Goal: Communication & Community: Answer question/provide support

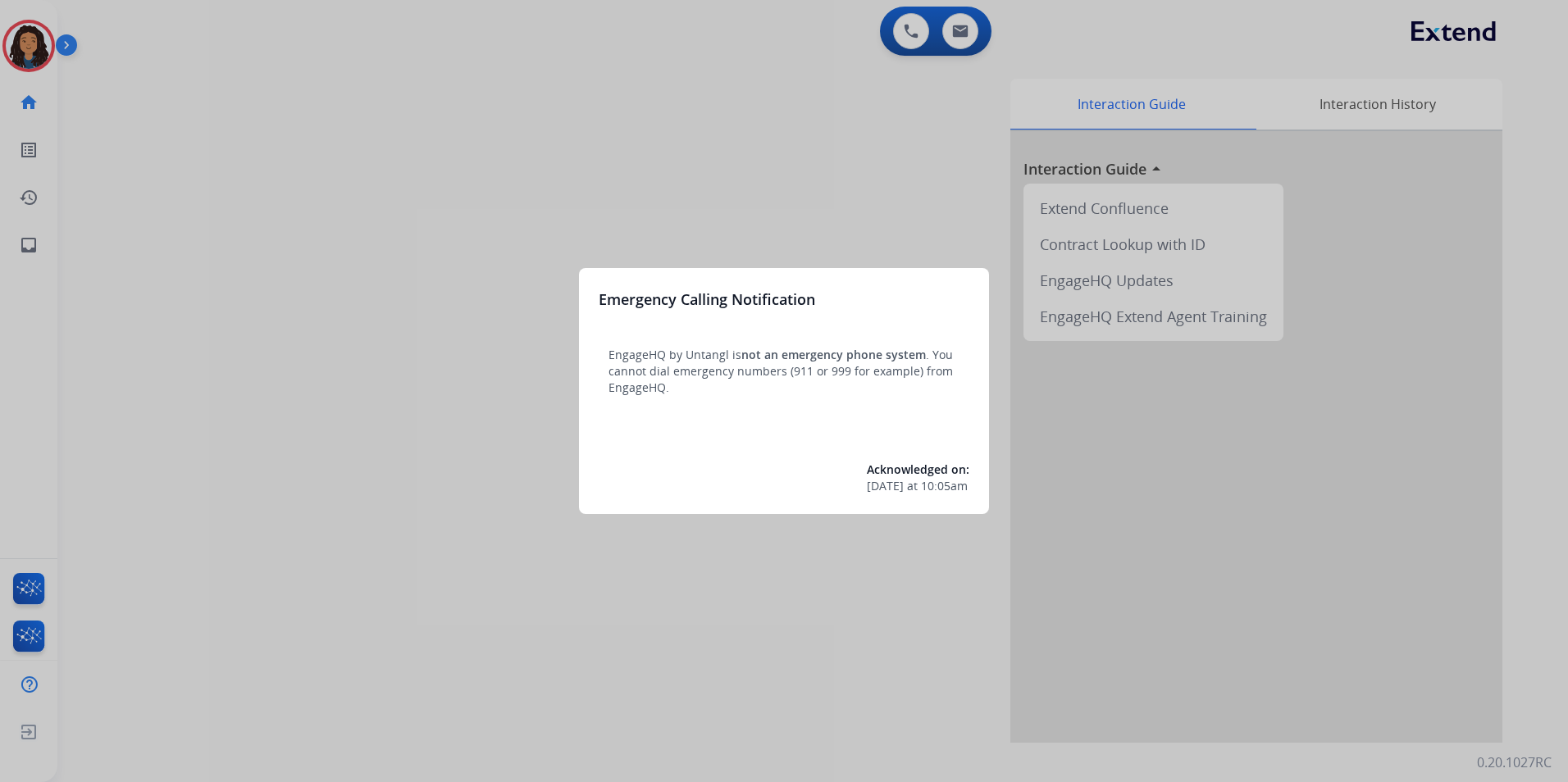
click at [467, 600] on div at bounding box center [784, 391] width 1568 height 782
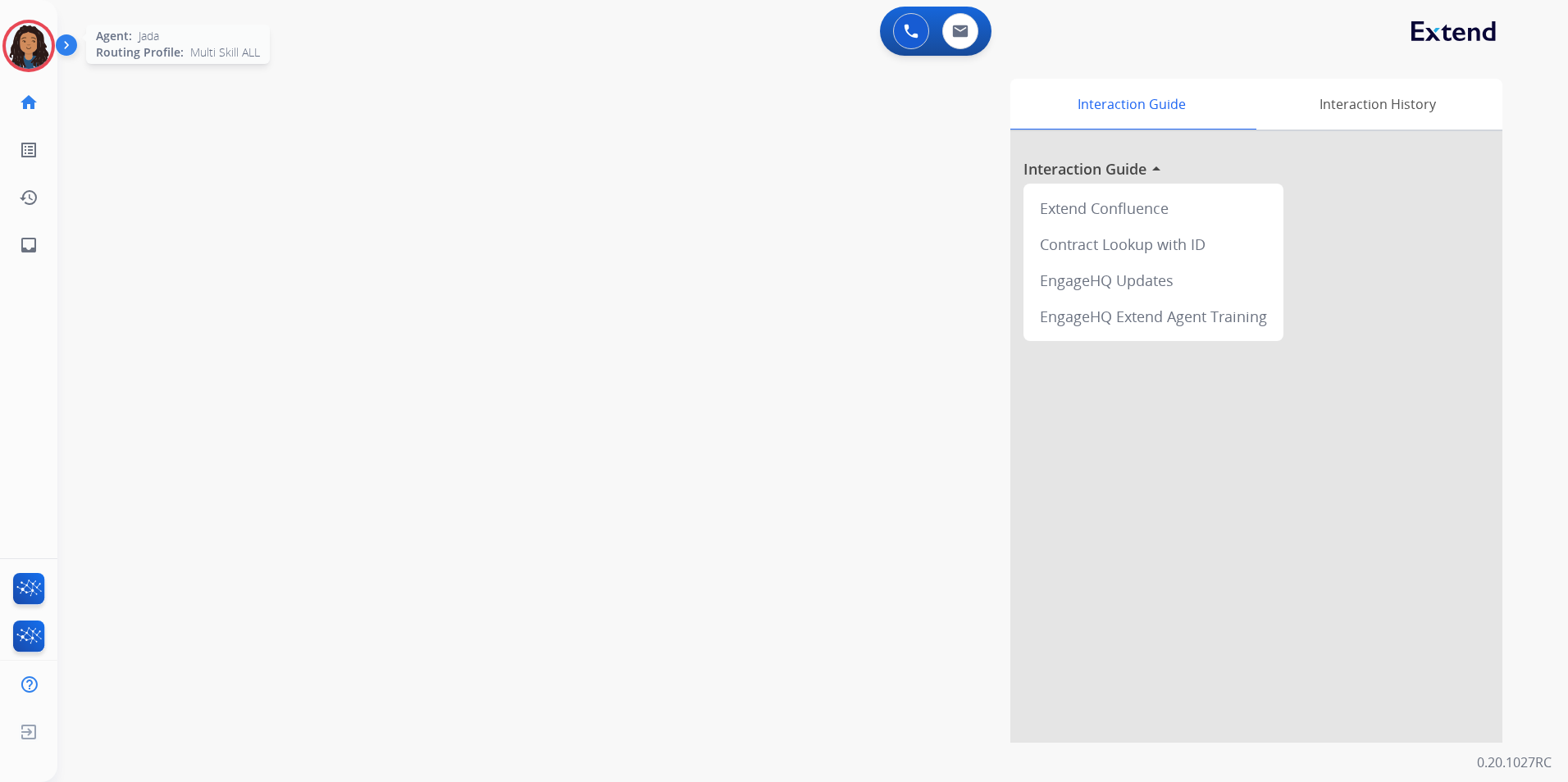
click at [47, 50] on img at bounding box center [29, 46] width 46 height 46
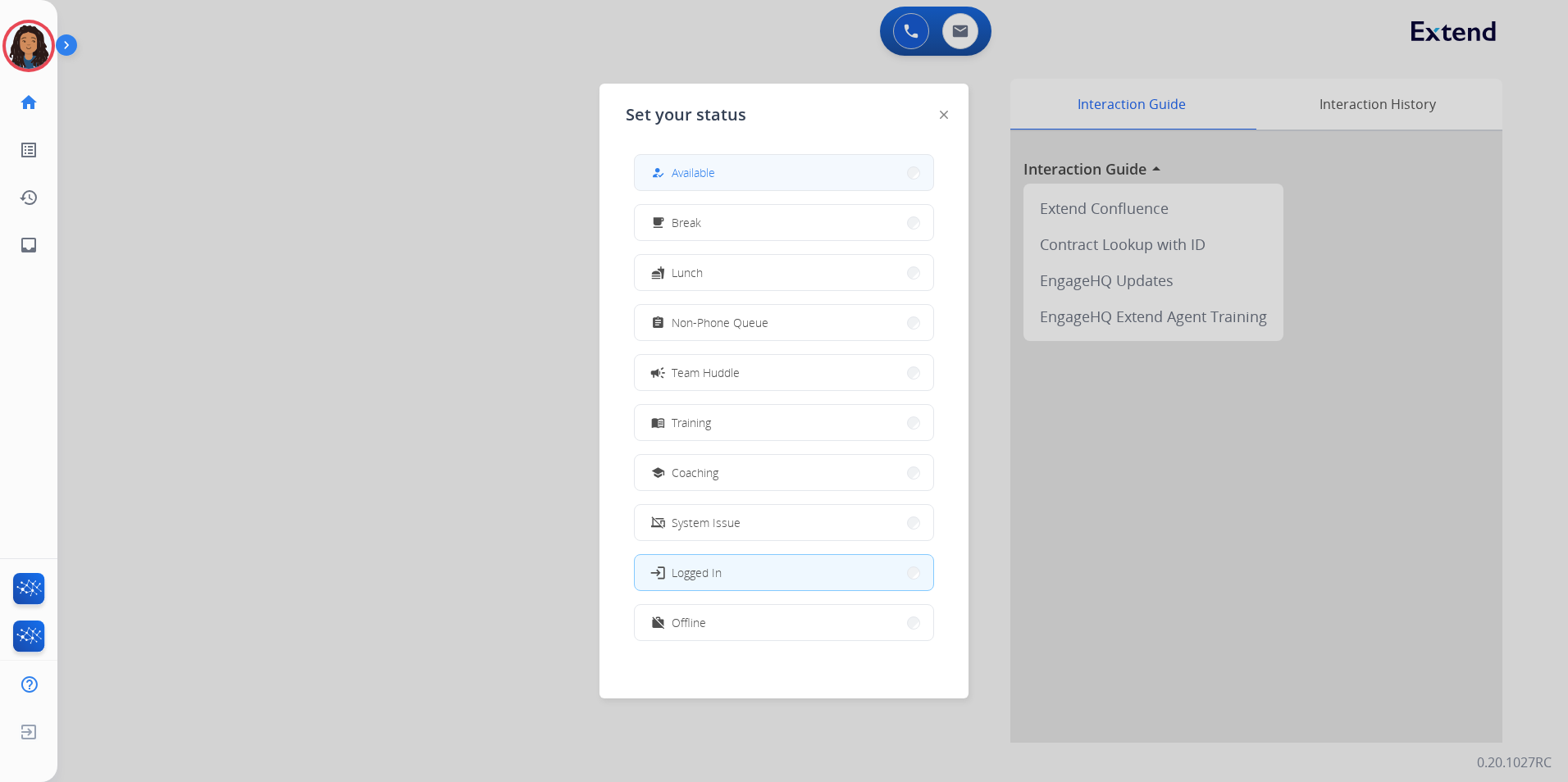
click at [789, 175] on button "how_to_reg Available" at bounding box center [784, 173] width 298 height 36
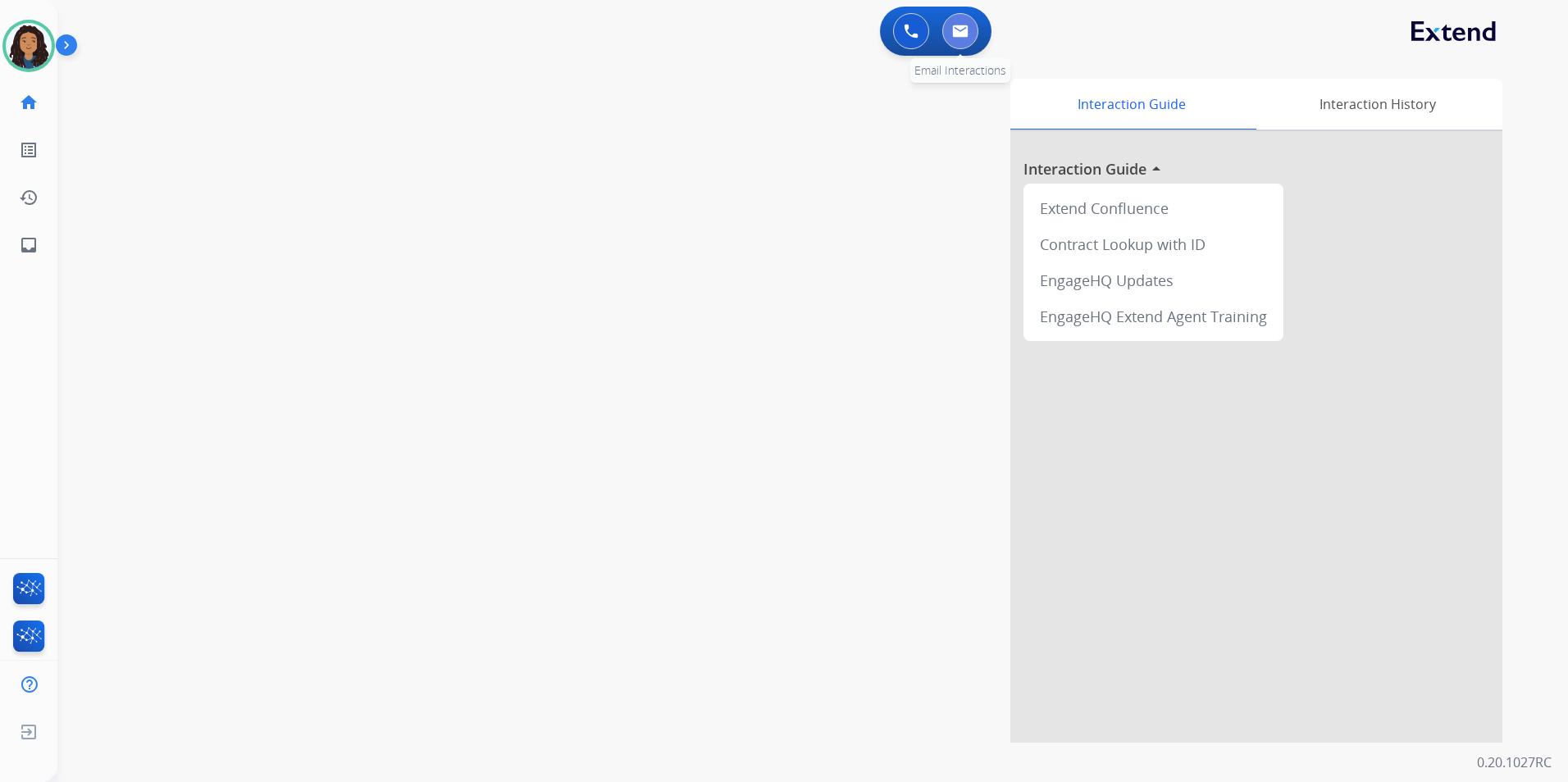
click at [955, 41] on button at bounding box center [960, 31] width 36 height 36
select select "**********"
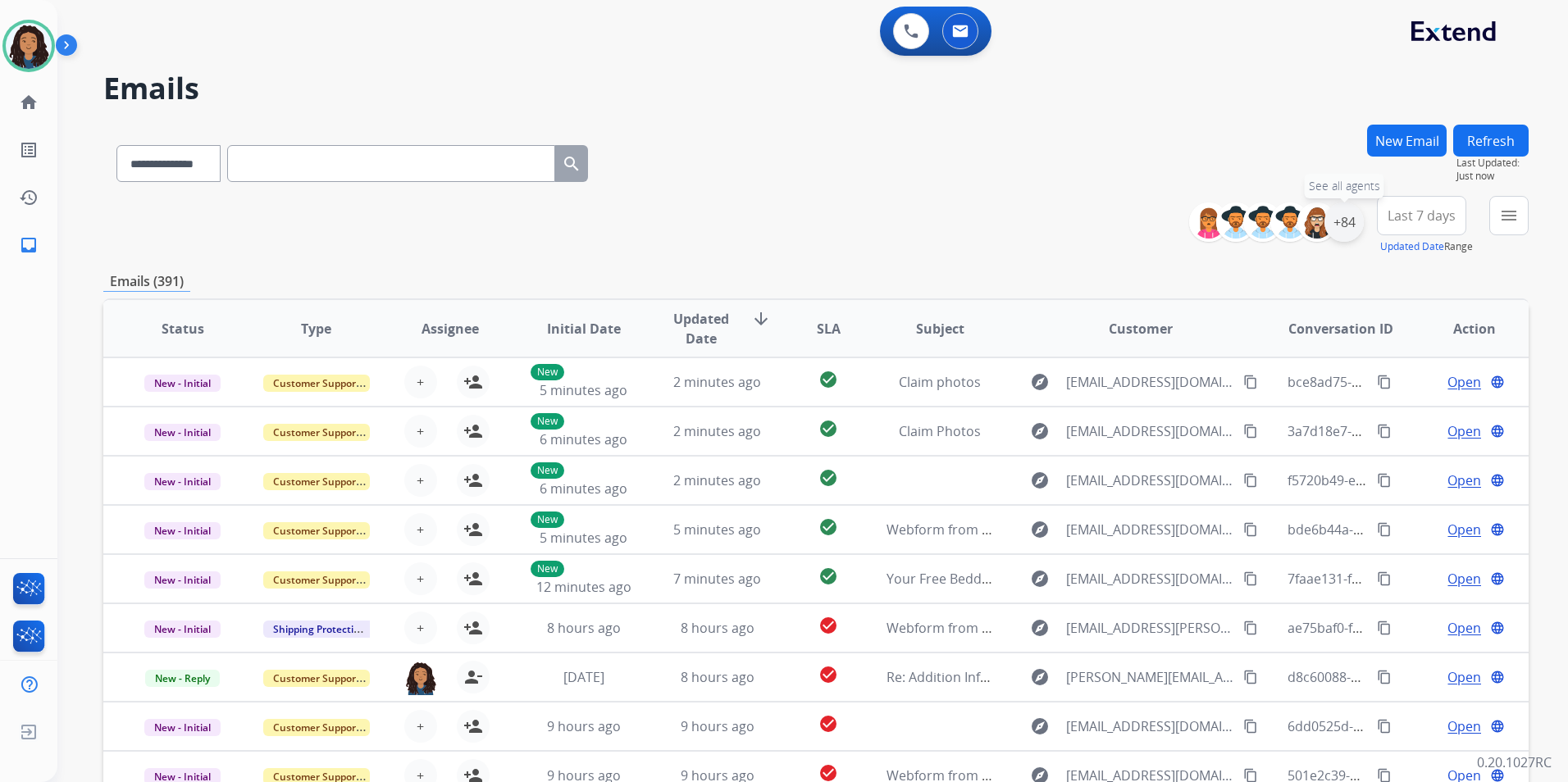
click at [1338, 225] on div "+84" at bounding box center [1344, 222] width 40 height 40
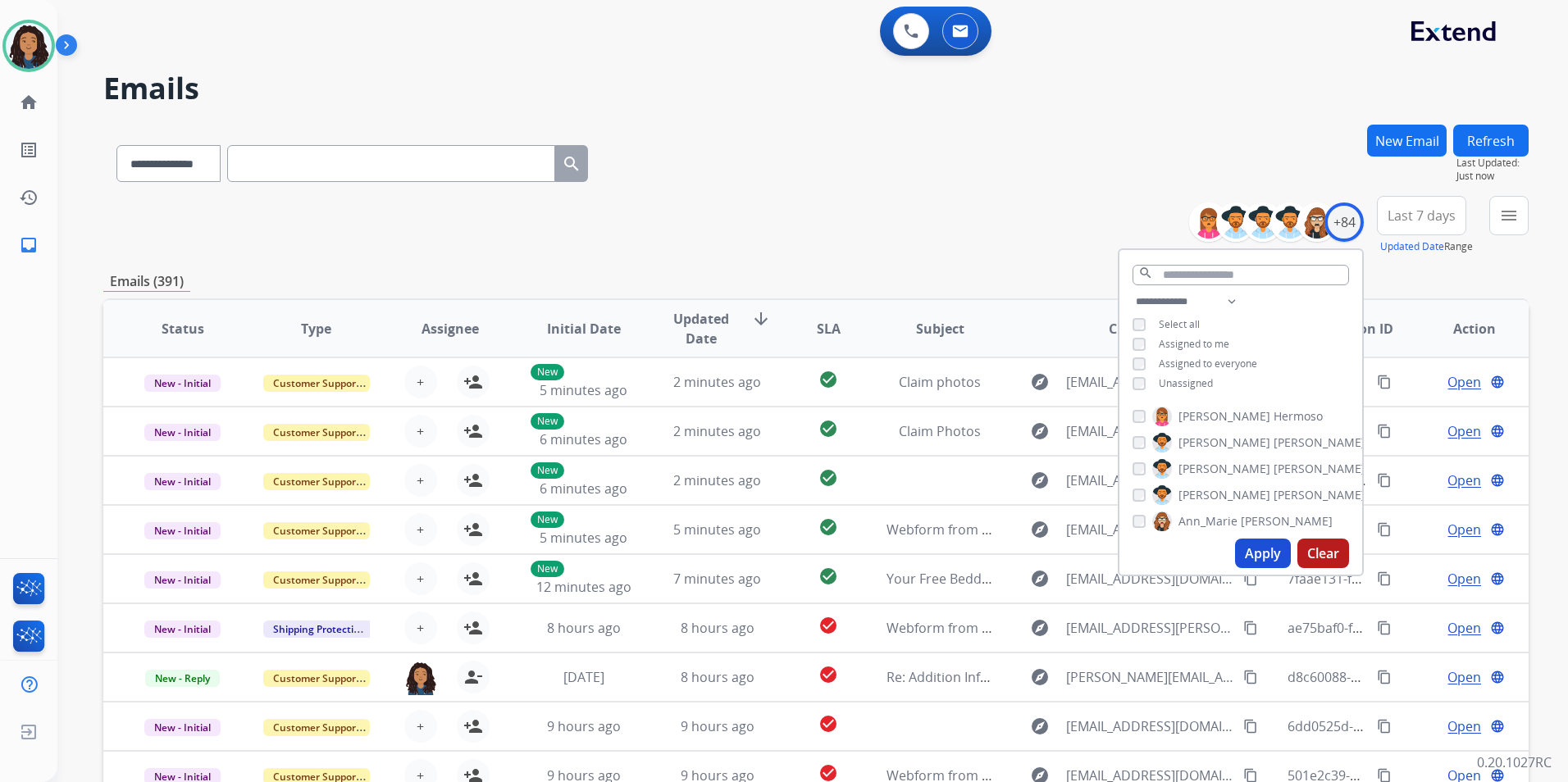
click at [1196, 387] on span "Unassigned" at bounding box center [1186, 383] width 54 height 14
click at [1248, 546] on button "Apply" at bounding box center [1262, 553] width 56 height 30
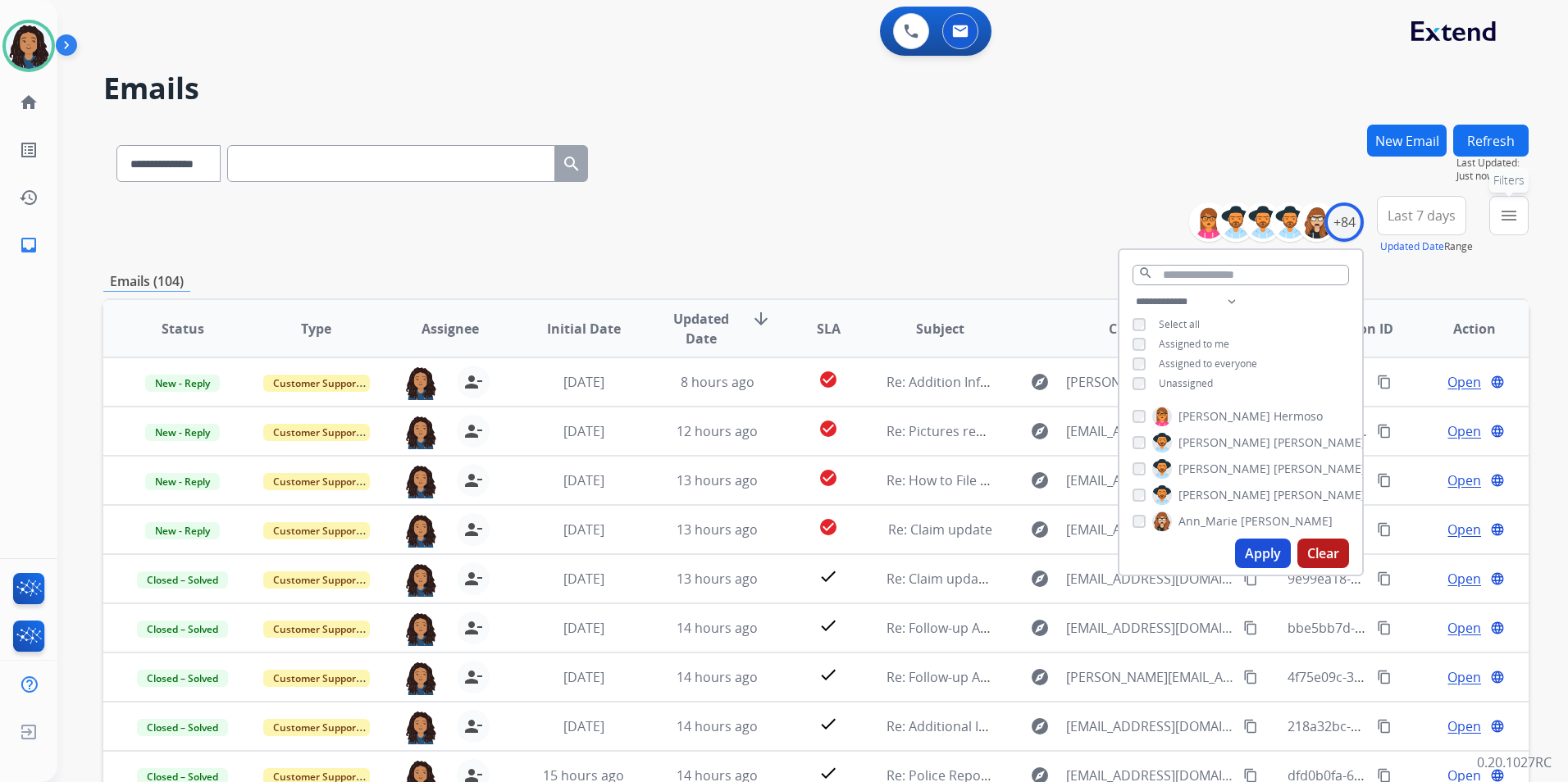
click at [1490, 228] on button "menu Filters" at bounding box center [1509, 216] width 40 height 40
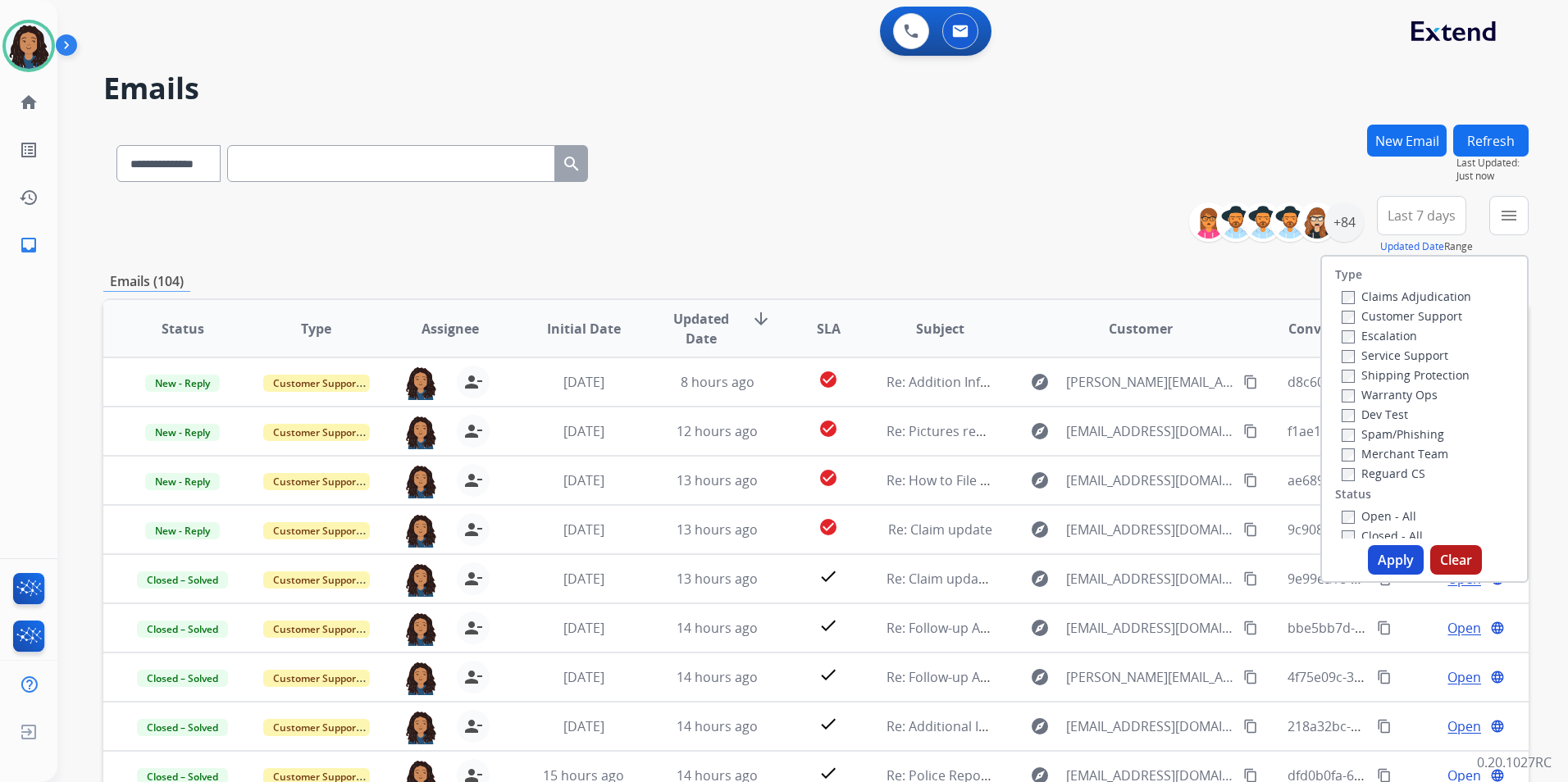
click at [1446, 318] on label "Customer Support" at bounding box center [1402, 315] width 121 height 16
click at [1439, 376] on label "Shipping Protection" at bounding box center [1405, 375] width 128 height 16
click at [1400, 474] on label "Reguard CS" at bounding box center [1383, 473] width 83 height 16
click at [1401, 508] on div "Open - All" at bounding box center [1428, 516] width 173 height 20
click at [1400, 515] on label "Open - All" at bounding box center [1379, 516] width 74 height 16
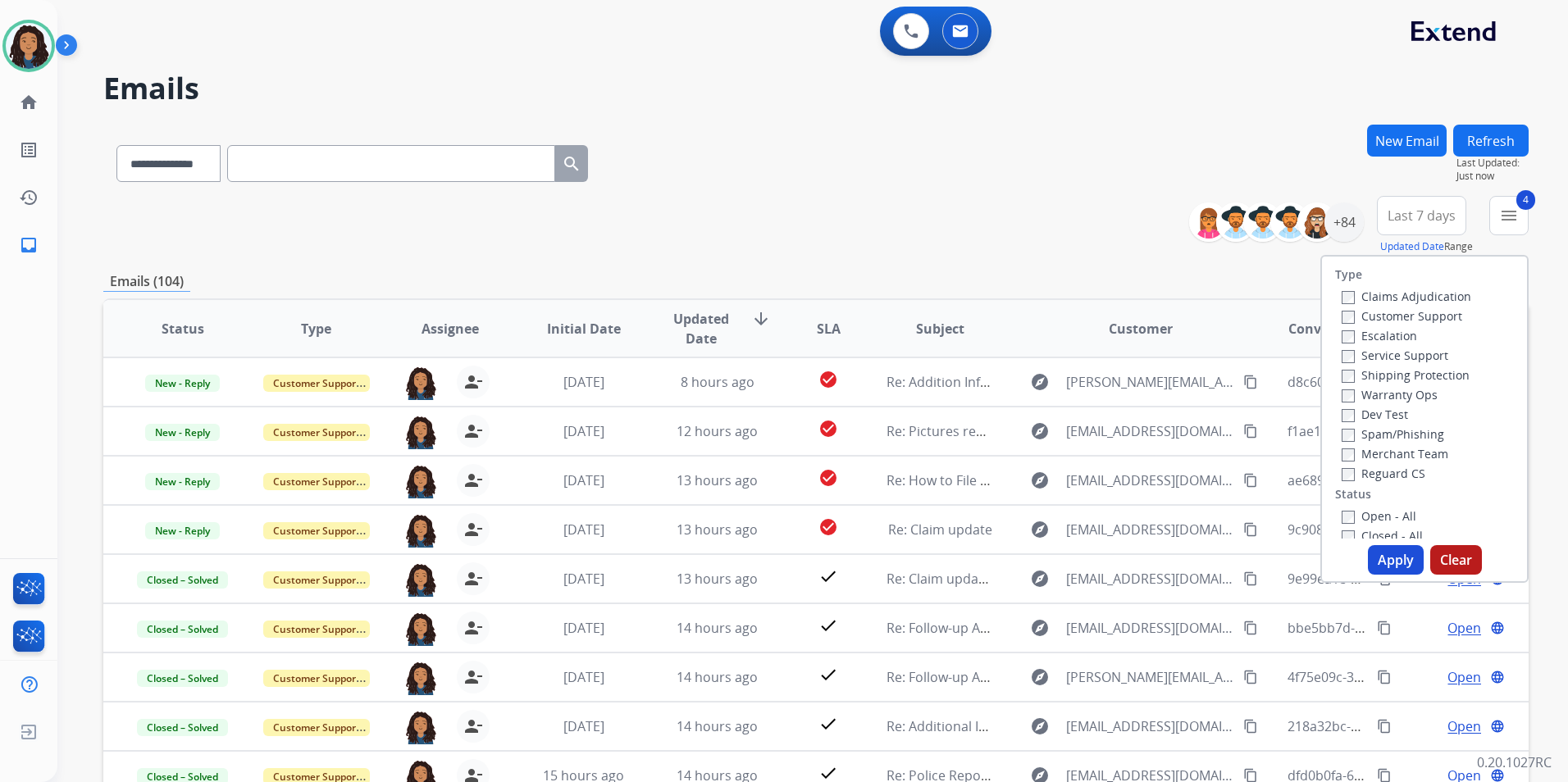
click at [1386, 553] on button "Apply" at bounding box center [1395, 560] width 56 height 30
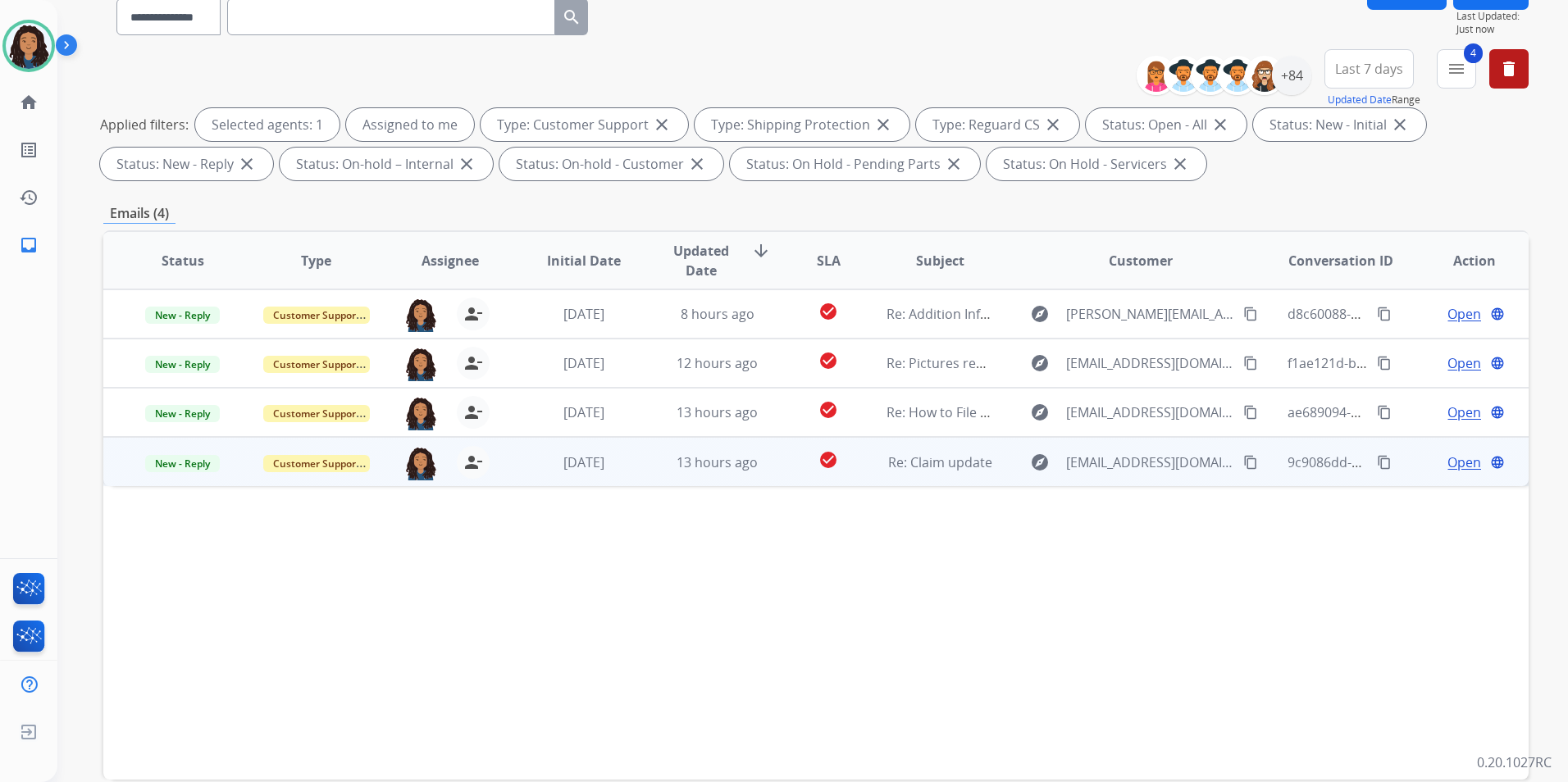
scroll to position [164, 0]
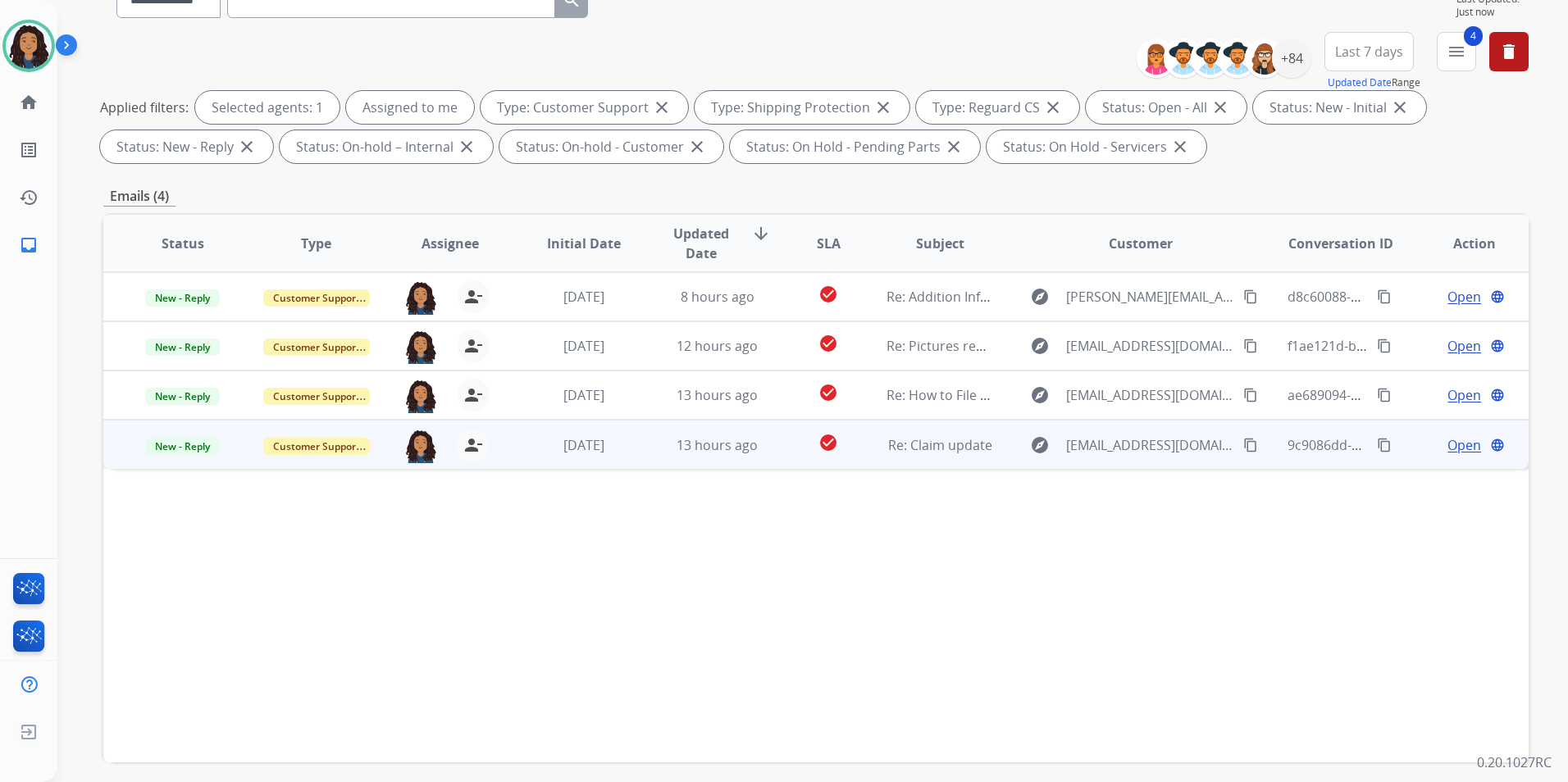
click at [1447, 443] on span "Open" at bounding box center [1464, 445] width 34 height 20
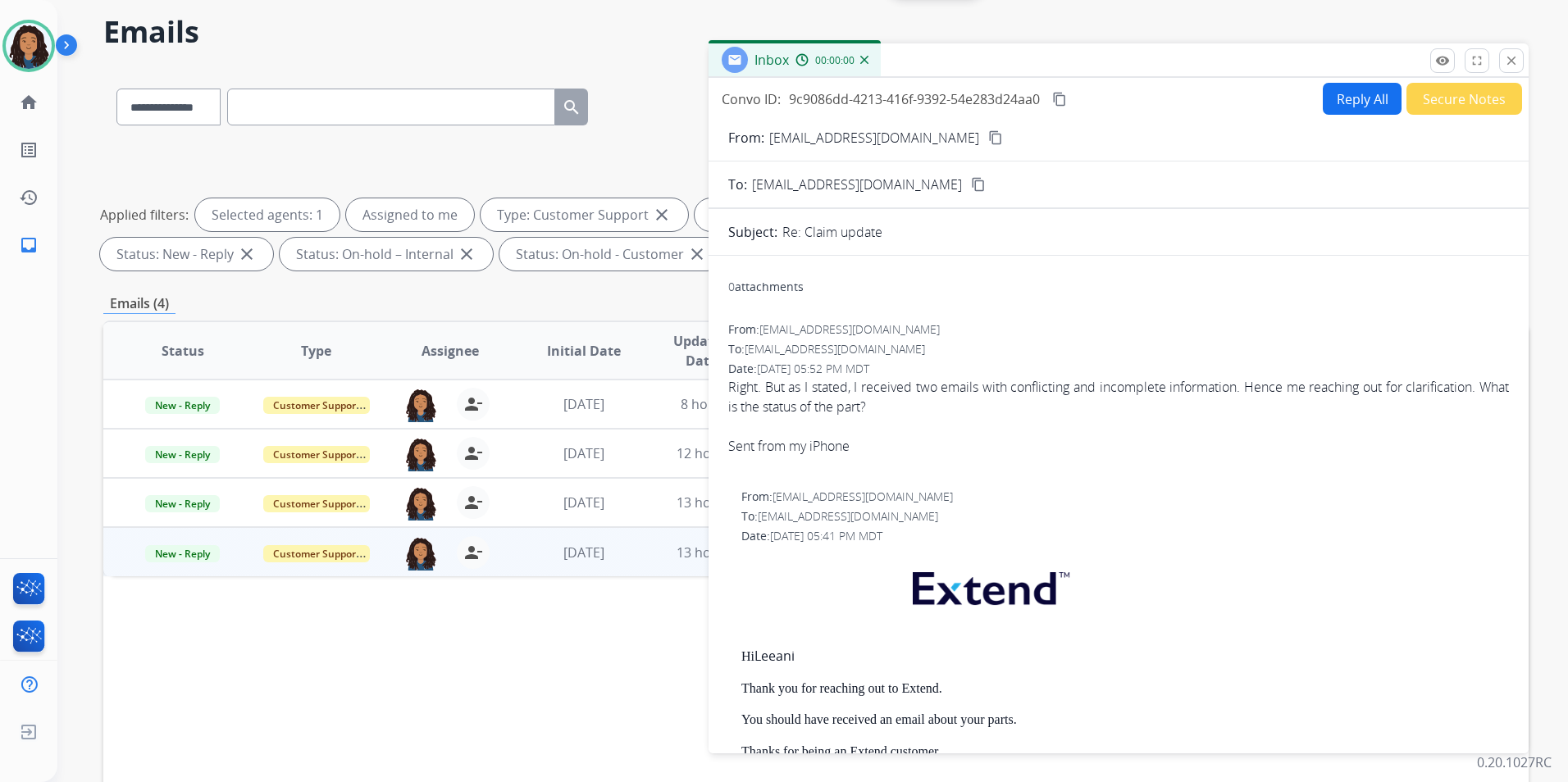
scroll to position [0, 0]
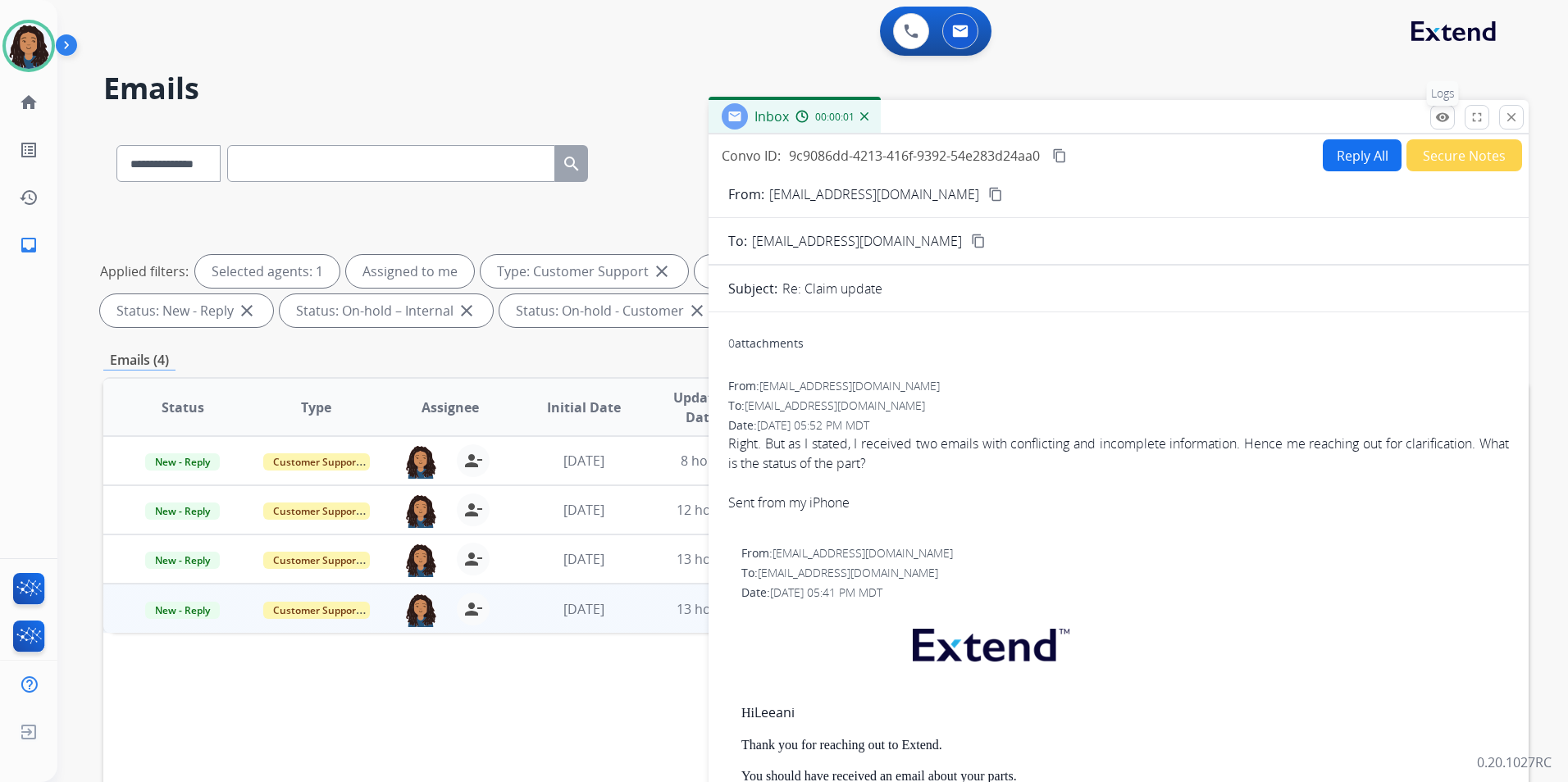
click at [1443, 125] on button "remove_red_eye Logs" at bounding box center [1442, 117] width 25 height 25
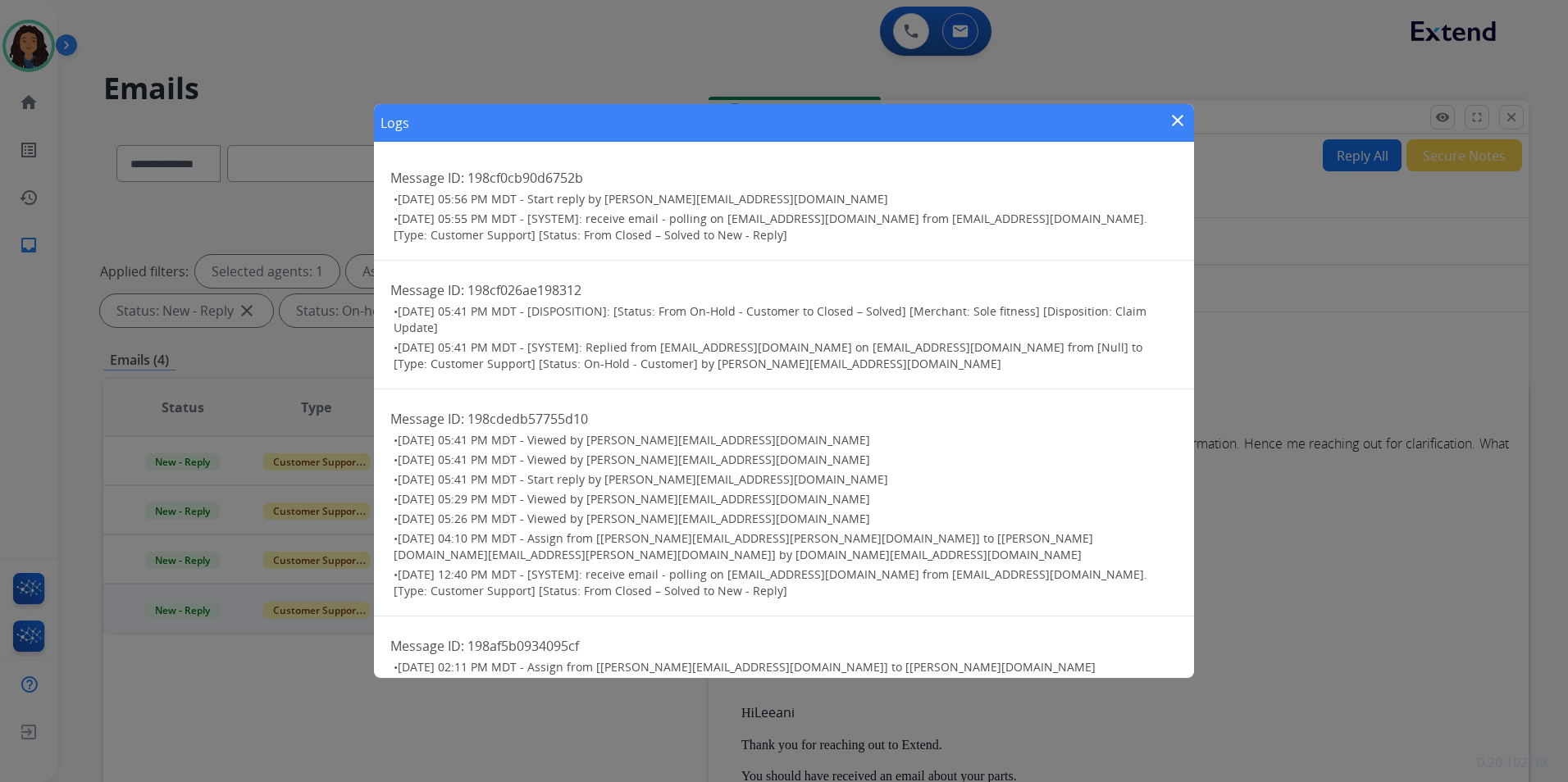
click at [1187, 117] on mat-icon "close" at bounding box center [1177, 121] width 20 height 20
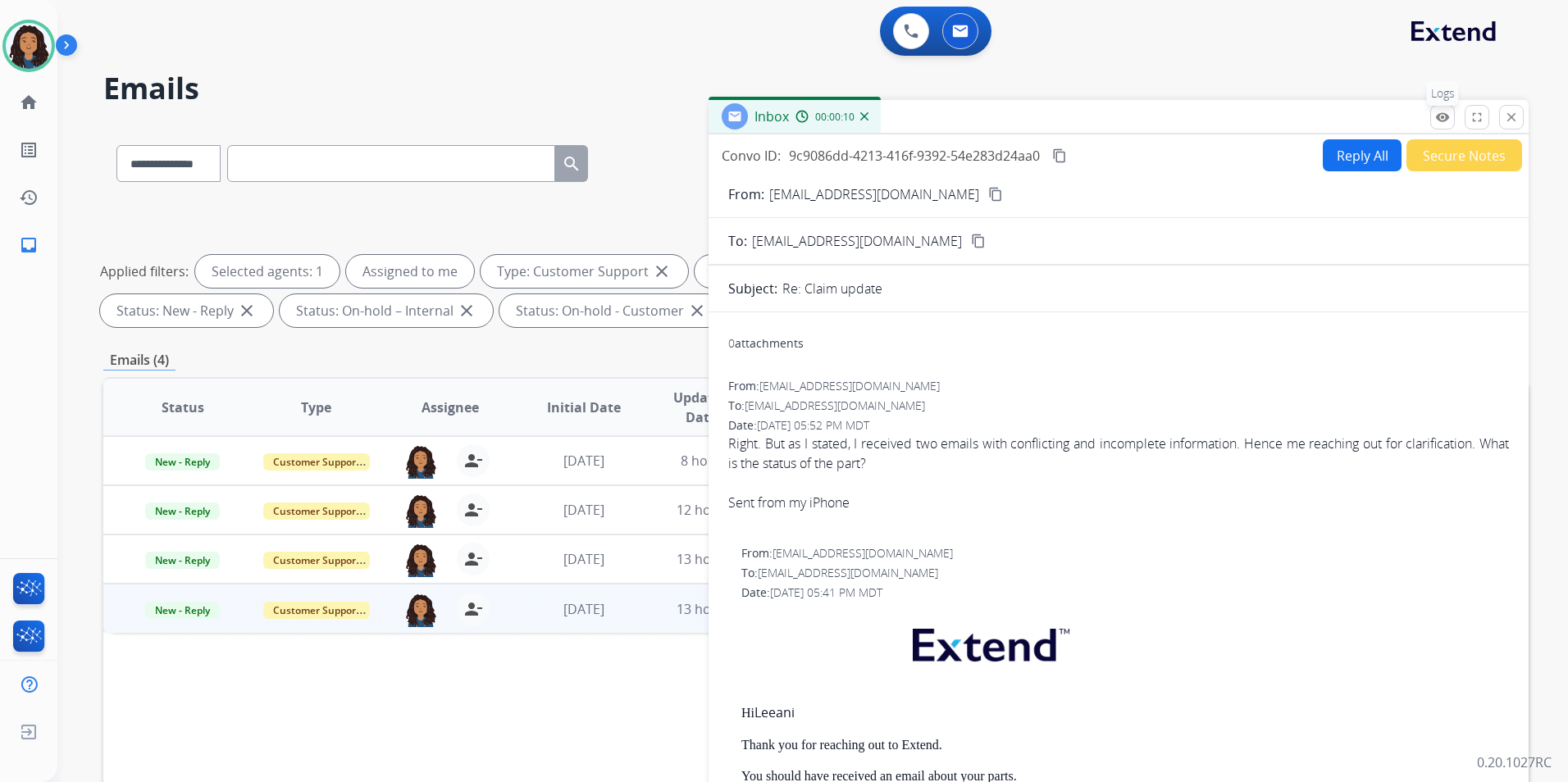
click at [1435, 119] on mat-icon "remove_red_eye" at bounding box center [1442, 117] width 15 height 15
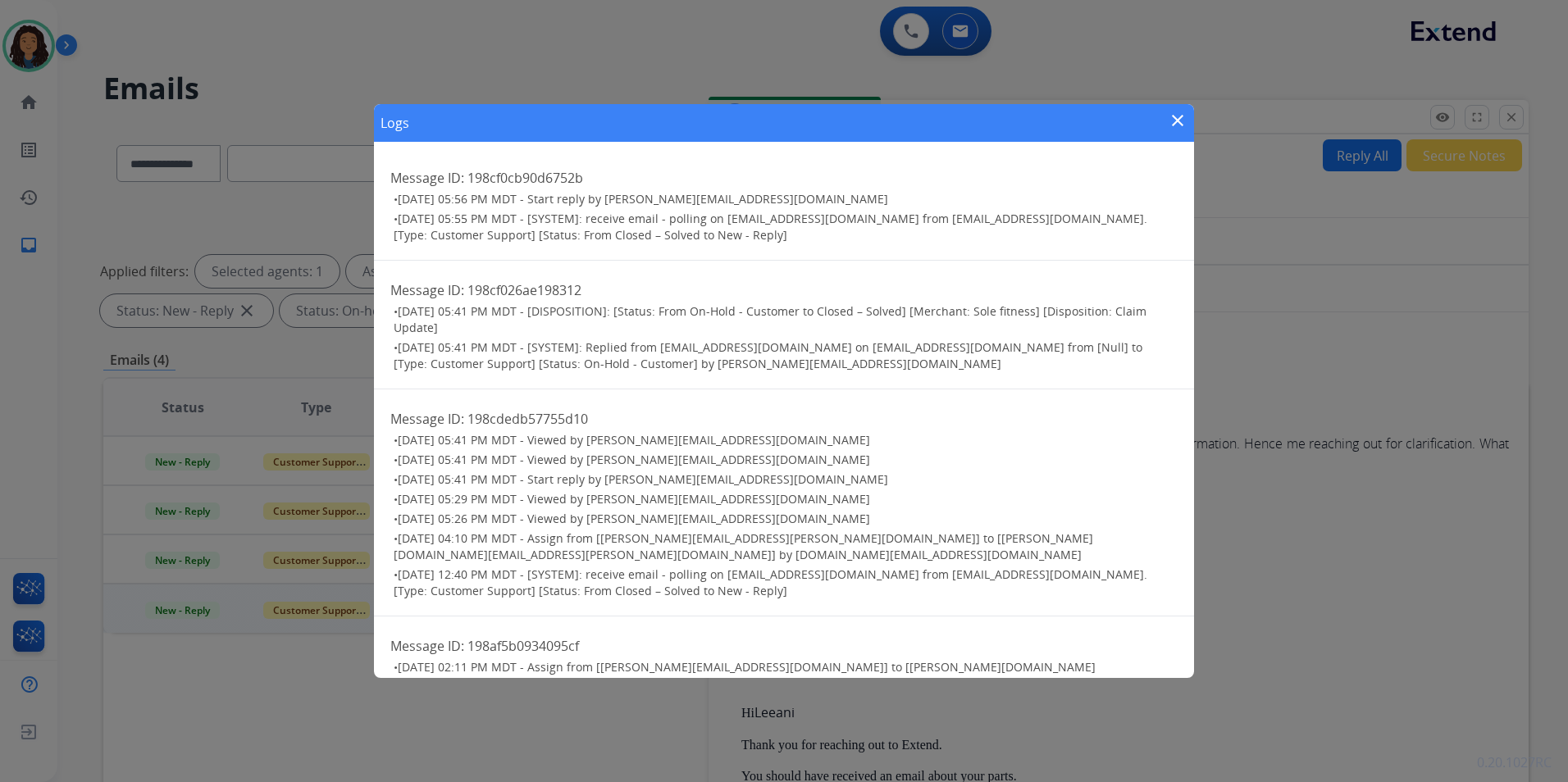
scroll to position [82, 0]
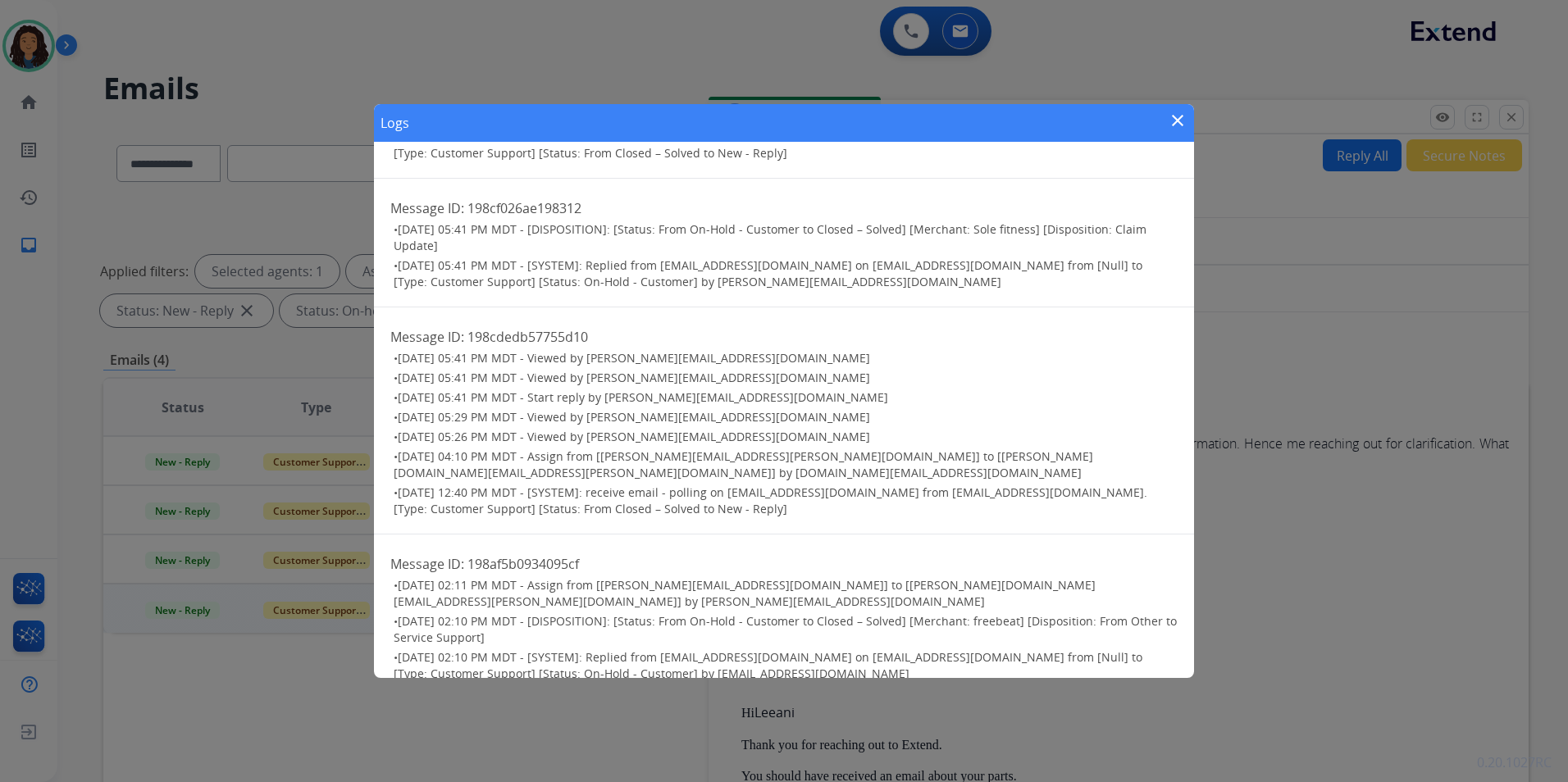
click at [1178, 122] on mat-icon "close" at bounding box center [1177, 121] width 20 height 20
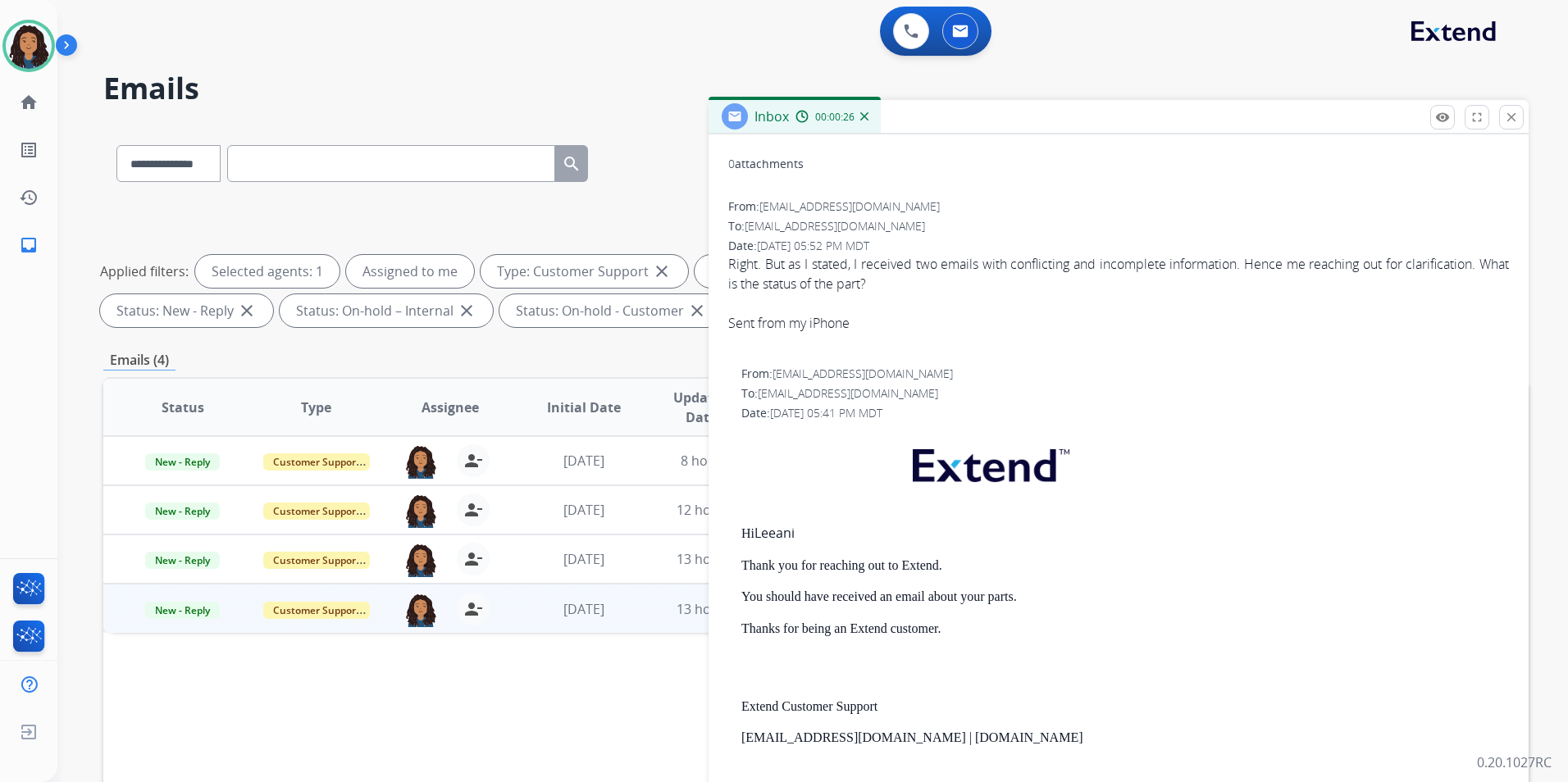
scroll to position [0, 0]
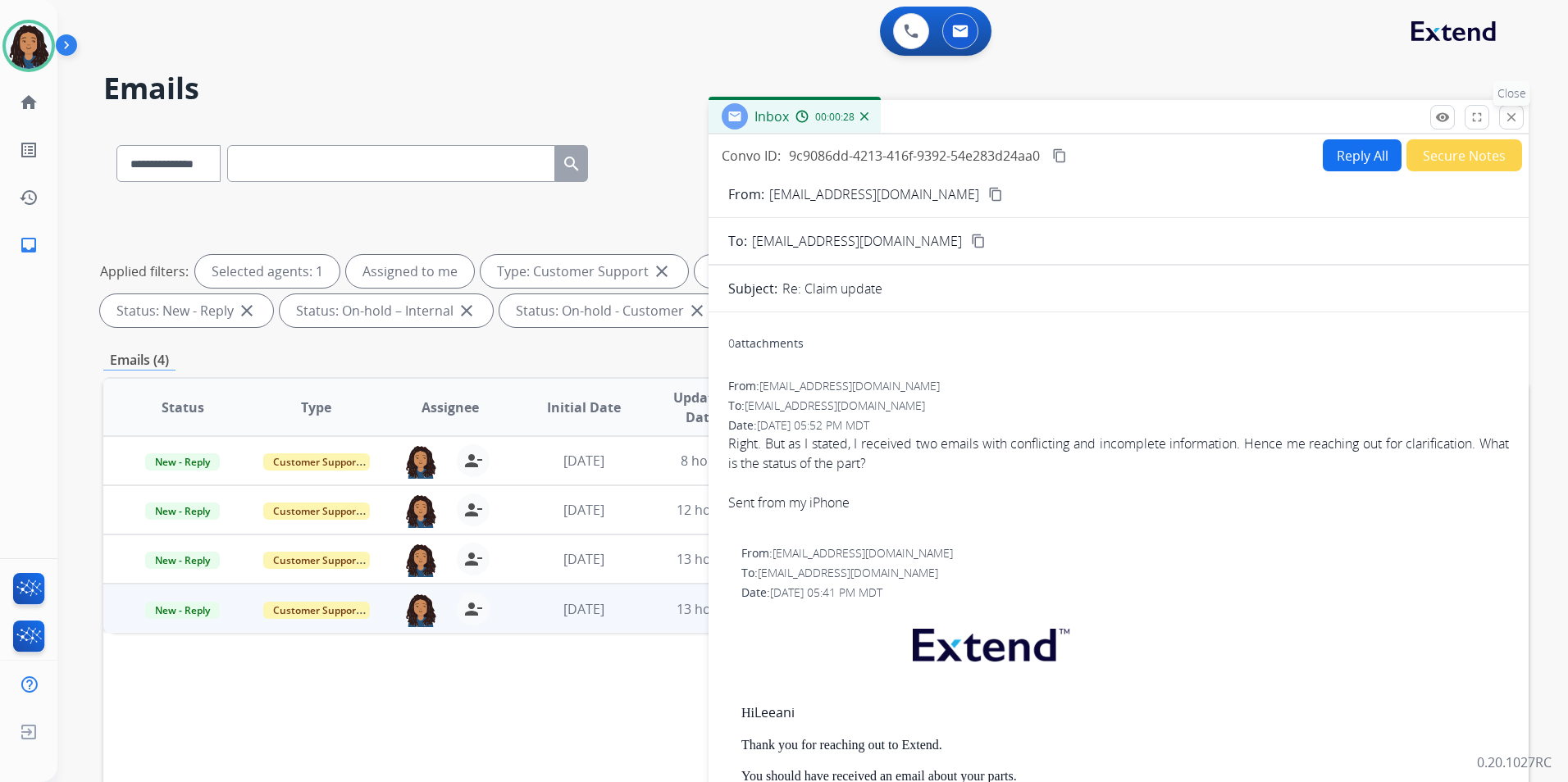
click at [1508, 116] on mat-icon "close" at bounding box center [1511, 117] width 15 height 15
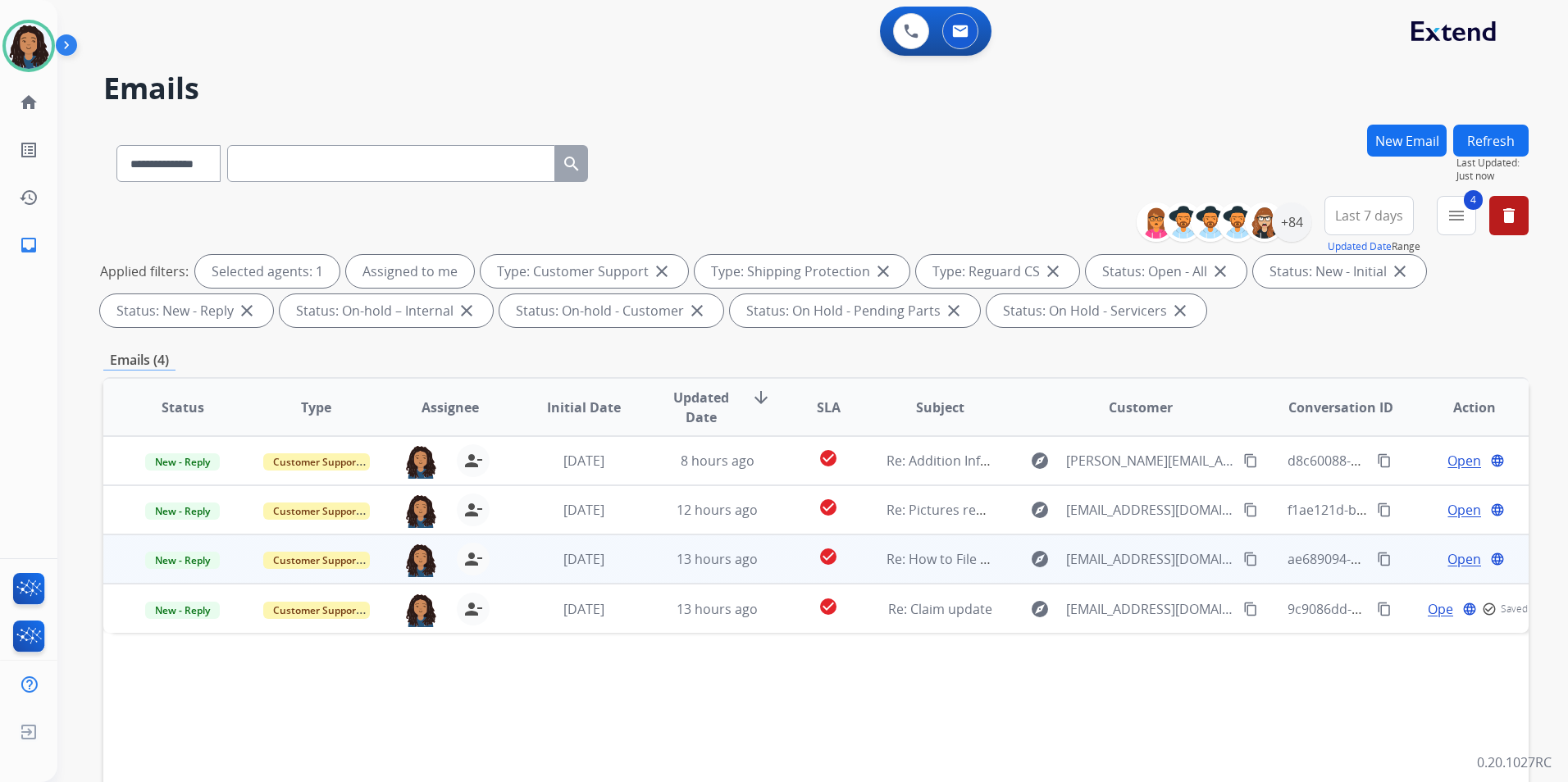
click at [1452, 559] on span "Open" at bounding box center [1464, 559] width 34 height 20
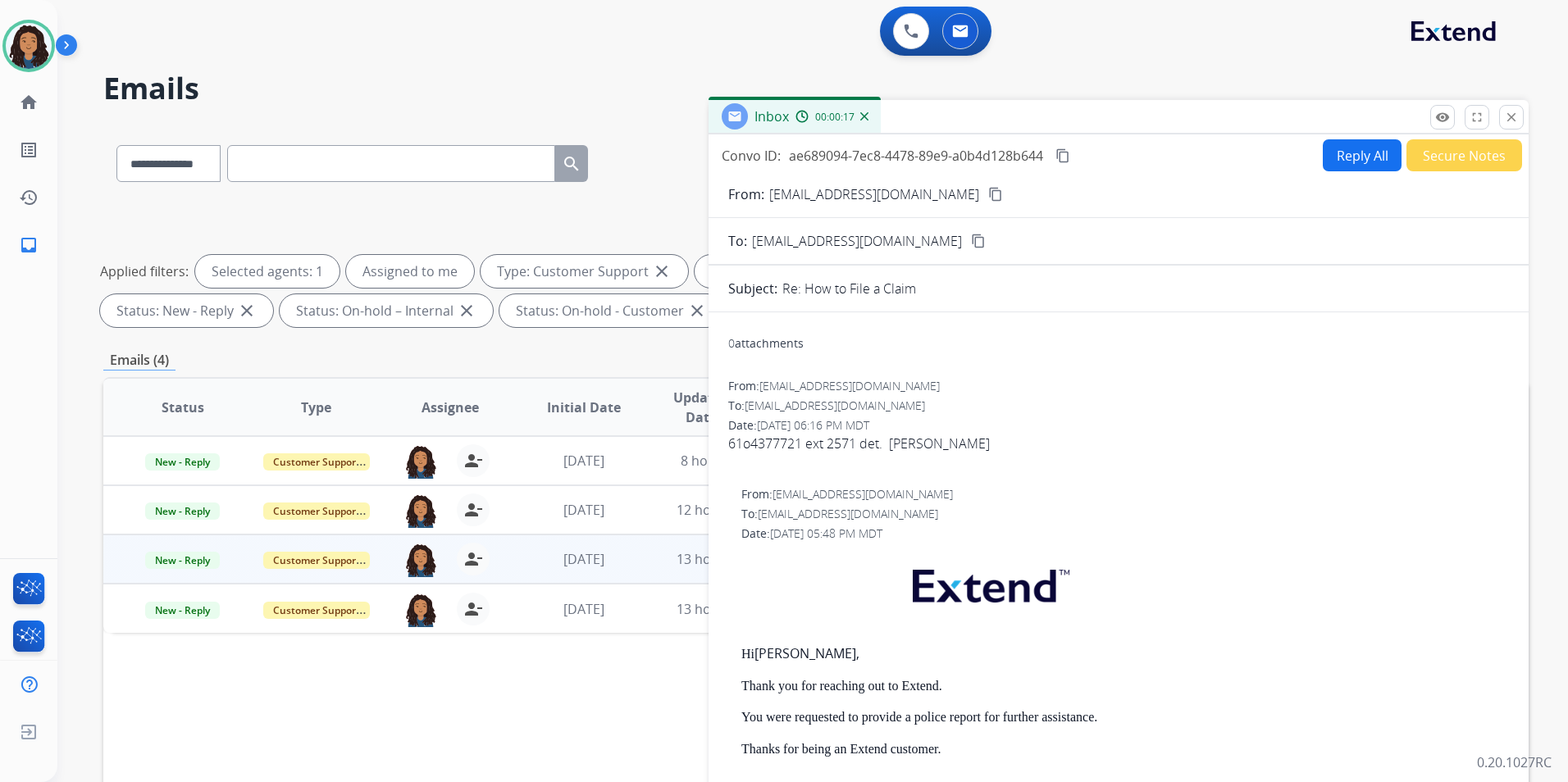
click at [1323, 164] on button "Reply All" at bounding box center [1362, 155] width 78 height 32
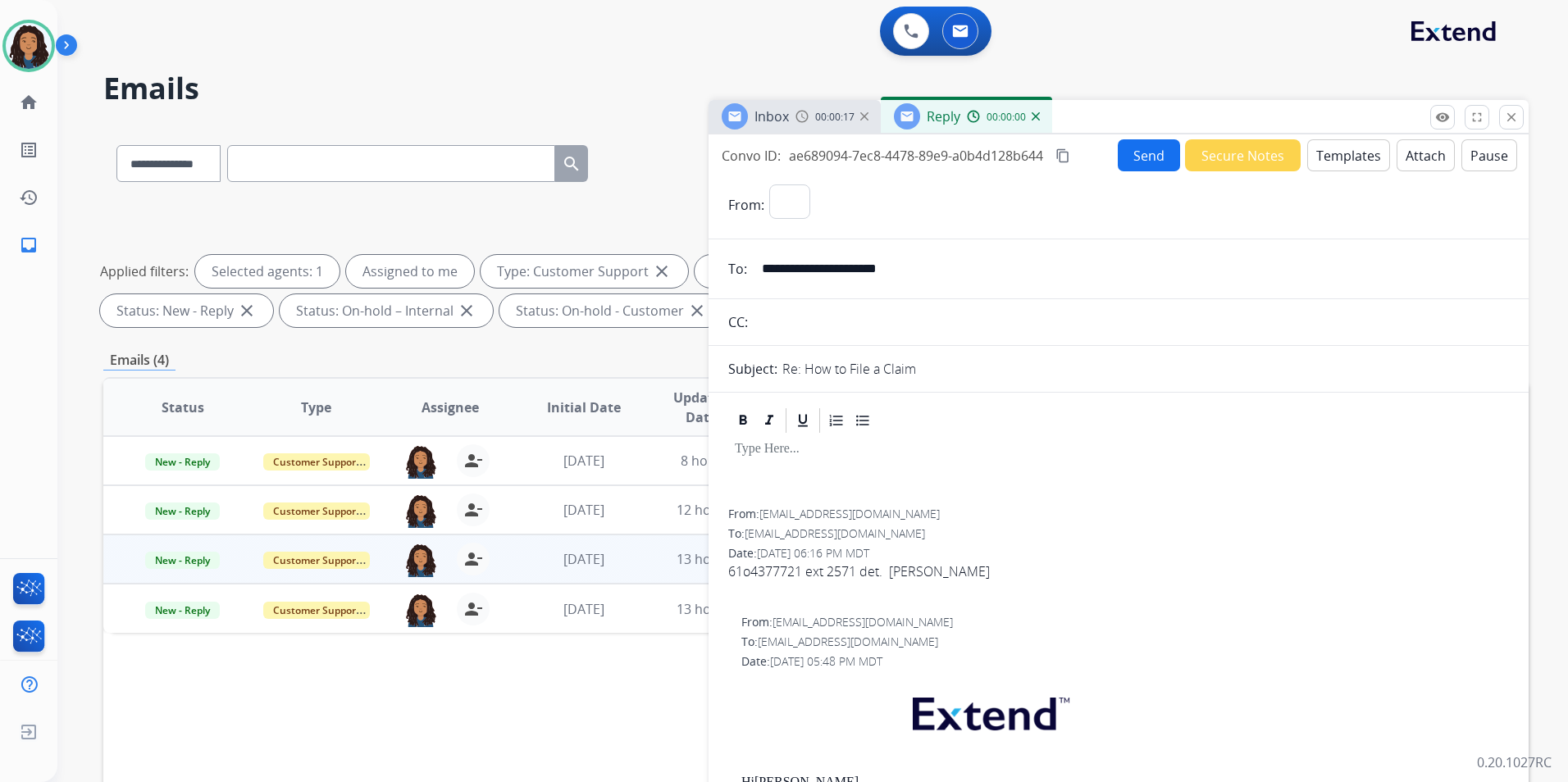
click at [1323, 164] on button "Templates" at bounding box center [1348, 155] width 83 height 32
select select "**********"
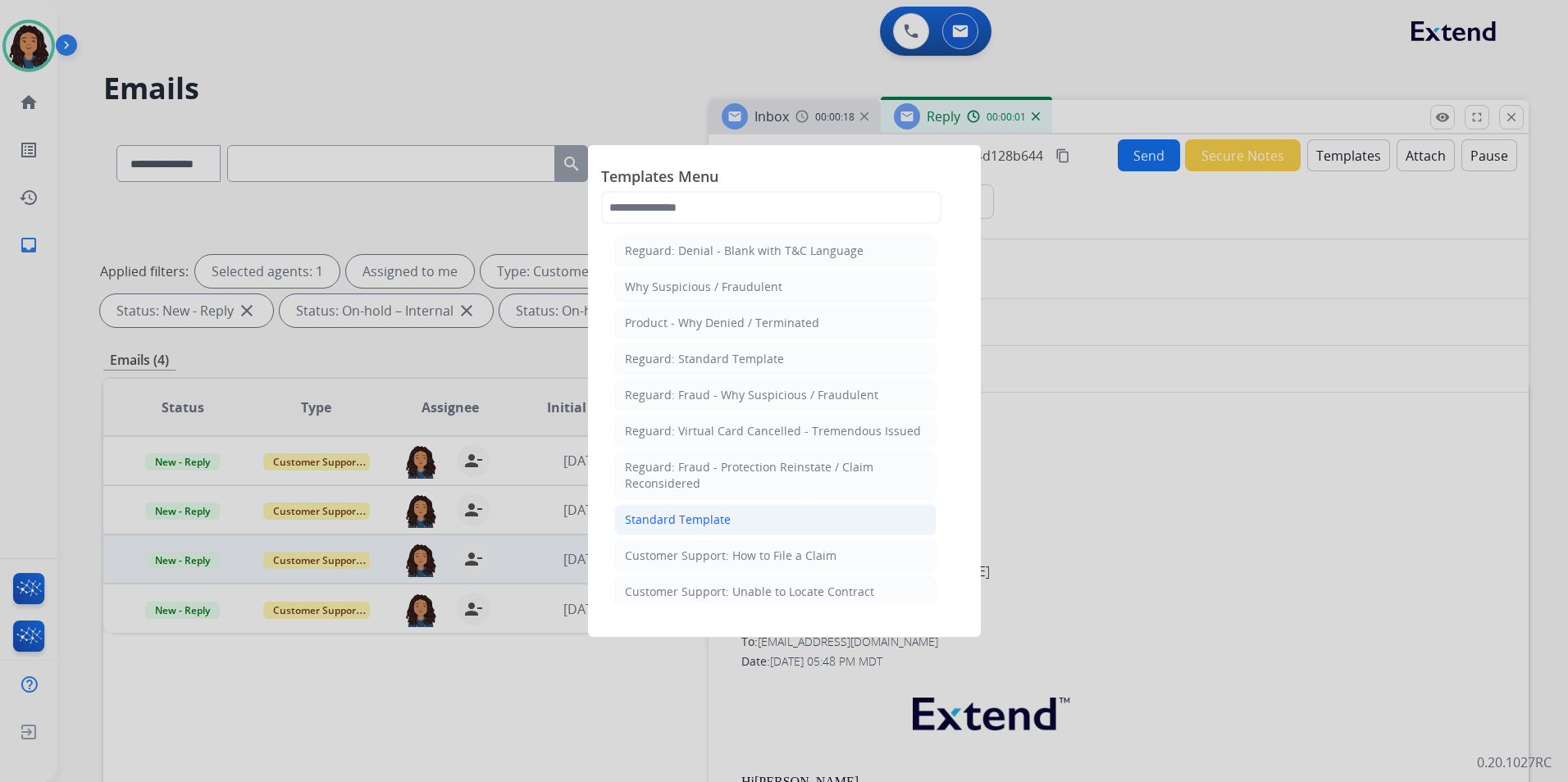
click at [789, 525] on li "Standard Template" at bounding box center [775, 520] width 322 height 31
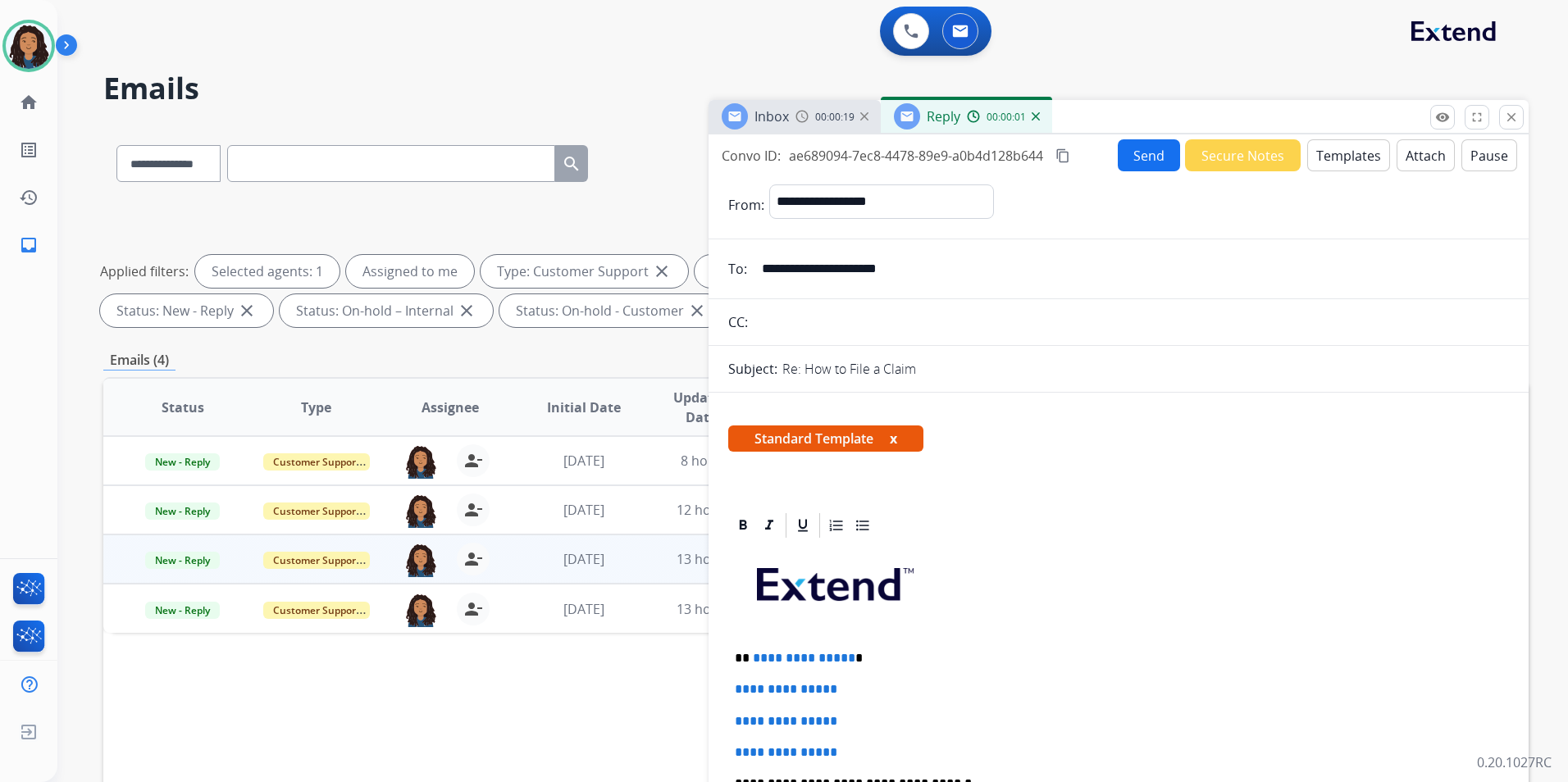
click at [788, 112] on span "Inbox" at bounding box center [772, 116] width 35 height 18
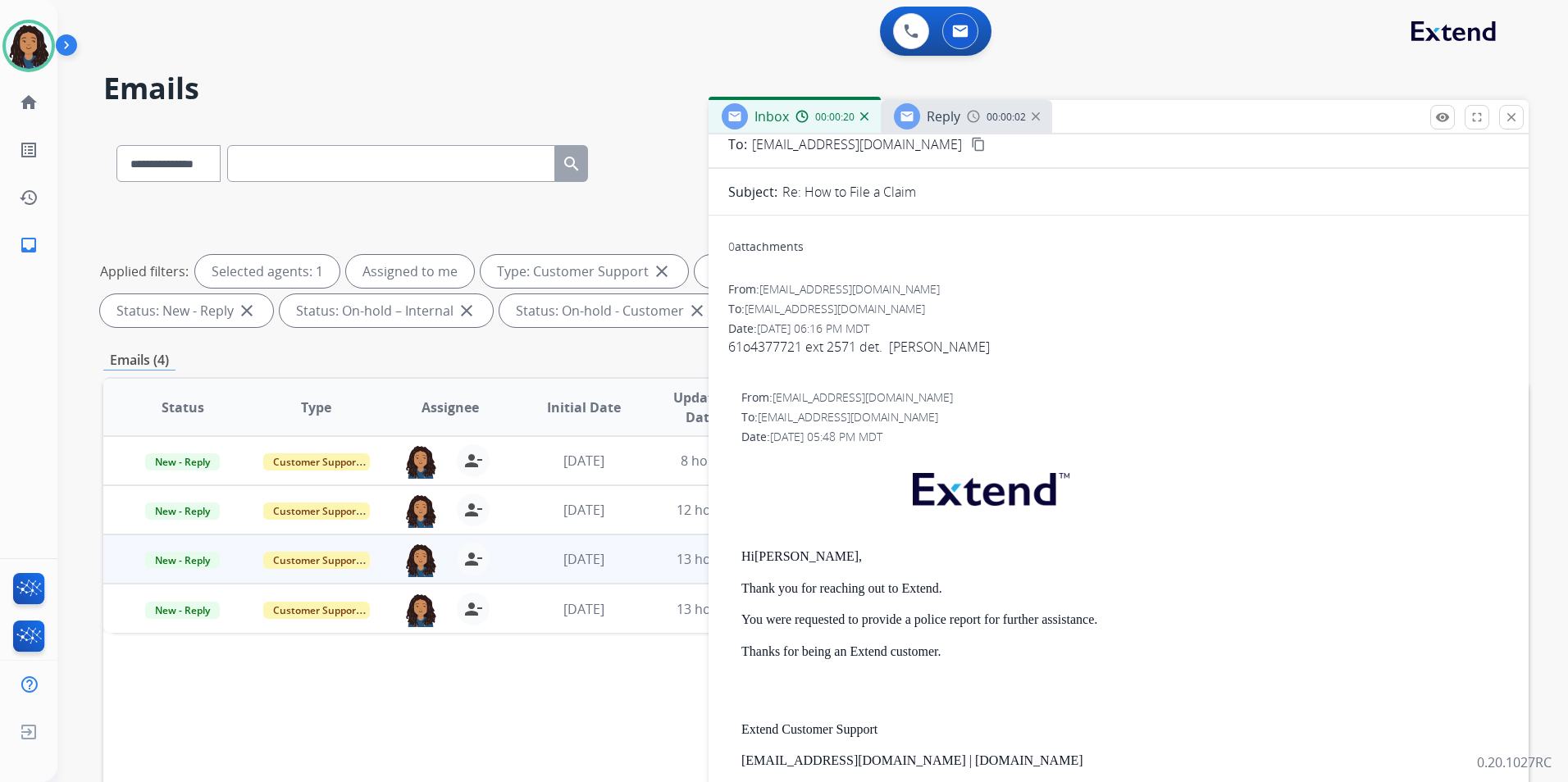
scroll to position [164, 0]
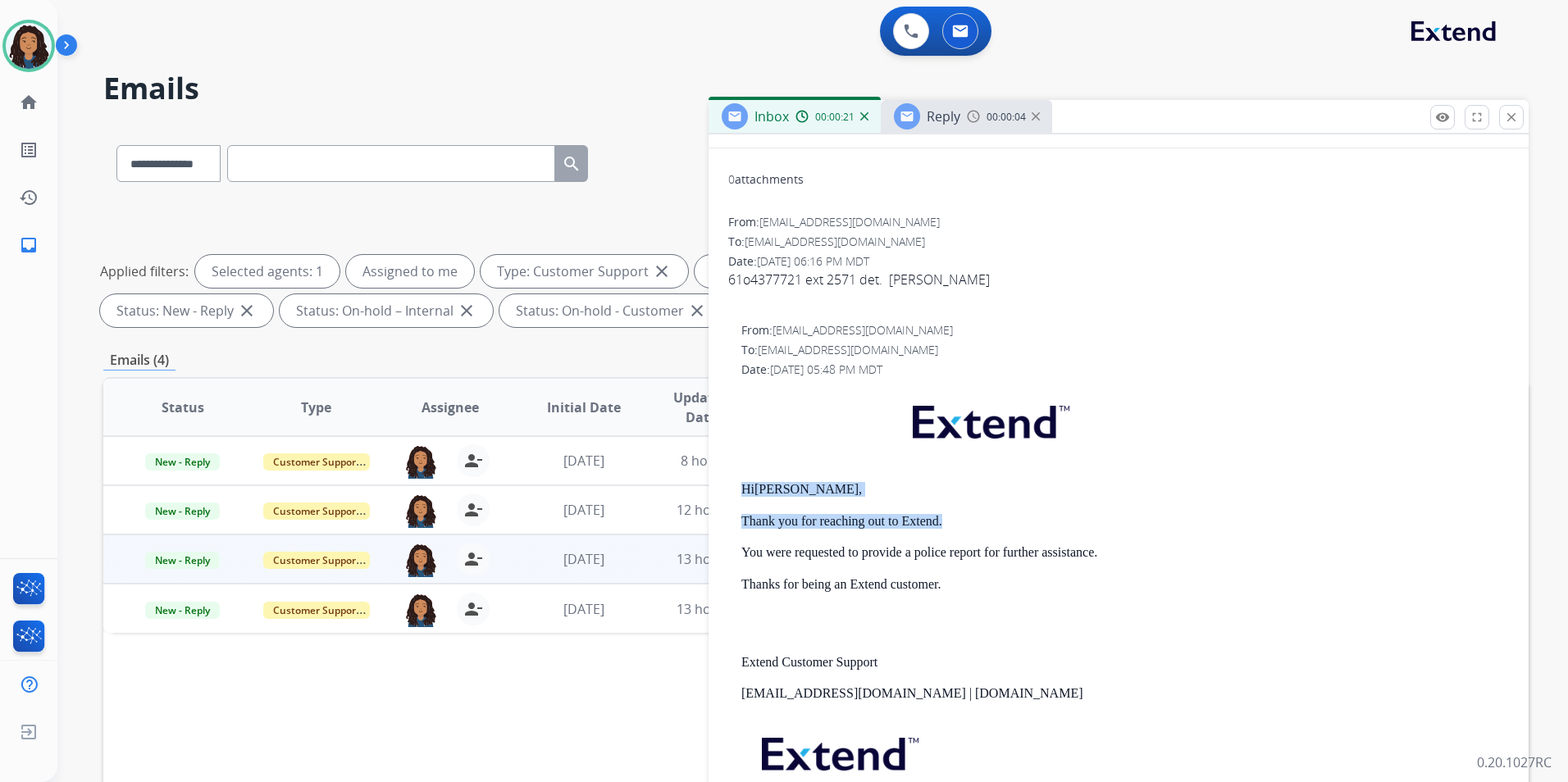
drag, startPoint x: 738, startPoint y: 488, endPoint x: 982, endPoint y: 518, distance: 245.8
click at [982, 518] on div "From: [EMAIL_ADDRESS][DOMAIN_NAME] To: [EMAIL_ADDRESS][DOMAIN_NAME] Date: [DATE…" at bounding box center [1118, 596] width 780 height 548
drag, startPoint x: 982, startPoint y: 518, endPoint x: 884, endPoint y: 519, distance: 98.0
copy div "Hi [PERSON_NAME], Thank you for reaching out to Extend."
click at [964, 127] on div "Reply 00:00:05" at bounding box center [966, 116] width 172 height 33
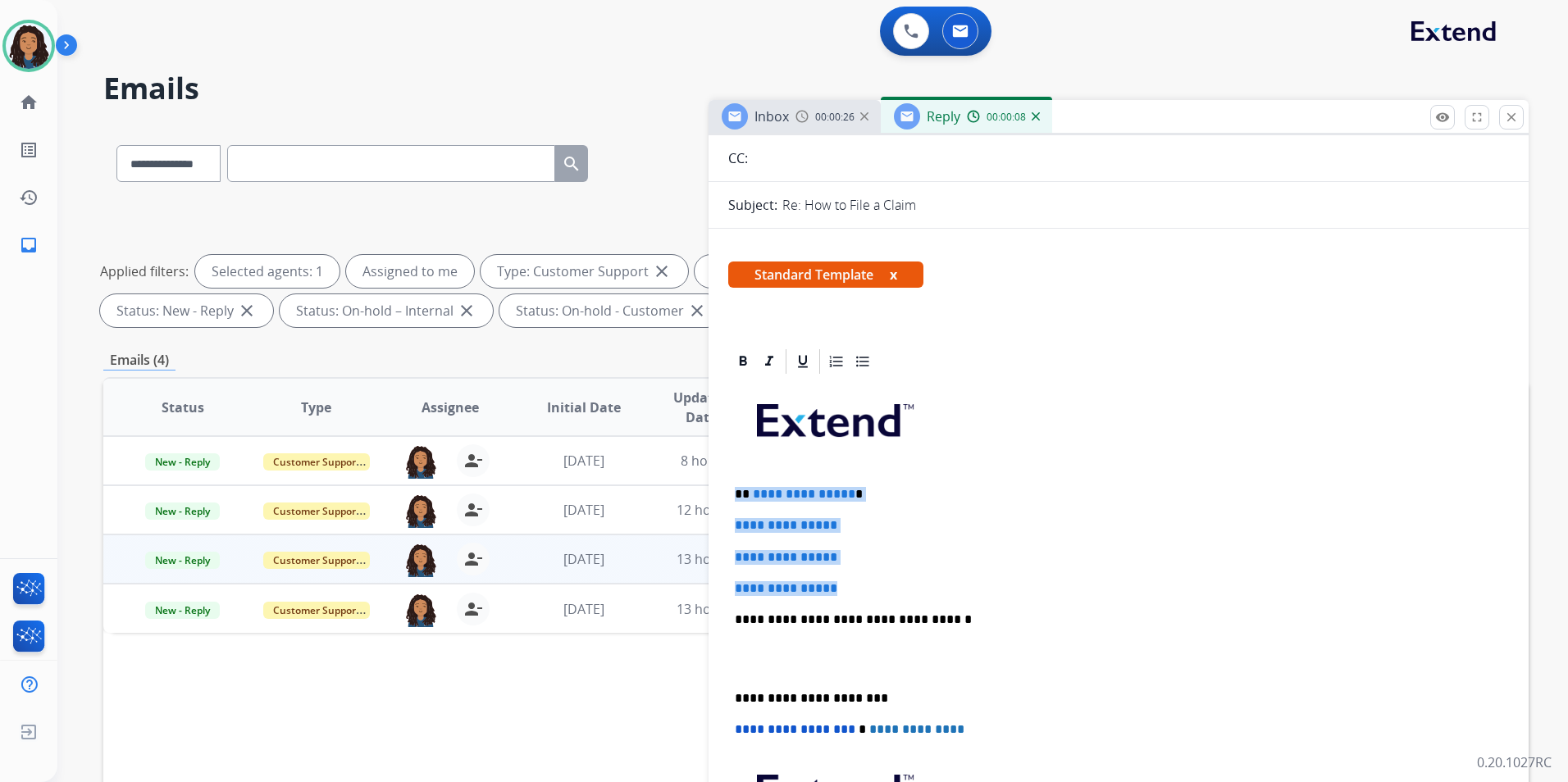
drag, startPoint x: 732, startPoint y: 488, endPoint x: 875, endPoint y: 582, distance: 171.1
click at [875, 582] on div "**********" at bounding box center [1118, 658] width 780 height 564
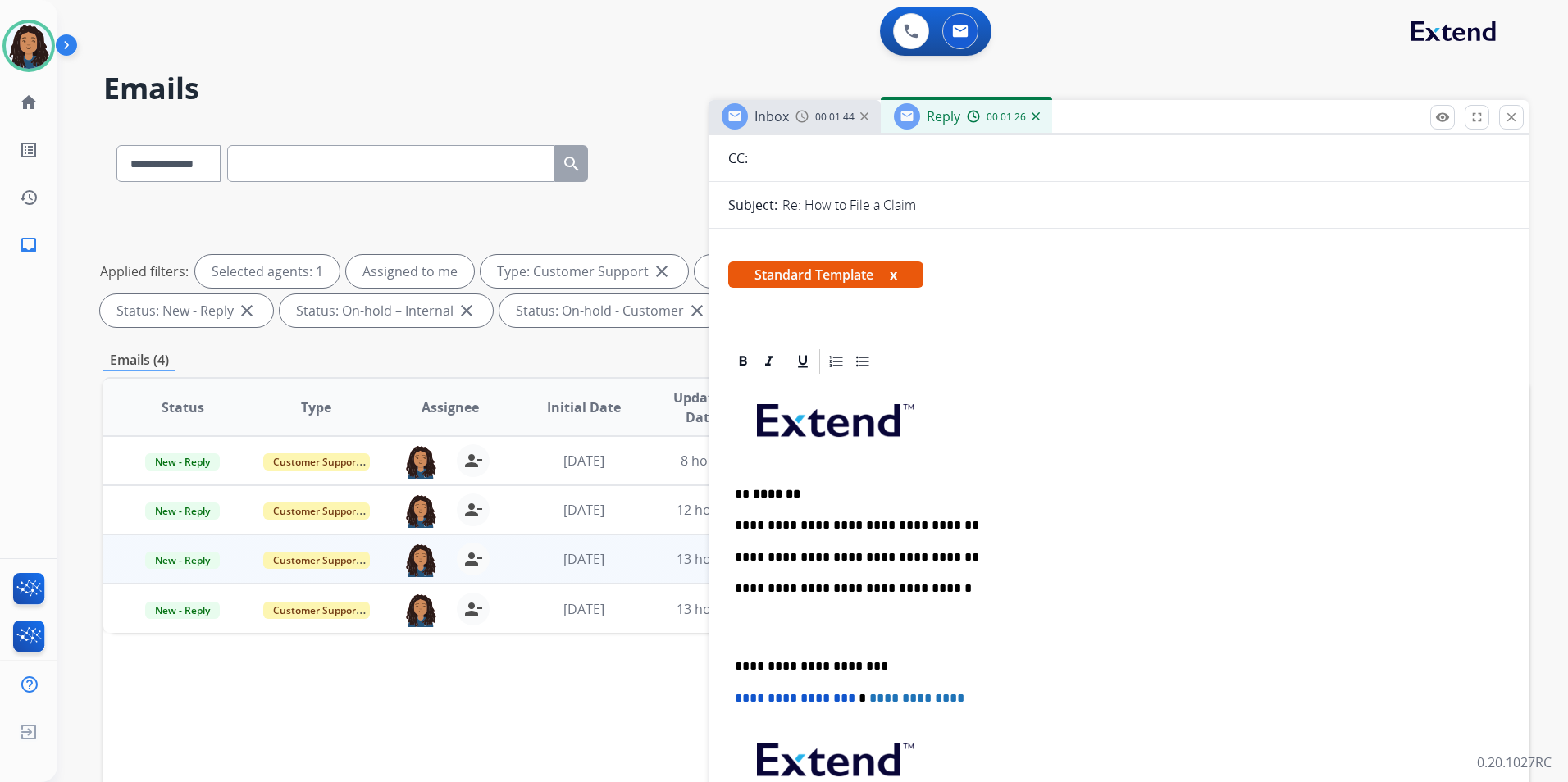
click at [779, 106] on div "Inbox" at bounding box center [755, 116] width 67 height 26
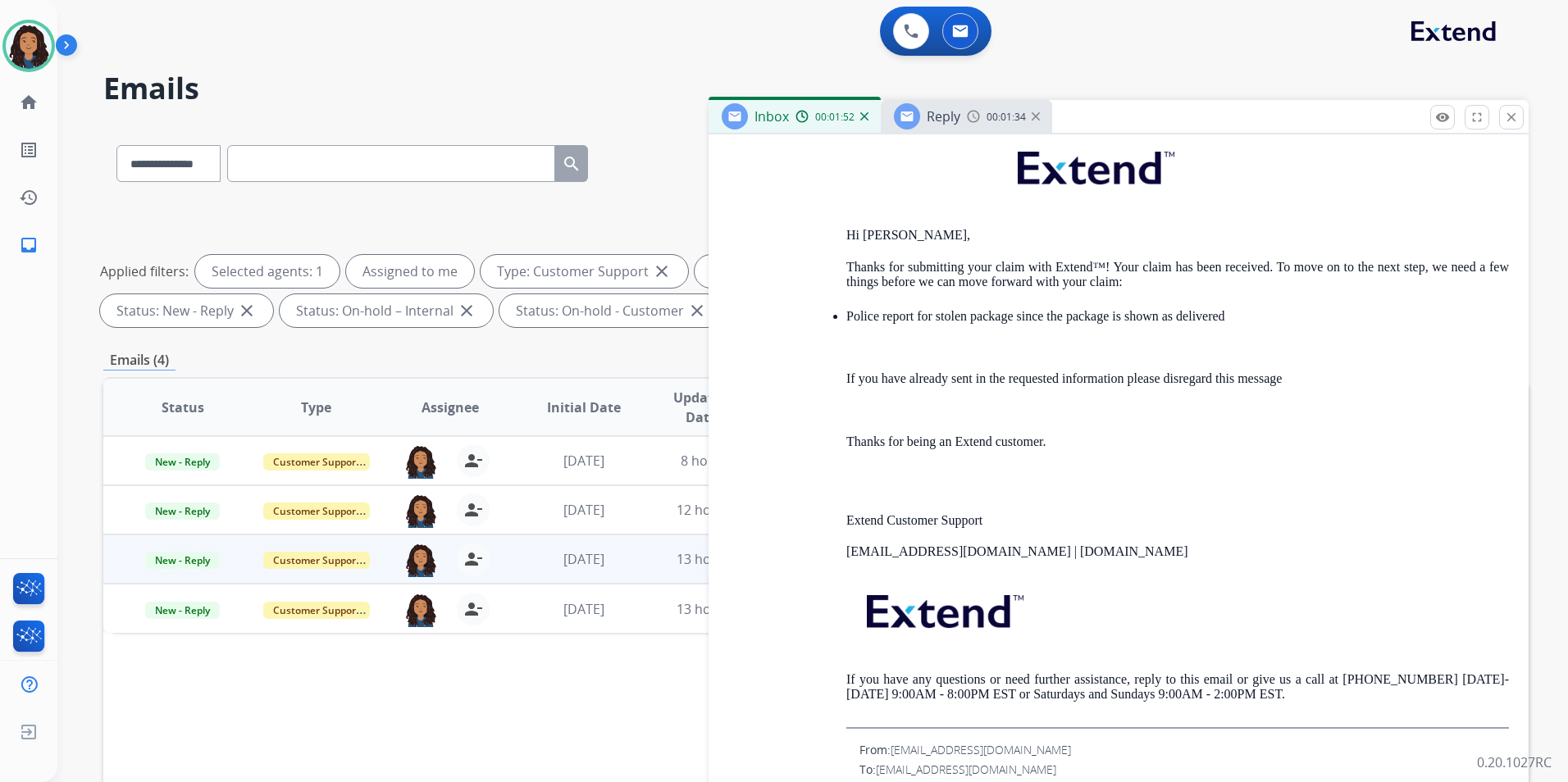
scroll to position [2684, 0]
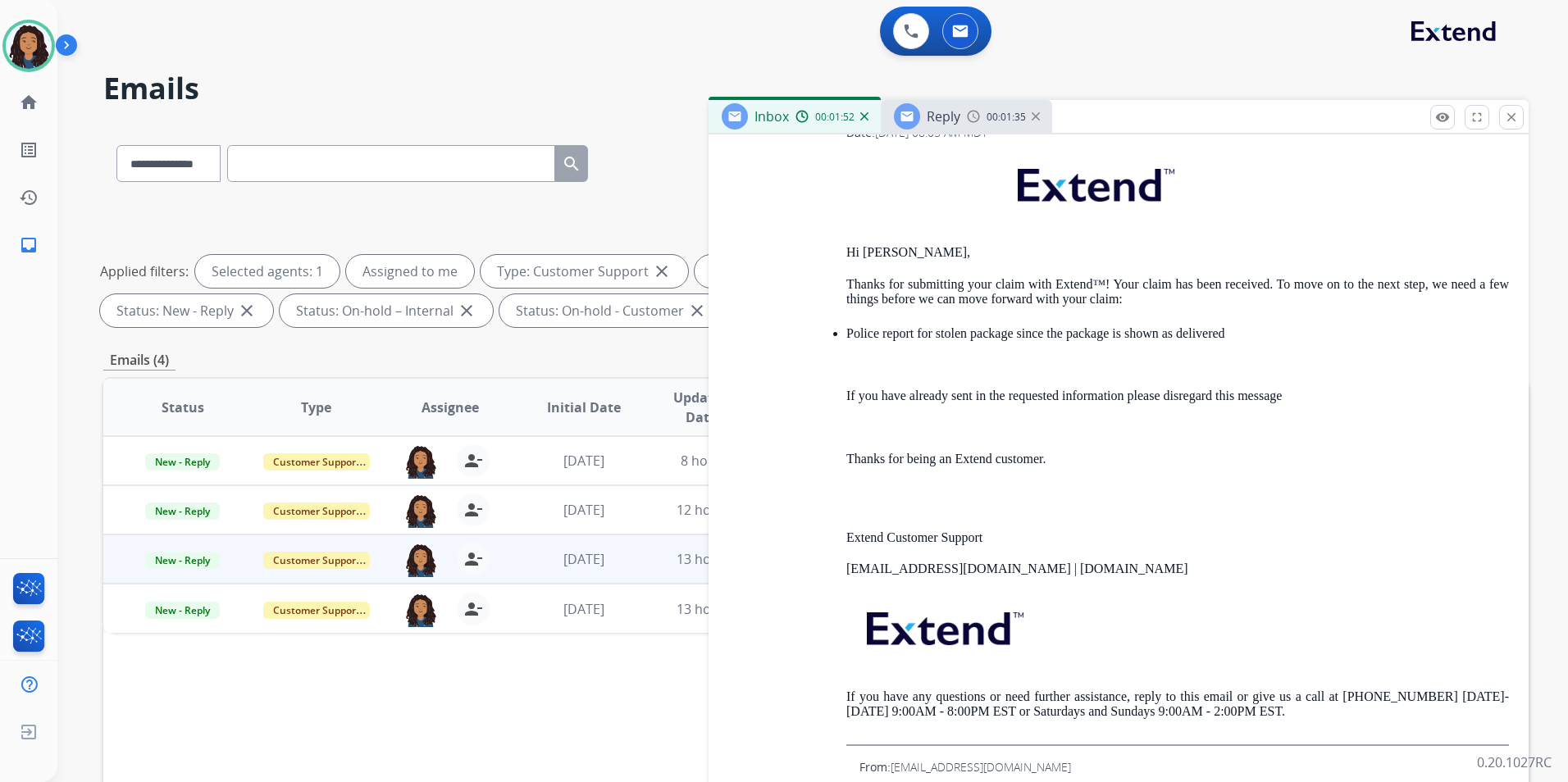
click at [943, 117] on span "Reply" at bounding box center [943, 116] width 34 height 18
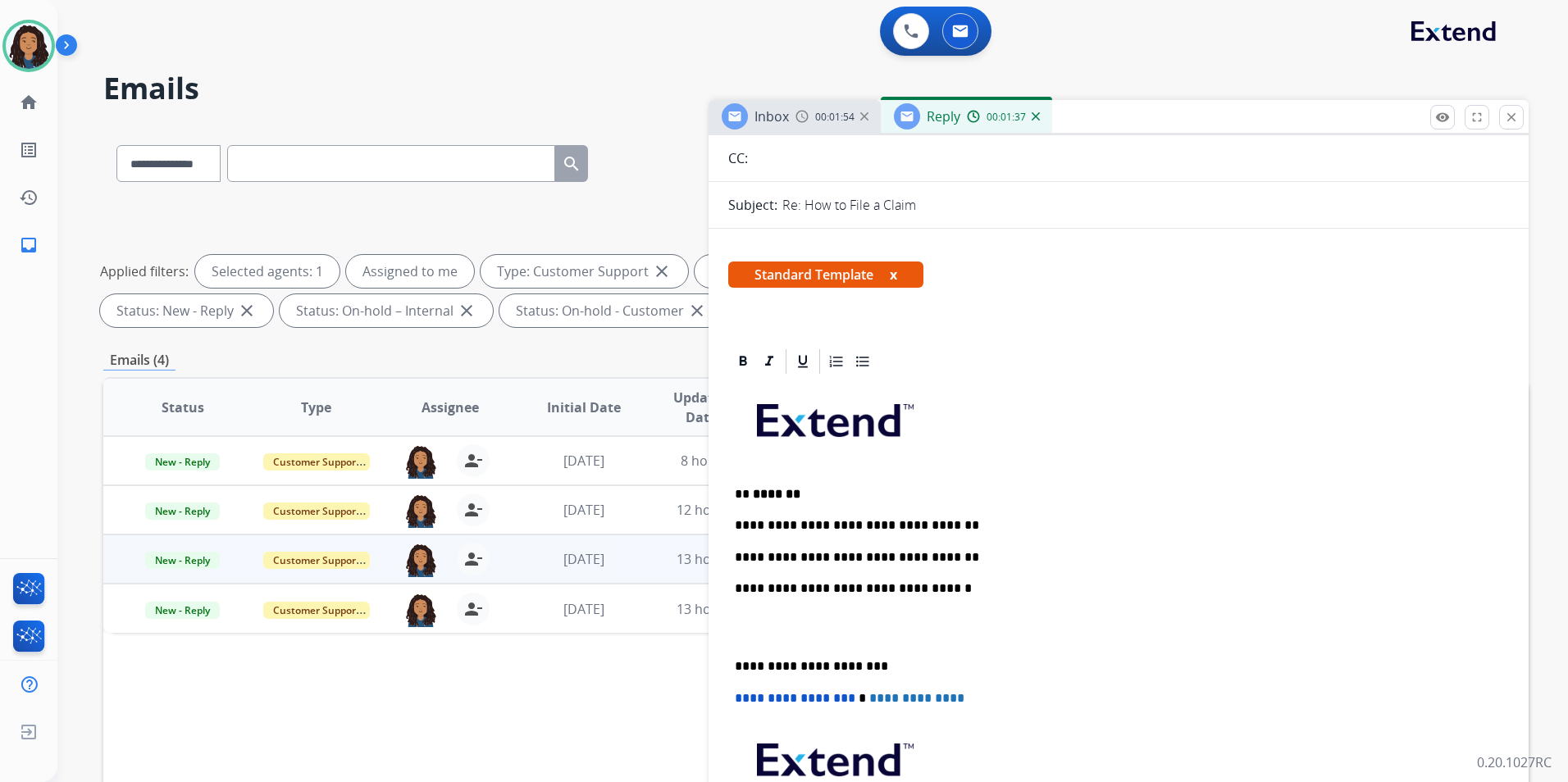
click at [943, 553] on p "**********" at bounding box center [1112, 557] width 755 height 15
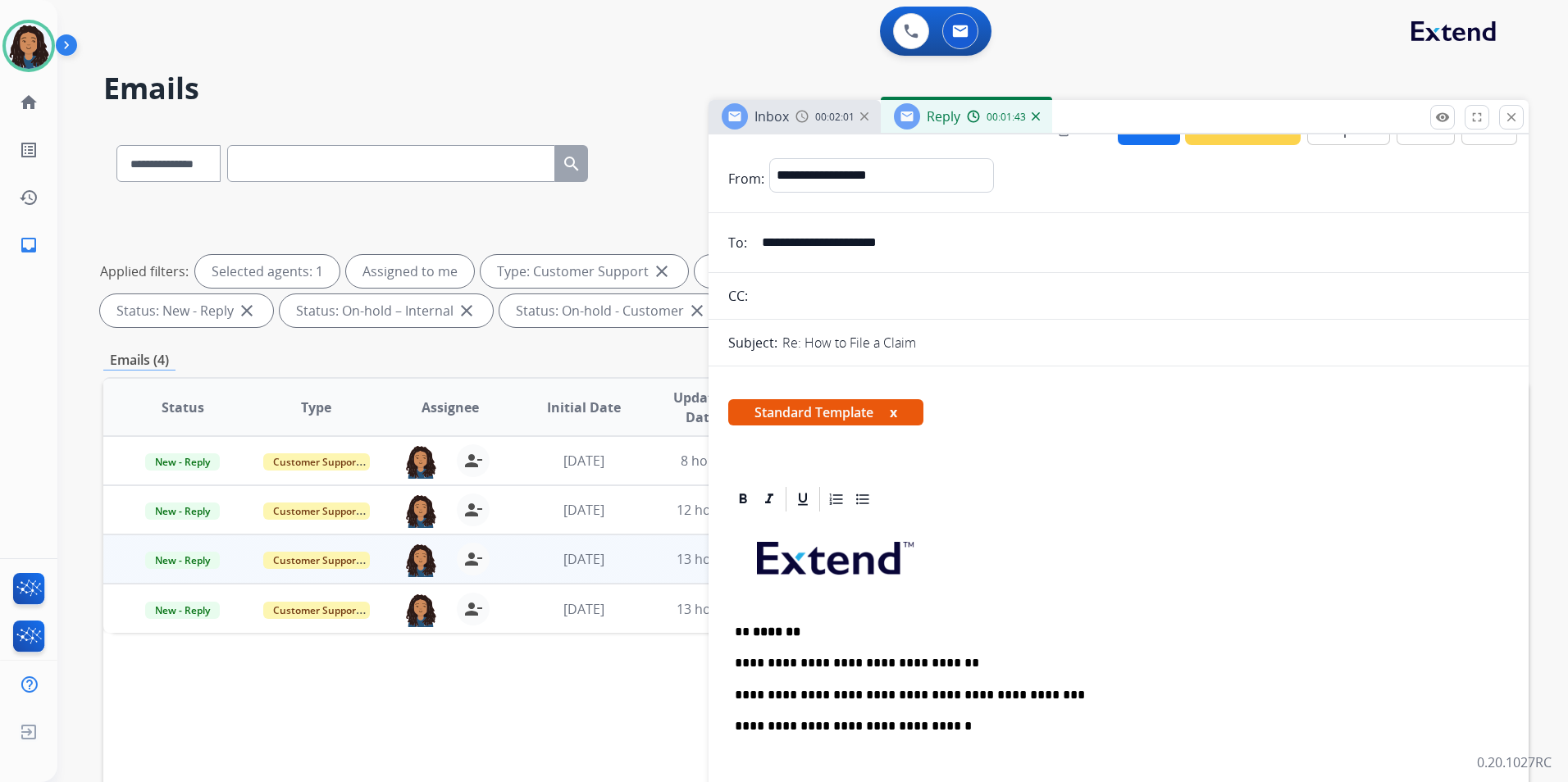
scroll to position [0, 0]
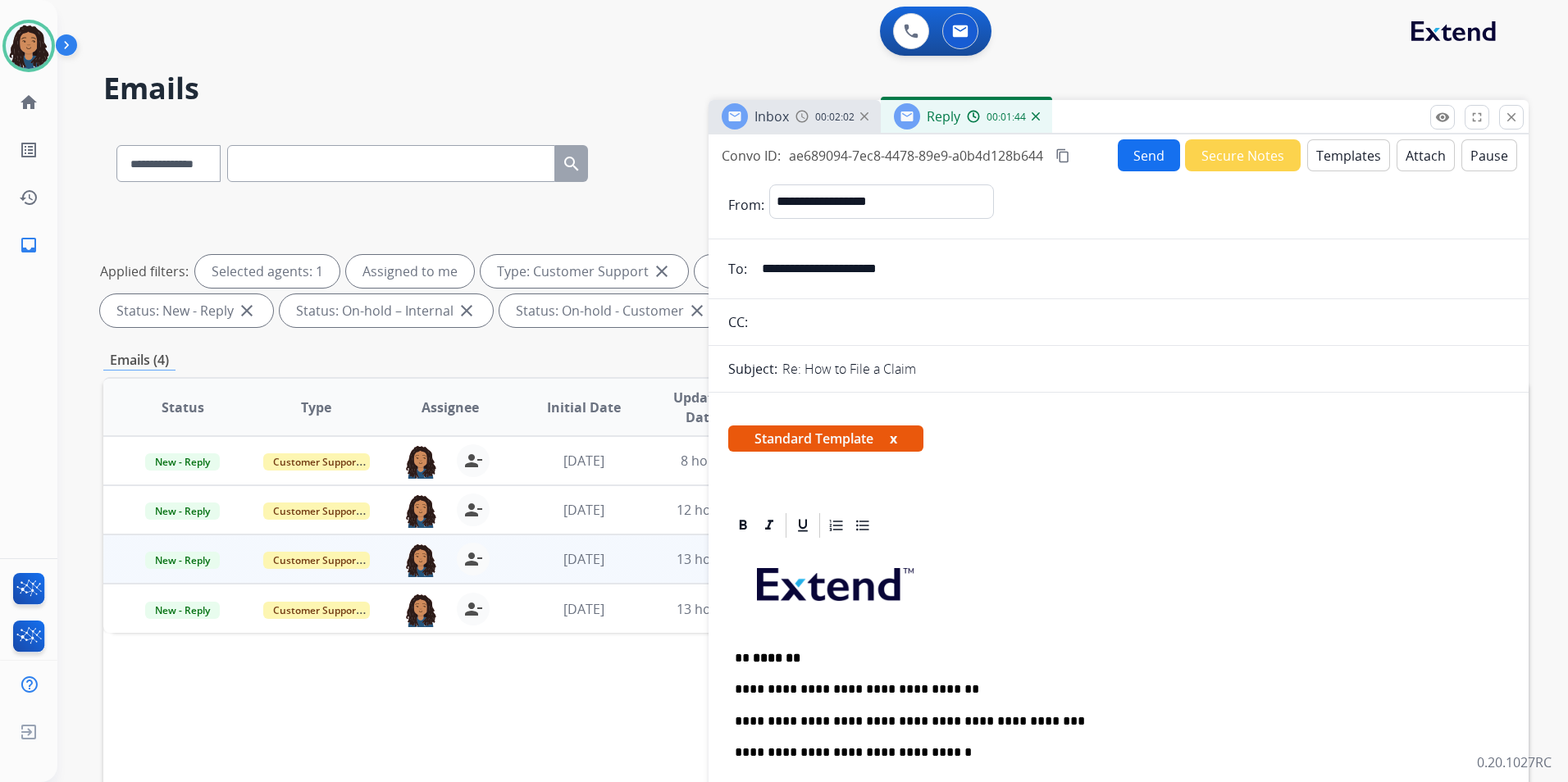
click at [1129, 150] on button "Send" at bounding box center [1148, 155] width 62 height 32
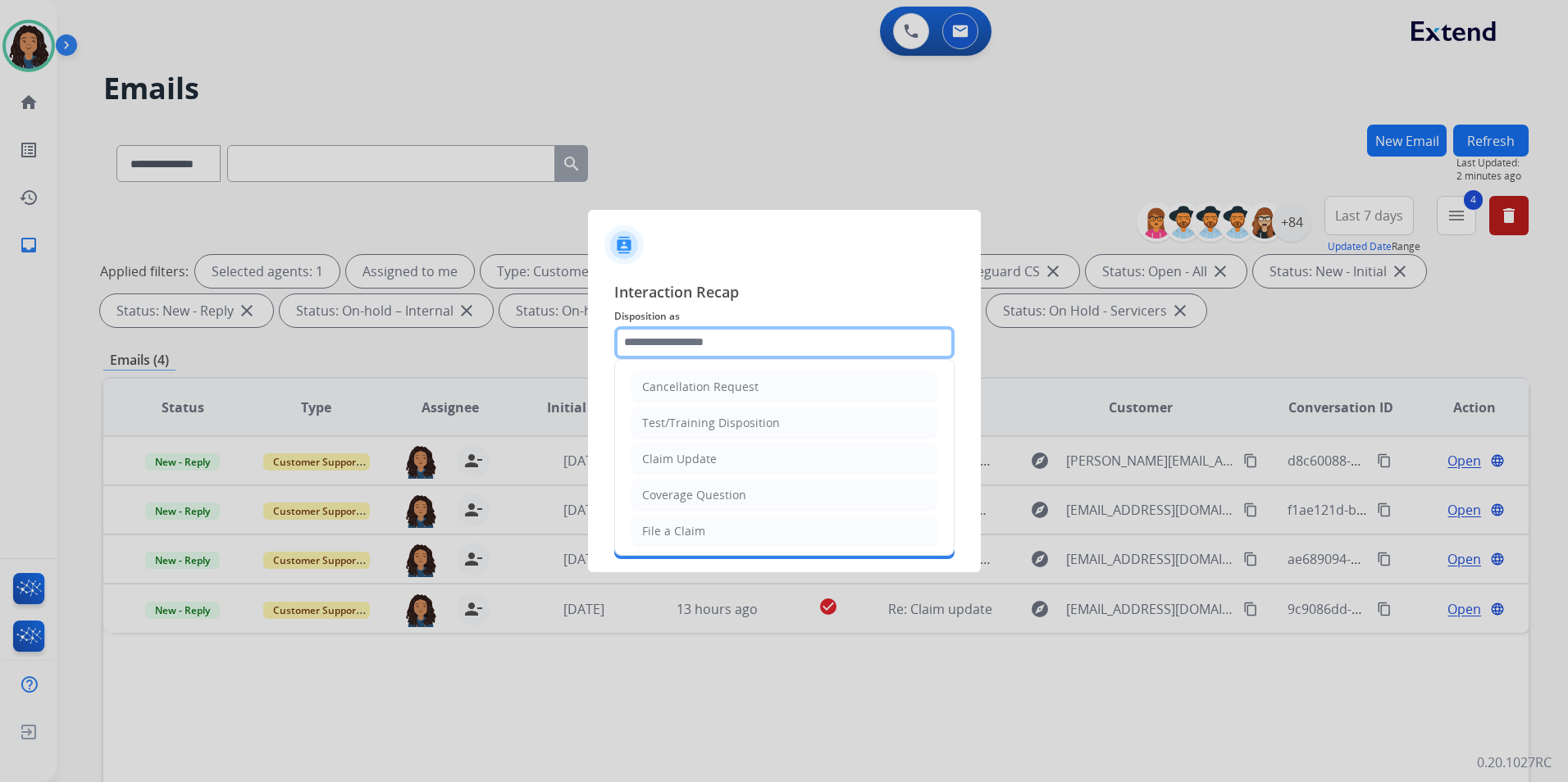
click at [655, 332] on input "text" at bounding box center [784, 343] width 340 height 33
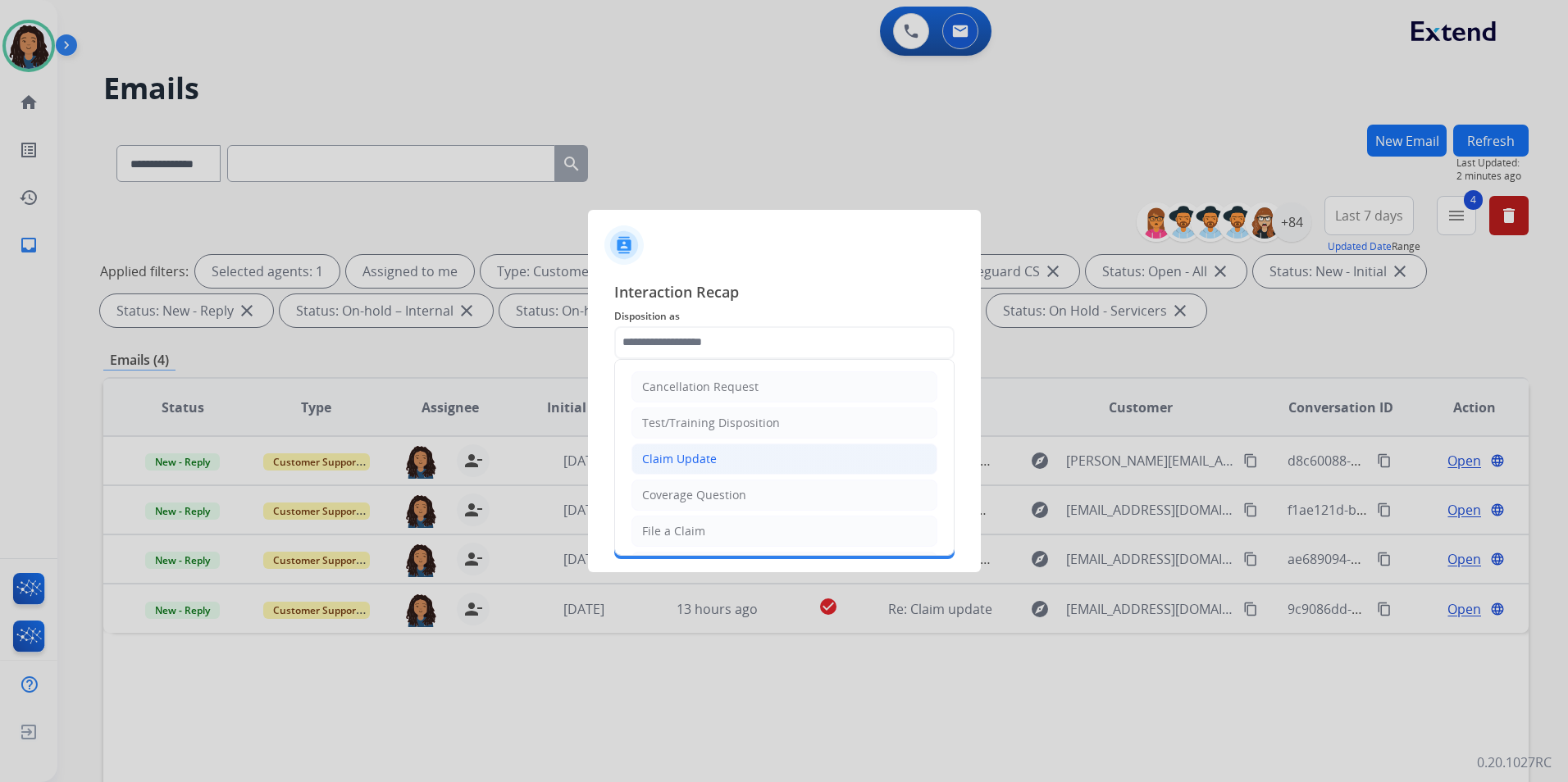
click at [682, 449] on li "Claim Update" at bounding box center [784, 459] width 306 height 31
type input "**********"
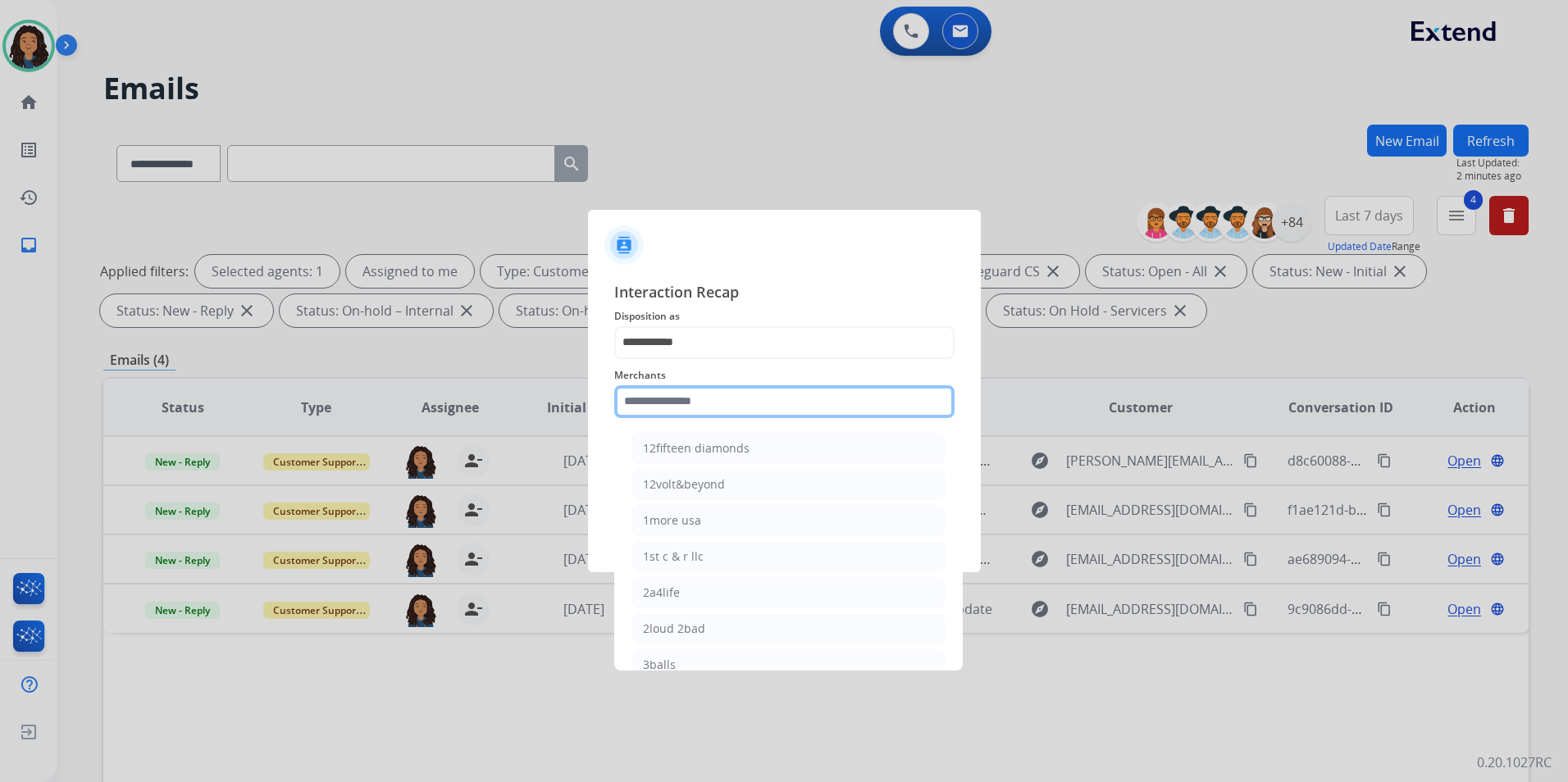
click at [675, 402] on input "text" at bounding box center [784, 402] width 340 height 33
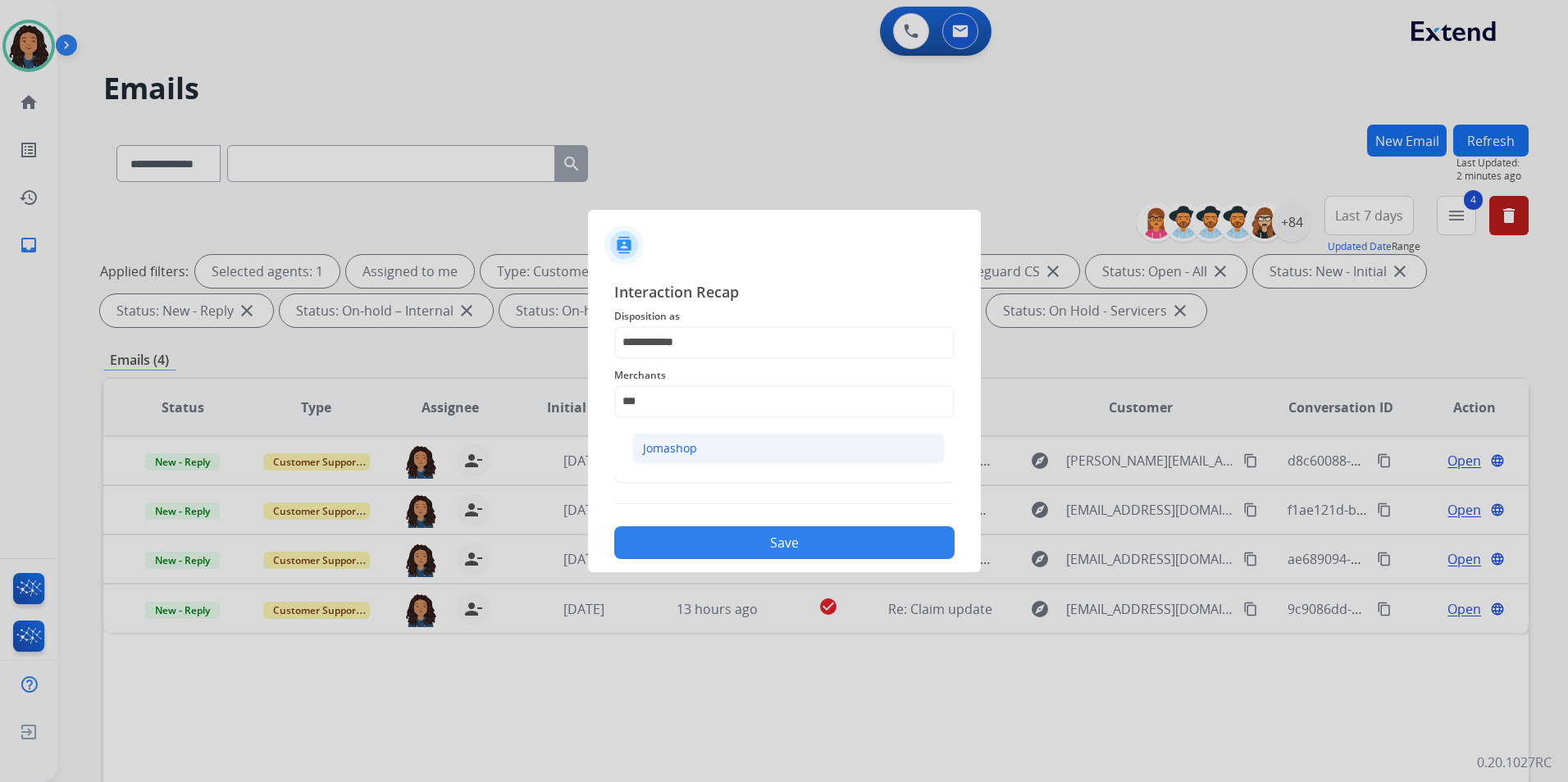
click at [832, 457] on li "Jomashop" at bounding box center [789, 448] width 312 height 31
type input "********"
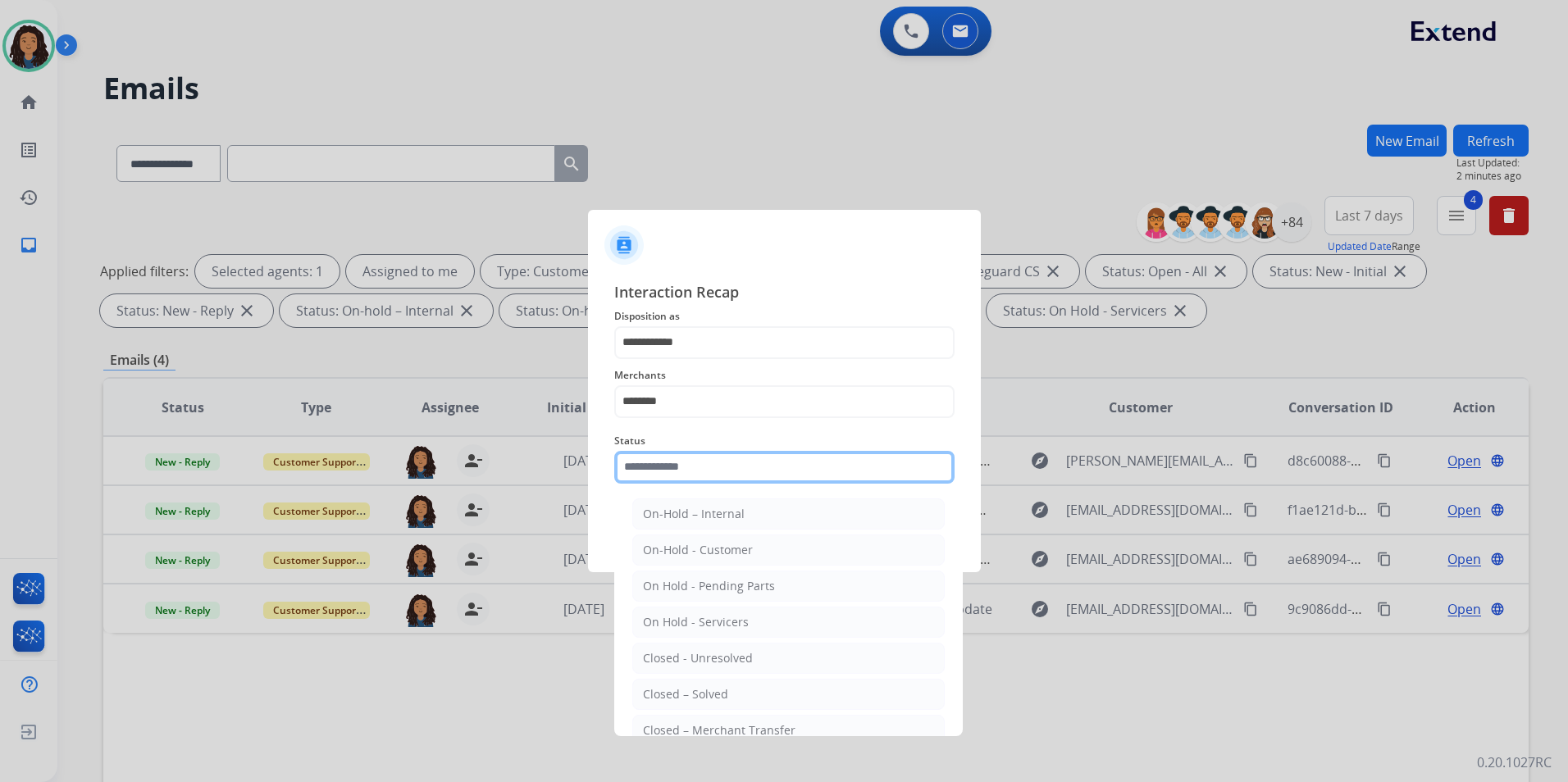
click at [828, 457] on input "text" at bounding box center [784, 467] width 340 height 33
click at [742, 699] on li "Closed – Solved" at bounding box center [789, 694] width 312 height 31
type input "**********"
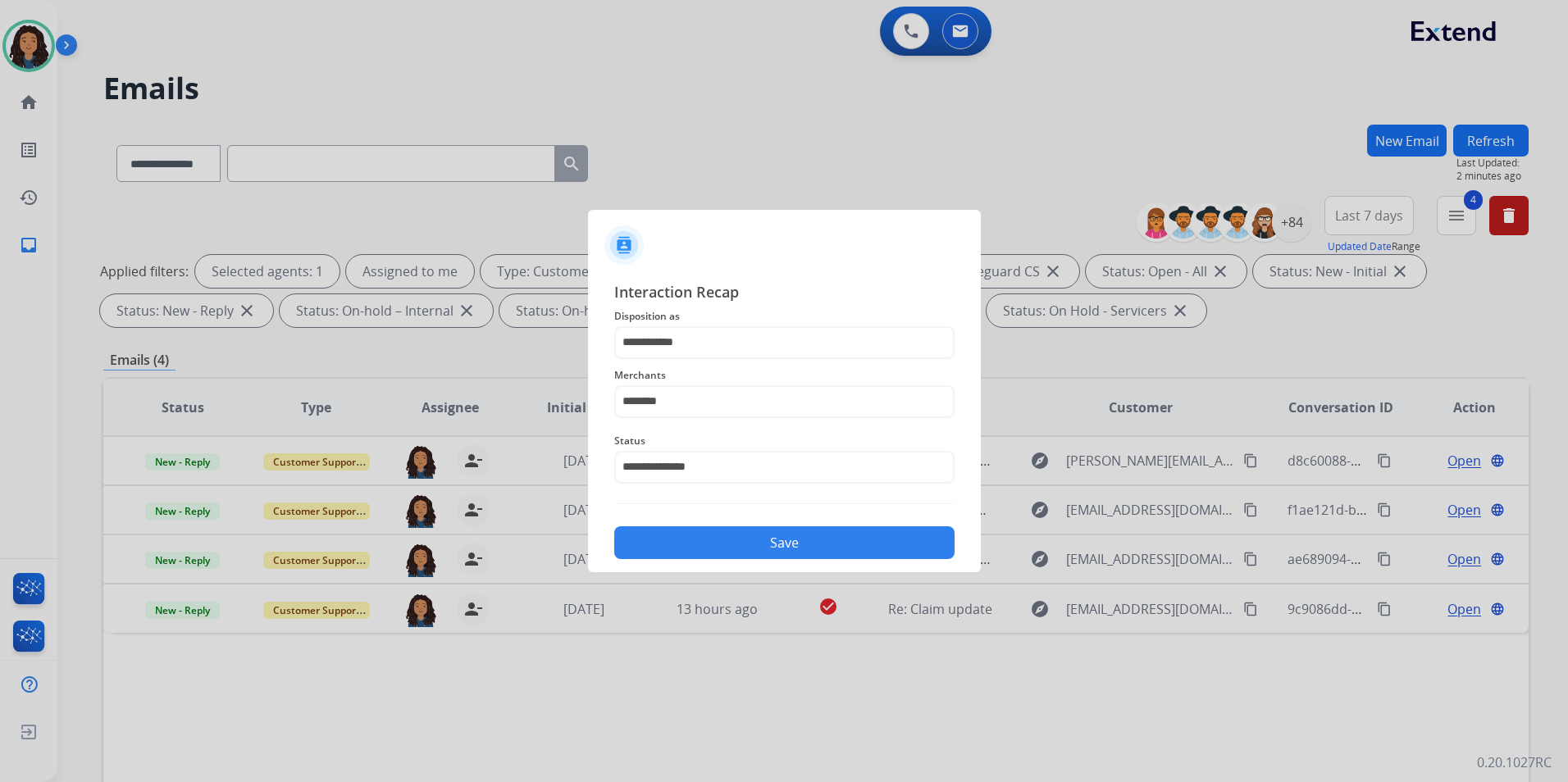
click at [783, 557] on button "Save" at bounding box center [784, 543] width 340 height 33
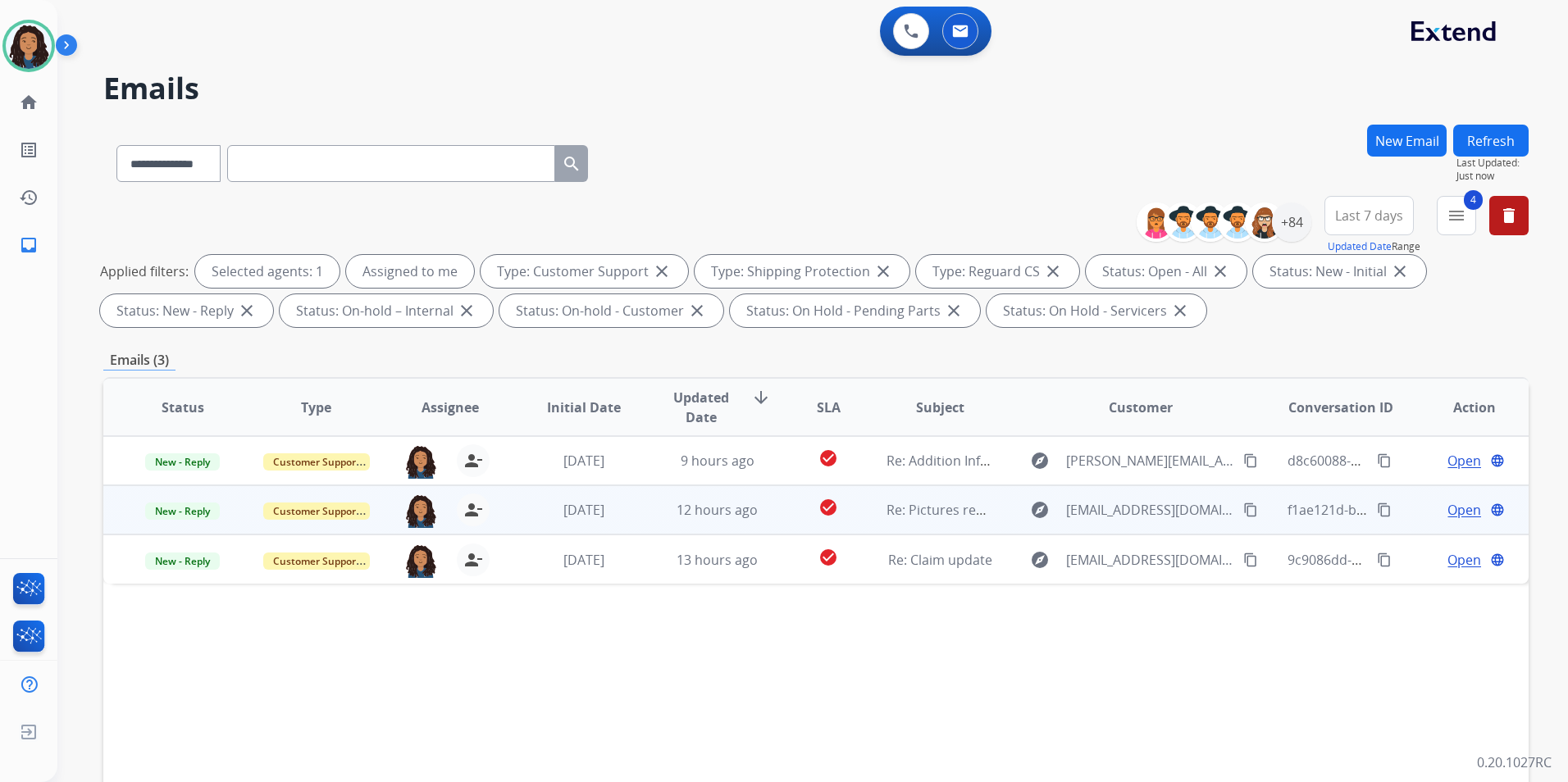
click at [1454, 513] on span "Open" at bounding box center [1464, 510] width 34 height 20
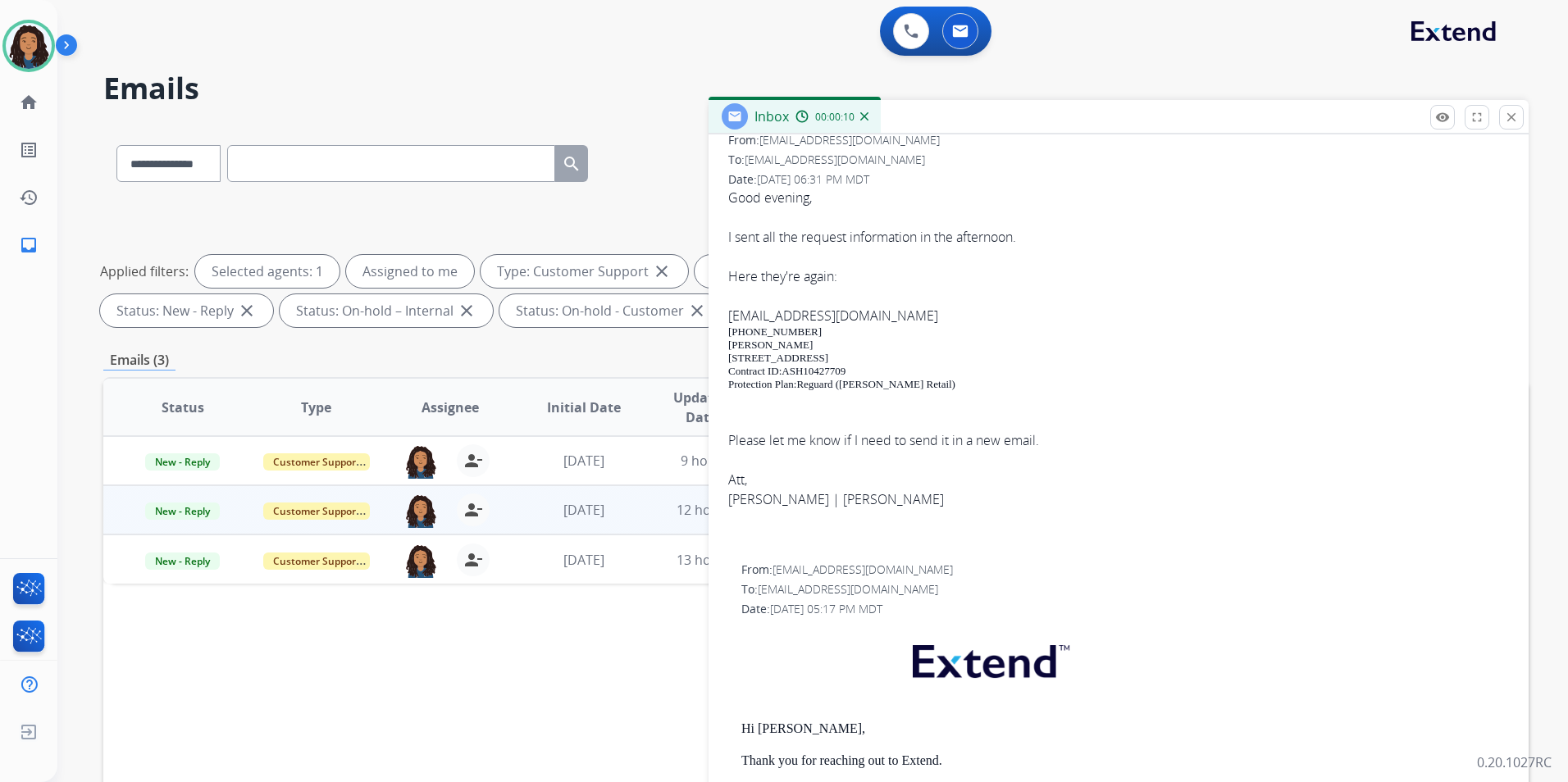
scroll to position [164, 0]
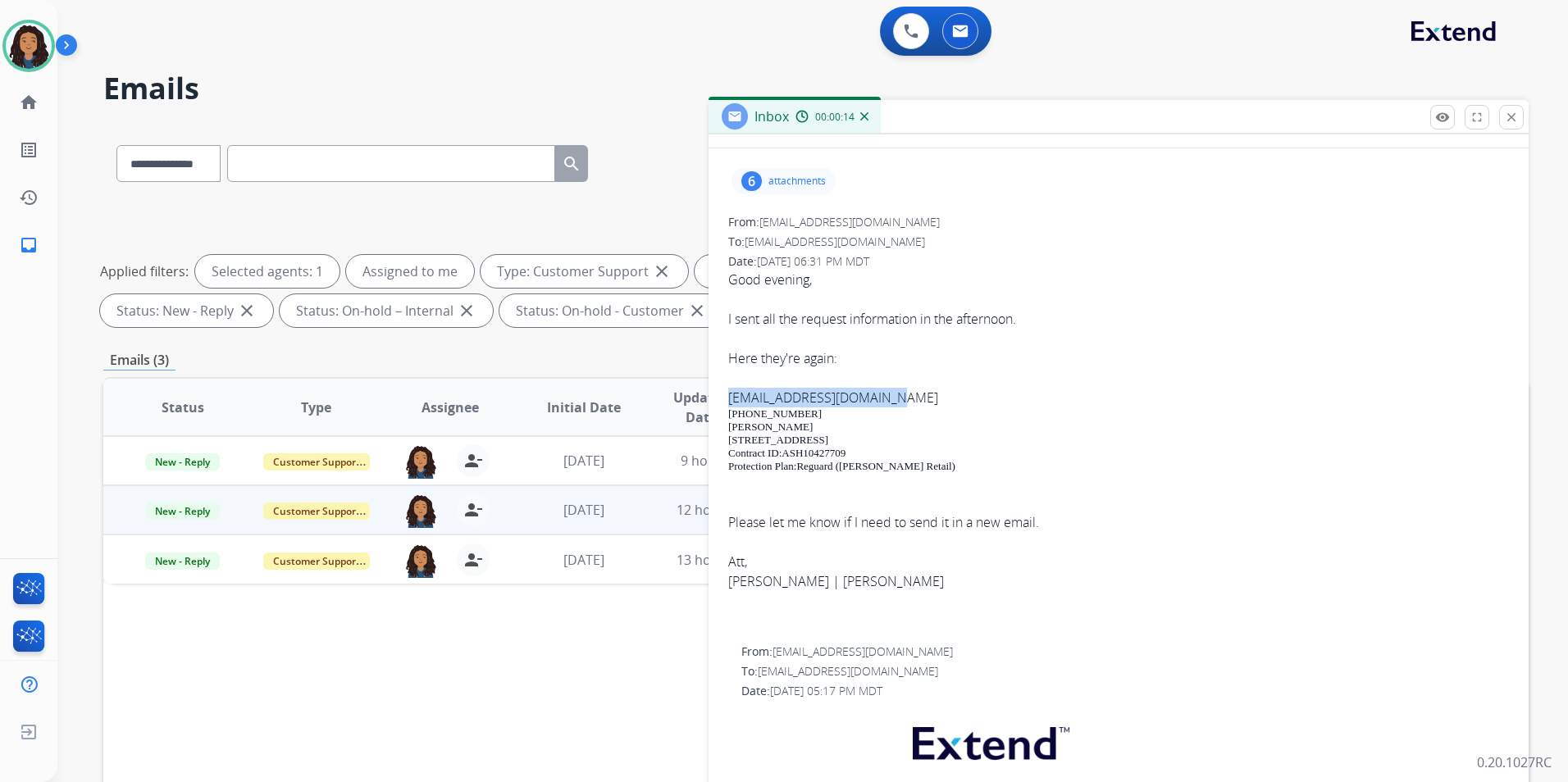
drag, startPoint x: 722, startPoint y: 394, endPoint x: 900, endPoint y: 403, distance: 178.2
drag, startPoint x: 900, startPoint y: 403, endPoint x: 874, endPoint y: 396, distance: 26.9
copy link "[EMAIL_ADDRESS][DOMAIN_NAME]"
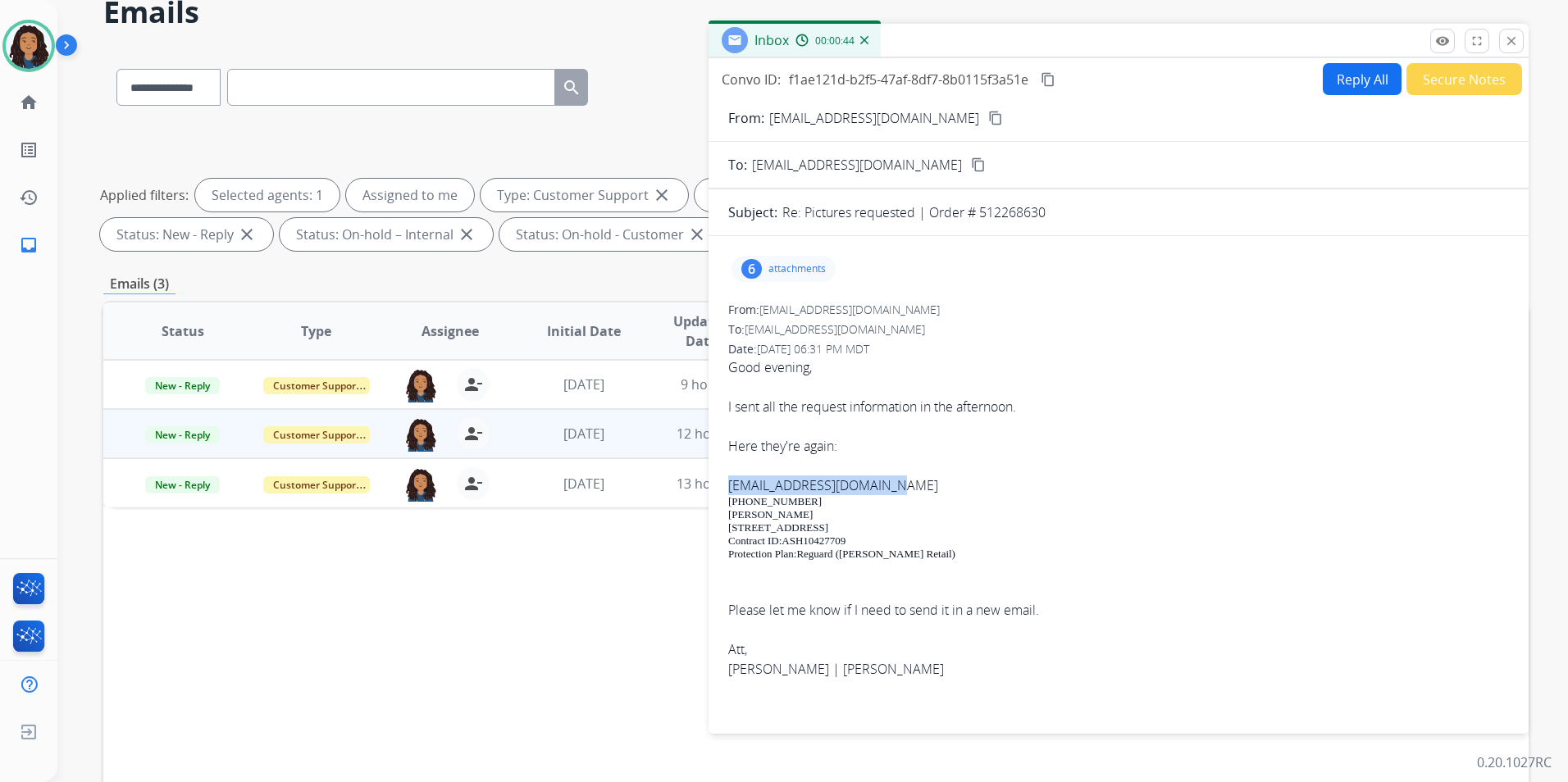
scroll to position [0, 0]
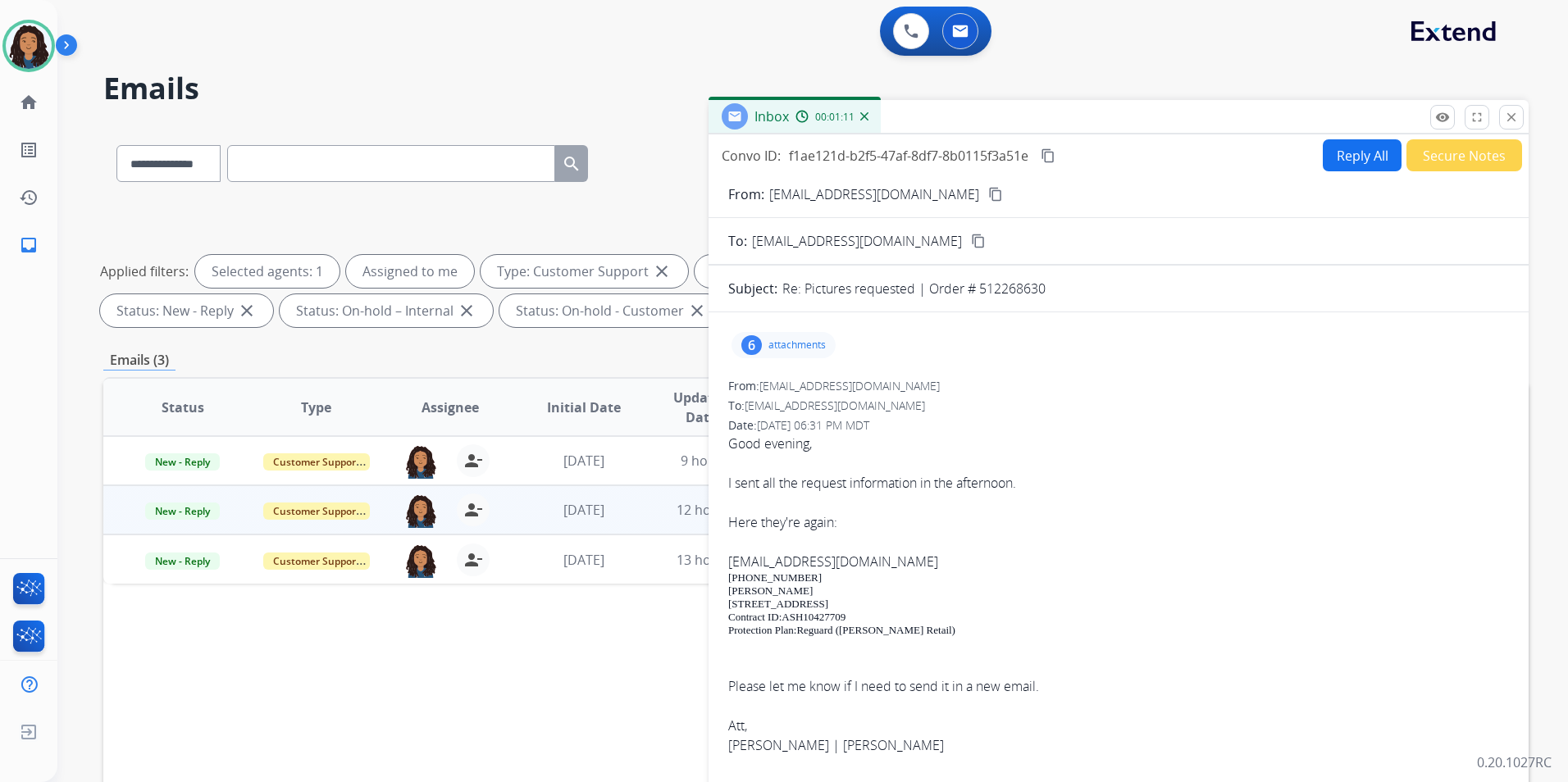
click at [809, 343] on p "attachments" at bounding box center [797, 345] width 58 height 13
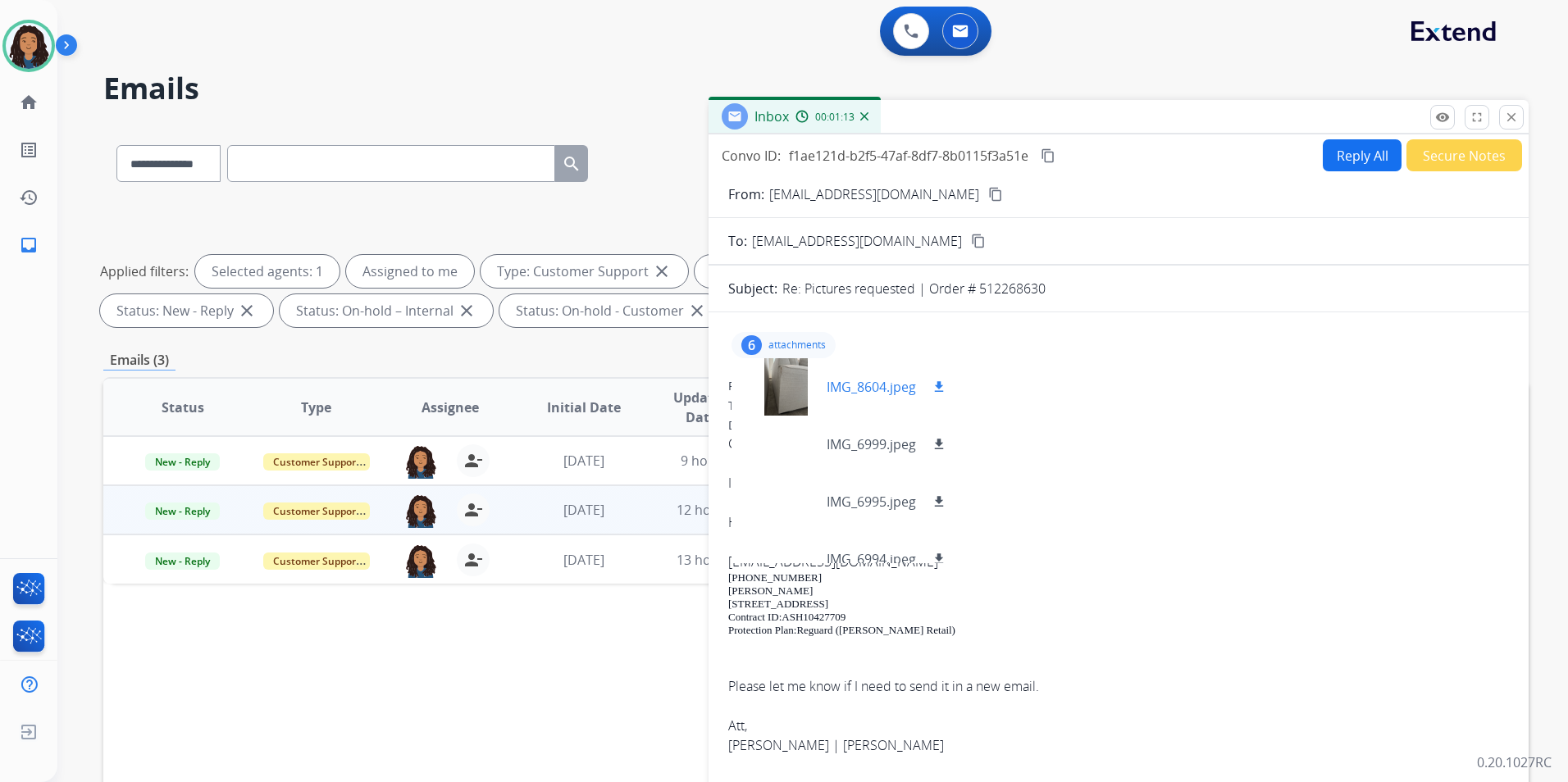
click at [781, 391] on div at bounding box center [785, 387] width 82 height 58
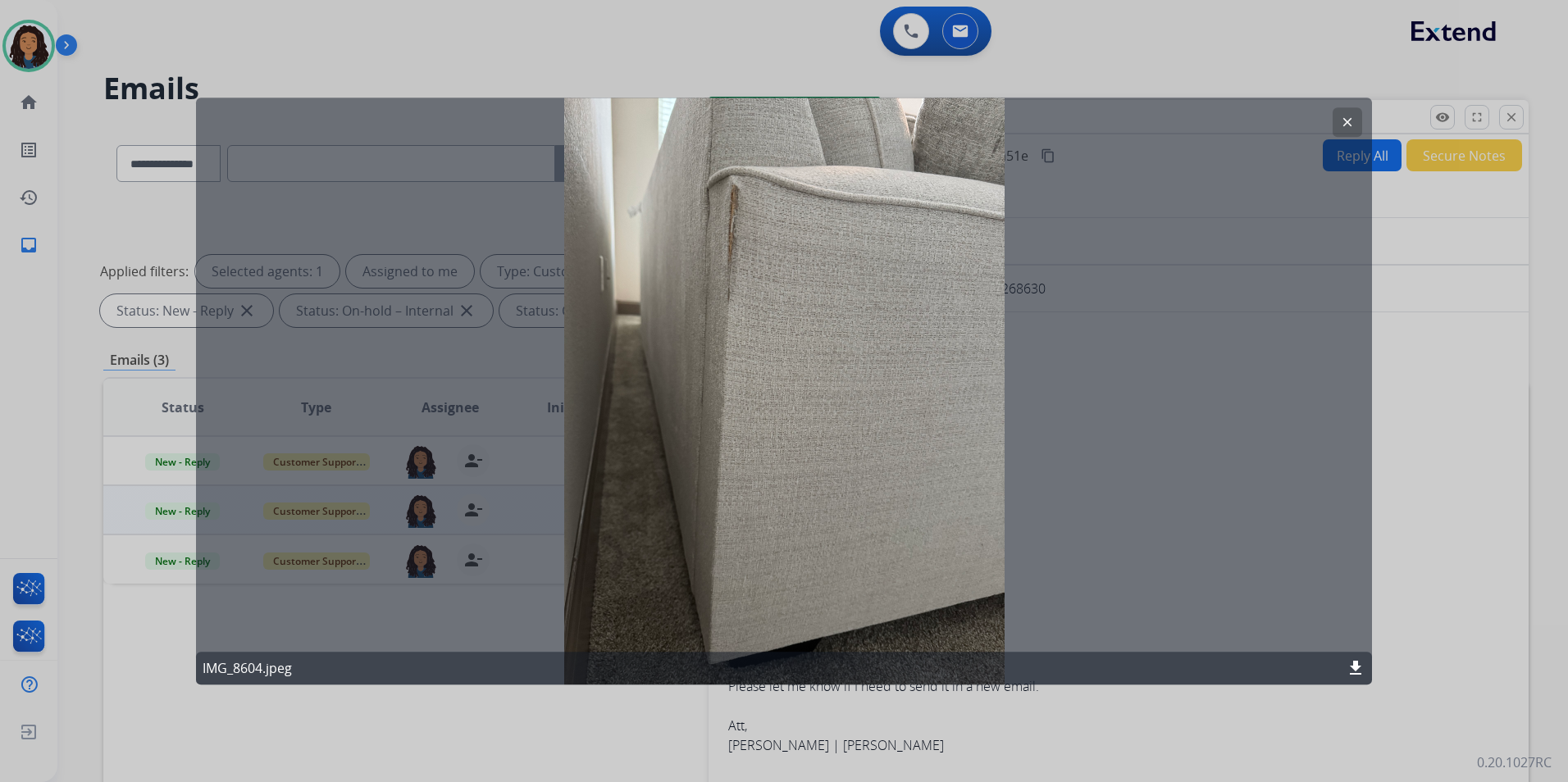
click at [1346, 128] on mat-icon "clear" at bounding box center [1348, 122] width 15 height 15
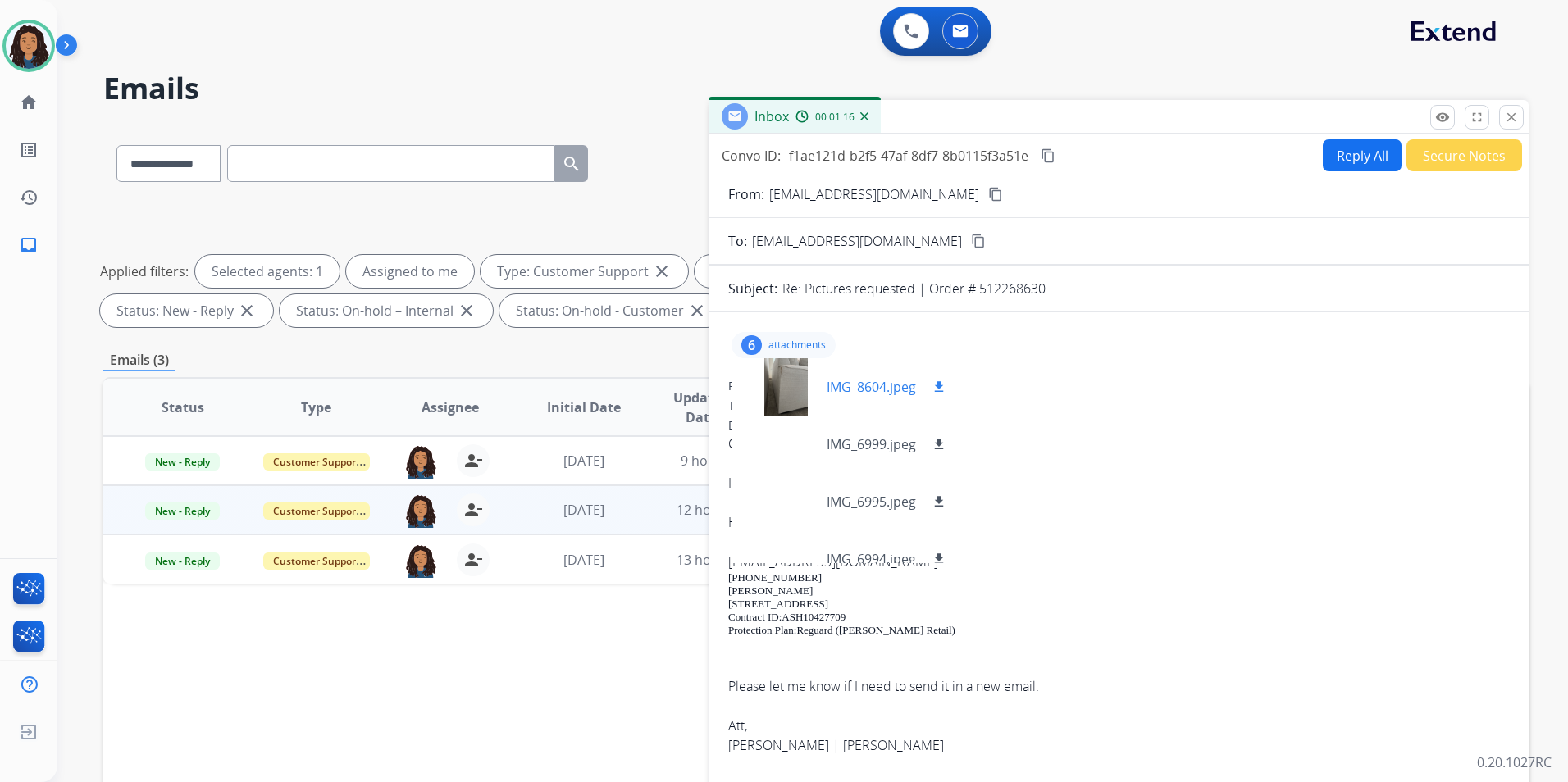
click at [940, 384] on mat-icon "download" at bounding box center [939, 387] width 15 height 15
click at [784, 446] on div at bounding box center [785, 444] width 82 height 58
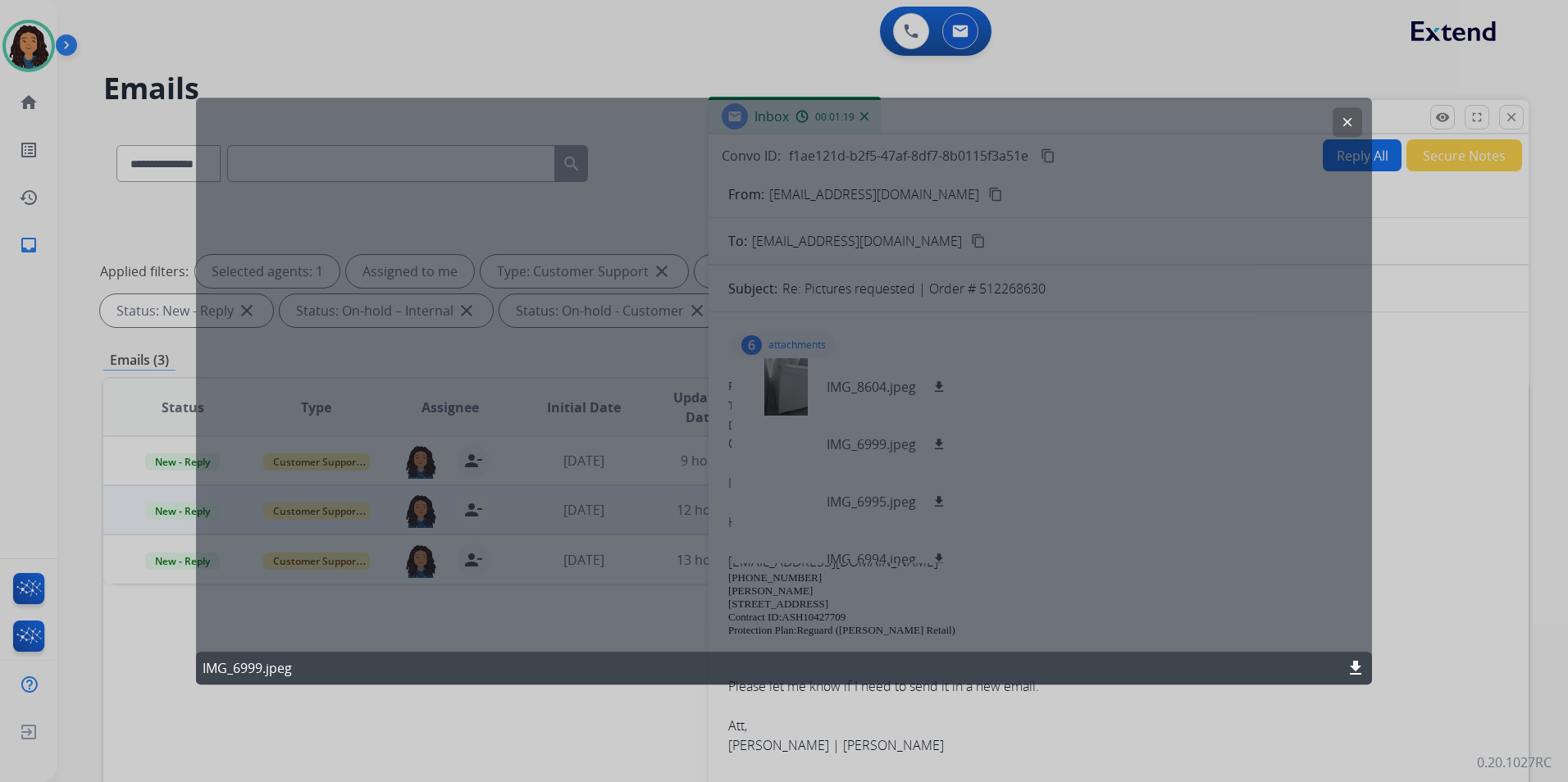
click at [1321, 119] on div "clear IMG_6999.jpeg download" at bounding box center [784, 391] width 1176 height 587
click at [1338, 122] on button "clear" at bounding box center [1348, 122] width 30 height 30
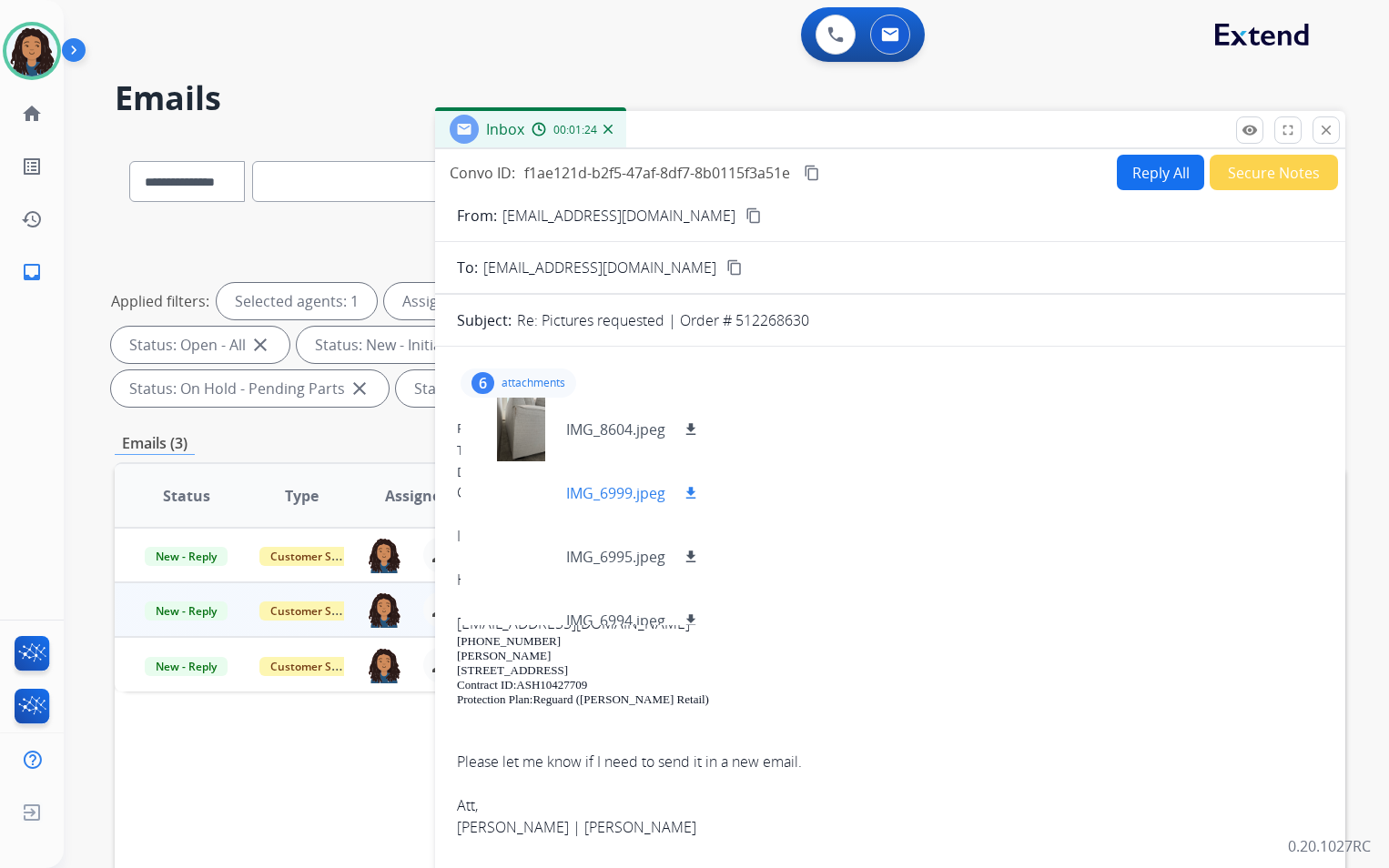
click at [698, 496] on mat-icon "download" at bounding box center [691, 493] width 17 height 16
click at [696, 549] on mat-icon "download" at bounding box center [691, 557] width 17 height 16
click at [695, 617] on mat-icon "download" at bounding box center [691, 621] width 17 height 16
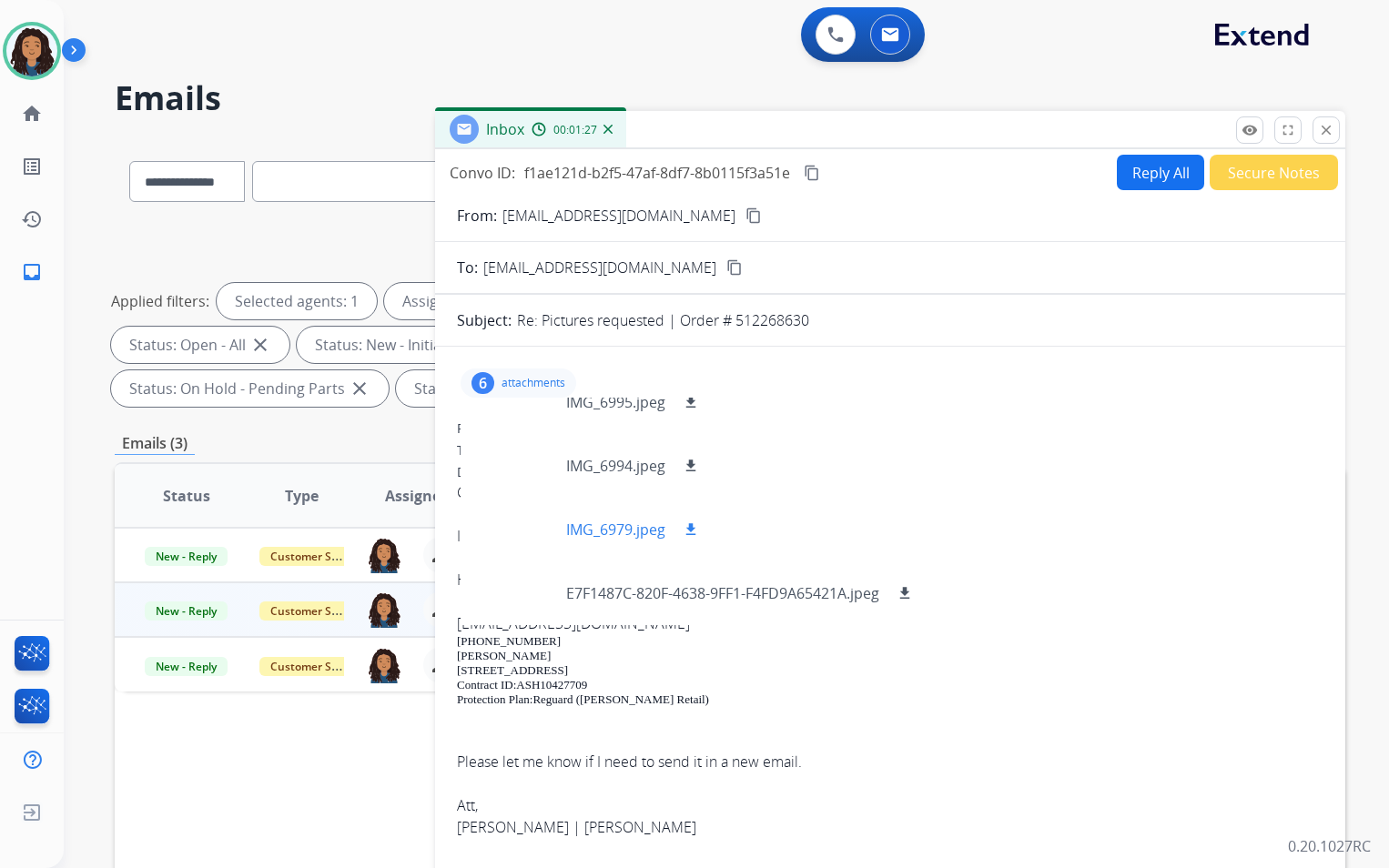
click at [689, 528] on mat-icon "download" at bounding box center [691, 530] width 17 height 16
click at [909, 595] on mat-icon "download" at bounding box center [905, 593] width 17 height 16
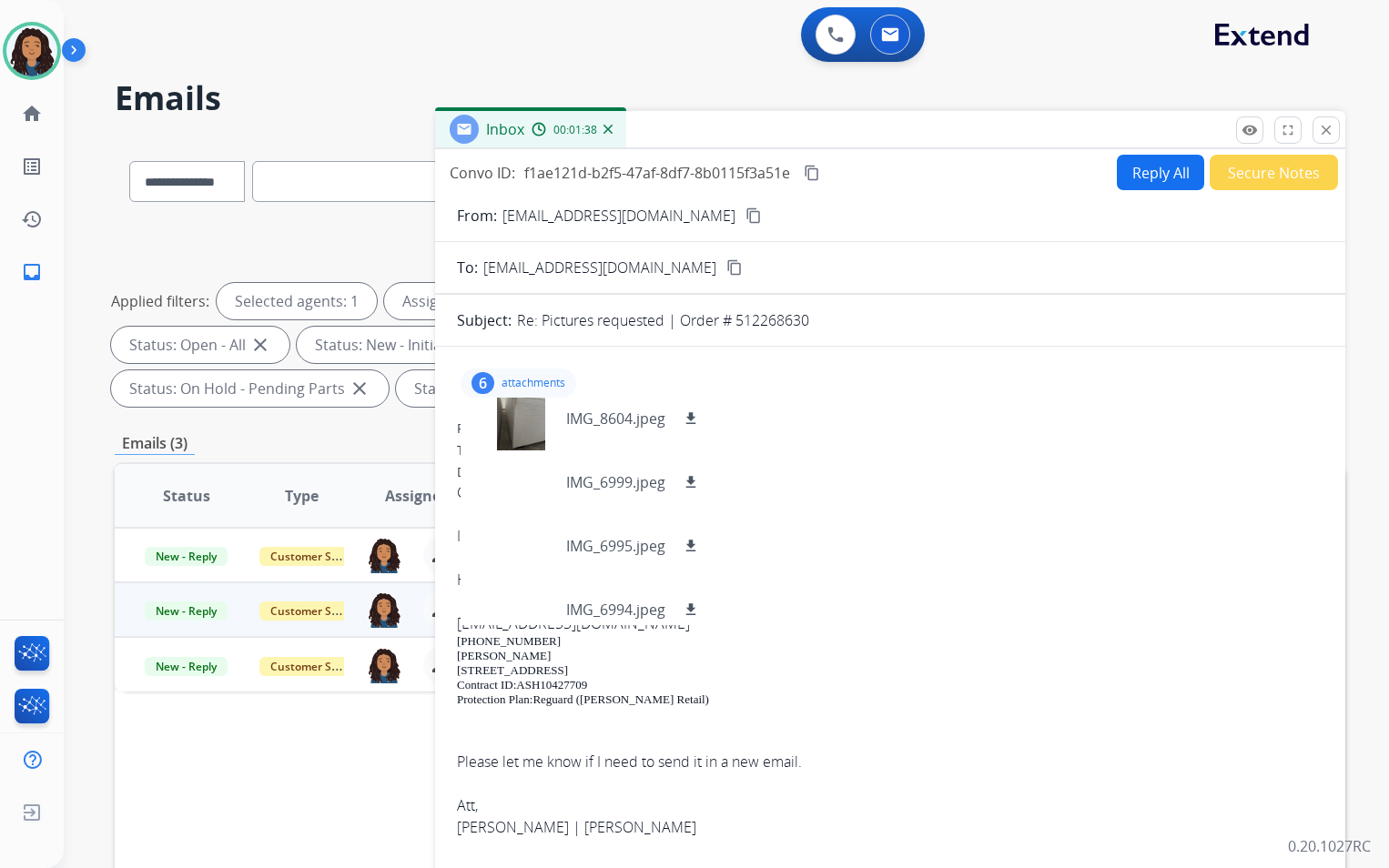
scroll to position [0, 0]
click at [514, 376] on div "6 attachments IMG_8604.jpeg download IMG_6999.jpeg download IMG_6995.jpeg downl…" at bounding box center [518, 383] width 116 height 29
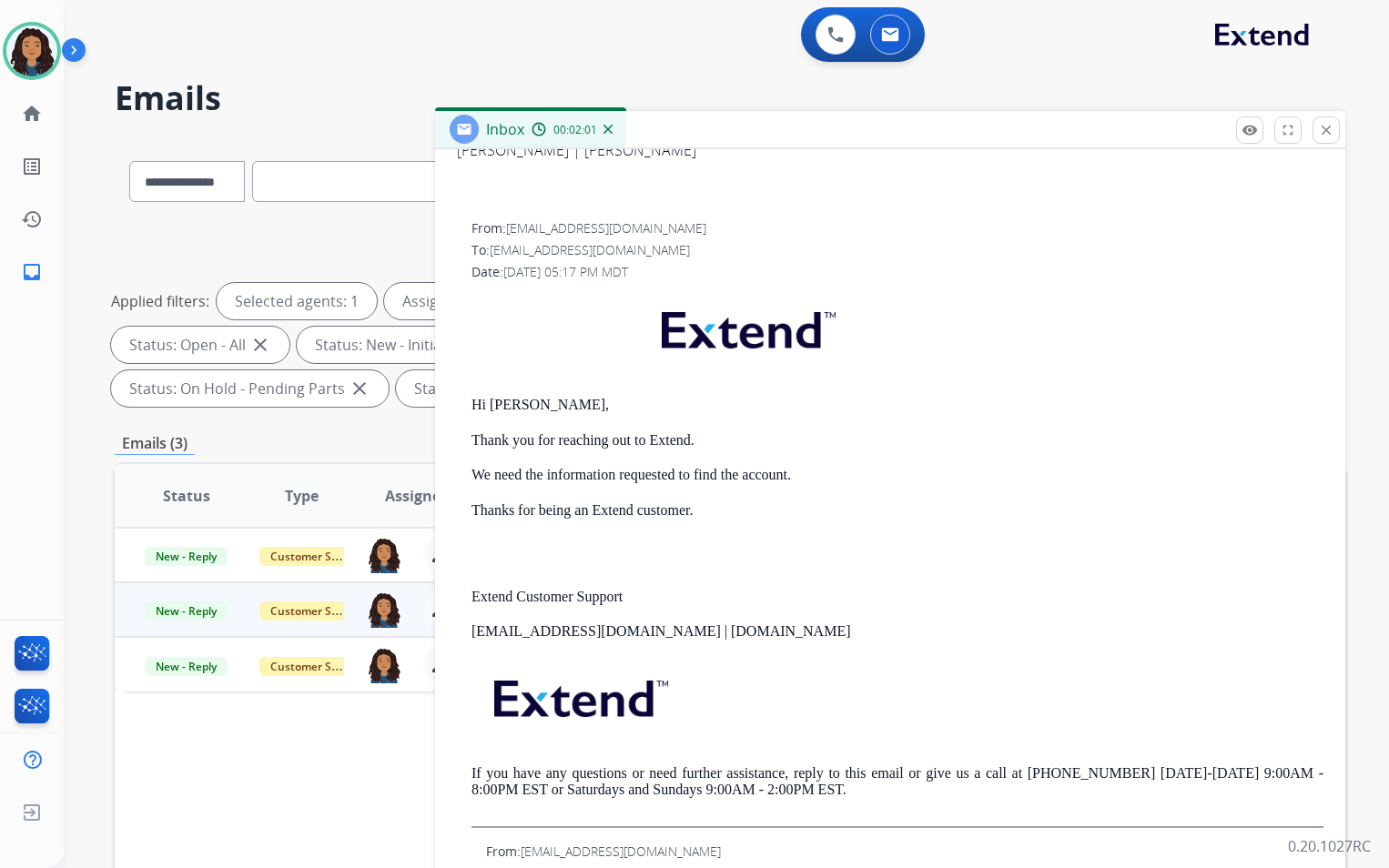
scroll to position [819, 0]
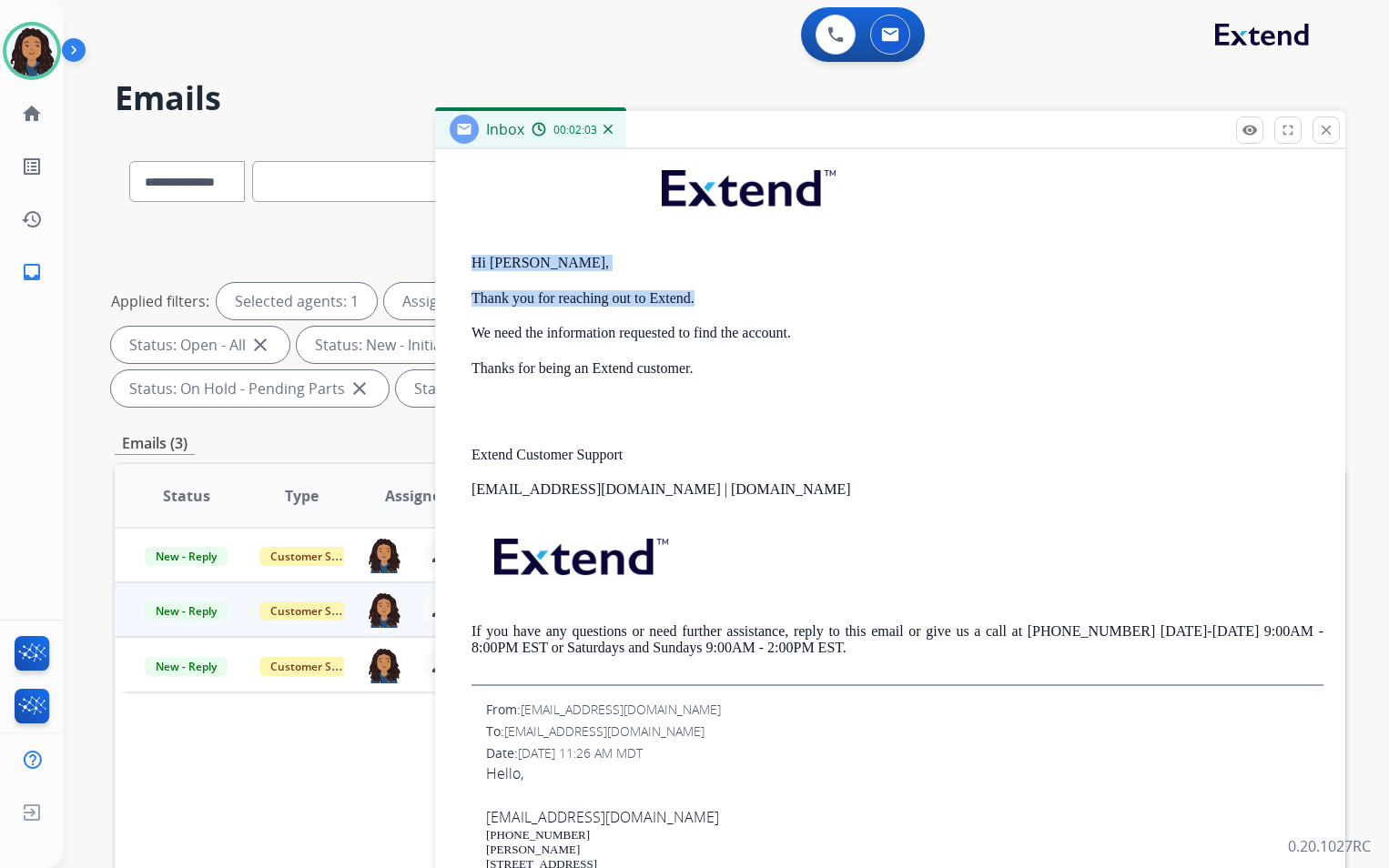
drag, startPoint x: 462, startPoint y: 259, endPoint x: 712, endPoint y: 293, distance: 252.3
click at [712, 293] on div "From: [EMAIL_ADDRESS][DOMAIN_NAME] To: [EMAIL_ADDRESS][DOMAIN_NAME] Date: [DATE…" at bounding box center [889, 381] width 866 height 609
drag, startPoint x: 712, startPoint y: 293, endPoint x: 676, endPoint y: 298, distance: 36.3
copy div "Hi [PERSON_NAME], Thank you for reaching out to Extend."
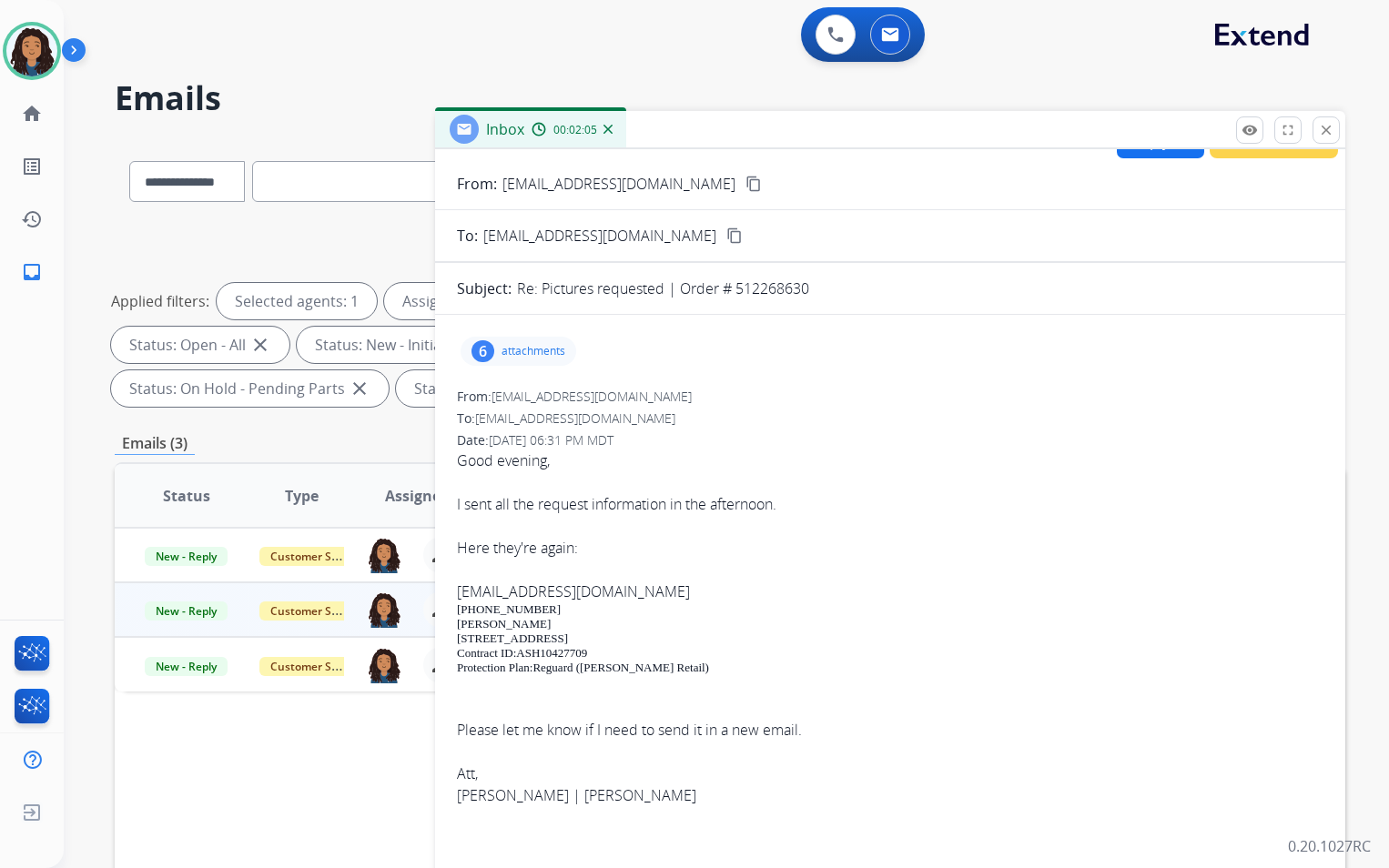
scroll to position [0, 0]
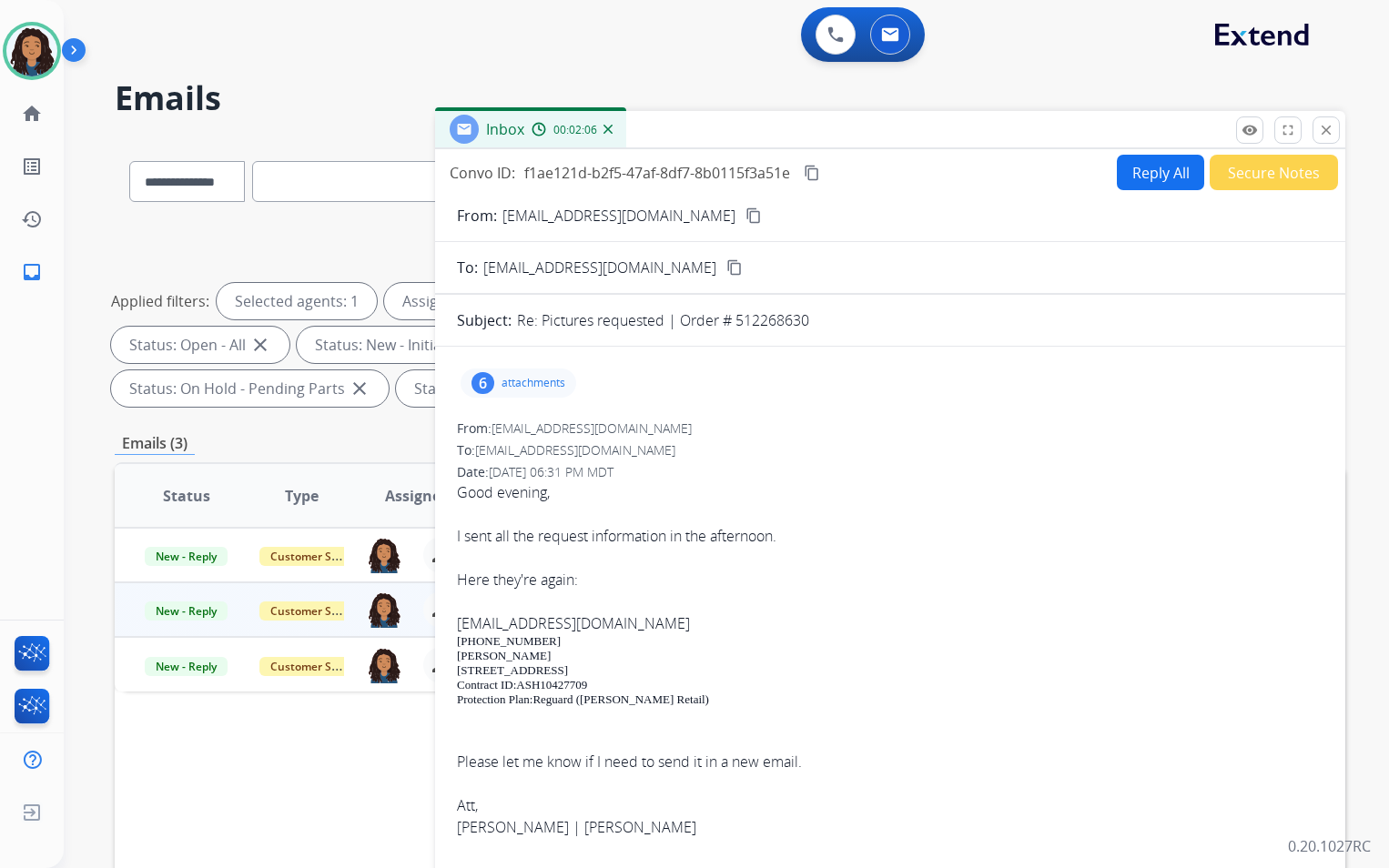
click at [1130, 166] on button "Reply All" at bounding box center [1160, 172] width 87 height 36
select select "**********"
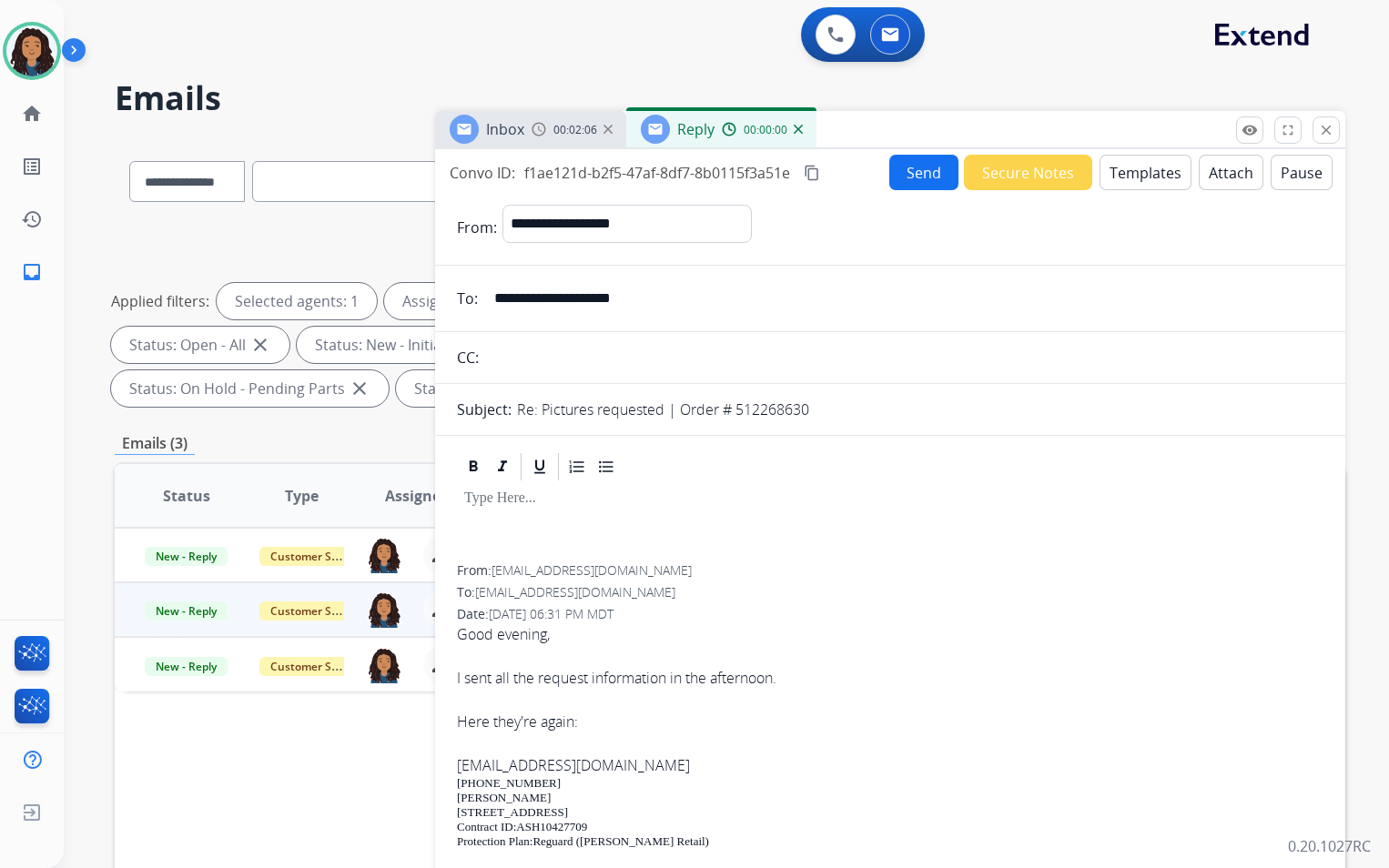
click at [1127, 169] on button "Templates" at bounding box center [1146, 172] width 92 height 36
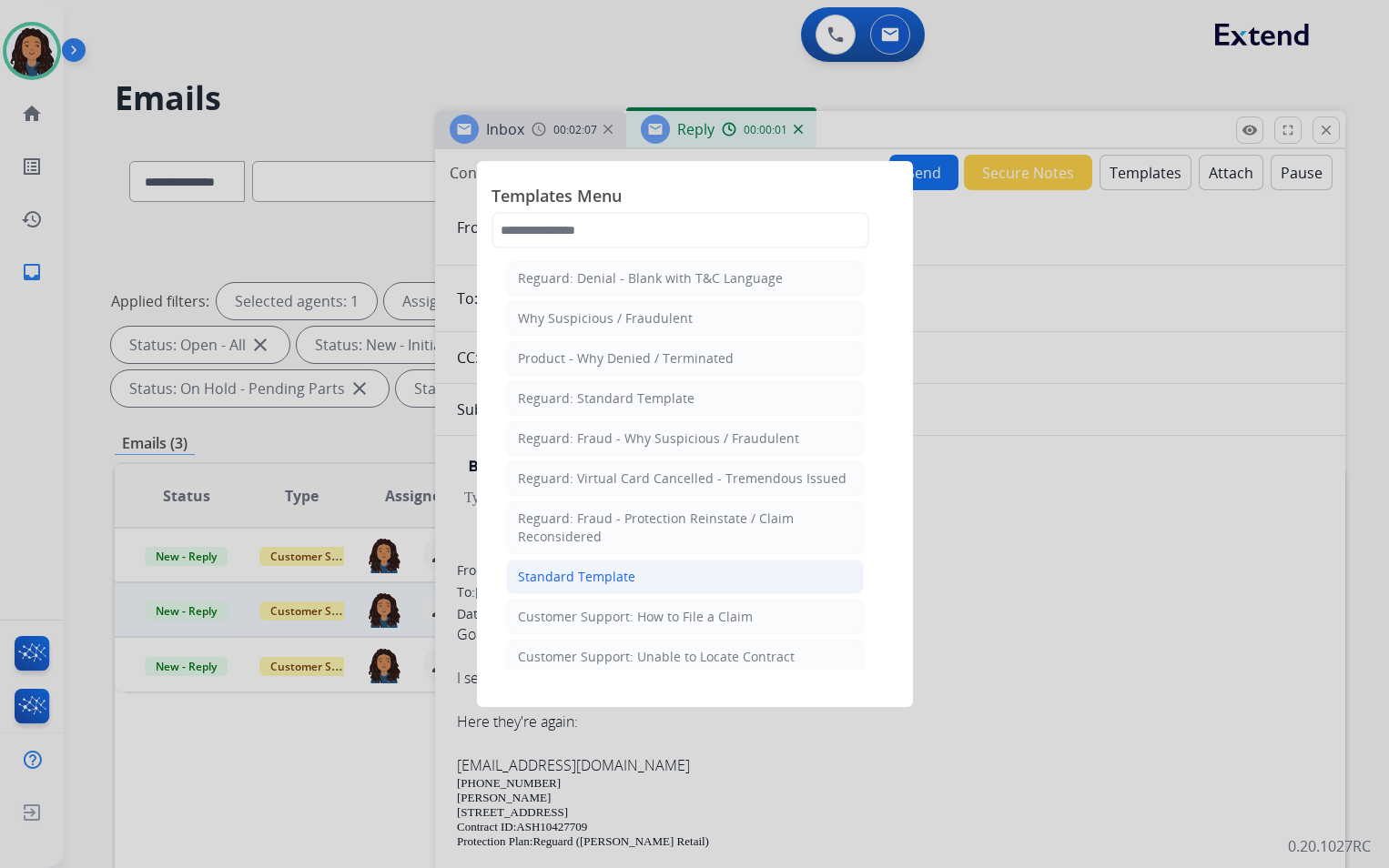
click at [555, 570] on div "Standard Template" at bounding box center [577, 577] width 117 height 18
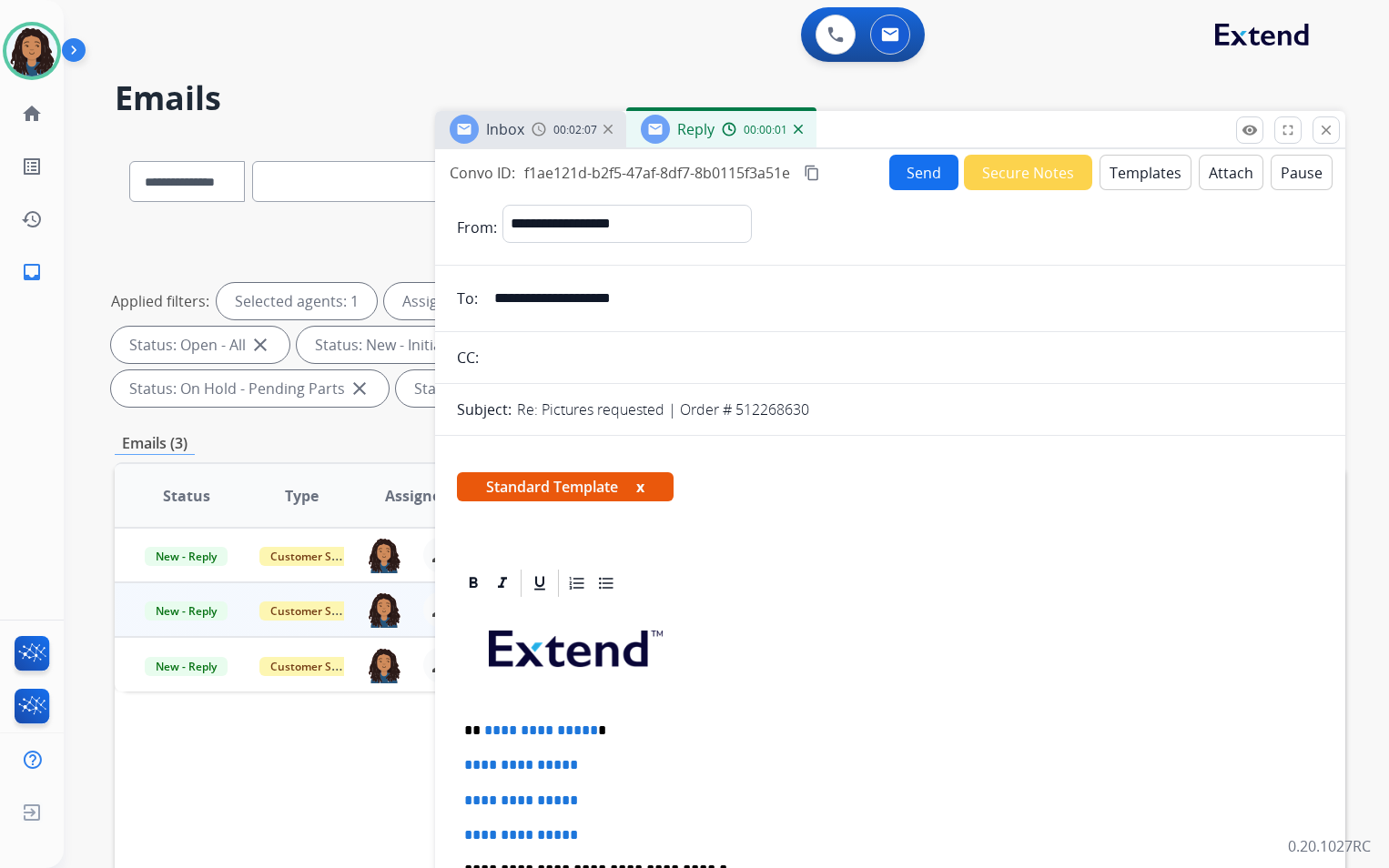
scroll to position [273, 0]
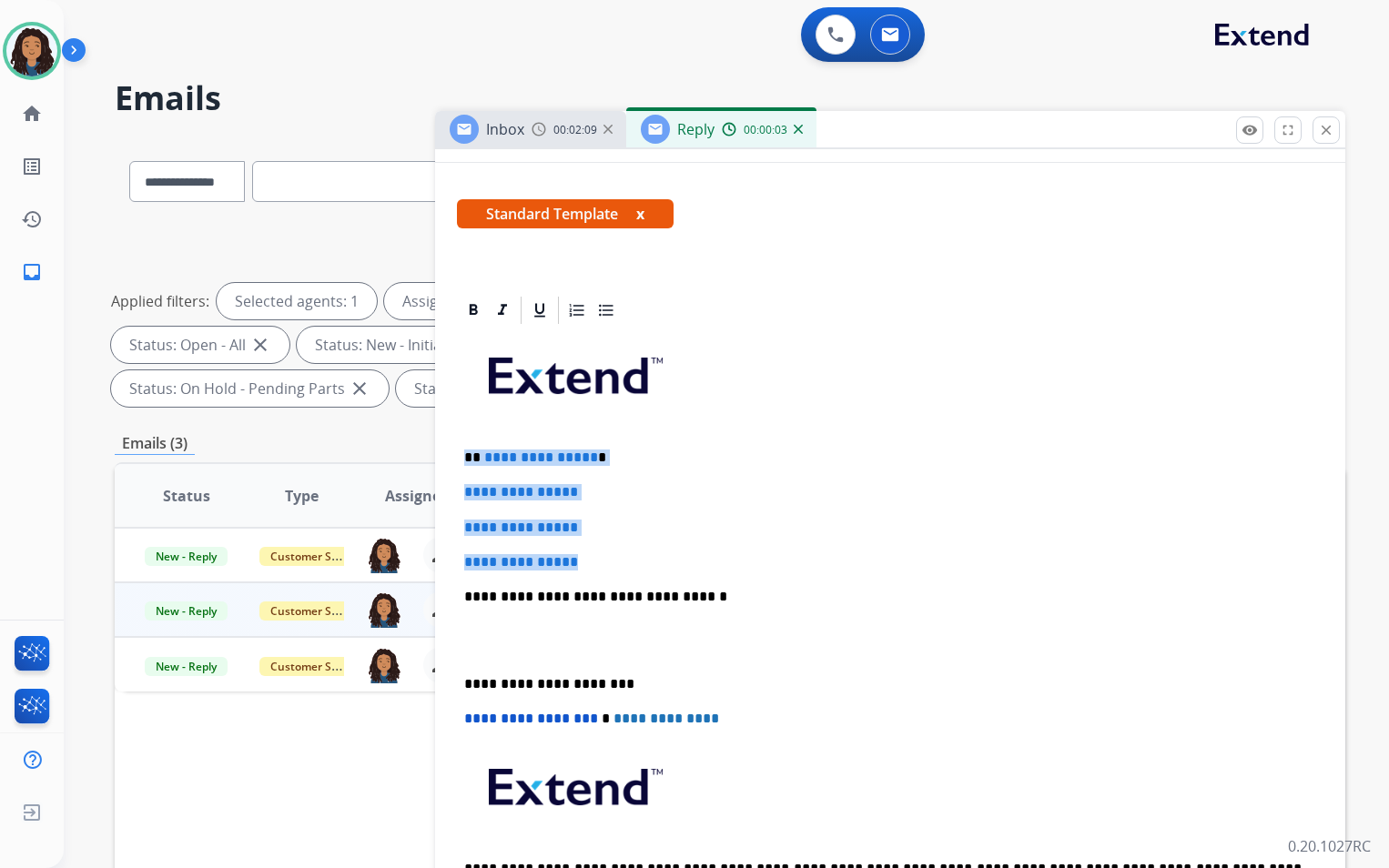
drag, startPoint x: 458, startPoint y: 452, endPoint x: 595, endPoint y: 559, distance: 173.8
click at [595, 559] on div "**********" at bounding box center [889, 639] width 866 height 626
paste div
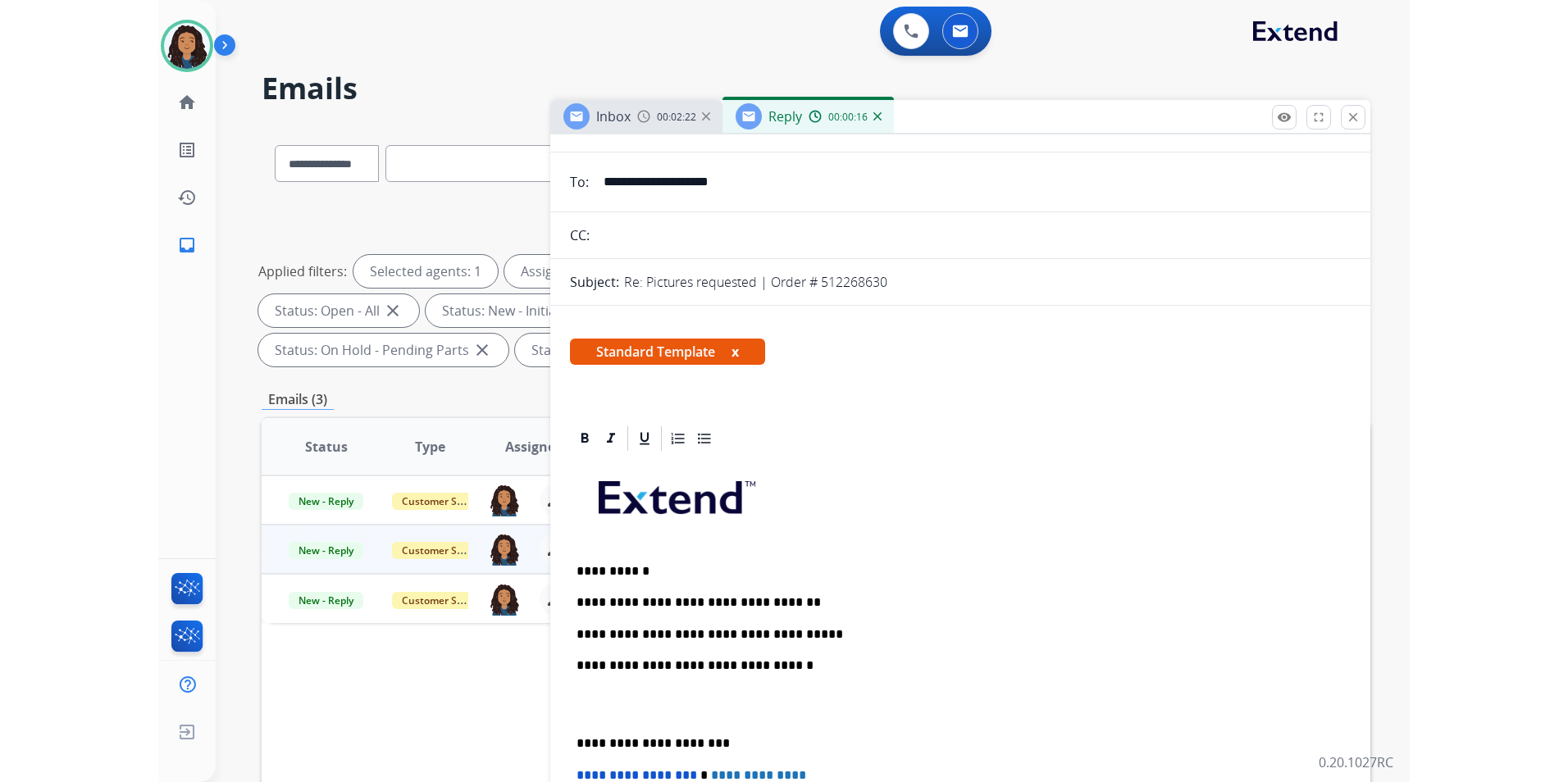
scroll to position [0, 0]
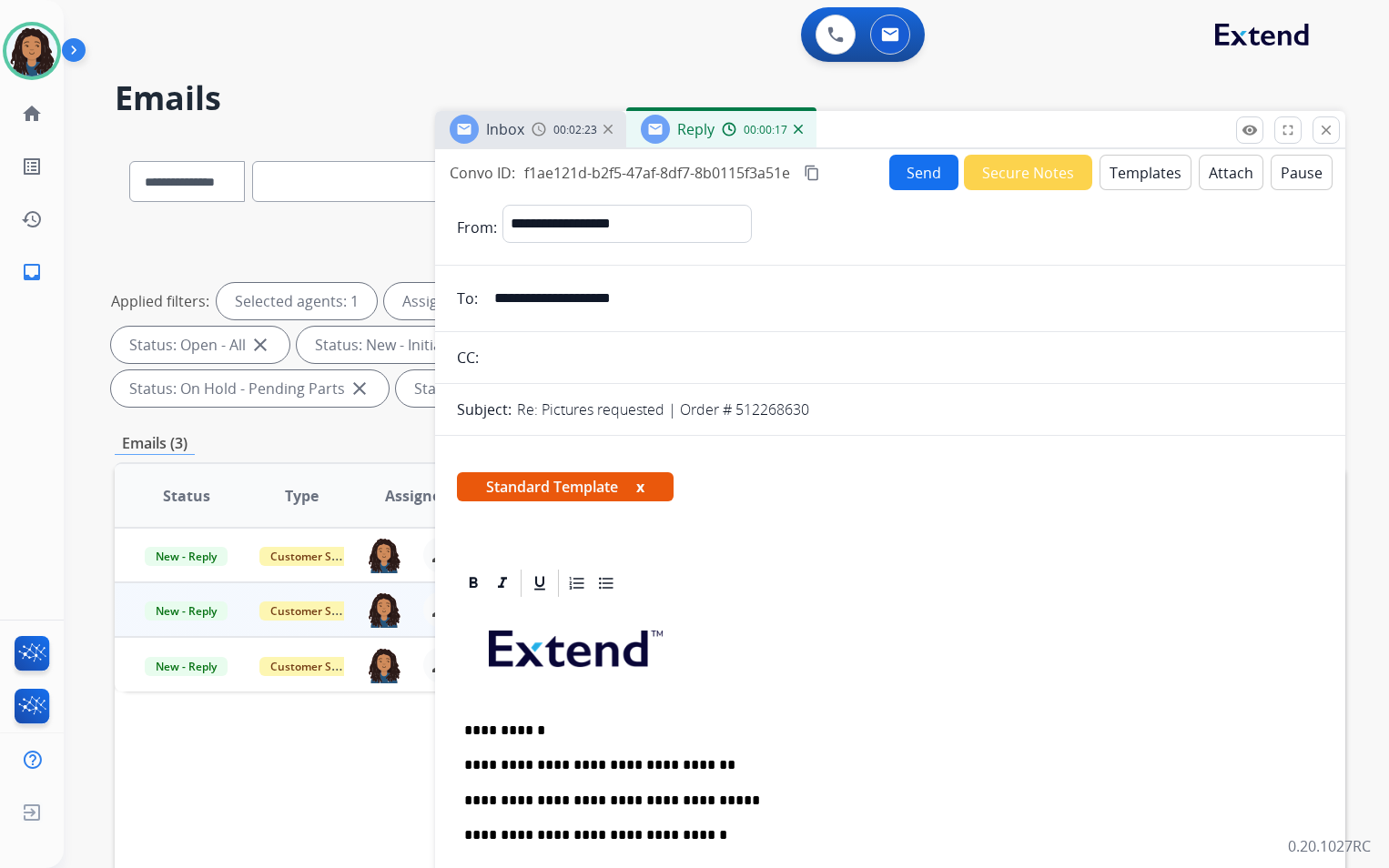
click at [889, 159] on button "Send" at bounding box center [923, 172] width 69 height 36
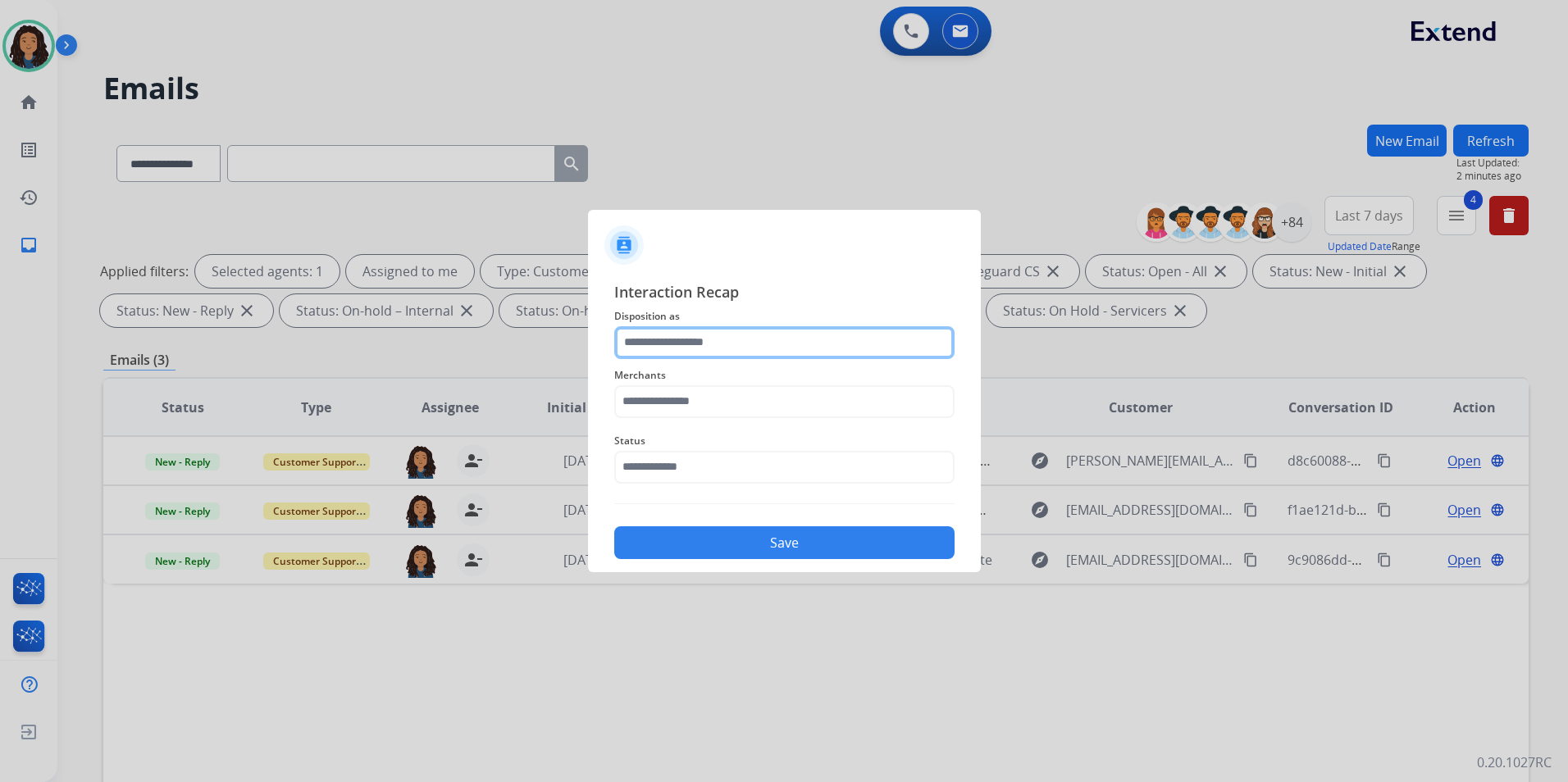
click at [701, 348] on input "text" at bounding box center [784, 343] width 340 height 33
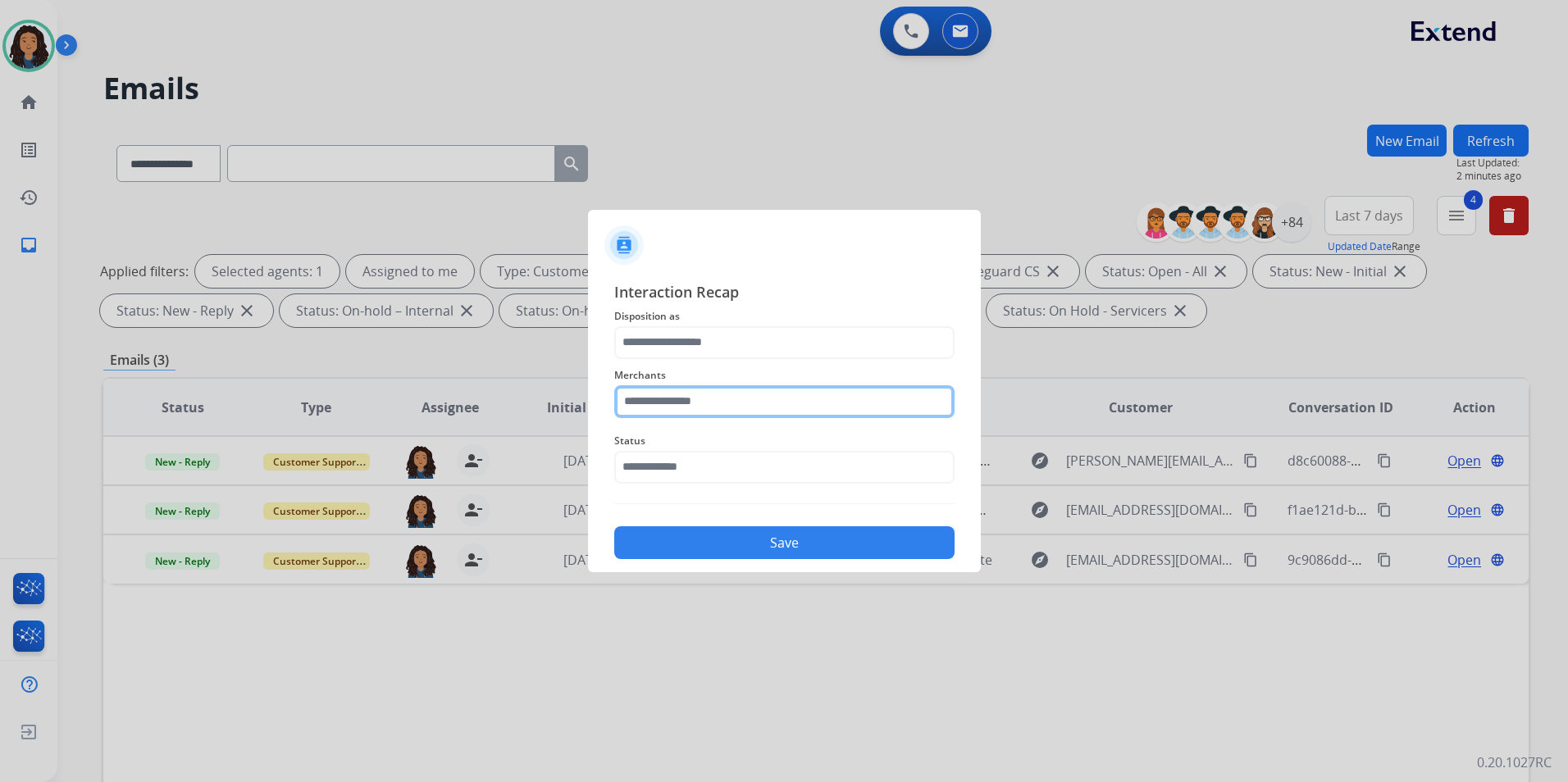
click at [708, 413] on input "text" at bounding box center [784, 402] width 340 height 33
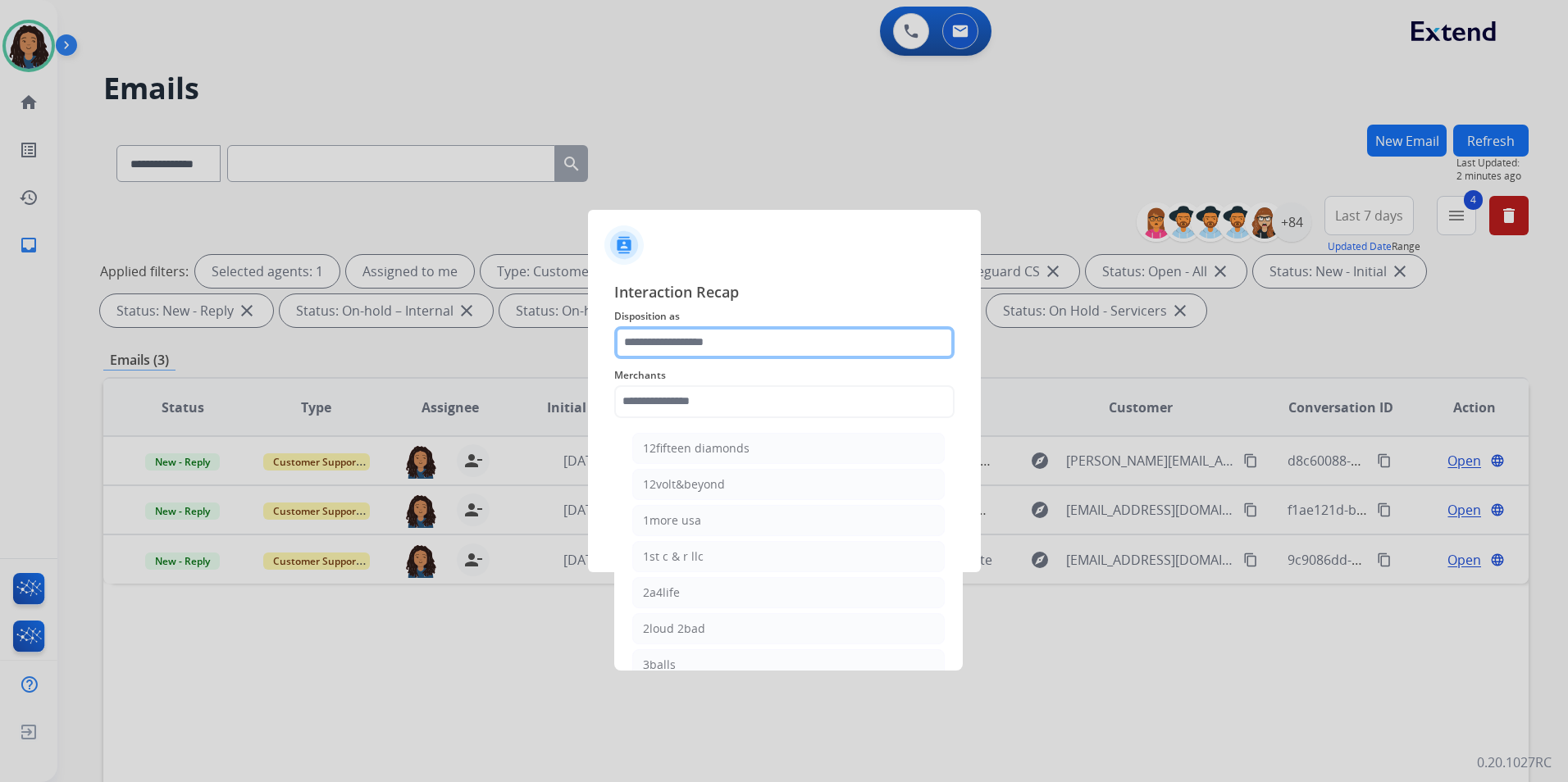
click at [713, 339] on input "text" at bounding box center [784, 343] width 340 height 33
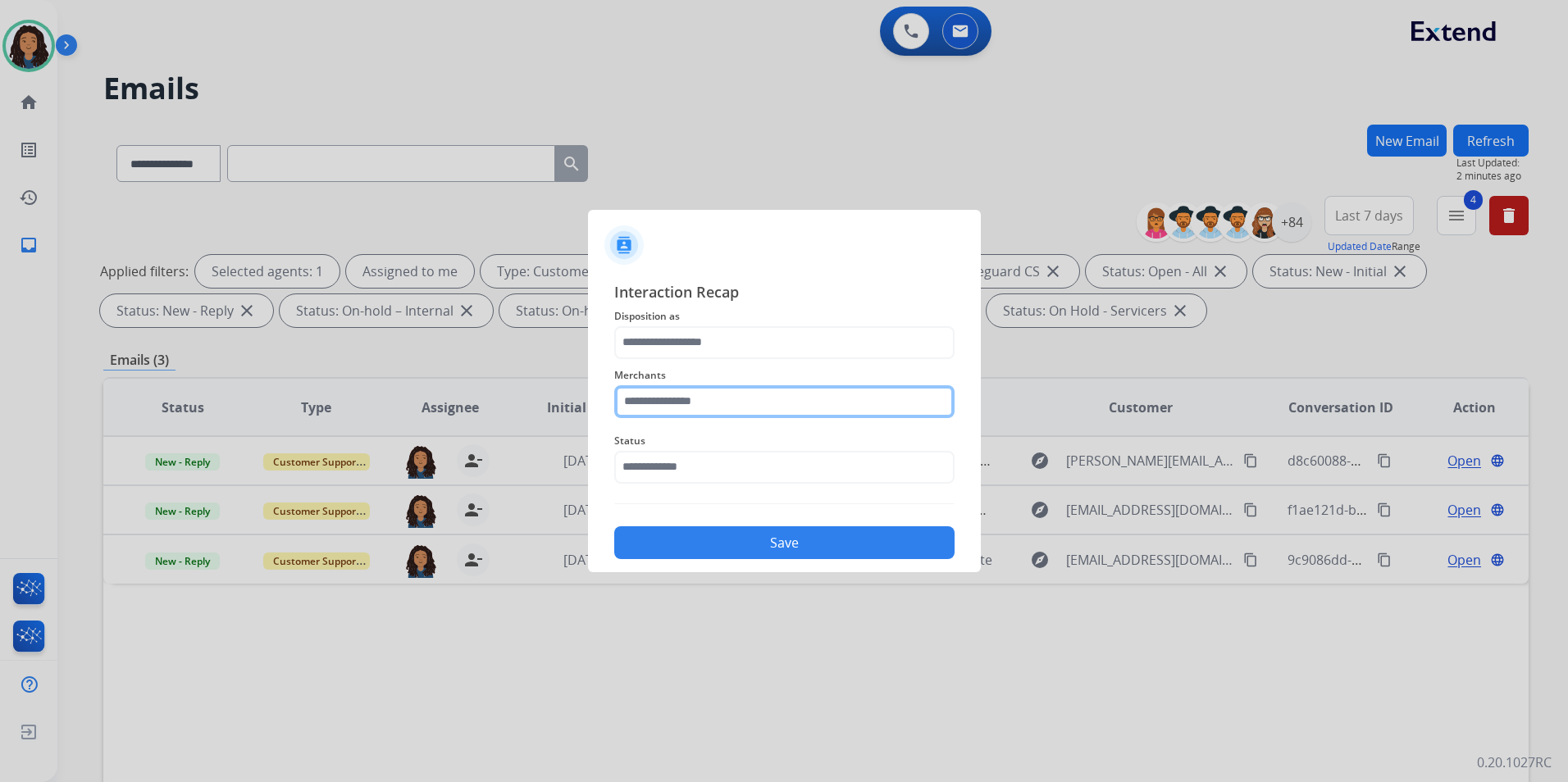
click at [704, 410] on input "text" at bounding box center [784, 402] width 340 height 33
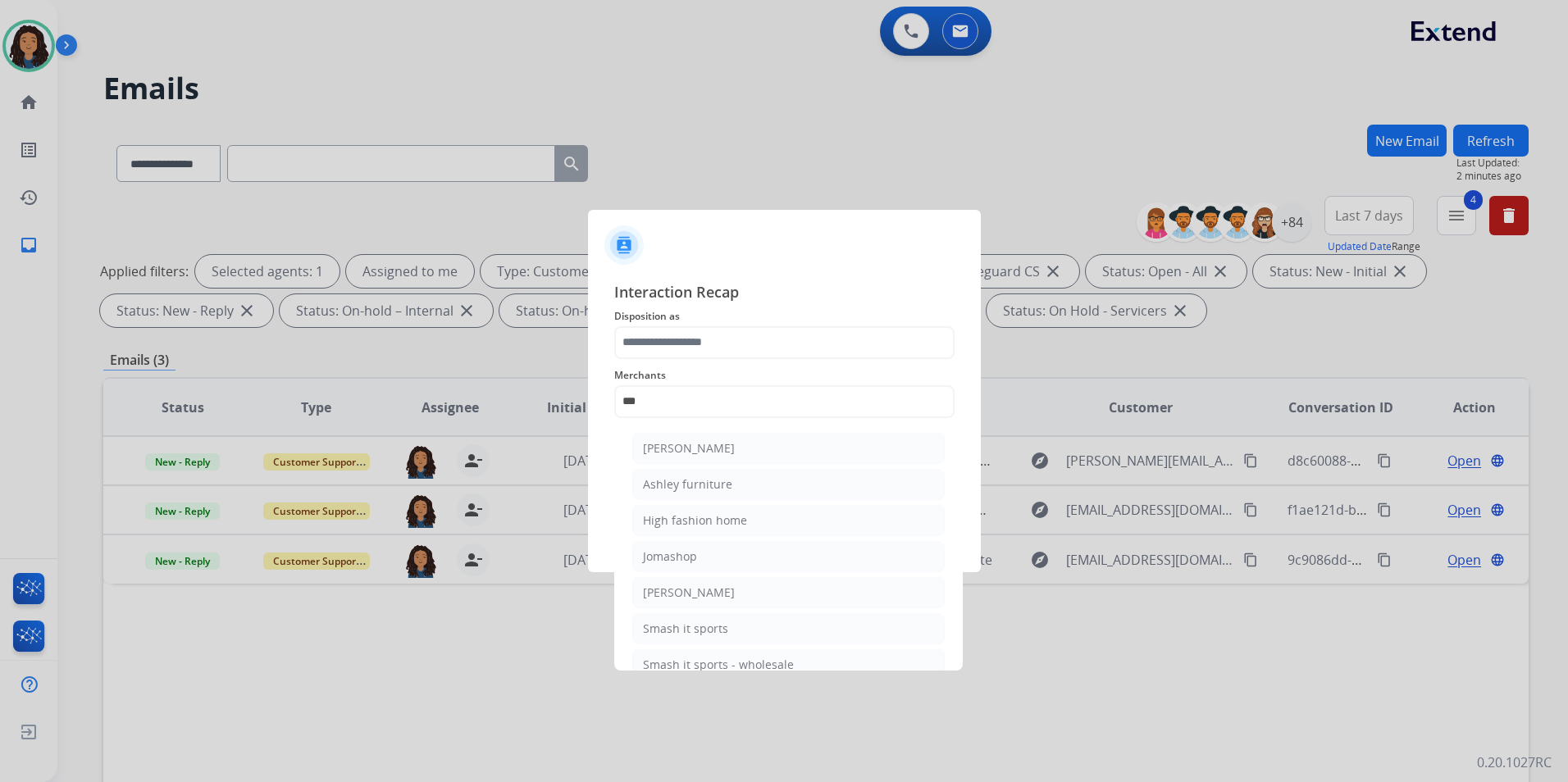
click at [696, 487] on div "Ashley furniture" at bounding box center [687, 485] width 89 height 17
type input "**********"
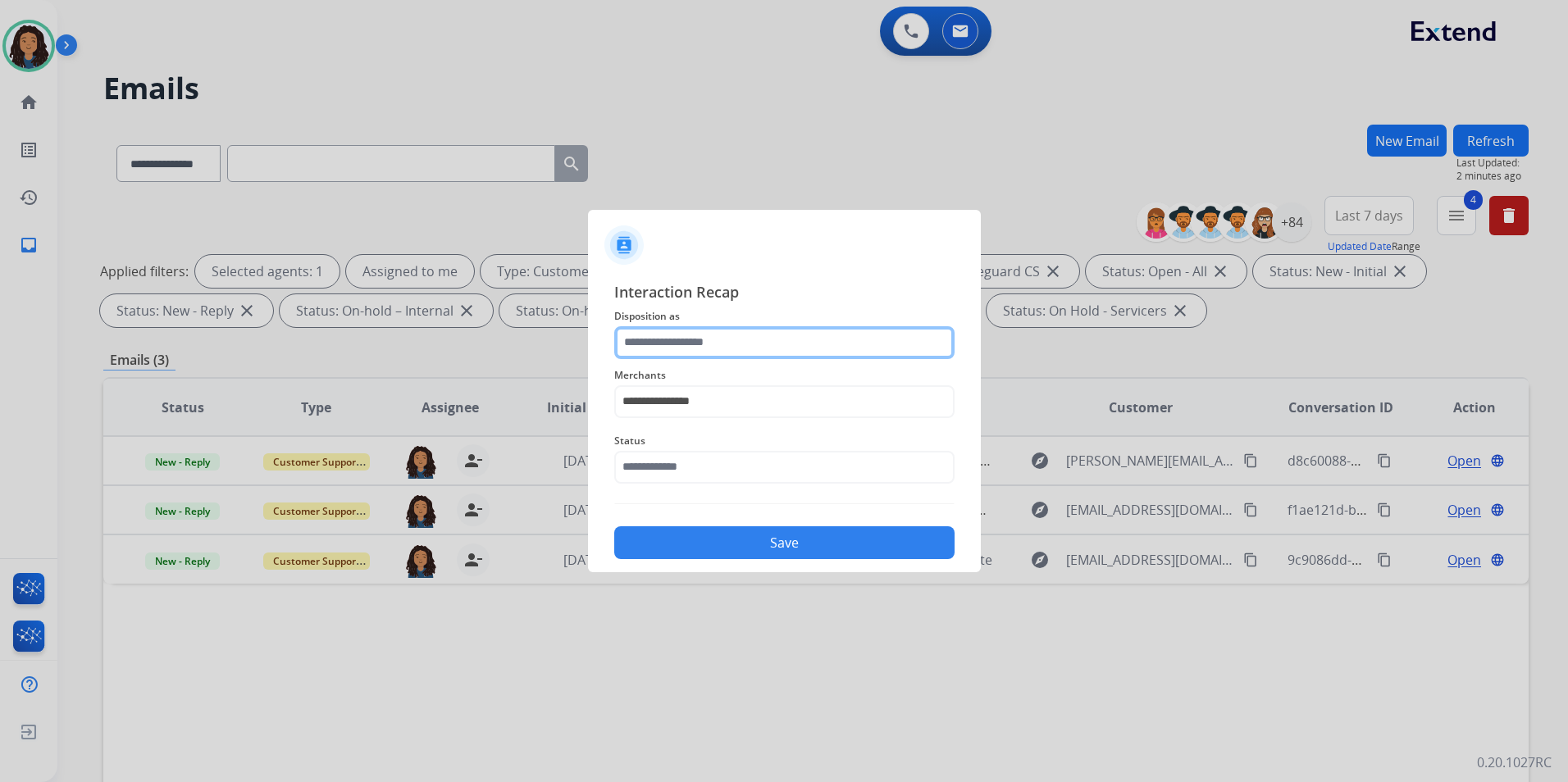
click at [715, 346] on input "text" at bounding box center [784, 343] width 340 height 33
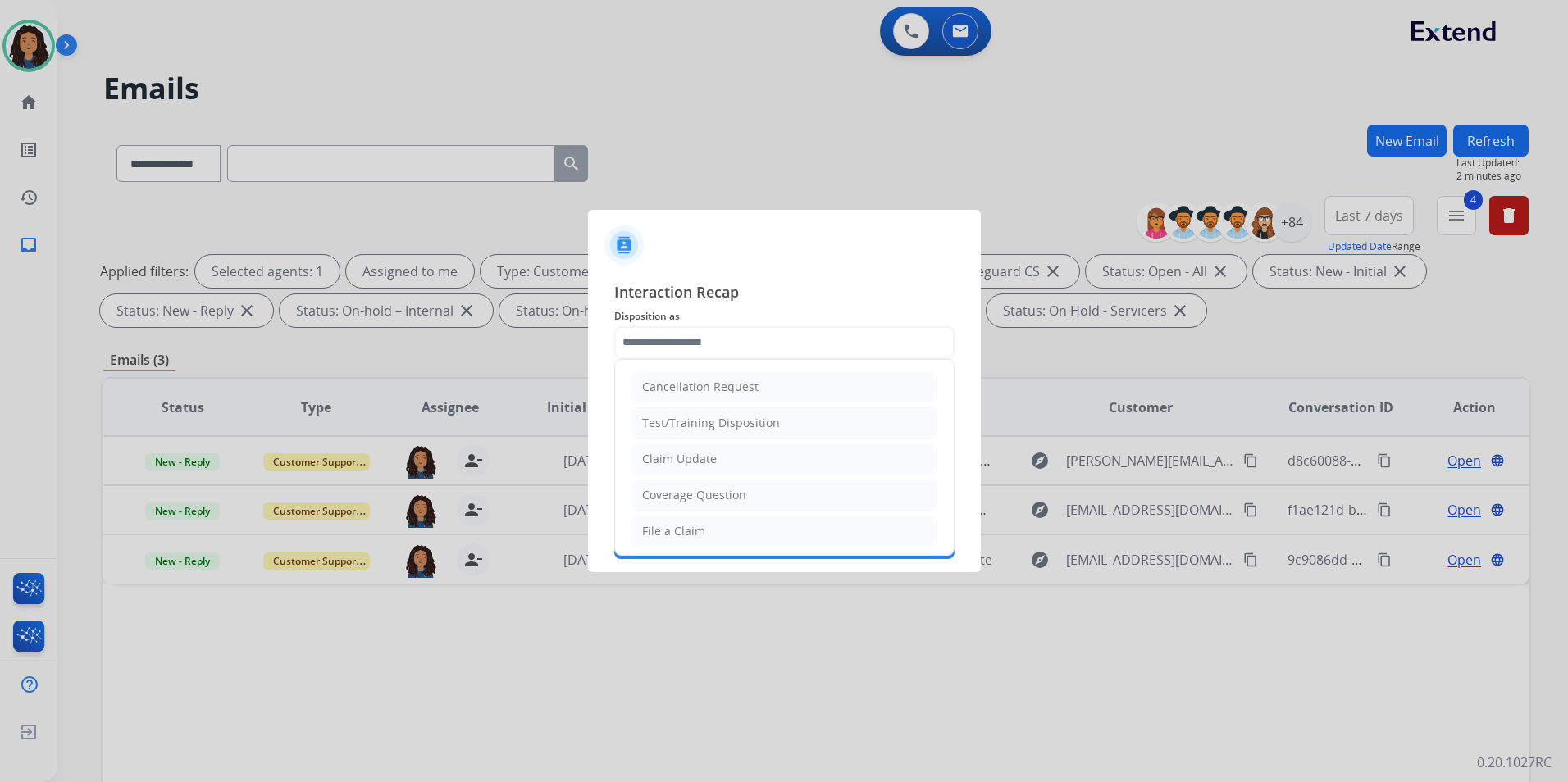
click at [701, 458] on div "Claim Update" at bounding box center [679, 459] width 74 height 17
type input "**********"
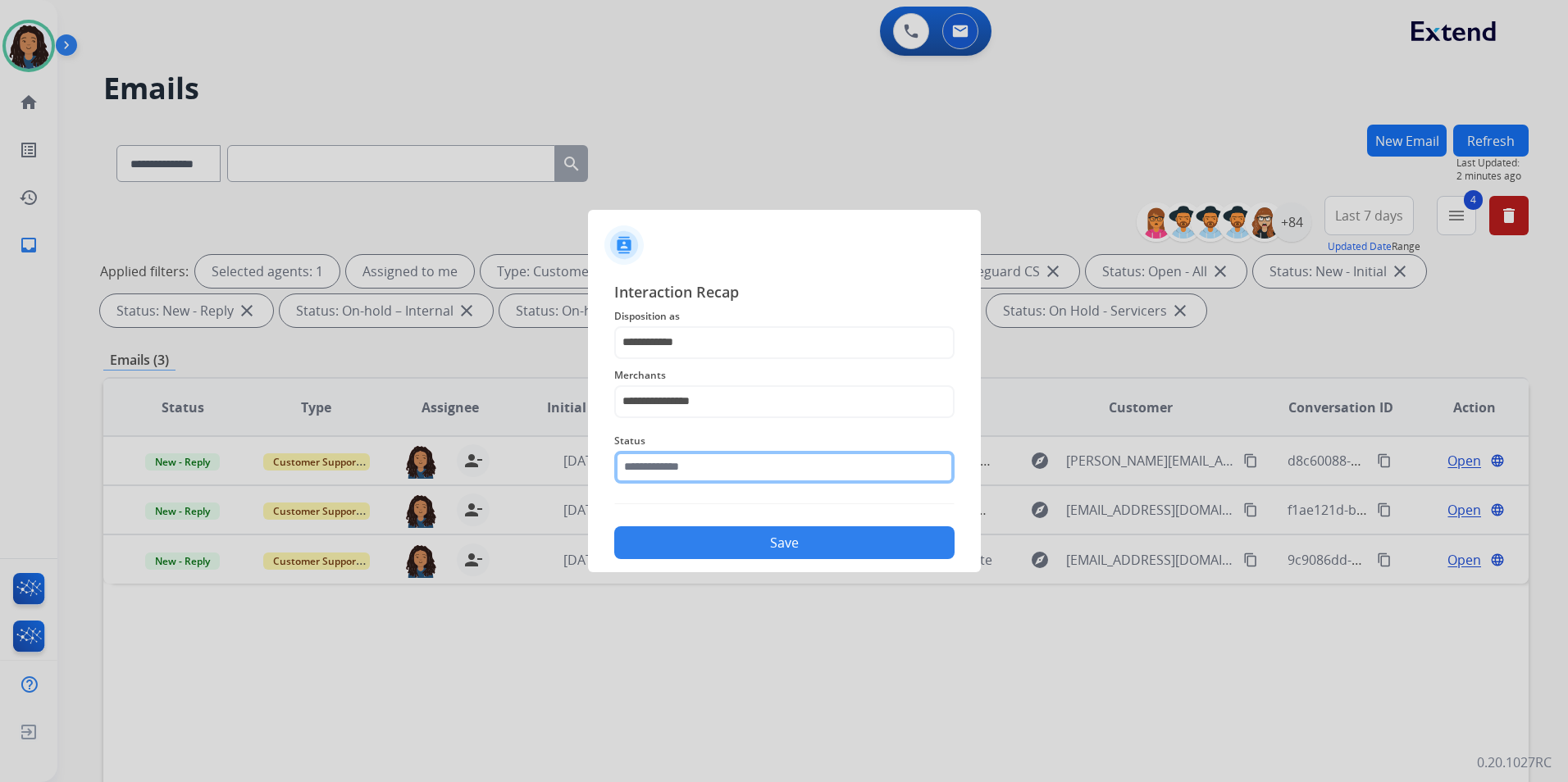
click at [701, 458] on input "text" at bounding box center [784, 467] width 340 height 33
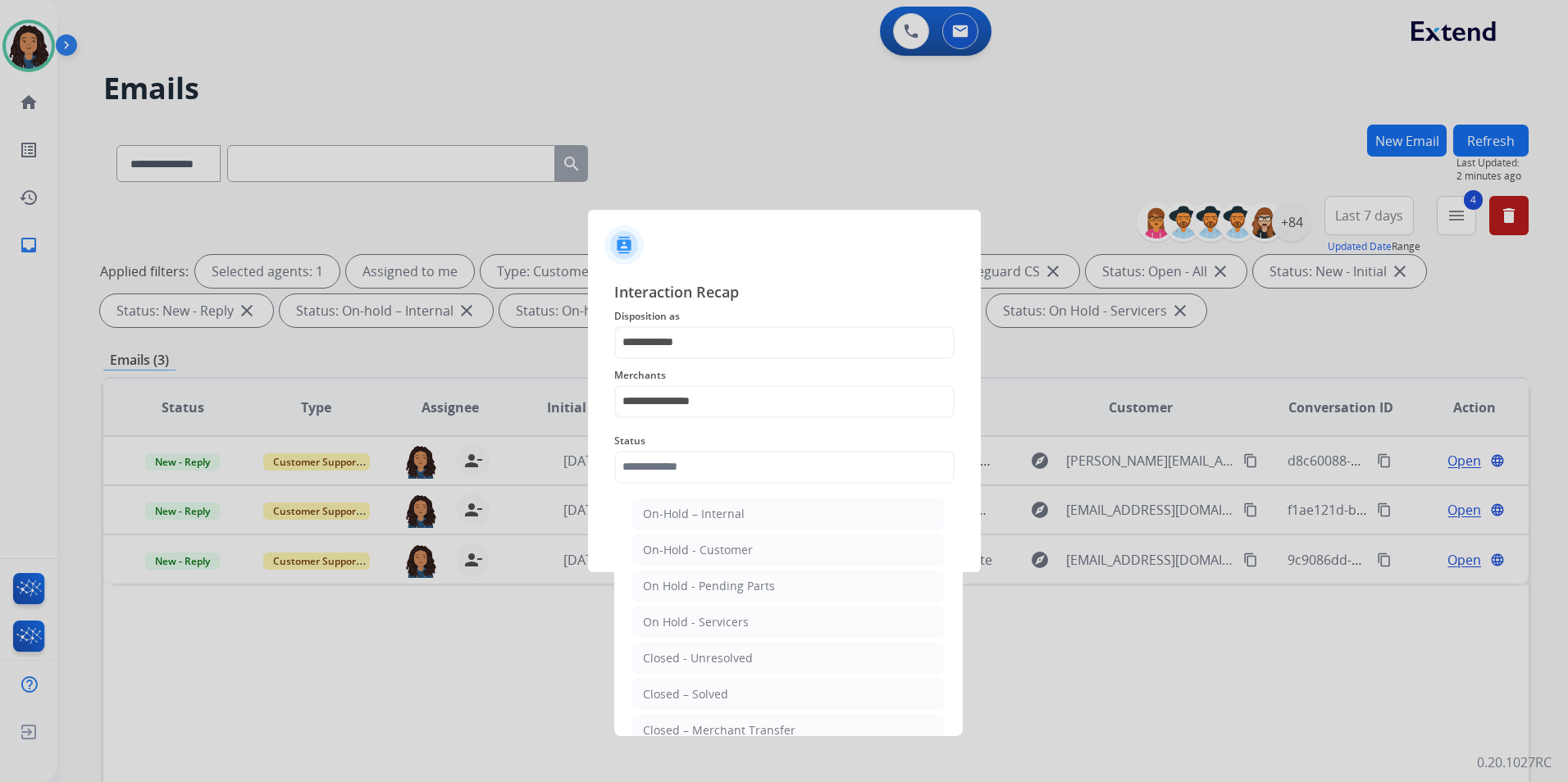
drag, startPoint x: 701, startPoint y: 694, endPoint x: 697, endPoint y: 678, distance: 16.5
click at [702, 693] on div "Closed – Solved" at bounding box center [685, 694] width 85 height 17
type input "**********"
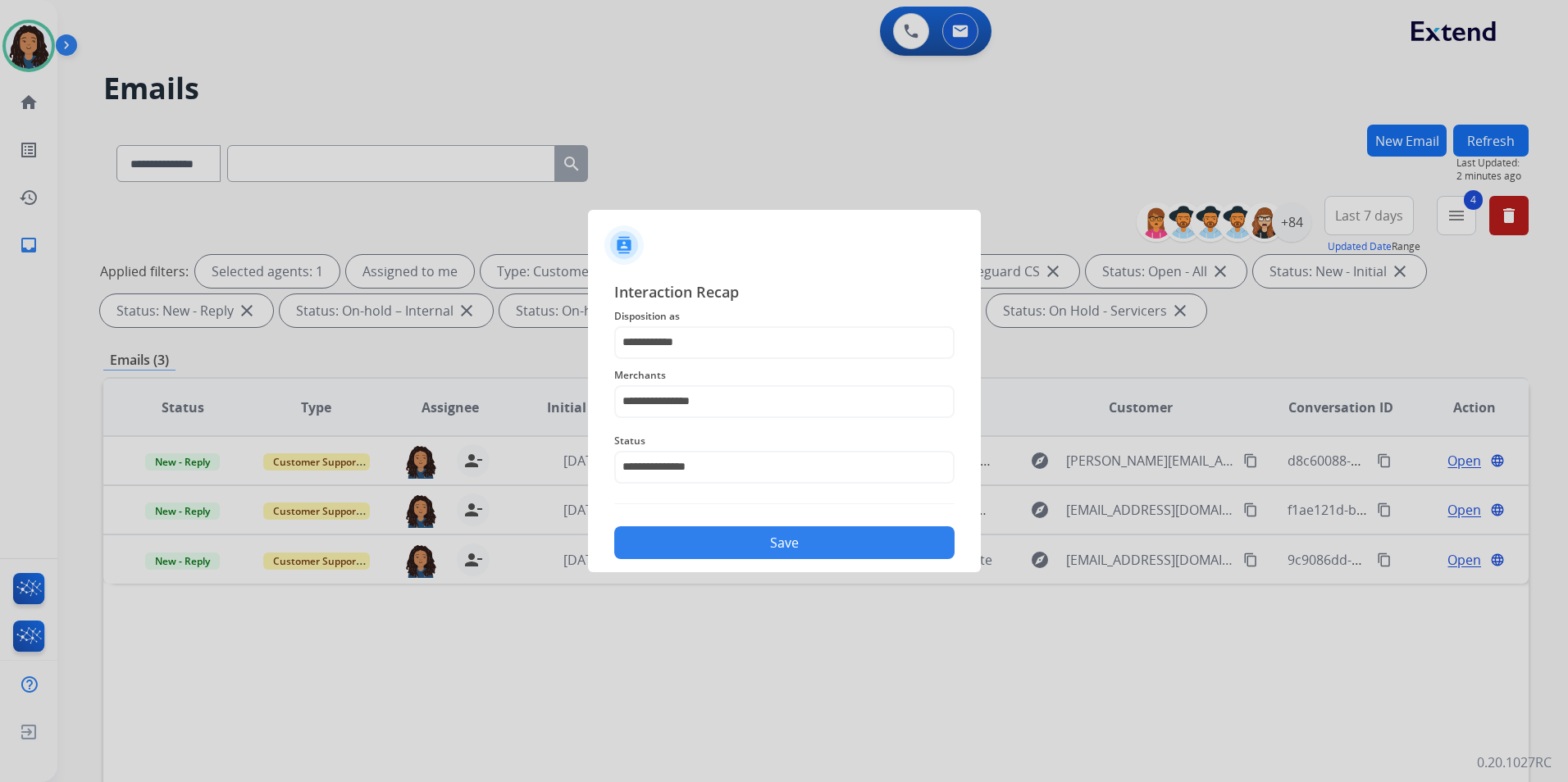
click at [699, 540] on button "Save" at bounding box center [784, 543] width 340 height 33
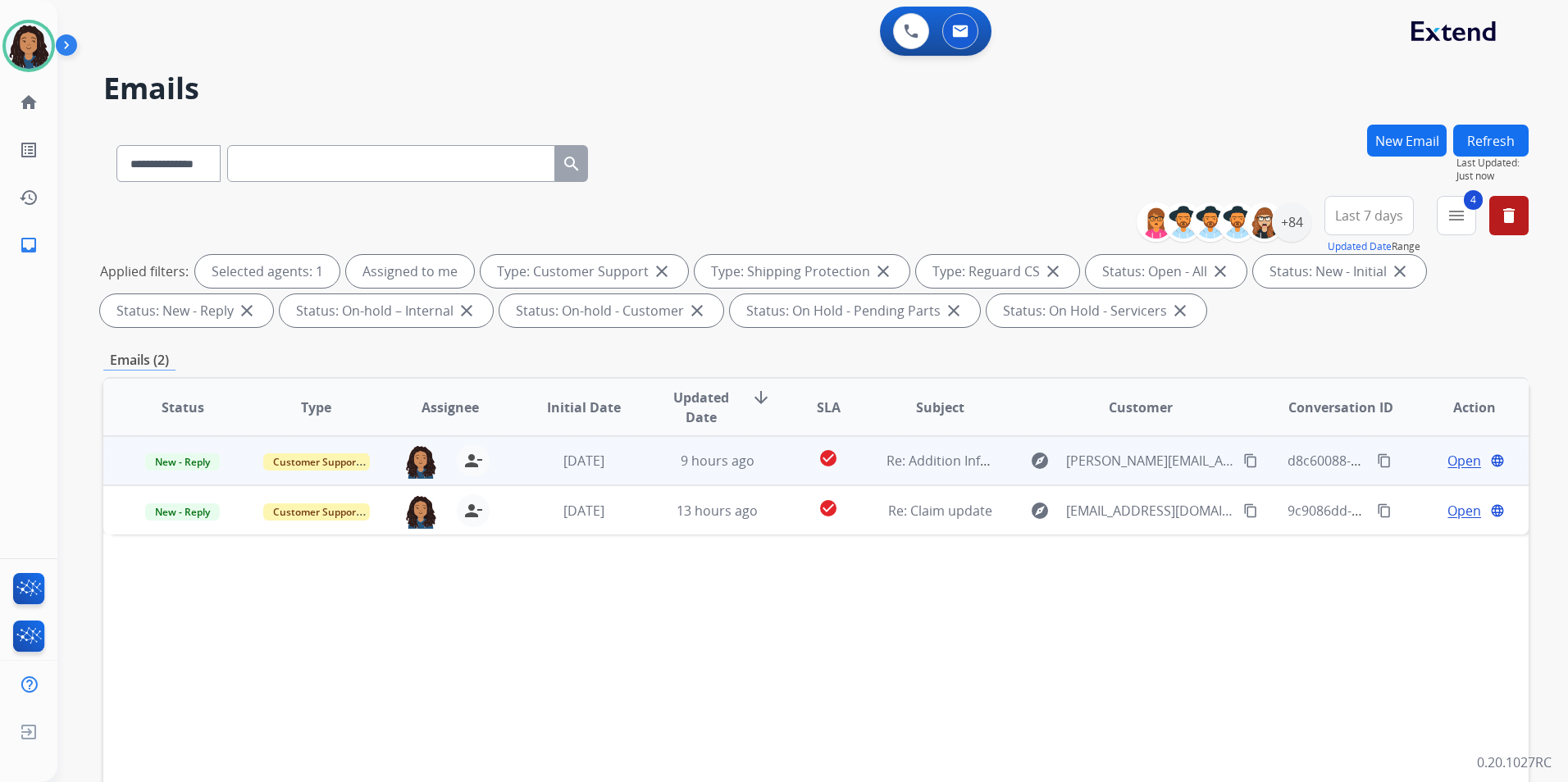
click at [1447, 462] on span "Open" at bounding box center [1464, 461] width 34 height 20
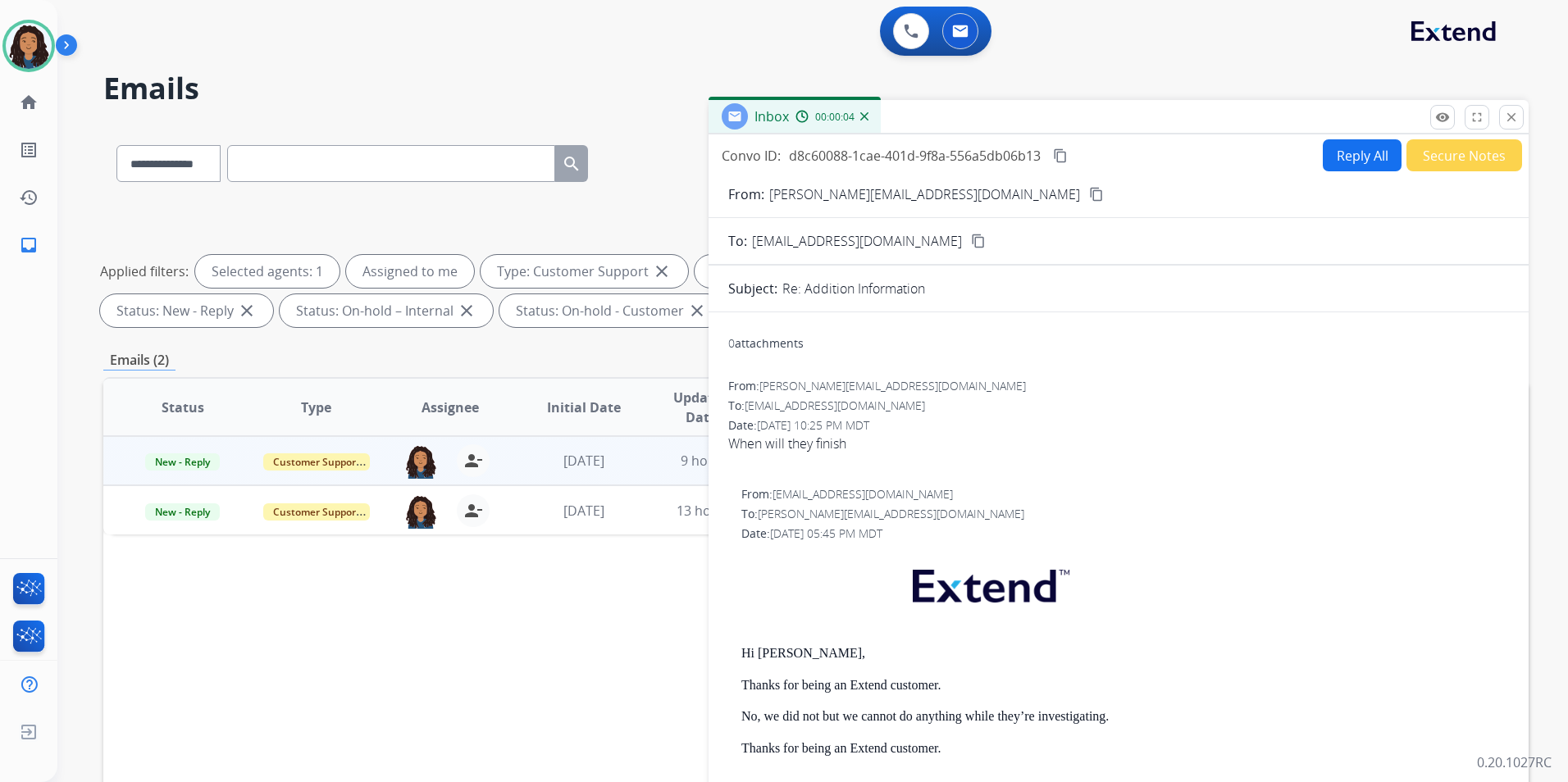
click at [1089, 190] on mat-icon "content_copy" at bounding box center [1097, 194] width 15 height 15
click at [1346, 154] on button "Reply All" at bounding box center [1362, 155] width 78 height 32
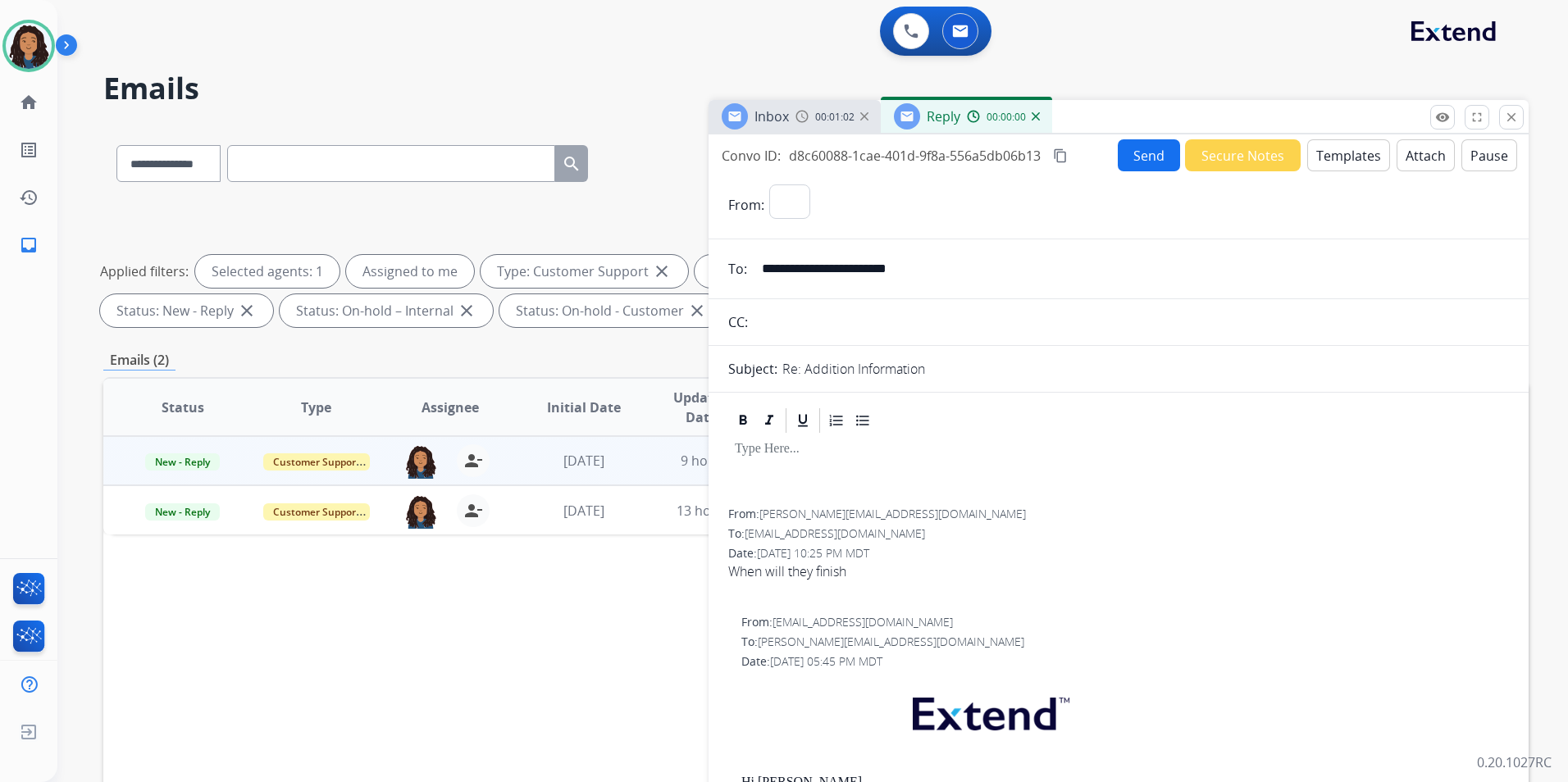
click at [1346, 154] on button "Templates" at bounding box center [1348, 155] width 83 height 32
select select "**********"
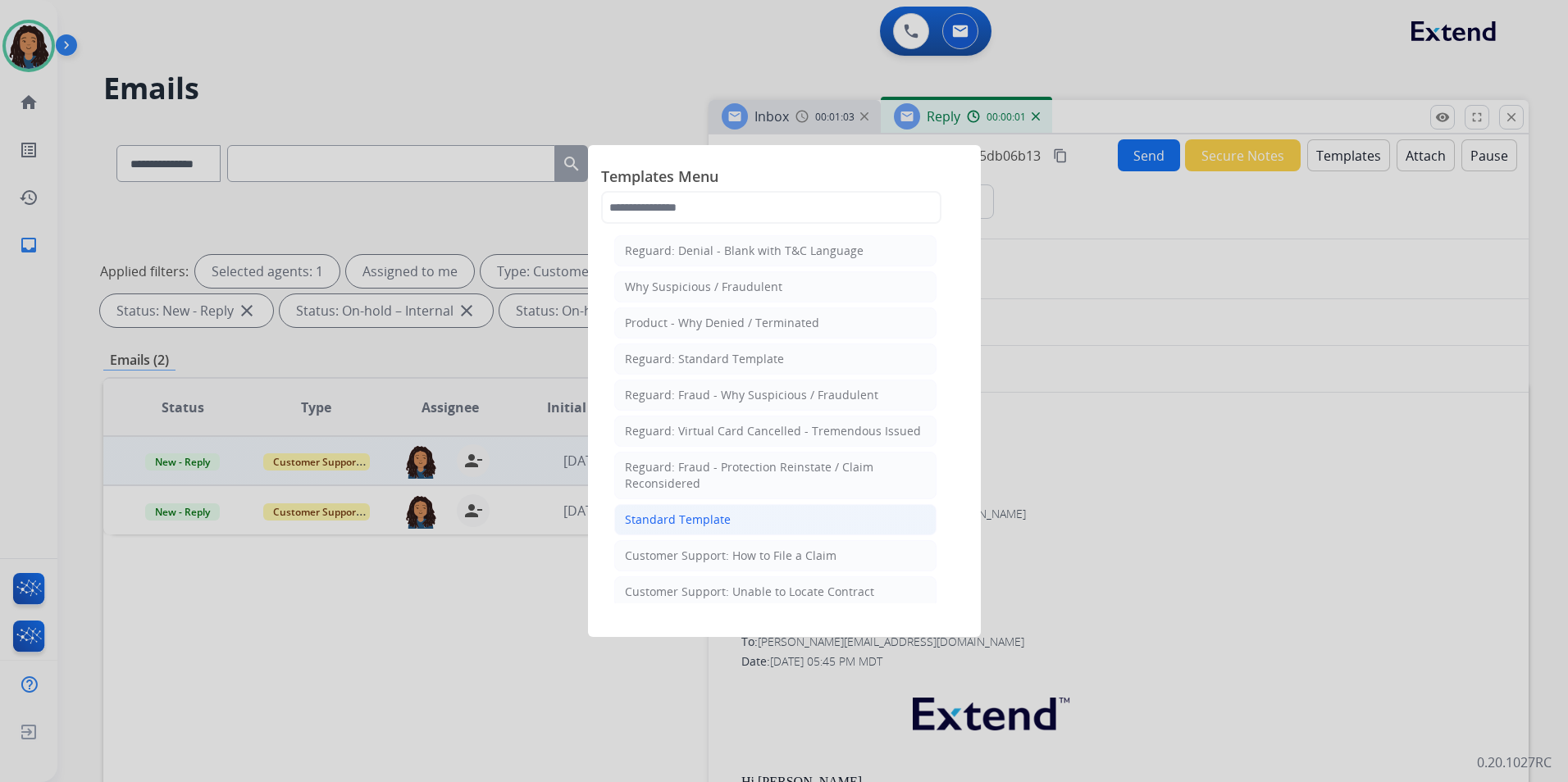
click at [760, 509] on li "Standard Template" at bounding box center [775, 520] width 322 height 31
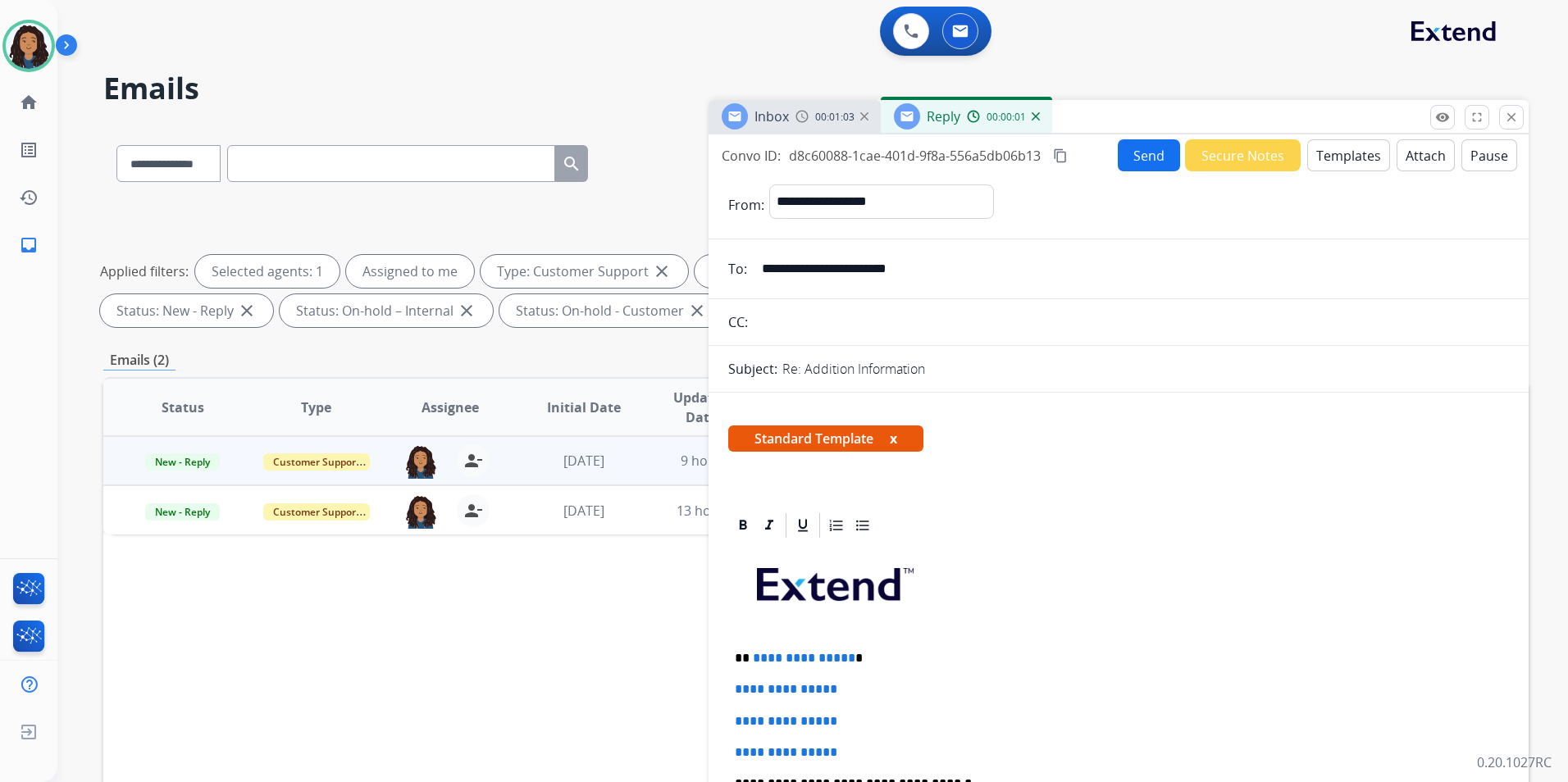
click at [802, 116] on img at bounding box center [802, 116] width 13 height 13
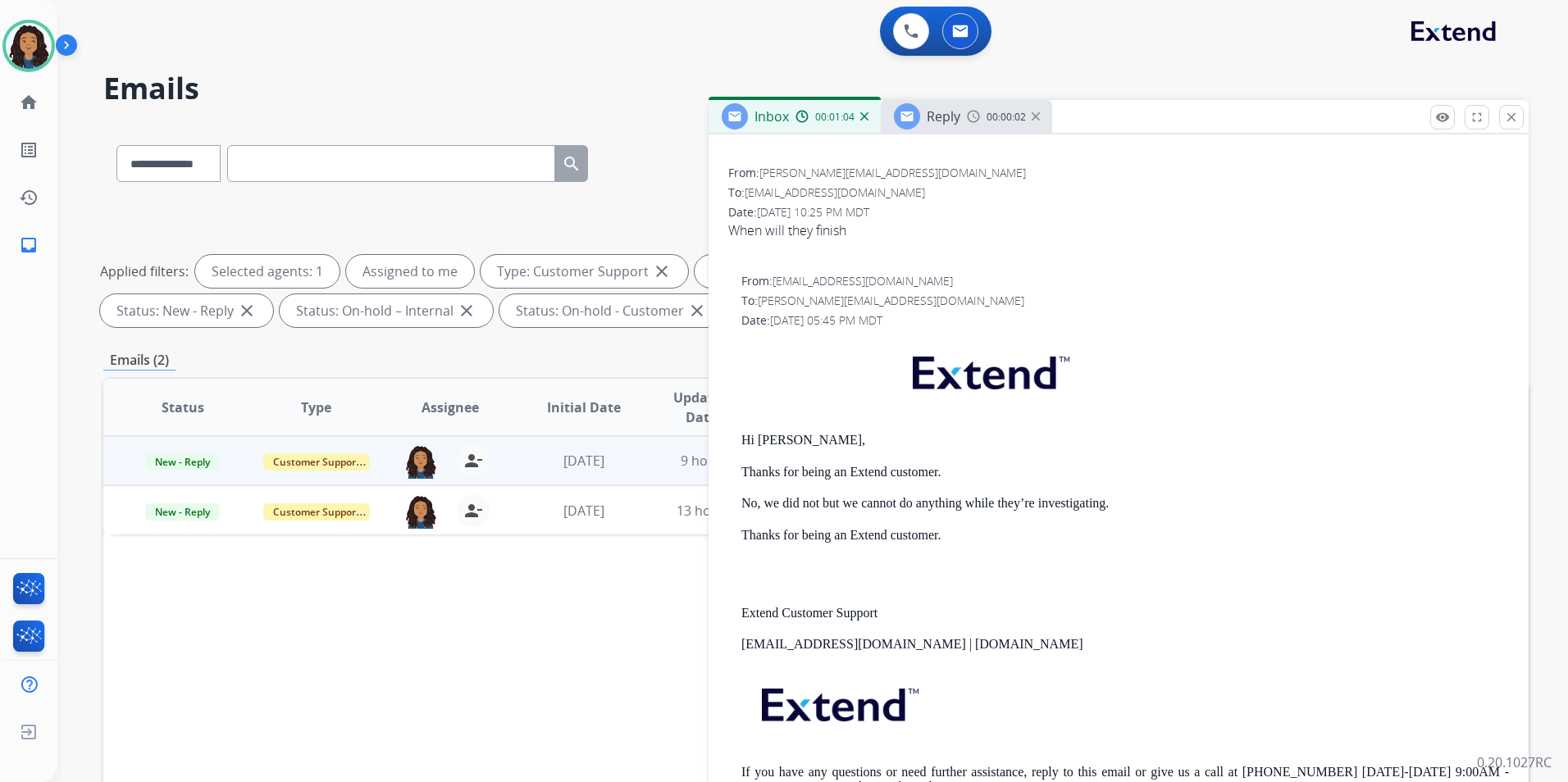
scroll to position [328, 0]
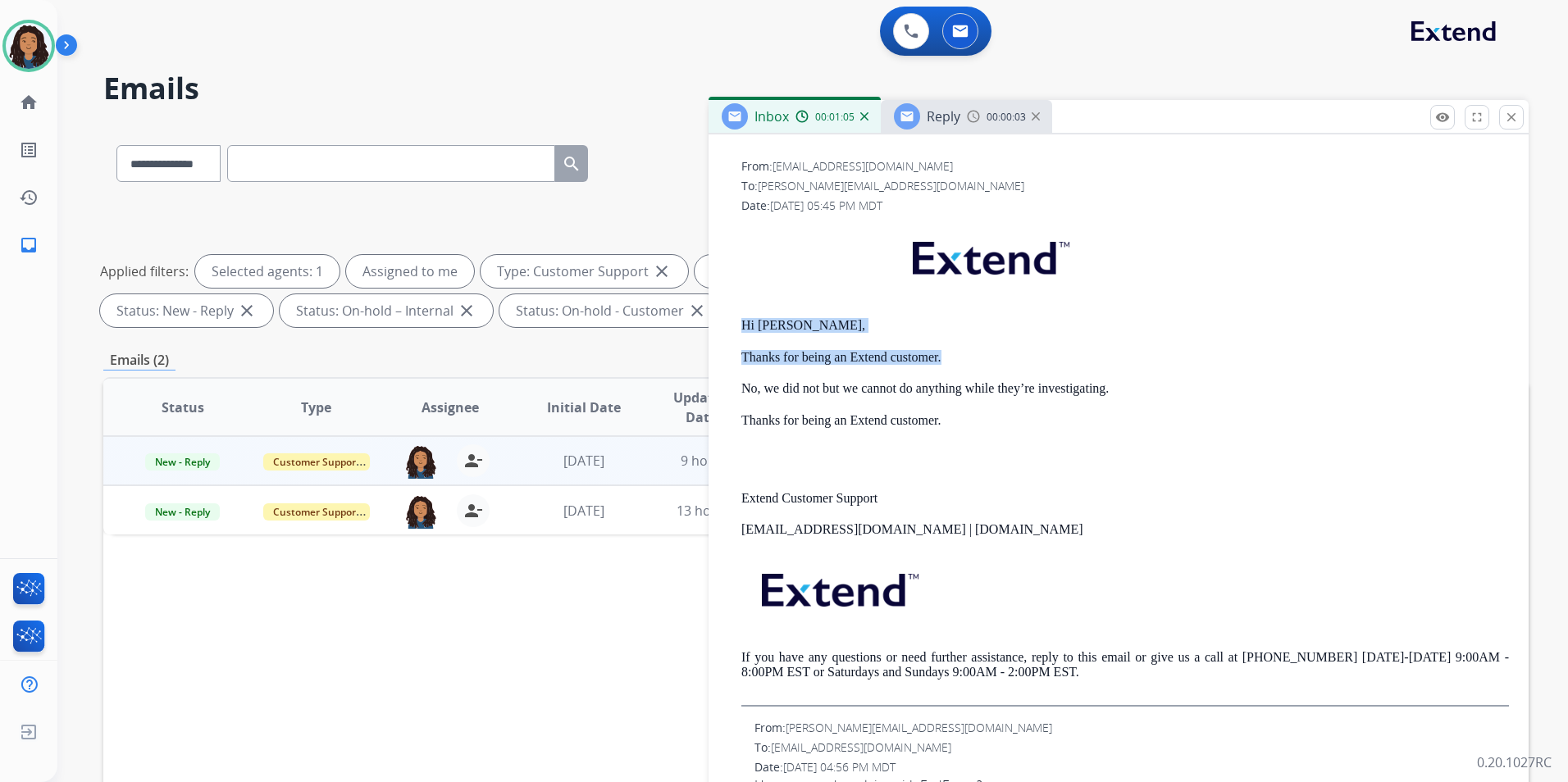
drag, startPoint x: 741, startPoint y: 323, endPoint x: 960, endPoint y: 361, distance: 222.3
click at [960, 361] on div "Hi [PERSON_NAME], Thanks for being an Extend customer. No, we did not but we ca…" at bounding box center [1125, 464] width 767 height 485
drag, startPoint x: 960, startPoint y: 361, endPoint x: 911, endPoint y: 359, distance: 49.0
copy div "Hi [PERSON_NAME], Thanks for being an Extend customer."
click at [964, 116] on div "Reply 00:00:05" at bounding box center [966, 116] width 172 height 33
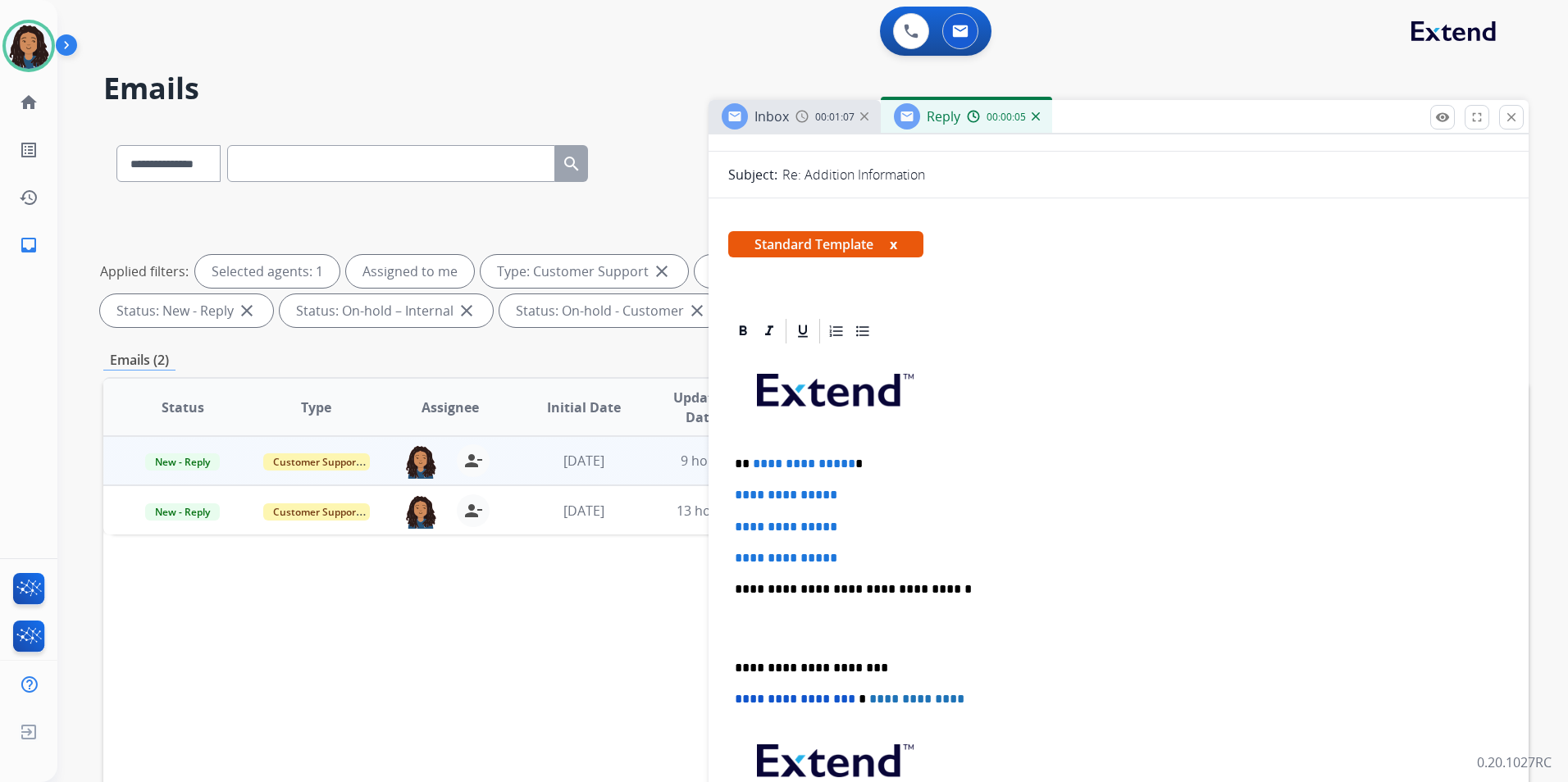
scroll to position [246, 0]
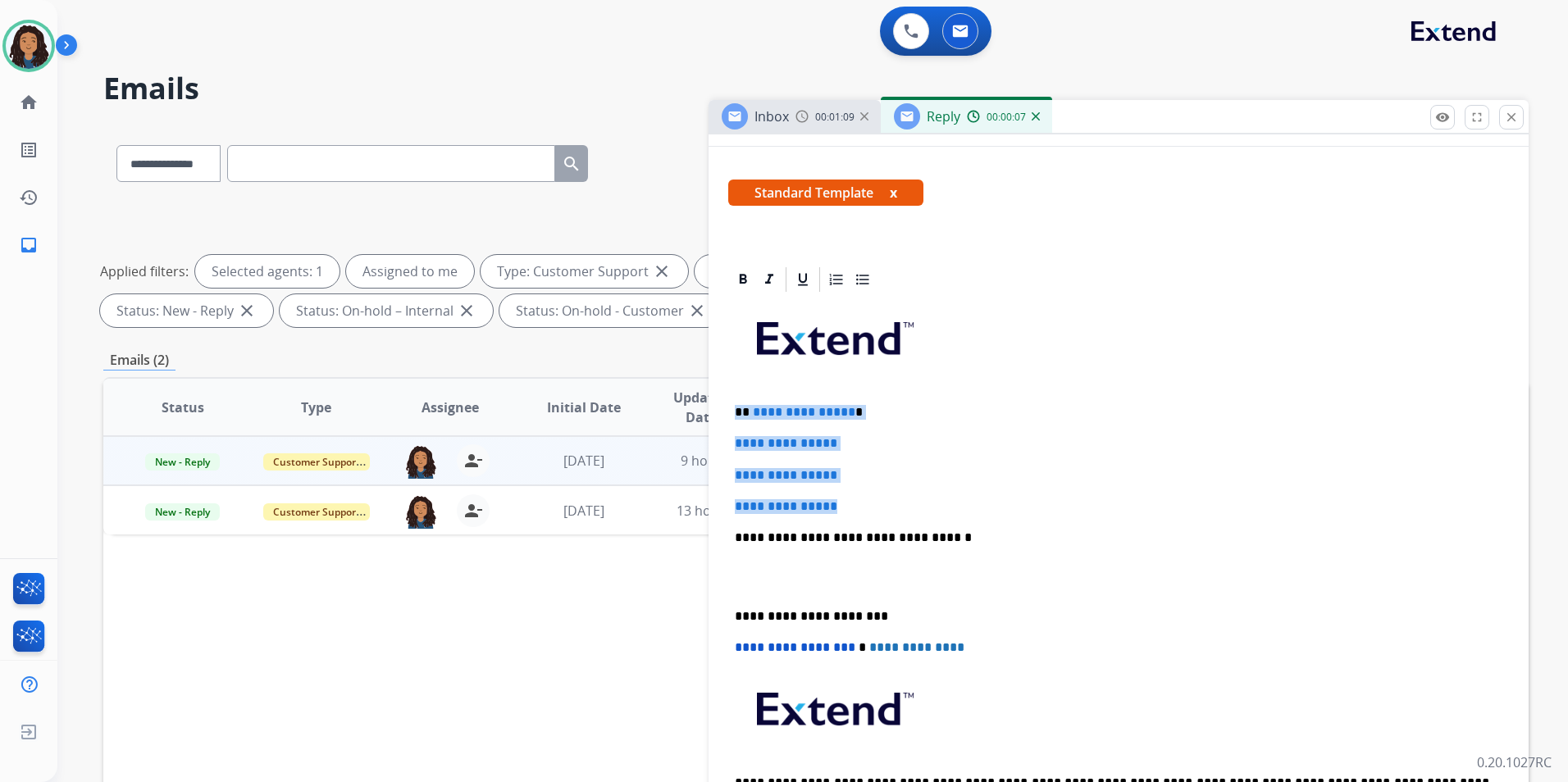
drag, startPoint x: 728, startPoint y: 407, endPoint x: 865, endPoint y: 494, distance: 162.3
click at [865, 494] on div "**********" at bounding box center [1118, 576] width 780 height 564
paste div
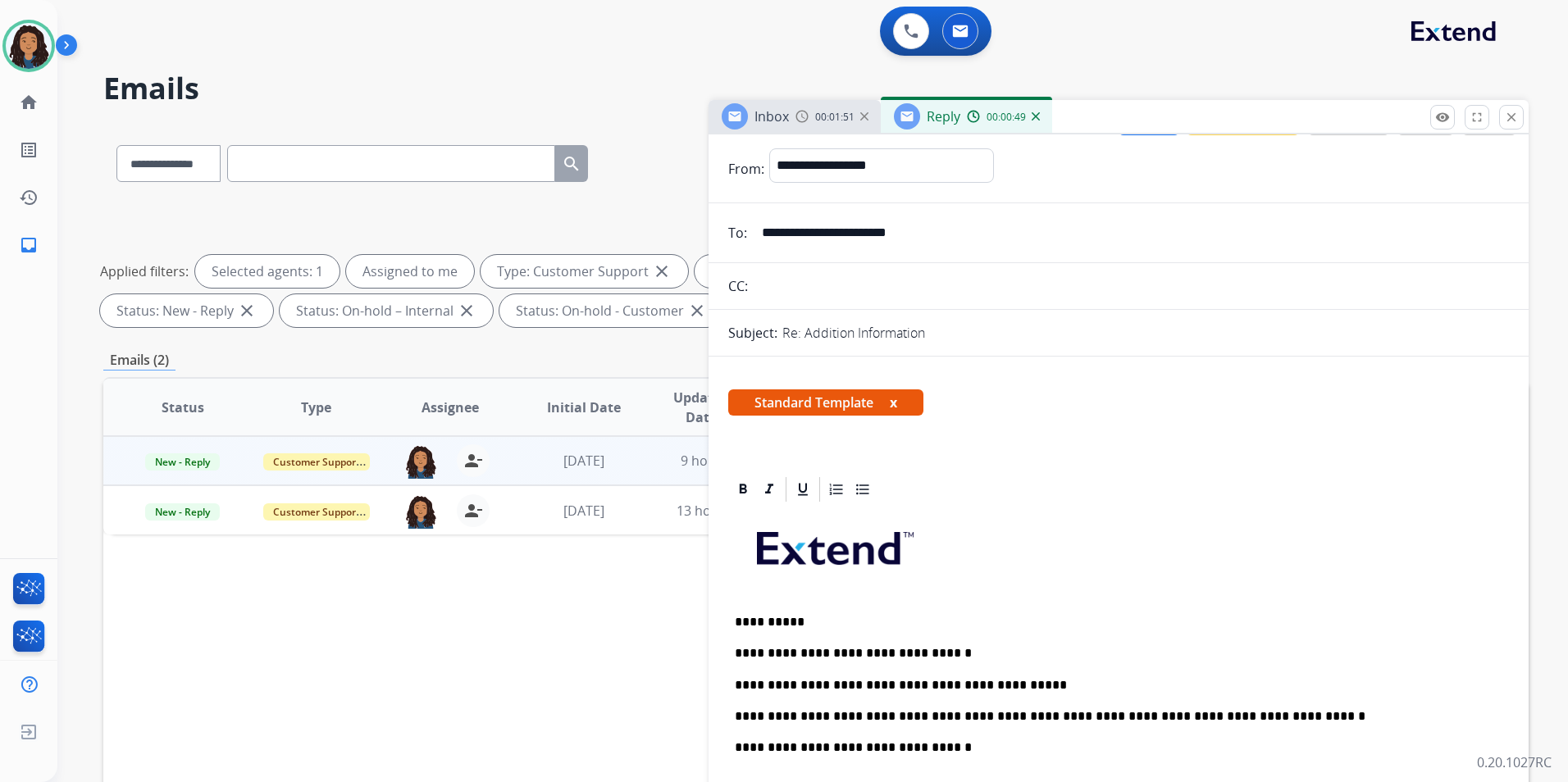
scroll to position [0, 0]
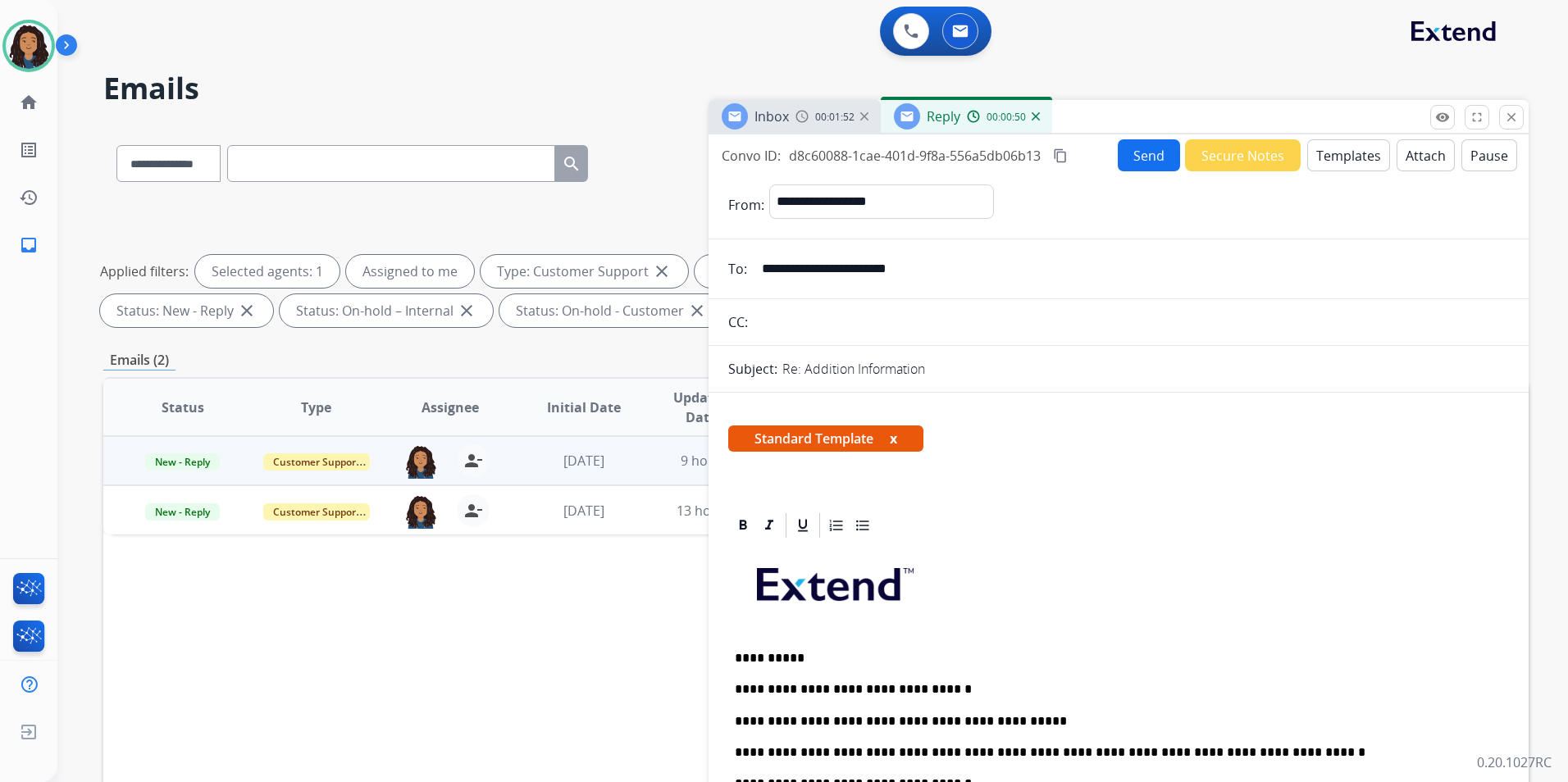
click at [1133, 163] on button "Send" at bounding box center [1148, 155] width 62 height 32
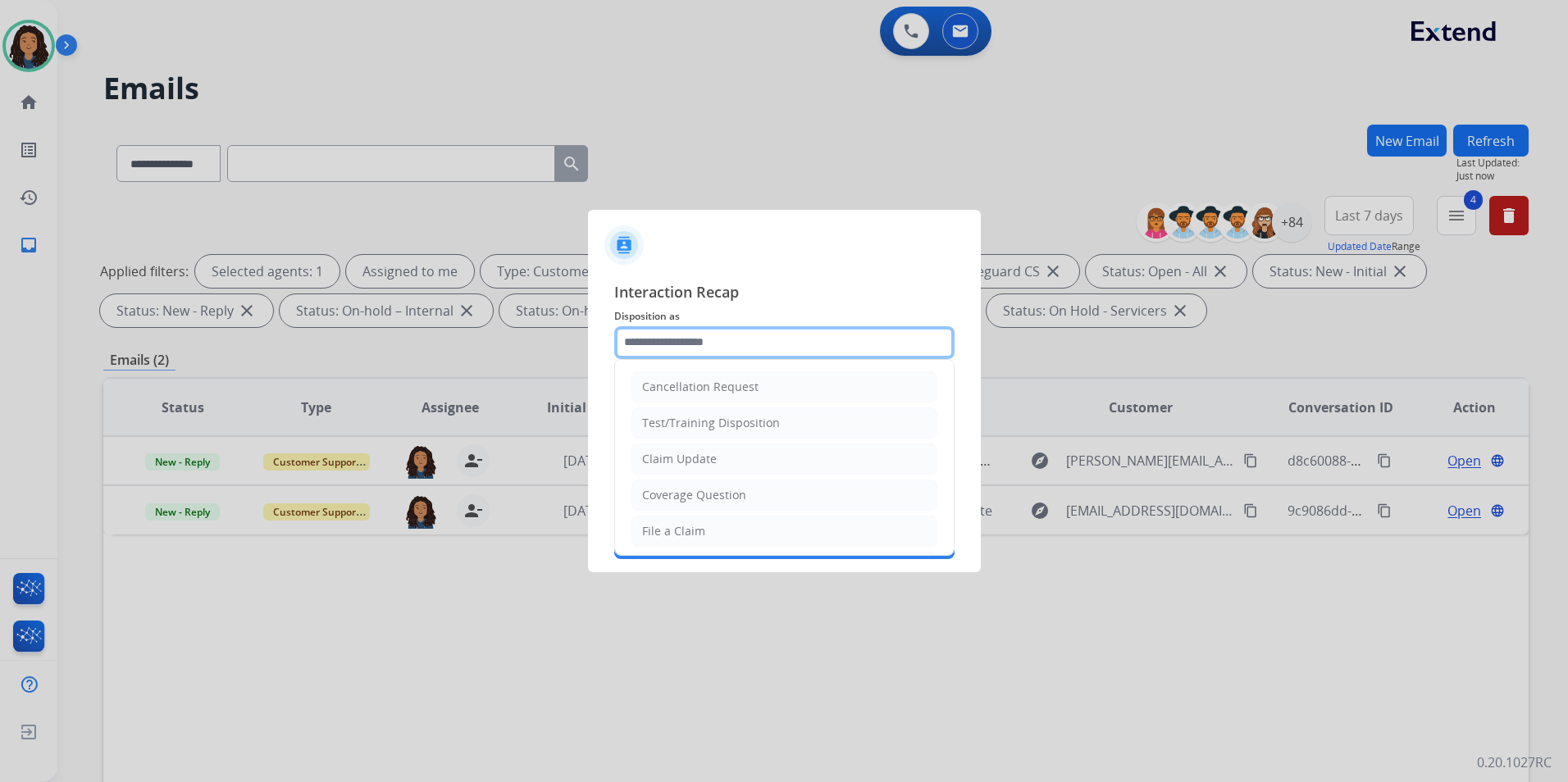
click at [733, 343] on input "text" at bounding box center [784, 343] width 340 height 33
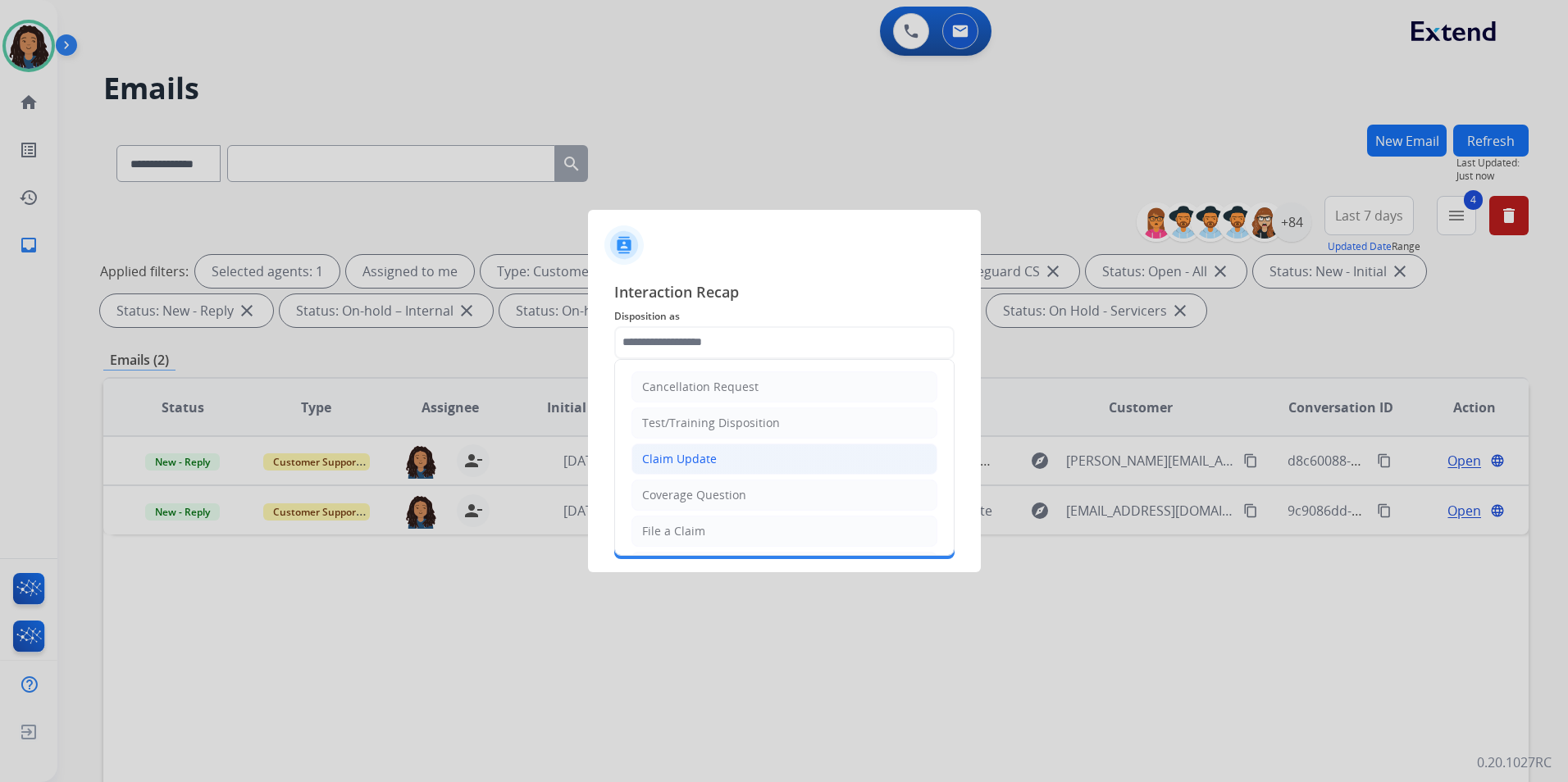
click at [733, 457] on li "Claim Update" at bounding box center [784, 459] width 306 height 31
type input "**********"
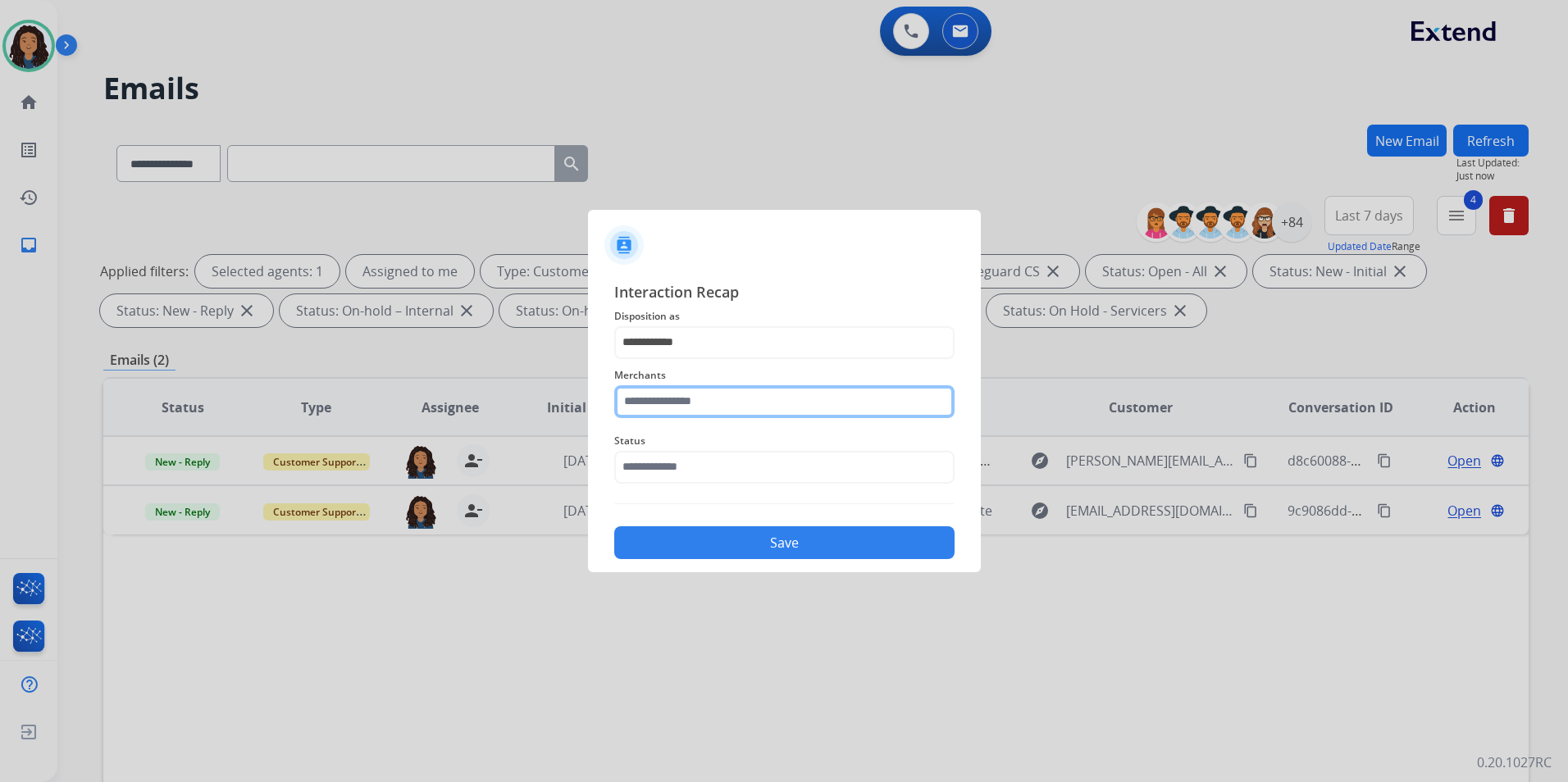
click at [716, 393] on input "text" at bounding box center [784, 402] width 340 height 33
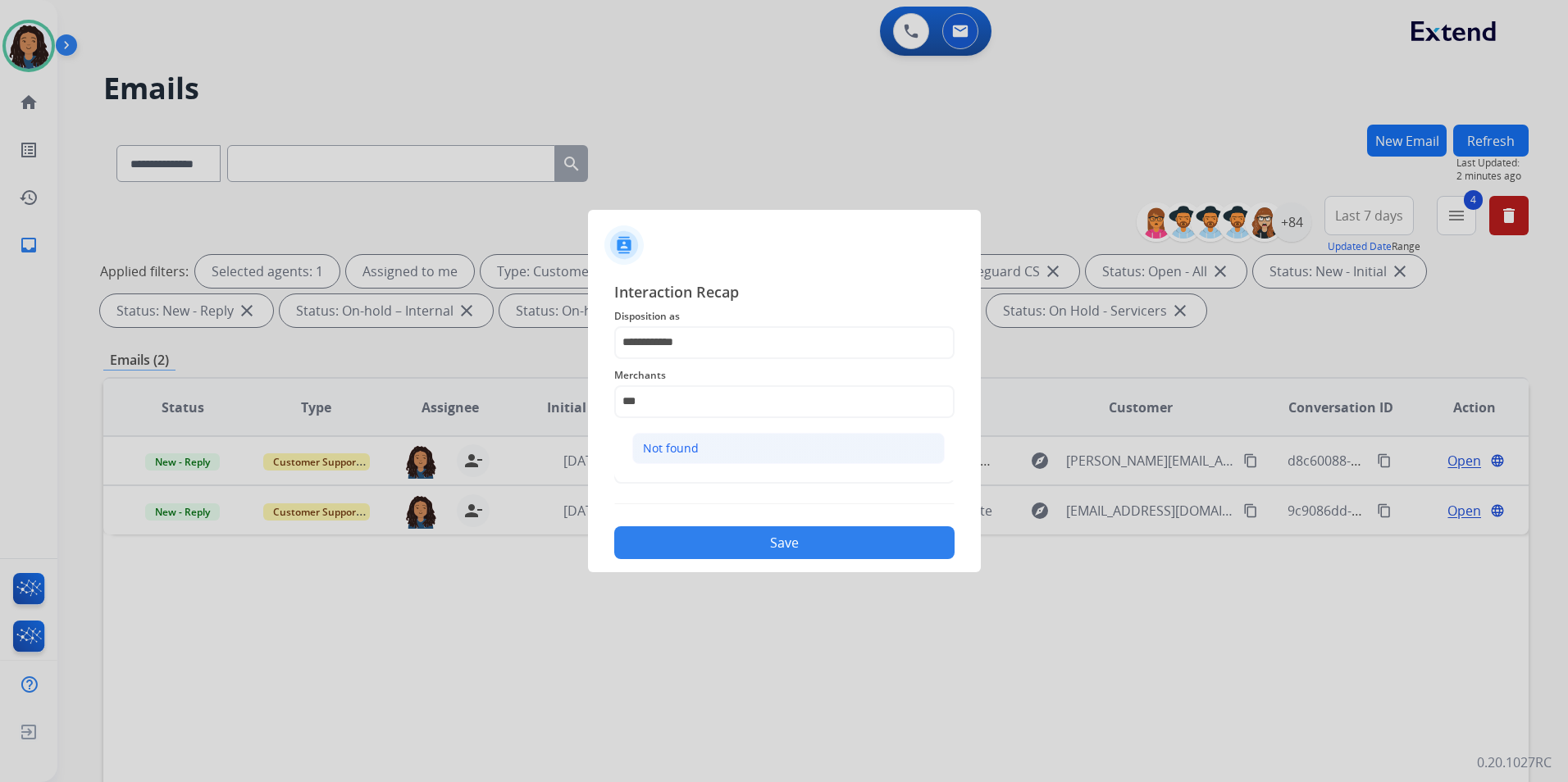
drag, startPoint x: 671, startPoint y: 436, endPoint x: 667, endPoint y: 460, distance: 24.3
click at [671, 437] on li "Not found" at bounding box center [789, 448] width 312 height 31
type input "*********"
click at [670, 462] on input "text" at bounding box center [784, 467] width 340 height 33
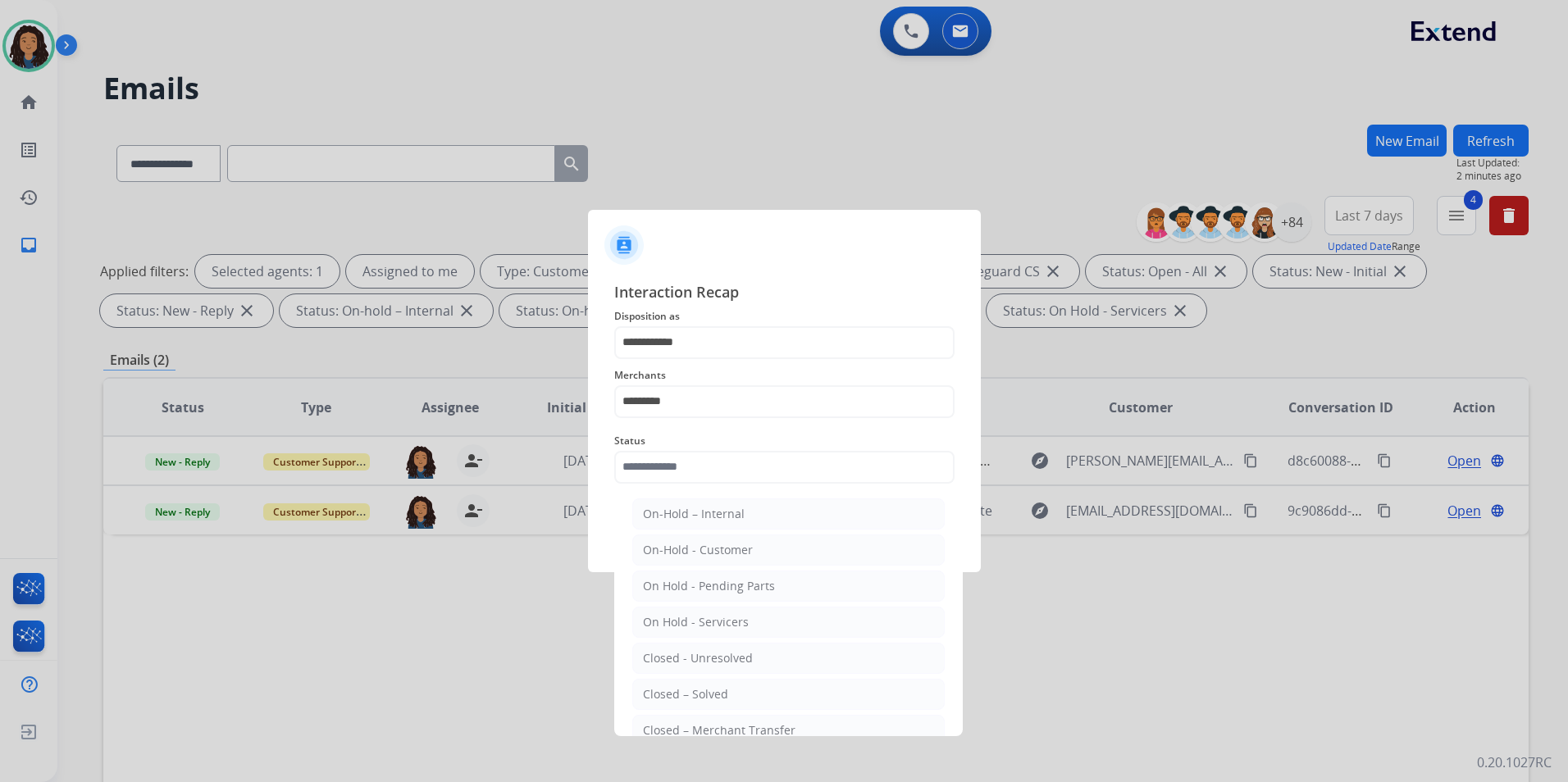
click at [724, 694] on div "Closed – Solved" at bounding box center [685, 694] width 85 height 17
type input "**********"
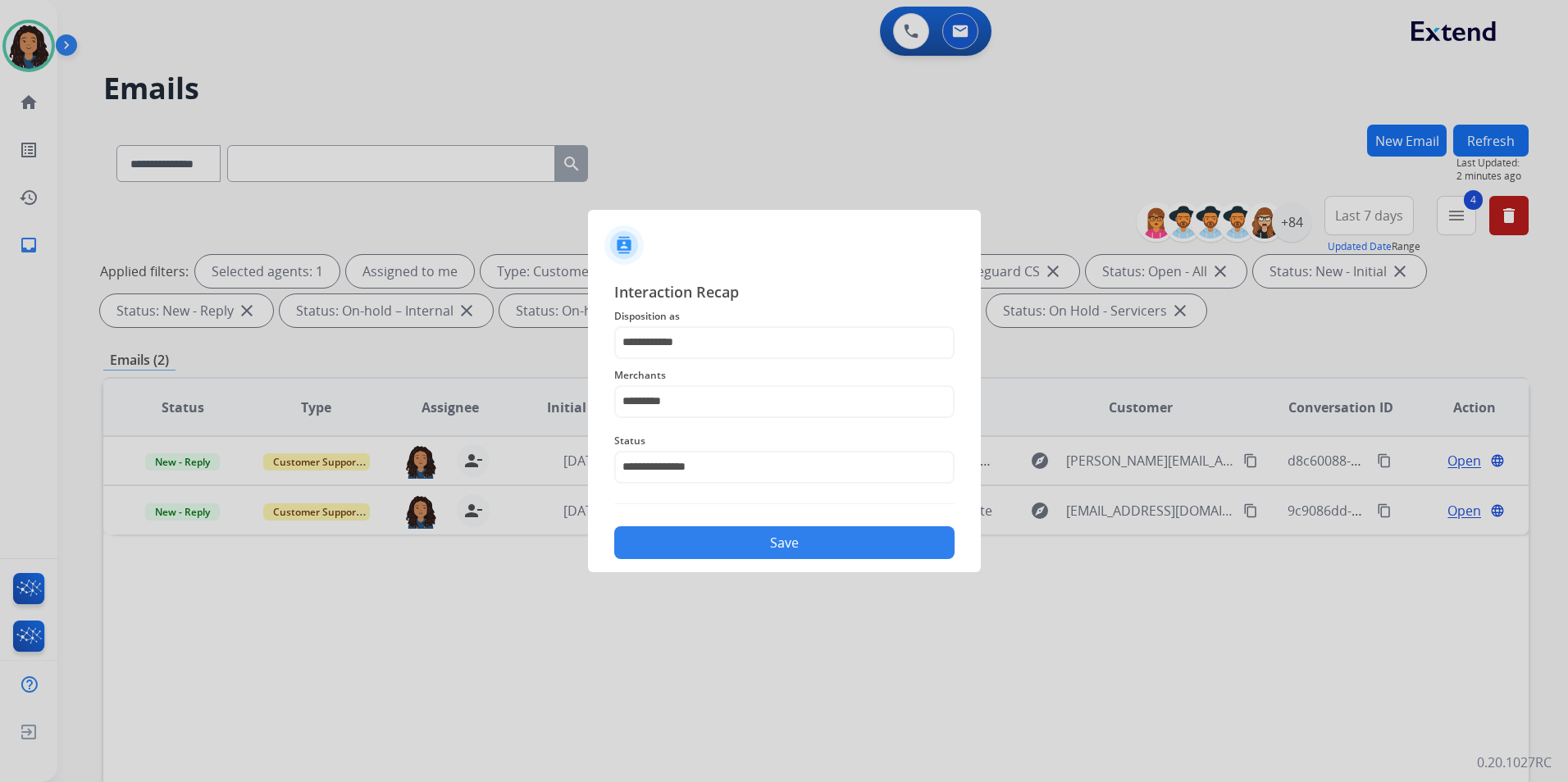
click at [840, 530] on button "Save" at bounding box center [784, 543] width 340 height 33
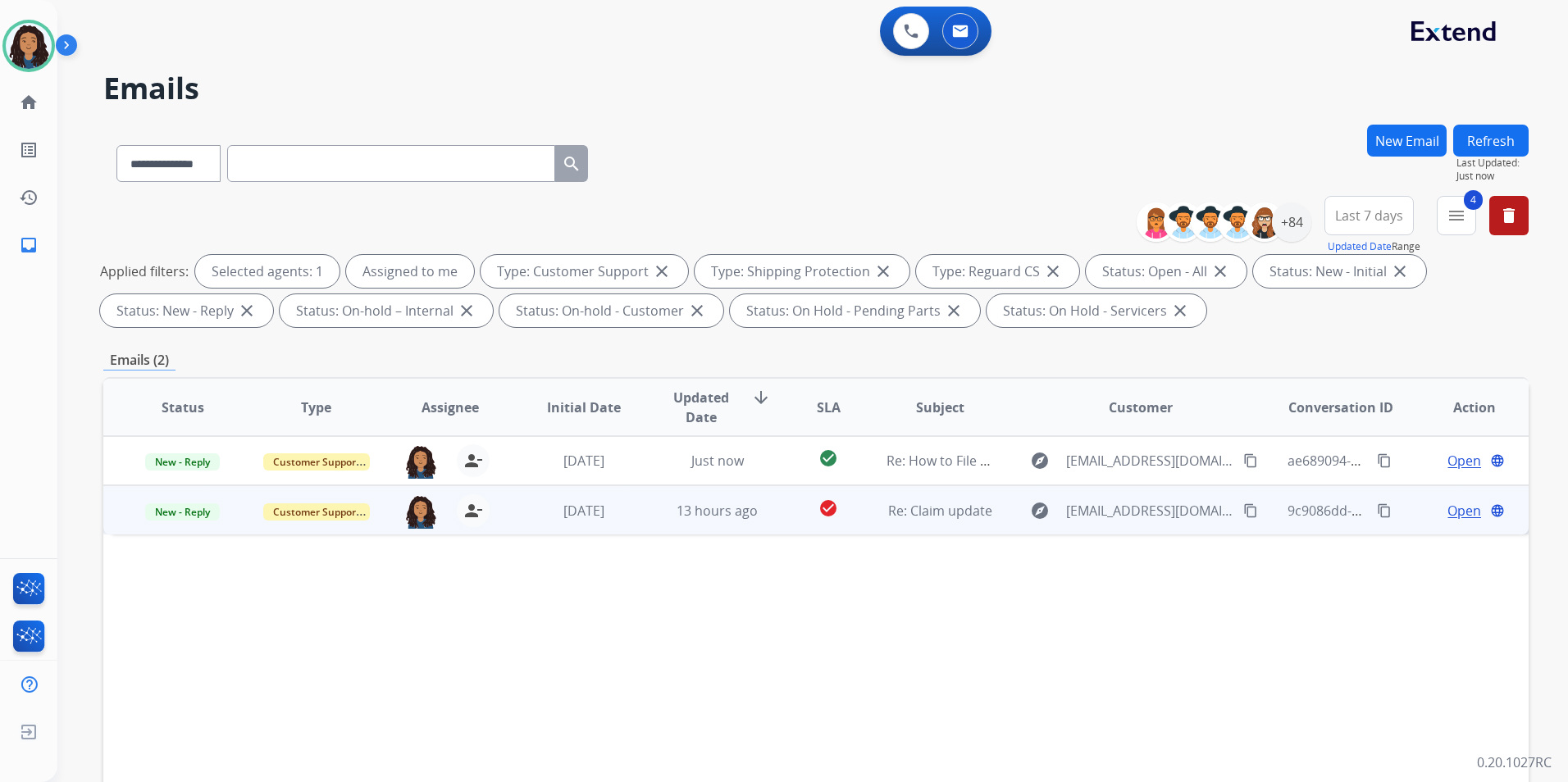
click at [1447, 507] on span "Open" at bounding box center [1464, 511] width 34 height 20
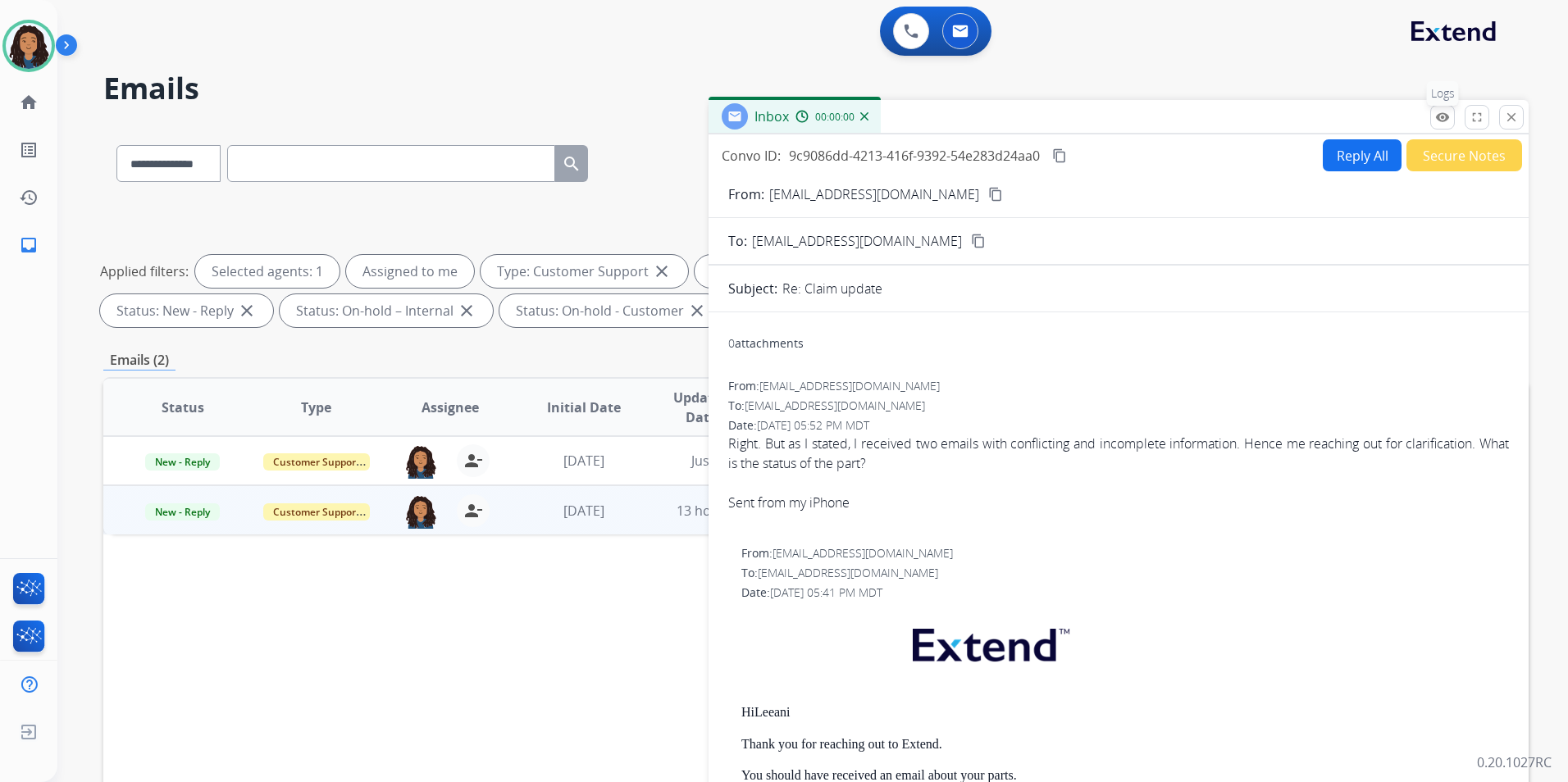
click at [1433, 125] on button "remove_red_eye Logs" at bounding box center [1442, 117] width 25 height 25
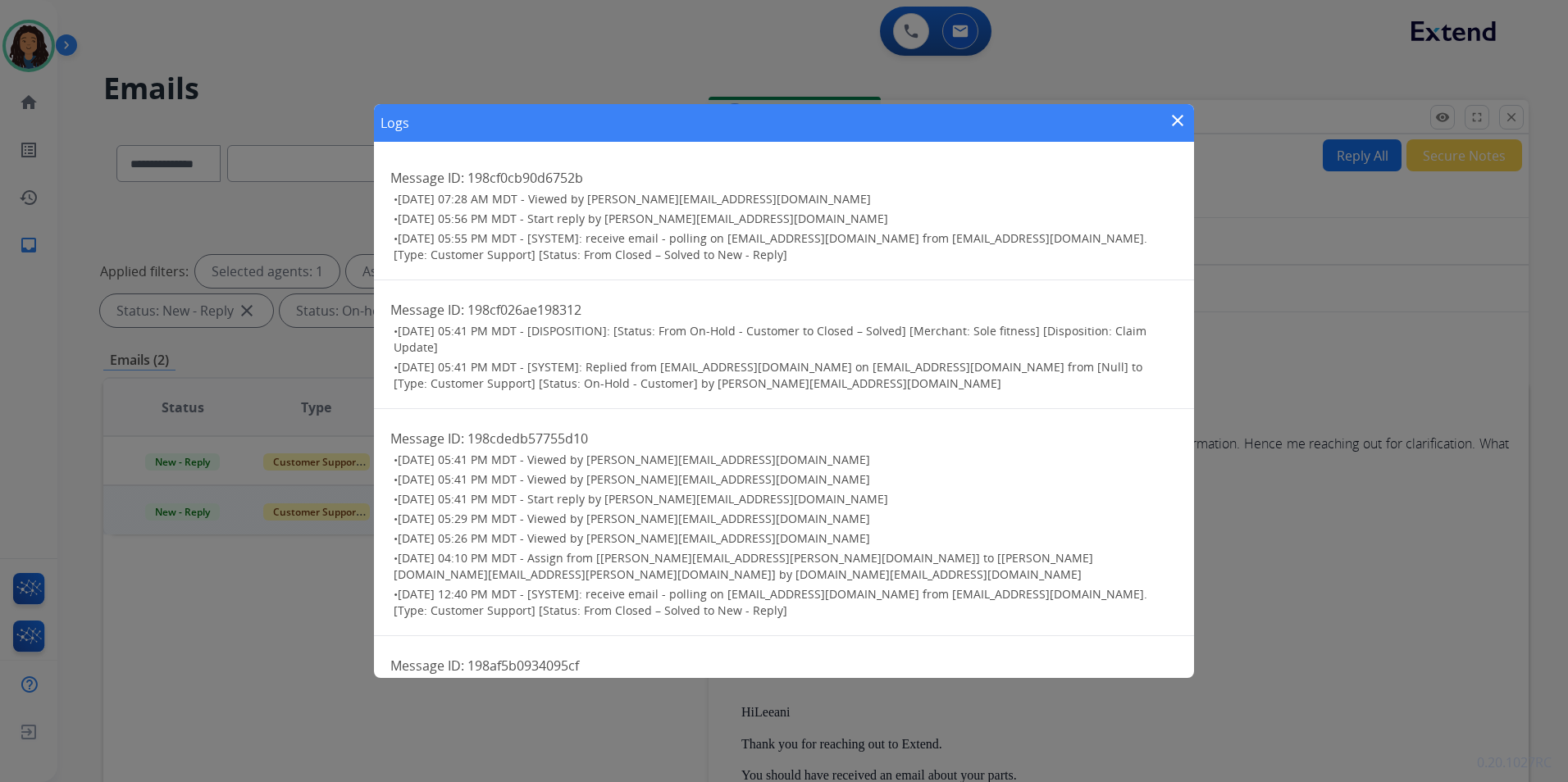
click at [1177, 121] on mat-icon "close" at bounding box center [1177, 121] width 20 height 20
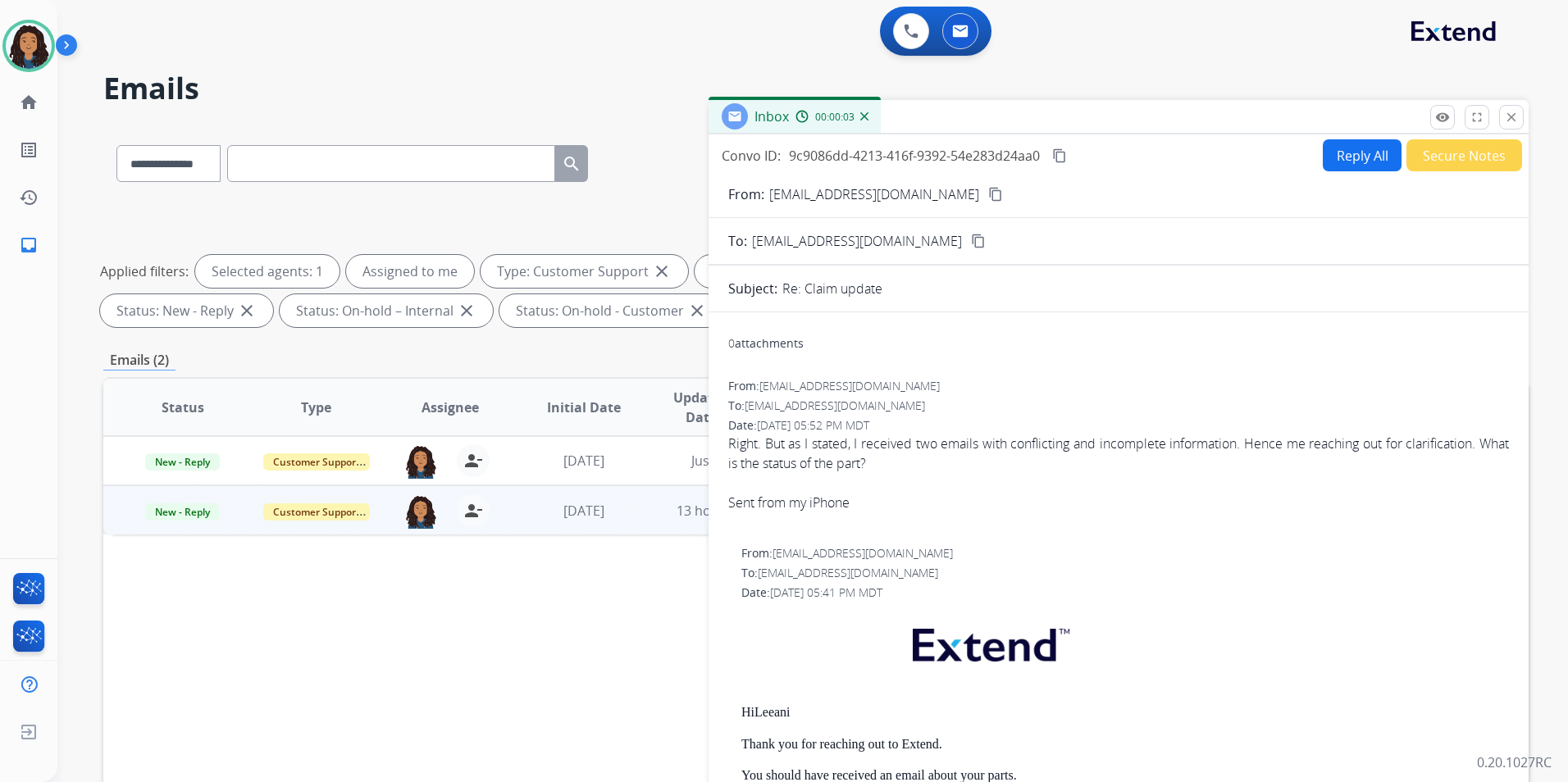
click at [1458, 154] on button "Secure Notes" at bounding box center [1464, 155] width 116 height 32
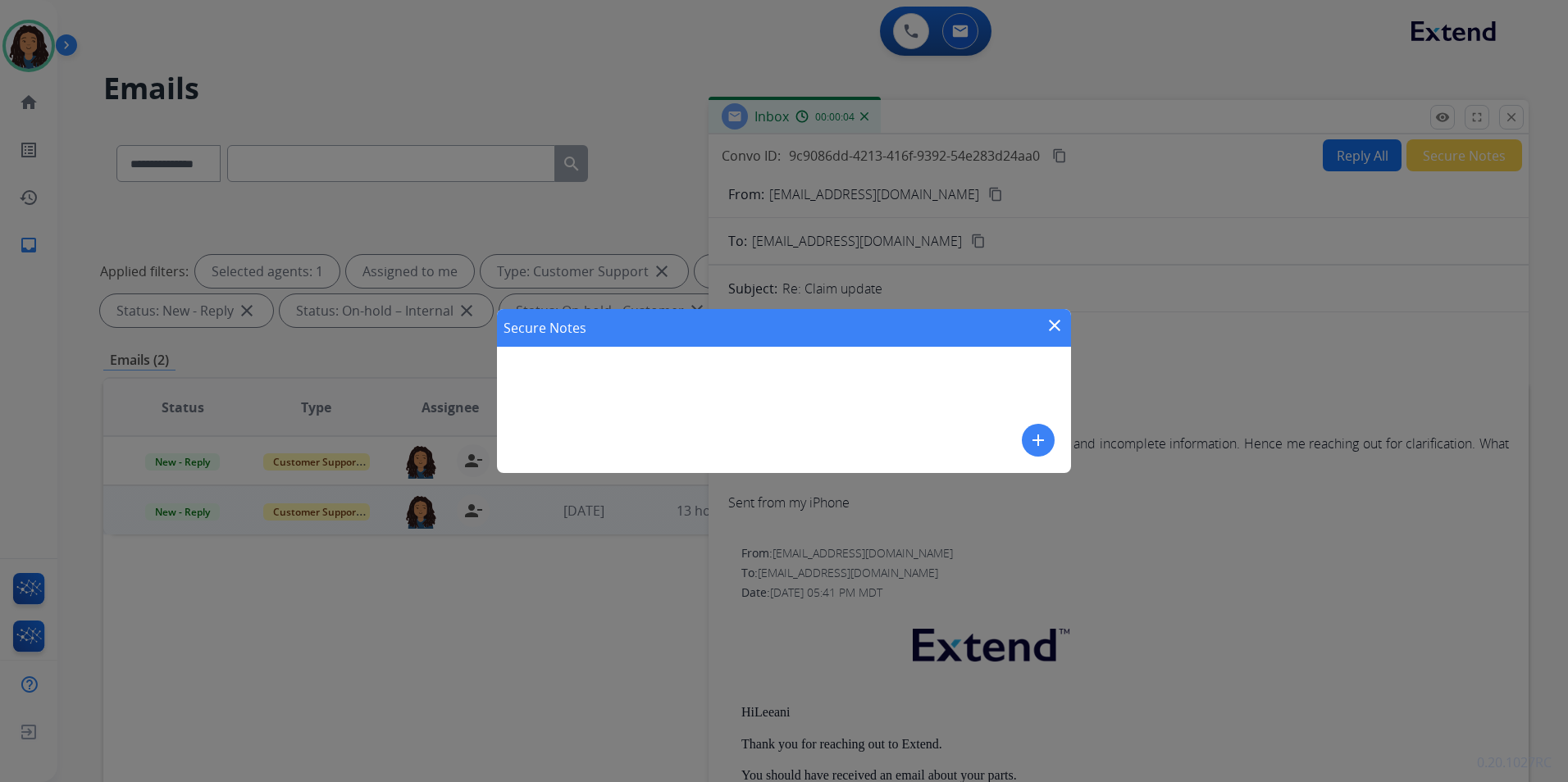
click at [1051, 321] on mat-icon "close" at bounding box center [1054, 325] width 20 height 20
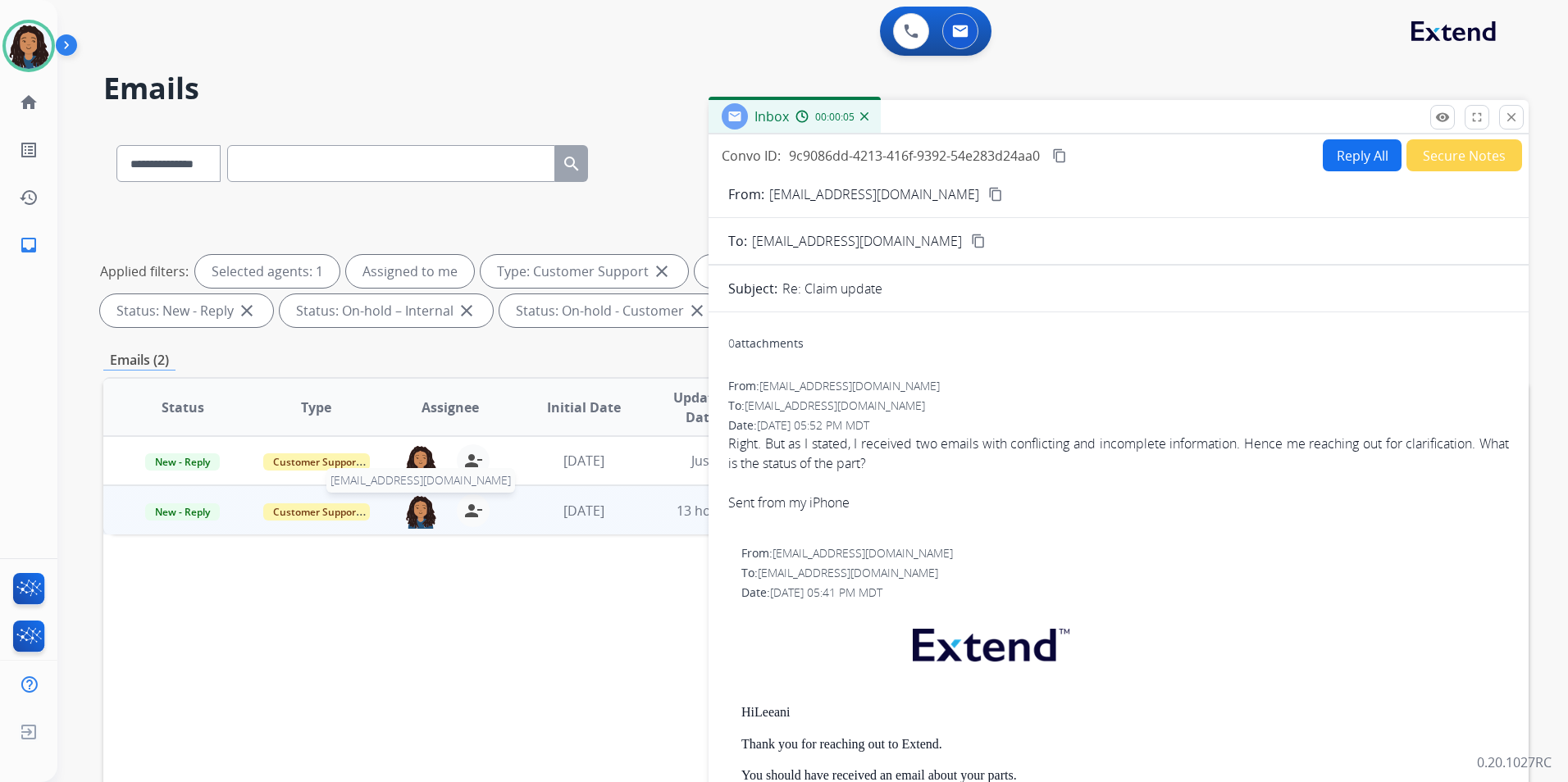
click at [410, 514] on img at bounding box center [421, 512] width 33 height 35
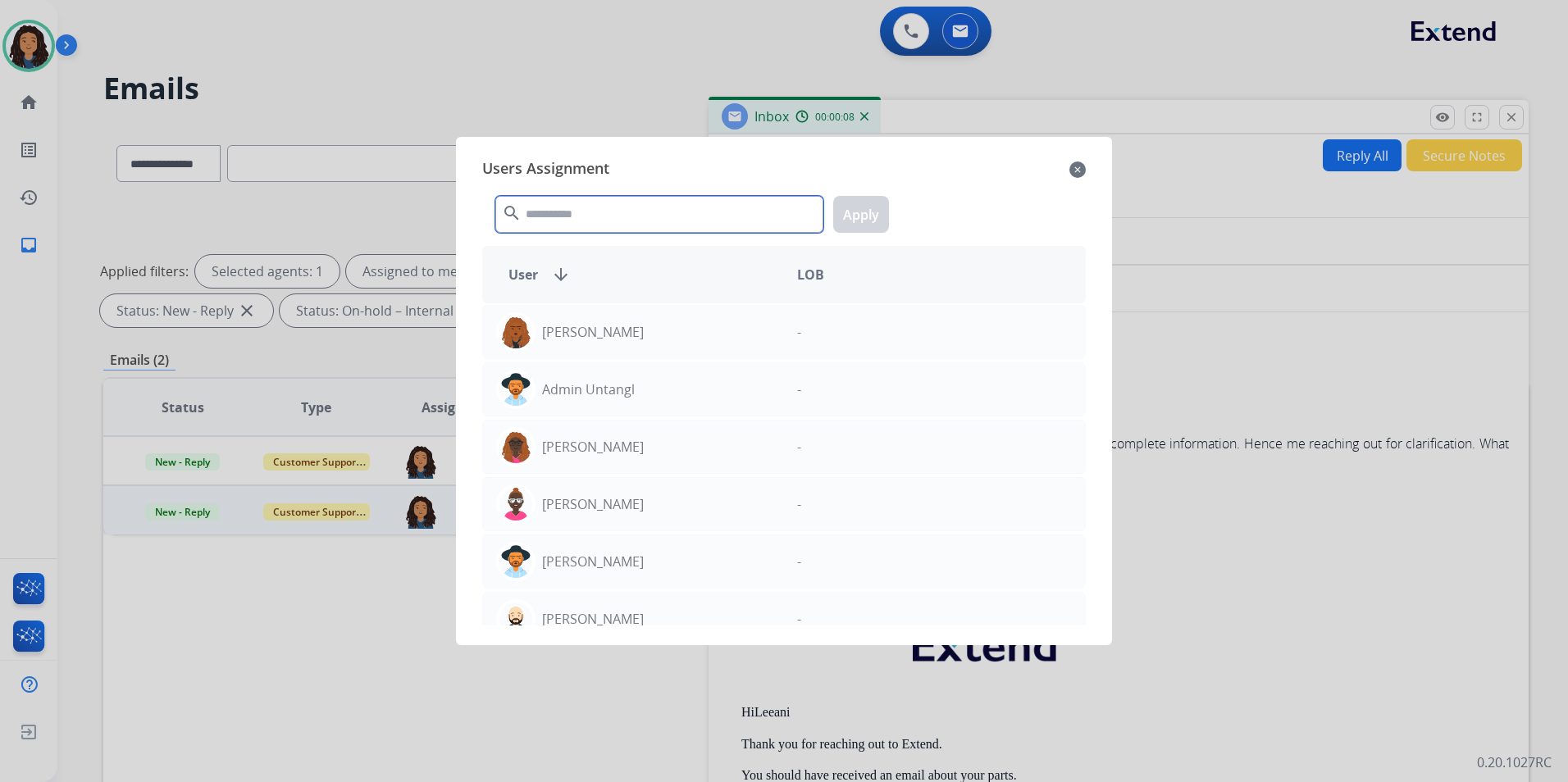
click at [695, 217] on input "text" at bounding box center [659, 214] width 328 height 37
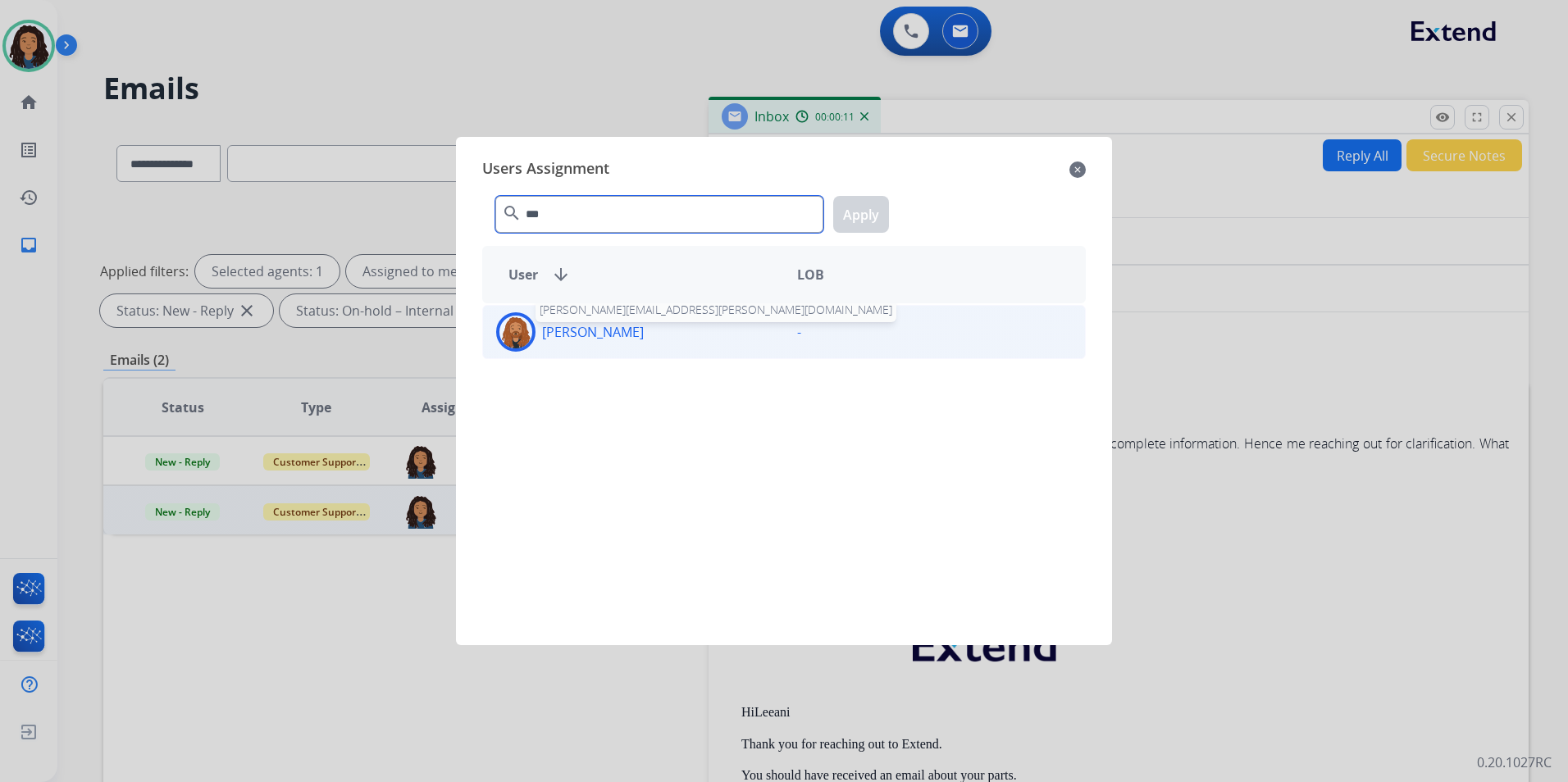
type input "***"
click at [613, 339] on p "[PERSON_NAME]" at bounding box center [592, 332] width 102 height 20
click at [883, 215] on button "Apply" at bounding box center [861, 214] width 56 height 37
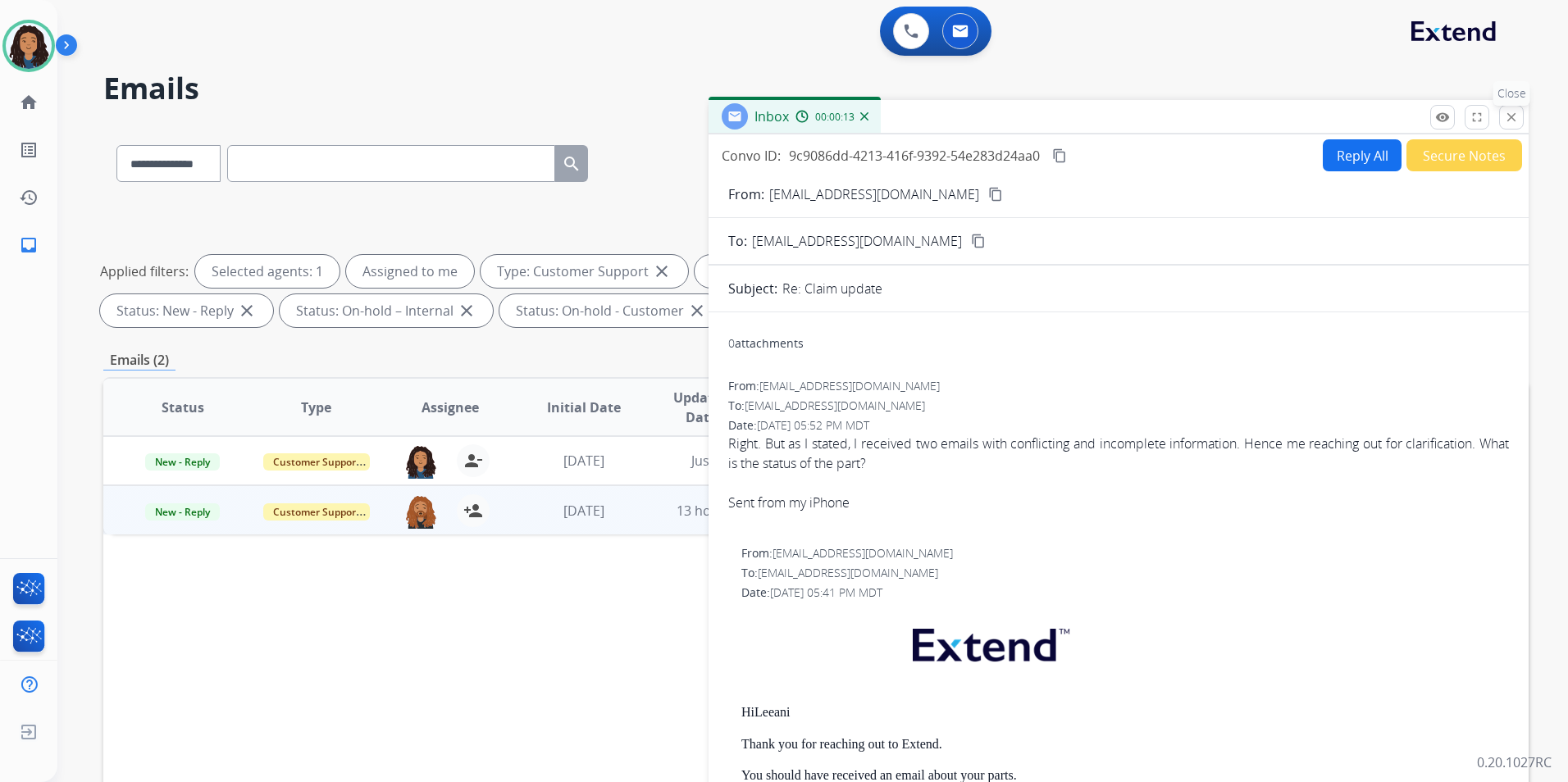
click at [1520, 118] on button "close Close" at bounding box center [1511, 117] width 25 height 25
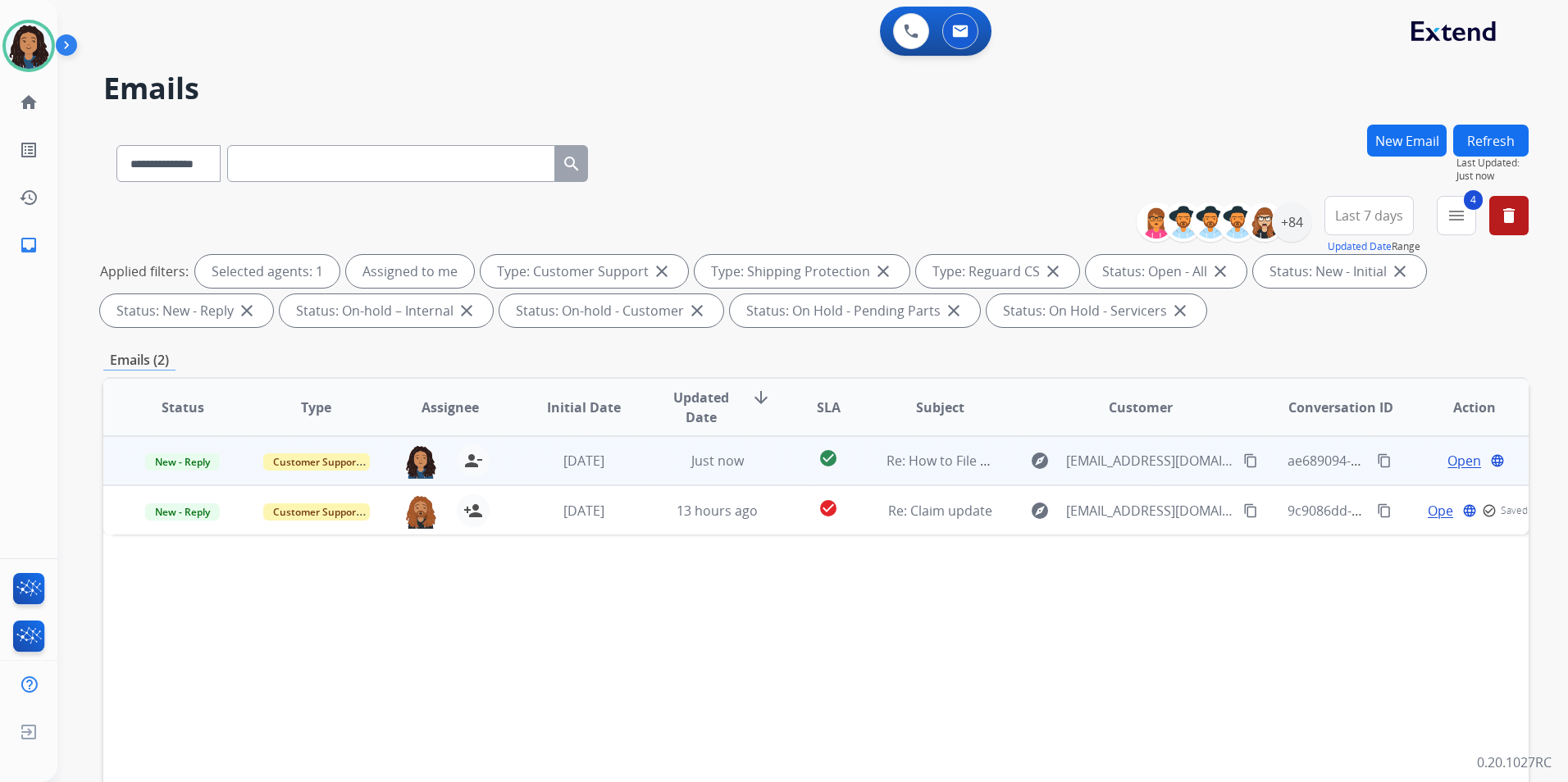
click at [1448, 460] on span "Open" at bounding box center [1464, 461] width 34 height 20
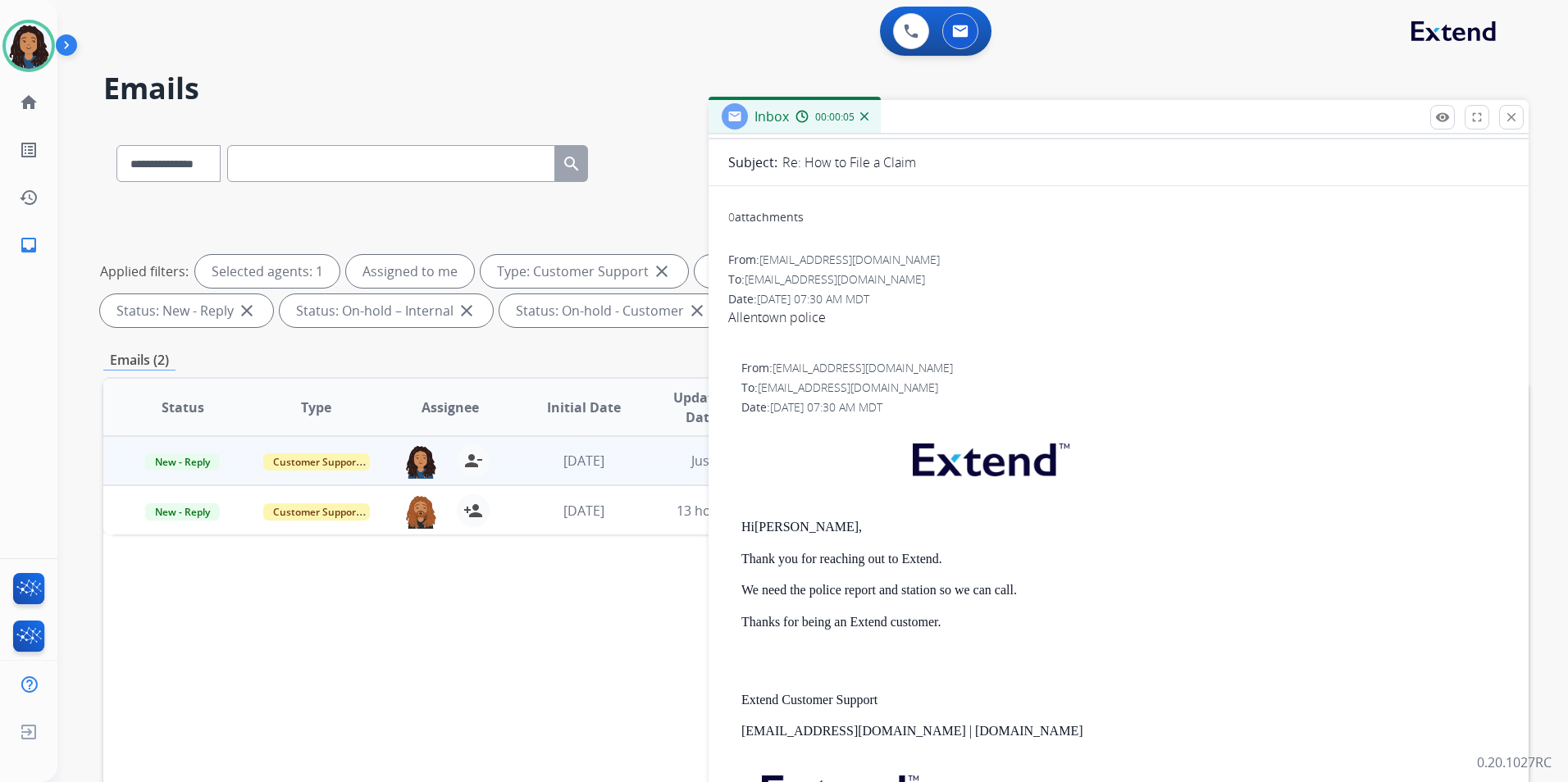
scroll to position [328, 0]
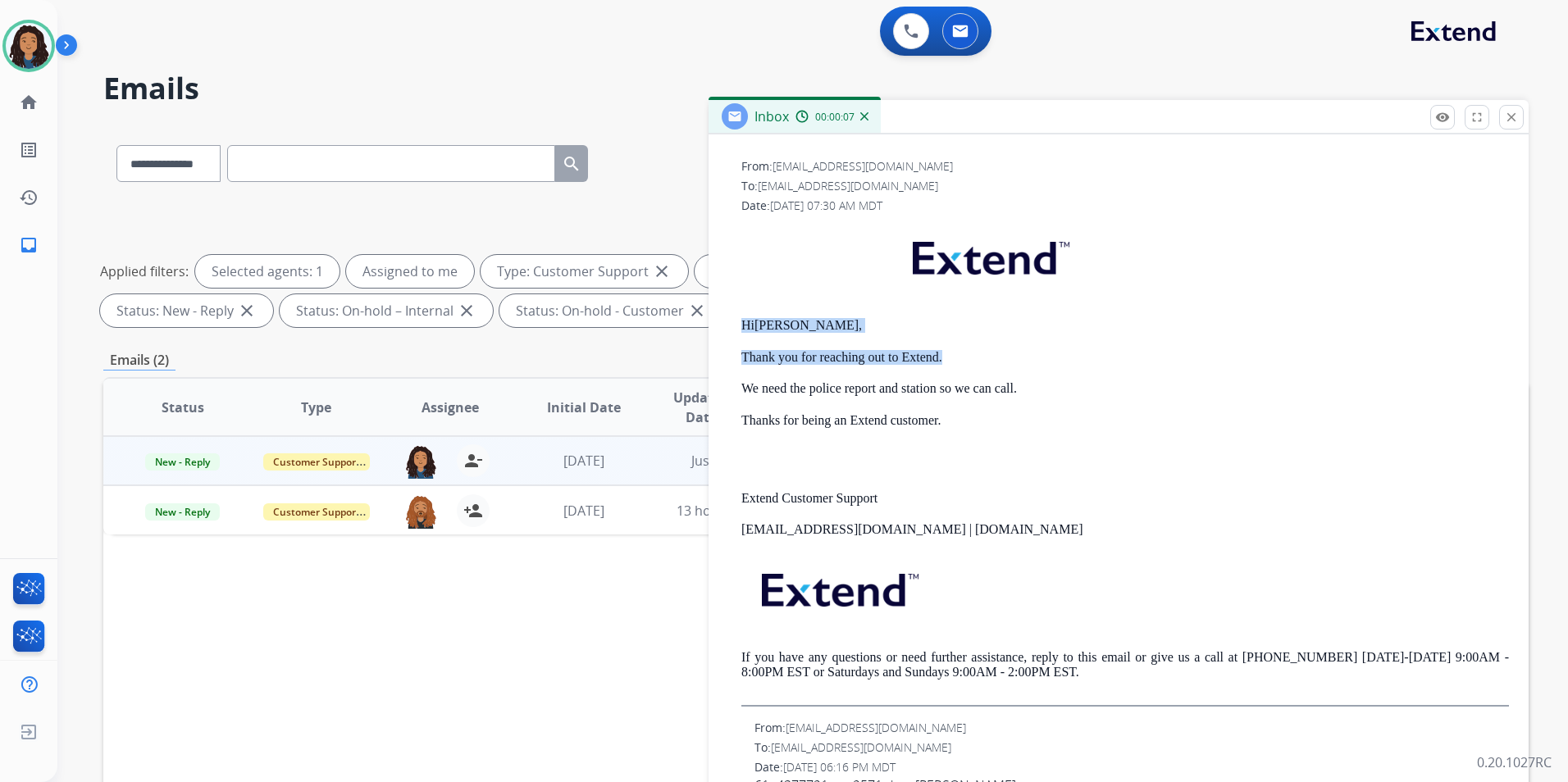
drag, startPoint x: 727, startPoint y: 317, endPoint x: 952, endPoint y: 363, distance: 229.7
drag, startPoint x: 952, startPoint y: 363, endPoint x: 933, endPoint y: 361, distance: 19.1
copy div "Hi [PERSON_NAME], Thank you for reaching out to Extend."
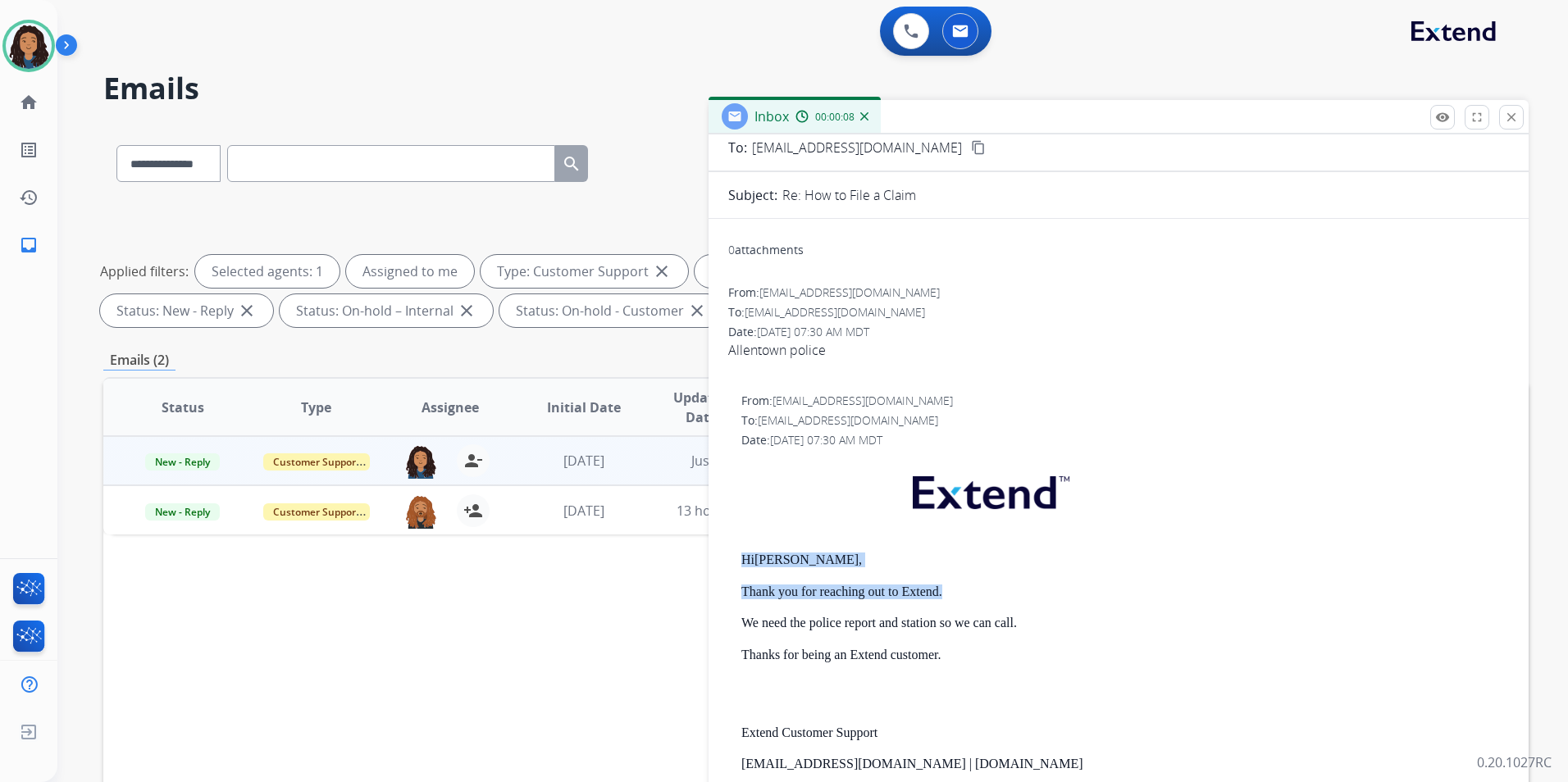
scroll to position [0, 0]
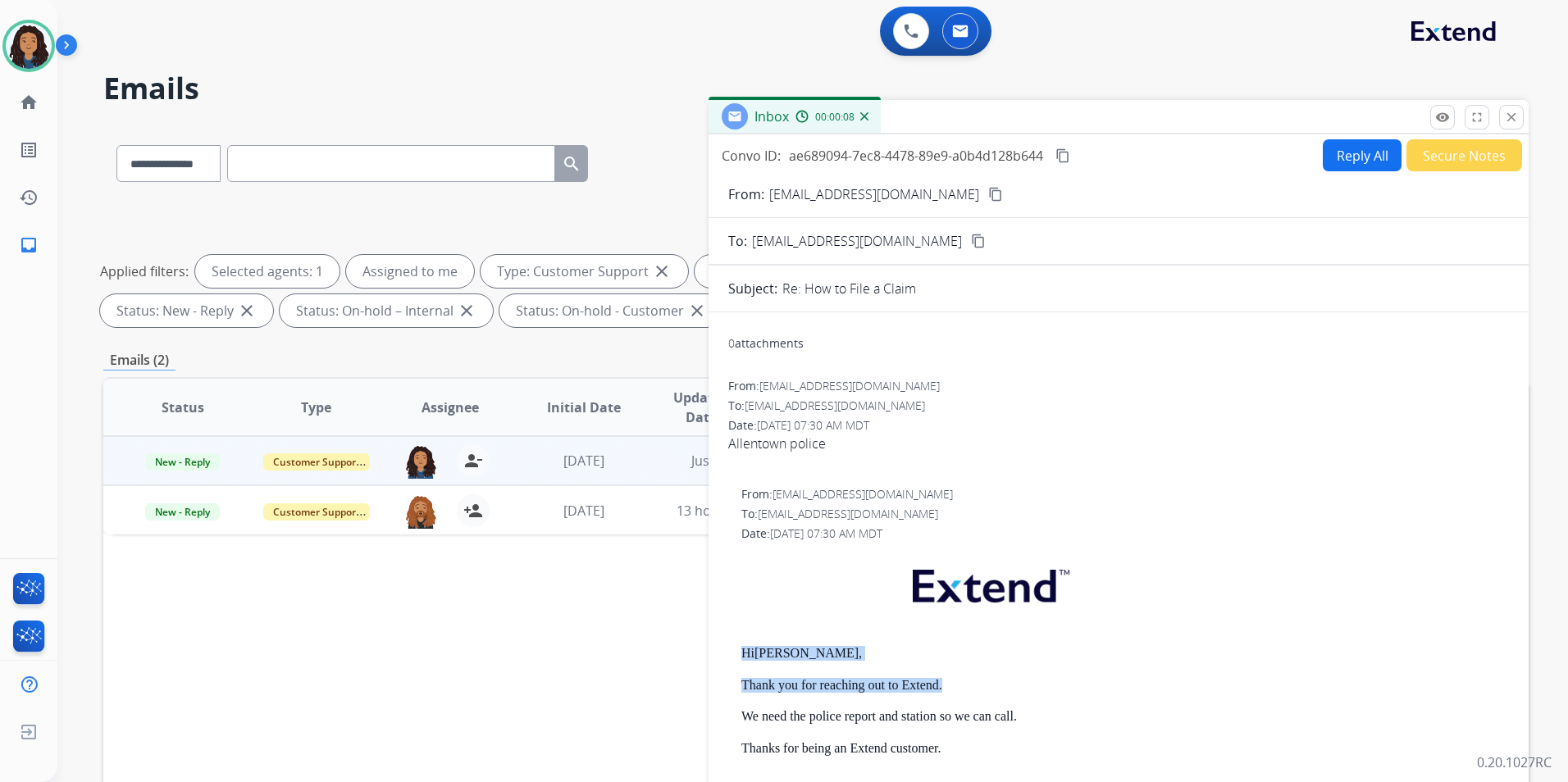
click at [1350, 146] on button "Reply All" at bounding box center [1362, 155] width 78 height 32
select select "**********"
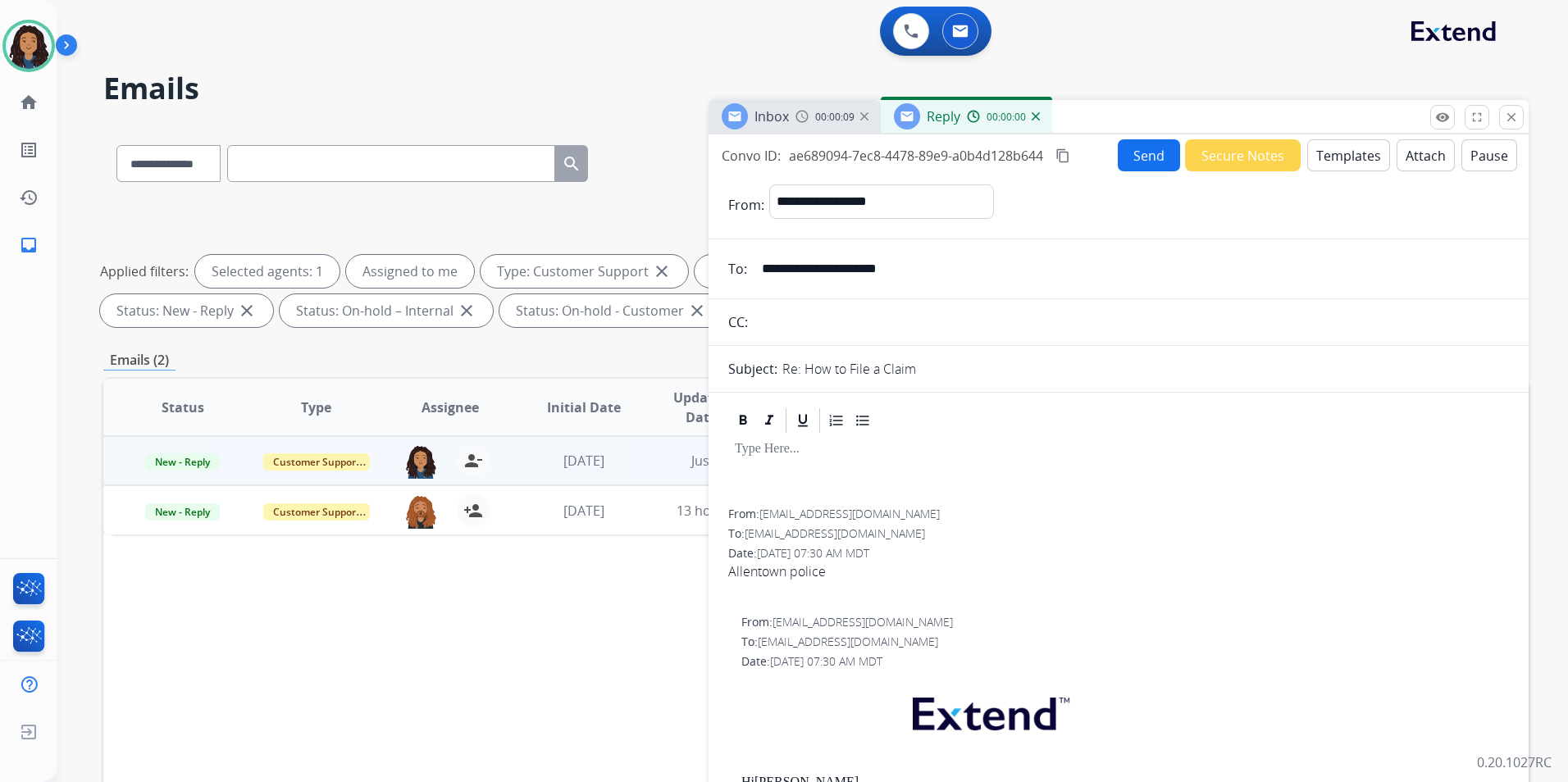
click at [1339, 161] on button "Templates" at bounding box center [1348, 155] width 83 height 32
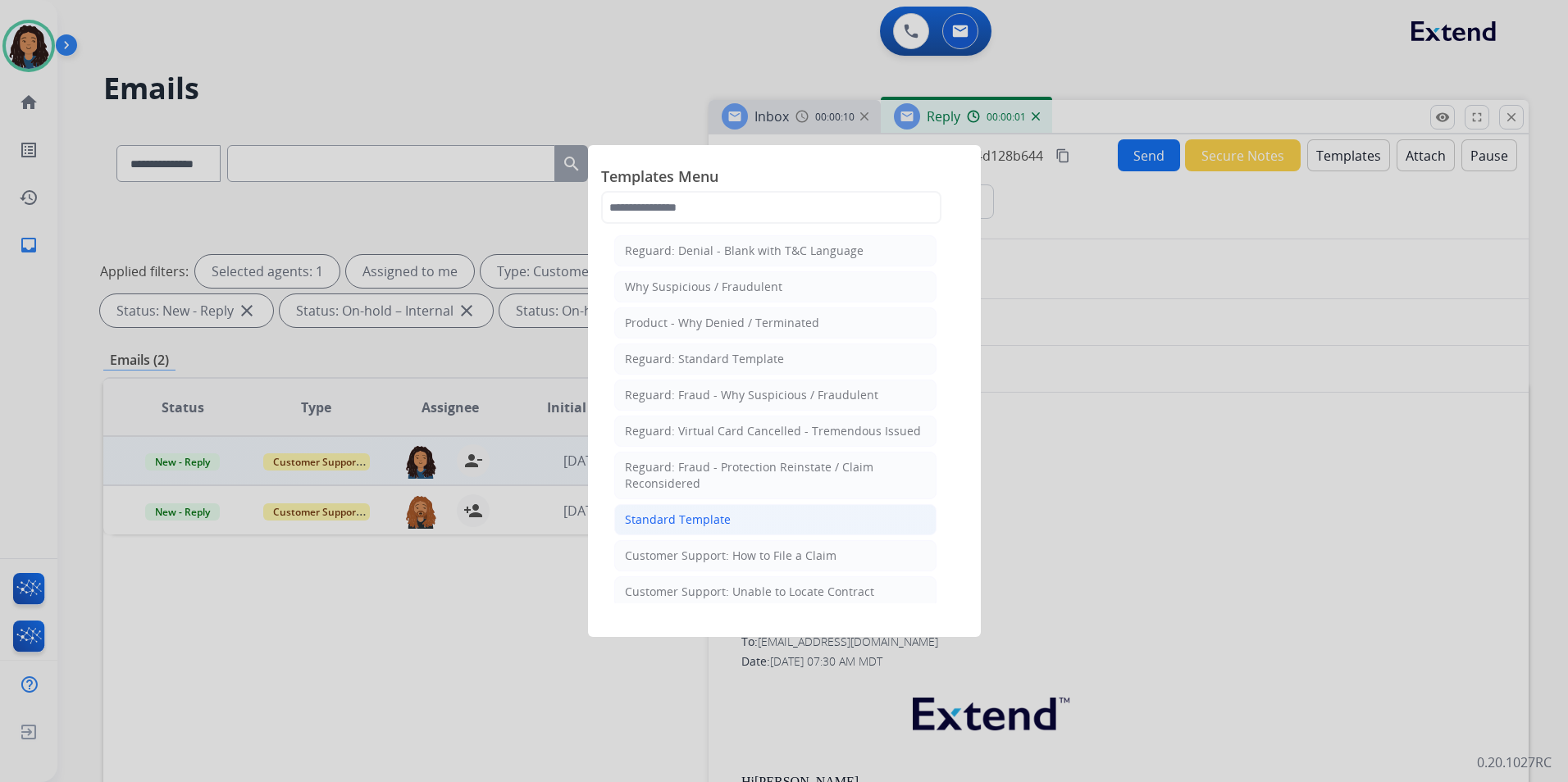
click at [731, 518] on li "Standard Template" at bounding box center [775, 520] width 322 height 31
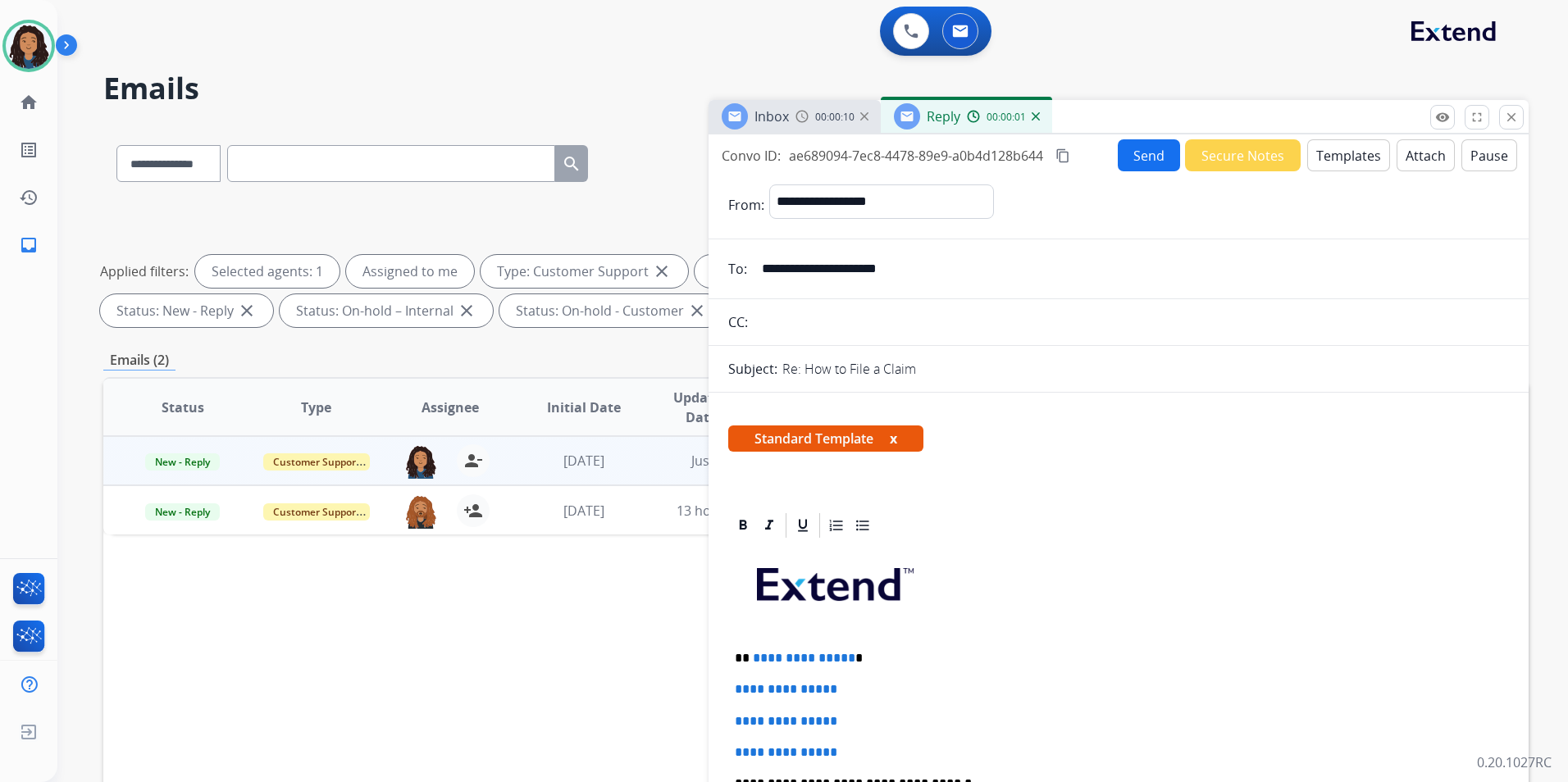
click at [792, 112] on div "Inbox 00:00:10" at bounding box center [794, 116] width 173 height 33
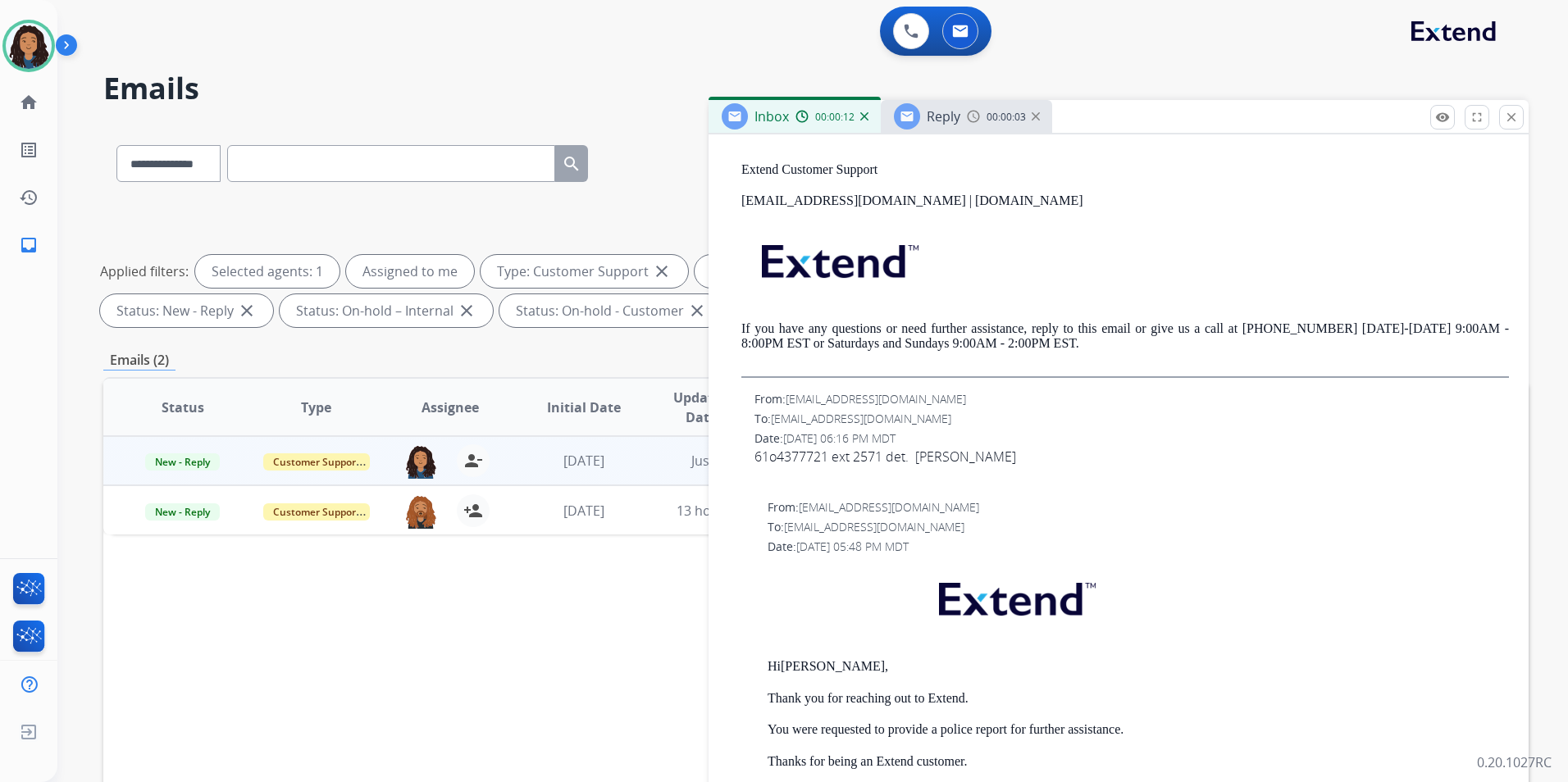
scroll to position [246, 0]
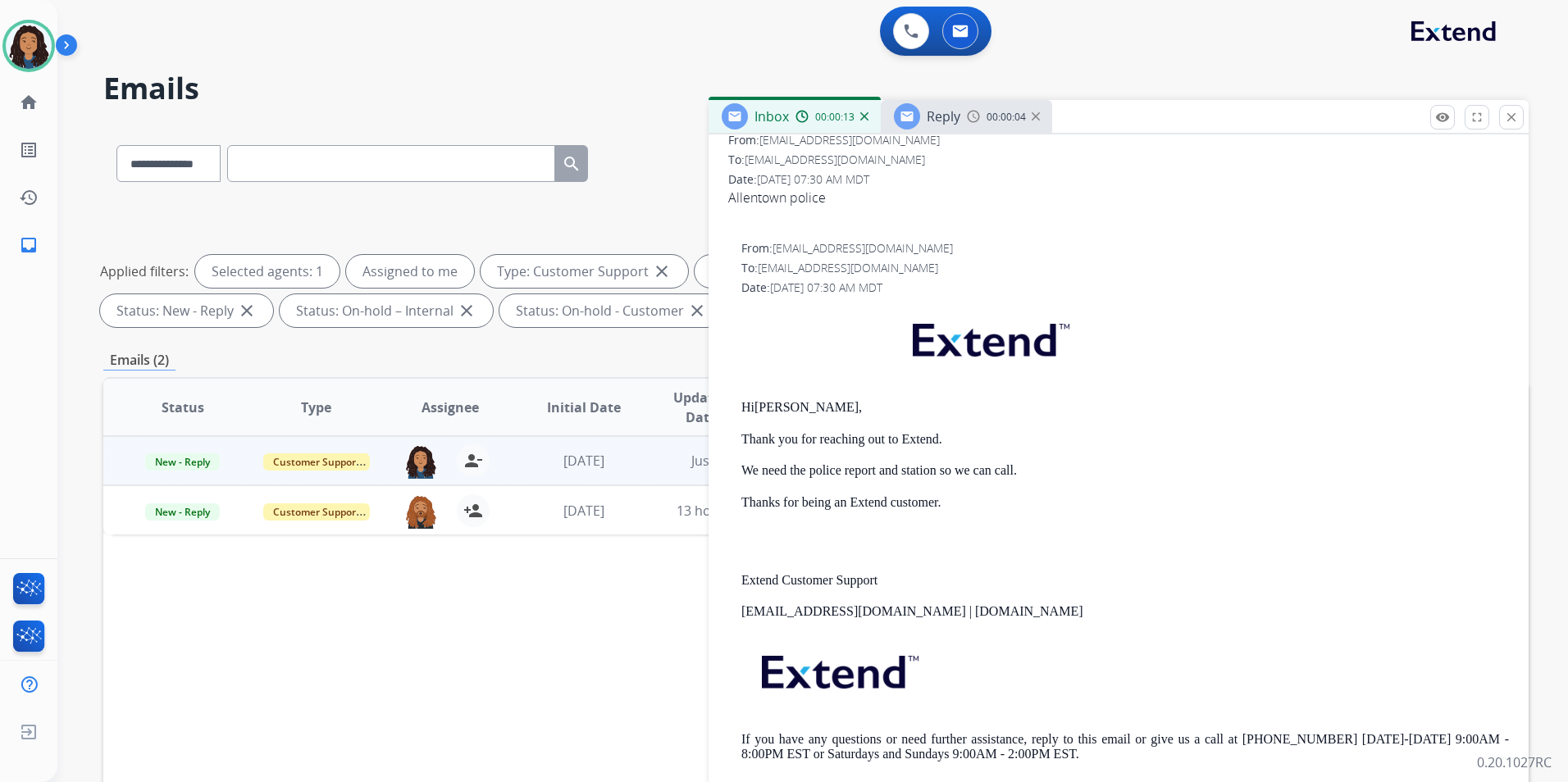
click at [968, 107] on div "Reply 00:00:04" at bounding box center [966, 116] width 172 height 33
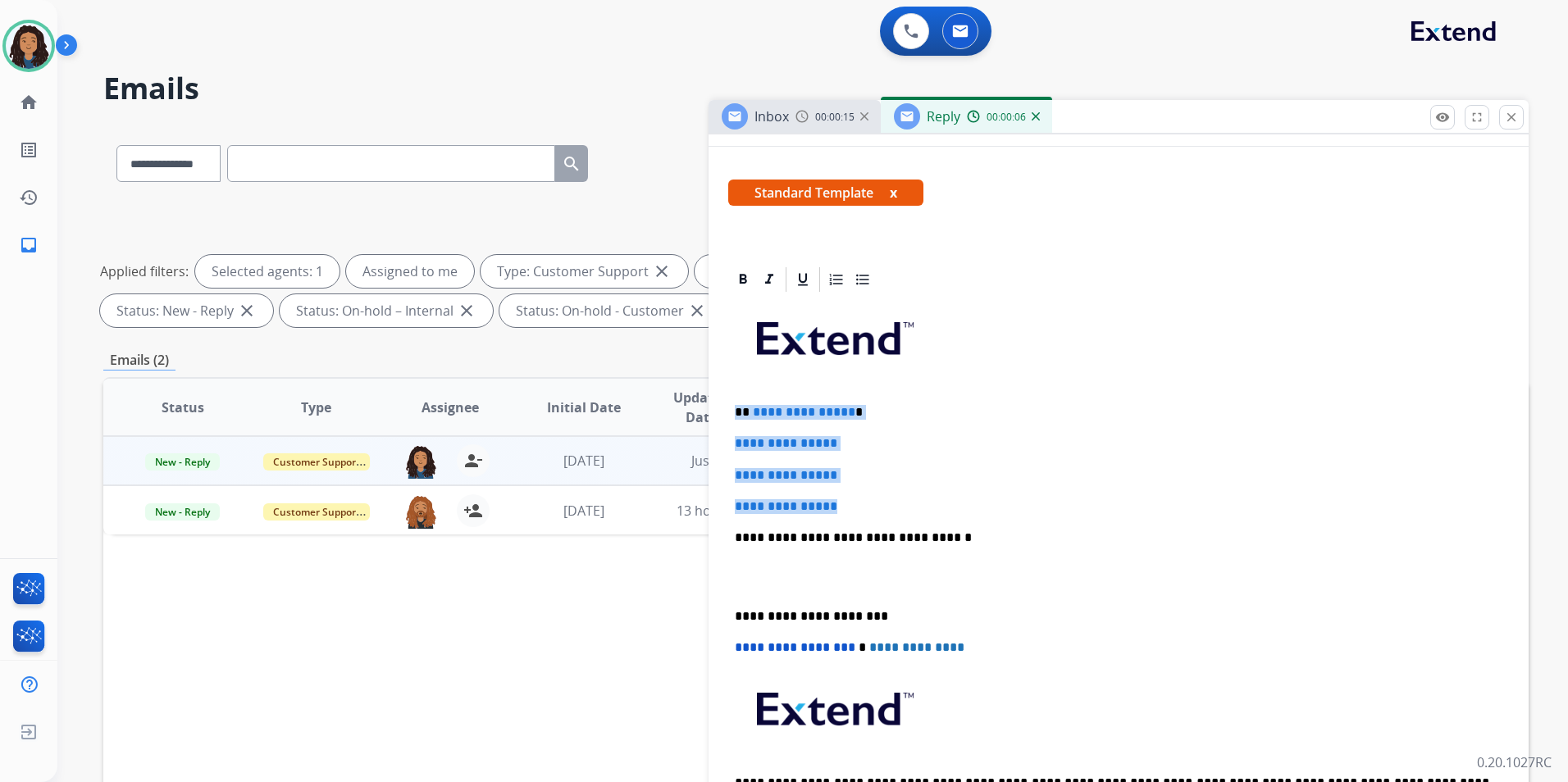
drag, startPoint x: 733, startPoint y: 413, endPoint x: 883, endPoint y: 514, distance: 180.8
click at [883, 514] on div "**********" at bounding box center [1118, 576] width 780 height 564
paste div
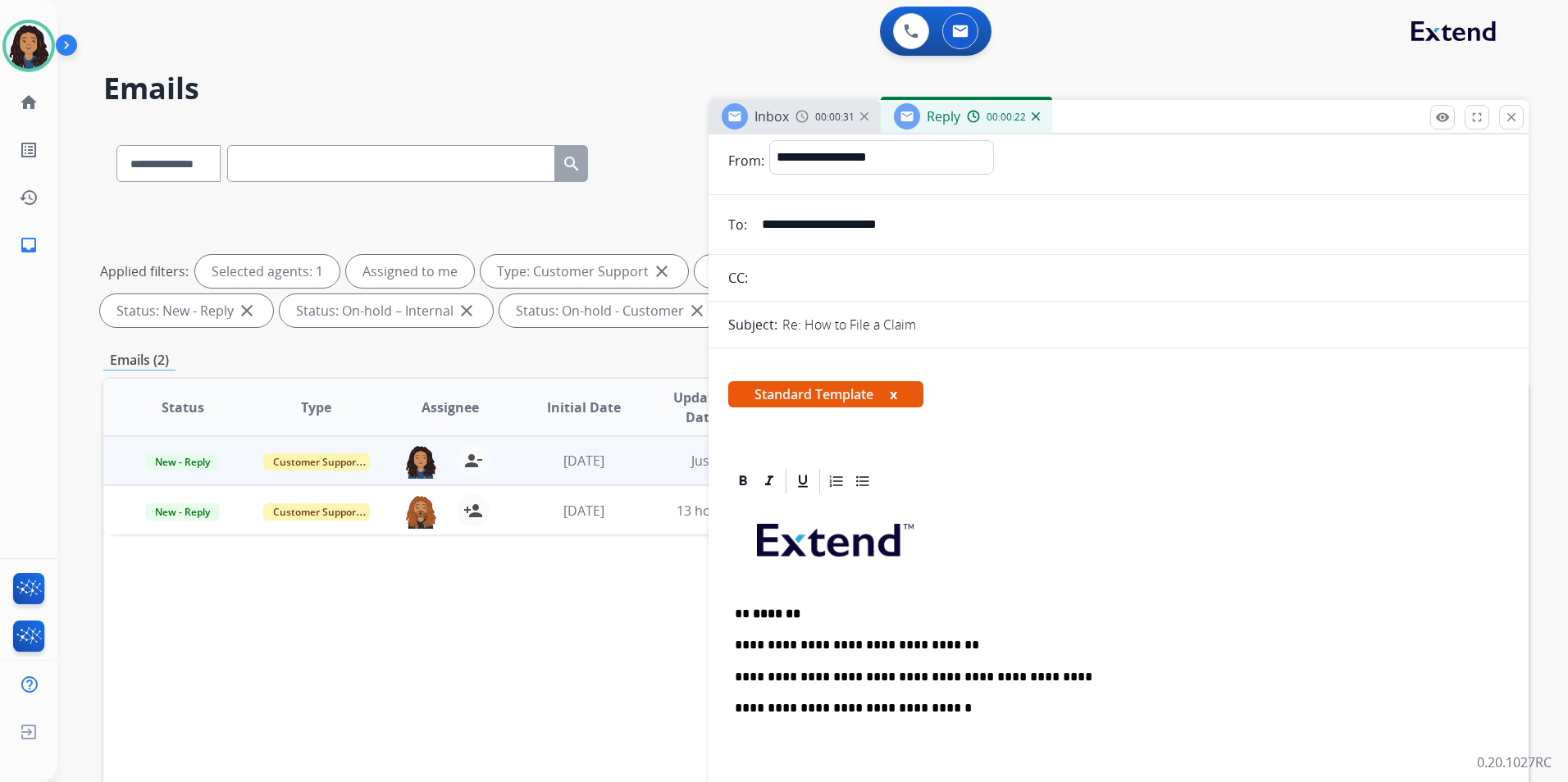
scroll to position [0, 0]
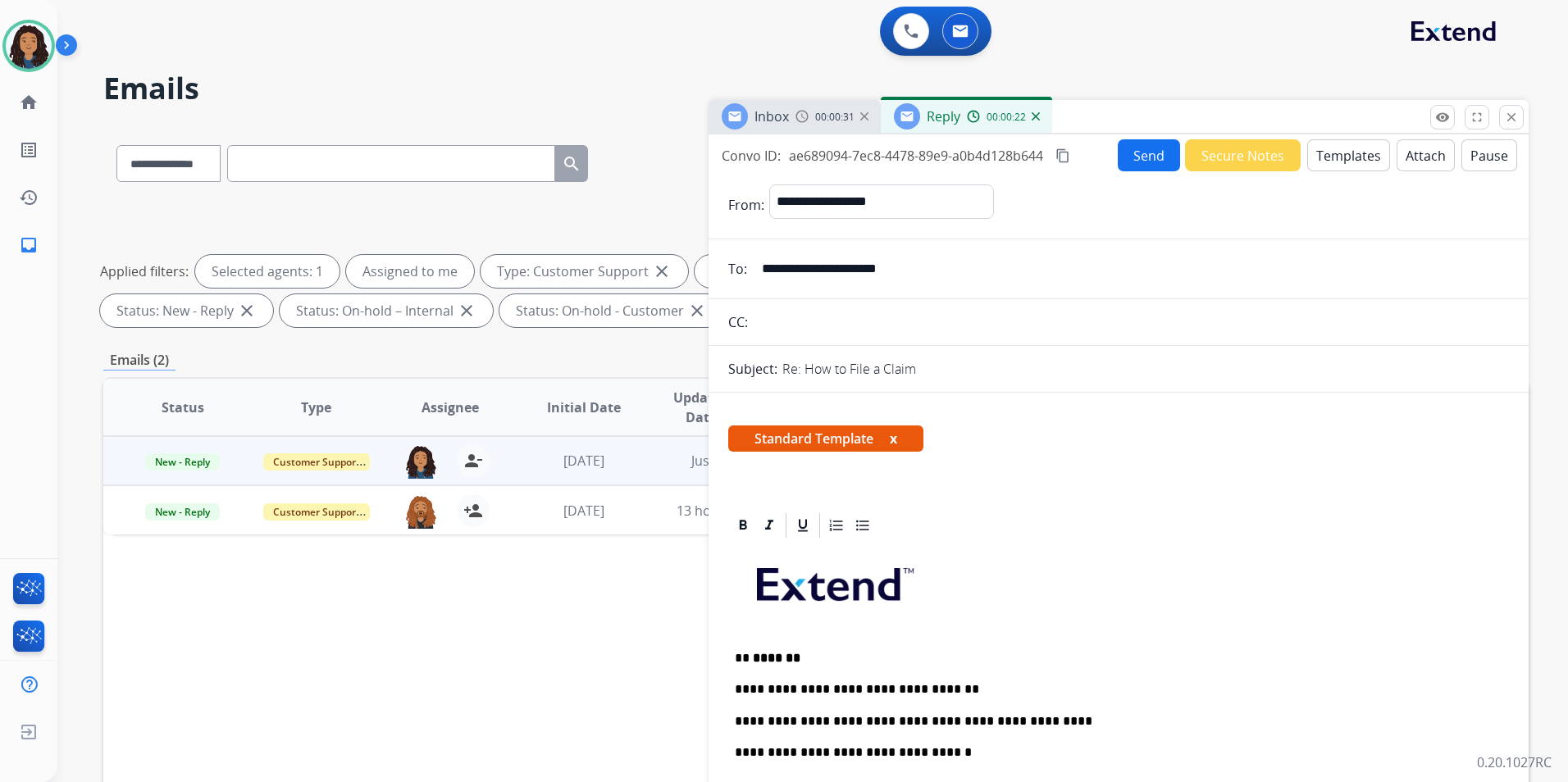
click at [1125, 138] on div "**********" at bounding box center [1118, 469] width 820 height 669
click at [1130, 150] on button "Send" at bounding box center [1148, 155] width 62 height 32
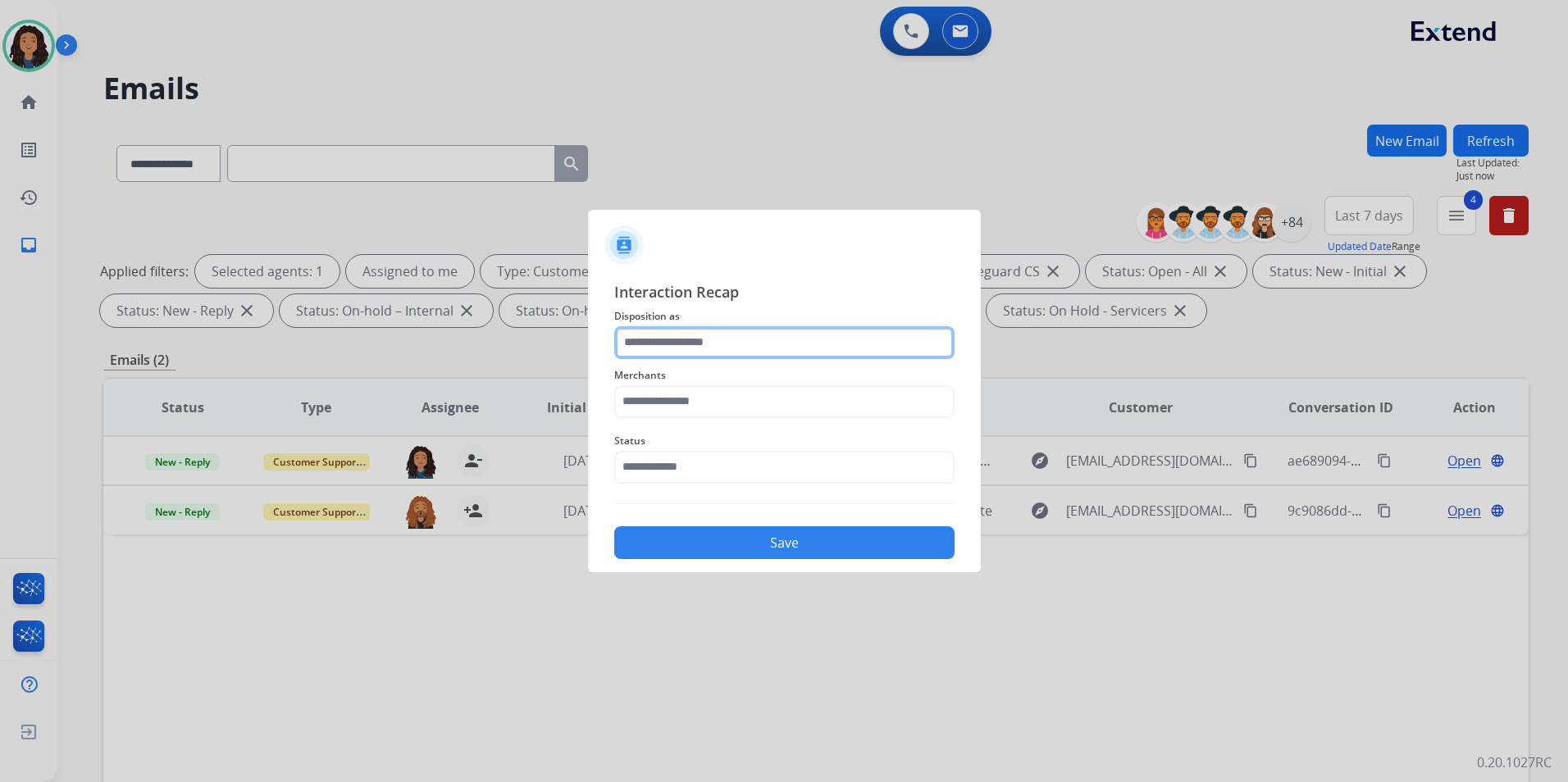
click at [645, 341] on input "text" at bounding box center [784, 343] width 340 height 33
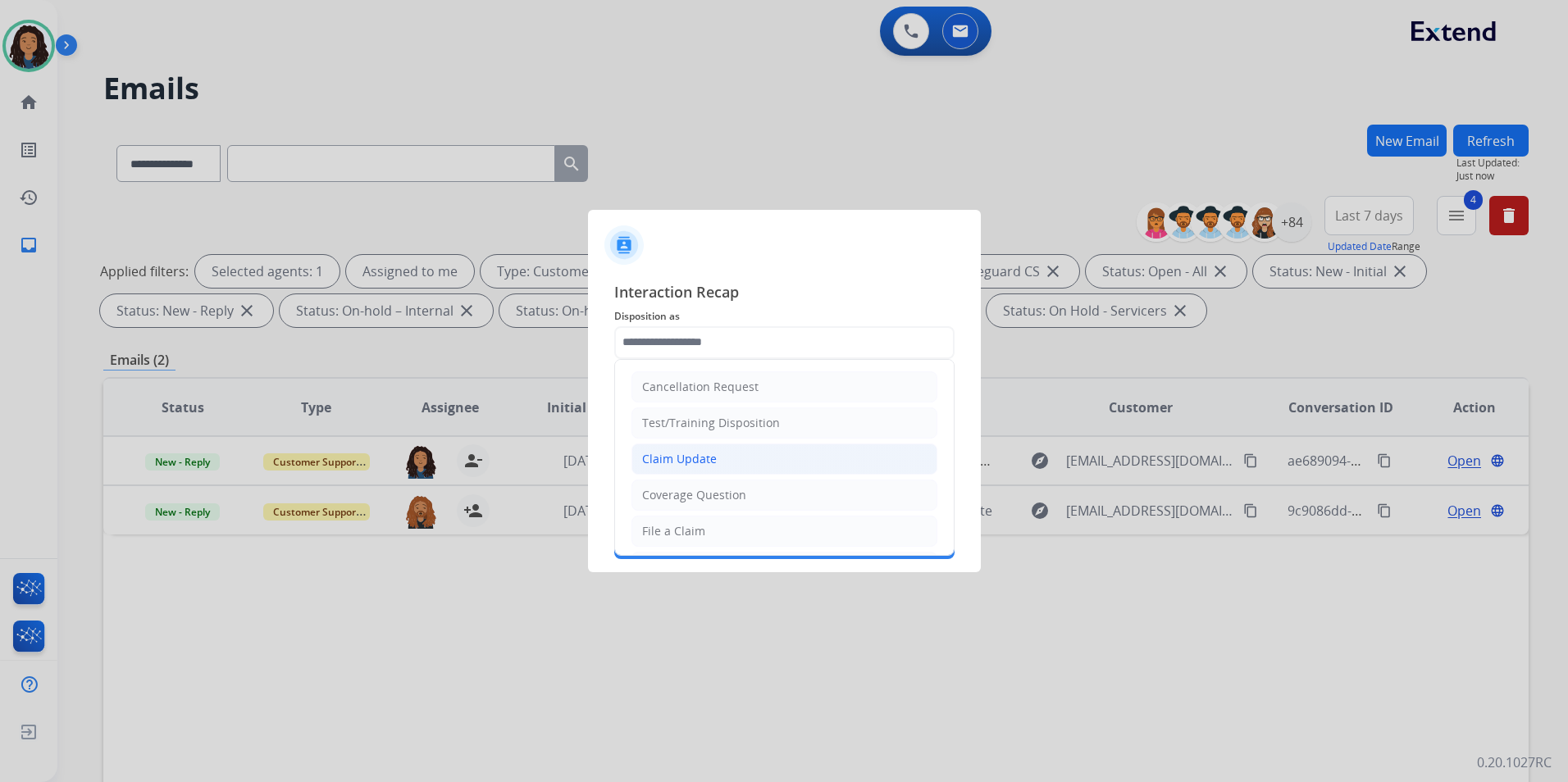
click at [731, 453] on li "Claim Update" at bounding box center [784, 459] width 306 height 31
type input "**********"
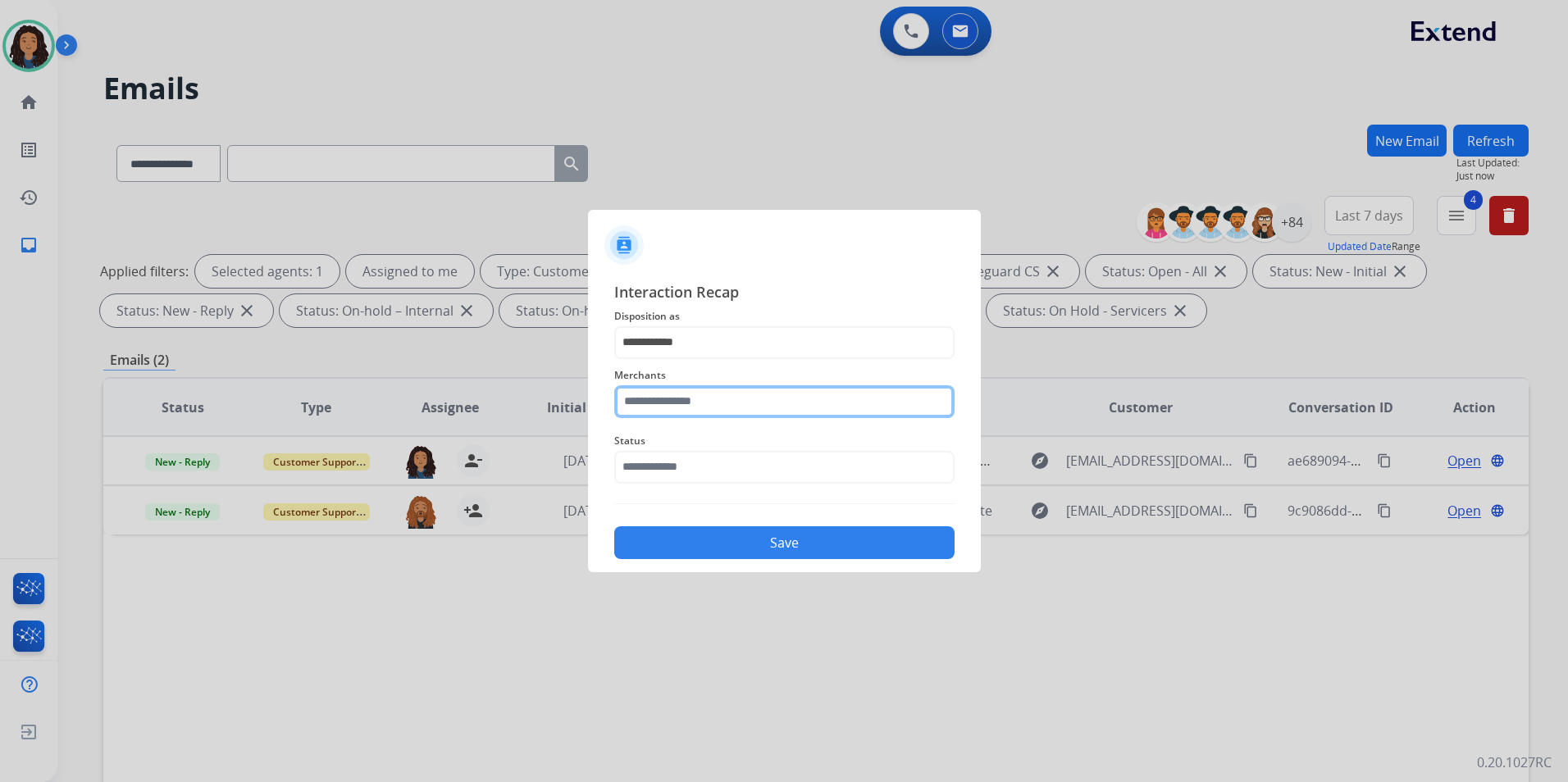
click at [753, 405] on input "text" at bounding box center [784, 402] width 340 height 33
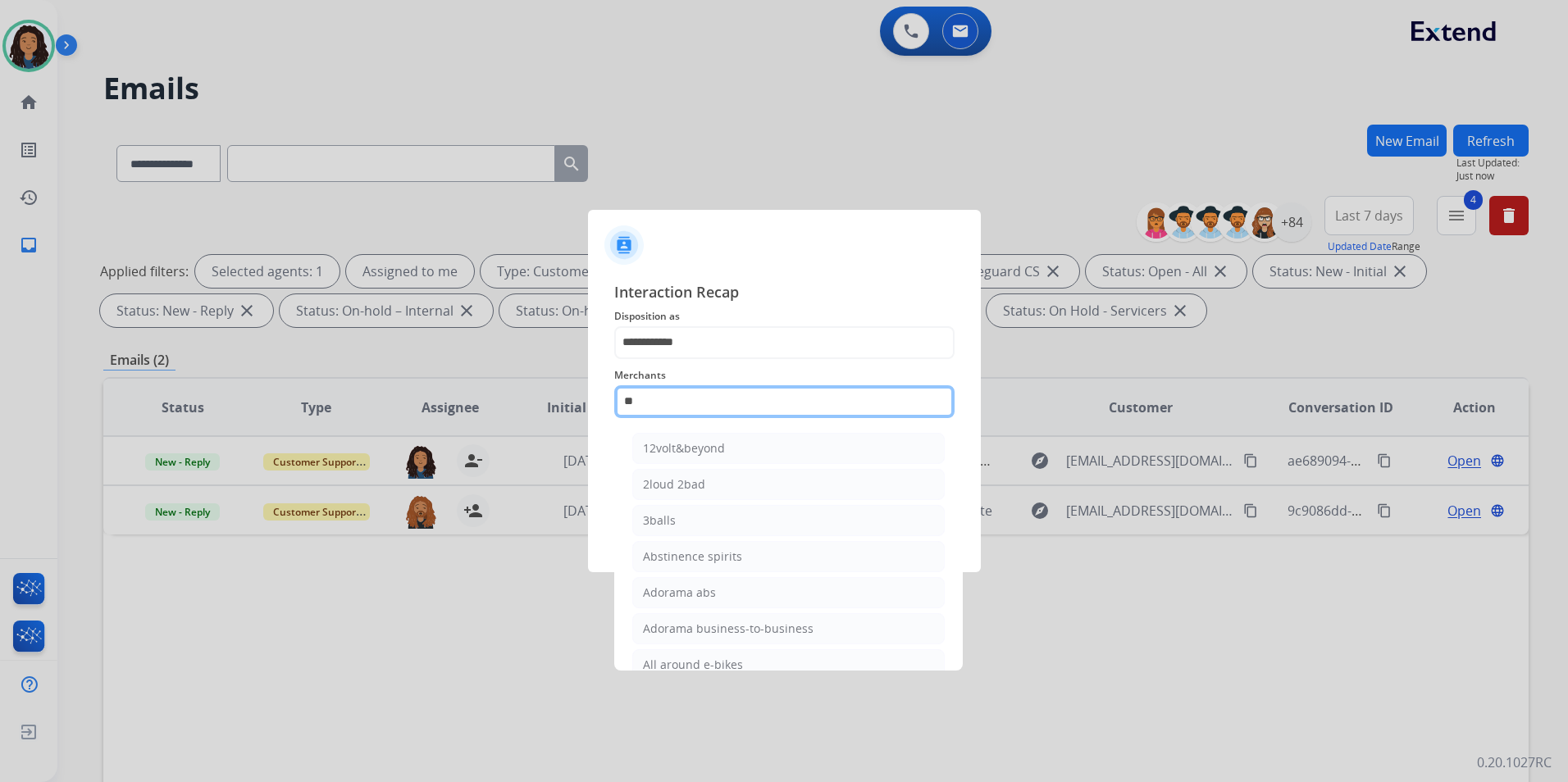
type input "*"
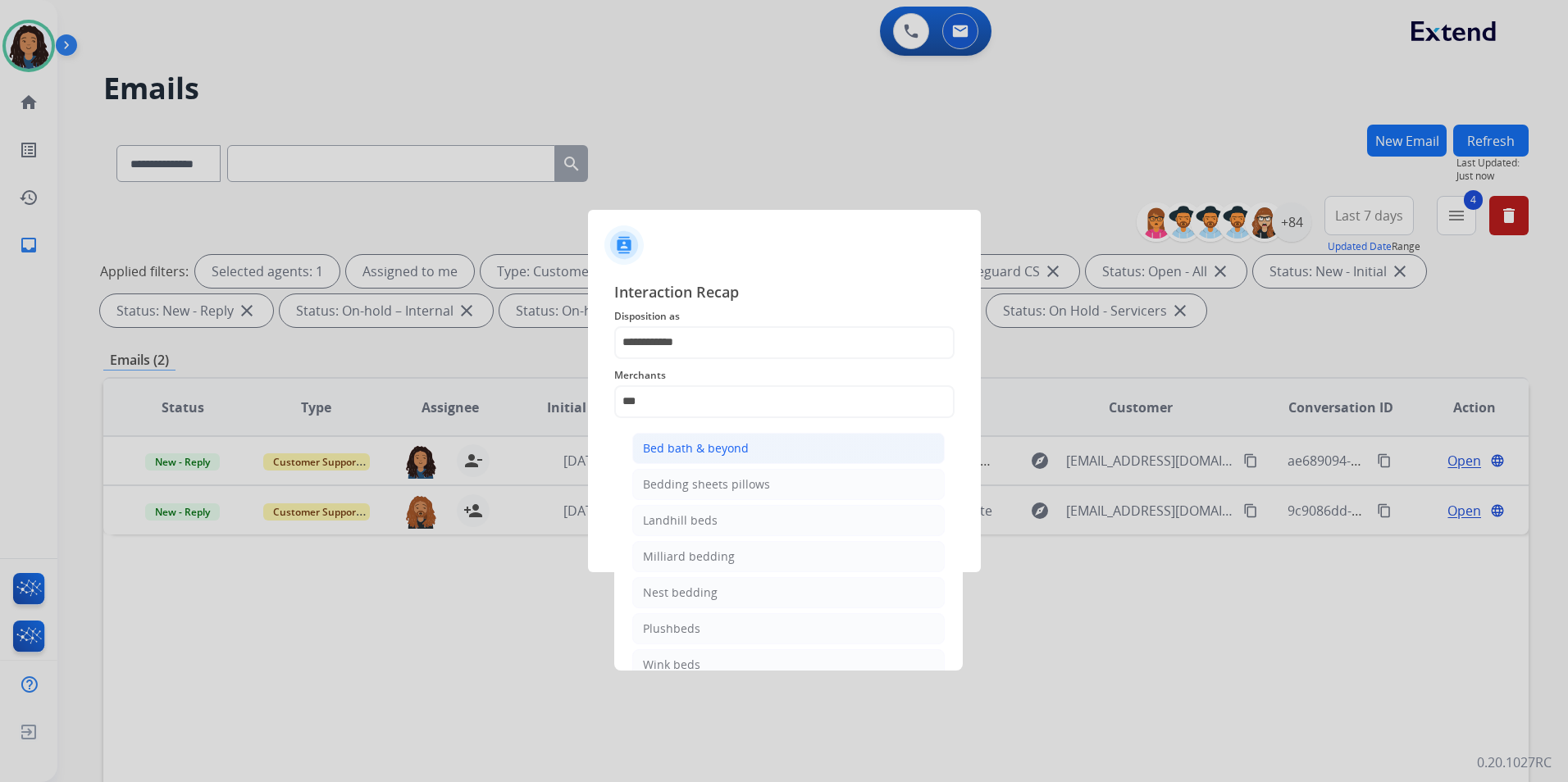
click at [791, 457] on li "Bed bath & beyond" at bounding box center [789, 448] width 312 height 31
type input "**********"
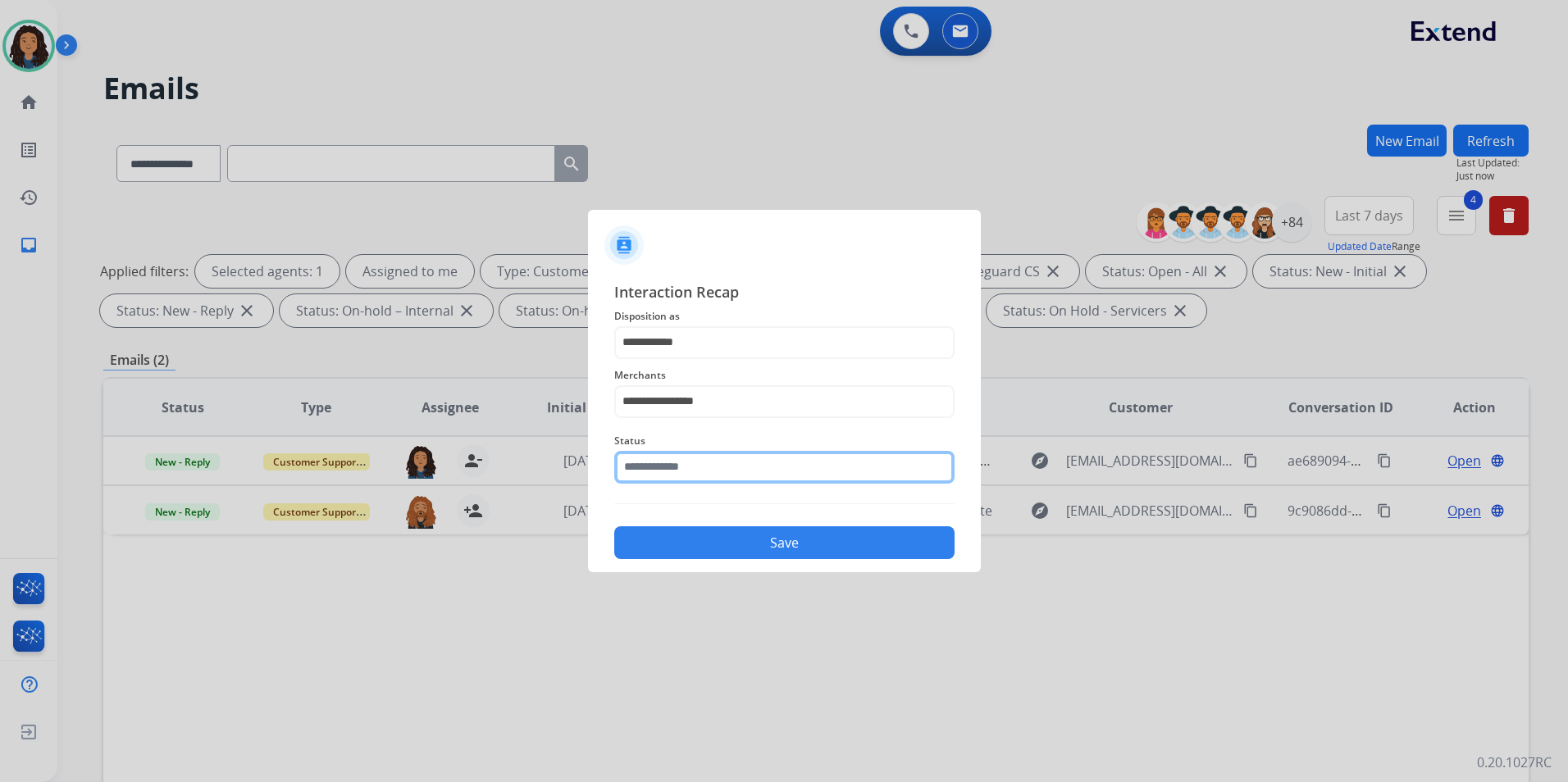
drag, startPoint x: 784, startPoint y: 476, endPoint x: 806, endPoint y: 740, distance: 264.9
click at [783, 479] on input "text" at bounding box center [784, 467] width 340 height 33
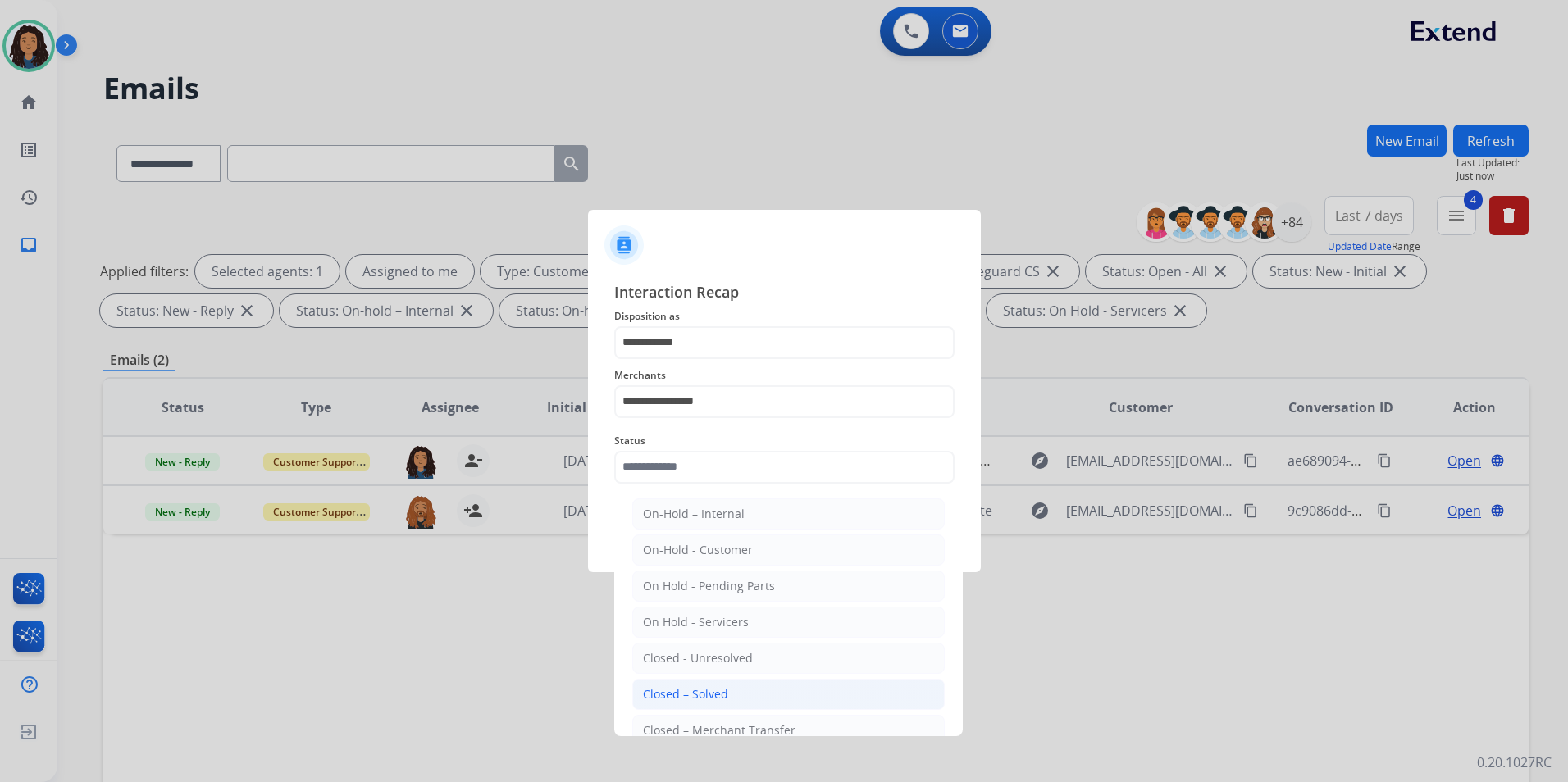
click at [753, 690] on li "Closed – Solved" at bounding box center [789, 694] width 312 height 31
type input "**********"
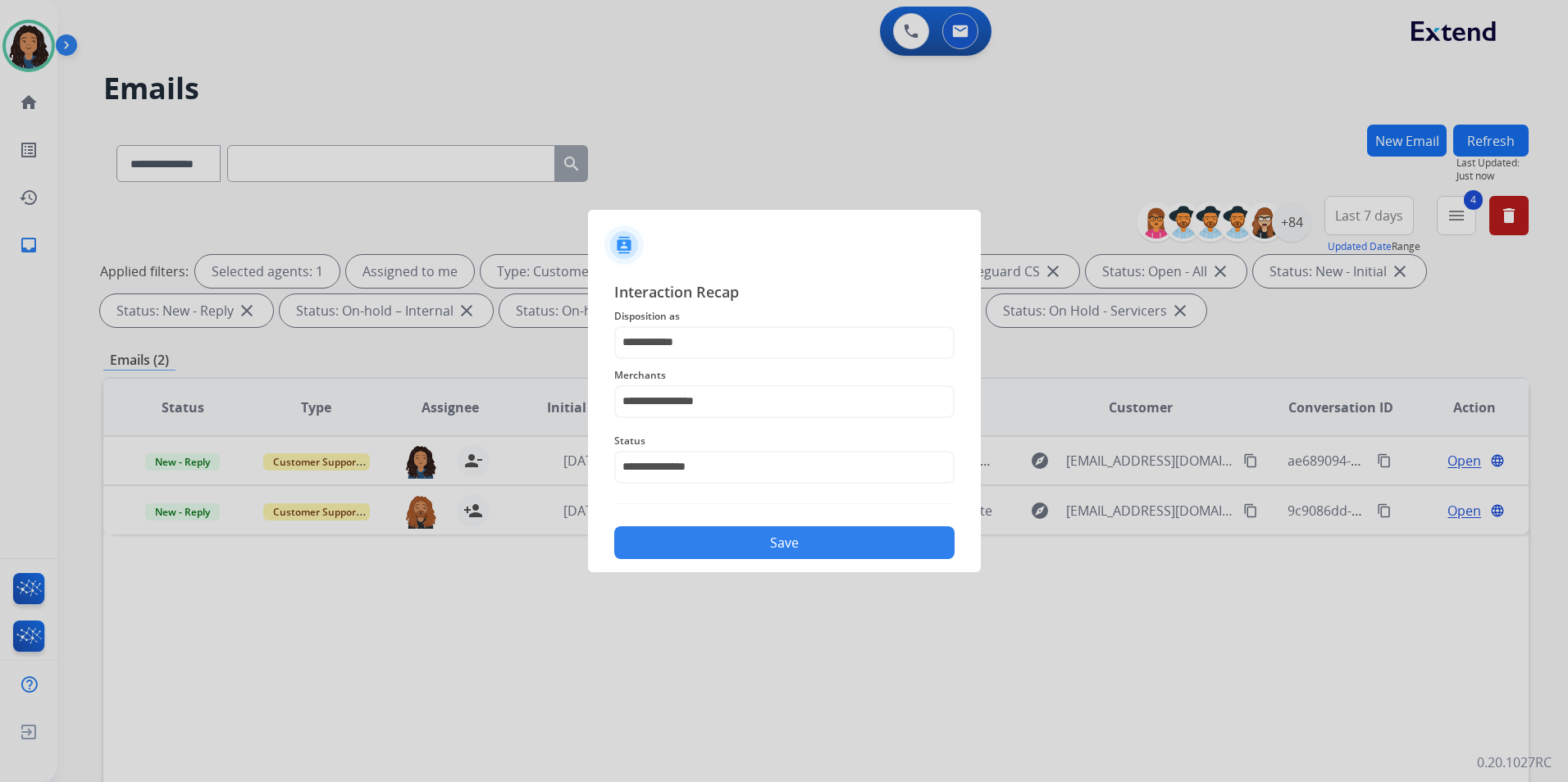
click at [806, 546] on button "Save" at bounding box center [784, 543] width 340 height 33
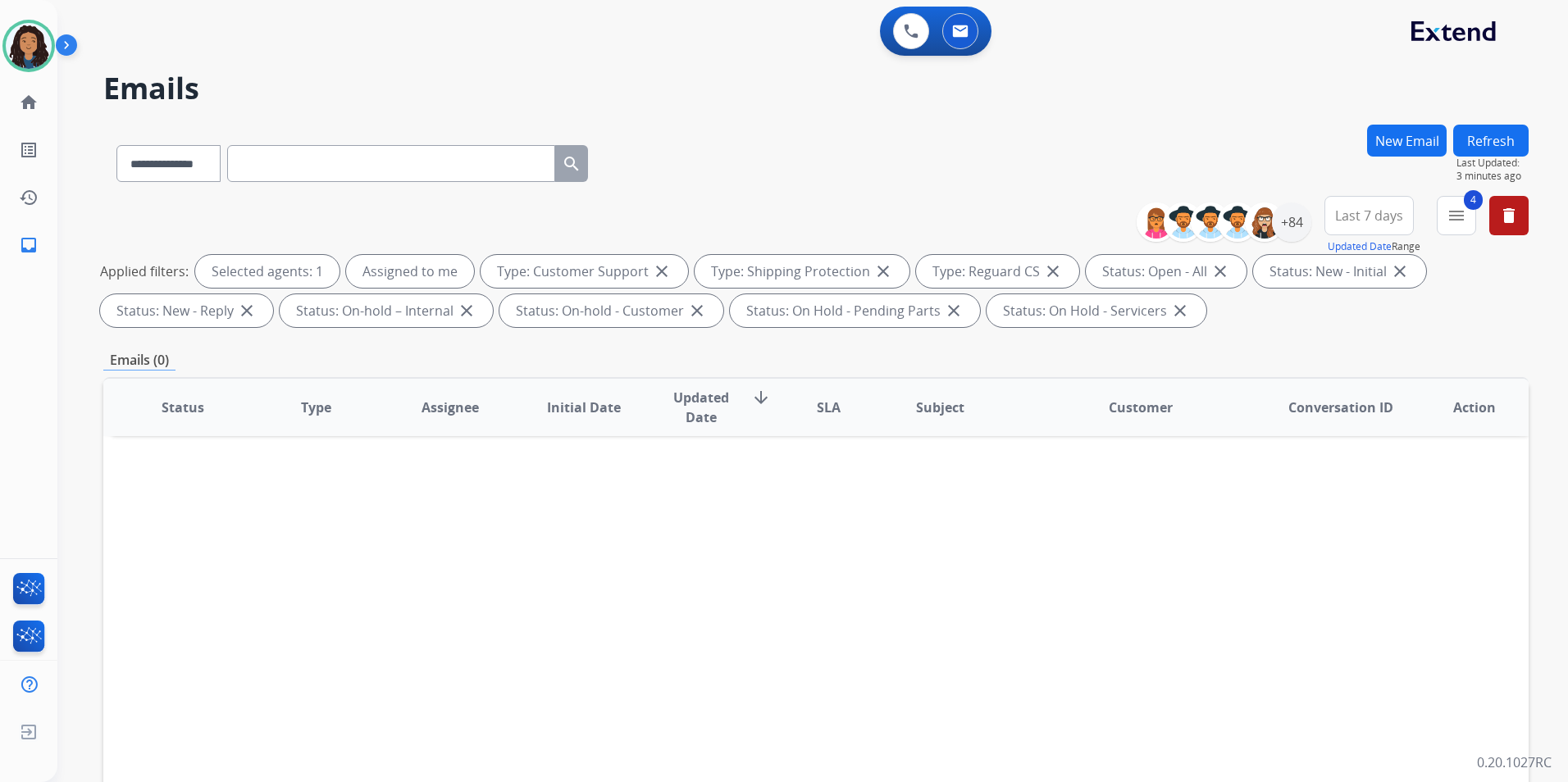
click at [0, 44] on html "**********" at bounding box center [784, 391] width 1568 height 782
click at [7, 44] on img at bounding box center [29, 46] width 46 height 46
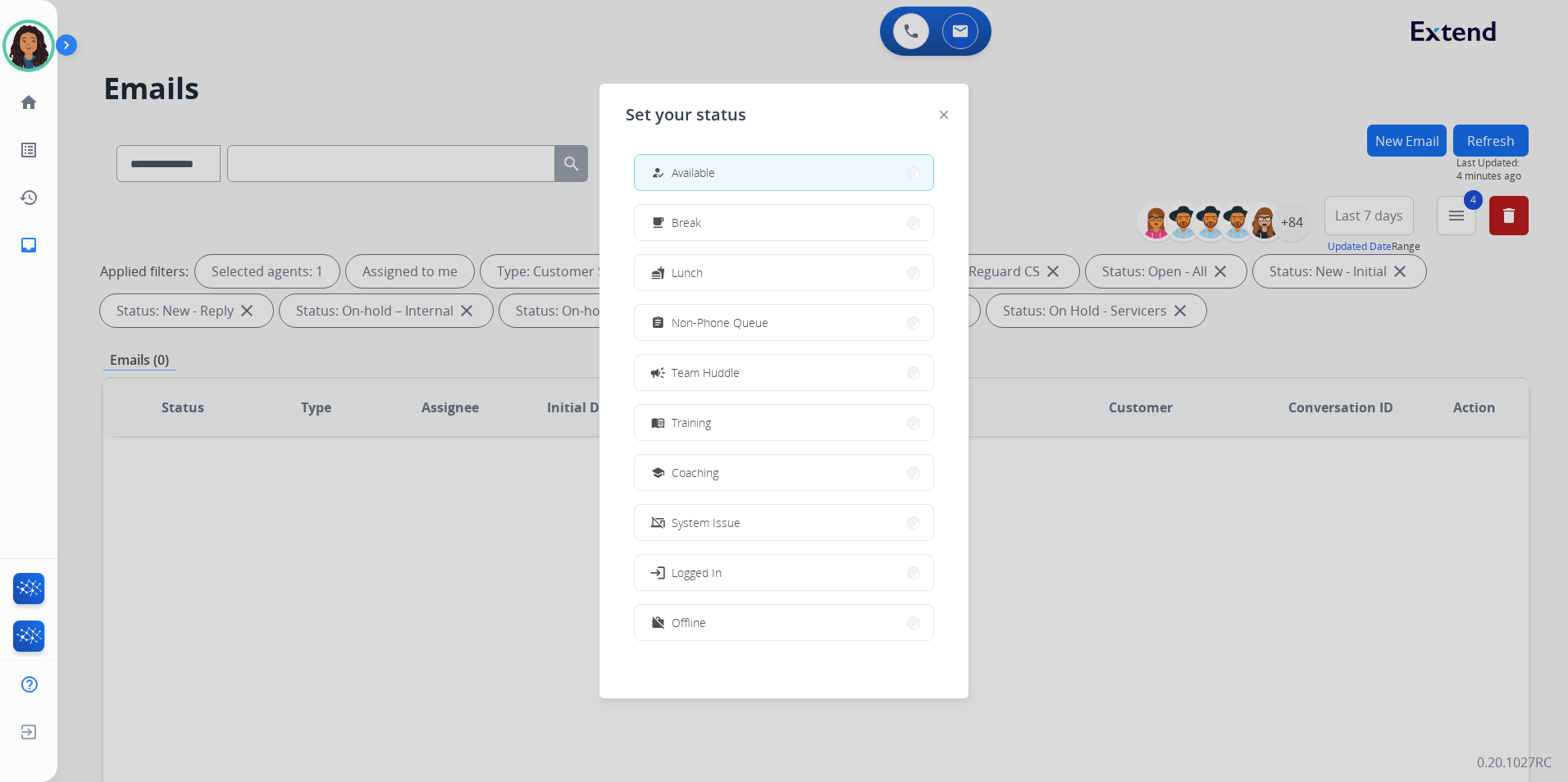
drag, startPoint x: 439, startPoint y: 108, endPoint x: 695, endPoint y: 12, distance: 273.4
click at [441, 102] on div at bounding box center [784, 391] width 1568 height 782
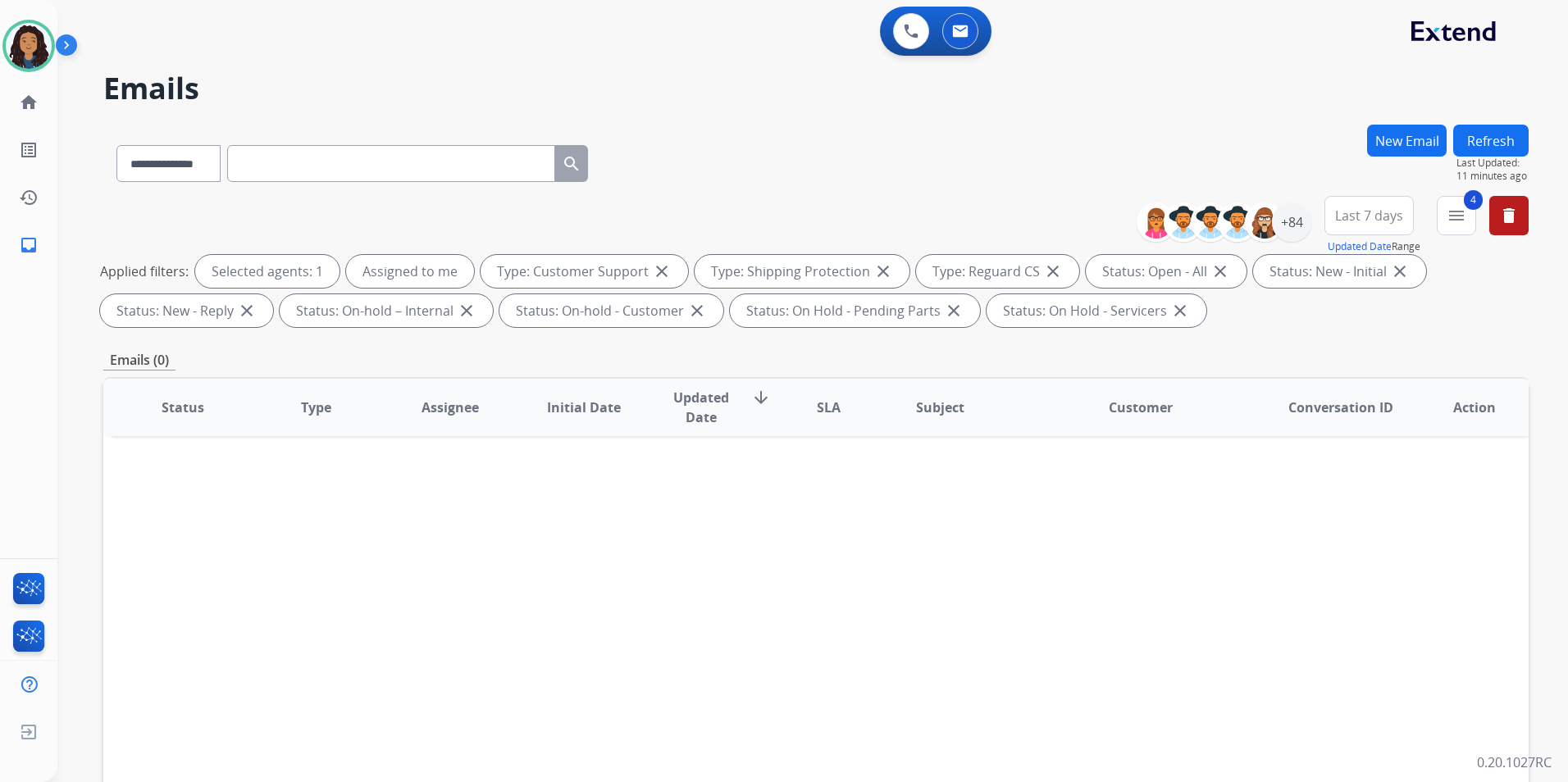
click at [1518, 139] on button "Refresh" at bounding box center [1490, 140] width 75 height 32
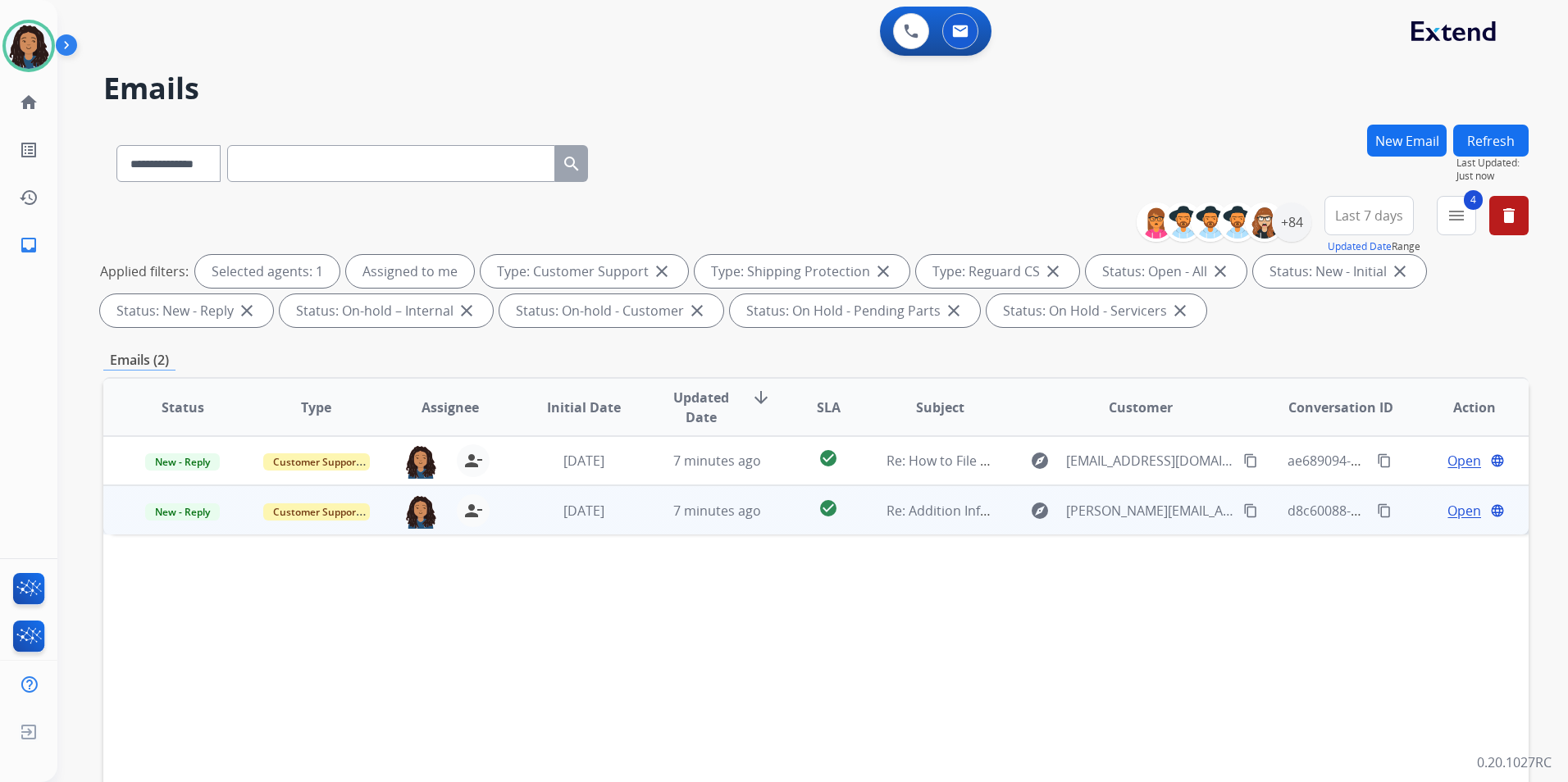
click at [1455, 509] on span "Open" at bounding box center [1464, 511] width 34 height 20
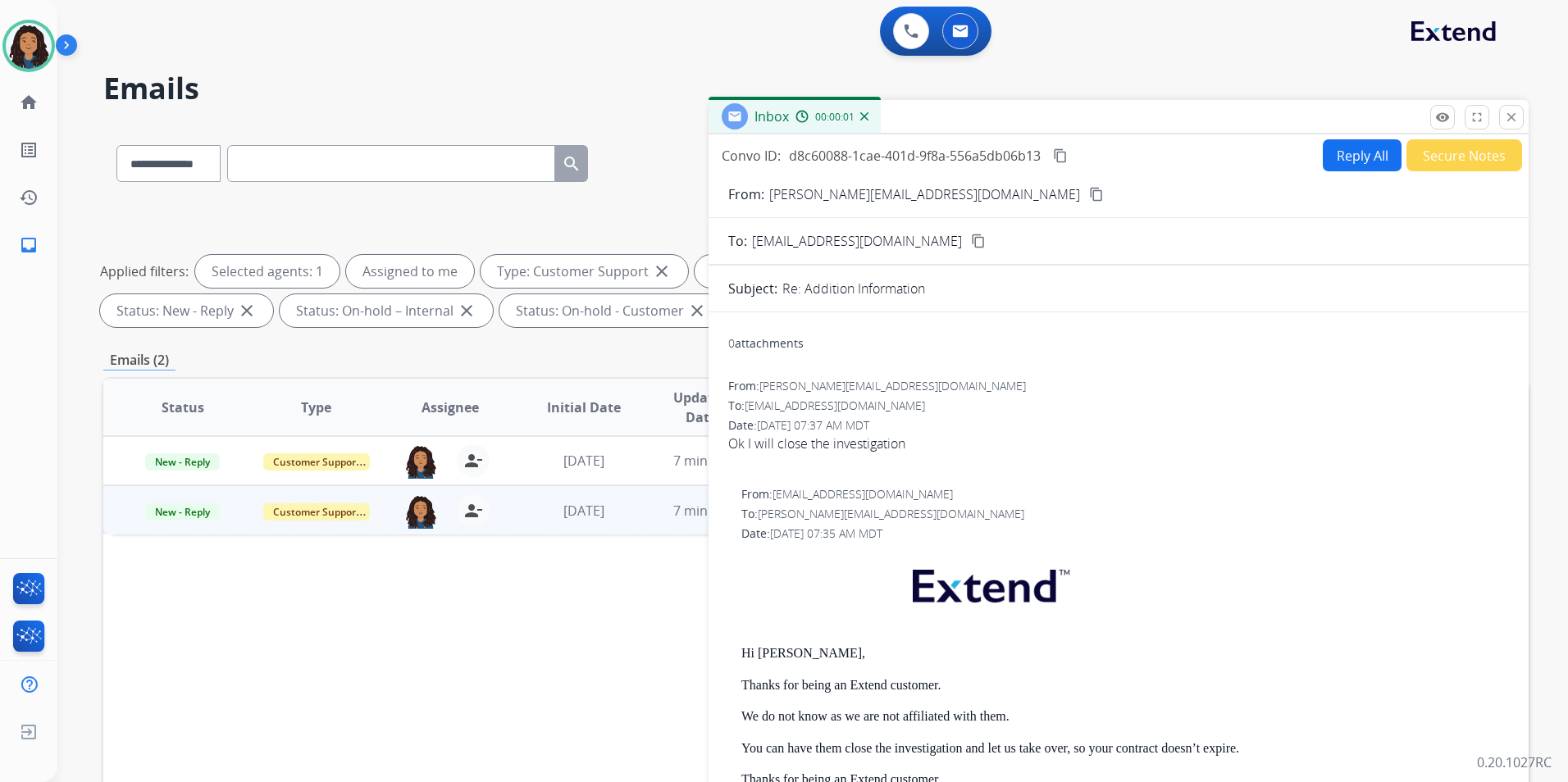
scroll to position [82, 0]
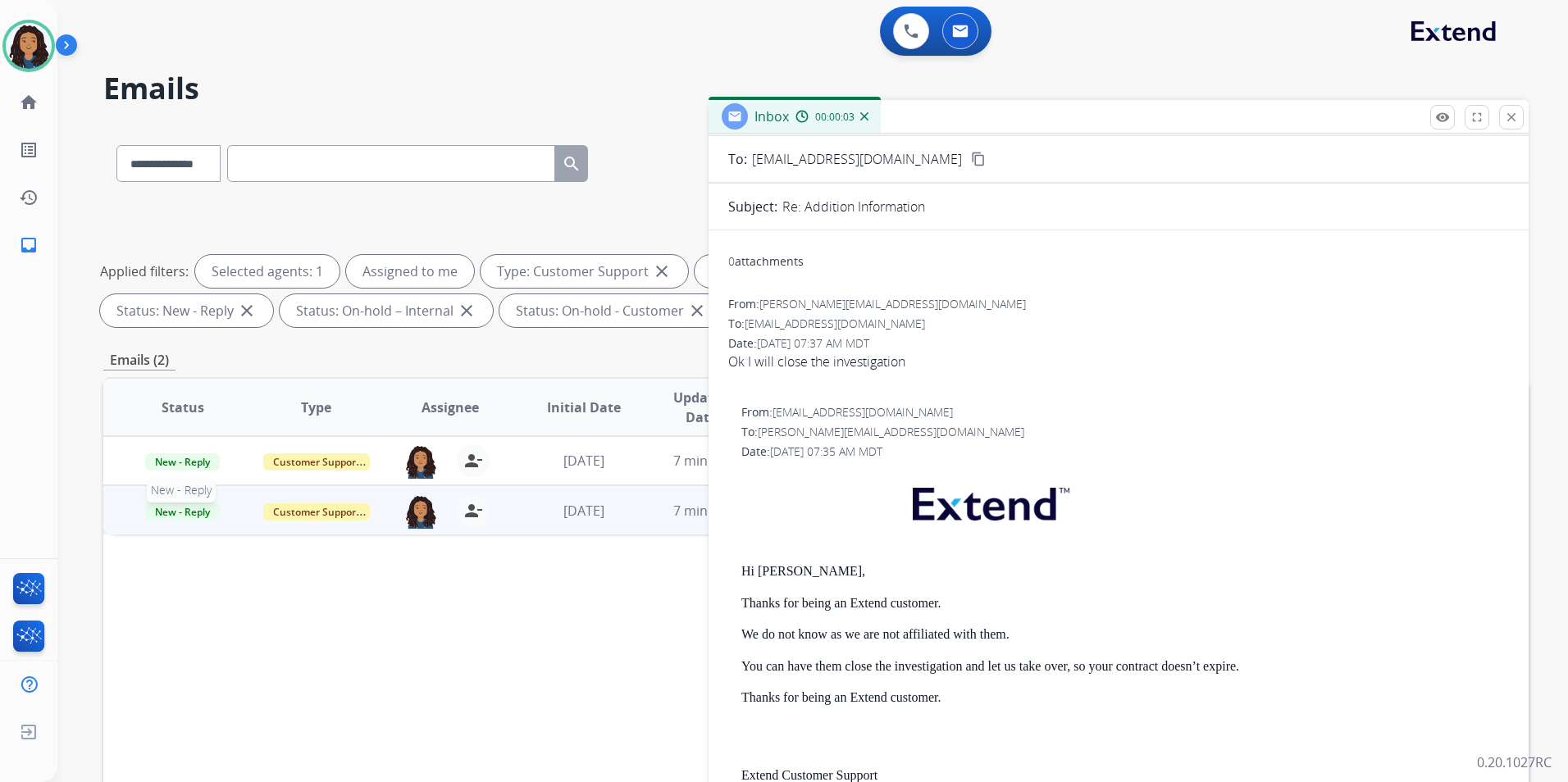
drag, startPoint x: 171, startPoint y: 514, endPoint x: 201, endPoint y: 513, distance: 30.0
click at [170, 514] on span "New - Reply" at bounding box center [182, 512] width 74 height 17
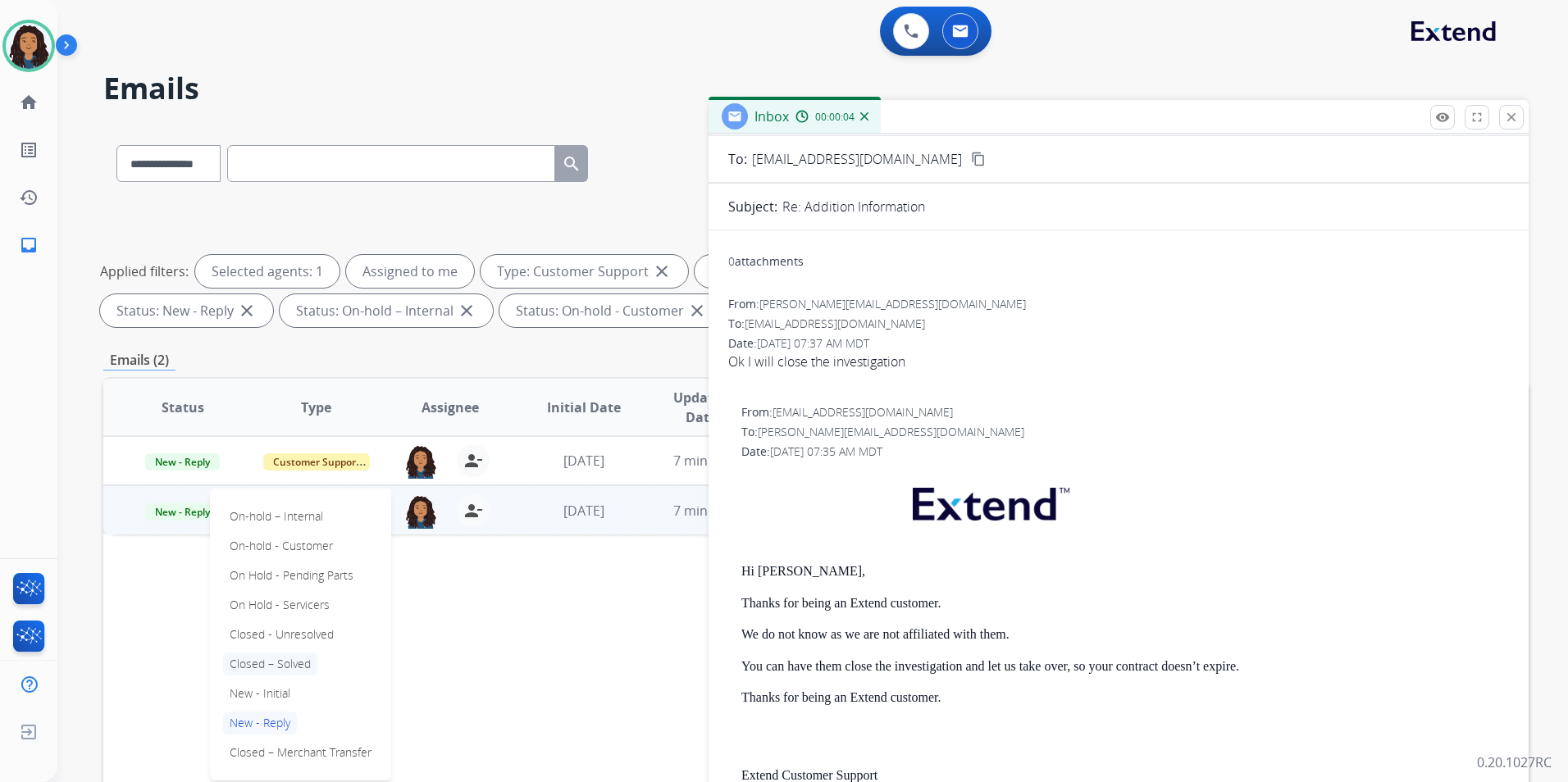
click at [284, 660] on p "Closed – Solved" at bounding box center [270, 664] width 94 height 23
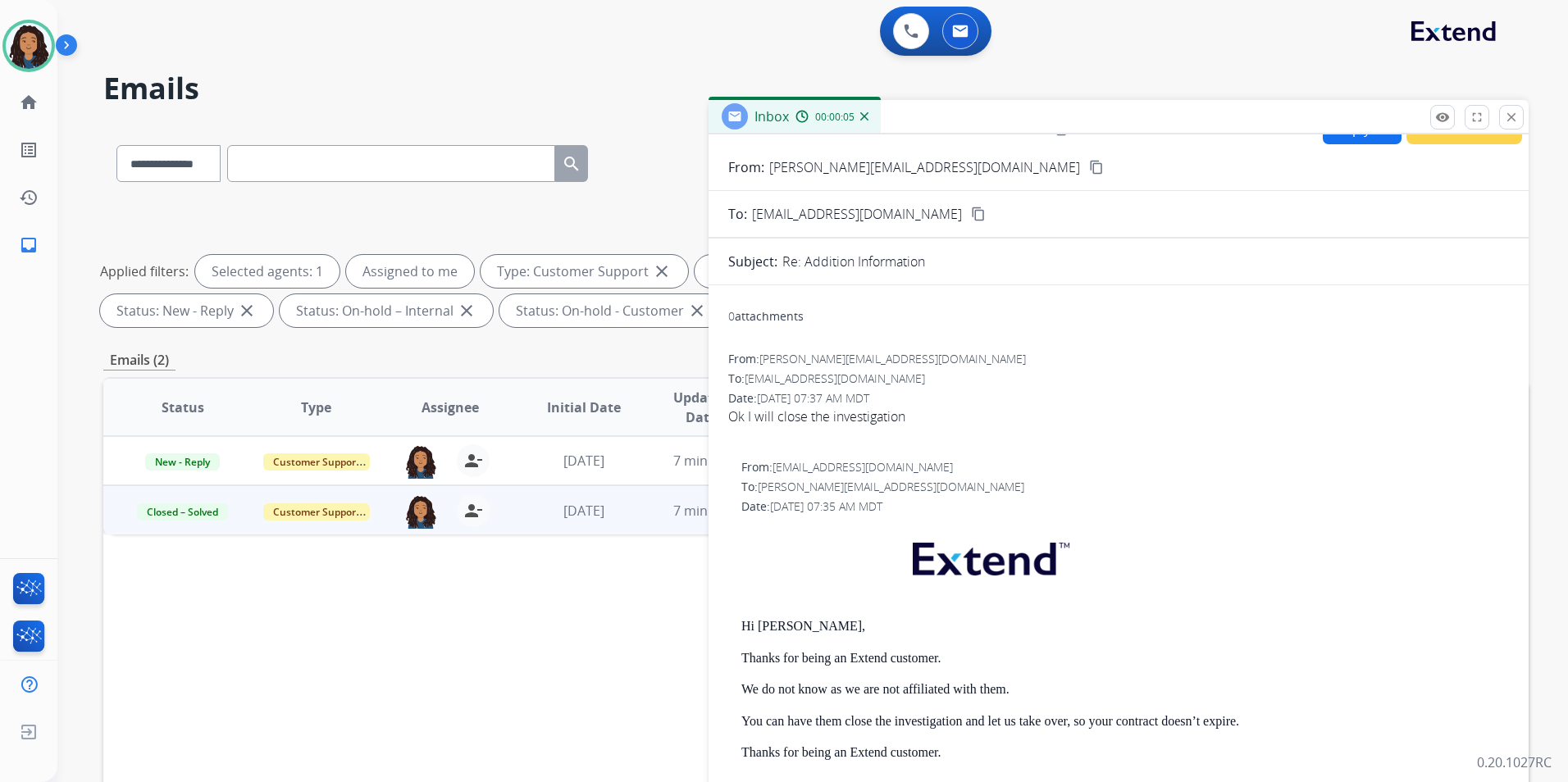
scroll to position [0, 0]
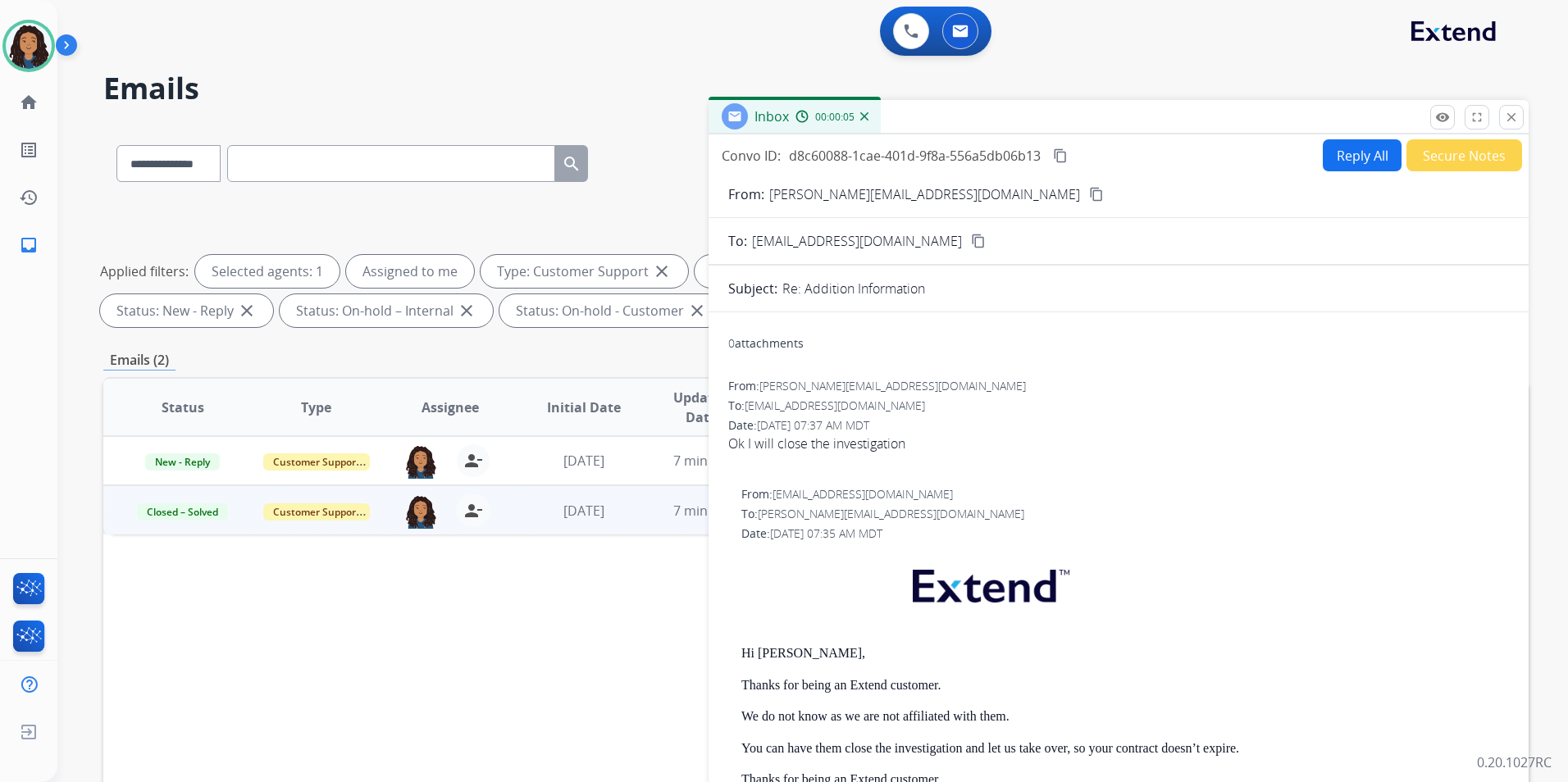
click at [1450, 140] on button "Secure Notes" at bounding box center [1464, 155] width 116 height 32
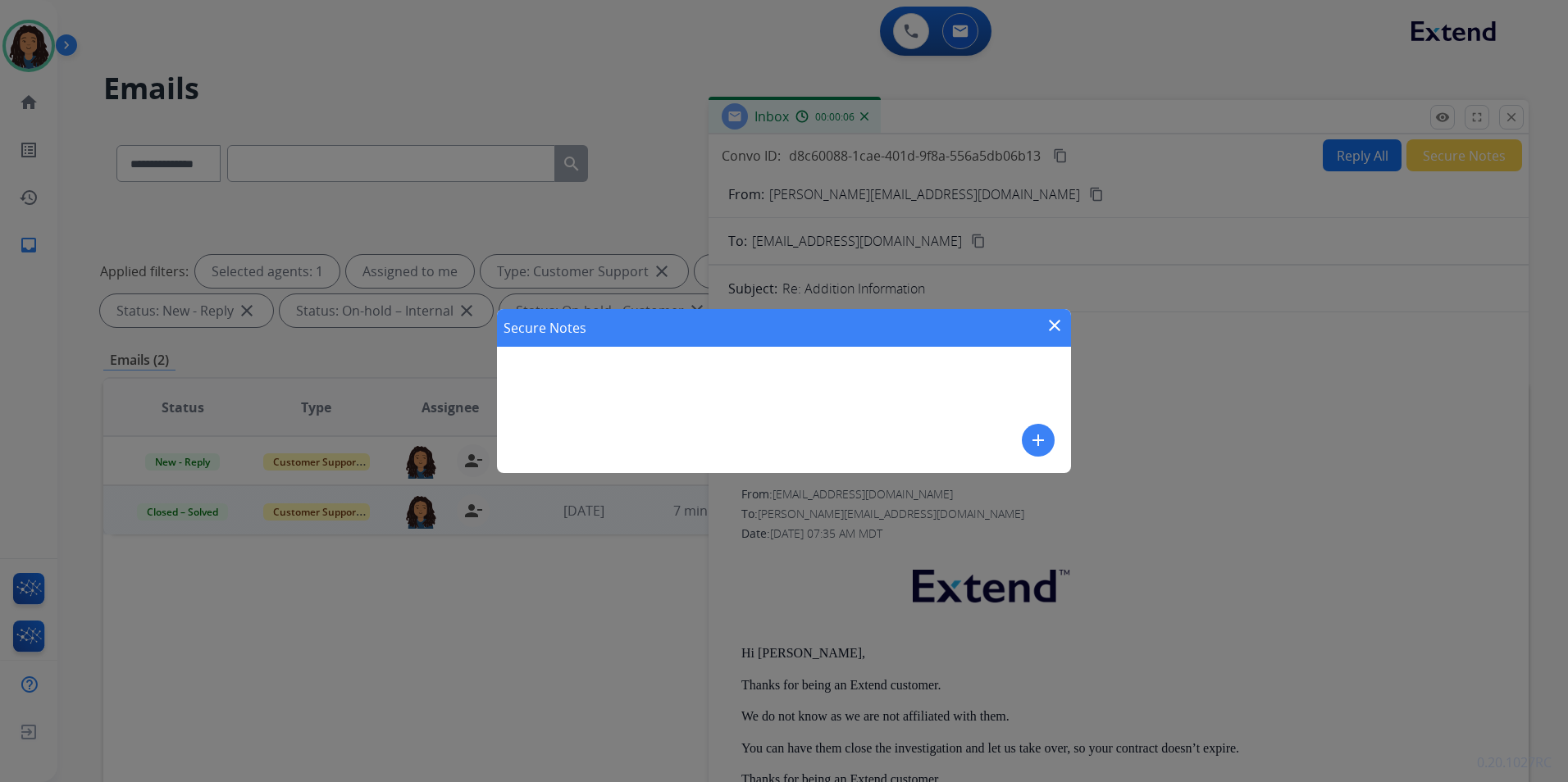
click at [1044, 438] on mat-icon "add" at bounding box center [1038, 440] width 20 height 20
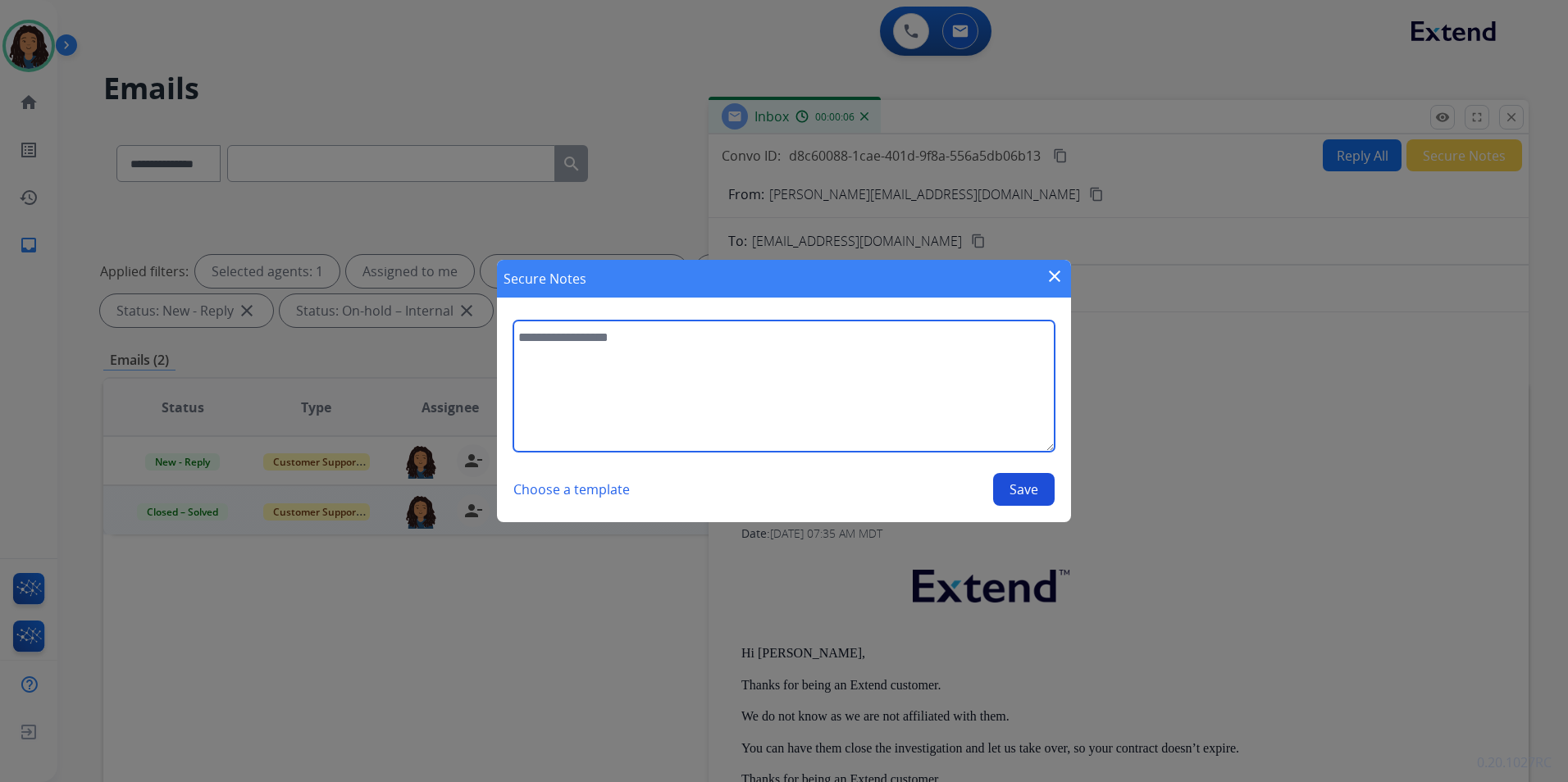
click at [873, 420] on textarea at bounding box center [784, 386] width 541 height 131
type textarea "**********"
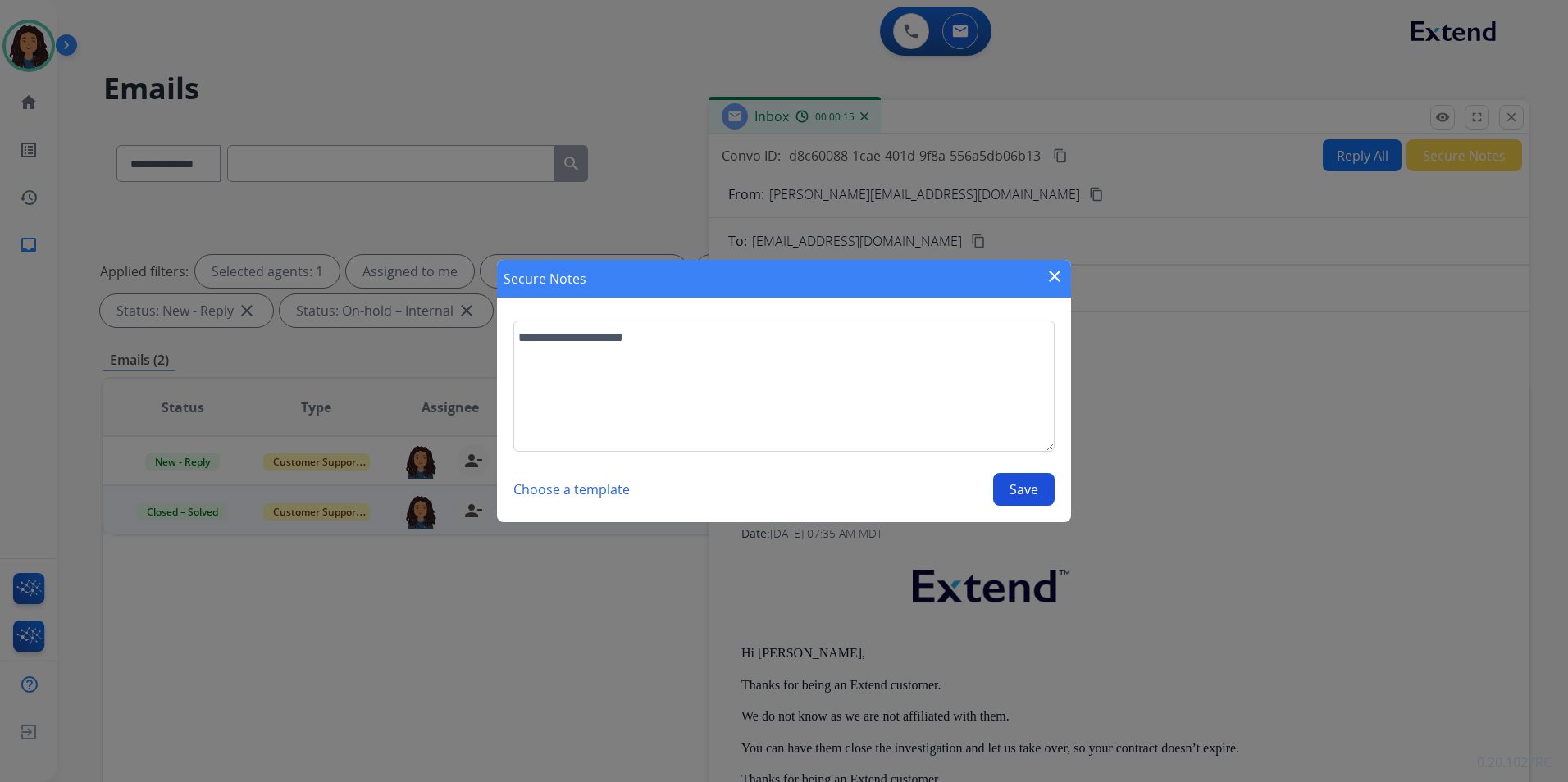
click at [1041, 477] on button "Save" at bounding box center [1023, 490] width 61 height 33
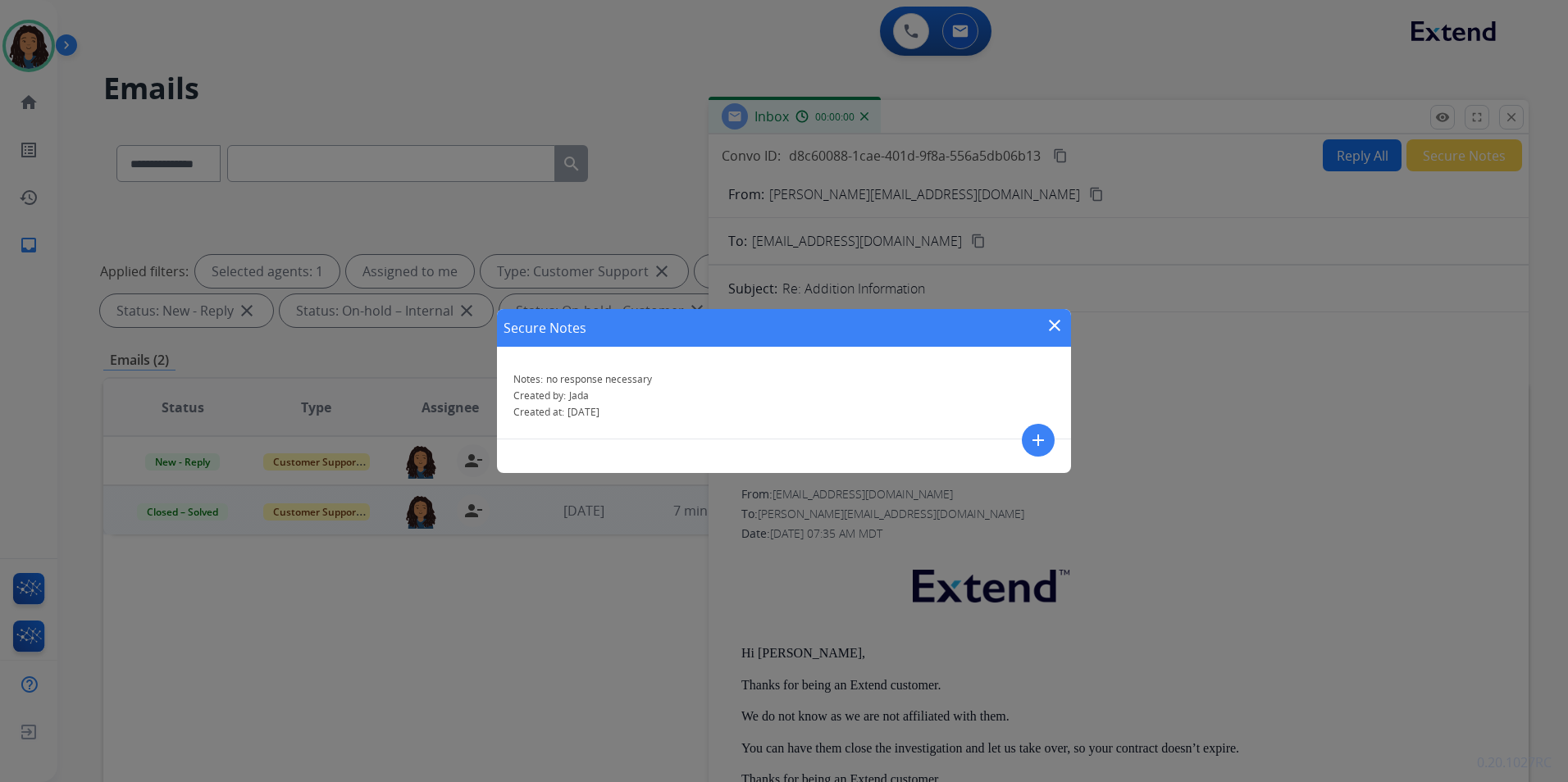
click at [1043, 332] on div "Secure Notes close" at bounding box center [784, 328] width 574 height 38
click at [1059, 320] on mat-icon "close" at bounding box center [1054, 325] width 20 height 20
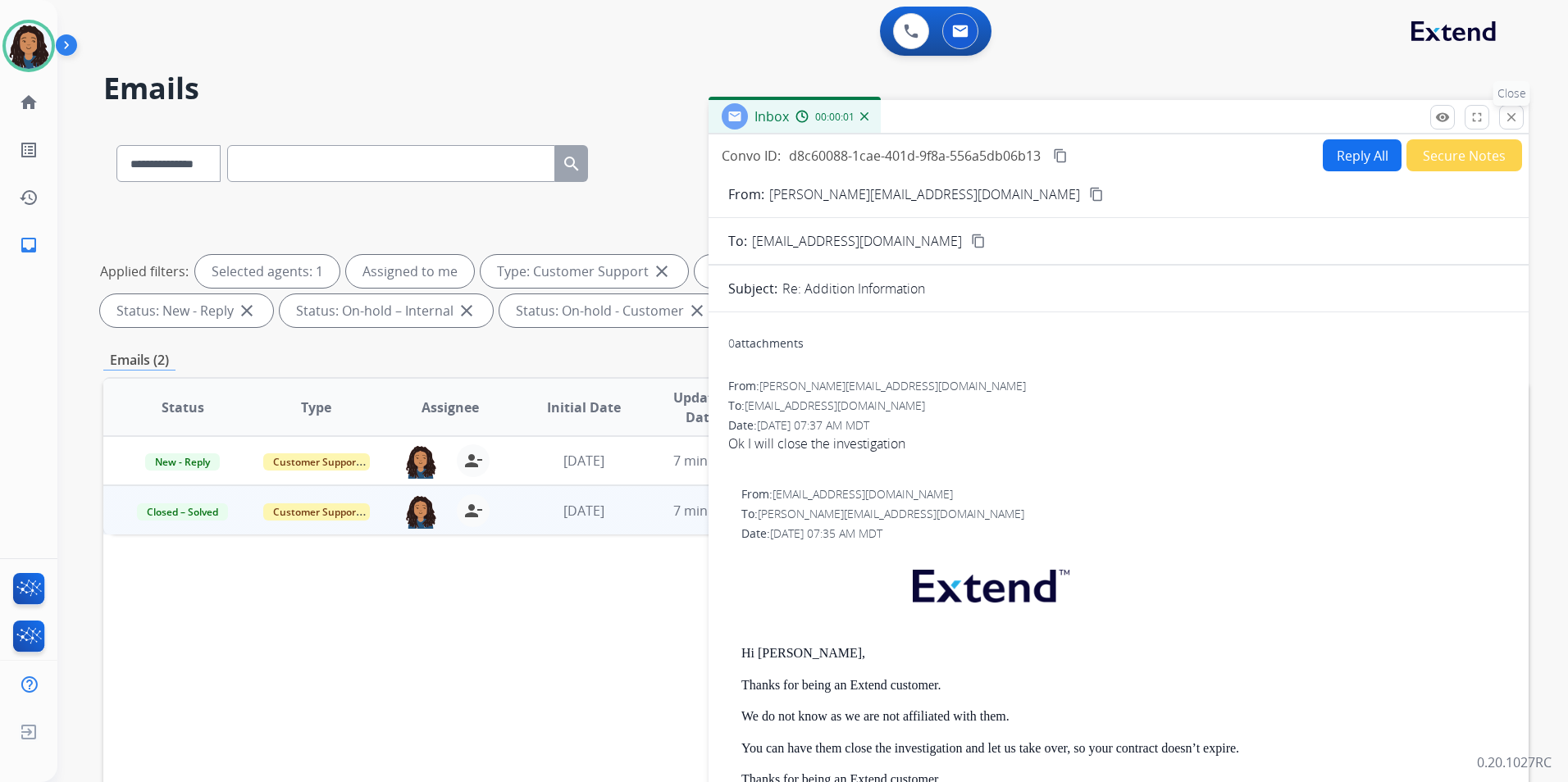
click at [1507, 111] on mat-icon "close" at bounding box center [1511, 117] width 15 height 15
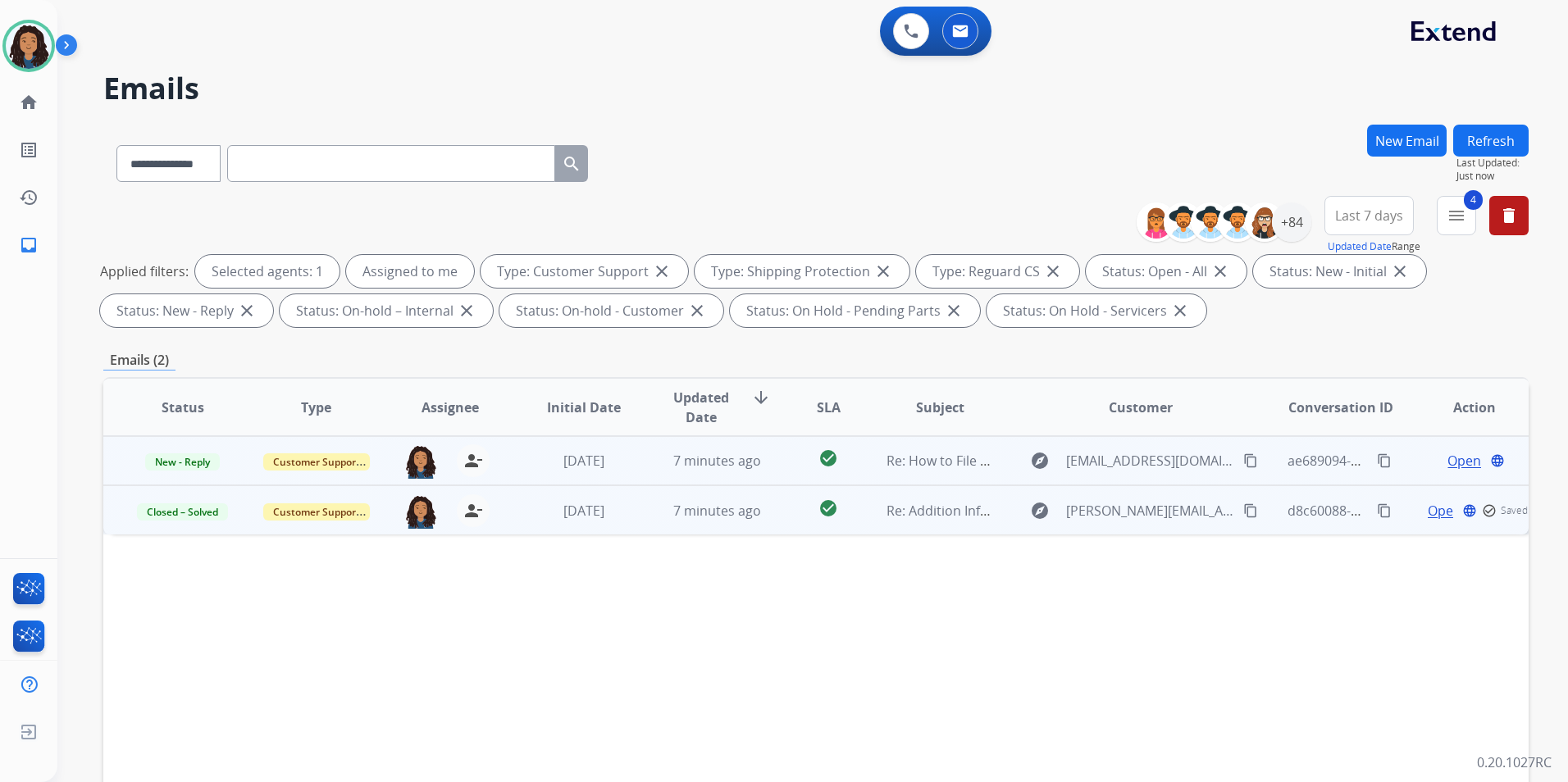
click at [1461, 457] on span "Open" at bounding box center [1464, 461] width 34 height 20
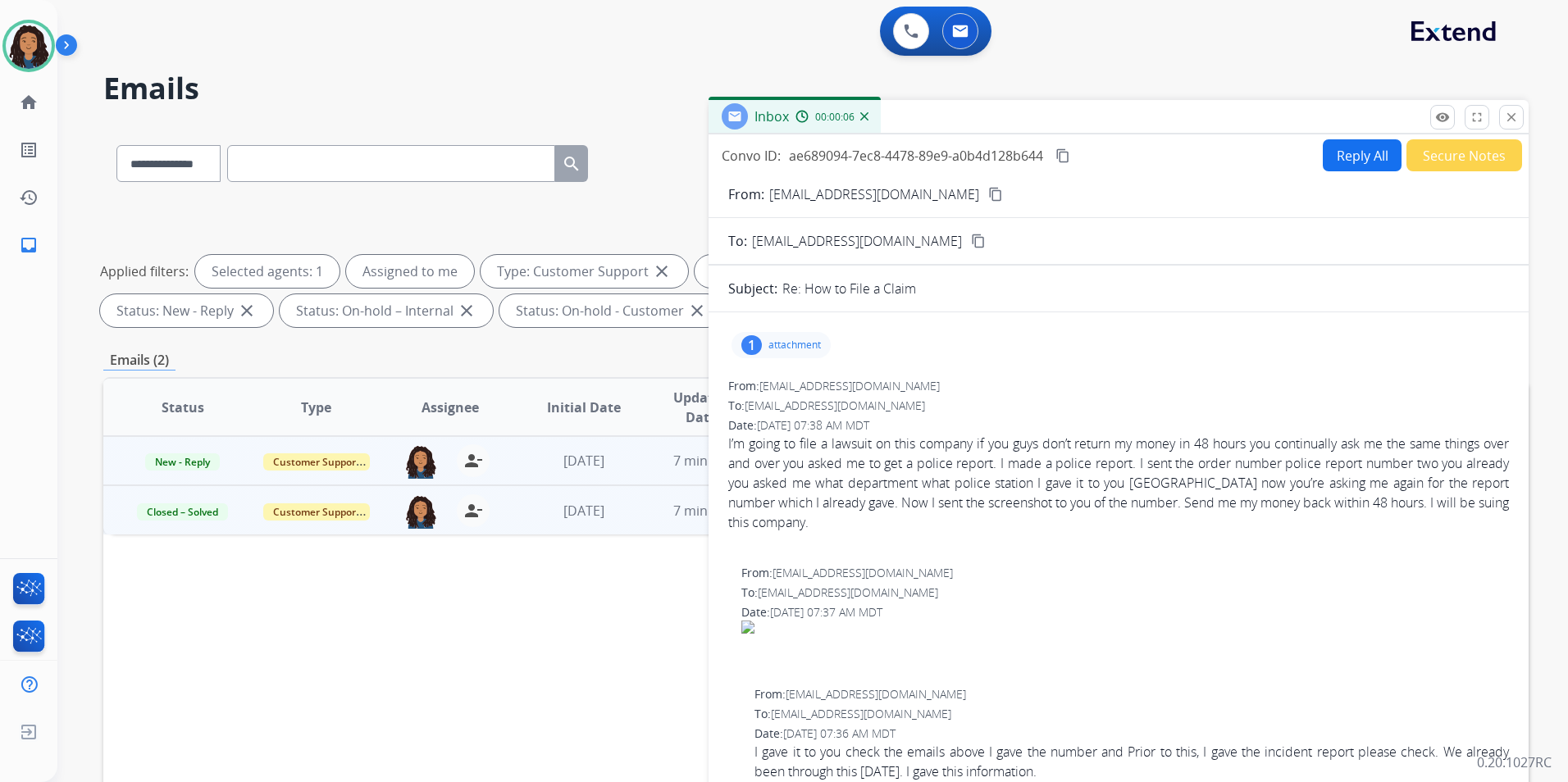
click at [1362, 159] on button "Reply All" at bounding box center [1362, 155] width 78 height 32
select select "**********"
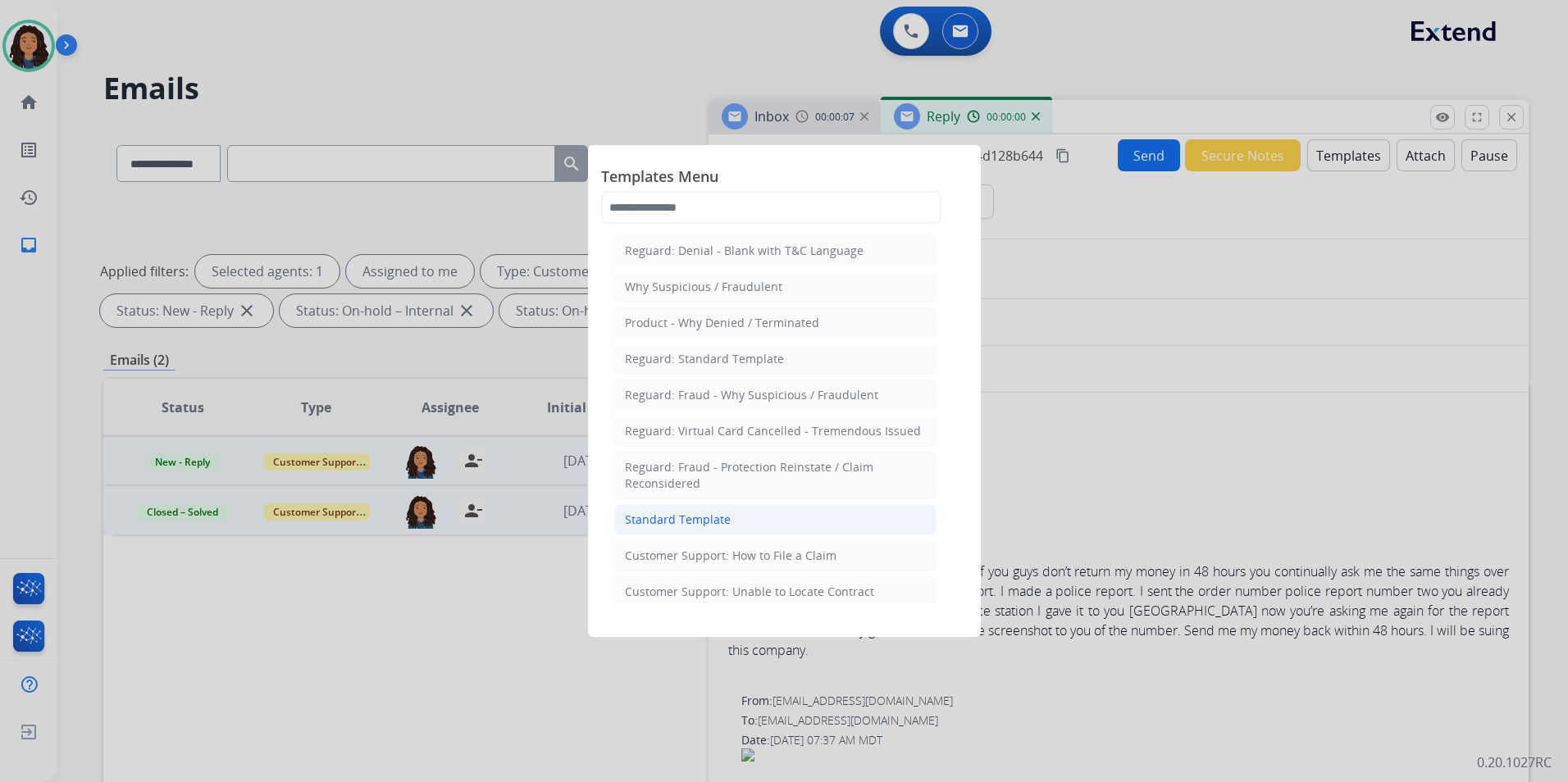
click at [772, 516] on li "Standard Template" at bounding box center [775, 520] width 322 height 31
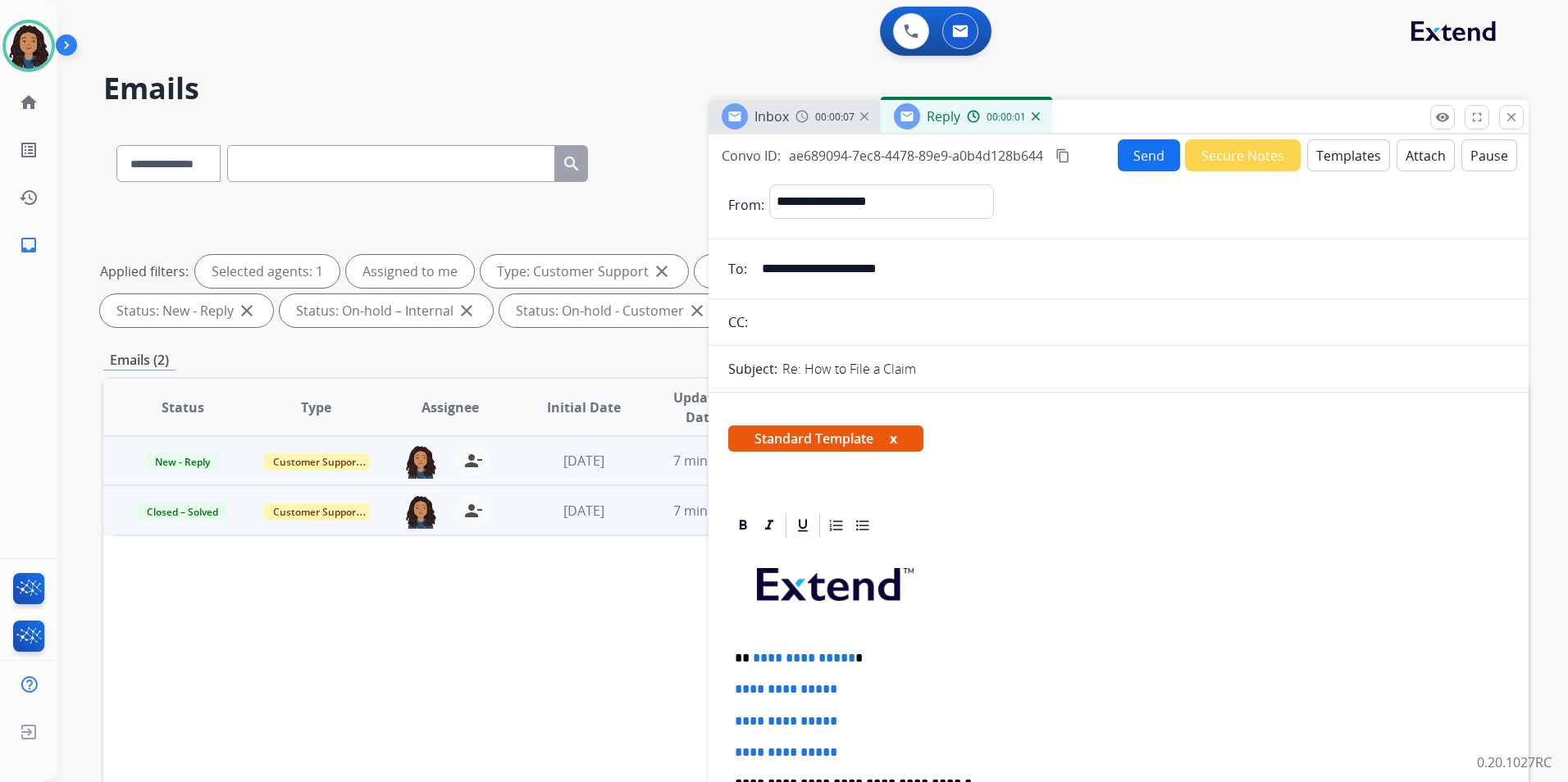
click at [744, 117] on div at bounding box center [735, 116] width 26 height 26
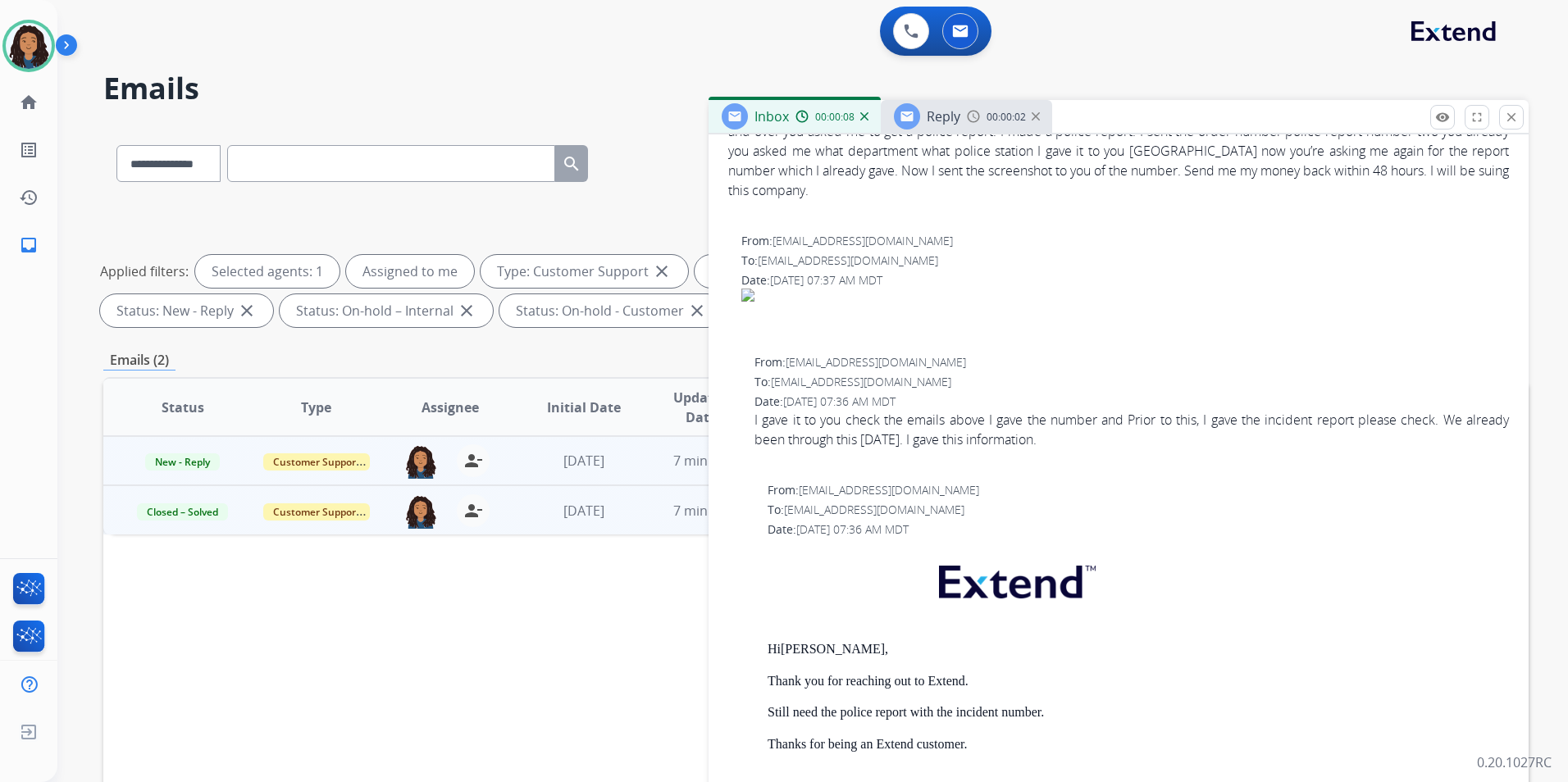
scroll to position [410, 0]
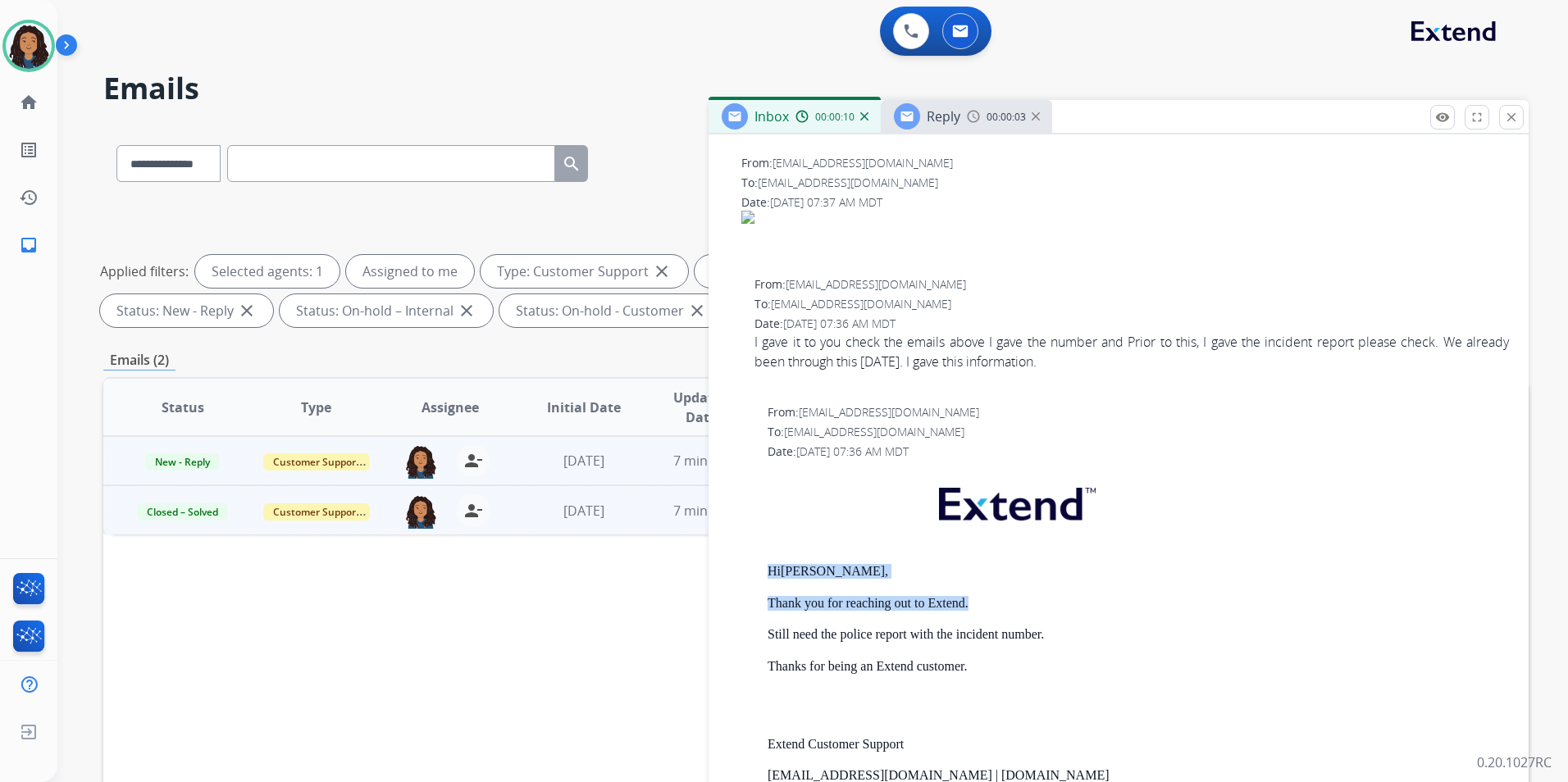
drag, startPoint x: 759, startPoint y: 572, endPoint x: 972, endPoint y: 599, distance: 214.7
click at [972, 599] on div "From: [EMAIL_ADDRESS][DOMAIN_NAME] To: [EMAIL_ADDRESS][DOMAIN_NAME] Date: [DATE…" at bounding box center [1118, 679] width 780 height 548
drag, startPoint x: 972, startPoint y: 599, endPoint x: 945, endPoint y: 602, distance: 27.2
copy div "Hi [PERSON_NAME], Thank you for reaching out to Extend."
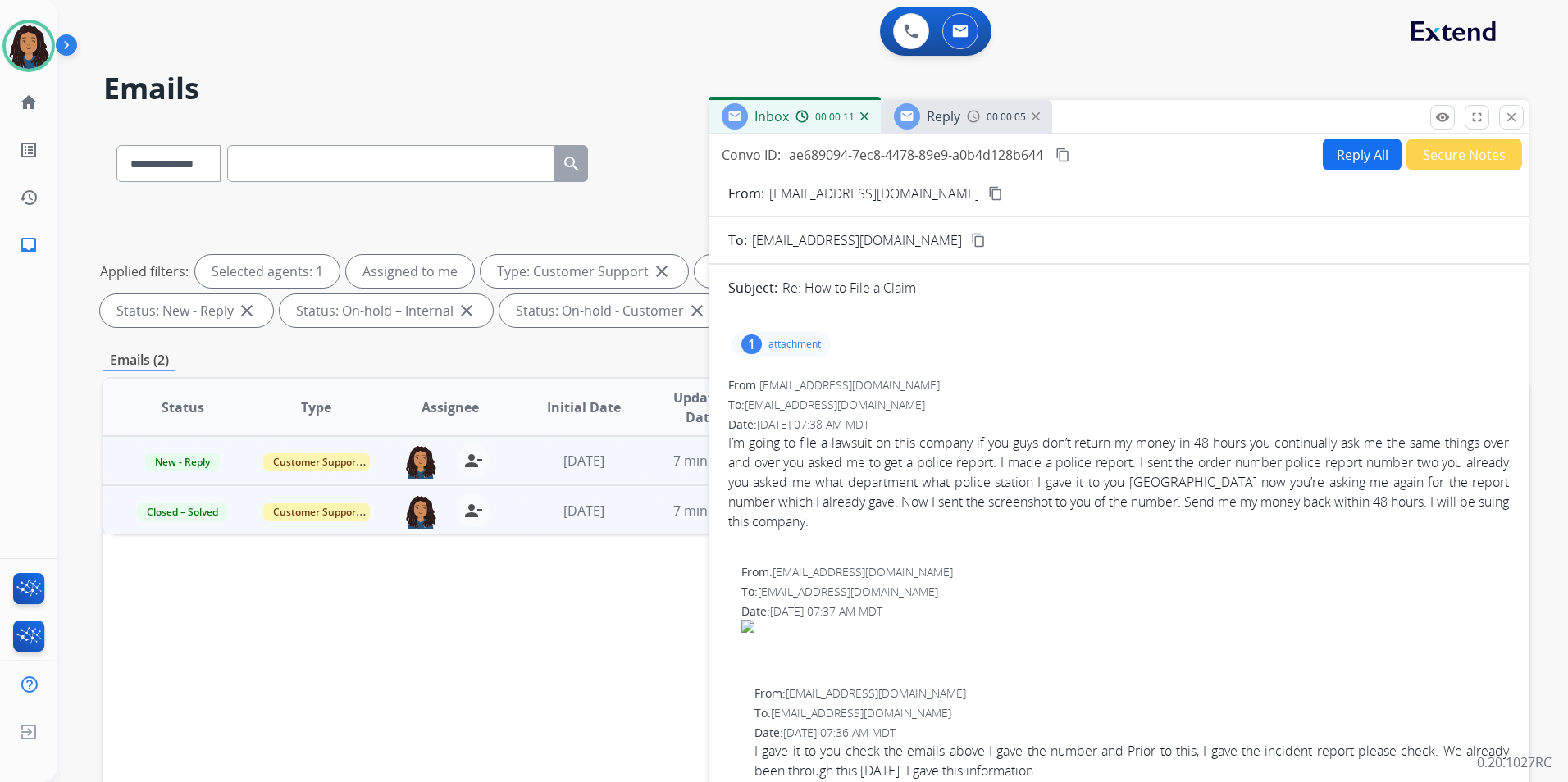
scroll to position [0, 0]
click at [941, 109] on span "Reply" at bounding box center [943, 116] width 34 height 18
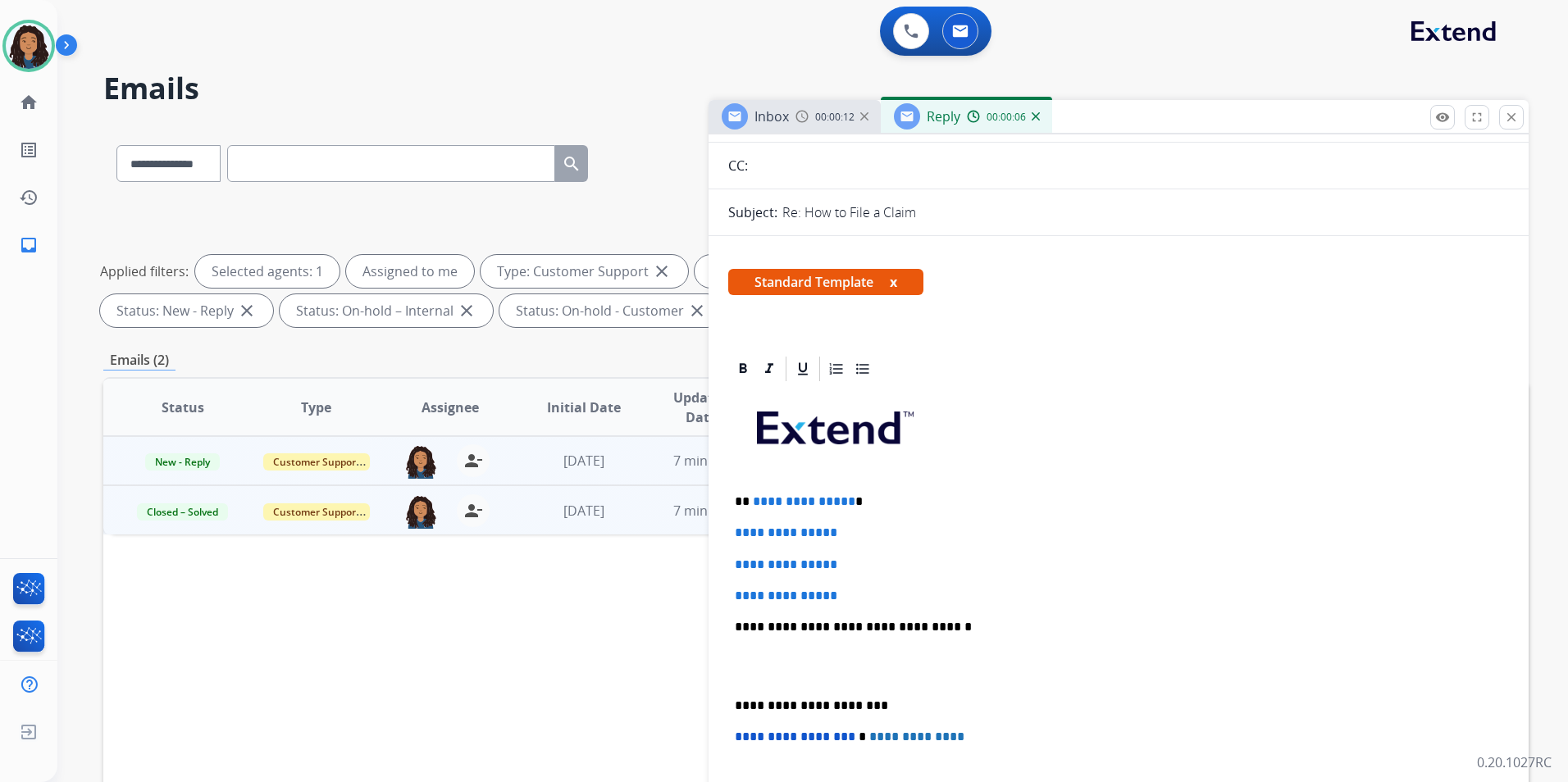
scroll to position [164, 0]
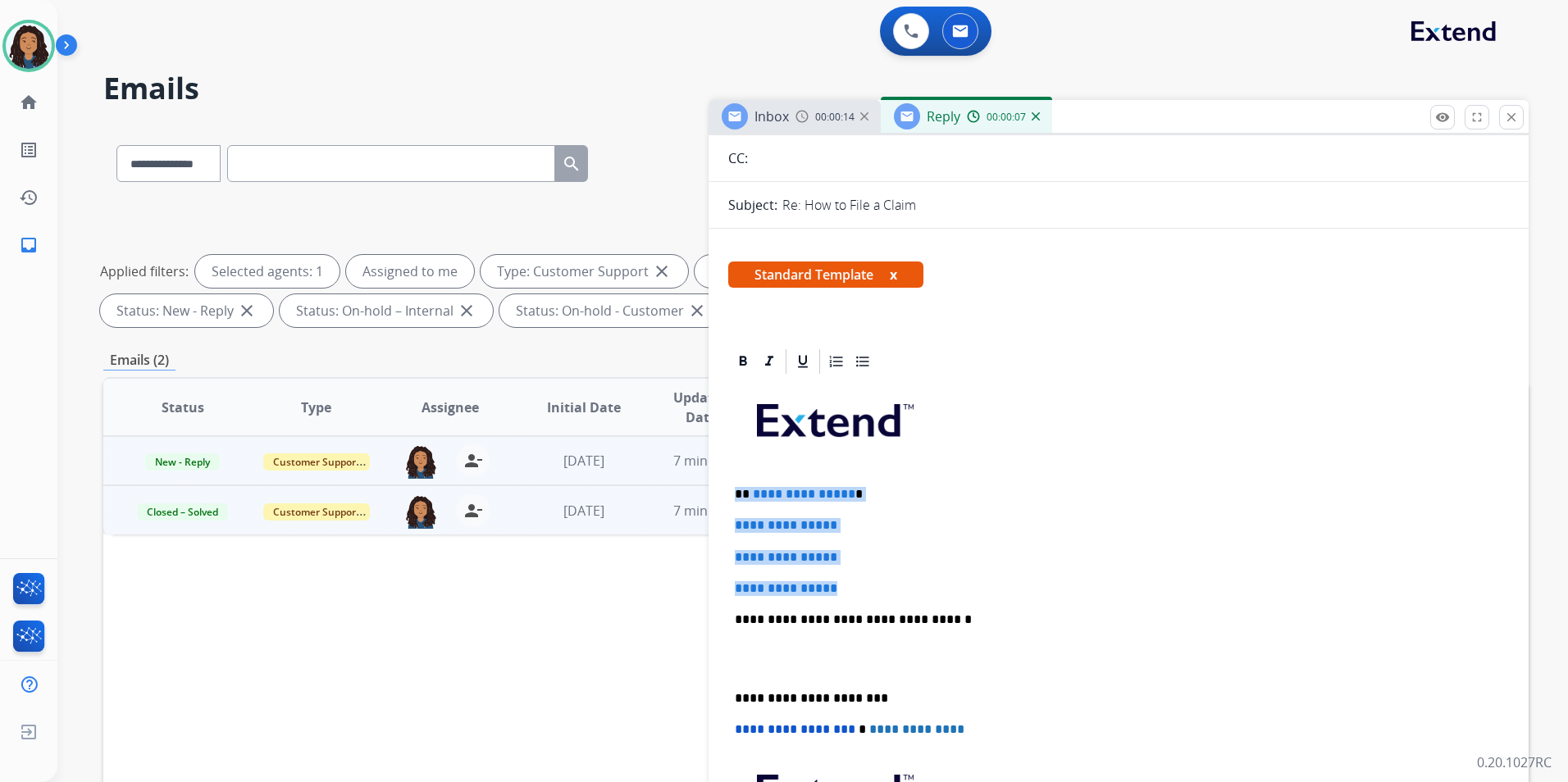
drag, startPoint x: 732, startPoint y: 486, endPoint x: 855, endPoint y: 583, distance: 156.6
click at [855, 583] on div "**********" at bounding box center [1118, 658] width 780 height 564
paste div
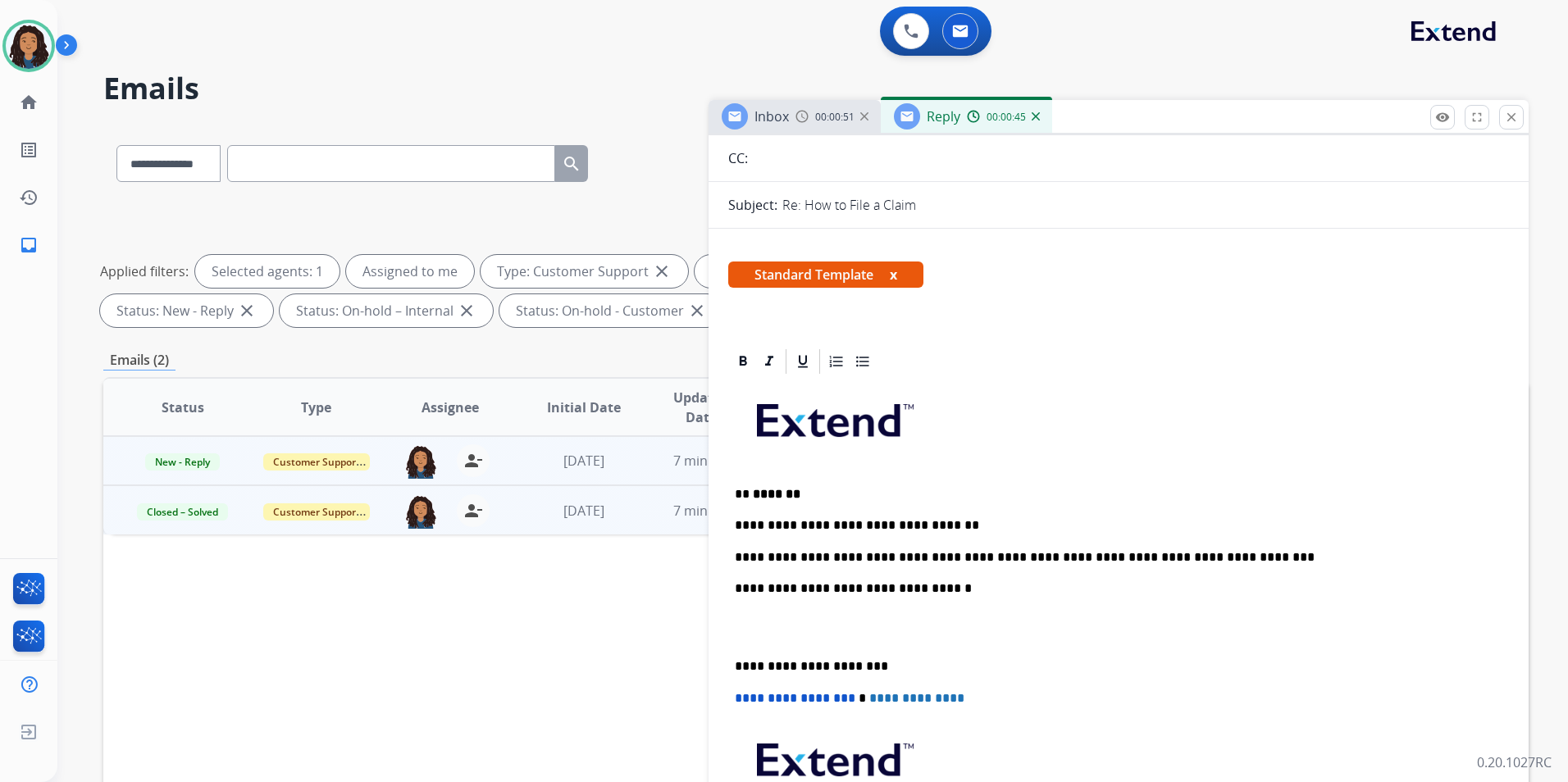
click at [1033, 118] on img at bounding box center [1035, 116] width 8 height 8
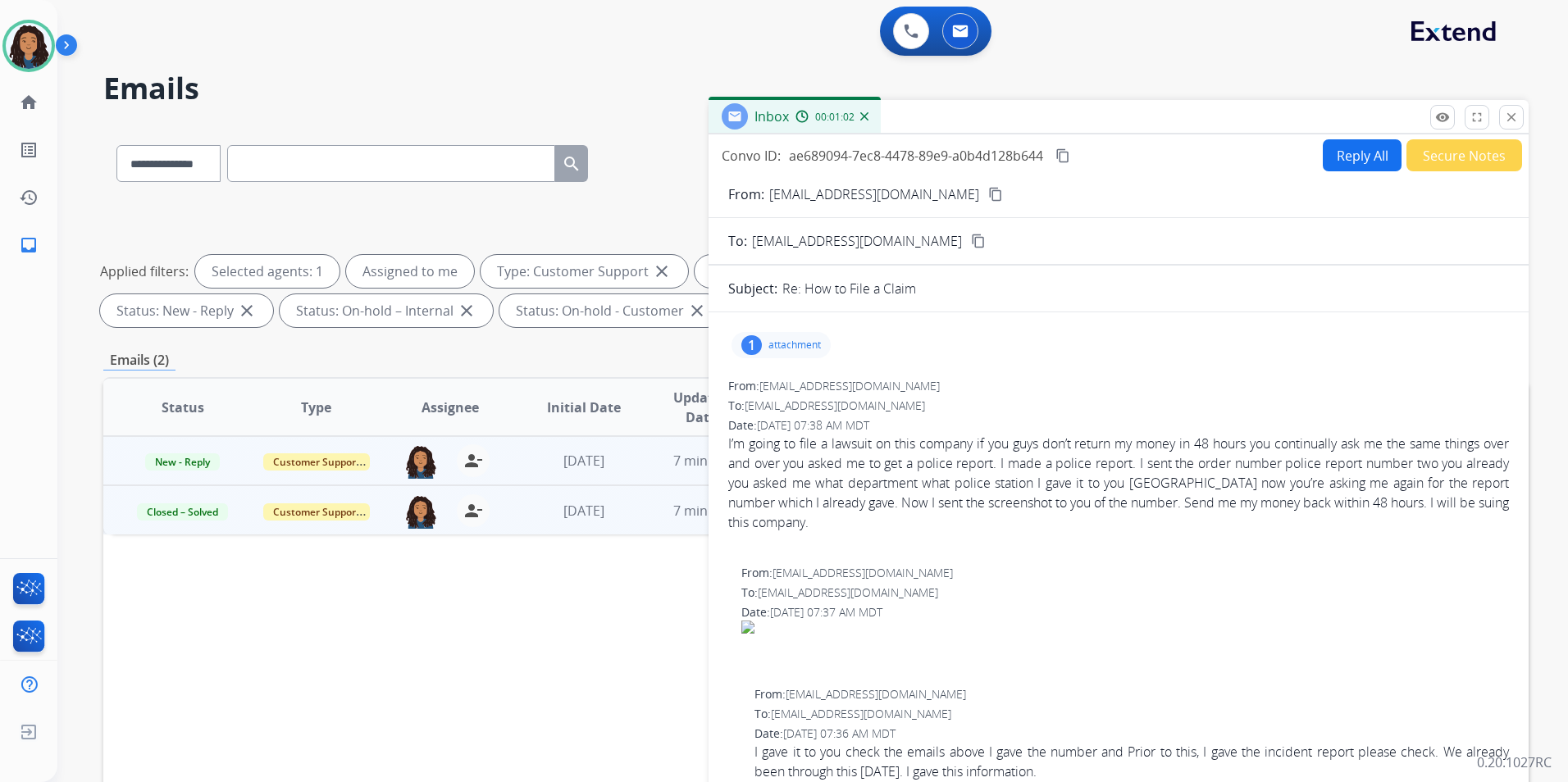
click at [1338, 159] on button "Reply All" at bounding box center [1362, 155] width 78 height 32
select select "**********"
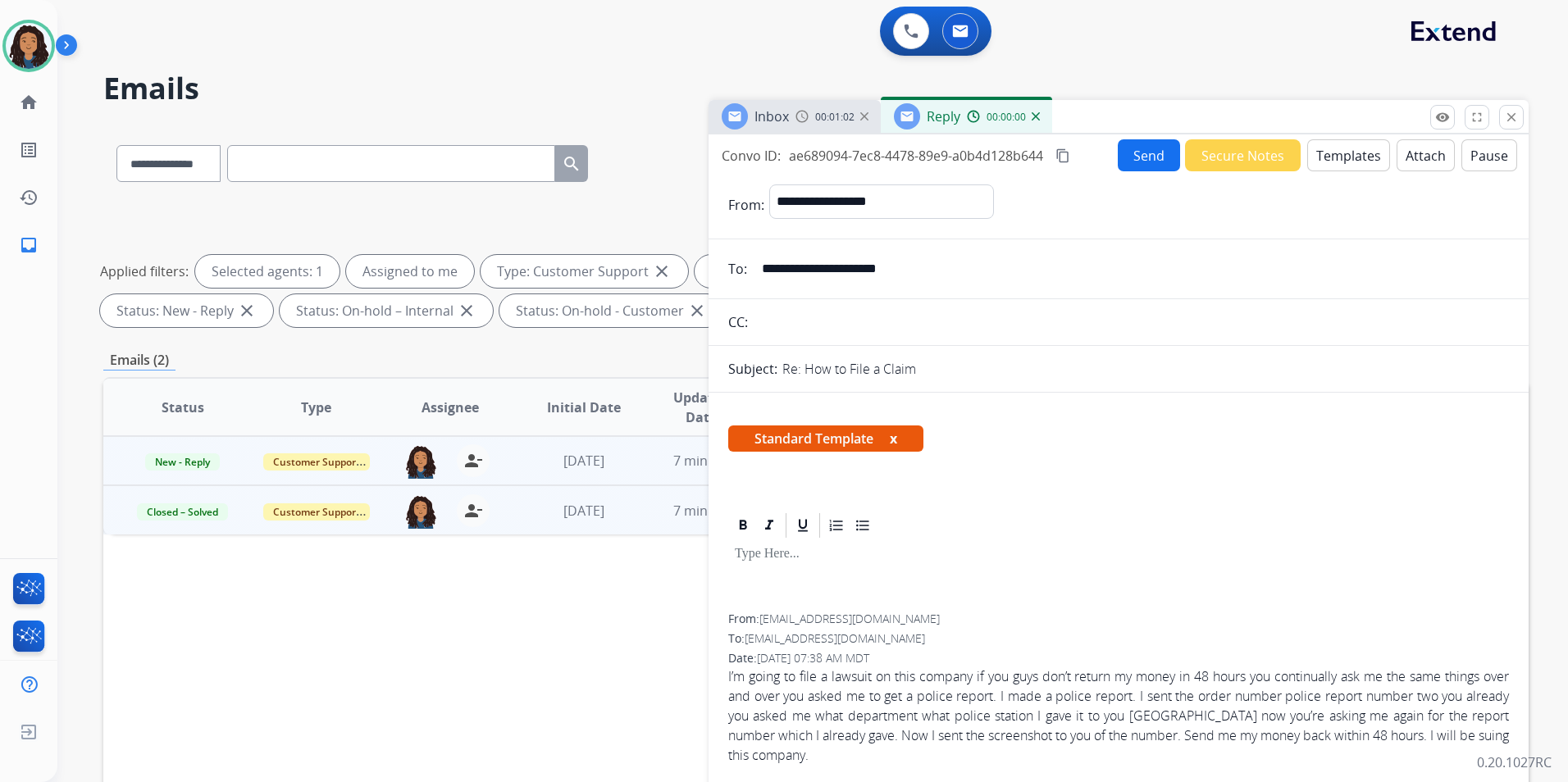
click at [1338, 159] on button "Templates" at bounding box center [1348, 155] width 83 height 32
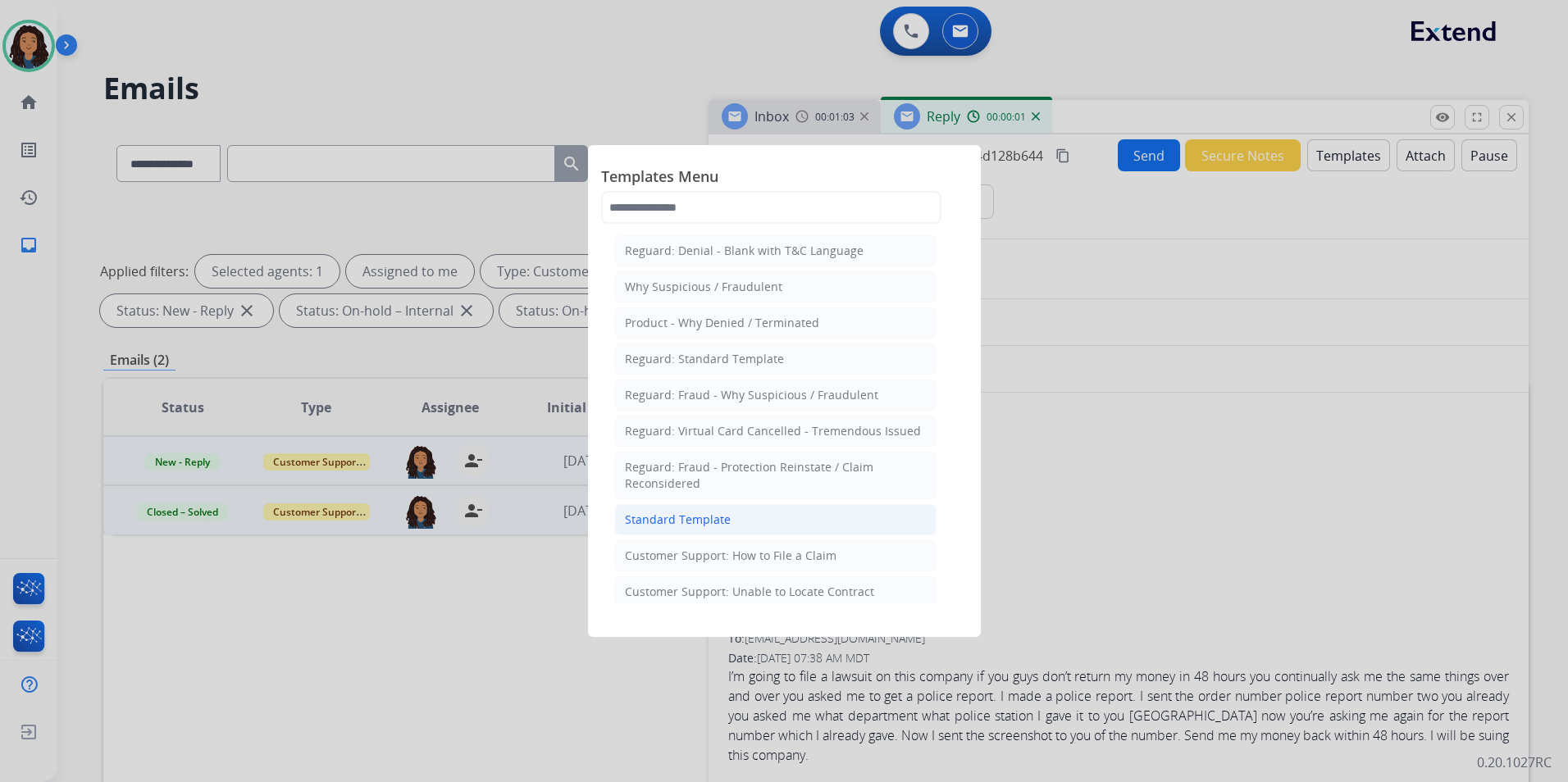
click at [779, 514] on li "Standard Template" at bounding box center [775, 520] width 322 height 31
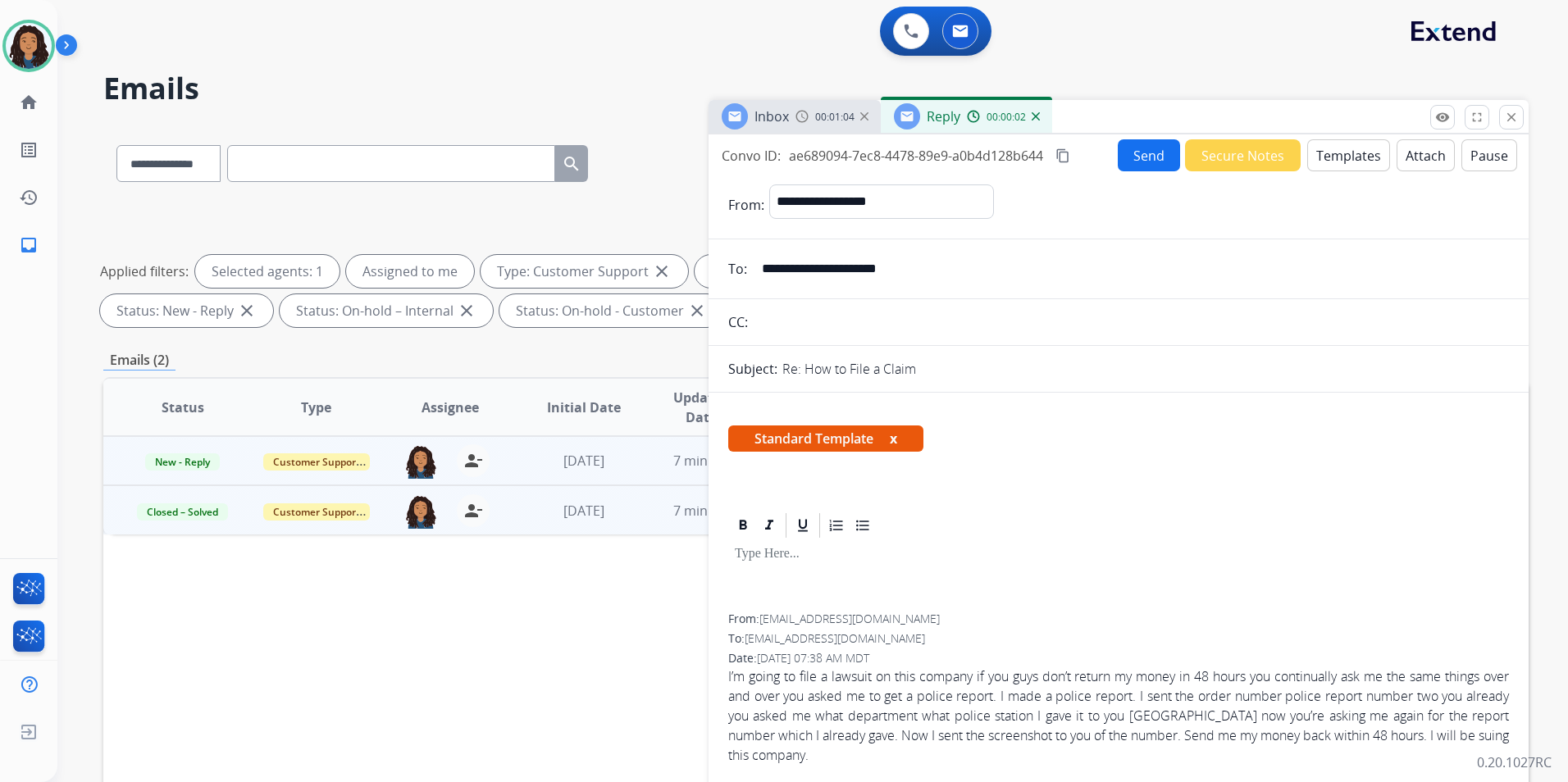
click at [790, 123] on div "Inbox 00:01:04" at bounding box center [794, 116] width 173 height 33
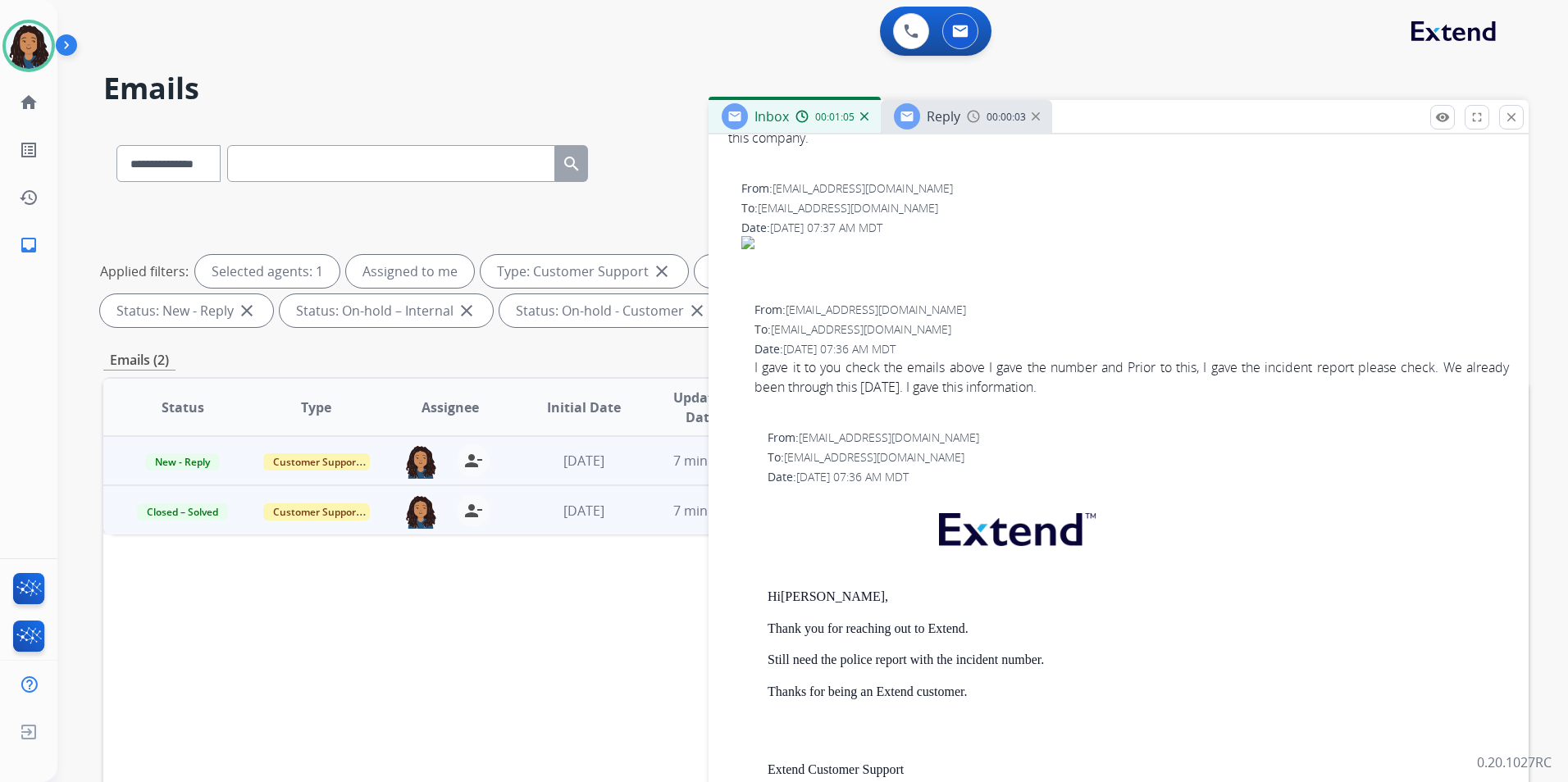
scroll to position [410, 0]
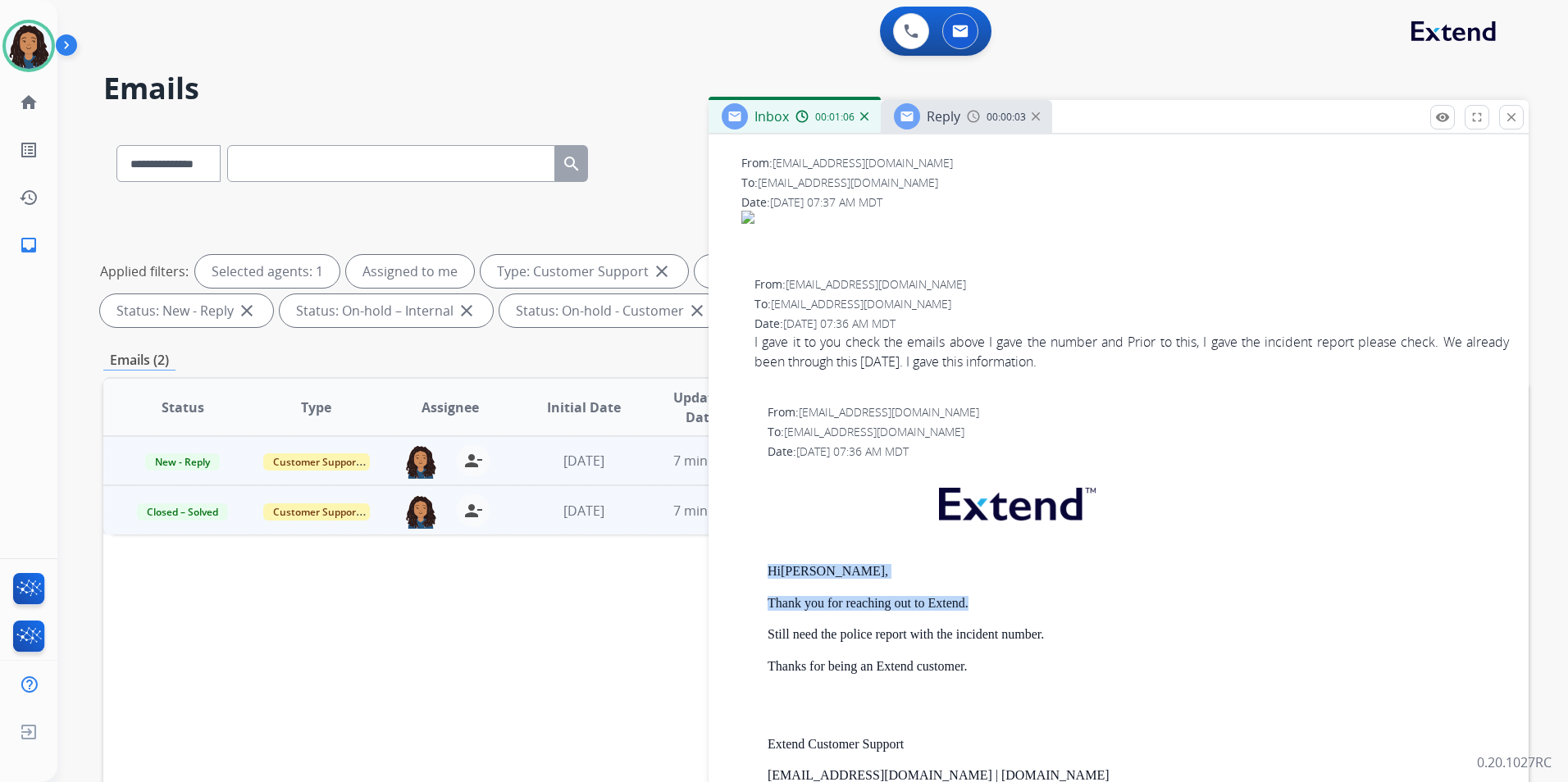
drag, startPoint x: 762, startPoint y: 559, endPoint x: 986, endPoint y: 605, distance: 228.7
click at [986, 605] on div "From: [EMAIL_ADDRESS][DOMAIN_NAME] To: [EMAIL_ADDRESS][DOMAIN_NAME] Date: [DATE…" at bounding box center [1118, 679] width 780 height 548
drag, startPoint x: 986, startPoint y: 605, endPoint x: 936, endPoint y: 605, distance: 50.0
copy div "Hi [PERSON_NAME], Thank you for reaching out to Extend."
click at [953, 119] on span "Reply" at bounding box center [943, 116] width 34 height 18
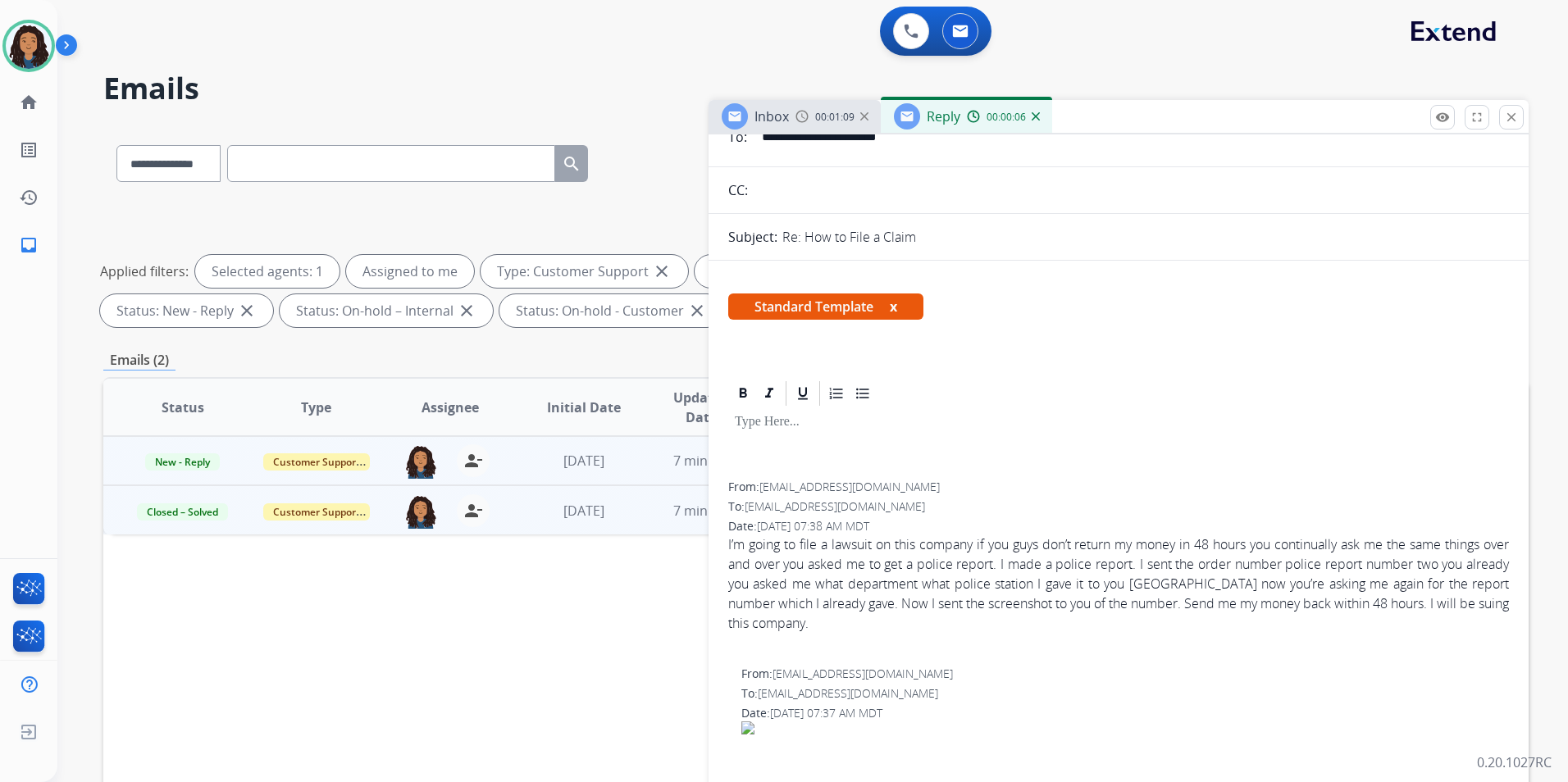
scroll to position [0, 0]
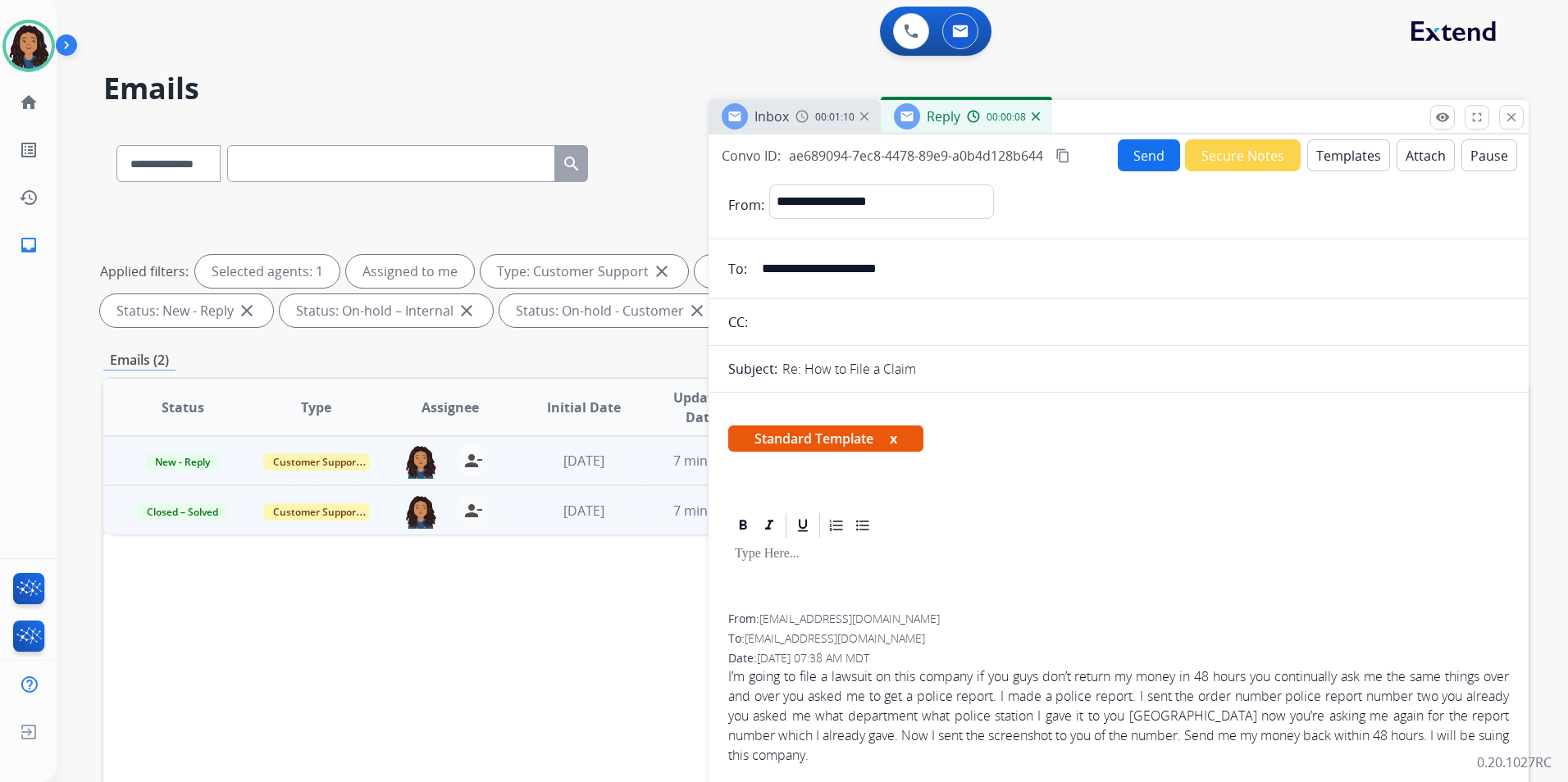
click at [1034, 117] on img at bounding box center [1035, 116] width 8 height 8
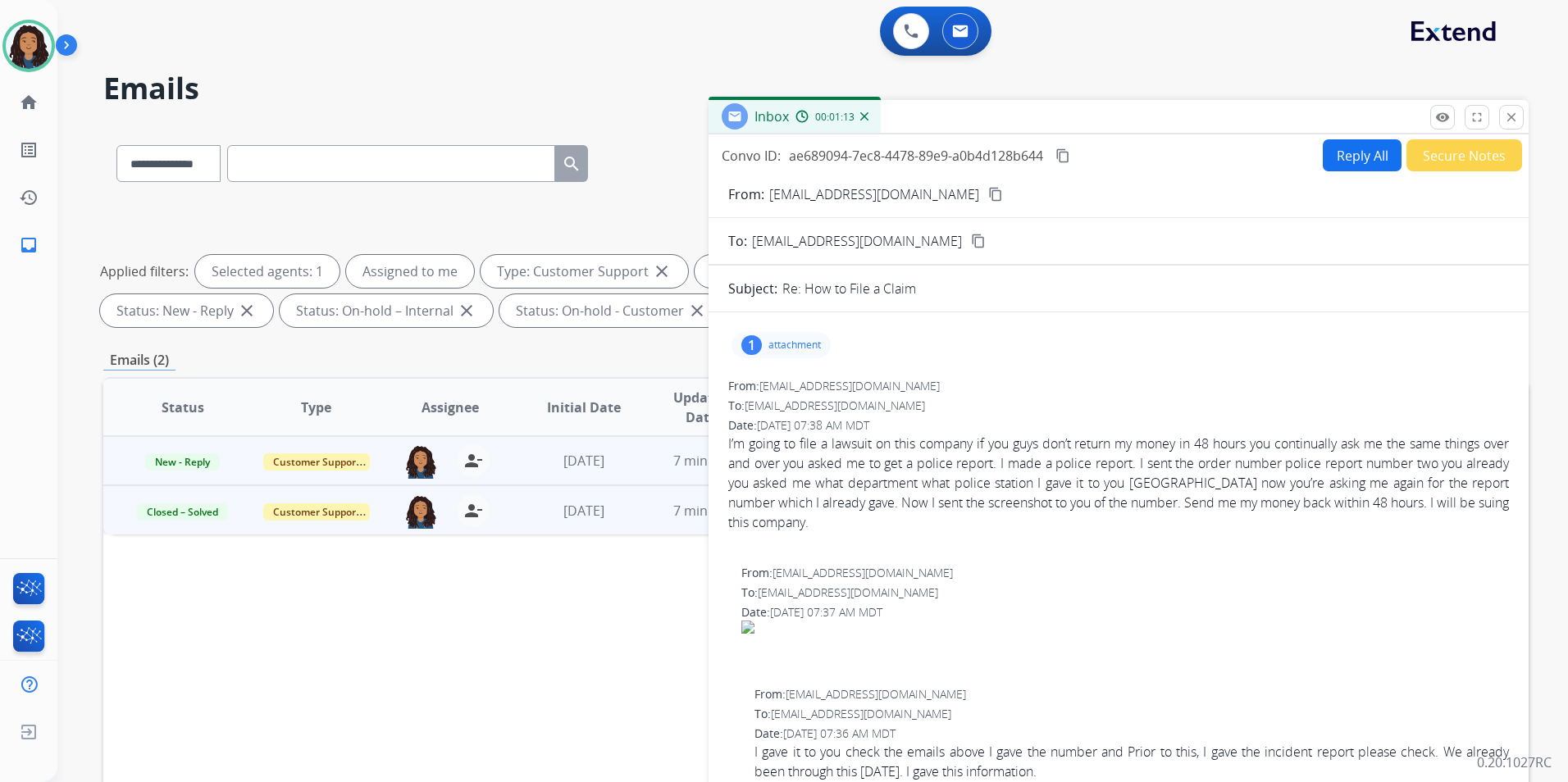
click at [1021, 590] on div "To: [EMAIL_ADDRESS][DOMAIN_NAME]" at bounding box center [1125, 593] width 767 height 17
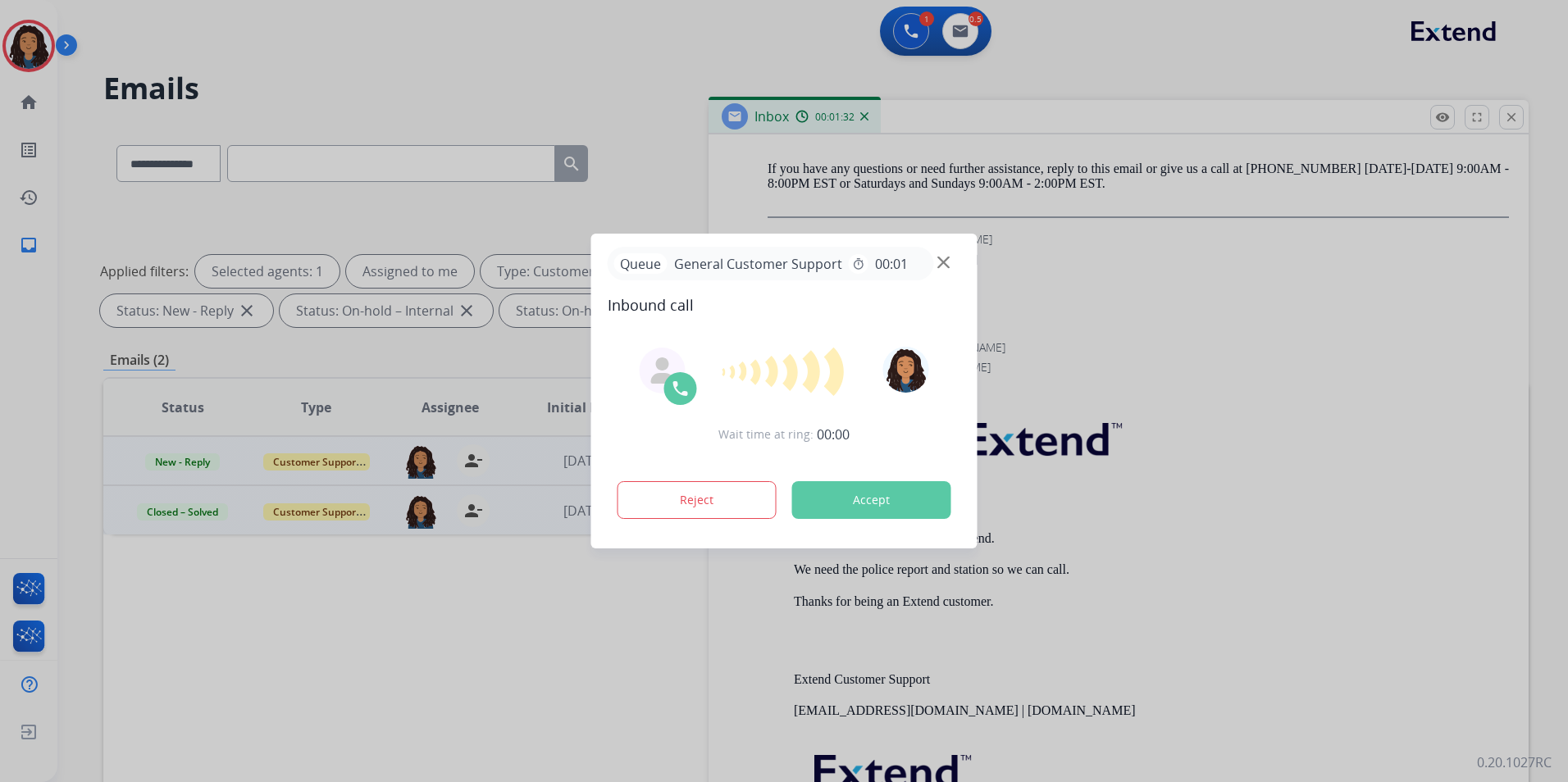
scroll to position [1148, 0]
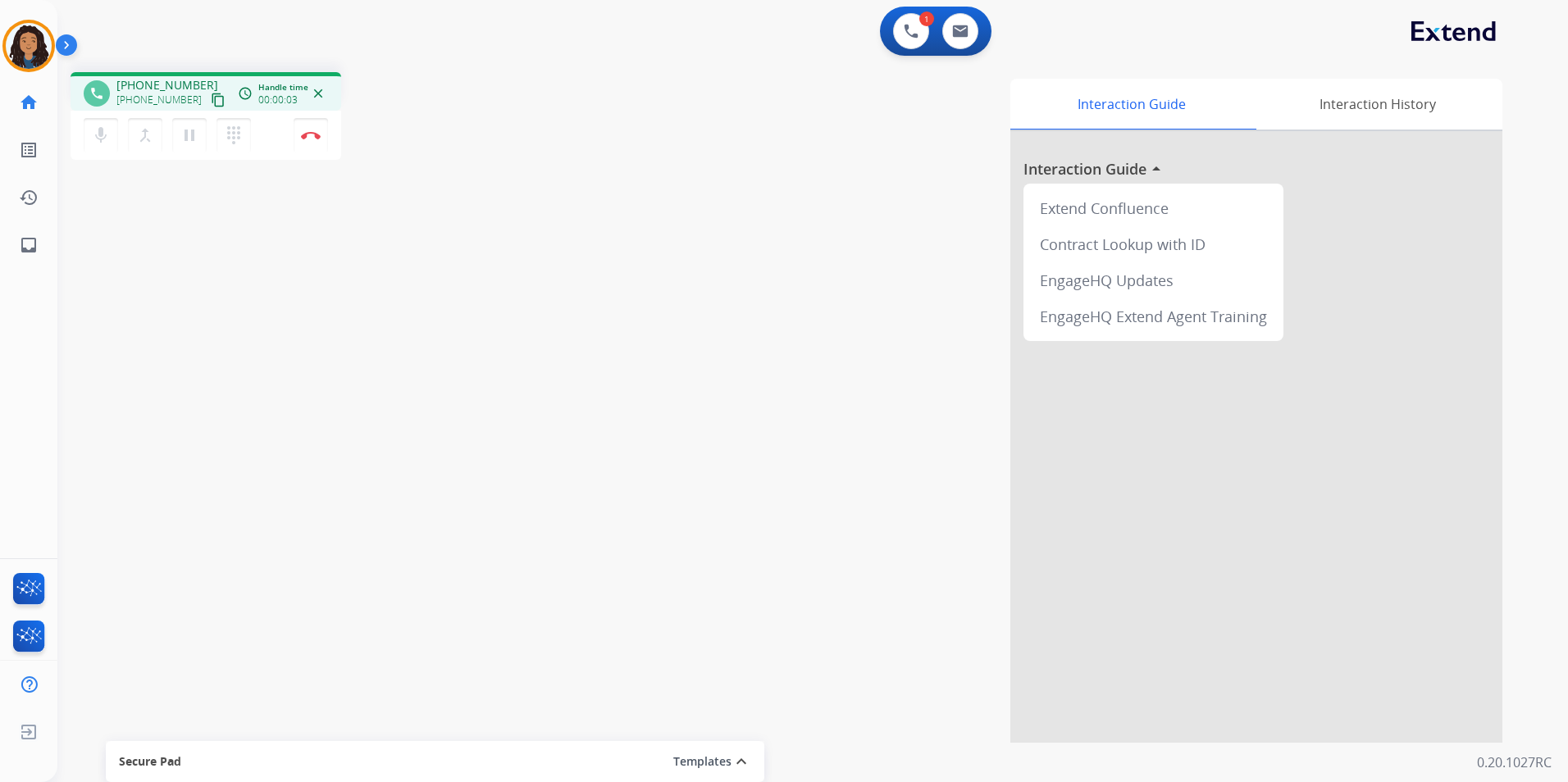
click at [211, 101] on mat-icon "content_copy" at bounding box center [218, 100] width 15 height 15
click at [211, 100] on mat-icon "content_copy" at bounding box center [218, 100] width 15 height 15
click at [311, 129] on button "Disconnect" at bounding box center [310, 135] width 35 height 35
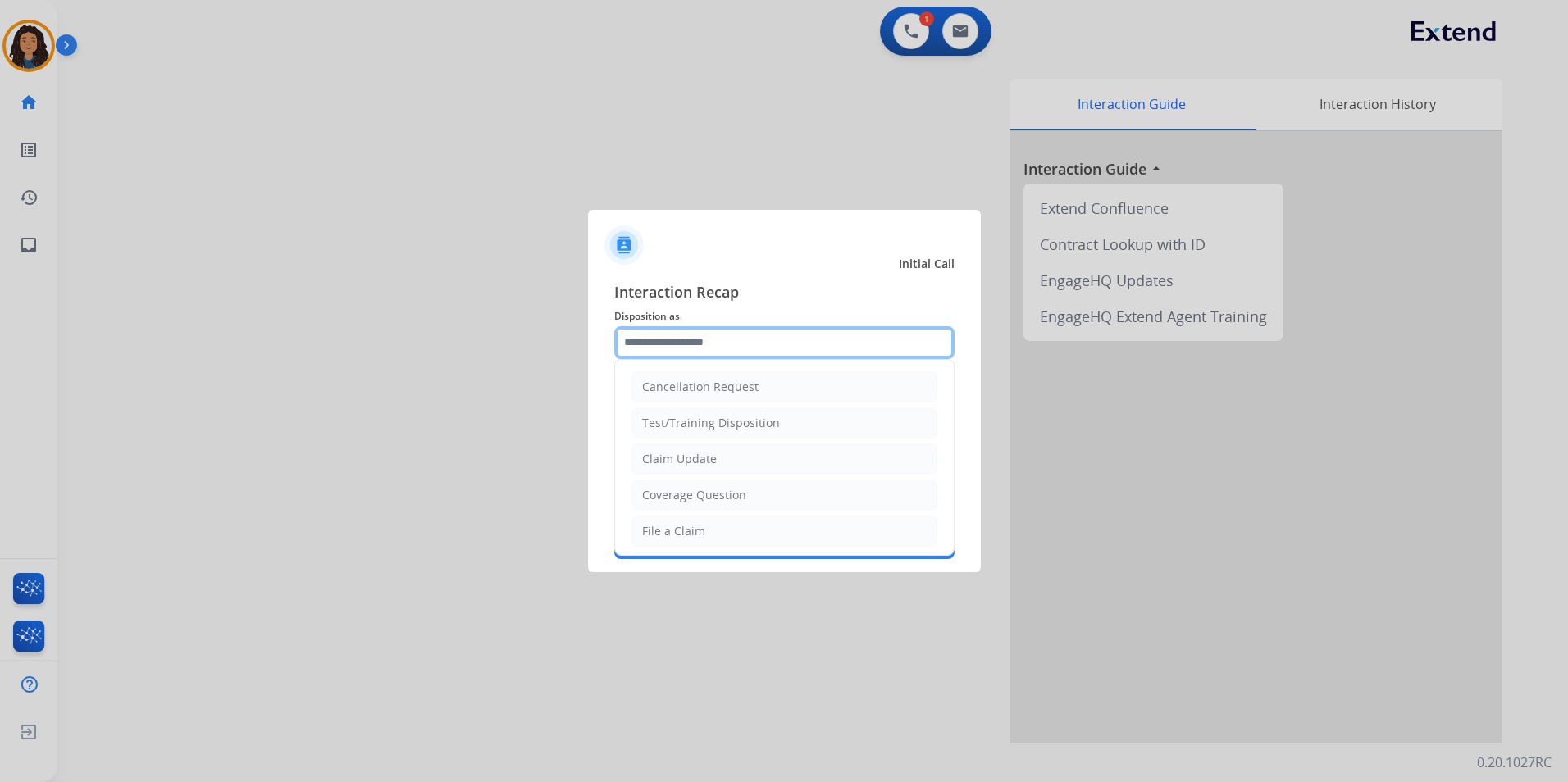
click at [714, 344] on input "text" at bounding box center [784, 343] width 340 height 33
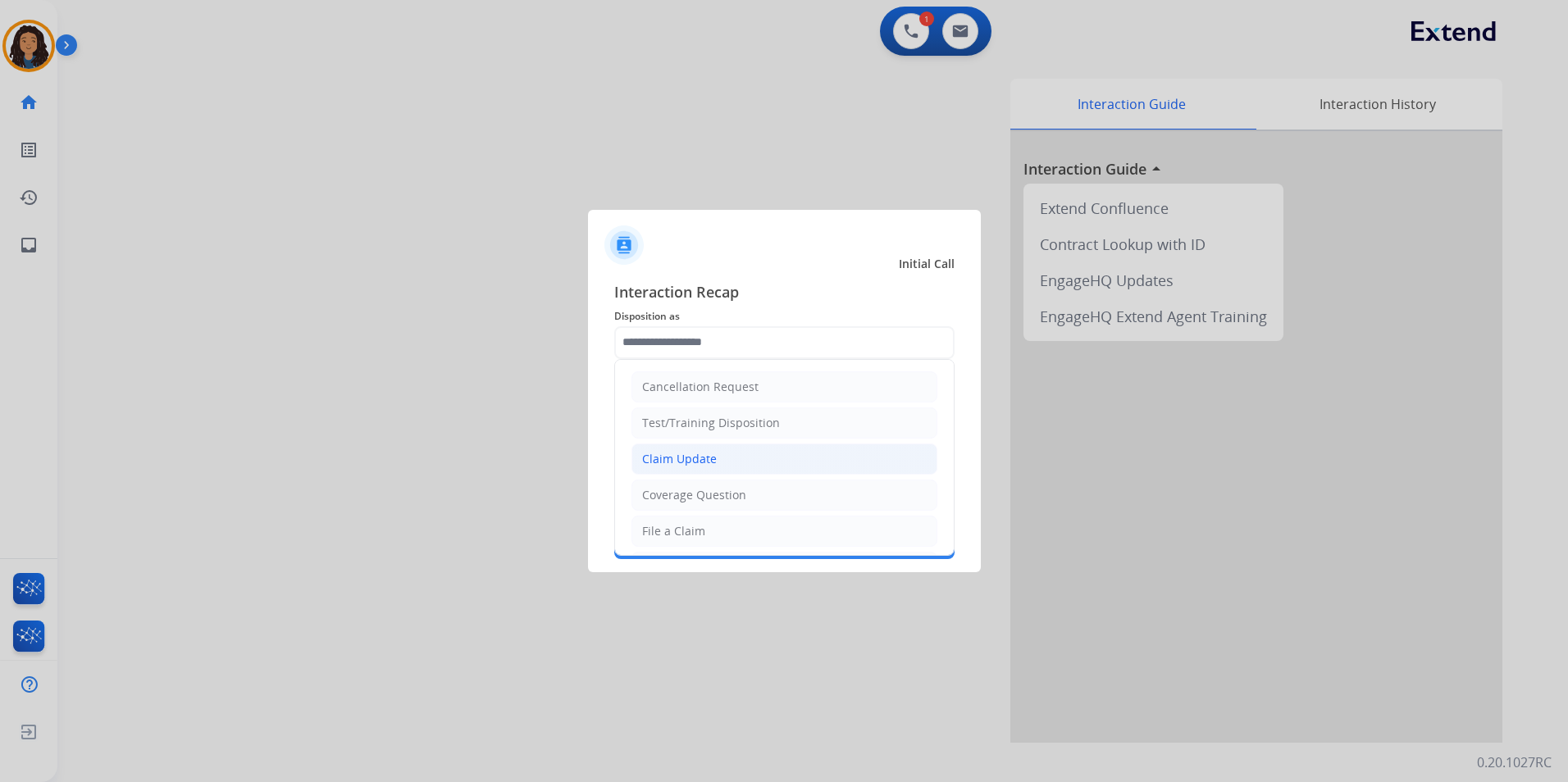
click at [710, 451] on div "Claim Update" at bounding box center [679, 459] width 74 height 17
type input "**********"
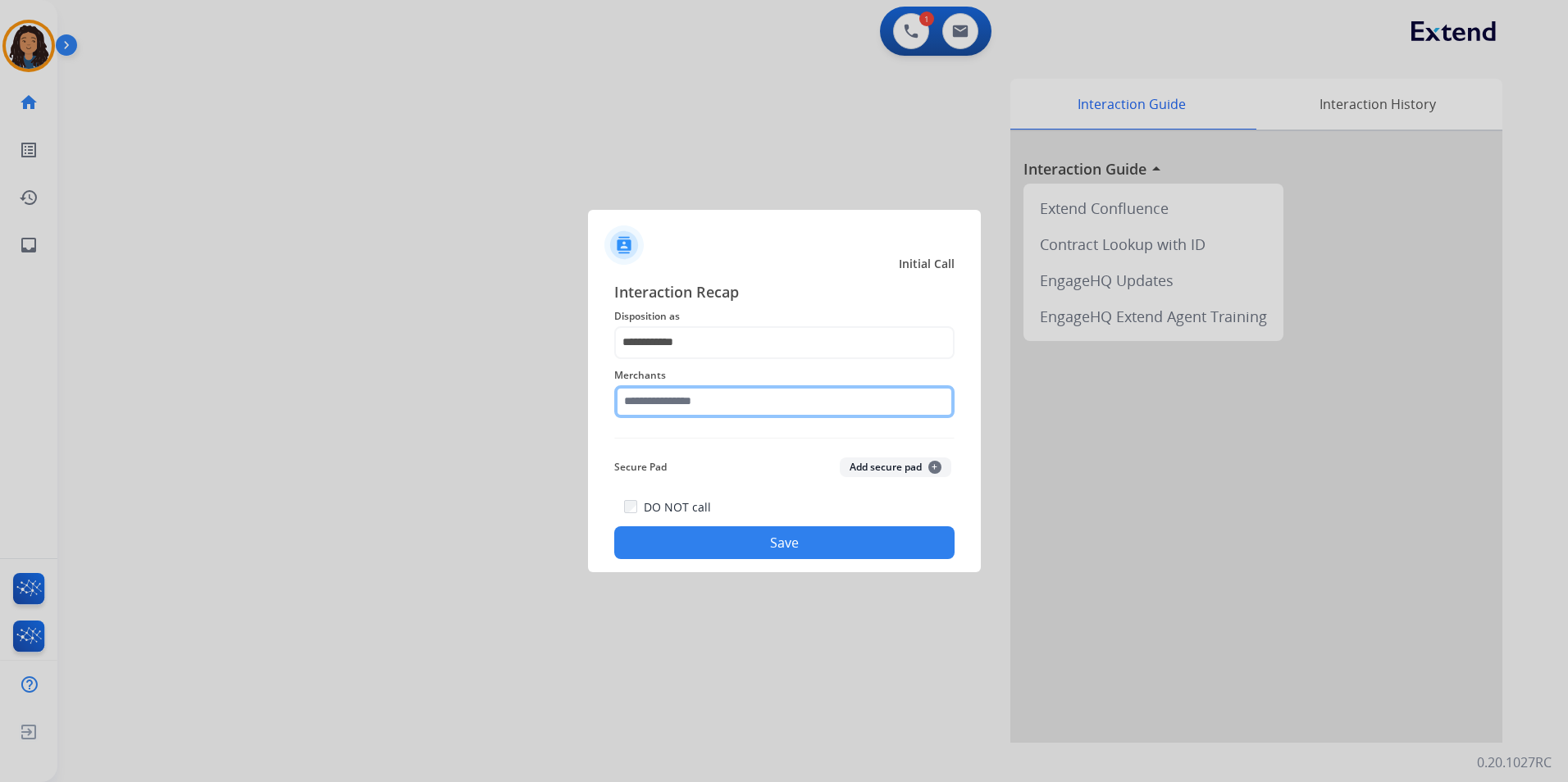
click at [663, 392] on input "text" at bounding box center [784, 402] width 340 height 33
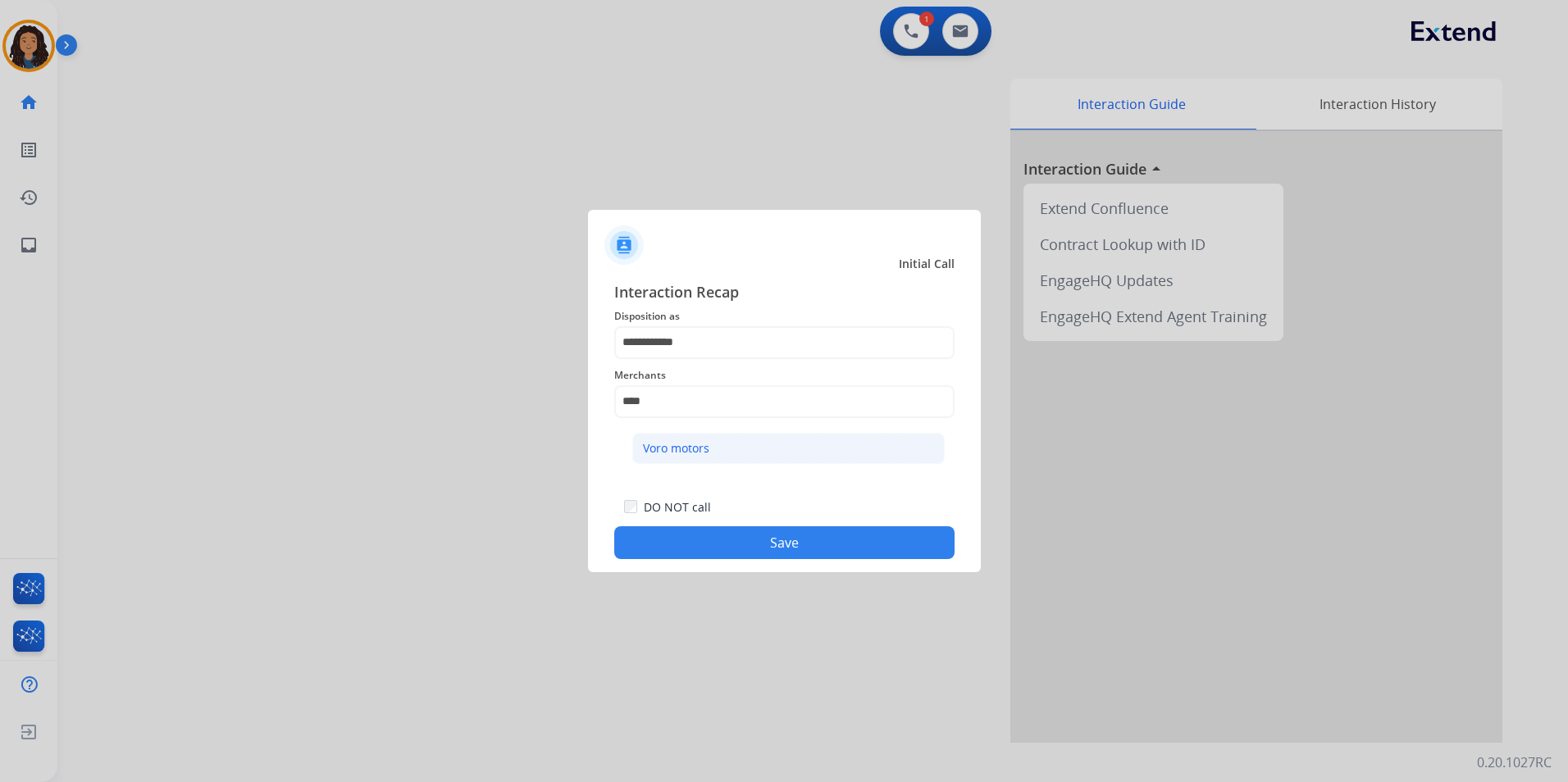
click at [734, 440] on li "Voro motors" at bounding box center [789, 448] width 312 height 31
type input "**********"
click at [743, 548] on button "Save" at bounding box center [784, 543] width 340 height 33
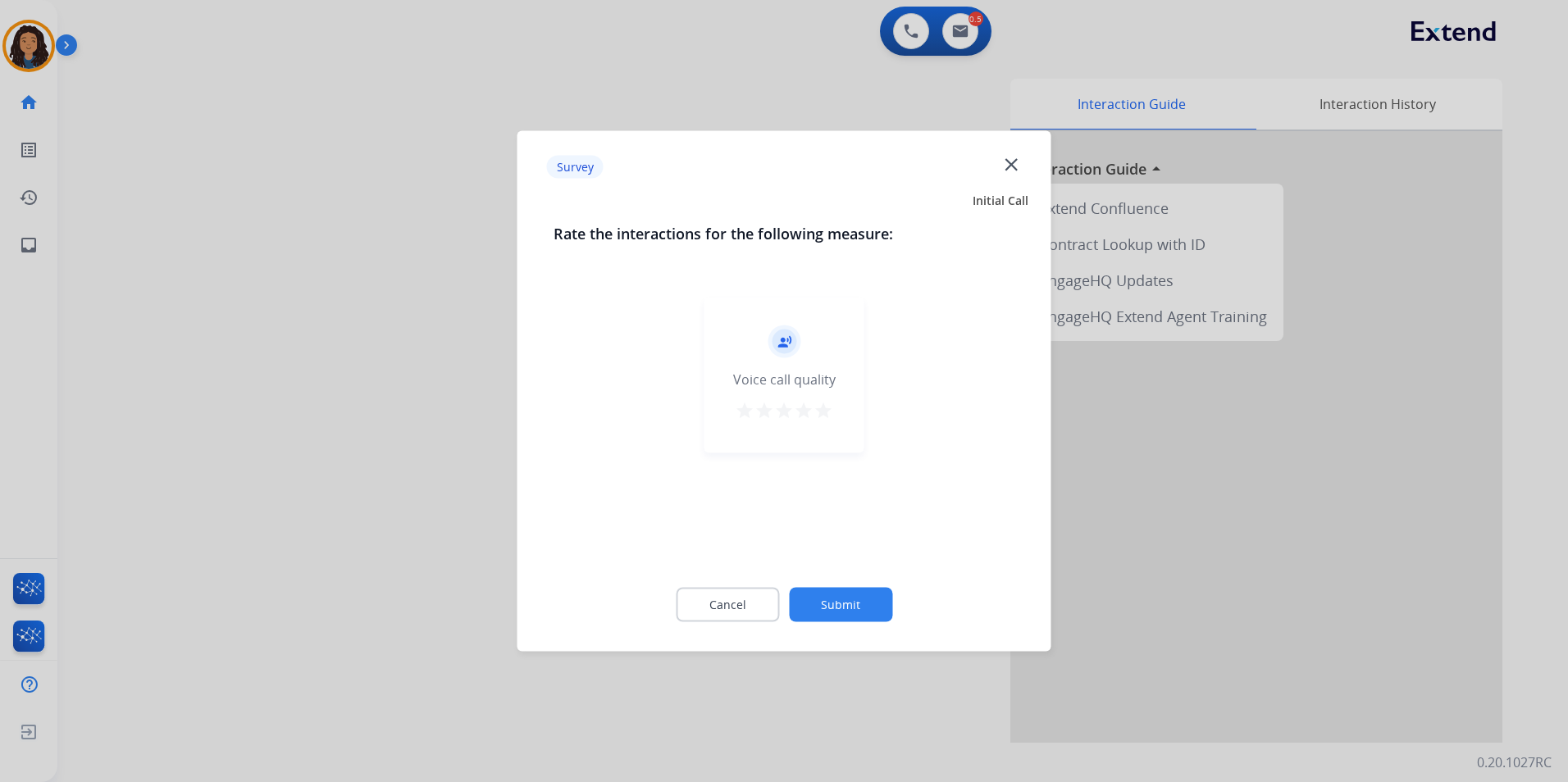
click at [402, 398] on div at bounding box center [784, 391] width 1568 height 782
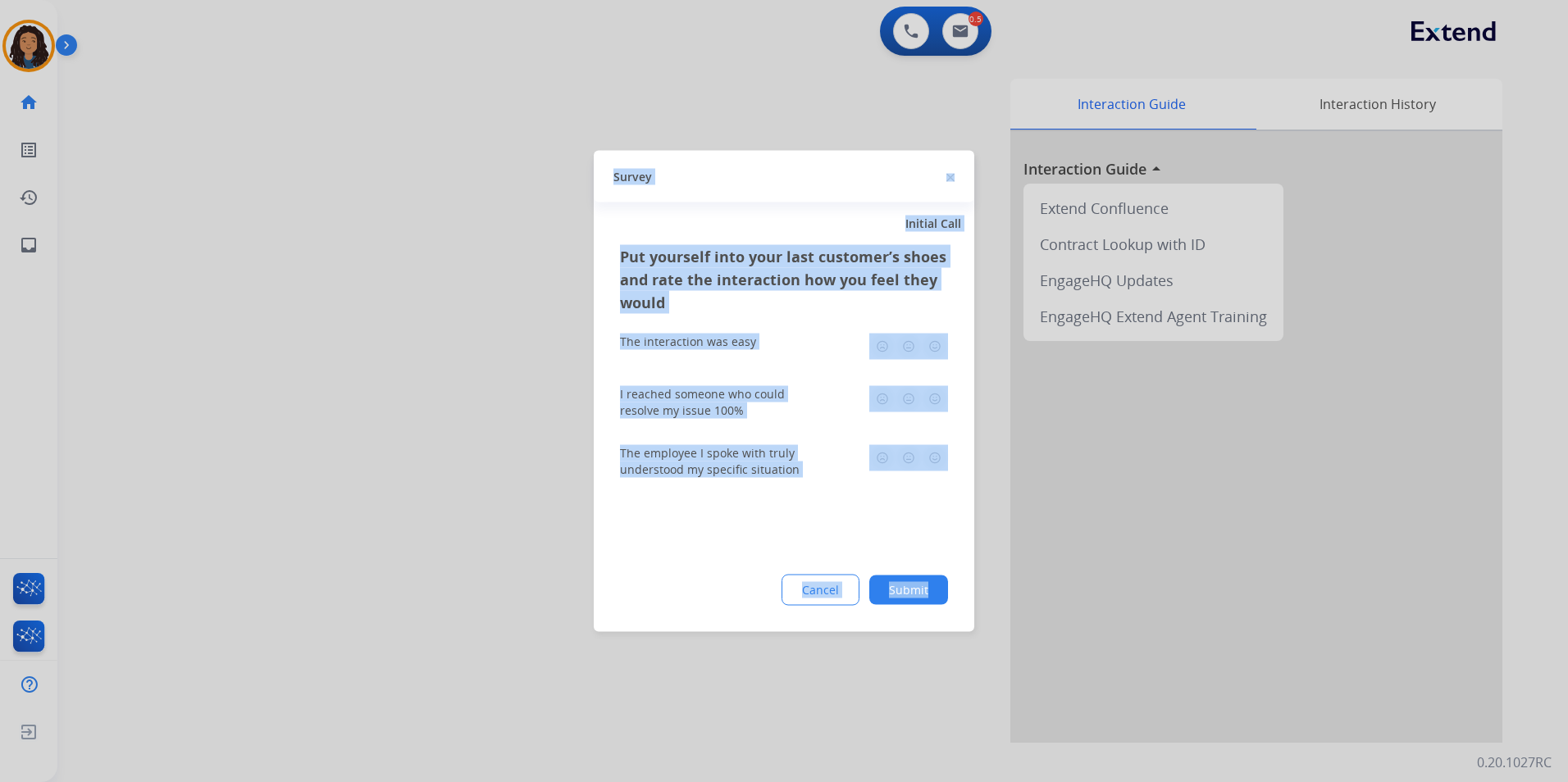
click at [402, 397] on div at bounding box center [784, 391] width 1568 height 782
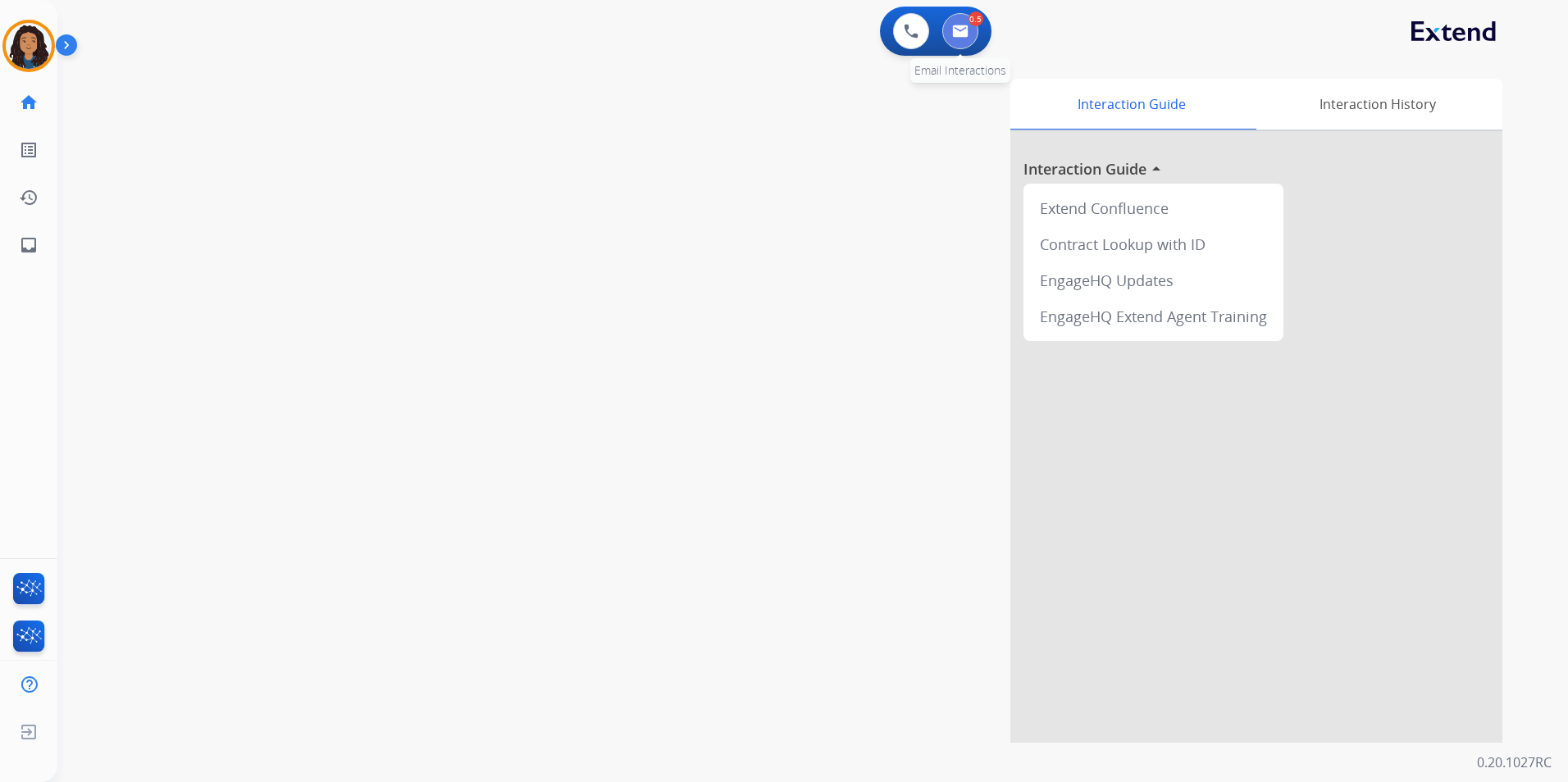
click at [961, 41] on button at bounding box center [960, 31] width 36 height 36
select select "**********"
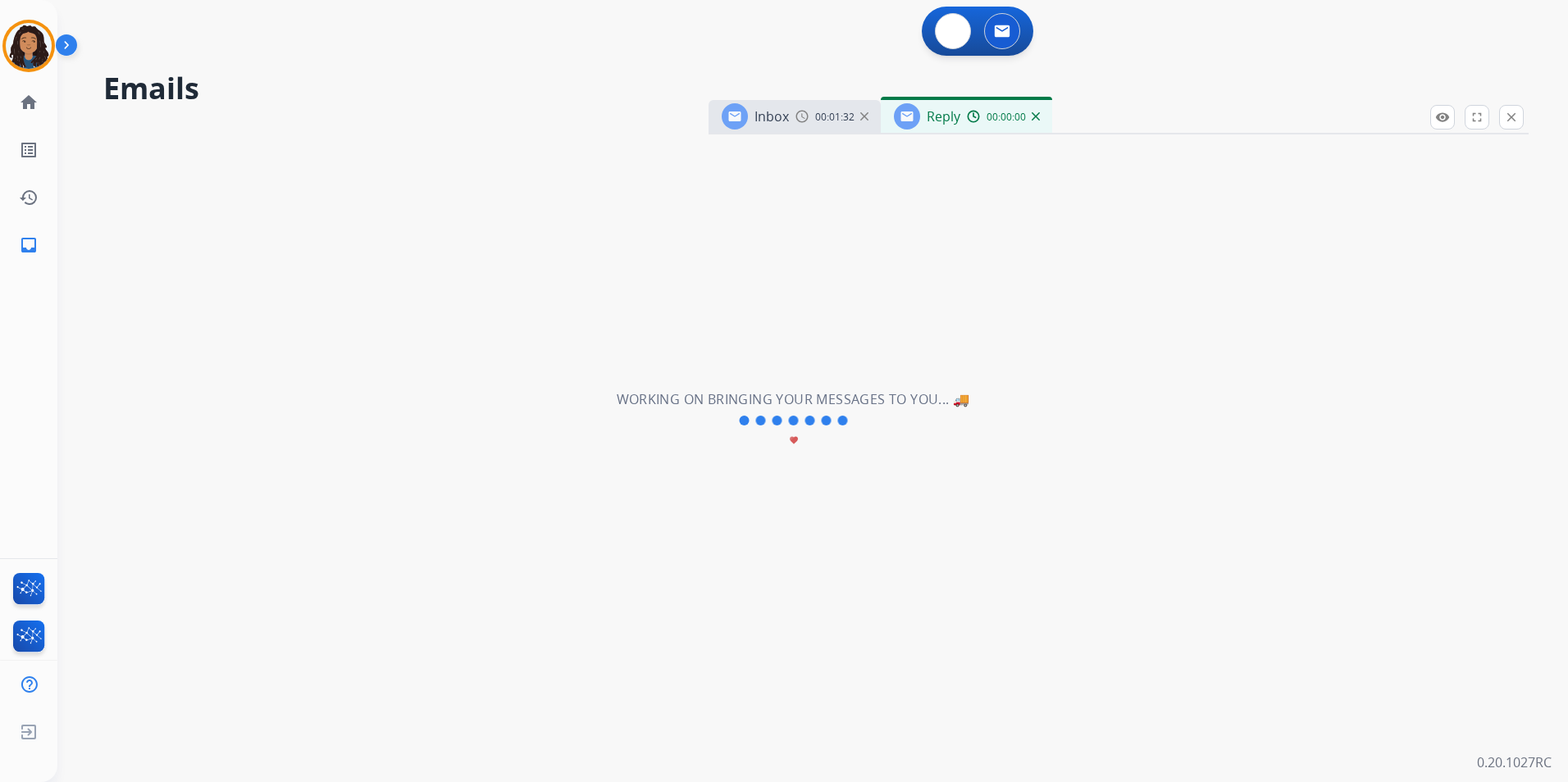
select select "**********"
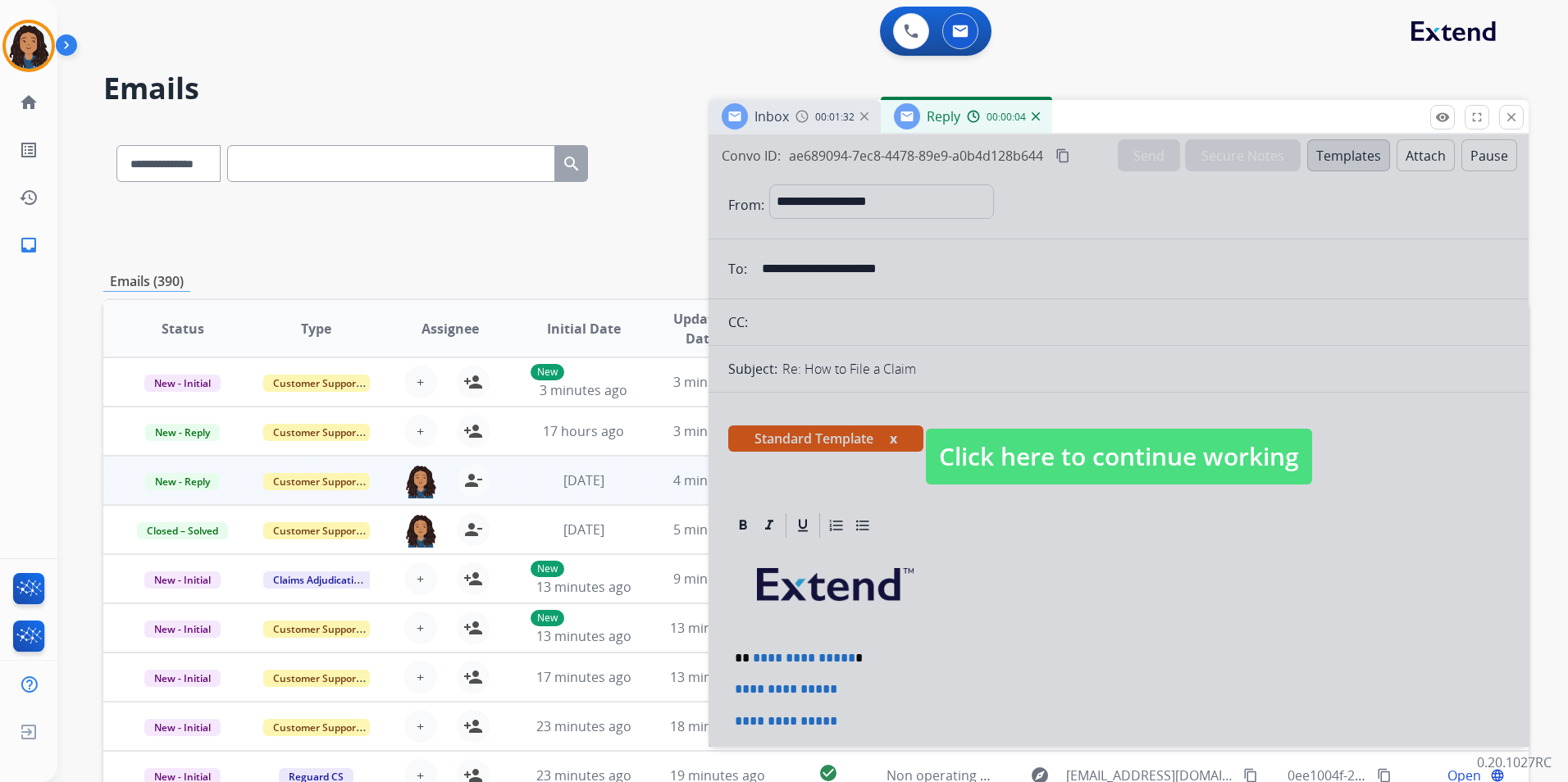
click at [948, 394] on div at bounding box center [1118, 441] width 820 height 613
select select
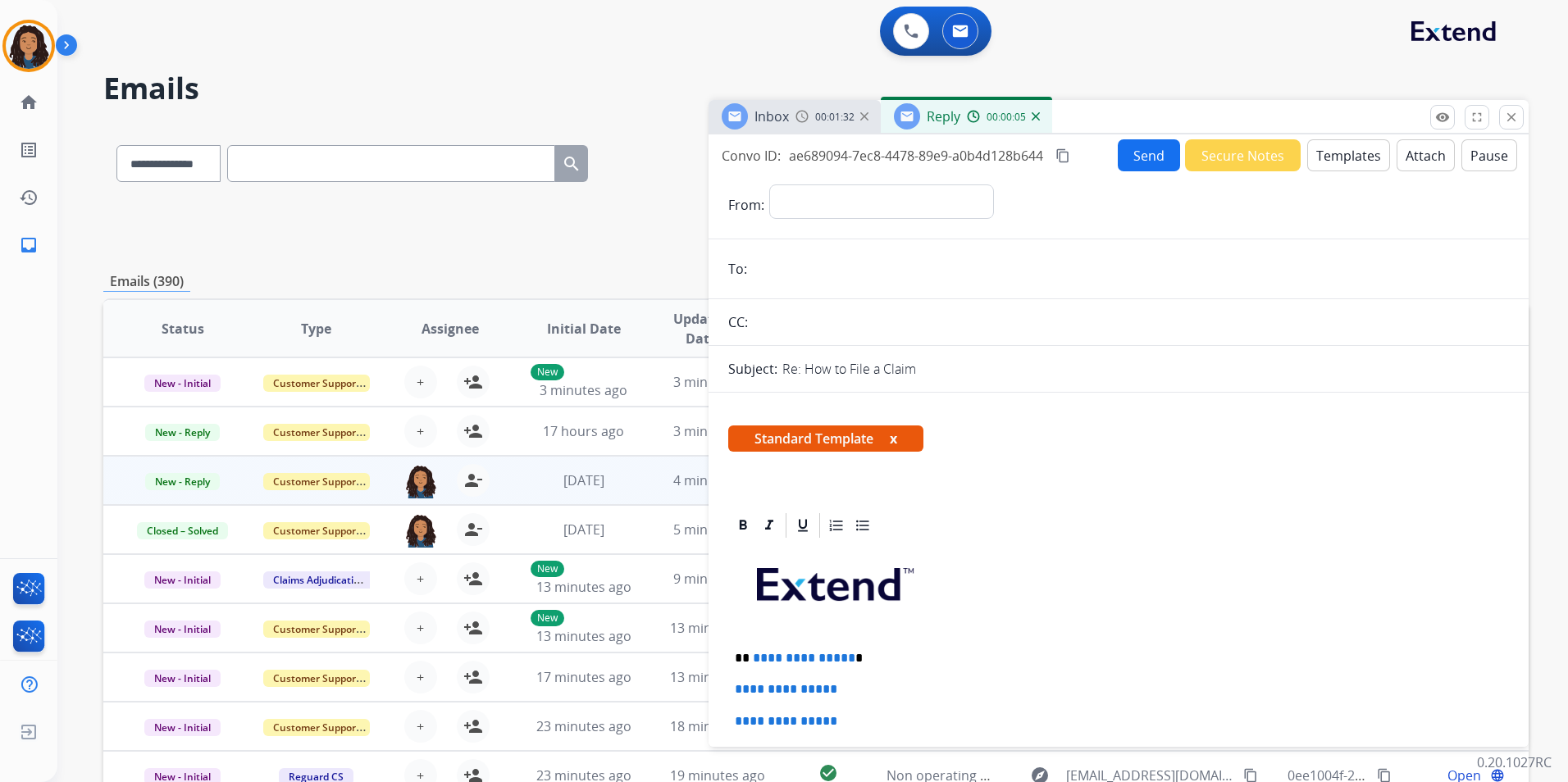
click at [1036, 117] on img at bounding box center [1035, 116] width 8 height 8
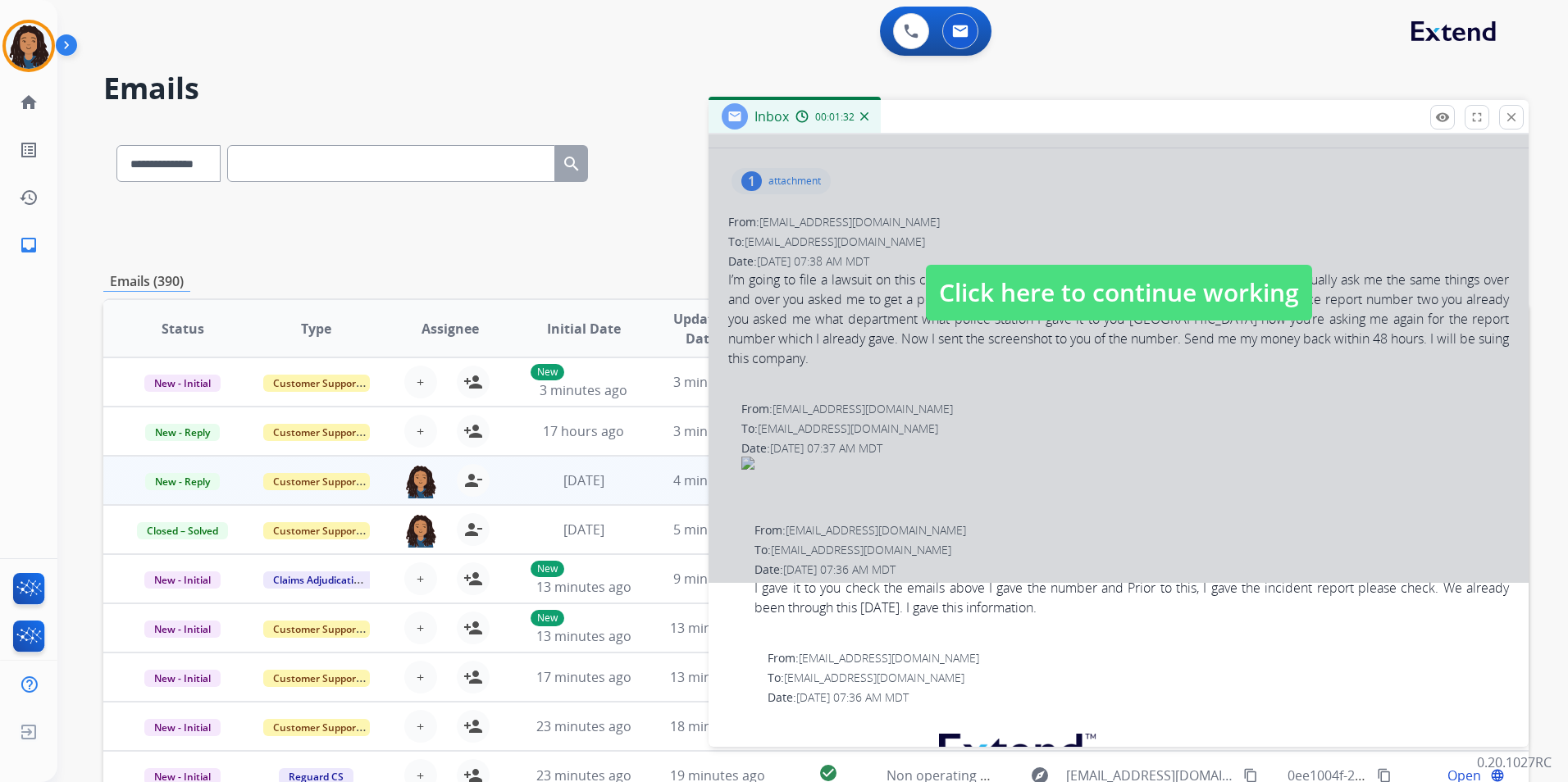
click at [1119, 317] on span "Click here to continue working" at bounding box center [1119, 293] width 386 height 56
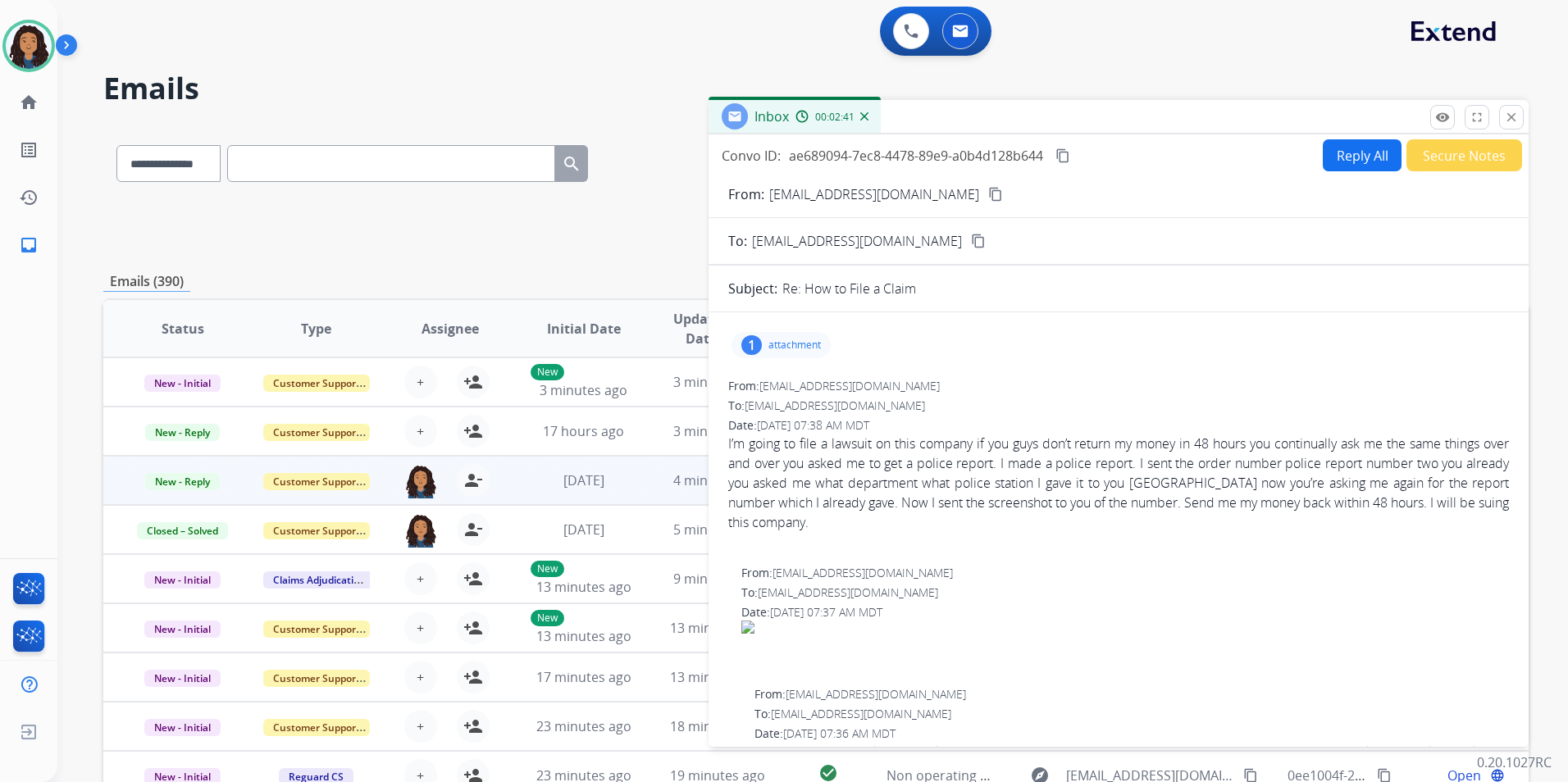
click at [1347, 158] on button "Reply All" at bounding box center [1362, 155] width 78 height 32
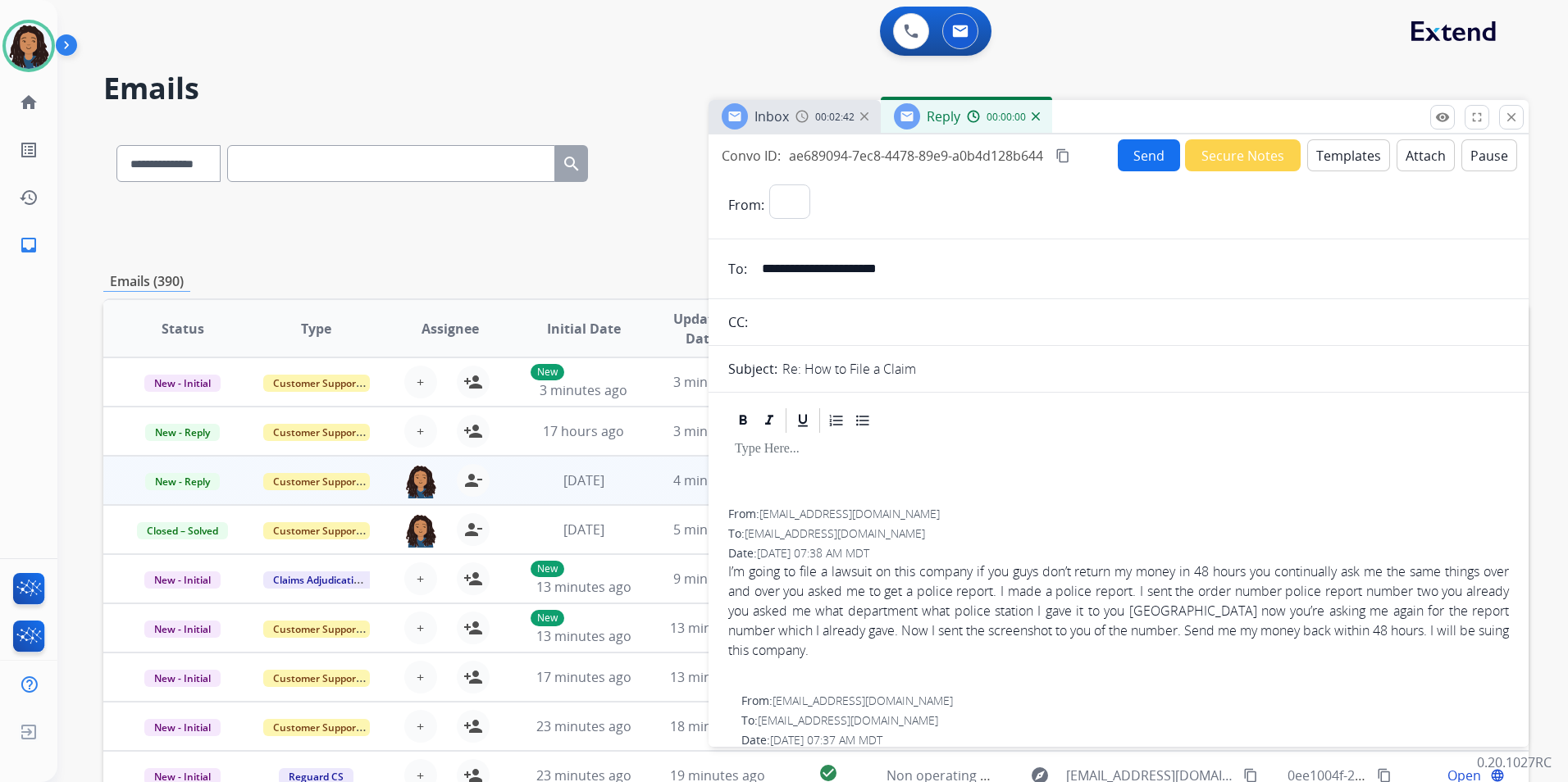
select select "**********"
click at [1343, 158] on button "Templates" at bounding box center [1348, 155] width 83 height 32
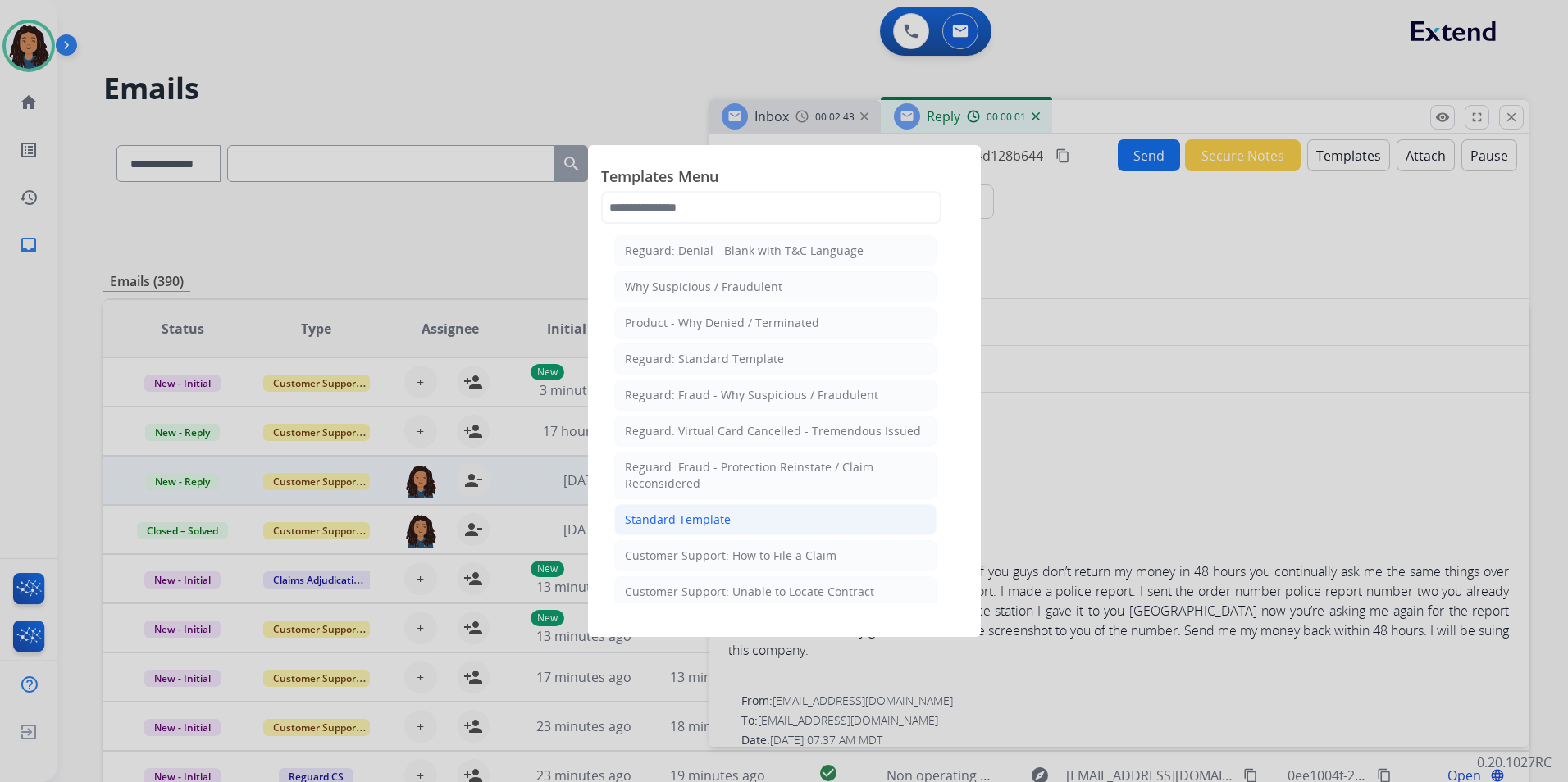
click at [726, 521] on div "Standard Template" at bounding box center [678, 520] width 106 height 17
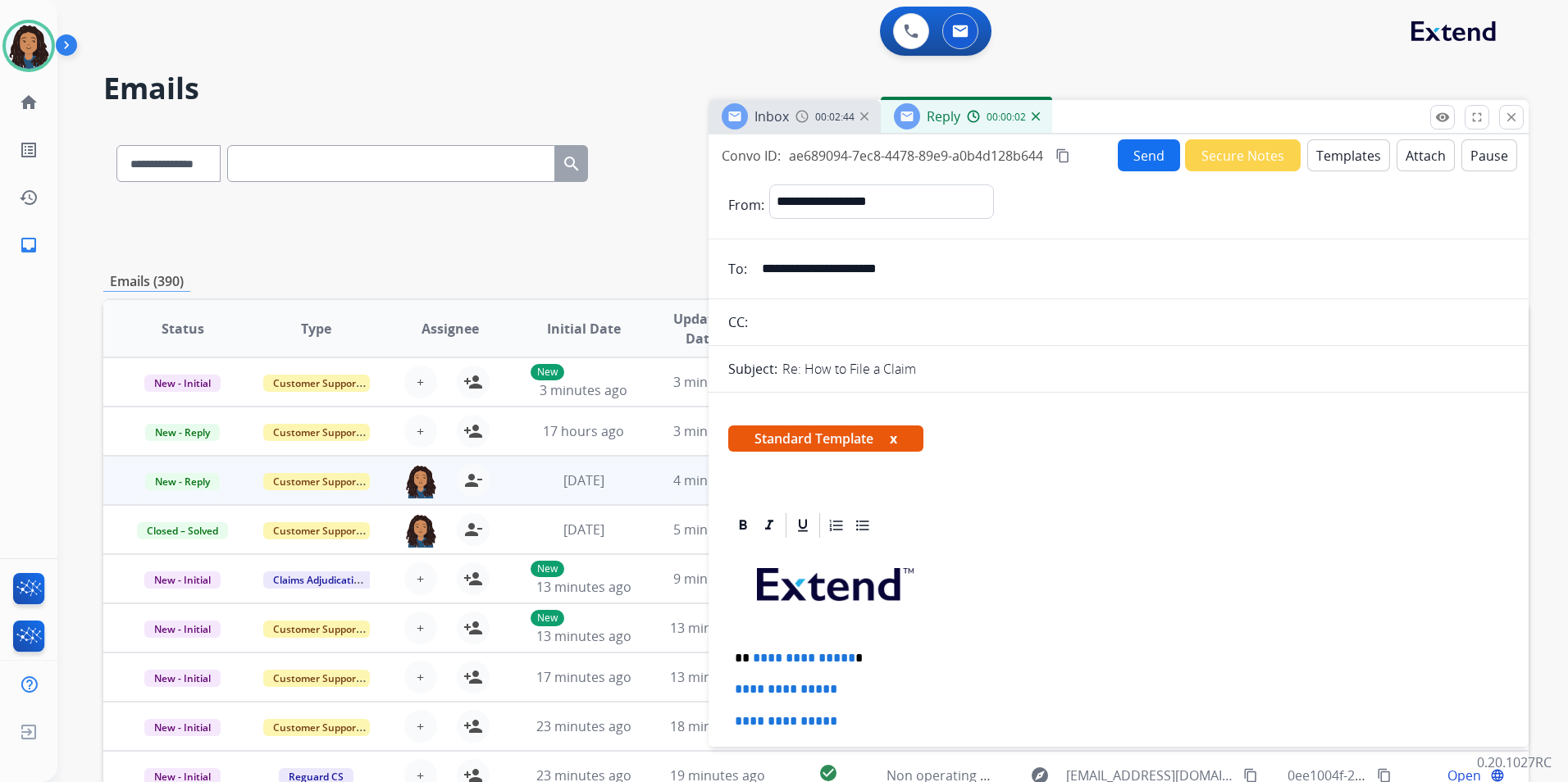
click at [769, 112] on span "Inbox" at bounding box center [772, 116] width 35 height 18
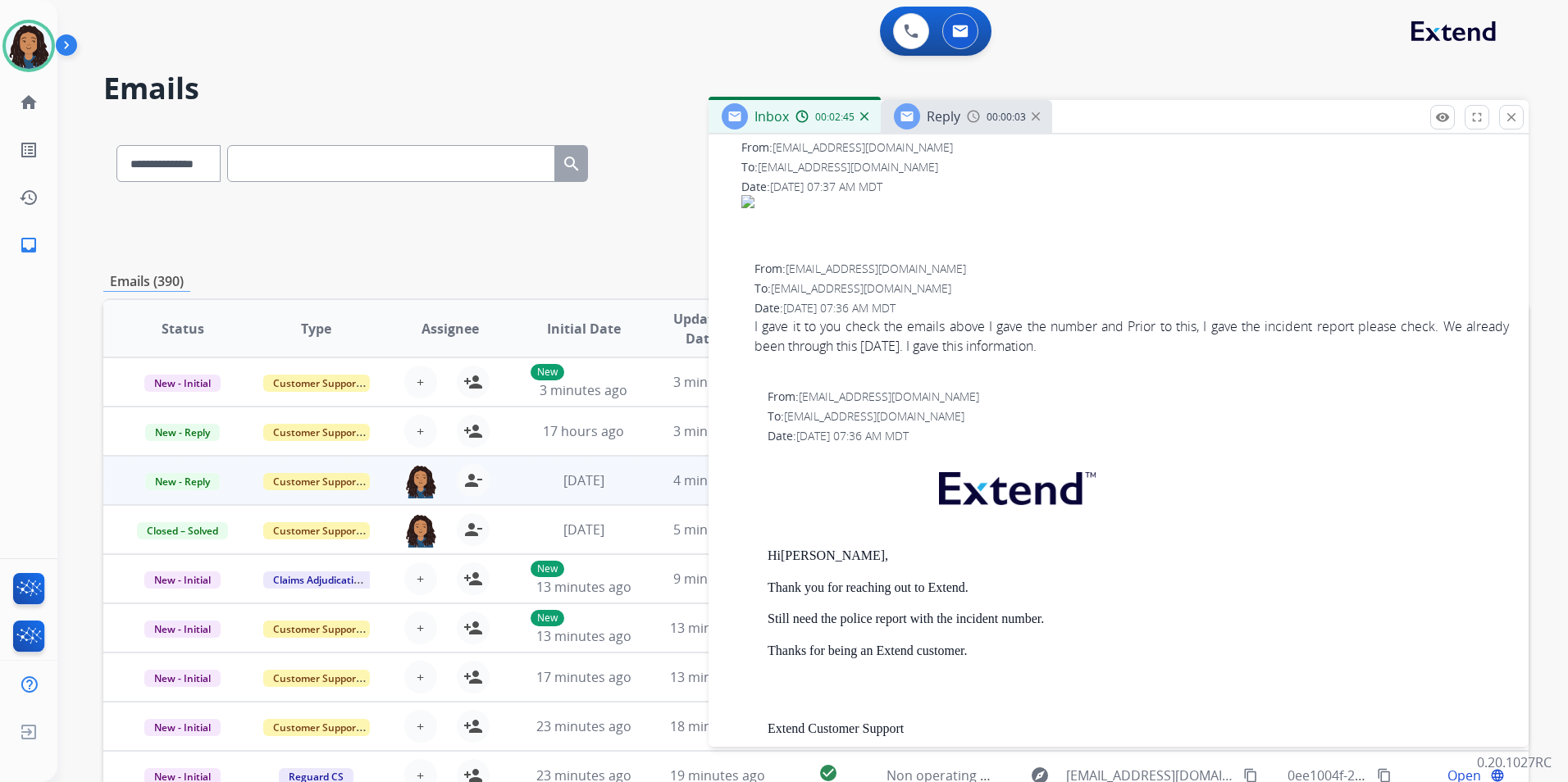
scroll to position [574, 0]
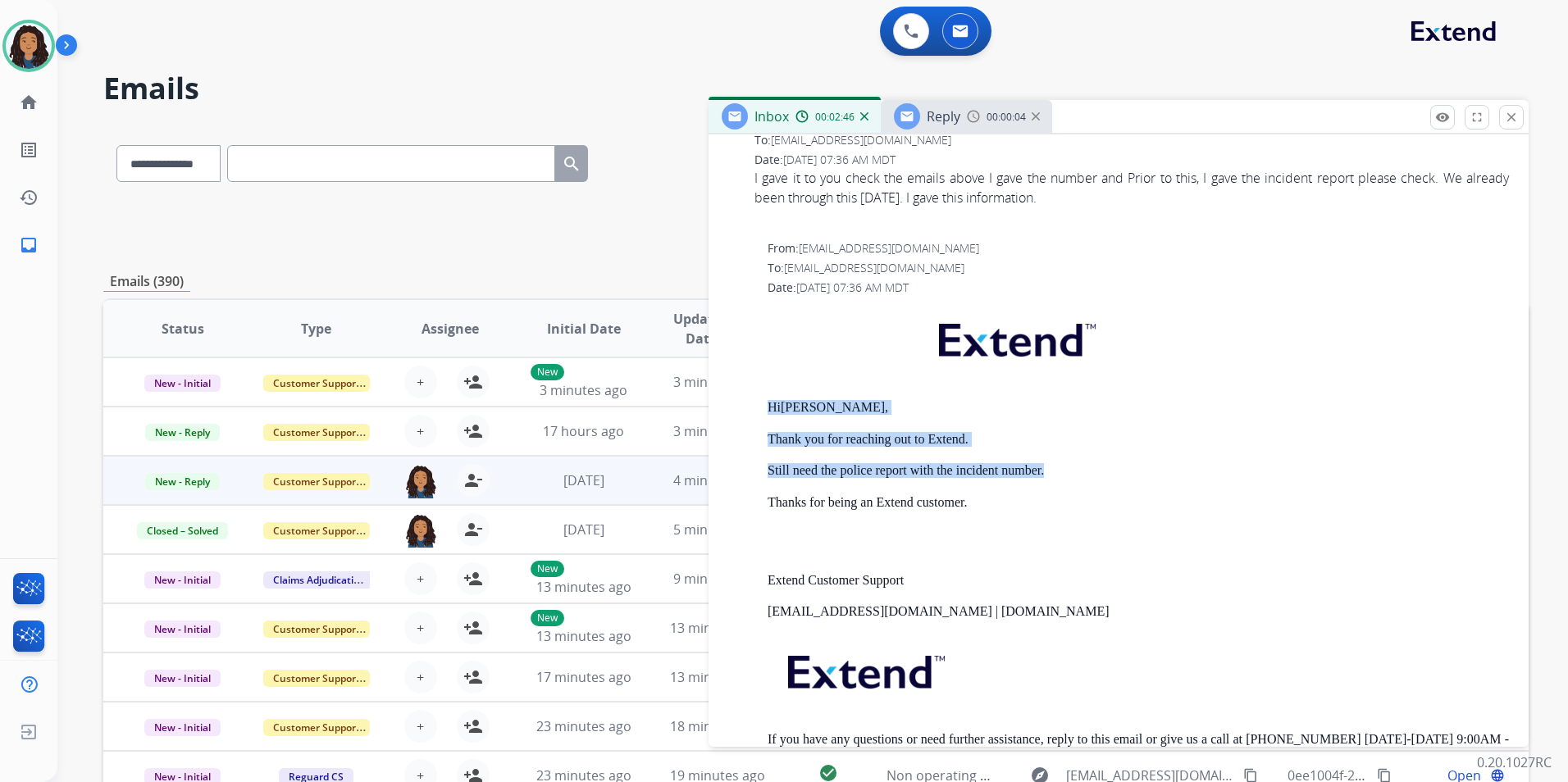
drag, startPoint x: 752, startPoint y: 399, endPoint x: 1057, endPoint y: 458, distance: 310.7
click at [1057, 458] on div "From: [EMAIL_ADDRESS][DOMAIN_NAME] To: [EMAIL_ADDRESS][DOMAIN_NAME] Date: [DATE…" at bounding box center [1118, 514] width 780 height 548
drag, startPoint x: 1057, startPoint y: 458, endPoint x: 1027, endPoint y: 472, distance: 33.1
copy div "Hi [PERSON_NAME], Thank you for reaching out to Extend. Still need the police r…"
click at [951, 126] on div "Reply" at bounding box center [943, 116] width 34 height 20
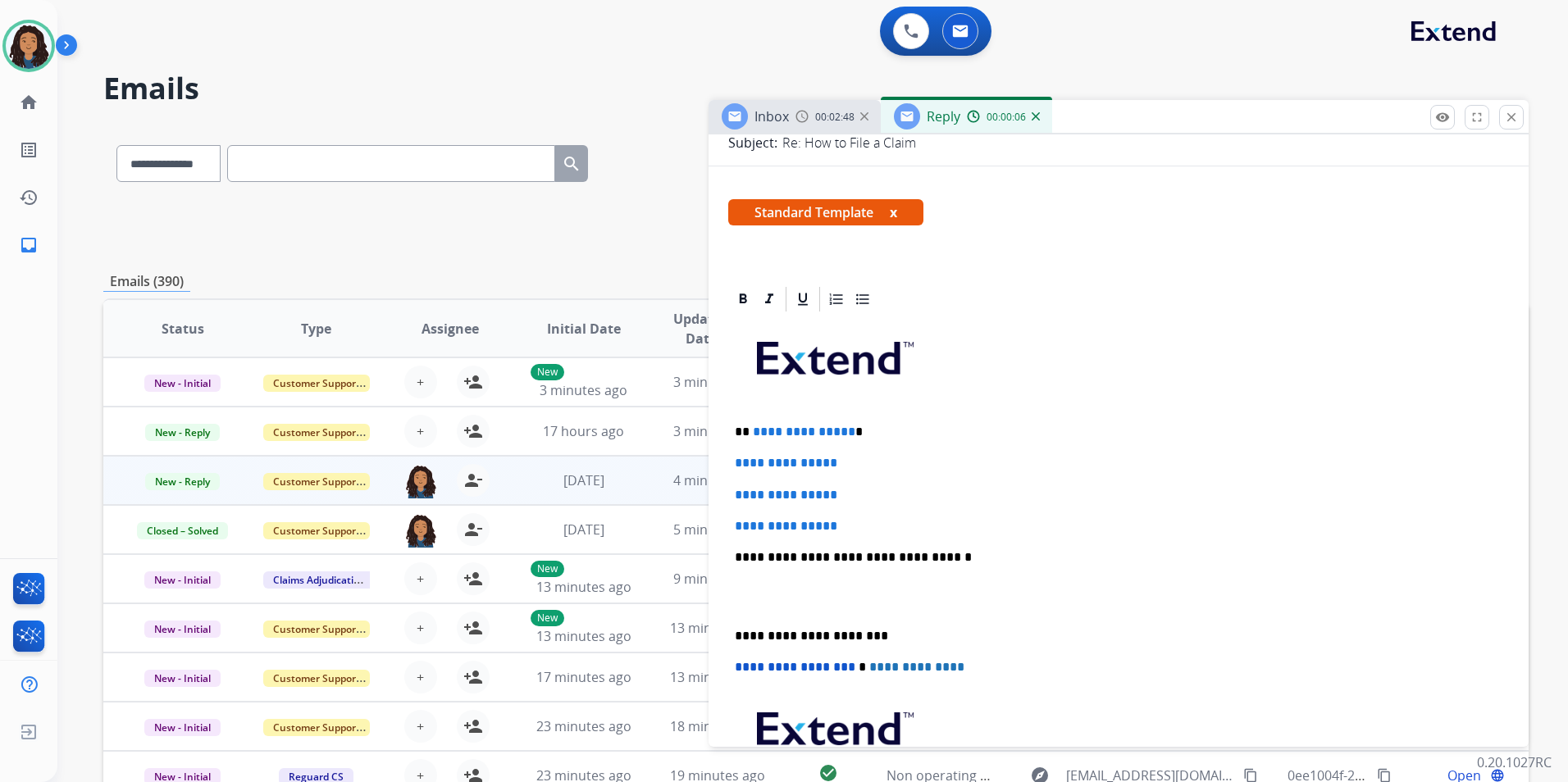
scroll to position [246, 0]
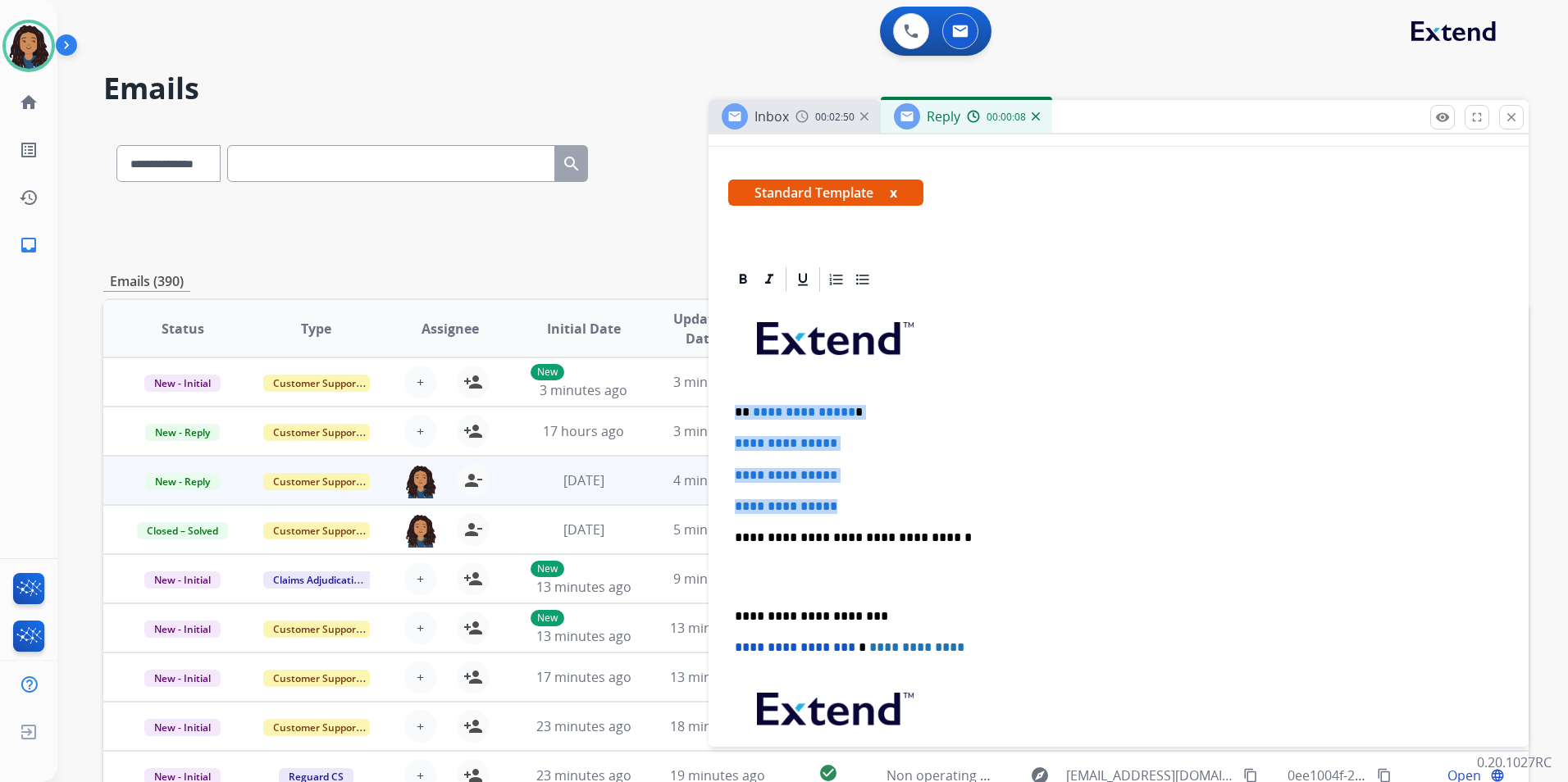
drag, startPoint x: 731, startPoint y: 406, endPoint x: 890, endPoint y: 509, distance: 189.4
click at [890, 509] on div "**********" at bounding box center [1118, 576] width 780 height 564
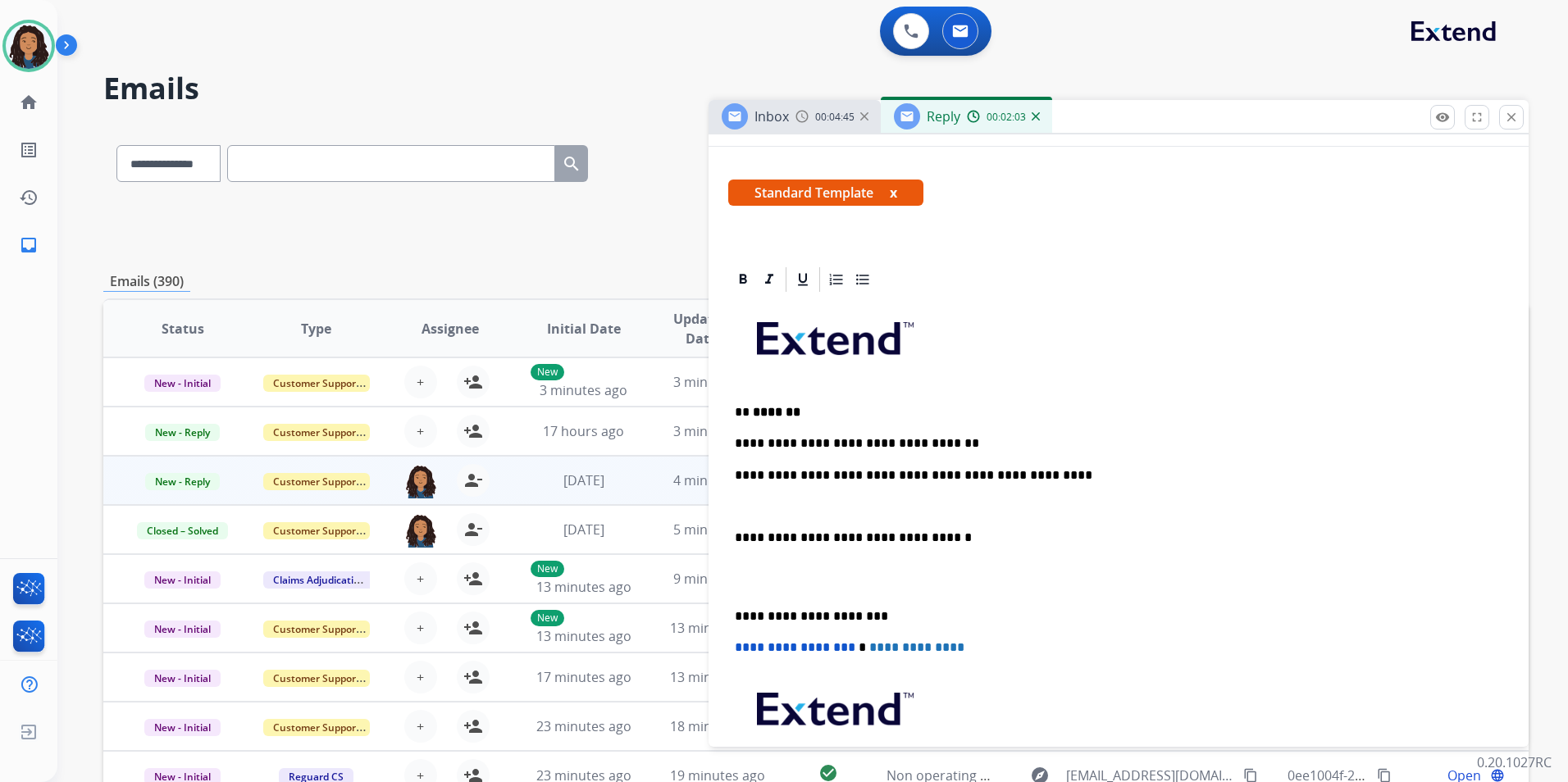
click at [841, 498] on div "**********" at bounding box center [1118, 576] width 780 height 564
click at [818, 504] on p at bounding box center [1118, 507] width 767 height 15
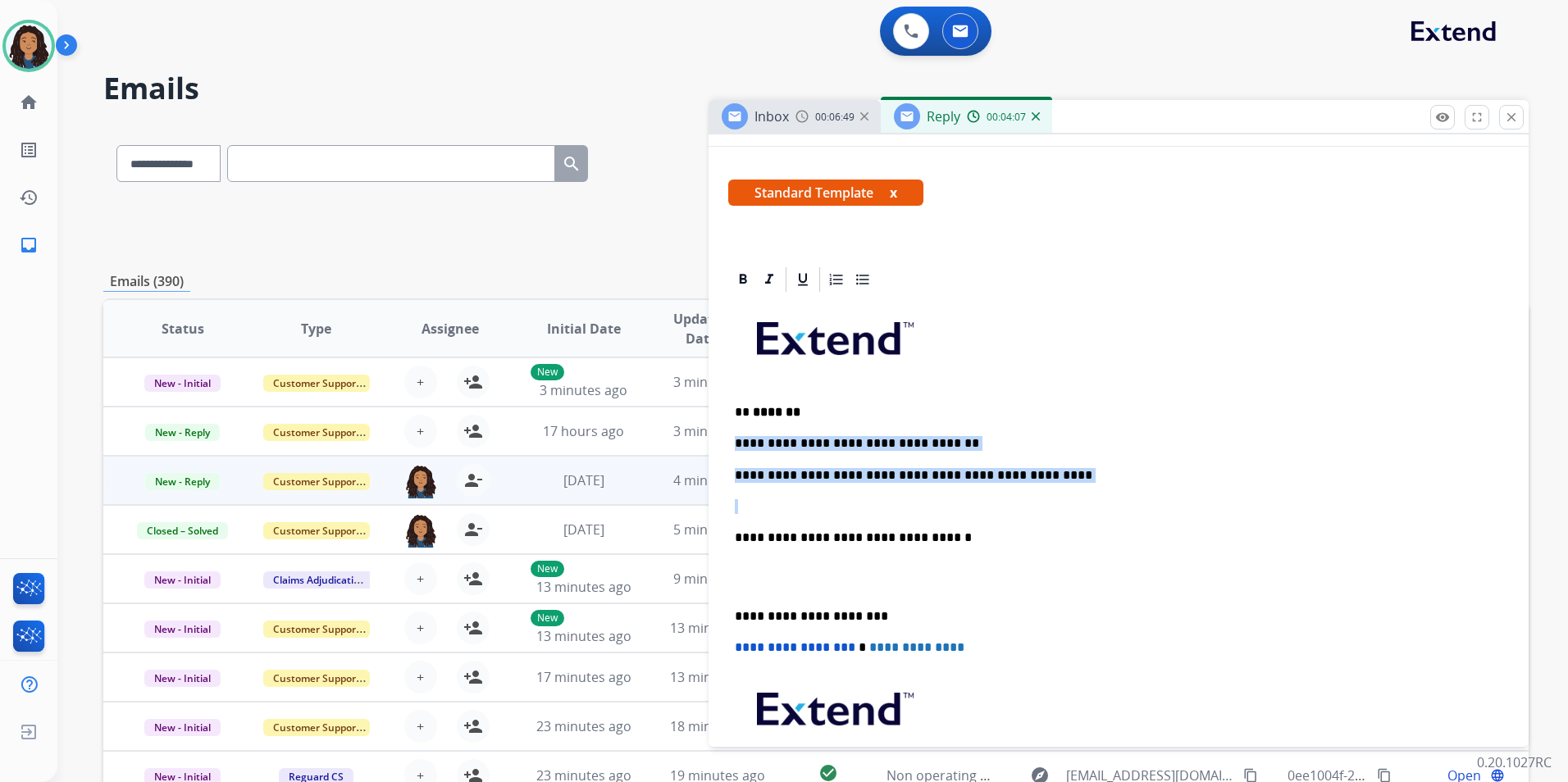
drag, startPoint x: 731, startPoint y: 440, endPoint x: 1056, endPoint y: 483, distance: 327.8
click at [1056, 483] on div "**********" at bounding box center [1118, 576] width 780 height 564
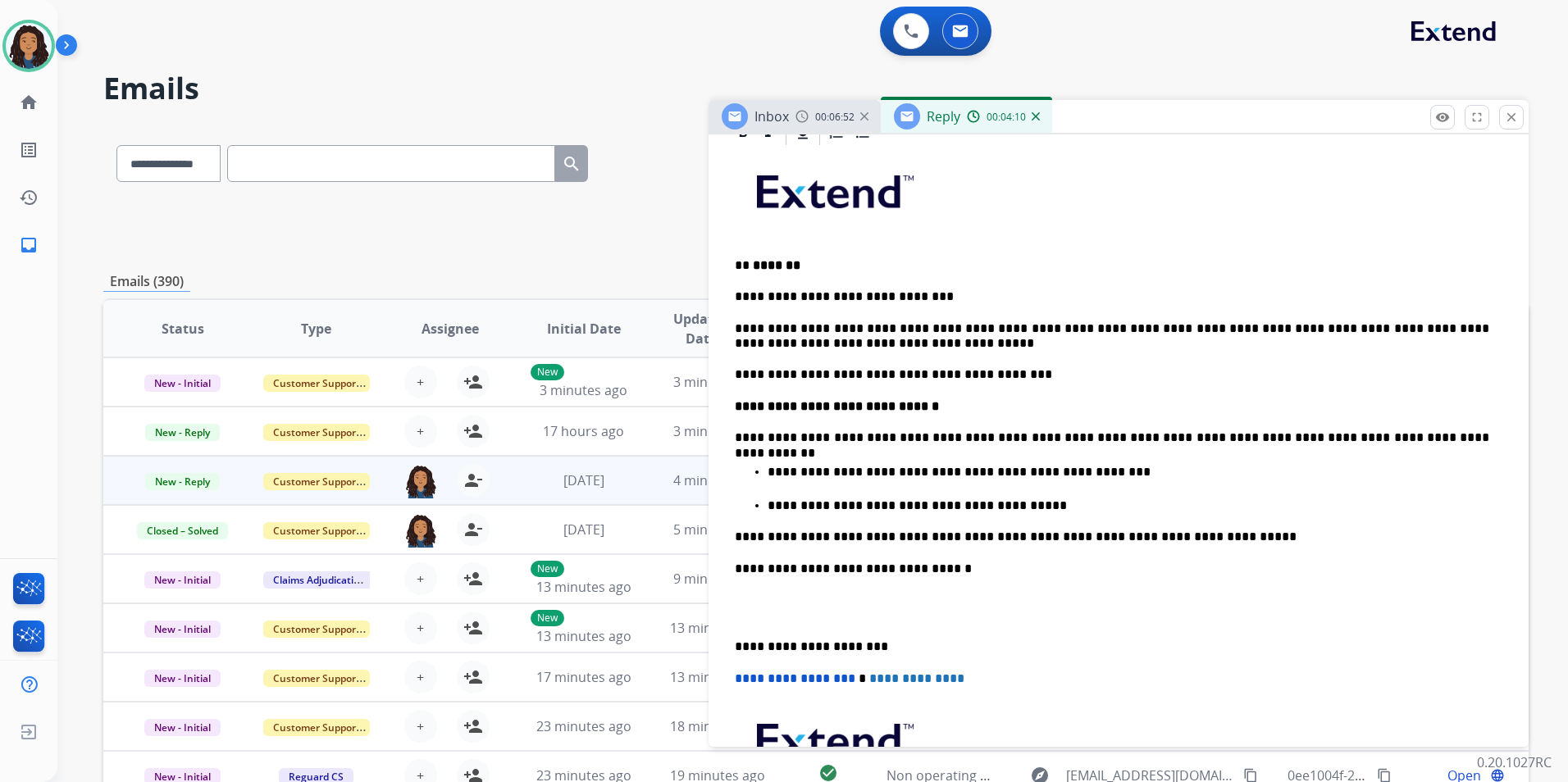
scroll to position [574, 0]
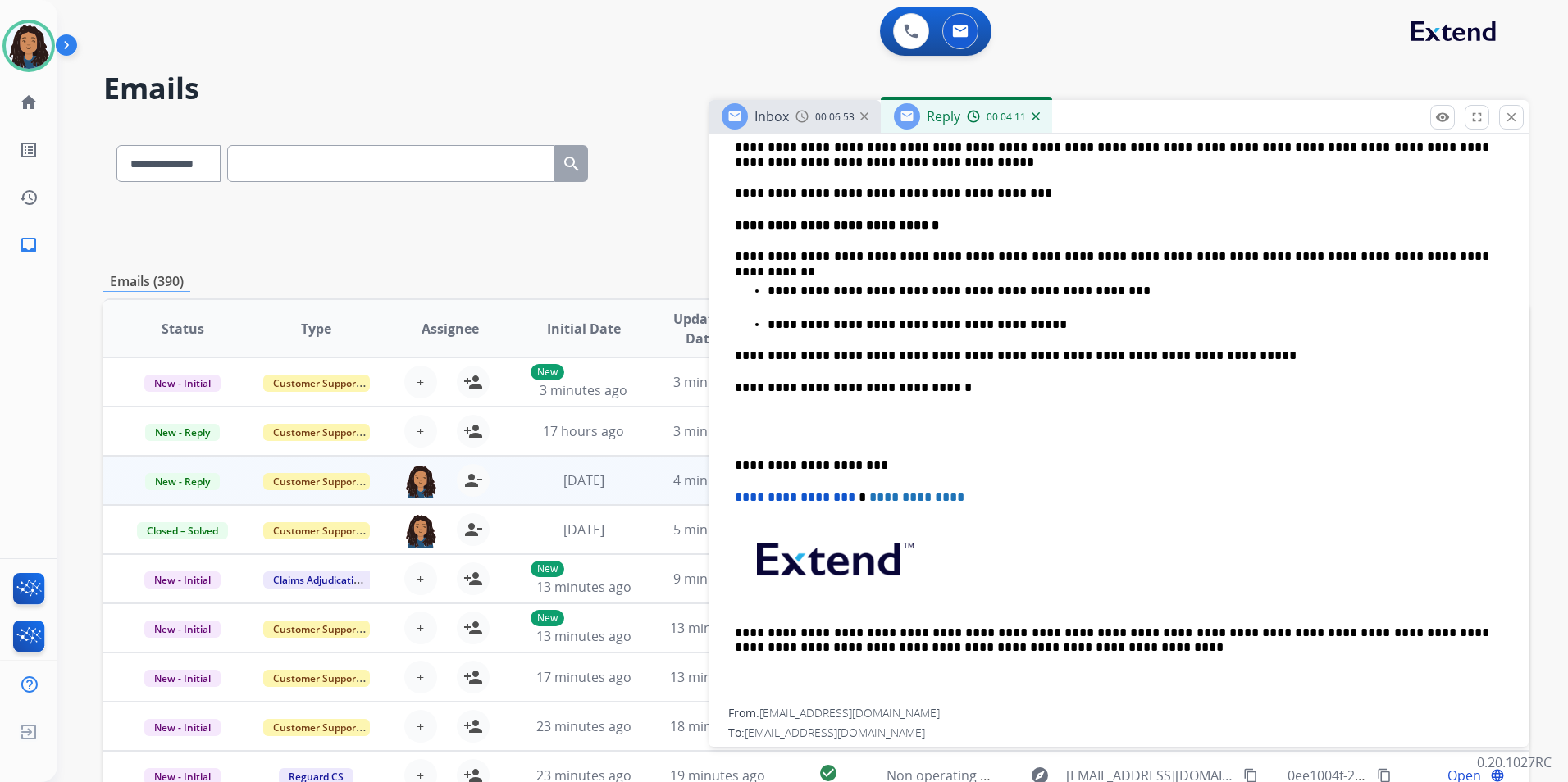
click at [831, 416] on p at bounding box center [1118, 426] width 767 height 31
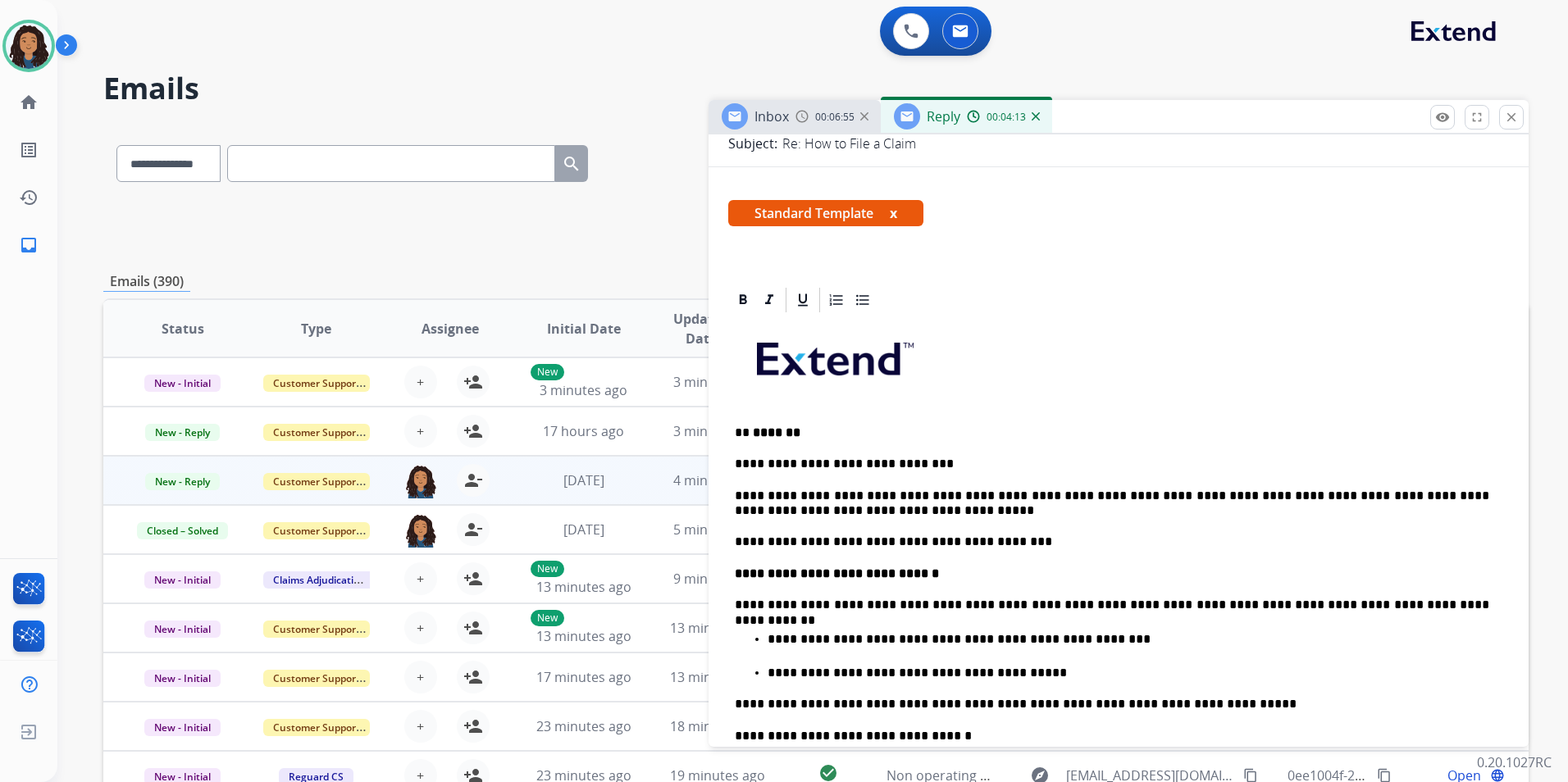
scroll to position [328, 0]
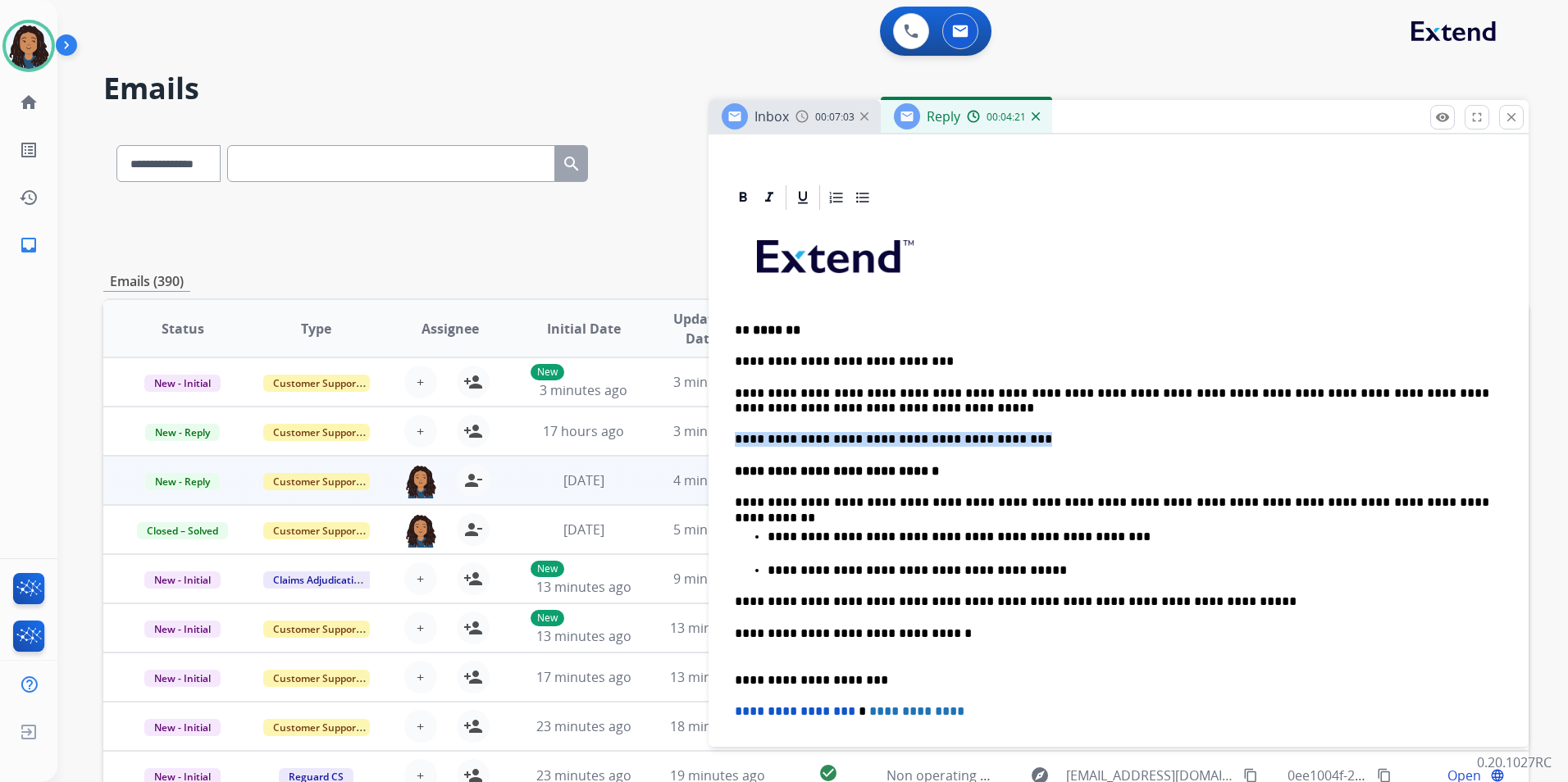
drag, startPoint x: 733, startPoint y: 438, endPoint x: 1021, endPoint y: 443, distance: 288.0
click at [1021, 443] on div "**********" at bounding box center [1118, 567] width 780 height 710
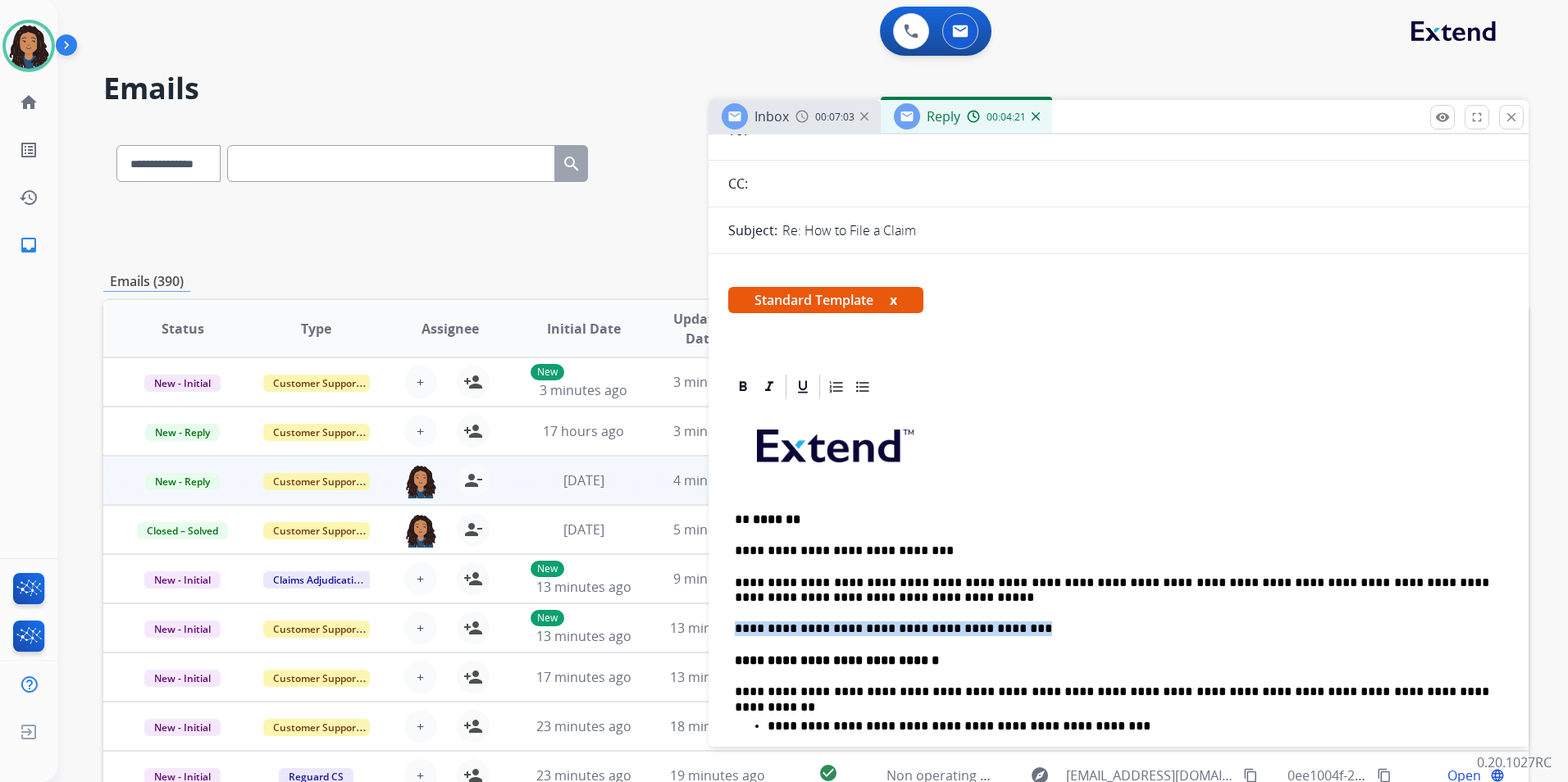
scroll to position [0, 0]
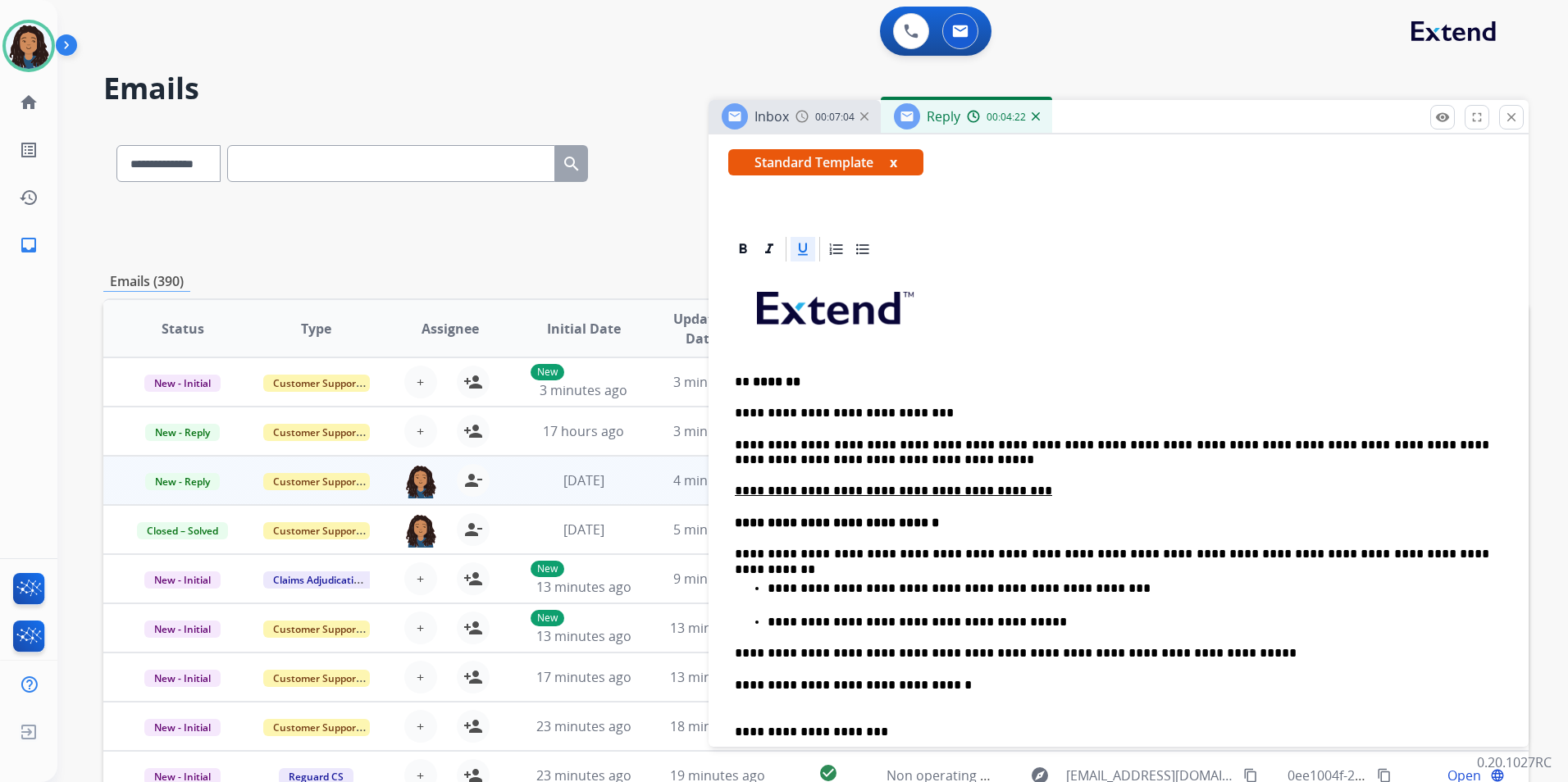
scroll to position [277, 0]
click at [892, 432] on div "**********" at bounding box center [1118, 618] width 780 height 710
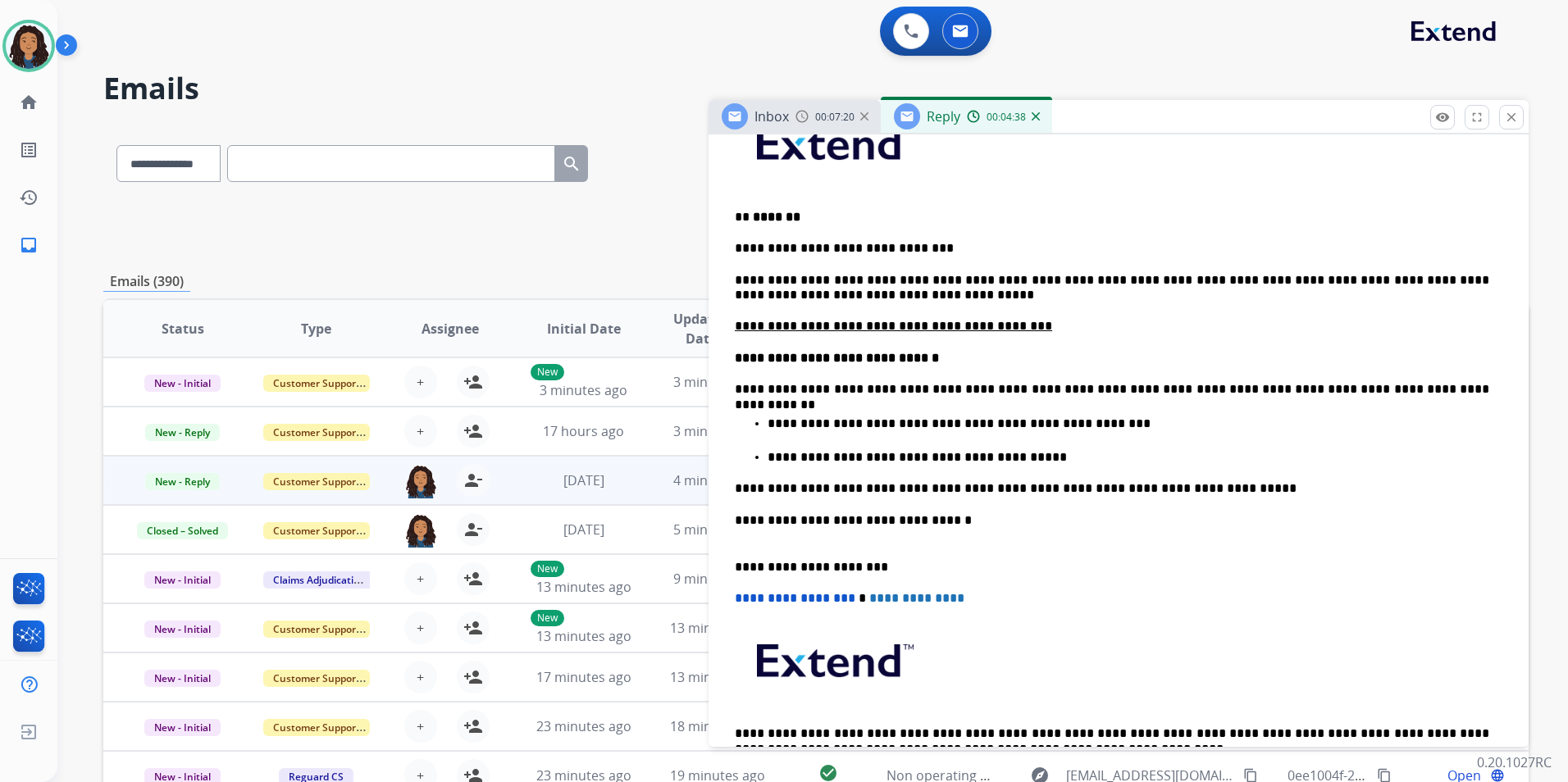
scroll to position [0, 0]
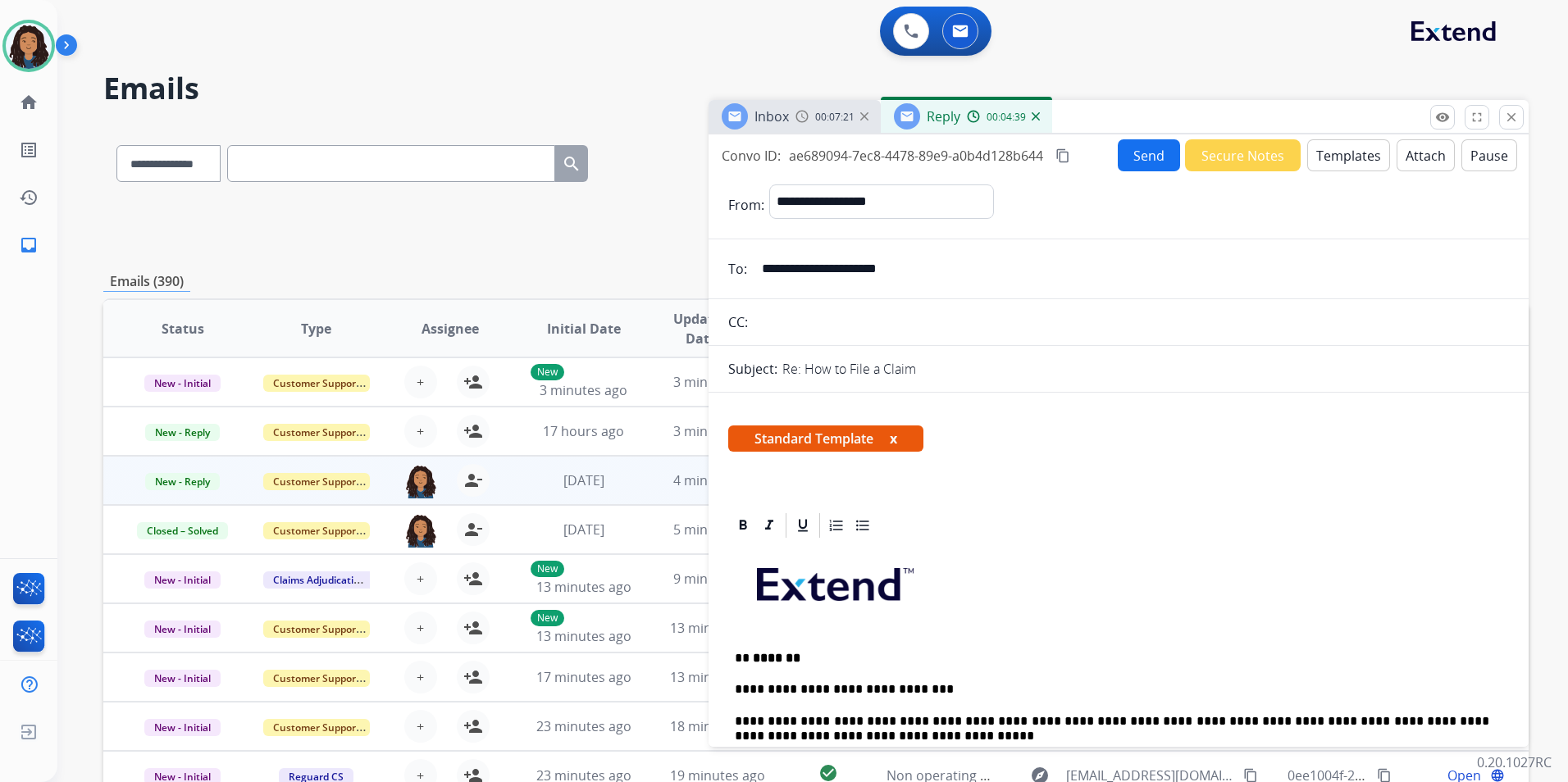
click at [1144, 161] on button "Send" at bounding box center [1148, 155] width 62 height 32
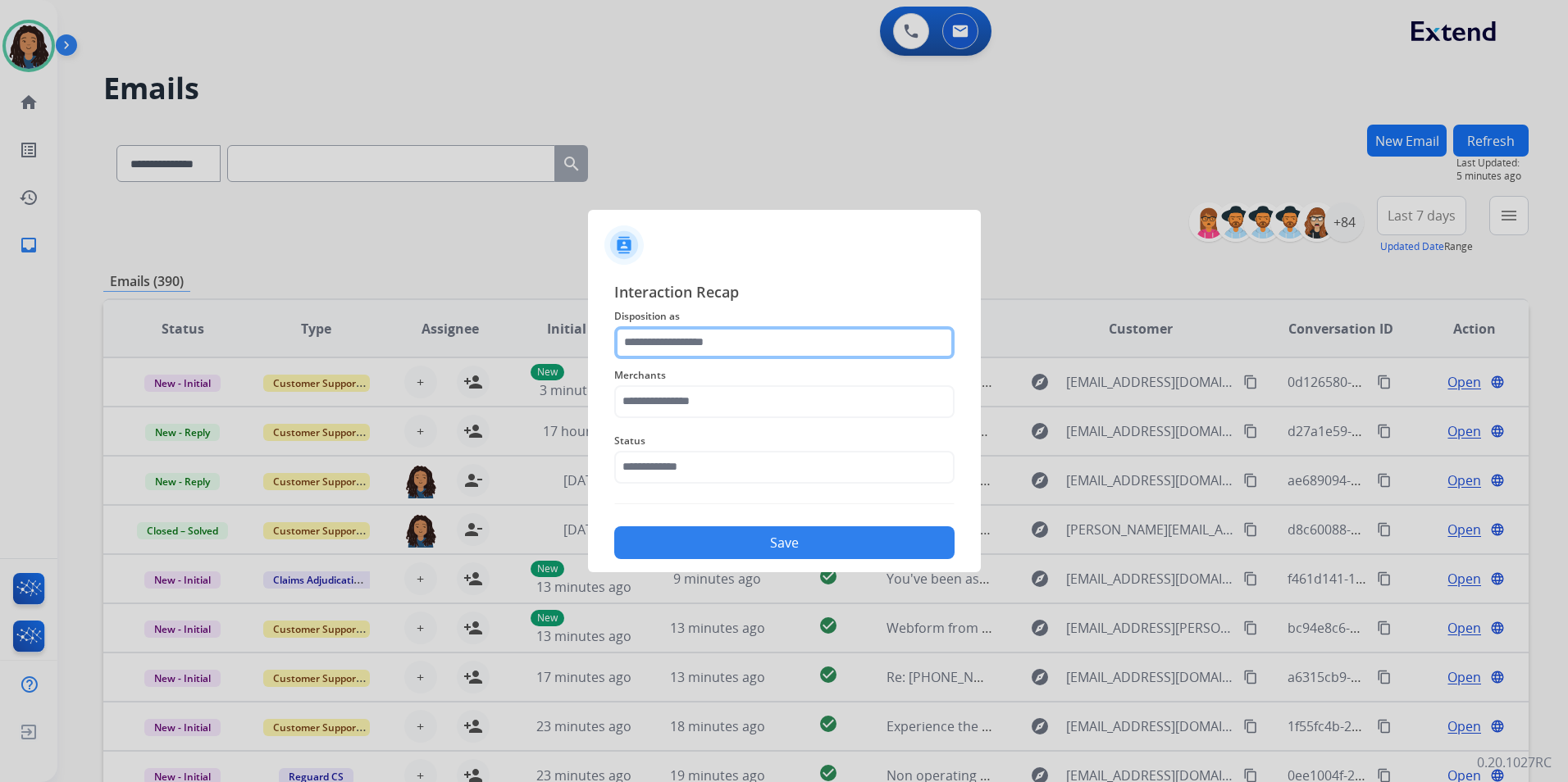
click at [762, 342] on input "text" at bounding box center [784, 343] width 340 height 33
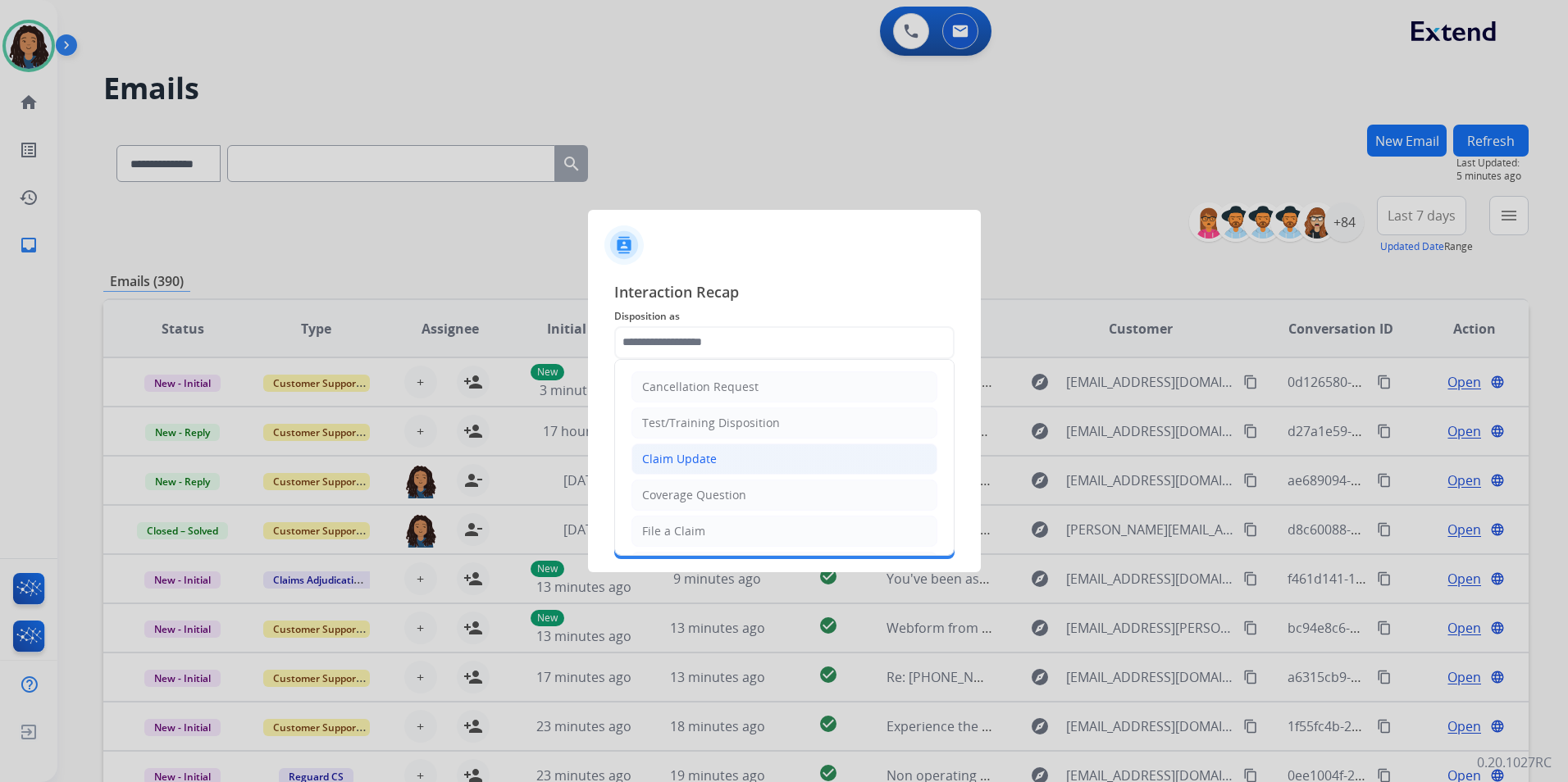
click at [735, 463] on li "Claim Update" at bounding box center [784, 459] width 306 height 31
type input "**********"
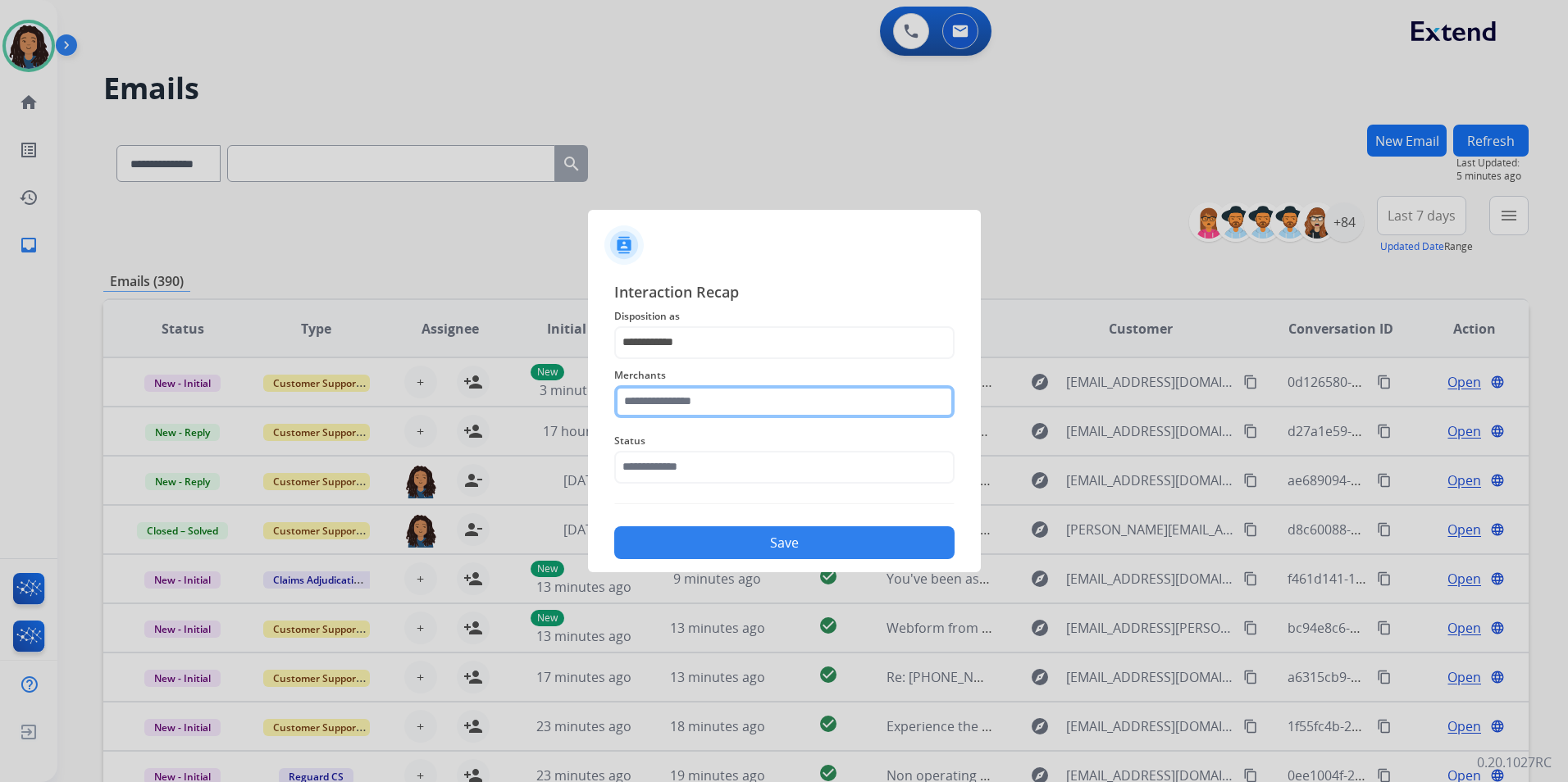
click at [710, 405] on input "text" at bounding box center [784, 402] width 340 height 33
type input "*****"
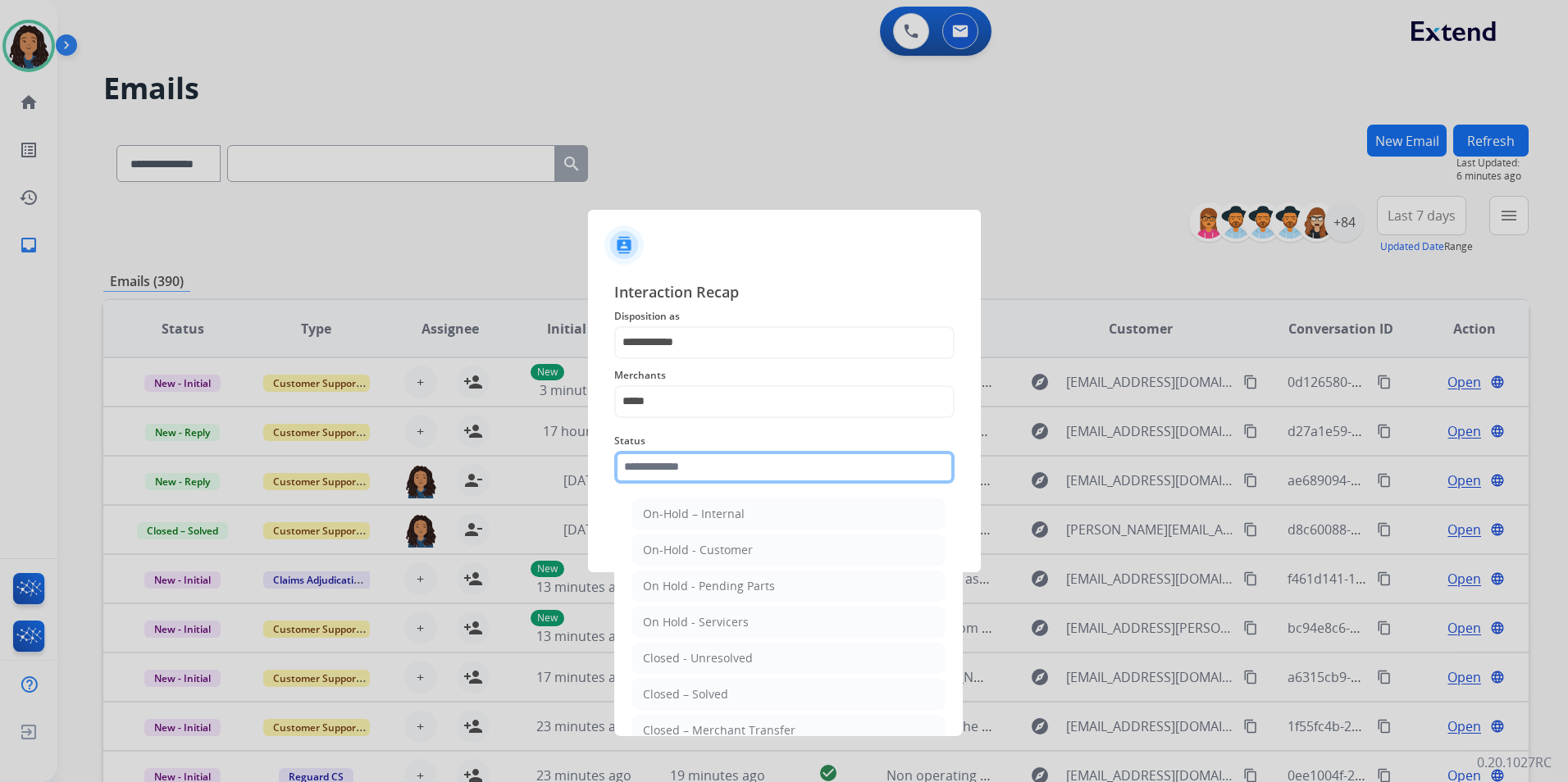
click at [708, 477] on input "text" at bounding box center [784, 467] width 340 height 33
click at [703, 686] on div "Closed – Solved" at bounding box center [685, 694] width 85 height 17
type input "**********"
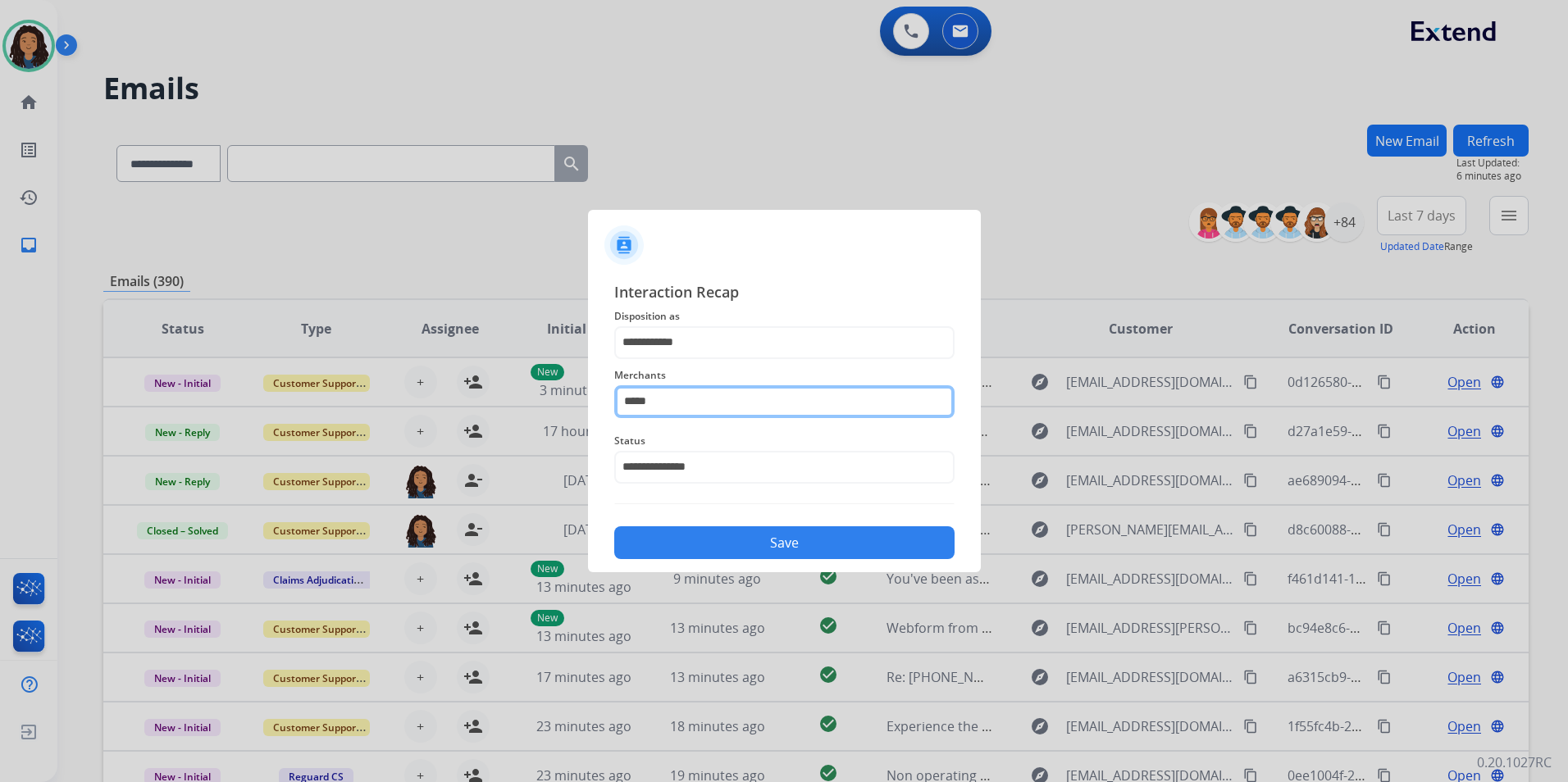
click at [698, 407] on input "*****" at bounding box center [784, 402] width 340 height 33
drag, startPoint x: 746, startPoint y: 451, endPoint x: 753, endPoint y: 481, distance: 30.8
click at [746, 451] on li "Jomashop" at bounding box center [789, 448] width 312 height 31
type input "********"
drag, startPoint x: 772, startPoint y: 557, endPoint x: 765, endPoint y: 546, distance: 13.0
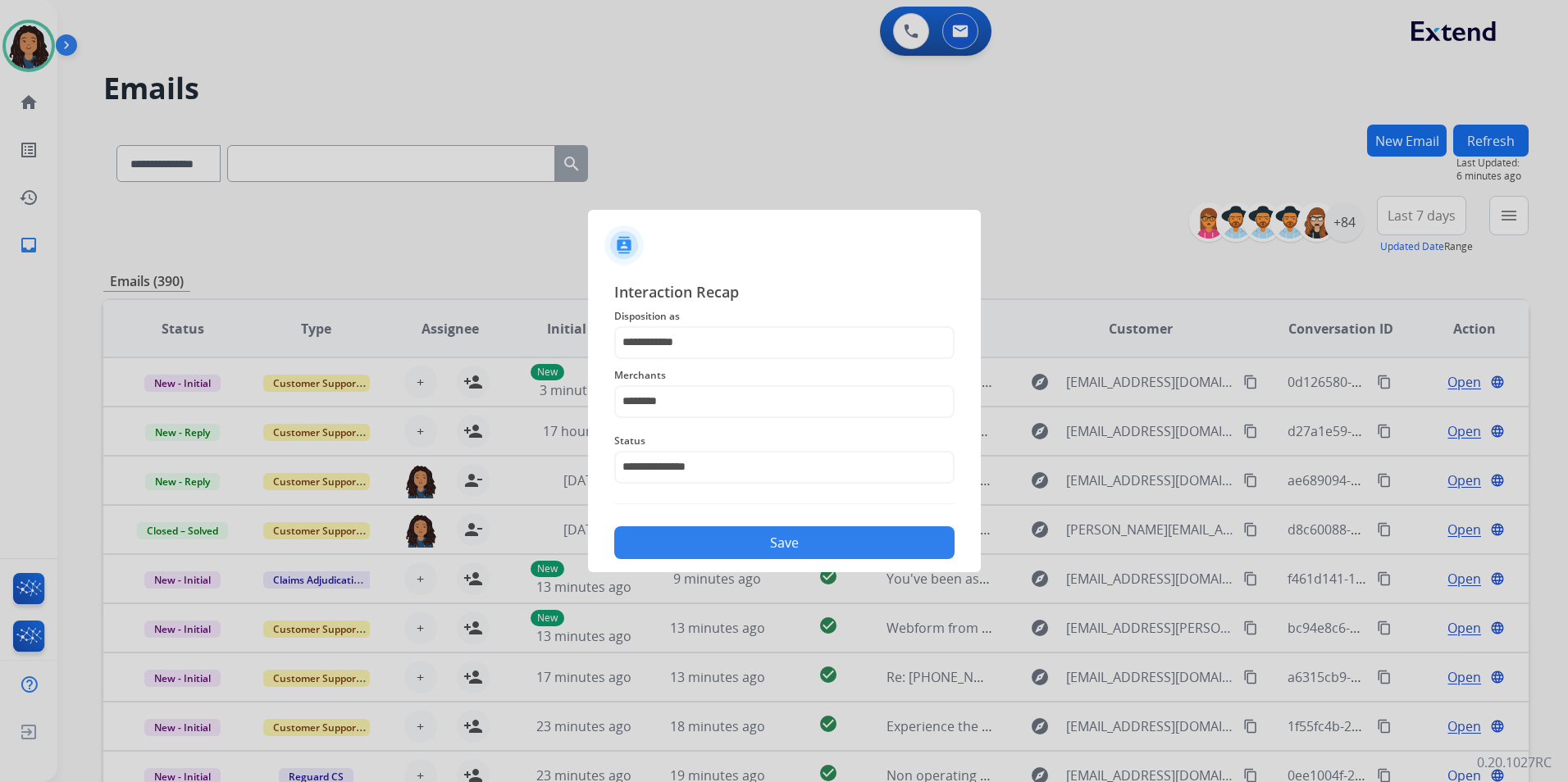
click at [770, 557] on button "Save" at bounding box center [784, 543] width 340 height 33
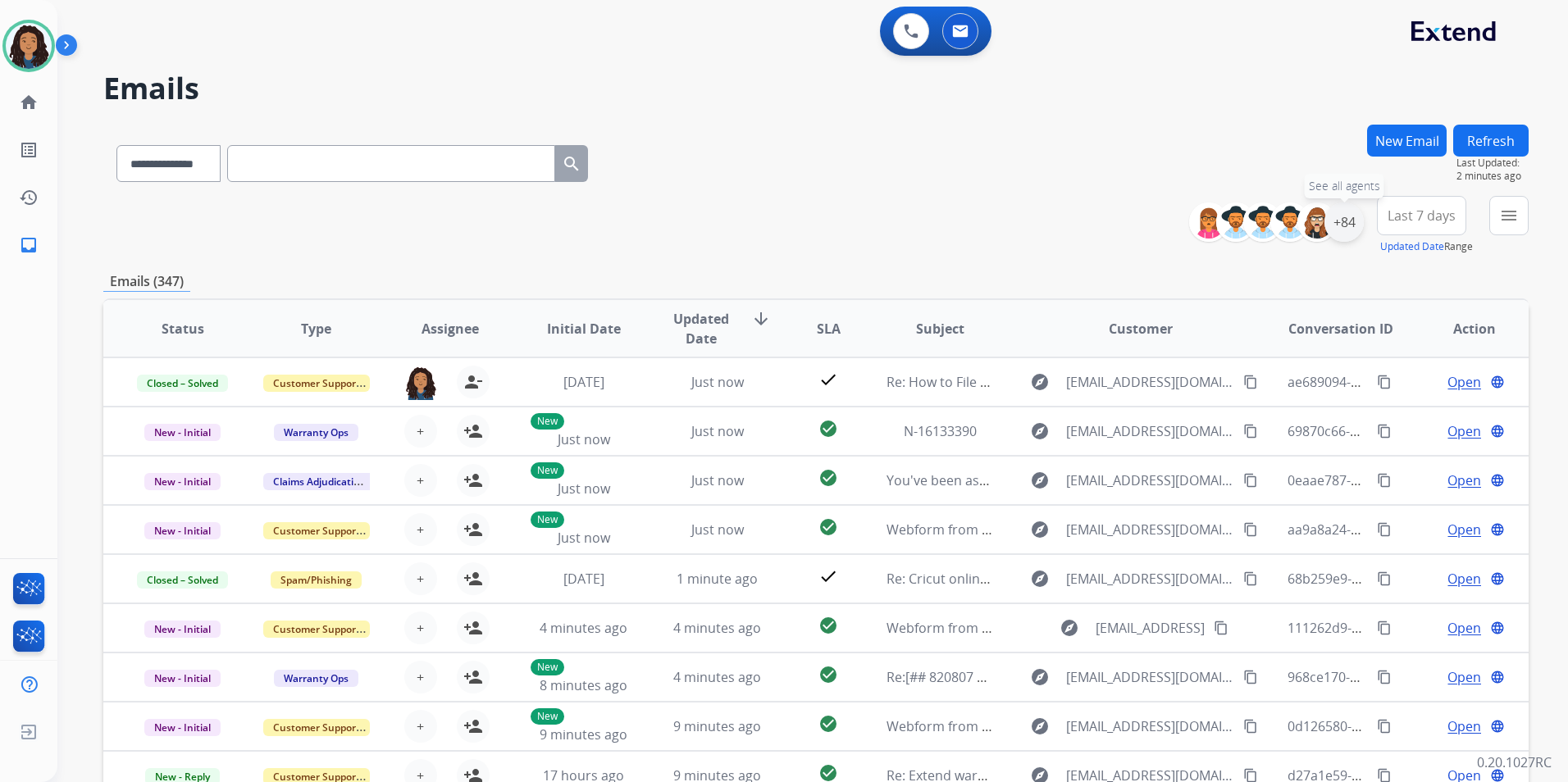
click at [1354, 223] on div "+84" at bounding box center [1344, 222] width 40 height 40
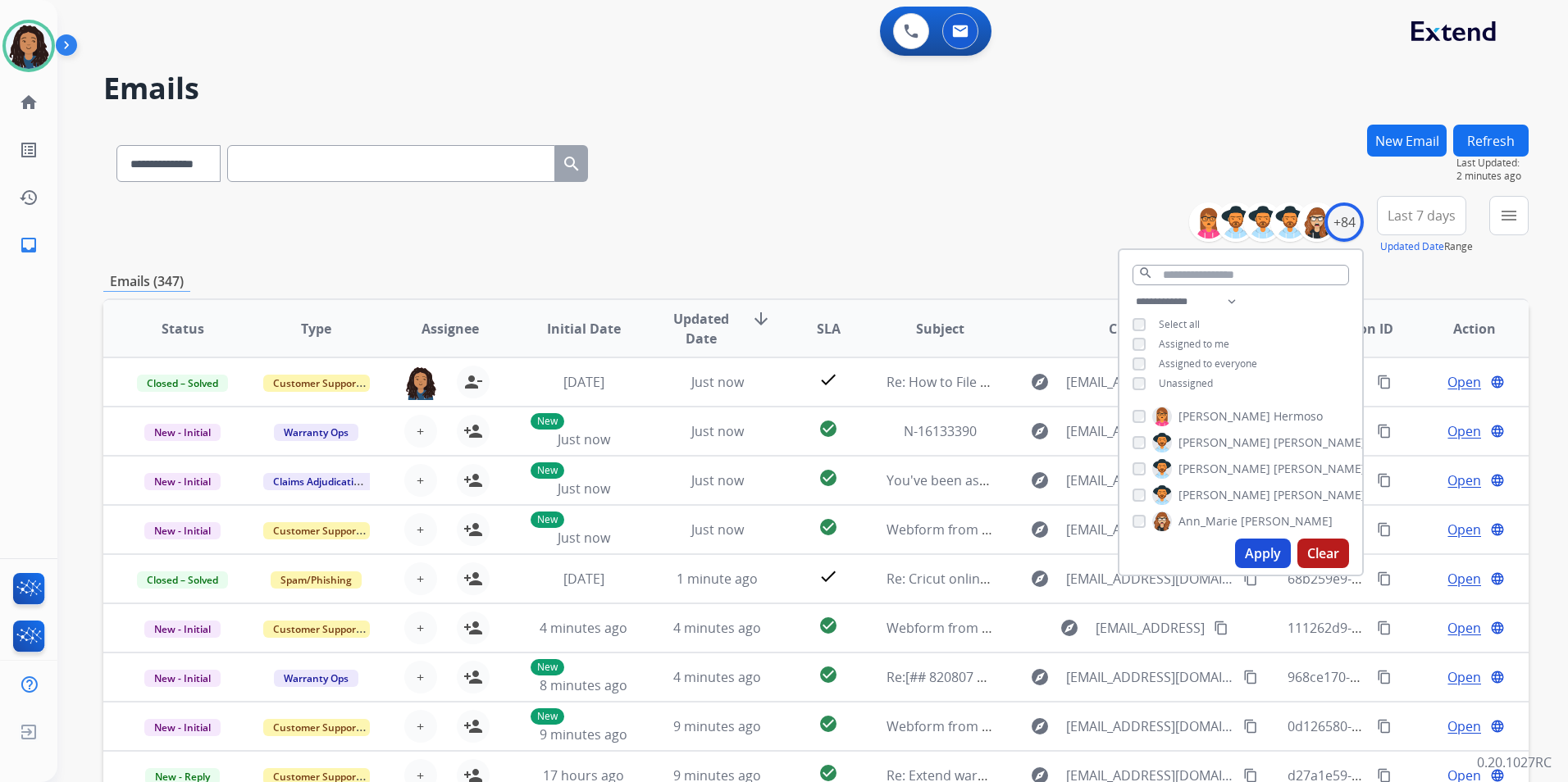
click at [1195, 378] on span "Unassigned" at bounding box center [1186, 383] width 54 height 14
click at [1242, 552] on button "Apply" at bounding box center [1262, 553] width 56 height 30
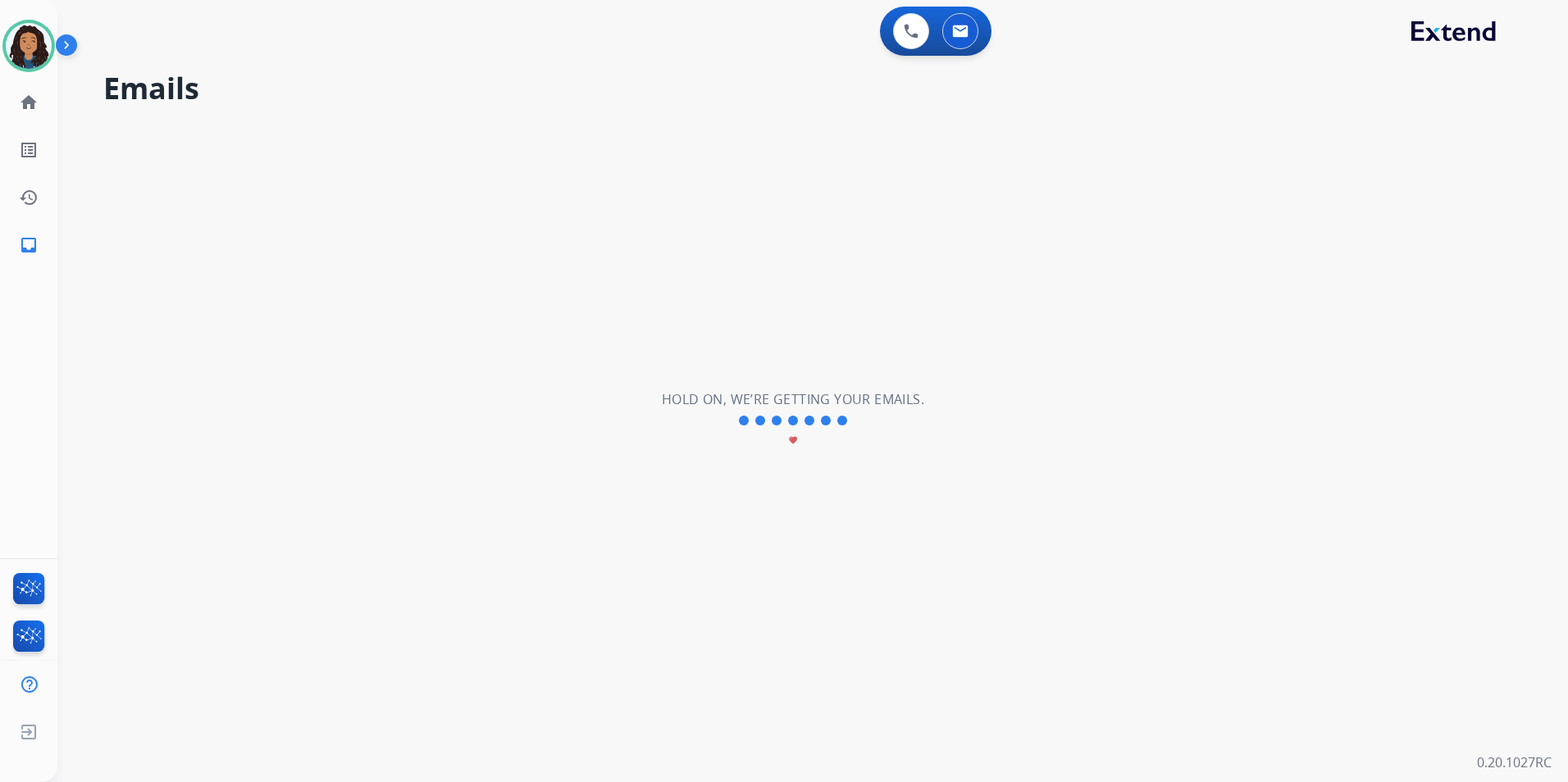
click at [1516, 215] on div "**********" at bounding box center [793, 420] width 1471 height 723
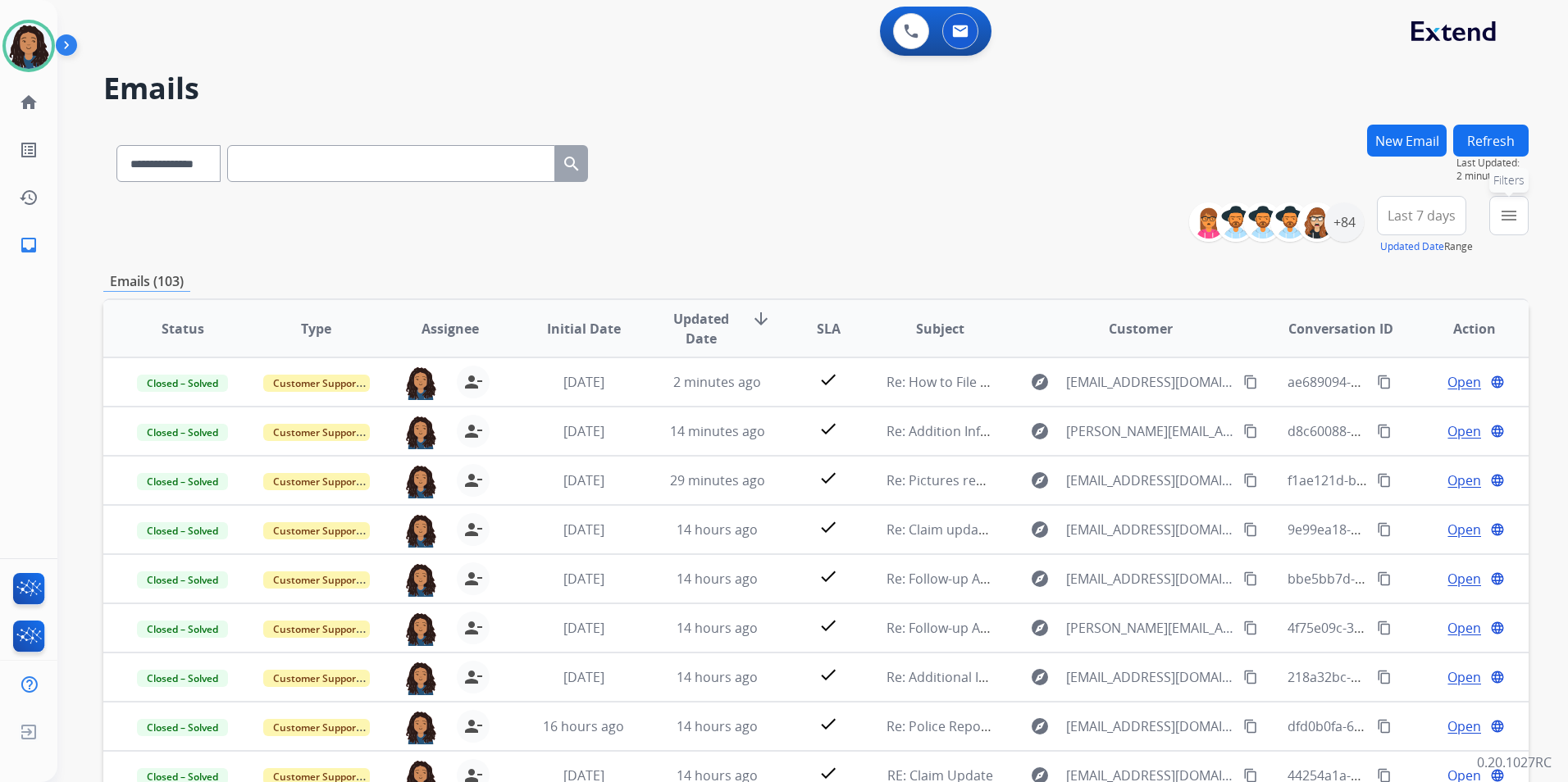
click at [1516, 215] on mat-icon "menu" at bounding box center [1509, 216] width 20 height 20
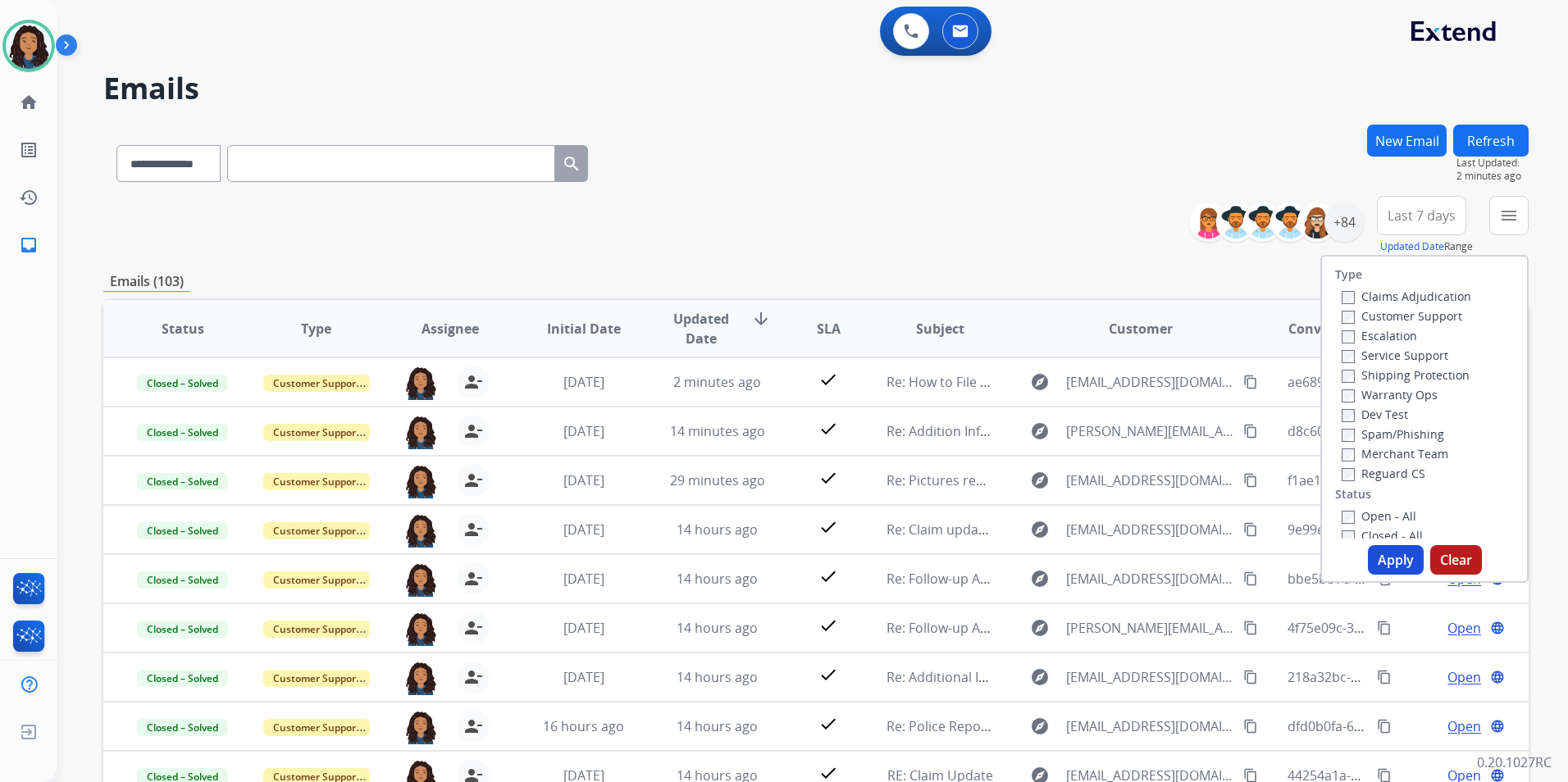
click at [1415, 325] on div "Customer Support" at bounding box center [1406, 315] width 130 height 20
click at [1422, 320] on label "Customer Support" at bounding box center [1402, 315] width 121 height 16
click at [1448, 376] on label "Shipping Protection" at bounding box center [1405, 375] width 128 height 16
click at [1384, 473] on label "Reguard CS" at bounding box center [1383, 473] width 83 height 16
click at [1381, 509] on label "Open - All" at bounding box center [1379, 516] width 74 height 16
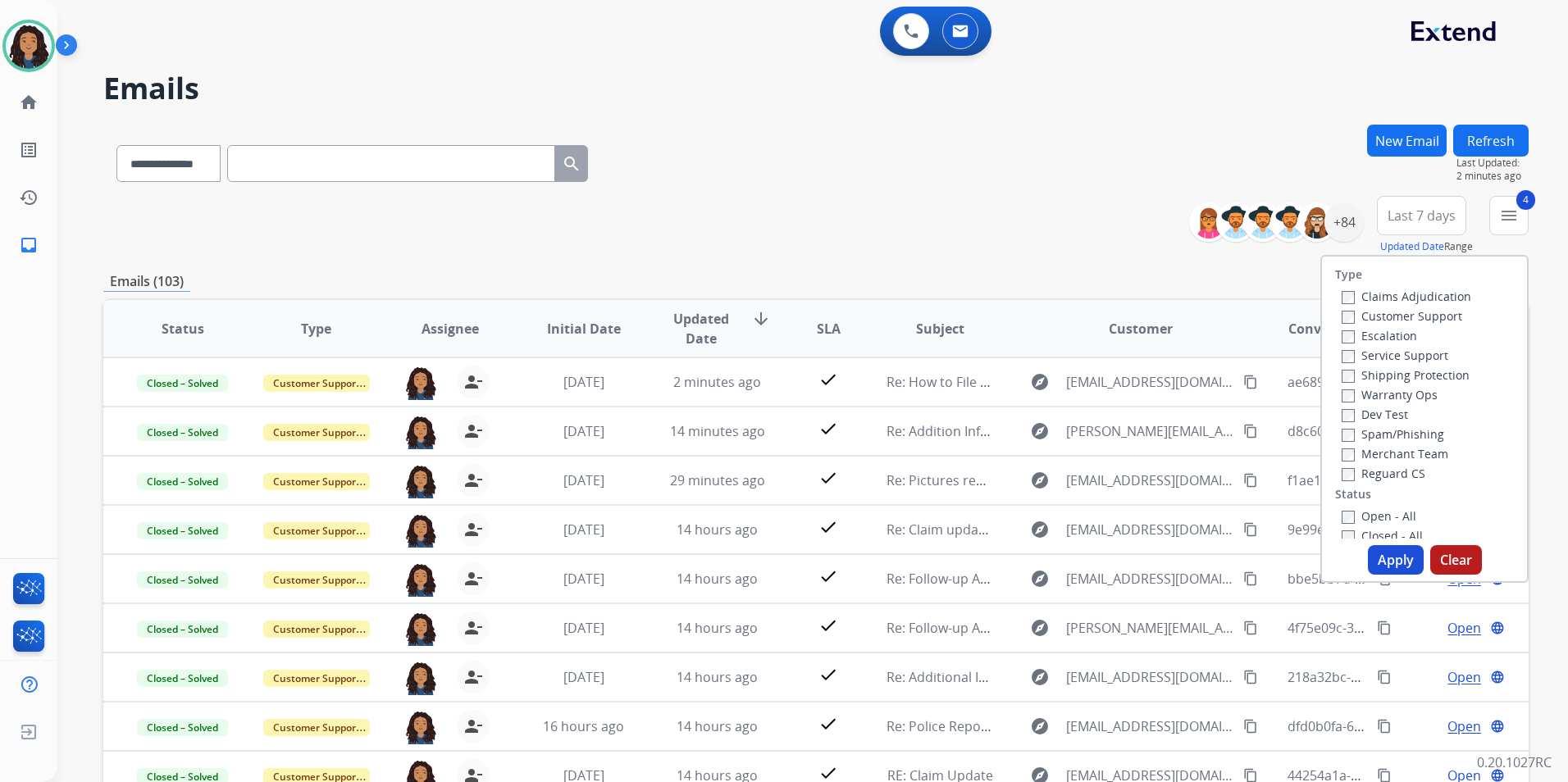
click at [1385, 552] on button "Apply" at bounding box center [1395, 560] width 56 height 30
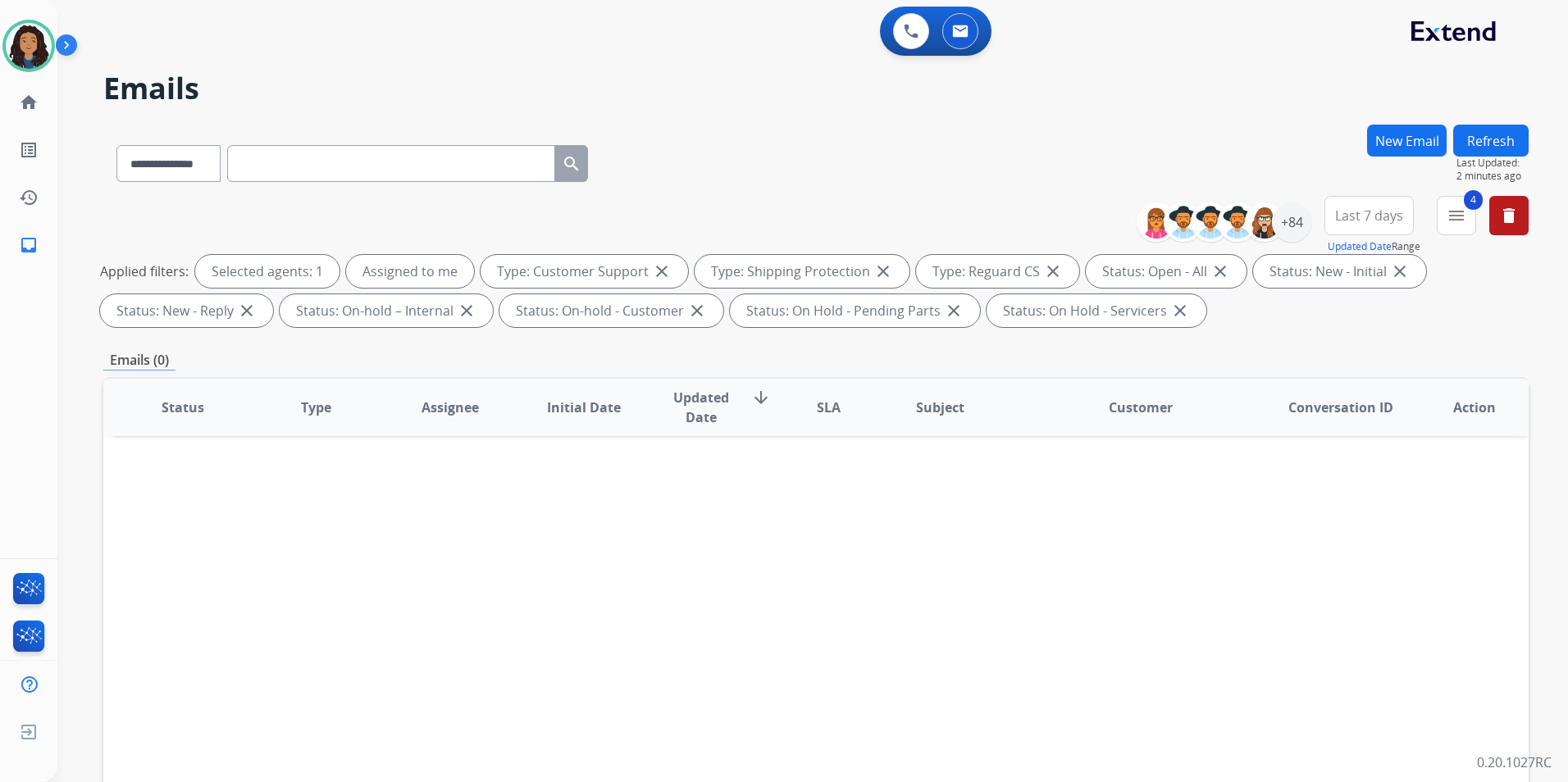
click at [925, 144] on div "**********" at bounding box center [816, 160] width 1425 height 71
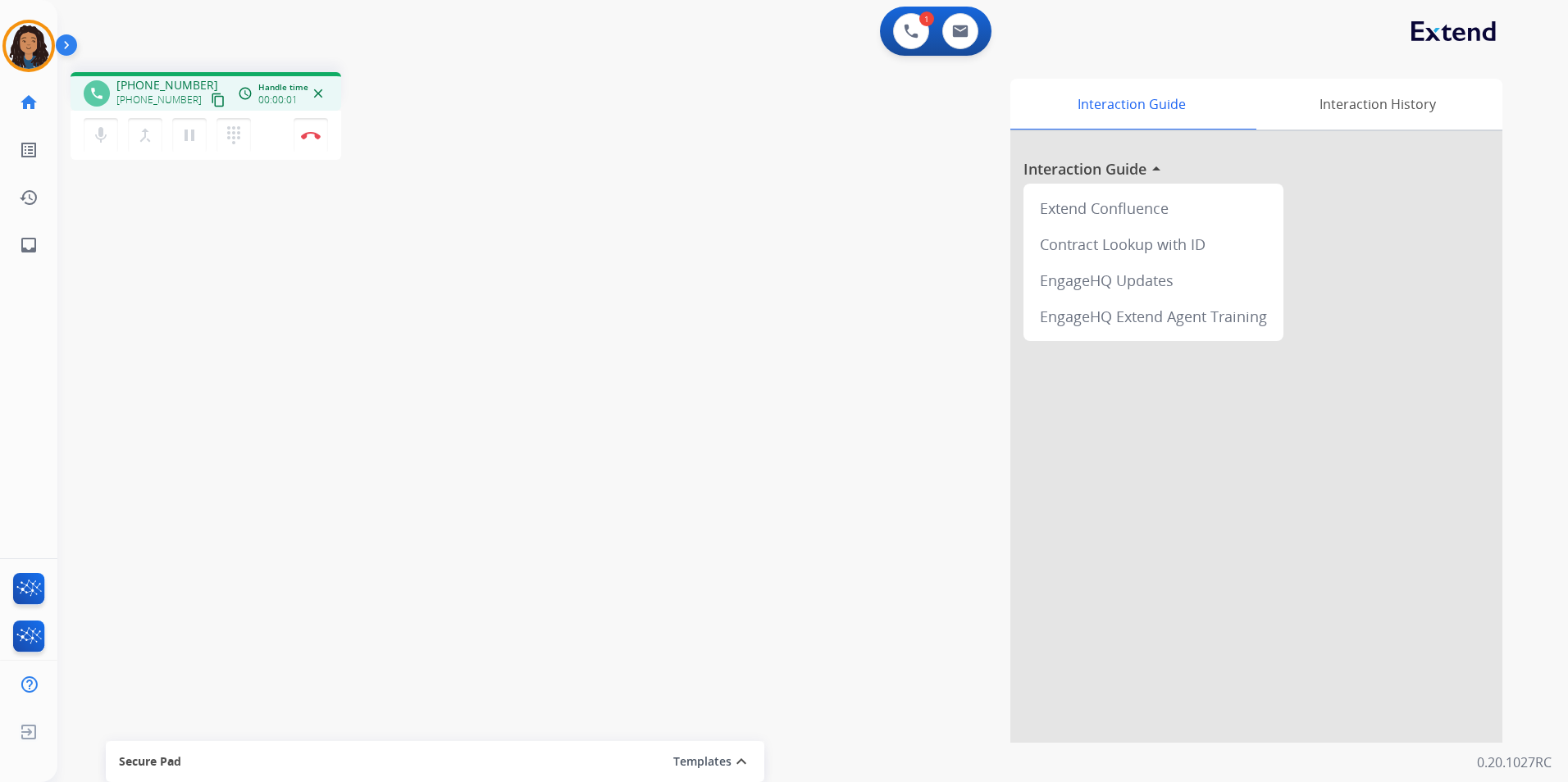
click at [211, 98] on mat-icon "content_copy" at bounding box center [218, 100] width 15 height 15
click at [302, 143] on button "Disconnect" at bounding box center [310, 135] width 35 height 35
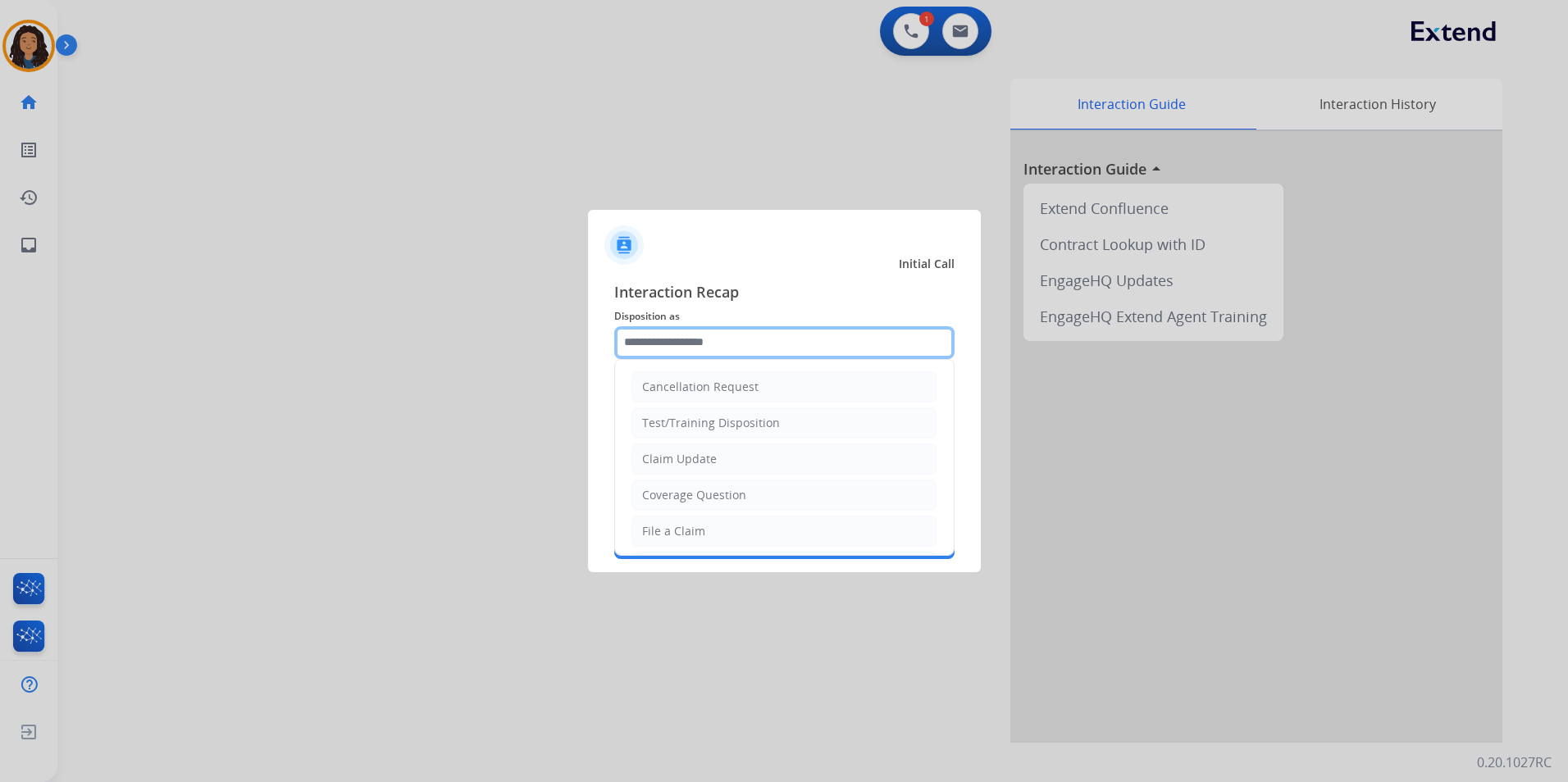
click at [779, 329] on input "text" at bounding box center [784, 343] width 340 height 33
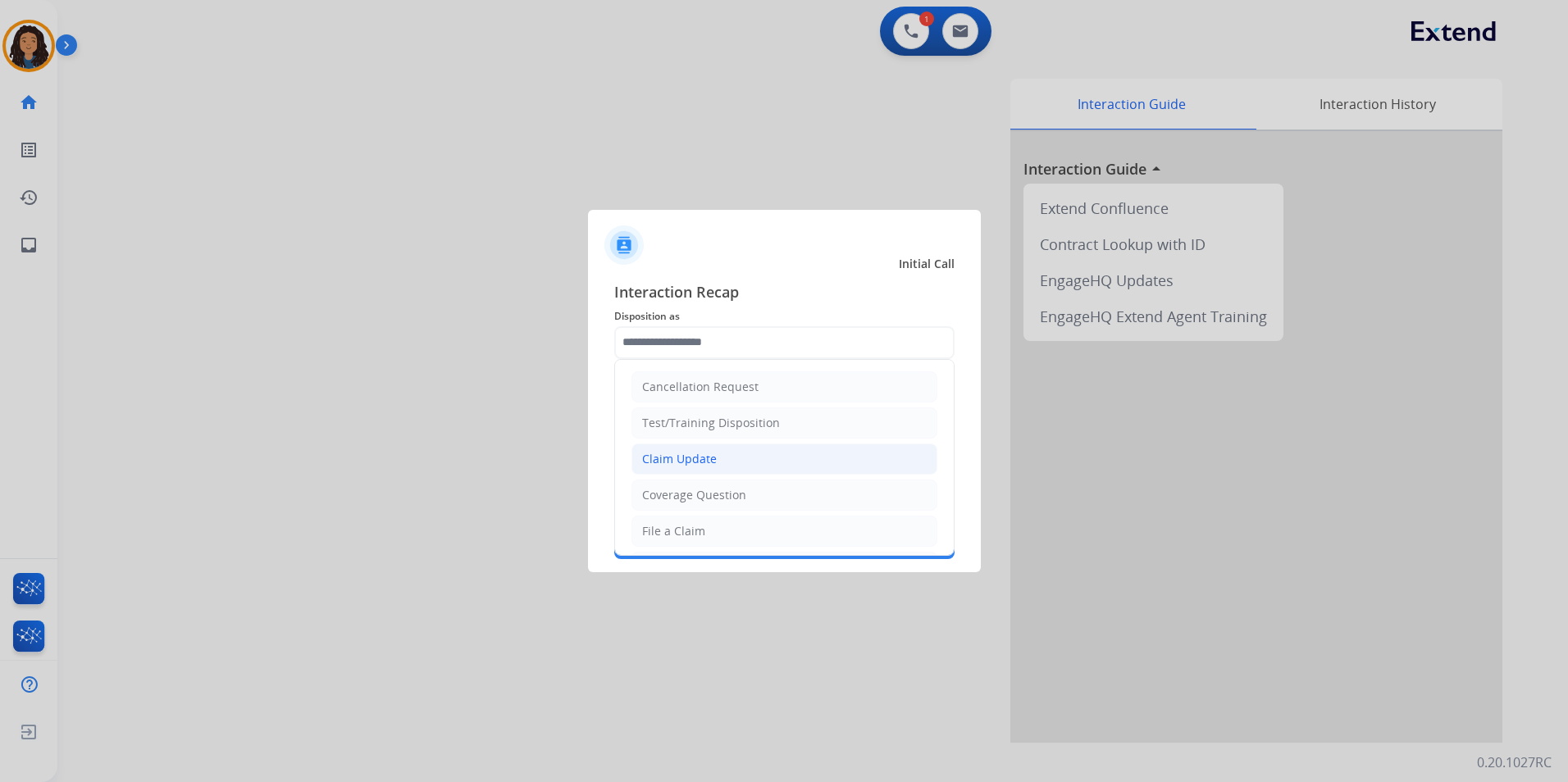
click at [770, 454] on li "Claim Update" at bounding box center [784, 459] width 306 height 31
type input "**********"
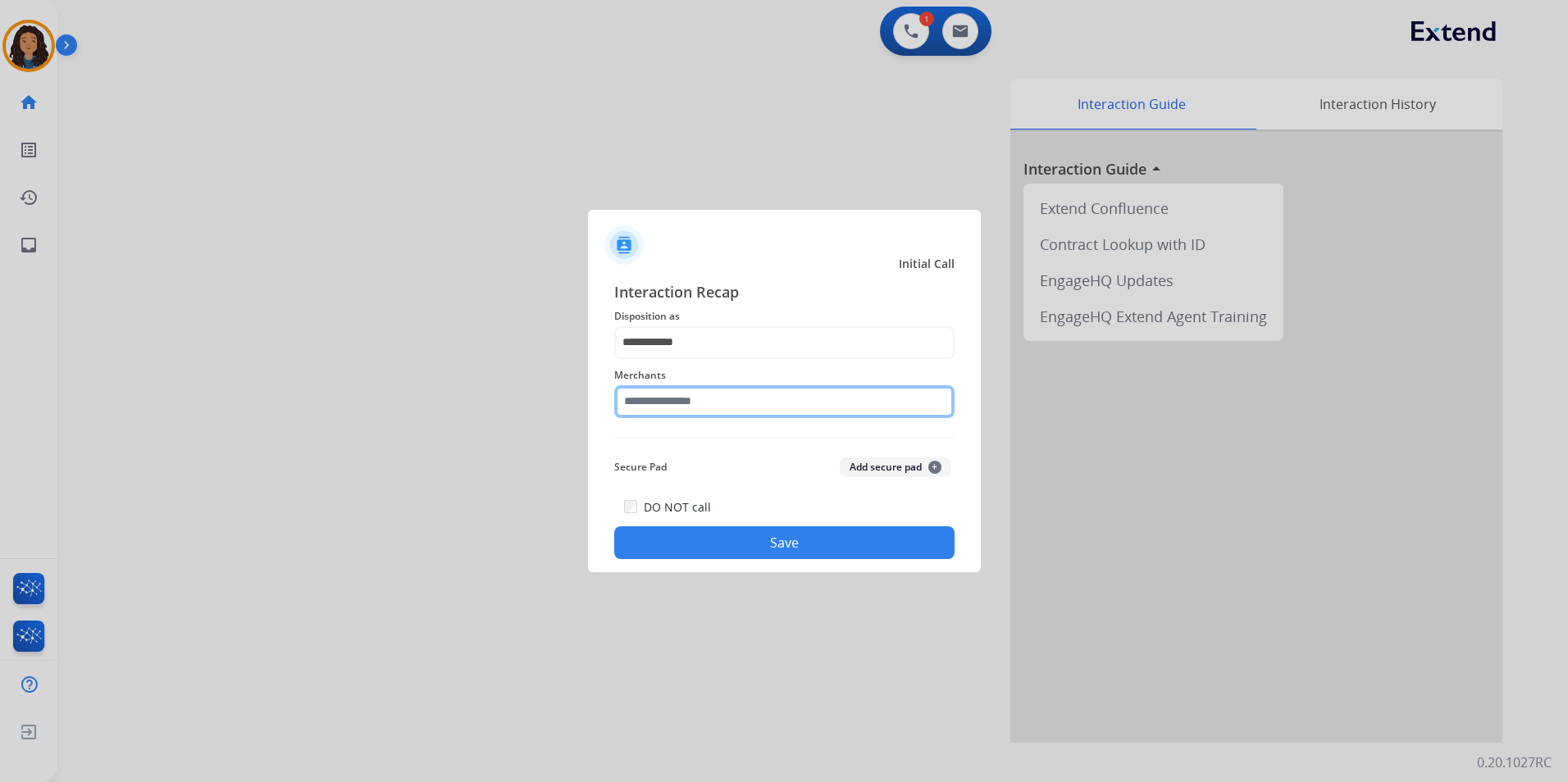
click at [741, 404] on input "text" at bounding box center [784, 402] width 340 height 33
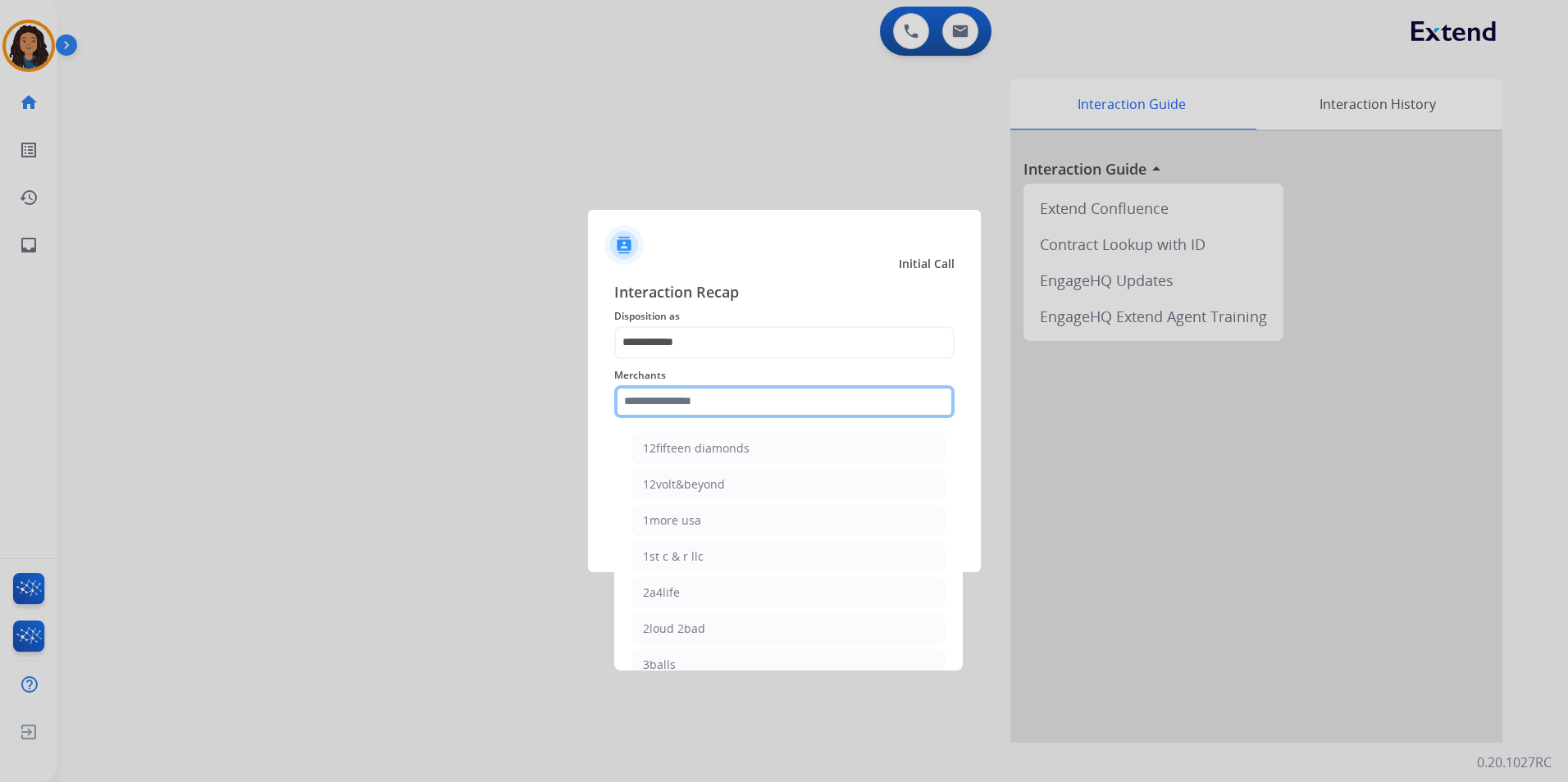
type input "*"
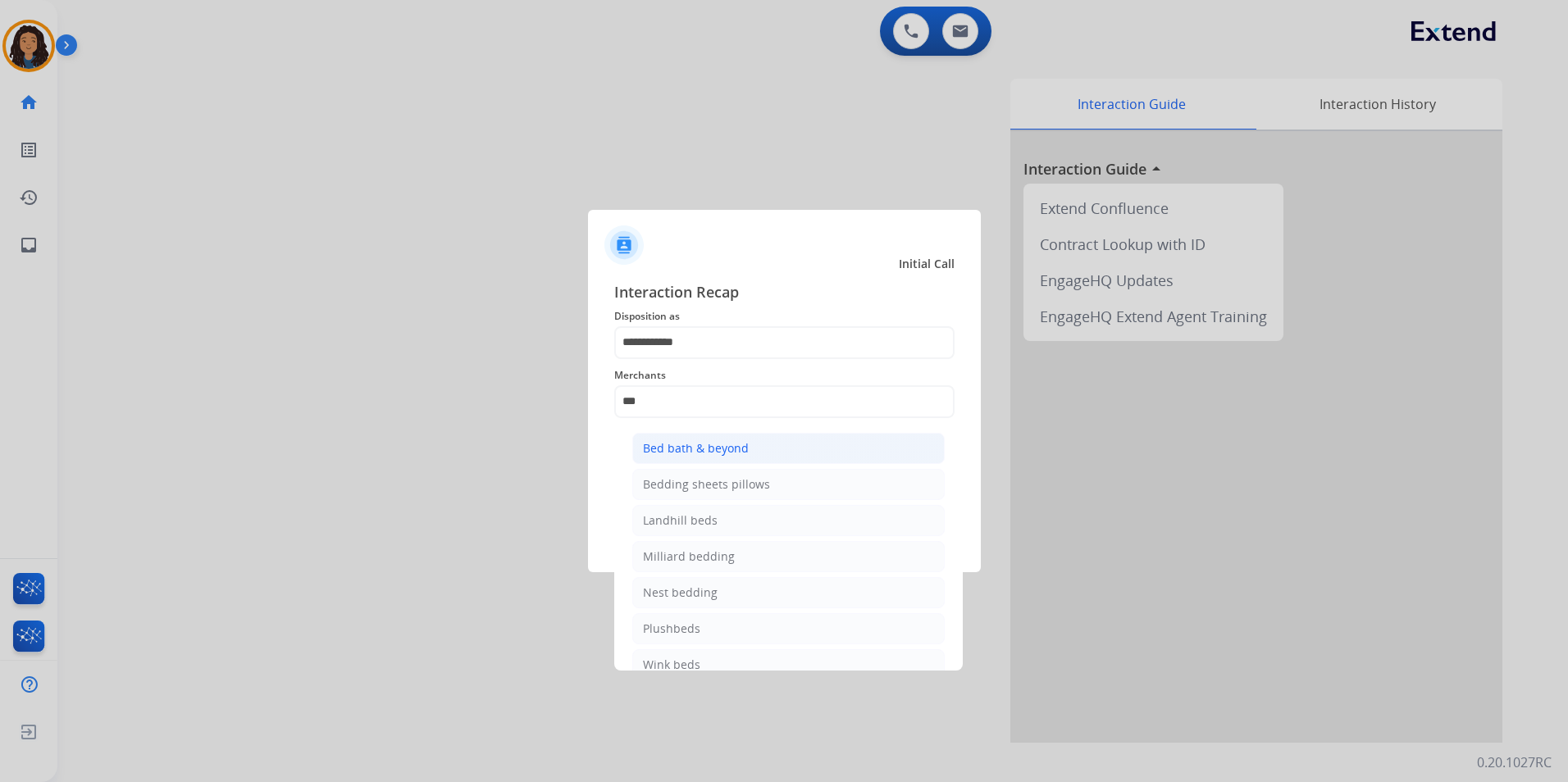
click at [719, 455] on div "Bed bath & beyond" at bounding box center [695, 448] width 106 height 17
type input "**********"
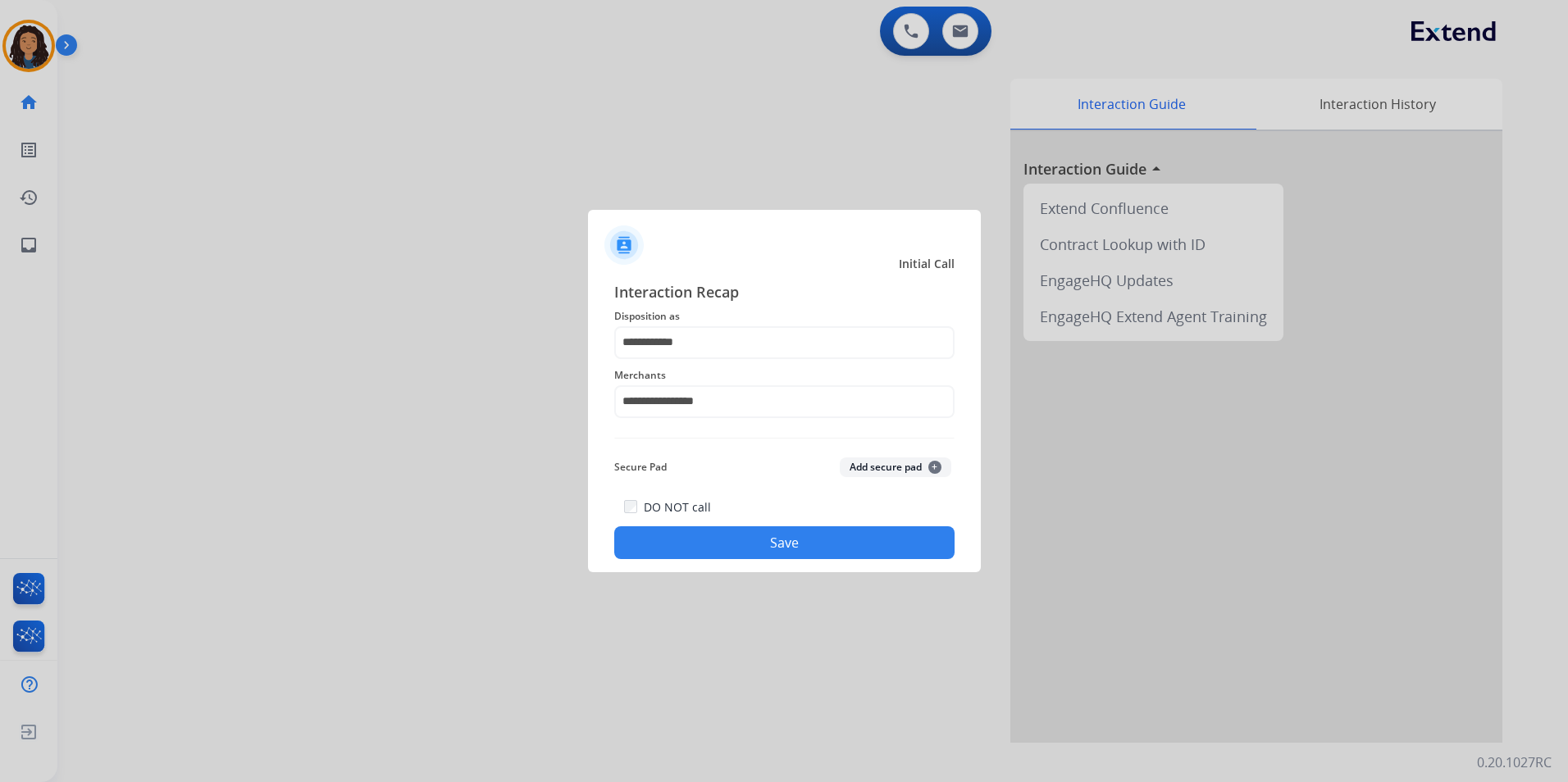
click at [689, 543] on button "Save" at bounding box center [784, 543] width 340 height 33
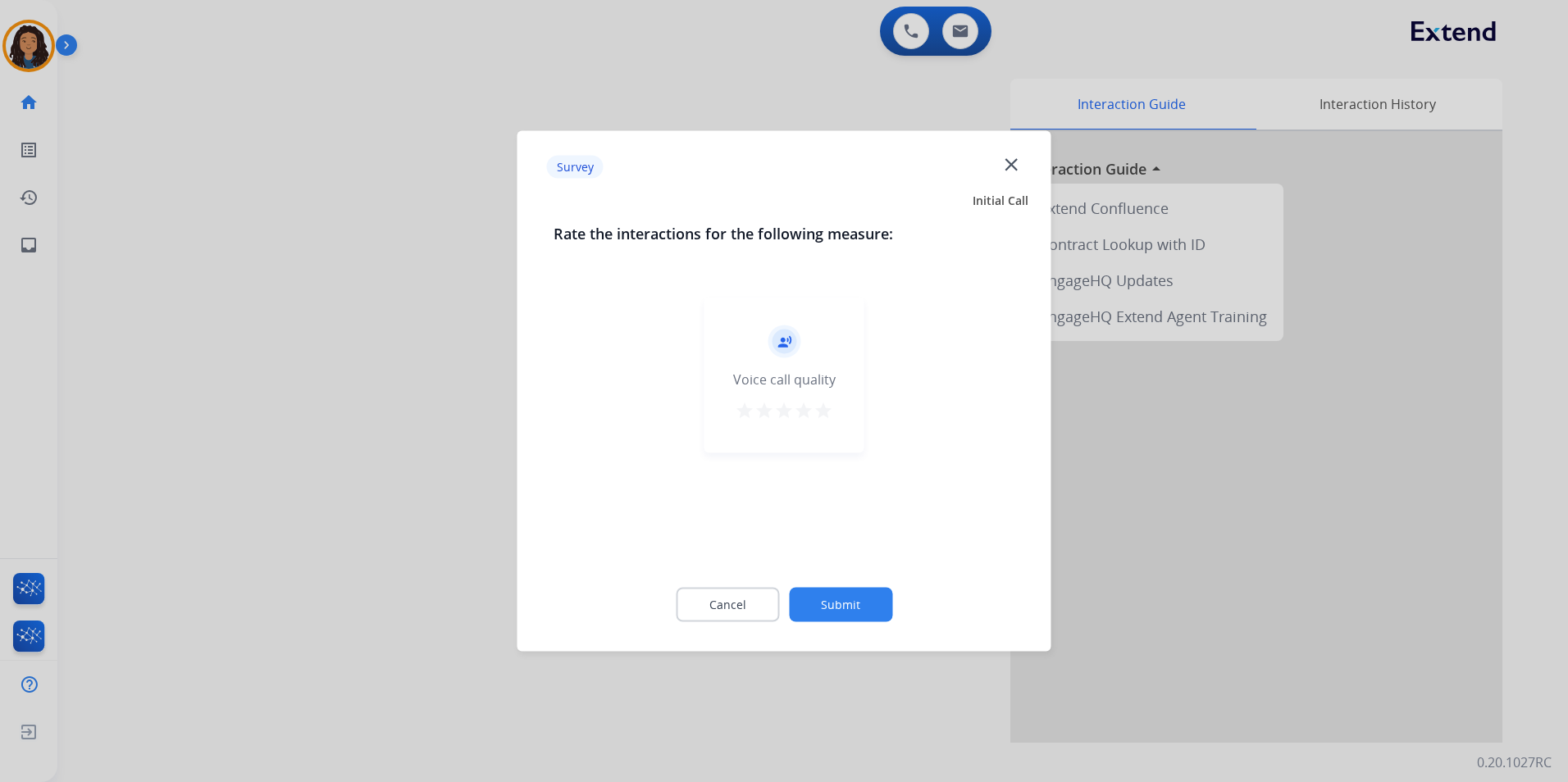
click at [419, 409] on div at bounding box center [784, 391] width 1568 height 782
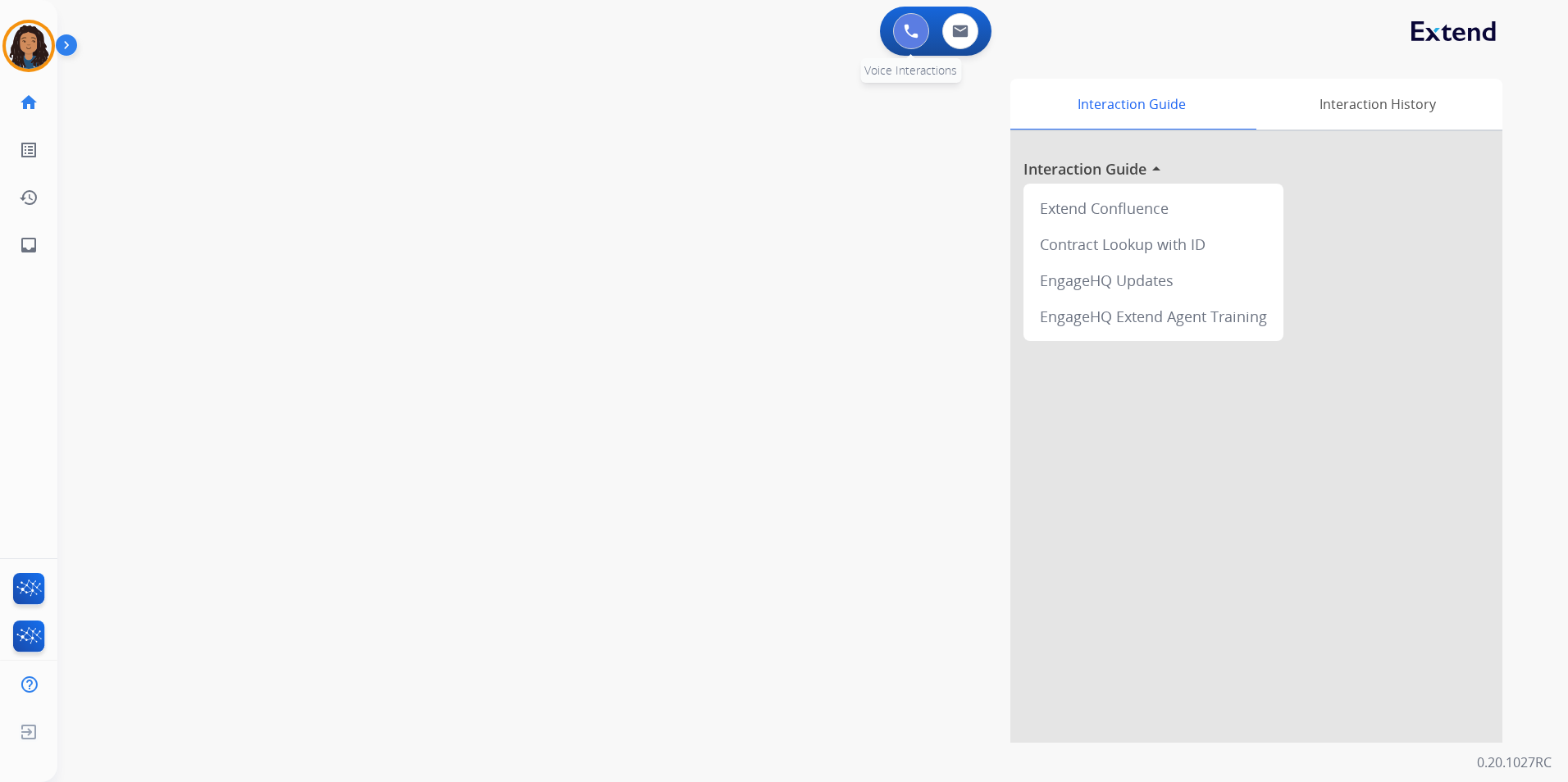
click at [907, 36] on img at bounding box center [911, 31] width 15 height 15
click at [904, 27] on img at bounding box center [911, 31] width 15 height 15
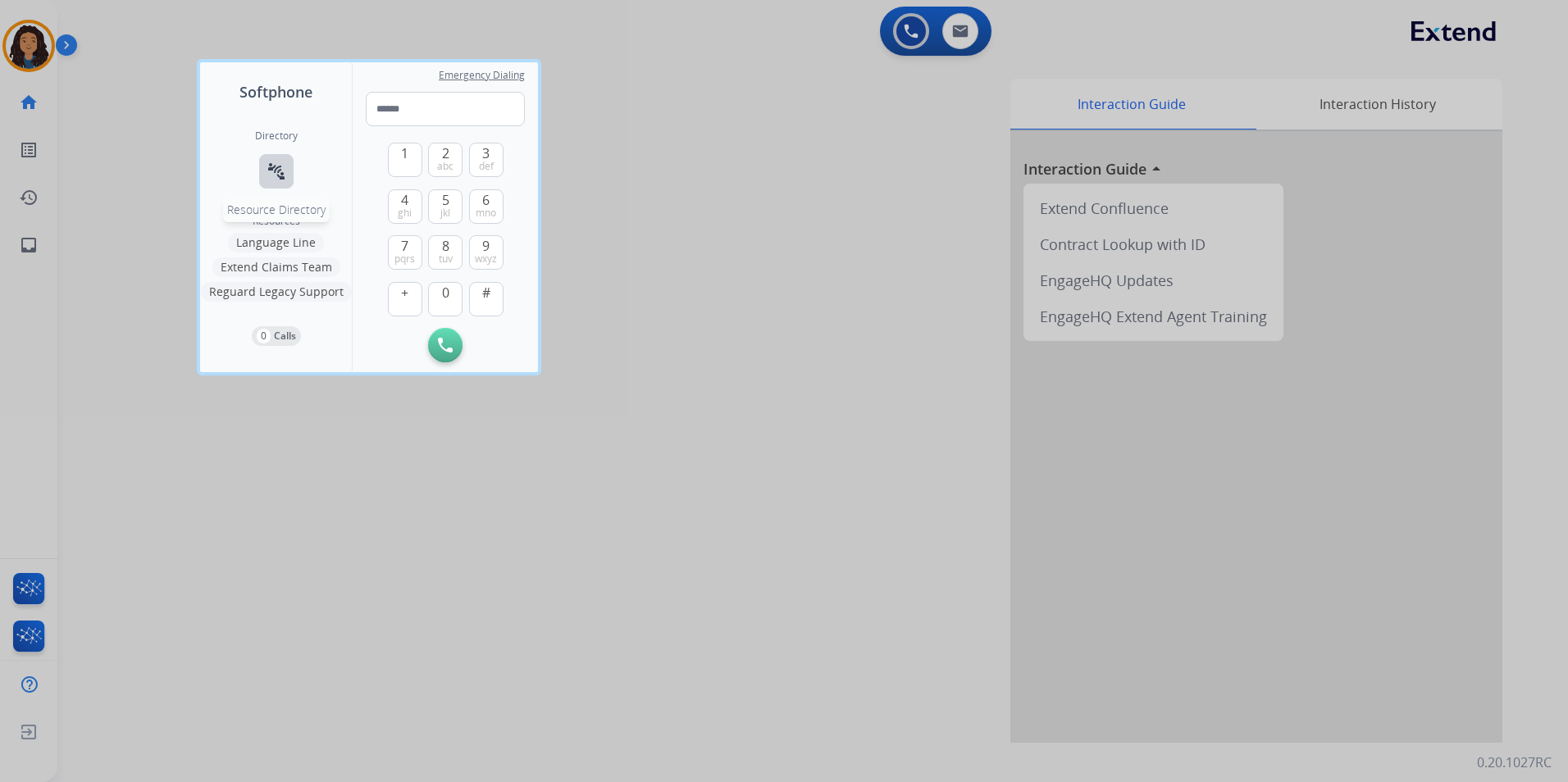
click at [278, 174] on mat-icon "connect_without_contact" at bounding box center [277, 172] width 20 height 20
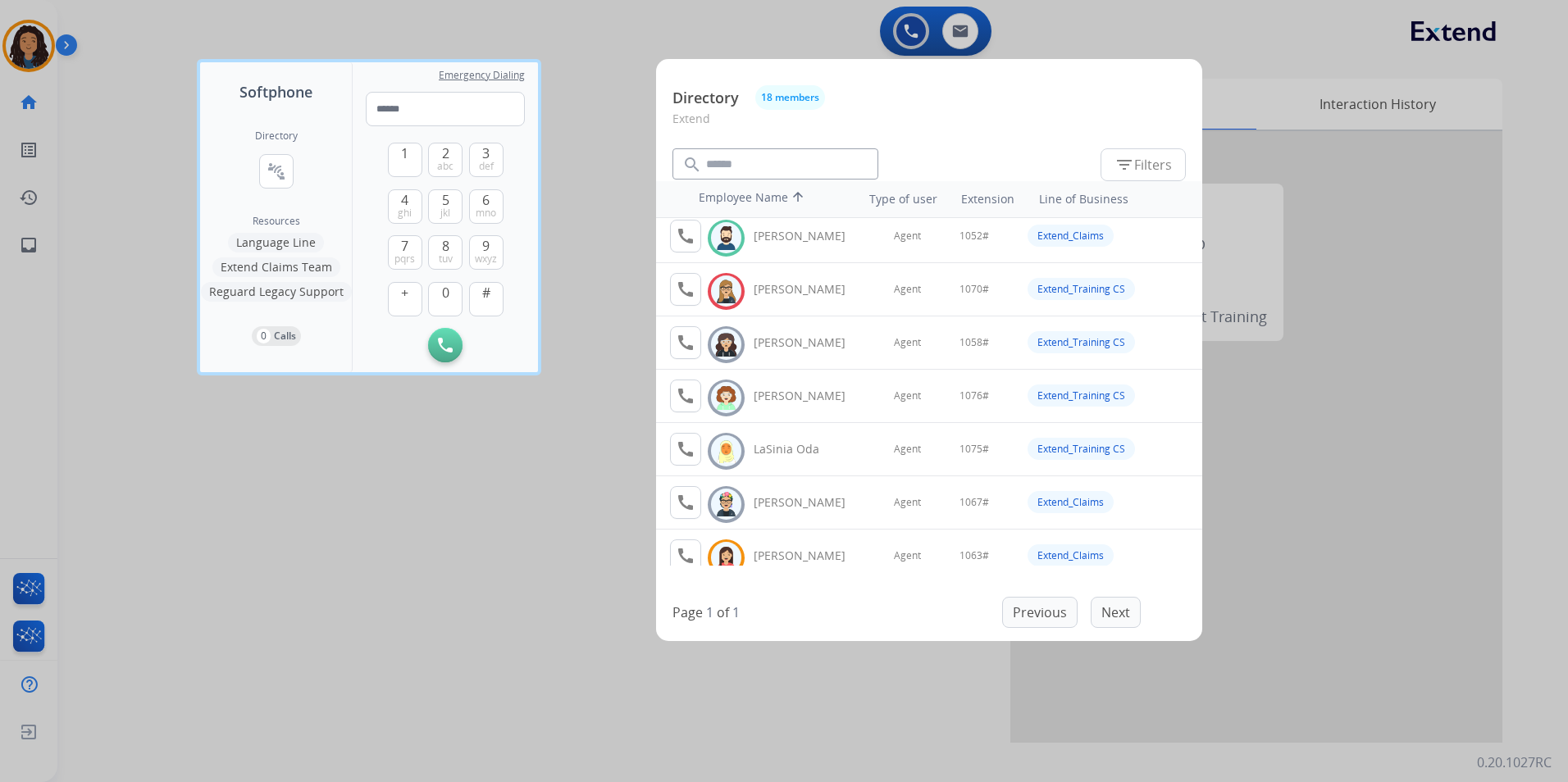
scroll to position [164, 0]
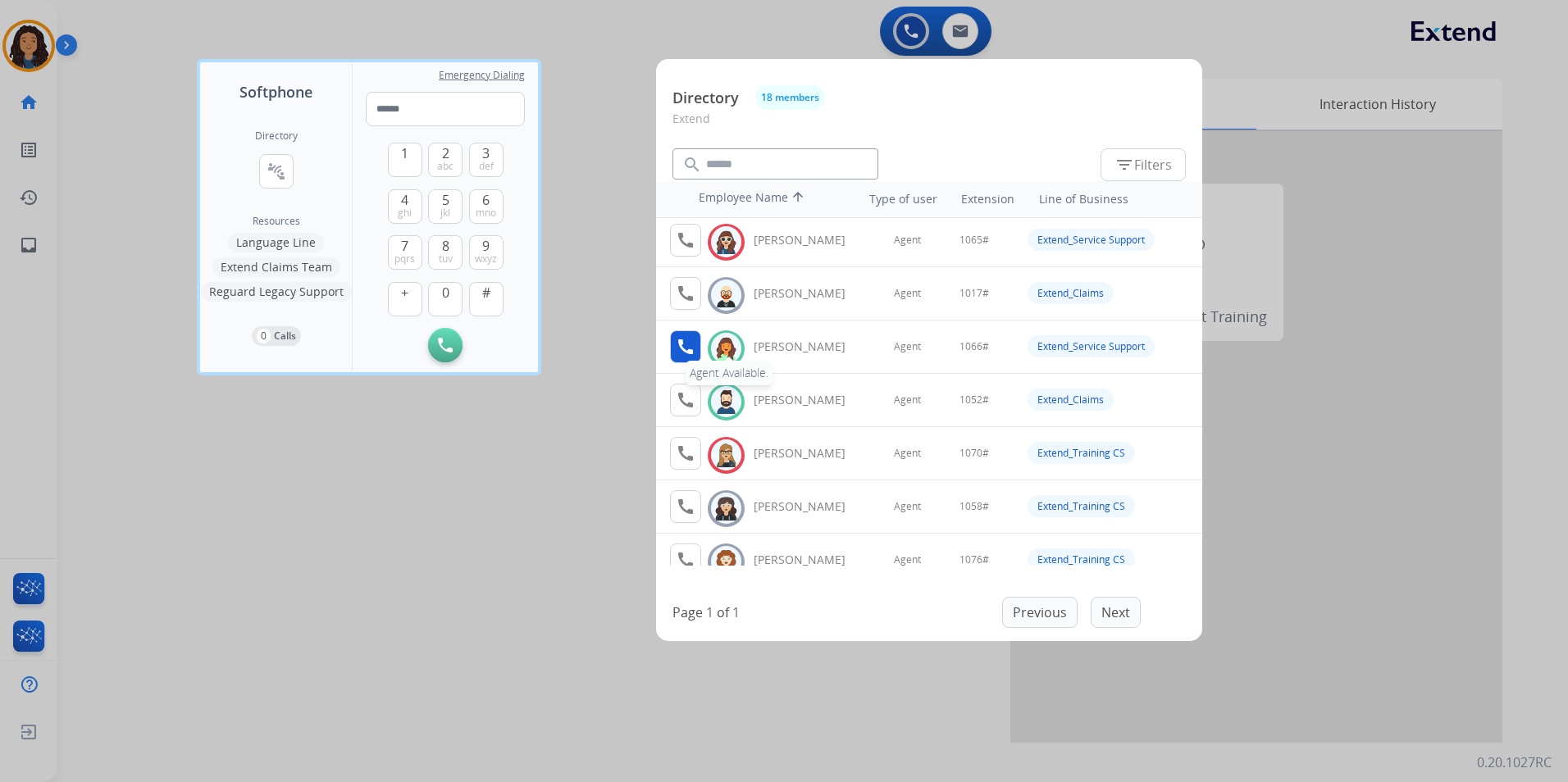
click at [682, 352] on mat-icon "call" at bounding box center [685, 347] width 20 height 20
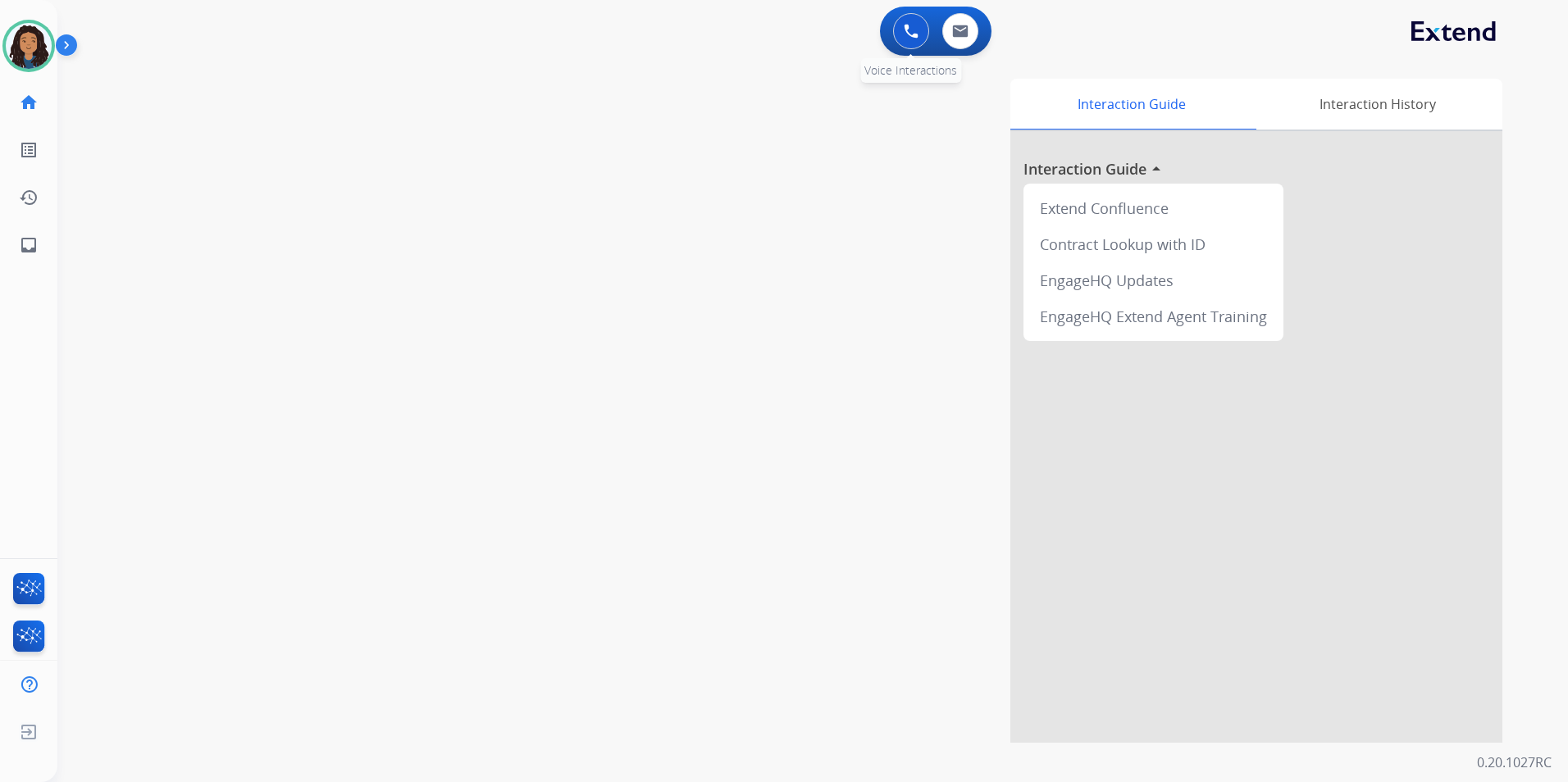
click at [917, 40] on button at bounding box center [911, 31] width 36 height 36
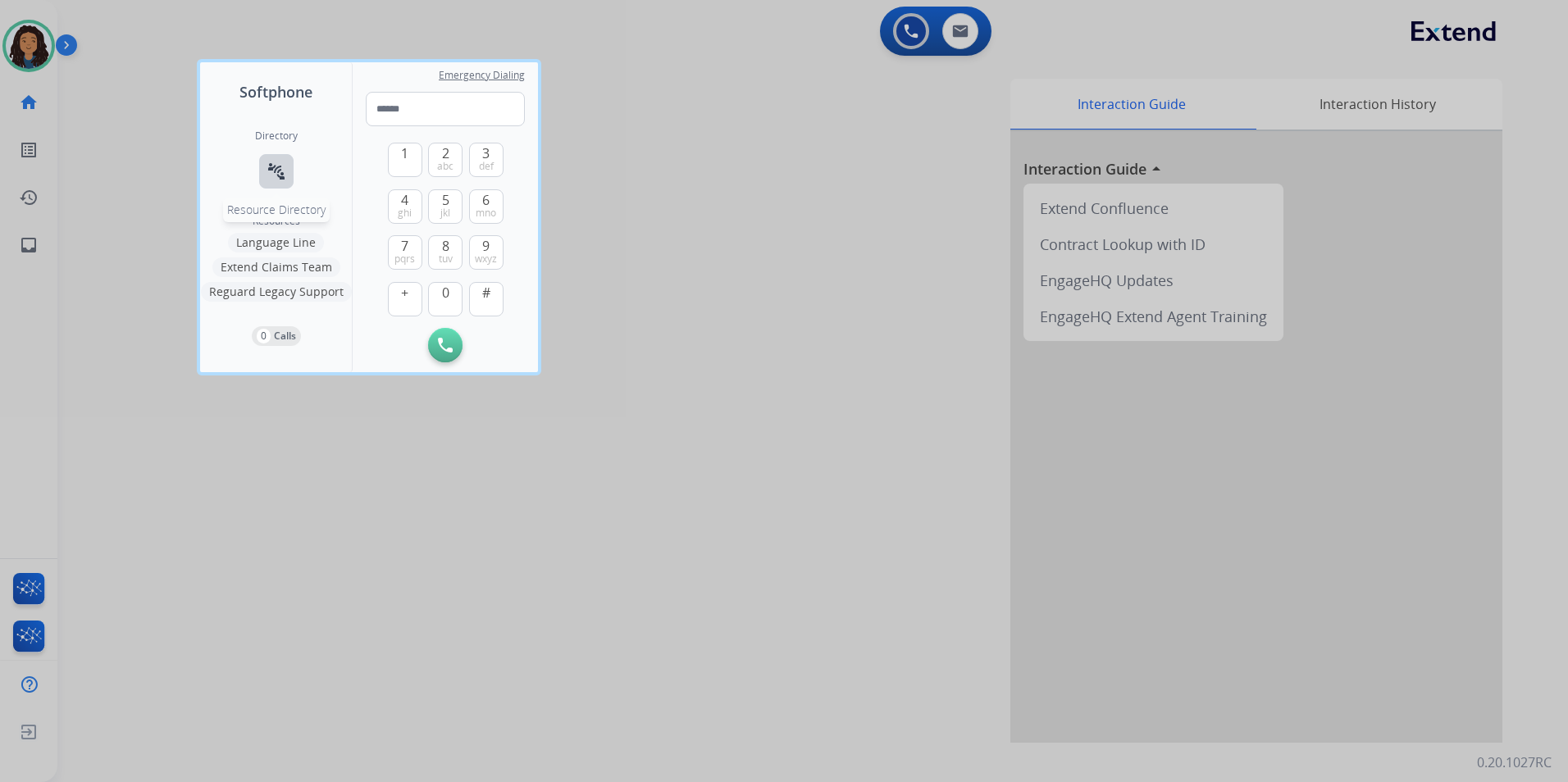
click at [281, 168] on mat-icon "connect_without_contact" at bounding box center [277, 172] width 20 height 20
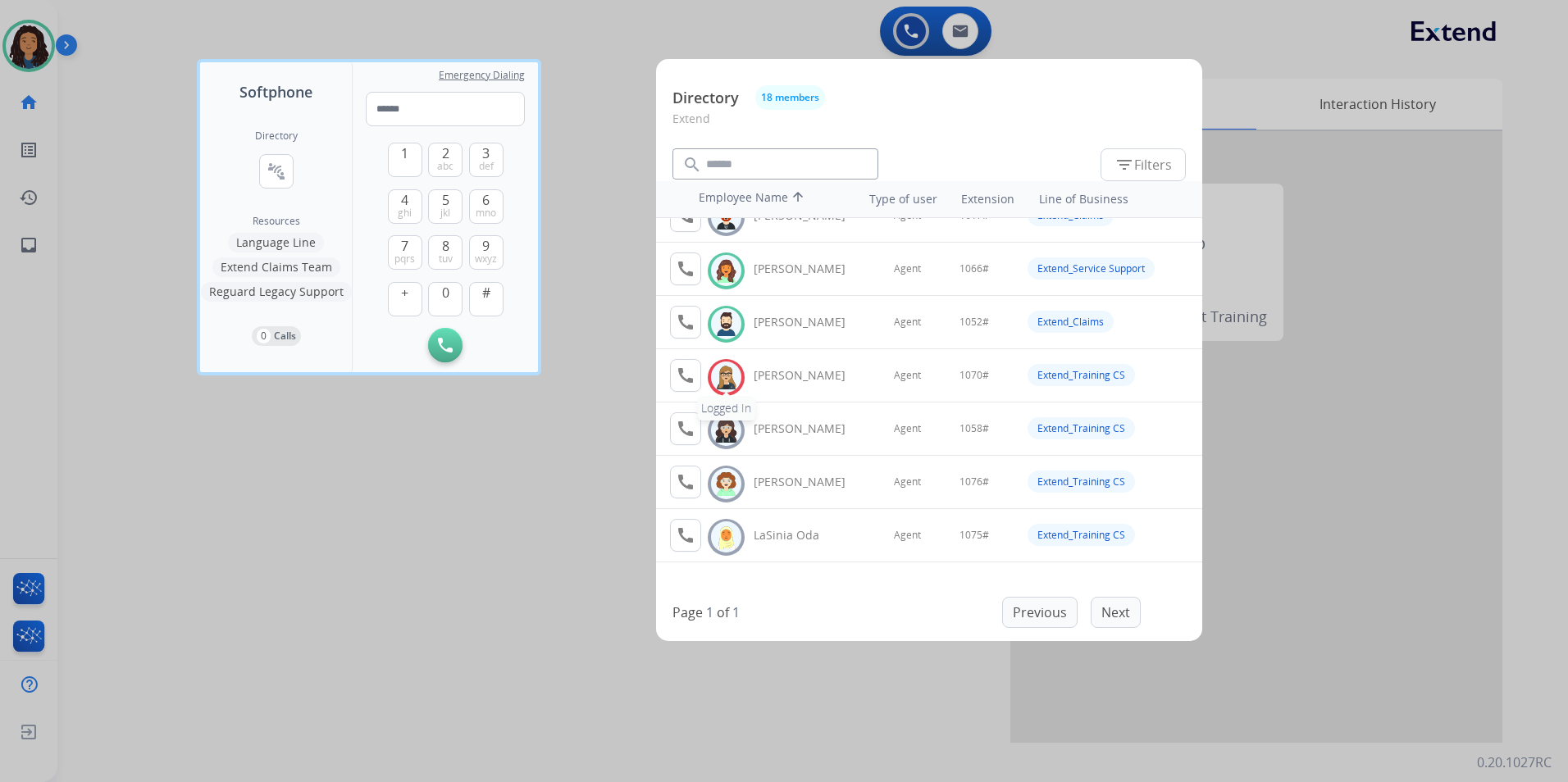
scroll to position [246, 0]
click at [681, 258] on mat-icon "call" at bounding box center [685, 265] width 20 height 20
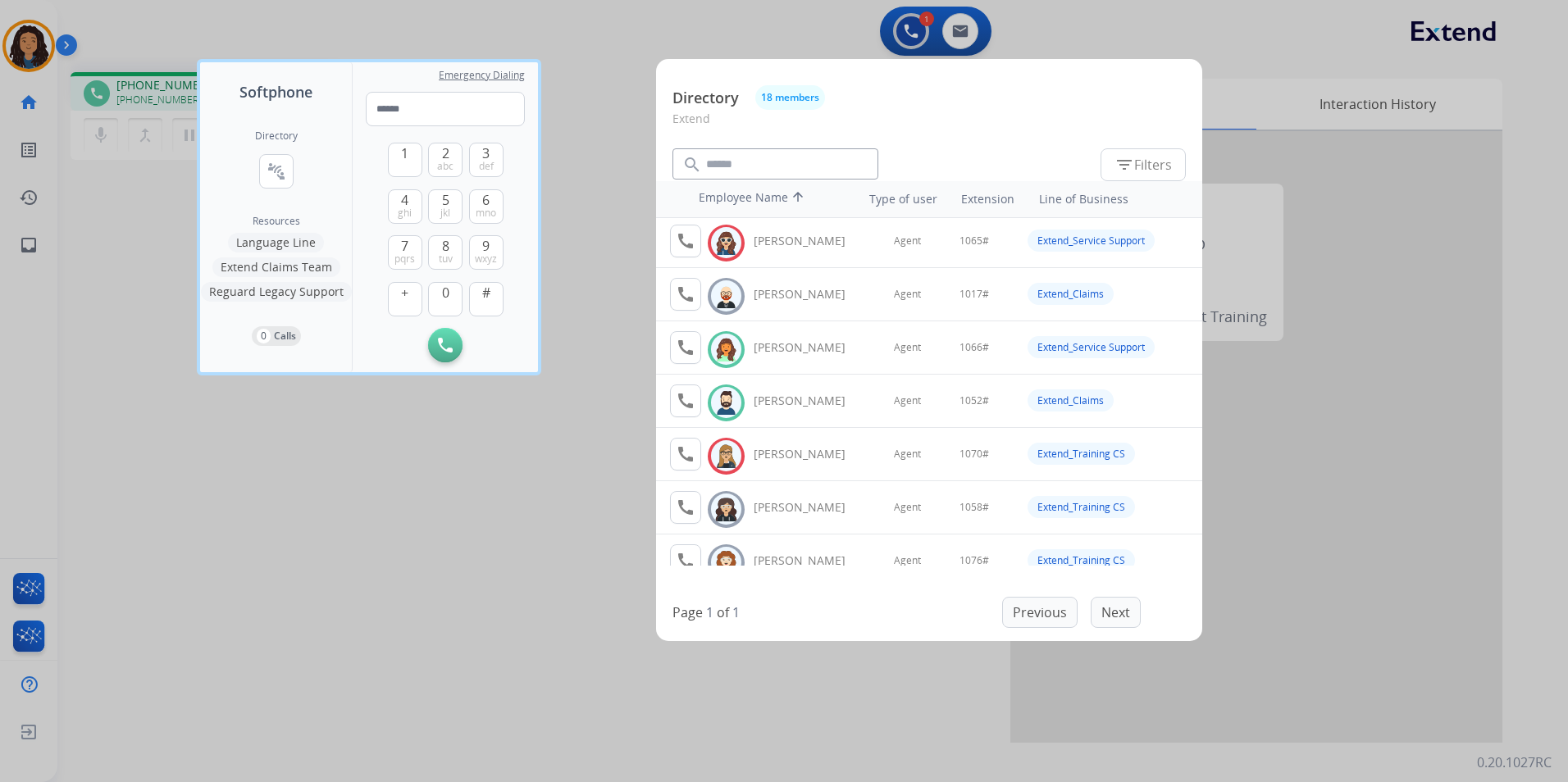
scroll to position [164, 0]
click at [404, 159] on span "1" at bounding box center [405, 154] width 7 height 20
click at [436, 287] on button "0" at bounding box center [445, 300] width 35 height 35
click at [482, 196] on span "6" at bounding box center [486, 200] width 7 height 20
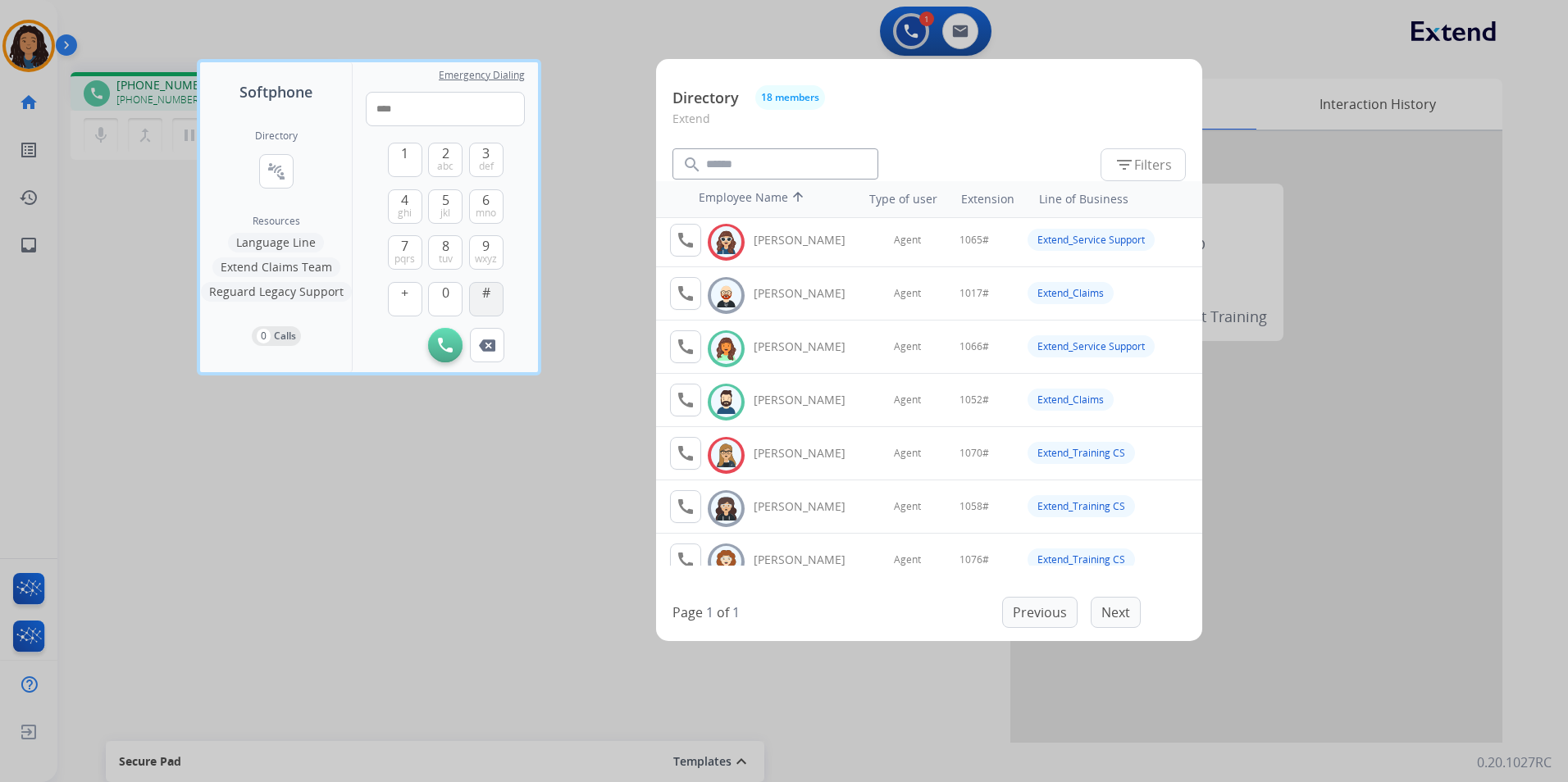
click at [495, 298] on button "#" at bounding box center [486, 300] width 35 height 35
type input "*****"
click at [590, 291] on div at bounding box center [784, 391] width 1568 height 782
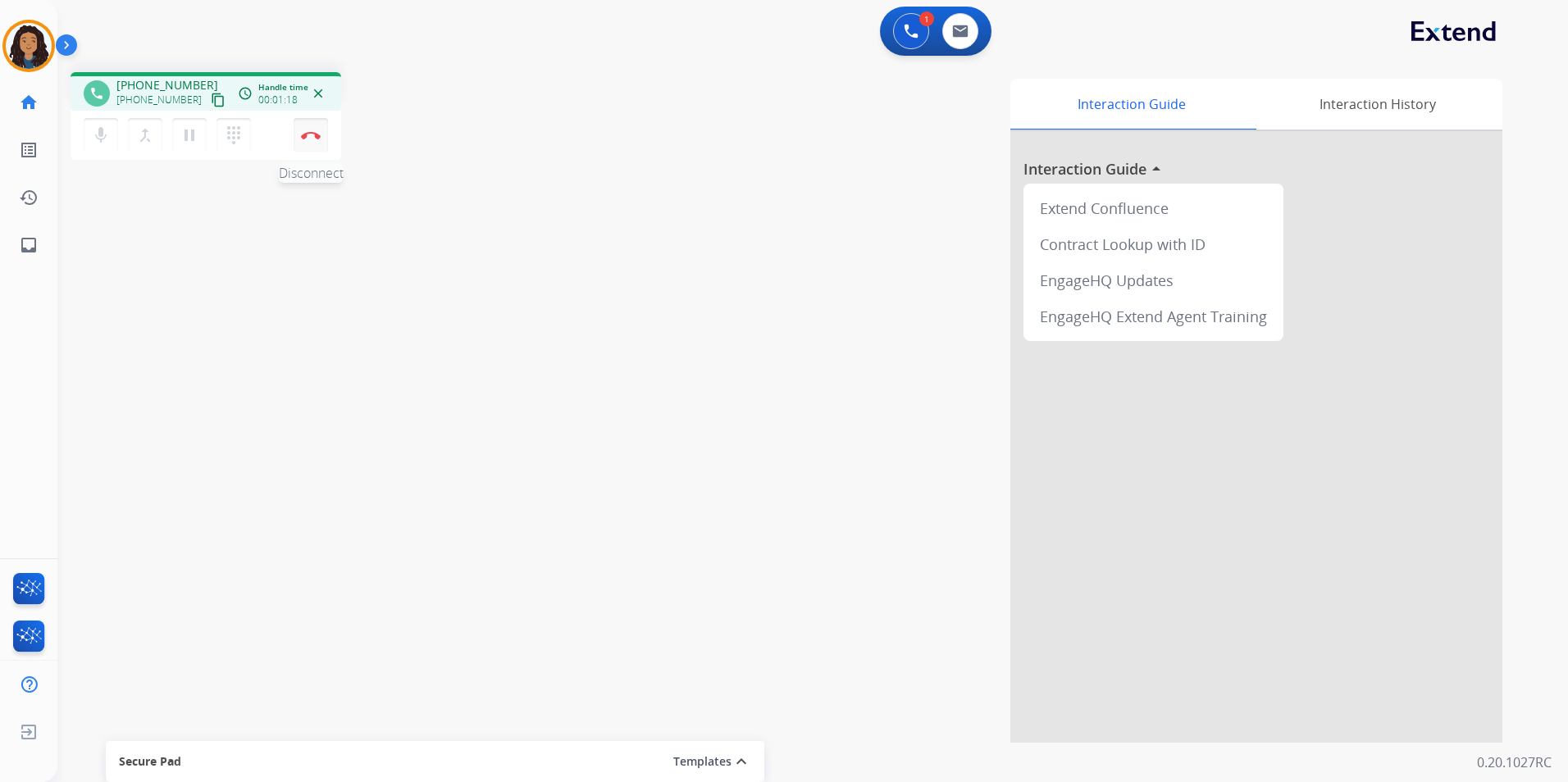
click at [312, 139] on button "Disconnect" at bounding box center [310, 135] width 35 height 35
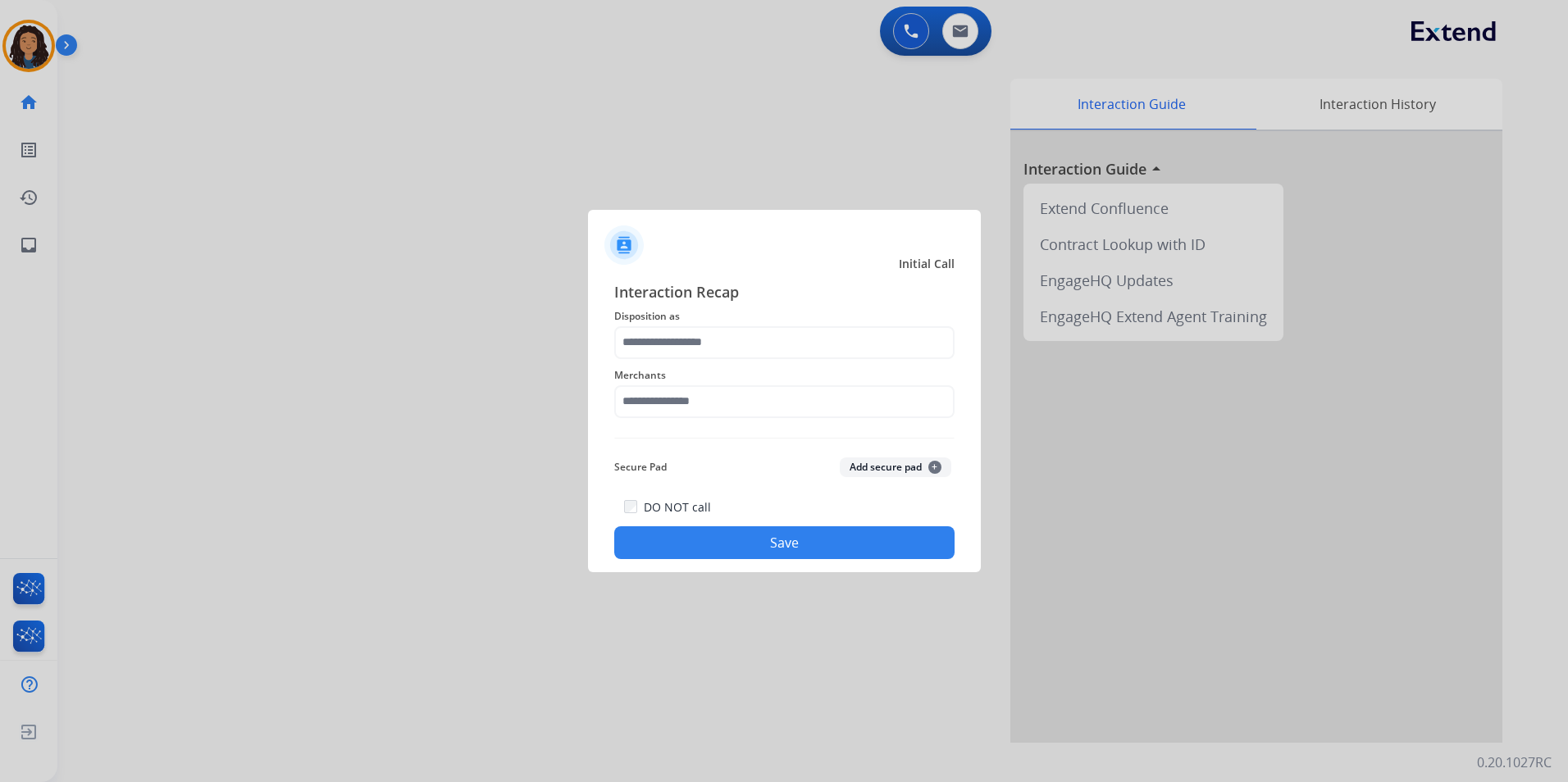
click at [779, 321] on span "Disposition as" at bounding box center [784, 316] width 340 height 20
click at [747, 352] on input "text" at bounding box center [784, 343] width 340 height 33
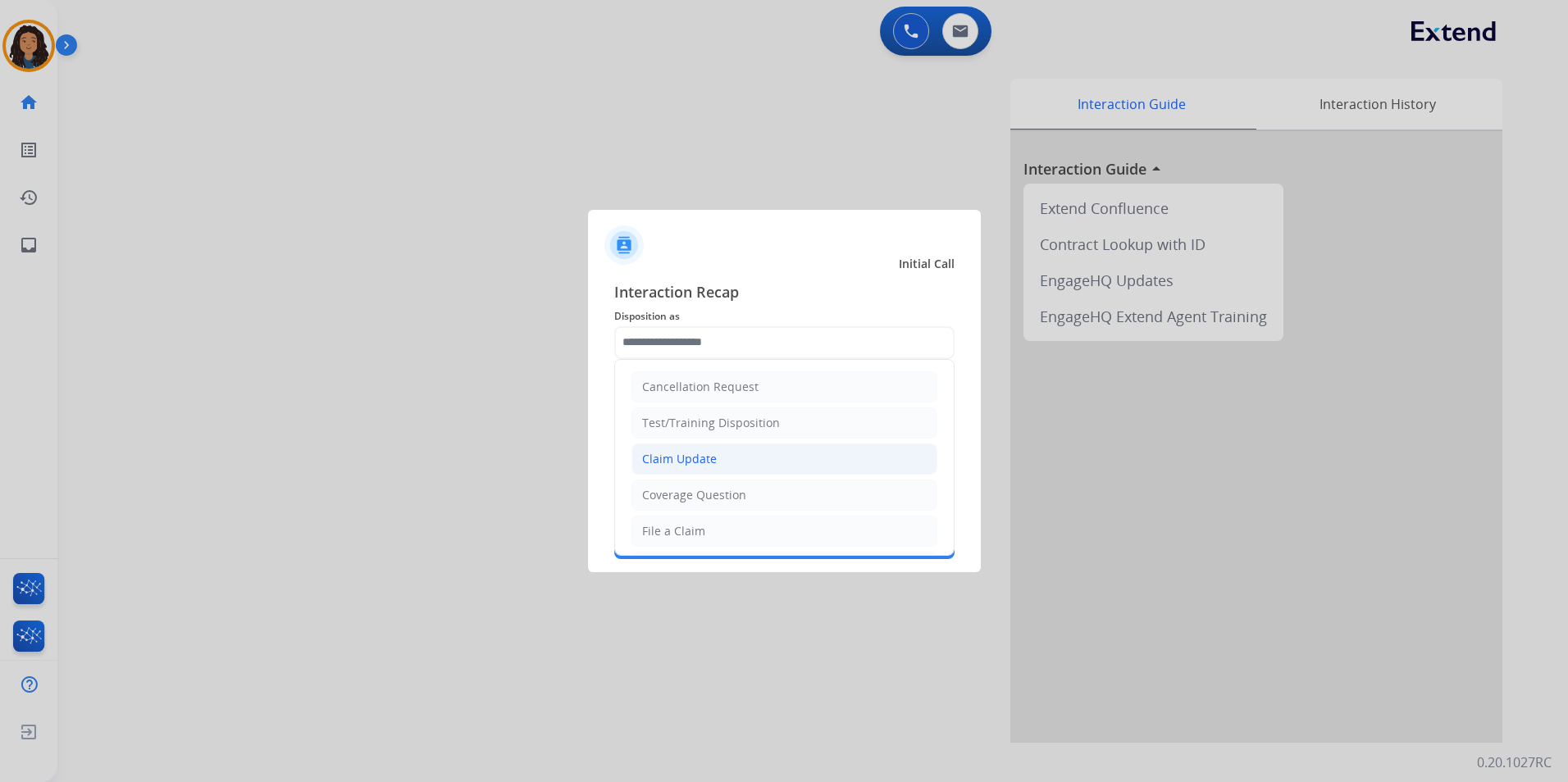
click at [733, 450] on li "Claim Update" at bounding box center [784, 459] width 306 height 31
type input "**********"
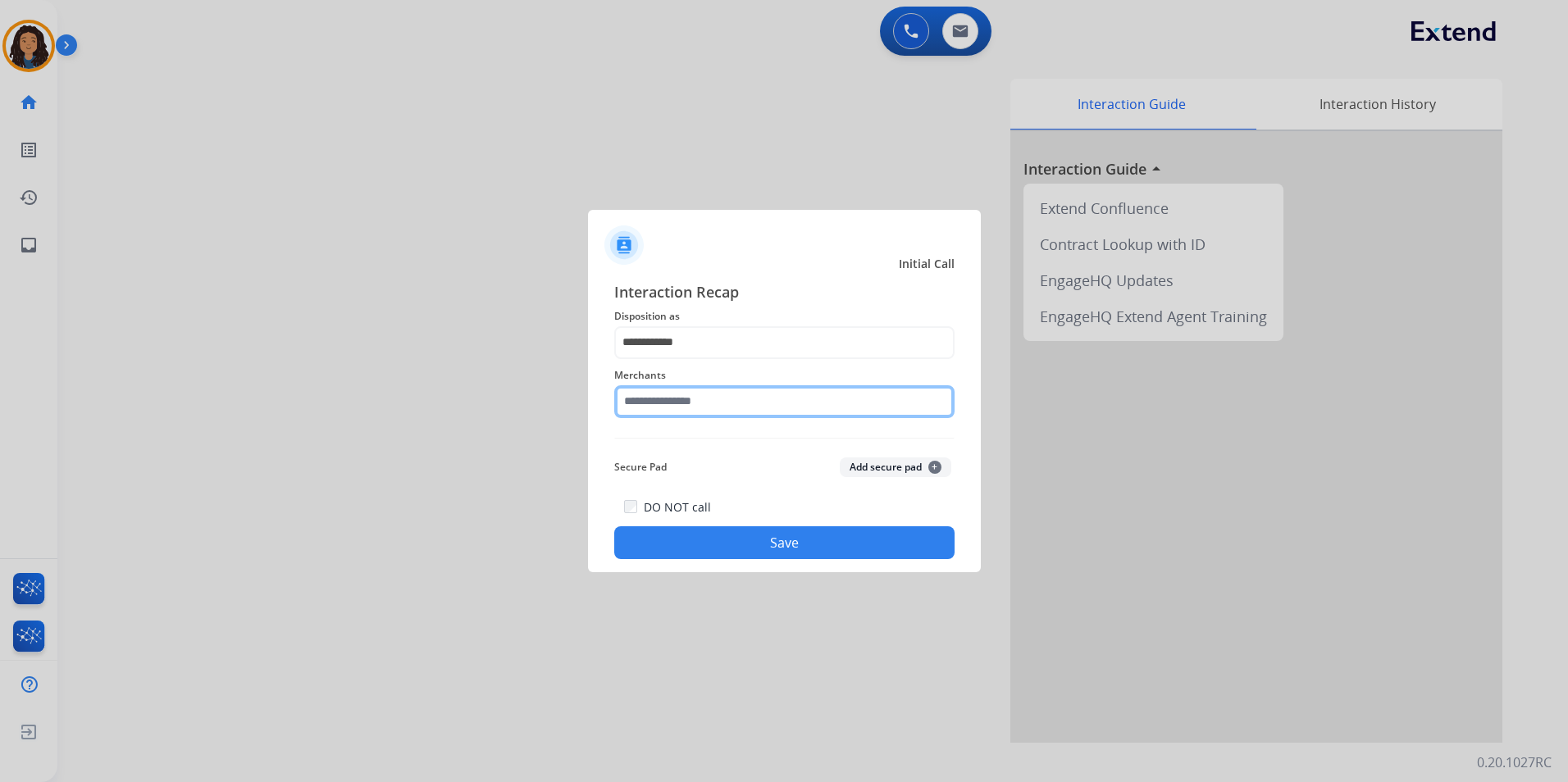
click at [723, 403] on input "text" at bounding box center [784, 402] width 340 height 33
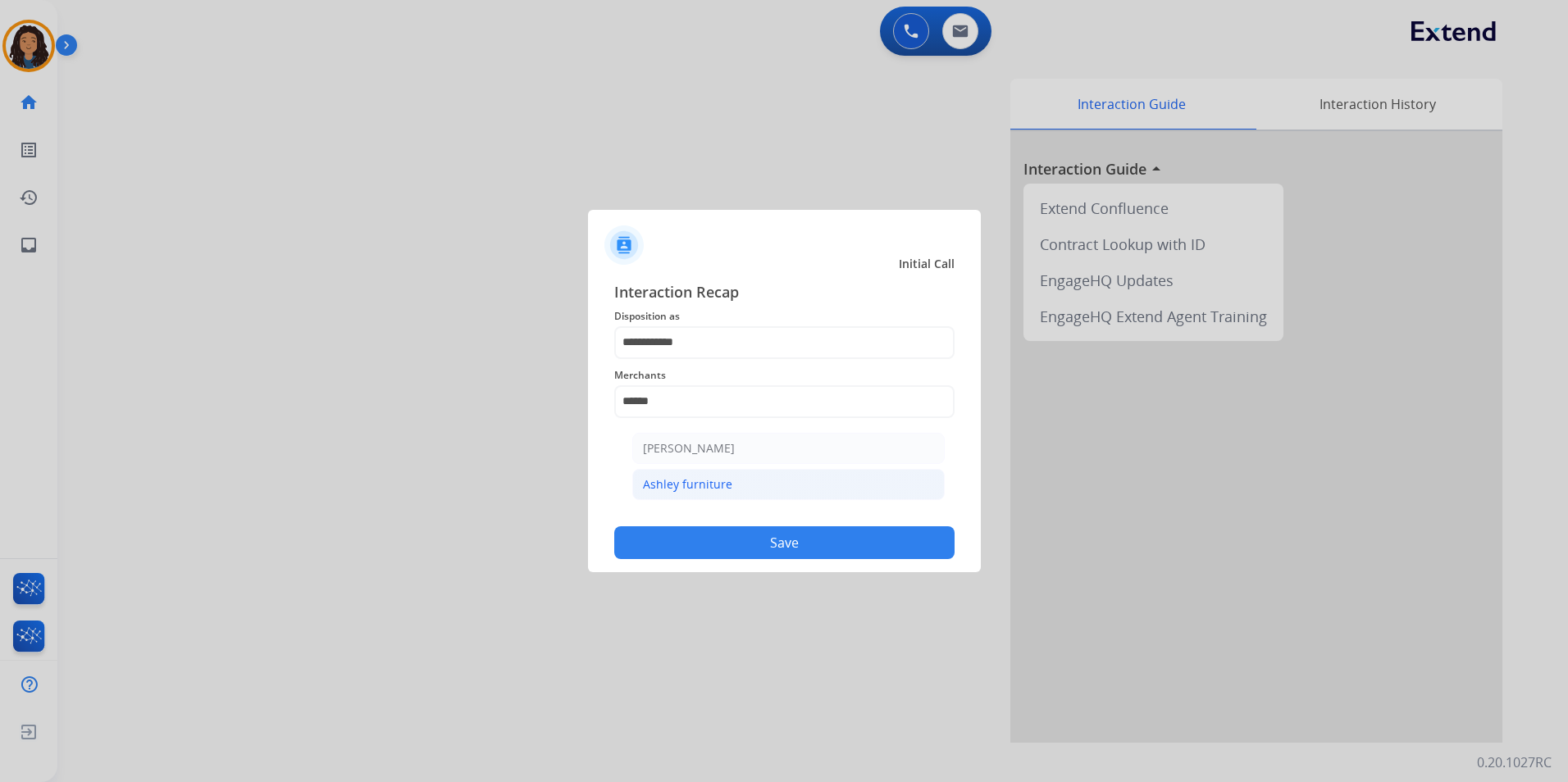
click at [704, 479] on div "Ashley furniture" at bounding box center [687, 485] width 89 height 17
type input "**********"
click at [703, 528] on button "Save" at bounding box center [784, 543] width 340 height 33
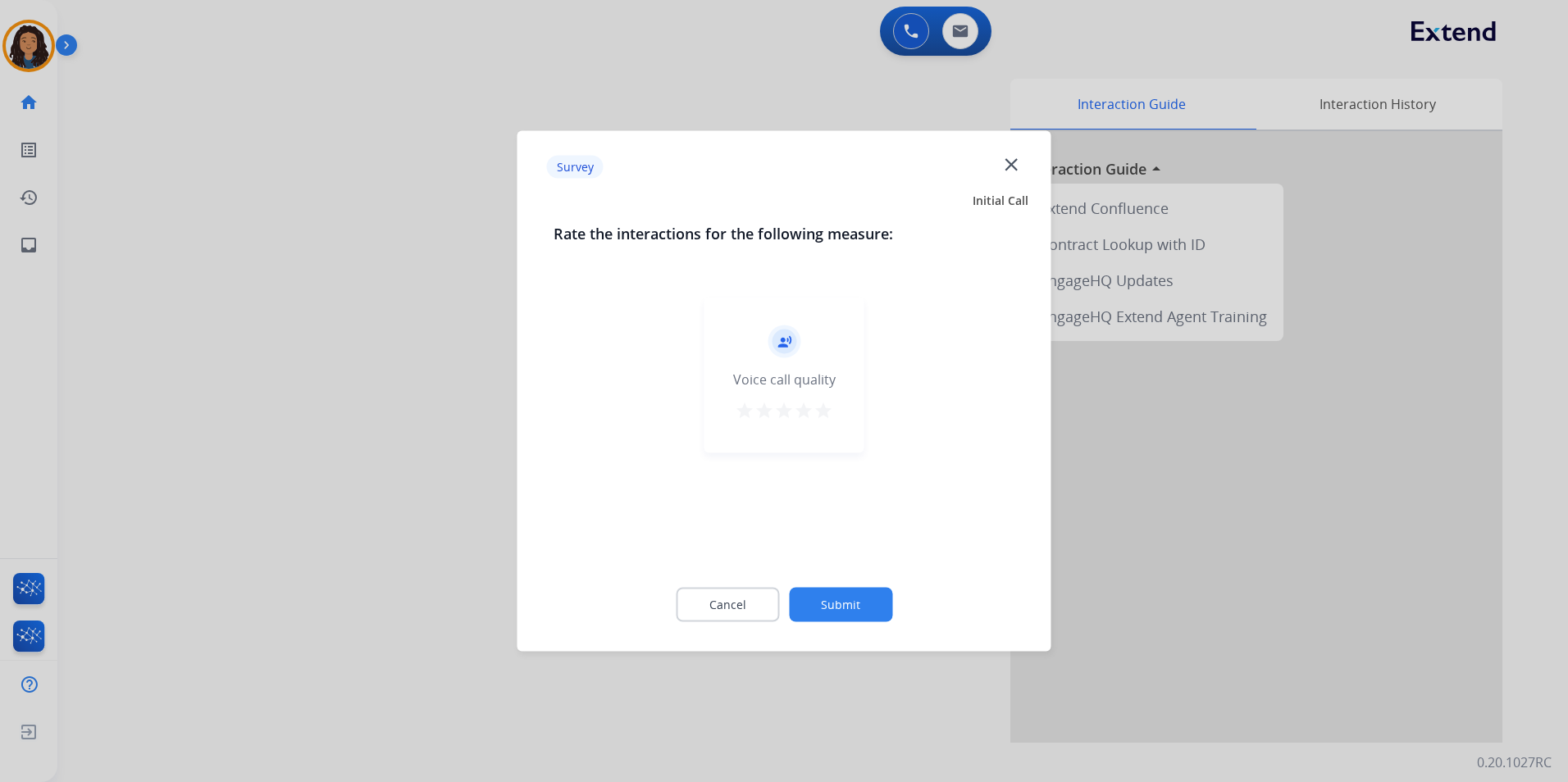
click at [367, 231] on div at bounding box center [784, 391] width 1568 height 782
drag, startPoint x: 367, startPoint y: 221, endPoint x: 378, endPoint y: 216, distance: 12.1
click at [378, 216] on div "swap_horiz Break voice bridge close_fullscreen Connect 3-Way Call merge_type Se…" at bounding box center [793, 400] width 1471 height 684
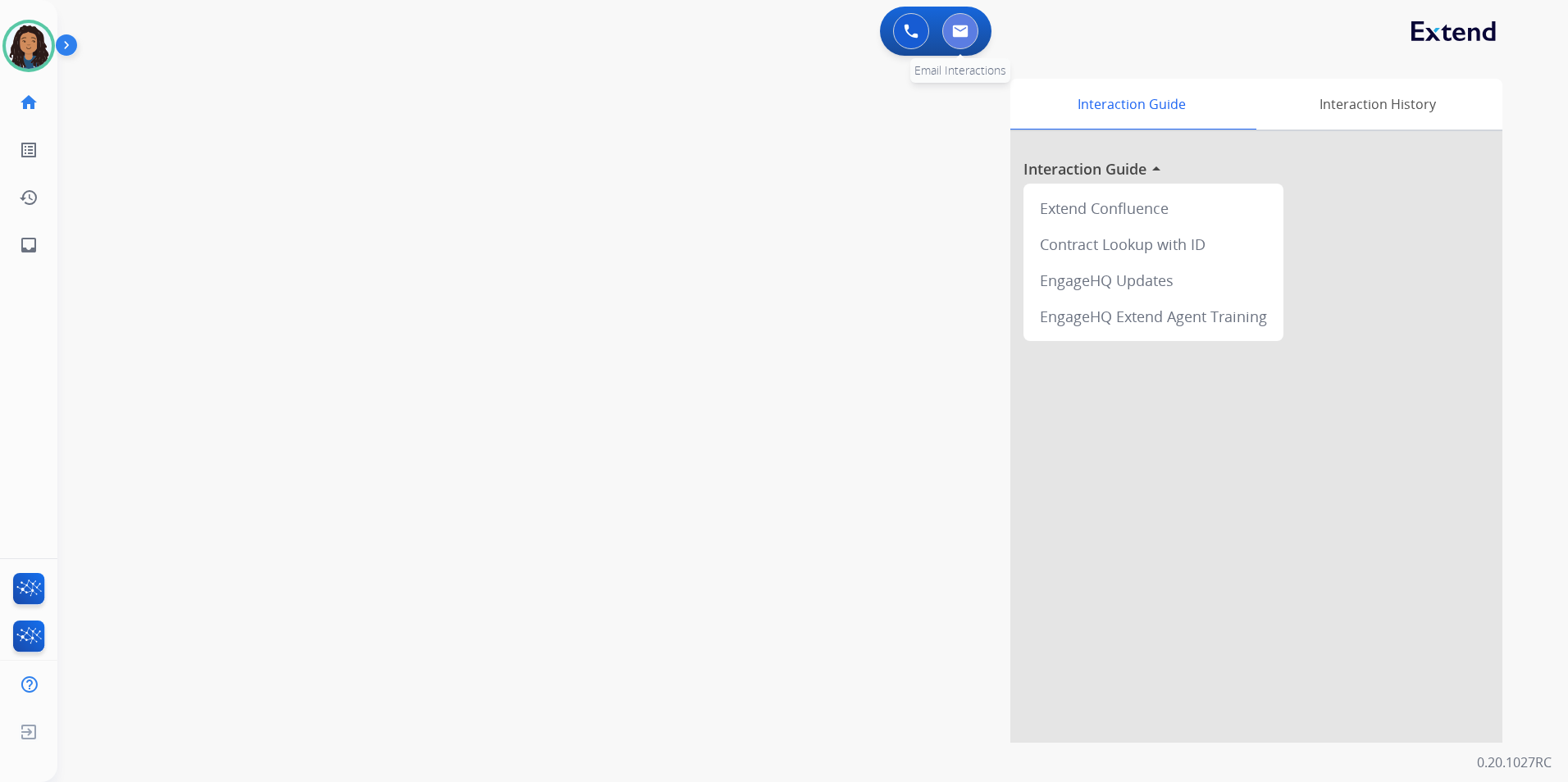
click at [946, 30] on button at bounding box center [960, 31] width 36 height 36
select select "**********"
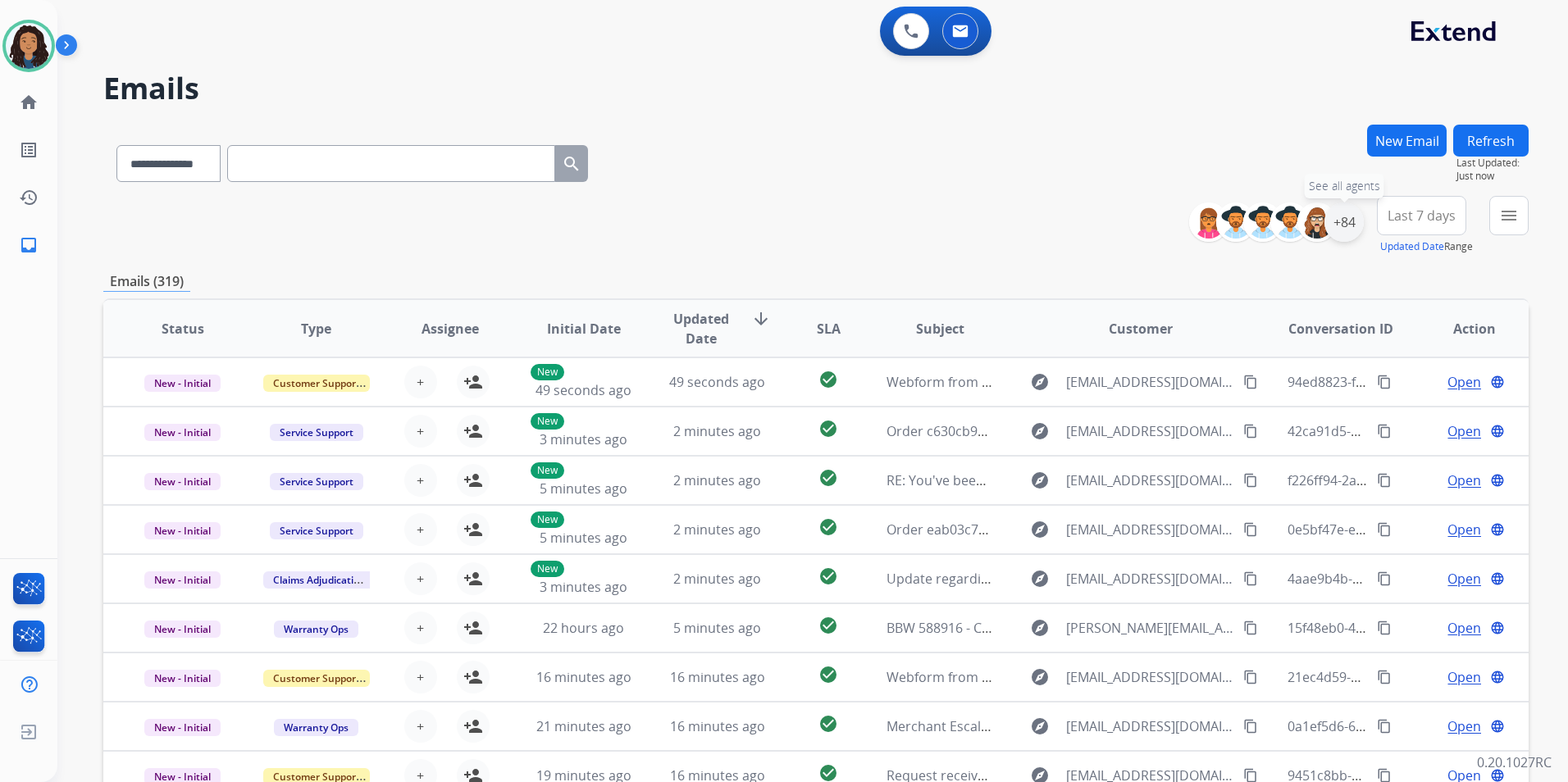
click at [1343, 226] on div "+84" at bounding box center [1344, 222] width 40 height 40
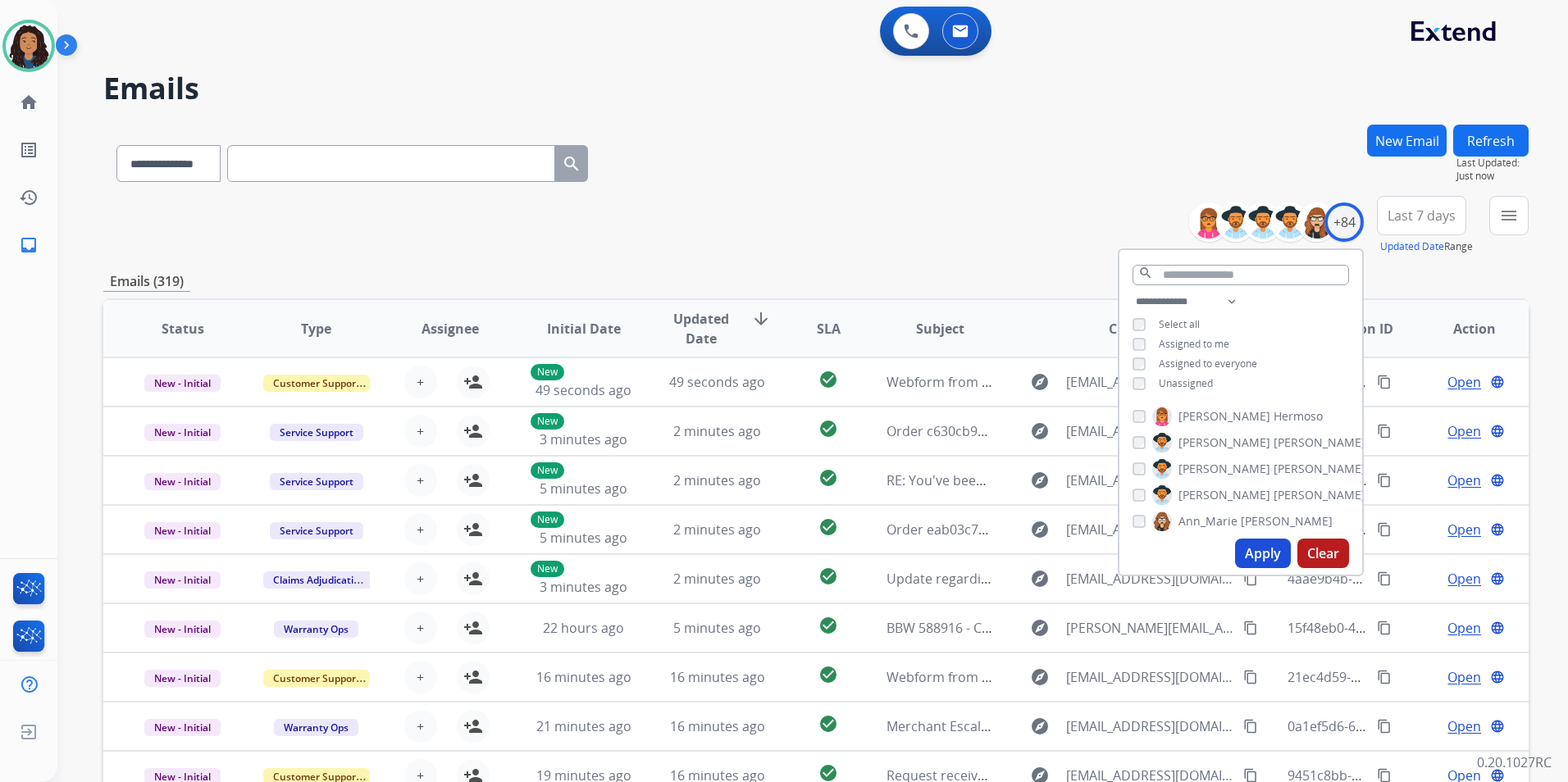
click at [1183, 385] on span "Unassigned" at bounding box center [1186, 383] width 54 height 14
click at [1404, 143] on button "New Email" at bounding box center [1406, 140] width 79 height 32
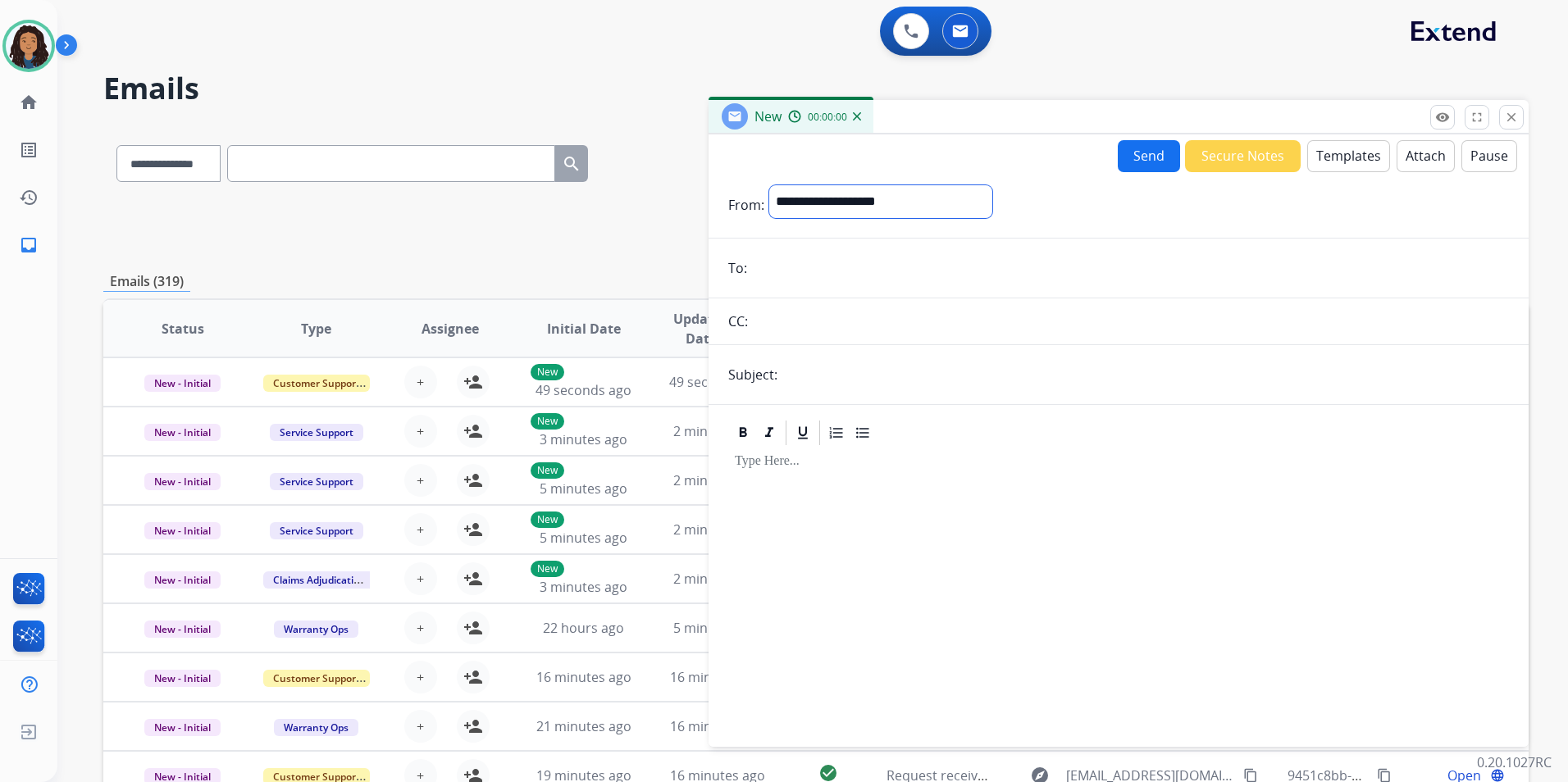
click at [863, 201] on select "**********" at bounding box center [880, 201] width 223 height 33
select select "**********"
click at [769, 185] on select "**********" at bounding box center [880, 201] width 223 height 33
paste input "**********"
type input "**********"
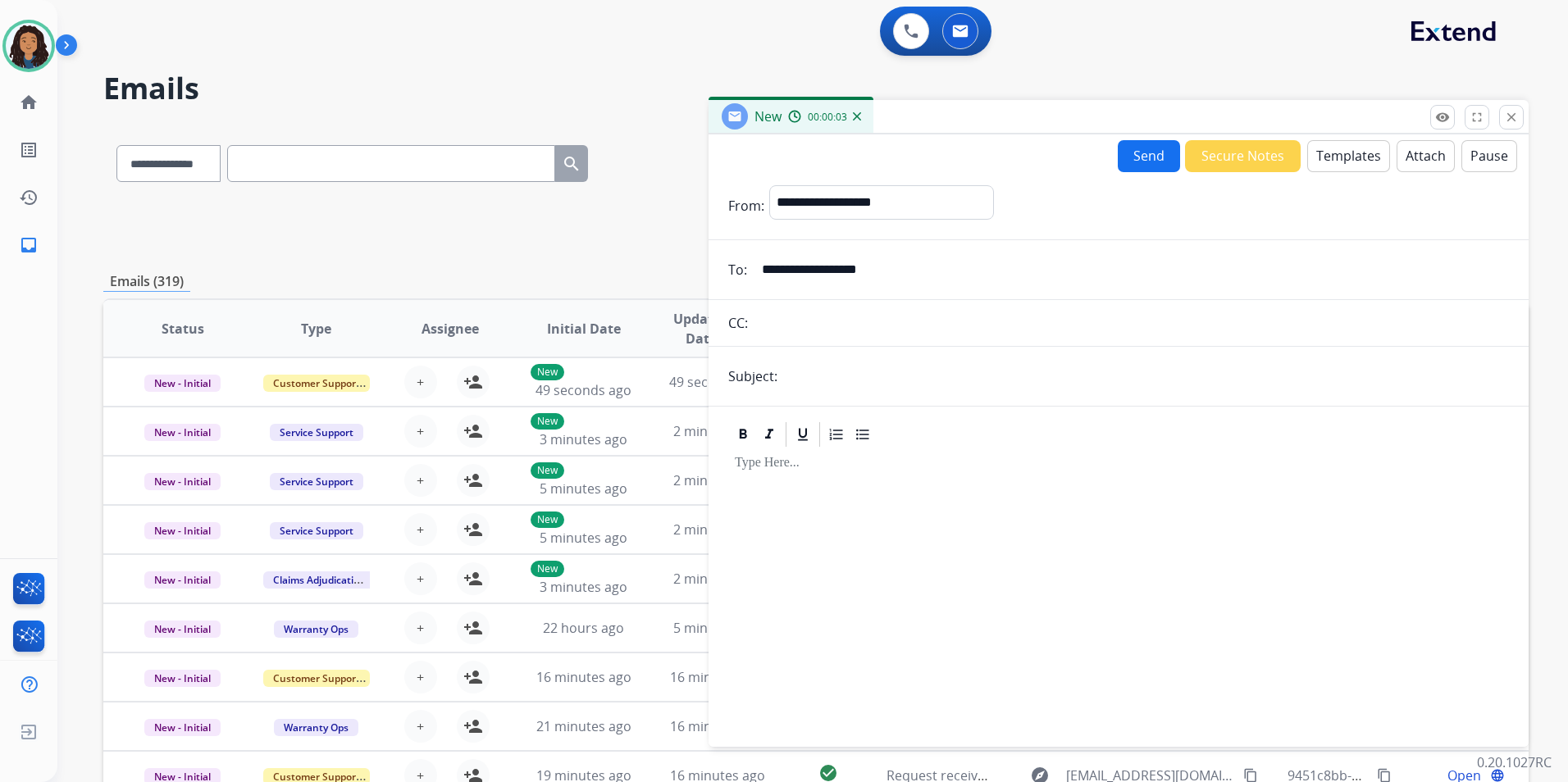
click at [879, 385] on input "text" at bounding box center [1145, 377] width 727 height 33
type input "*****"
click at [1329, 158] on button "Templates" at bounding box center [1348, 156] width 83 height 32
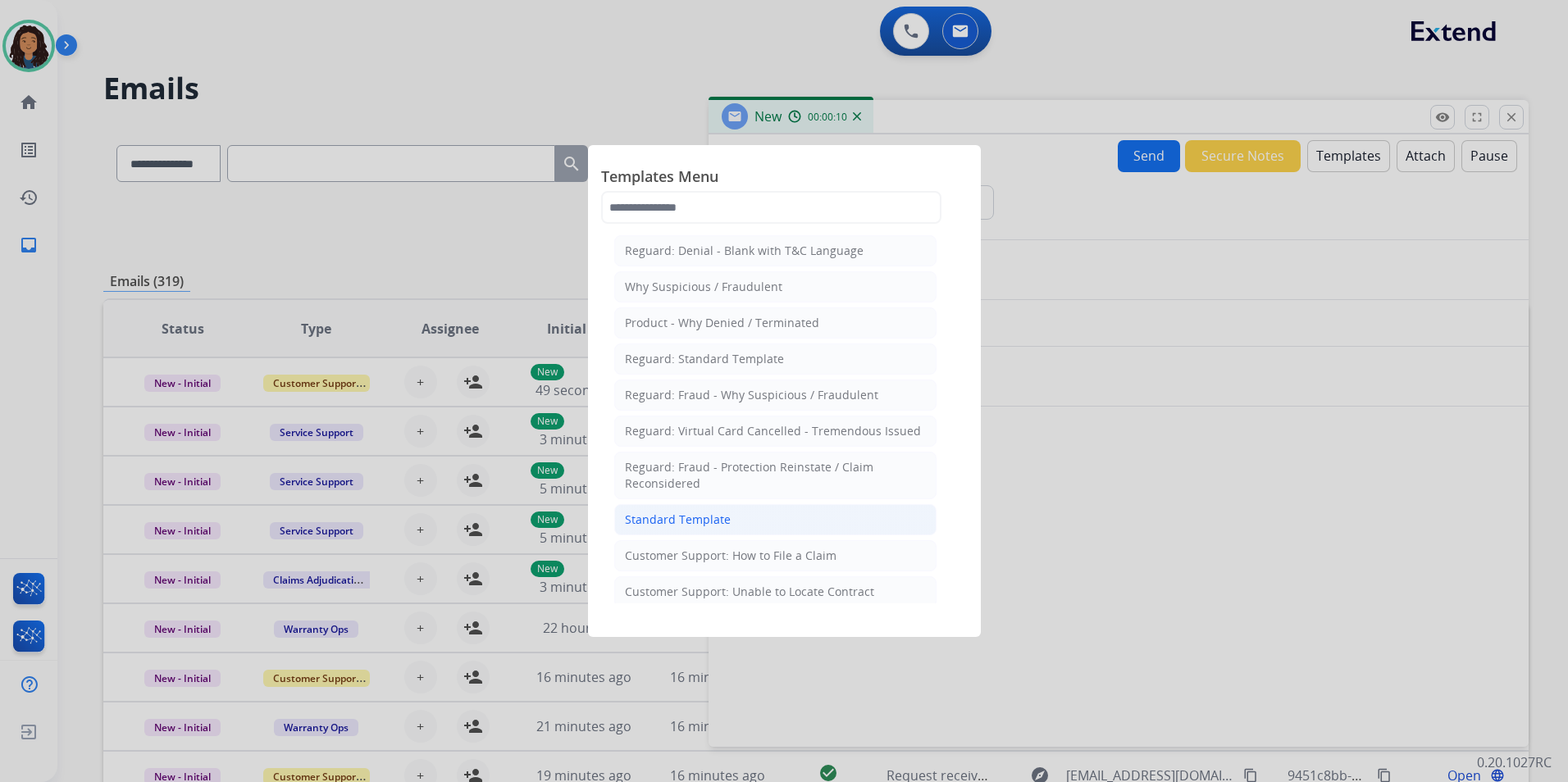
click at [733, 519] on li "Standard Template" at bounding box center [775, 520] width 322 height 31
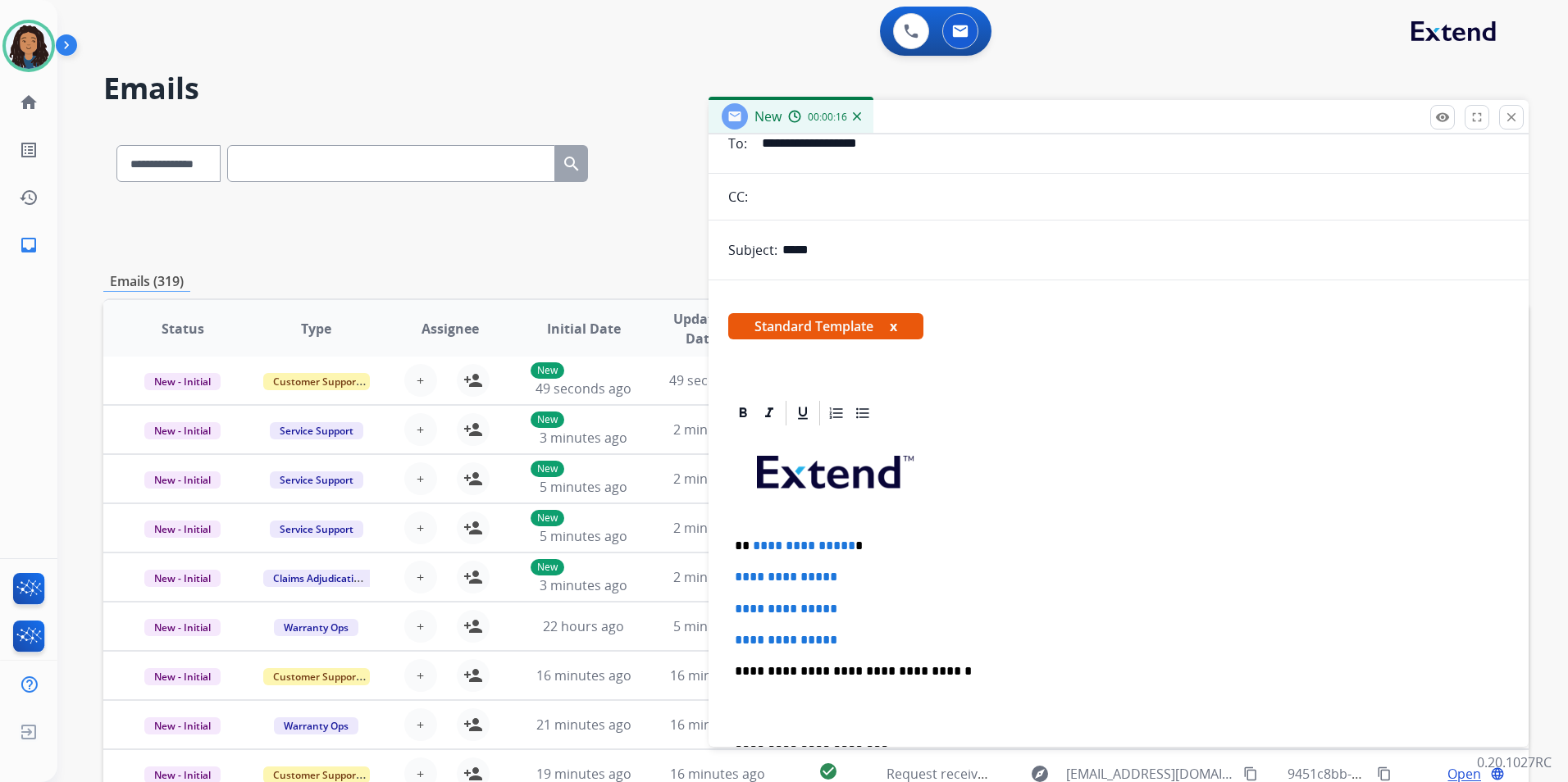
scroll to position [328, 0]
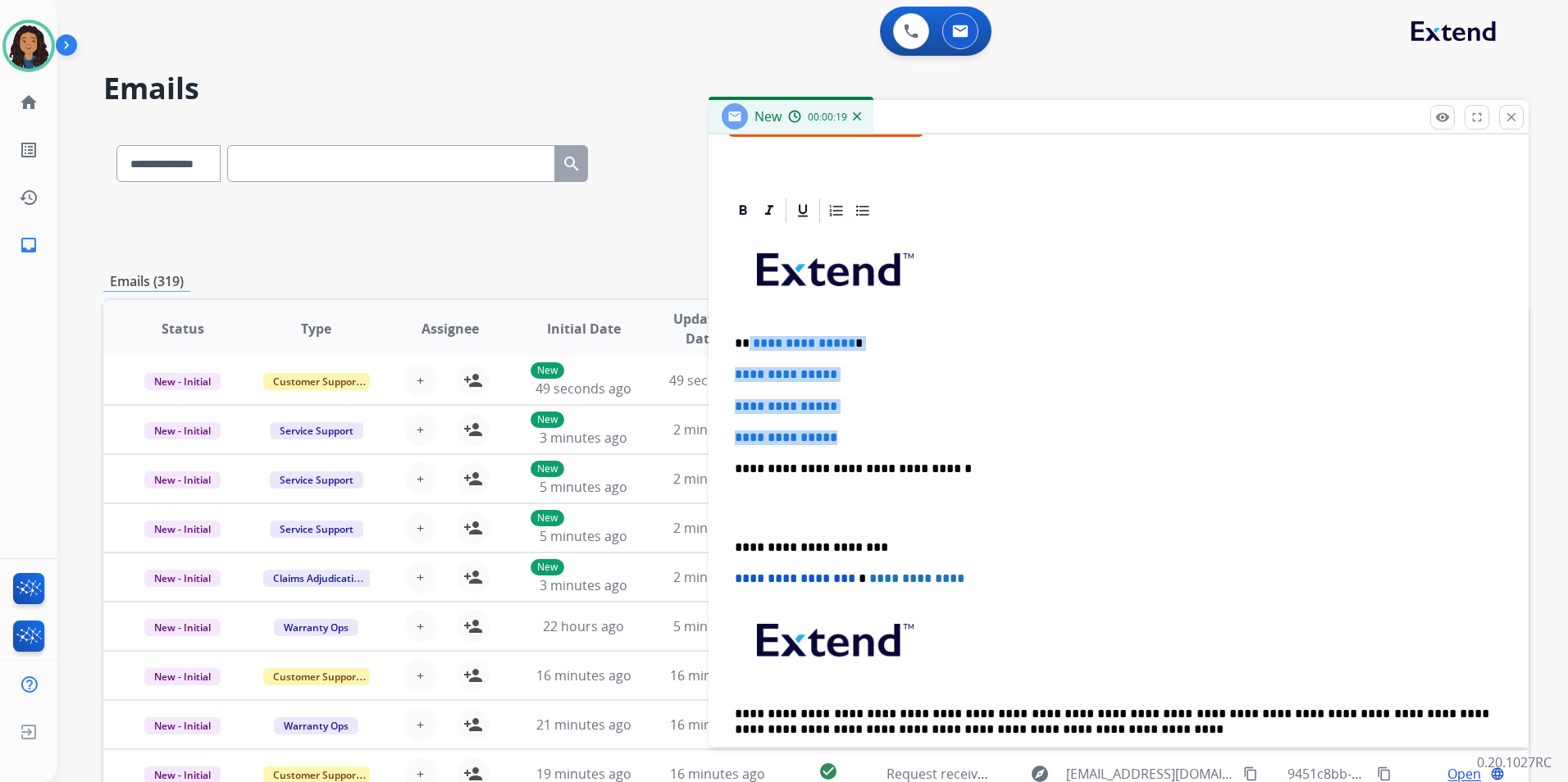
drag, startPoint x: 774, startPoint y: 342, endPoint x: 749, endPoint y: 328, distance: 28.7
click at [749, 328] on div "**********" at bounding box center [1118, 507] width 780 height 564
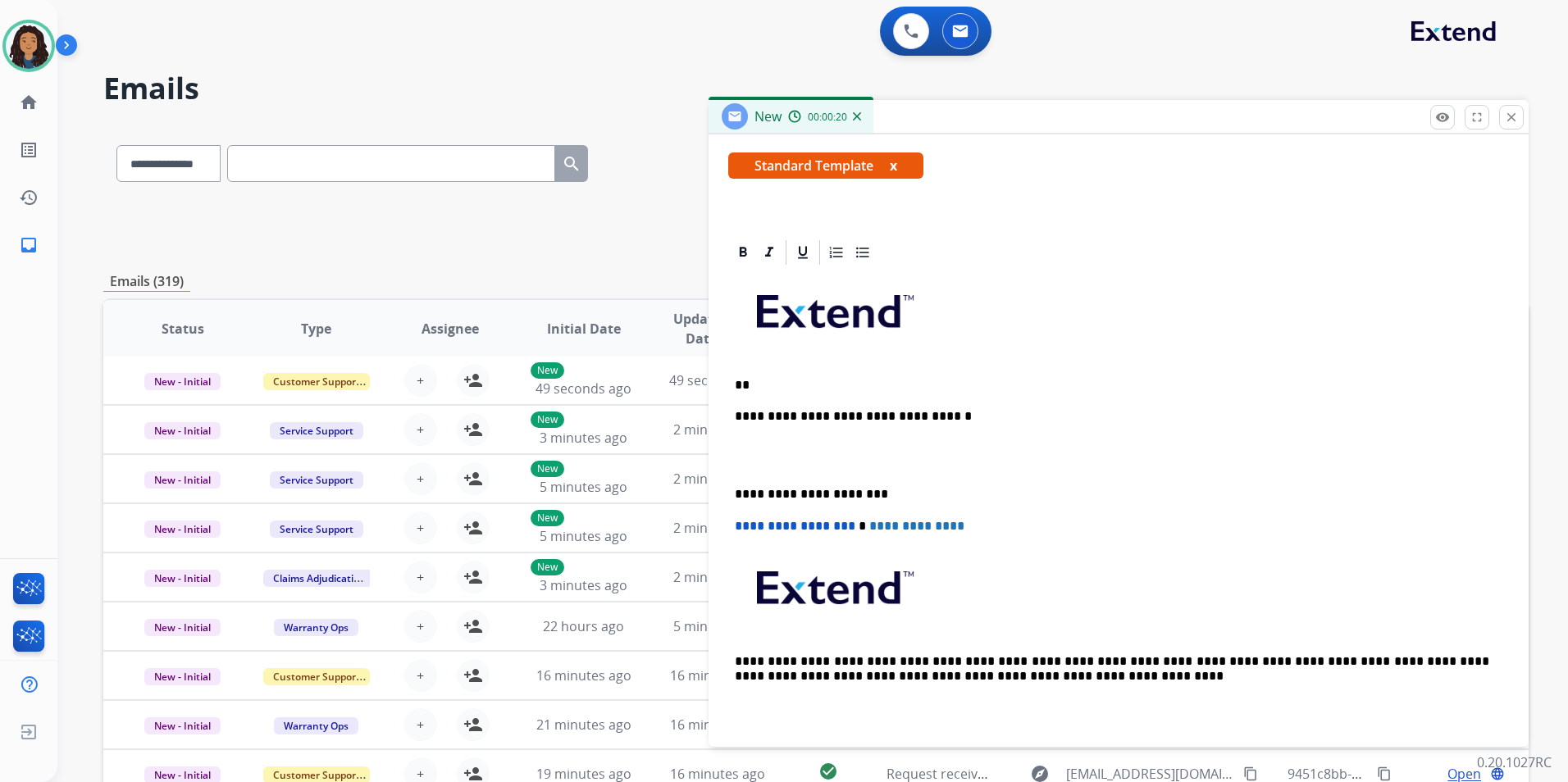
scroll to position [285, 0]
paste div
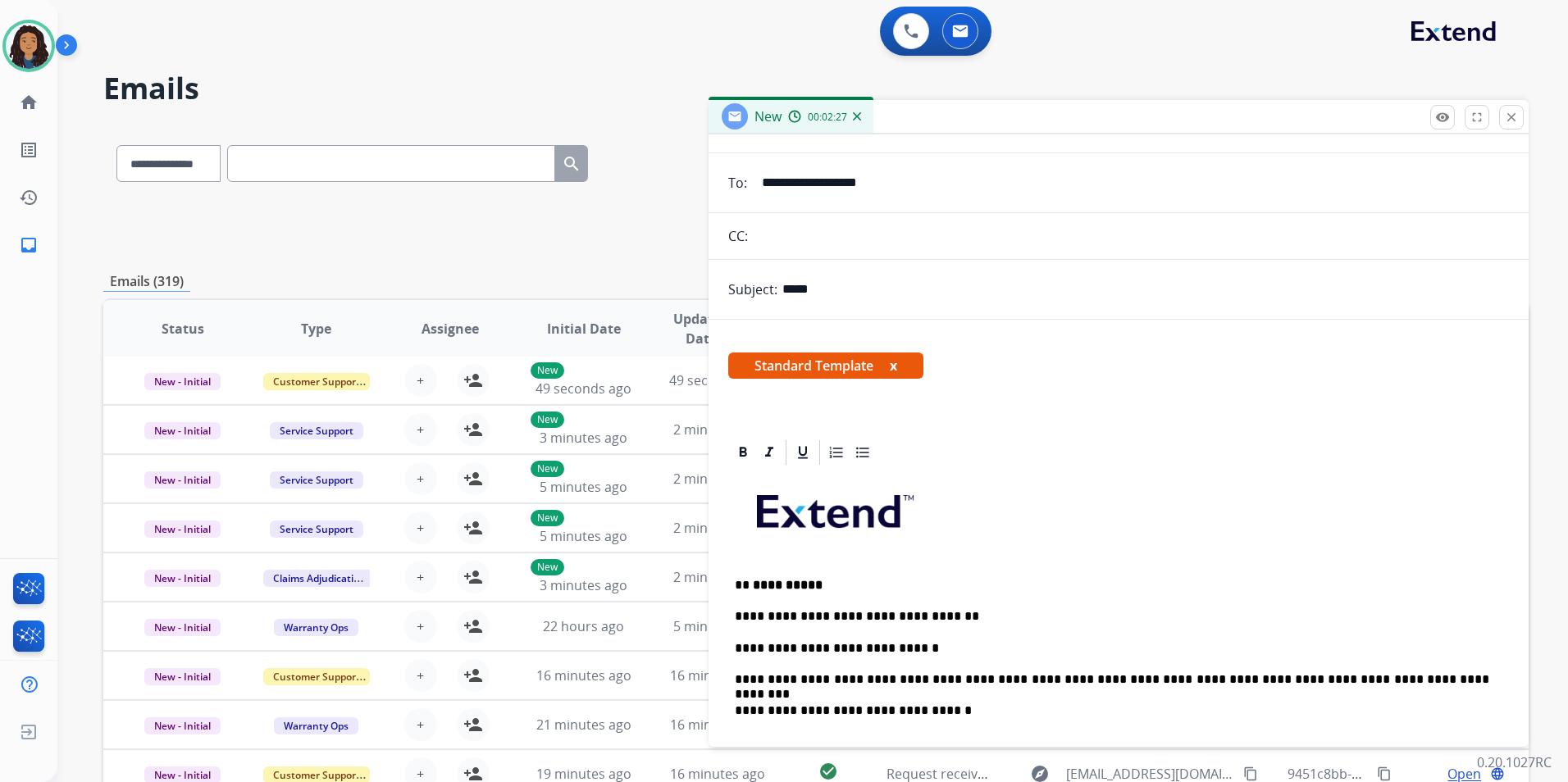
scroll to position [0, 0]
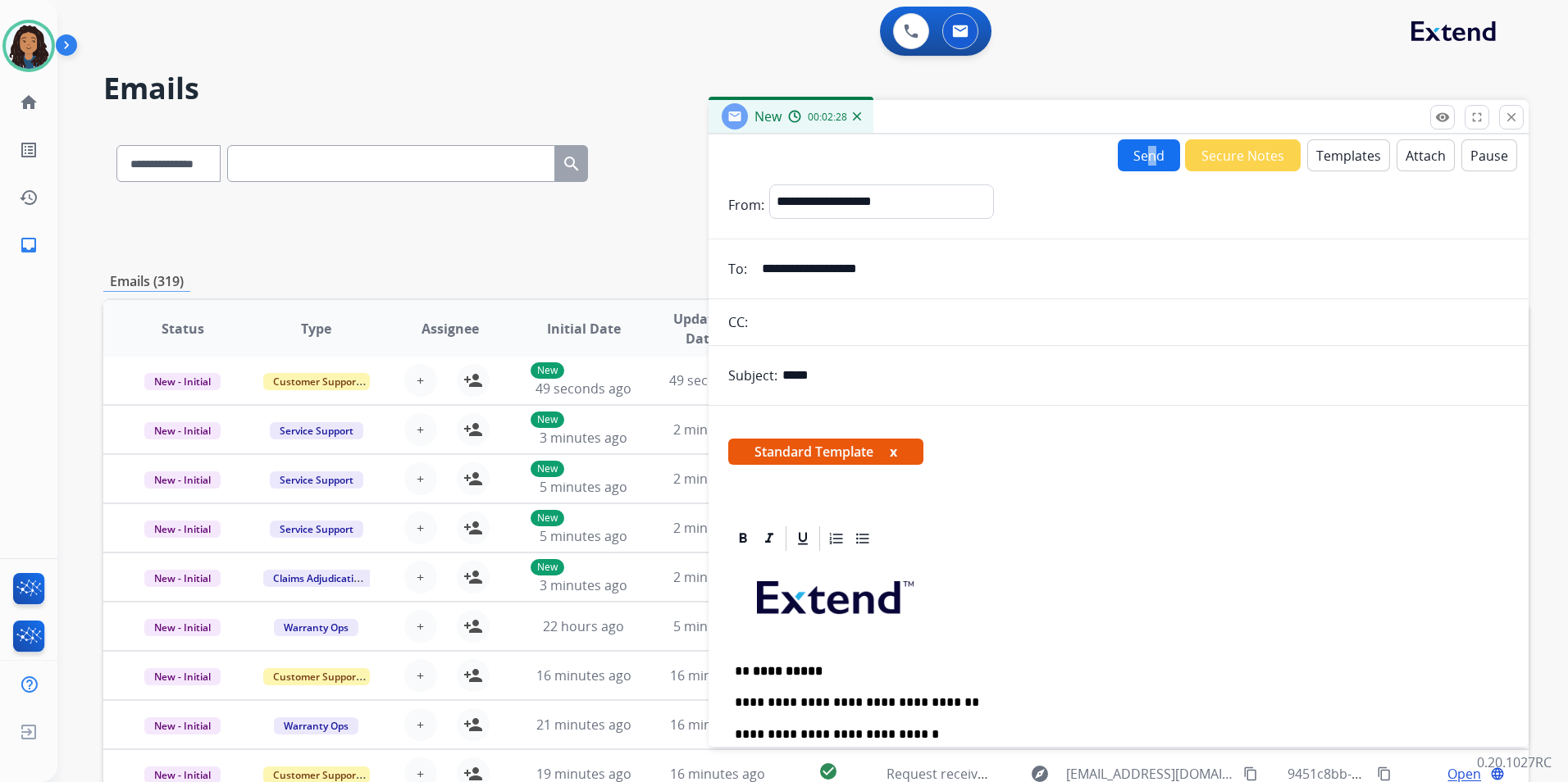
click at [1140, 137] on div "**********" at bounding box center [1118, 438] width 820 height 606
drag, startPoint x: 1140, startPoint y: 137, endPoint x: 1140, endPoint y: 154, distance: 17.0
click at [1140, 154] on button "Send" at bounding box center [1148, 155] width 62 height 32
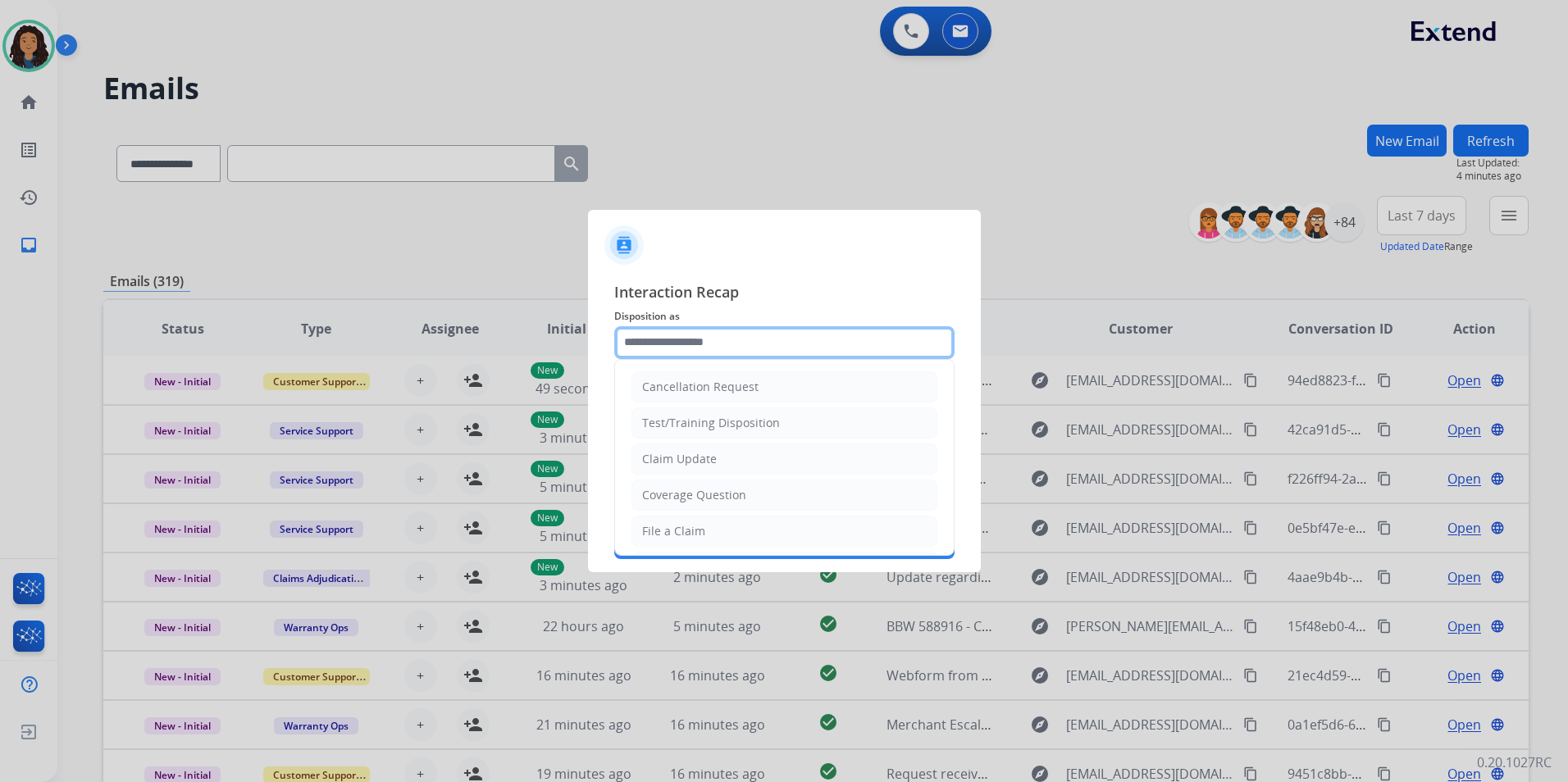
click at [727, 333] on input "text" at bounding box center [784, 343] width 340 height 33
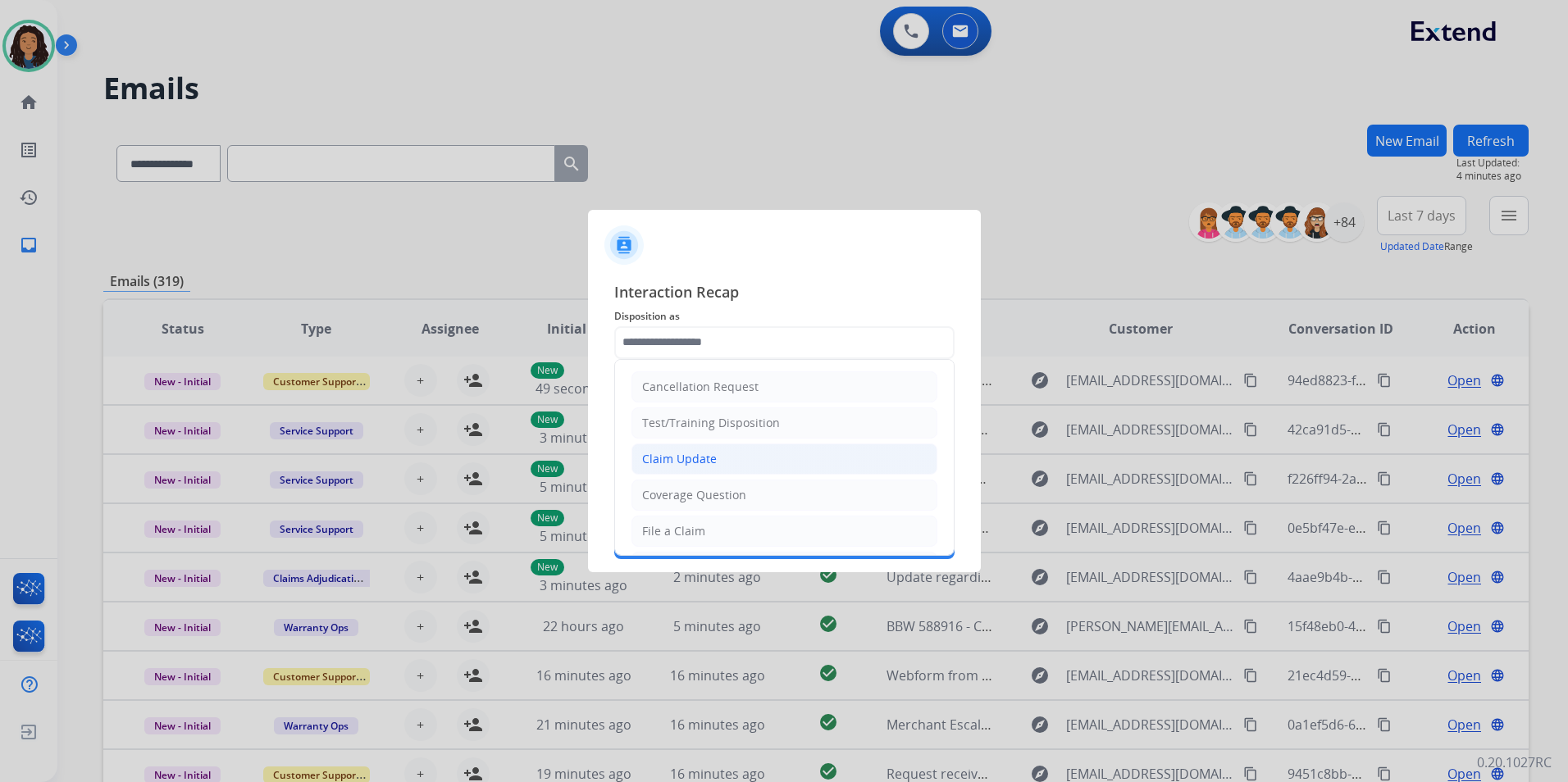
click at [692, 457] on div "Claim Update" at bounding box center [679, 459] width 74 height 17
type input "**********"
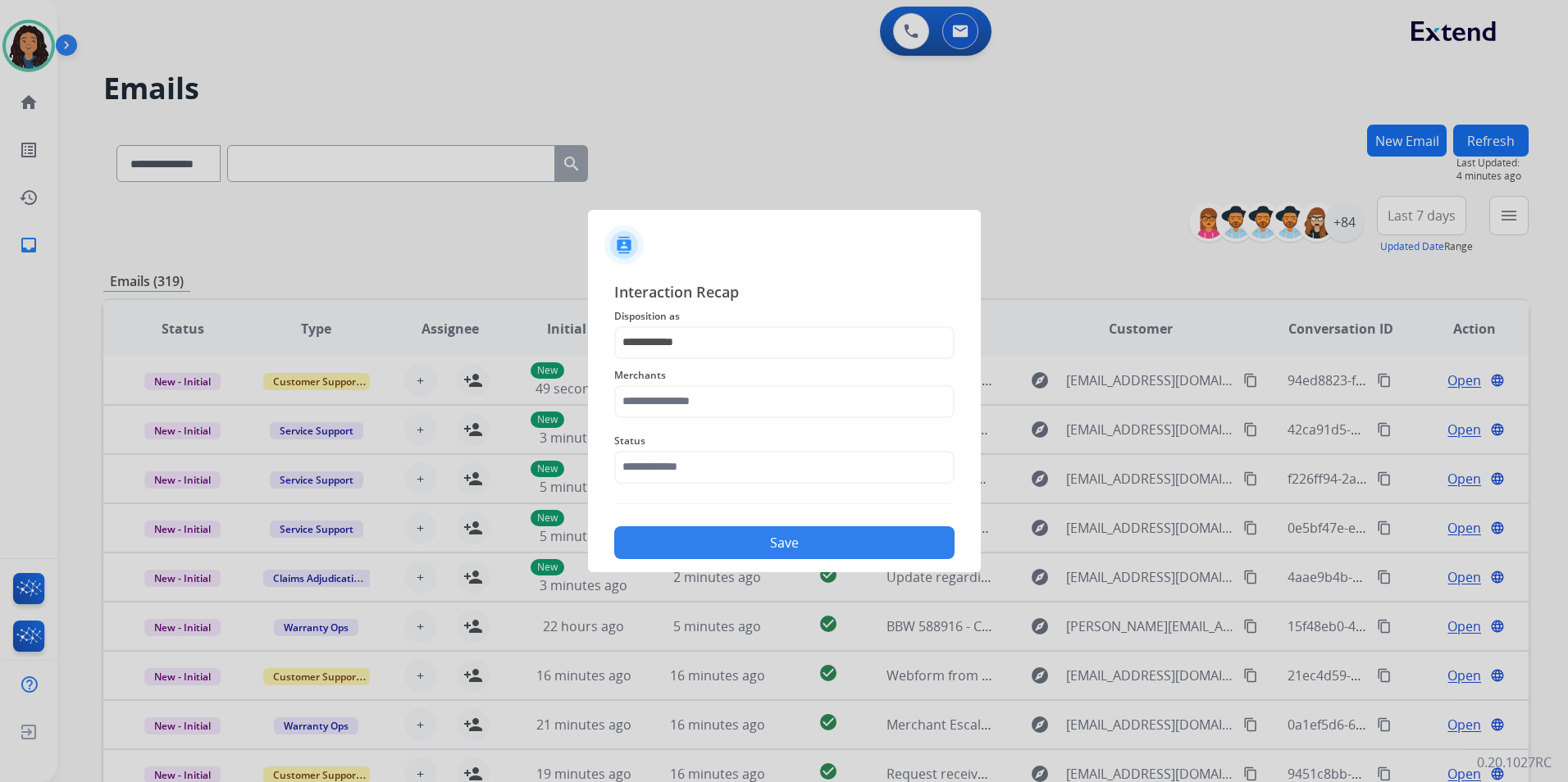
click at [695, 388] on div "Merchants" at bounding box center [784, 391] width 340 height 65
click at [695, 394] on input "text" at bounding box center [784, 402] width 340 height 33
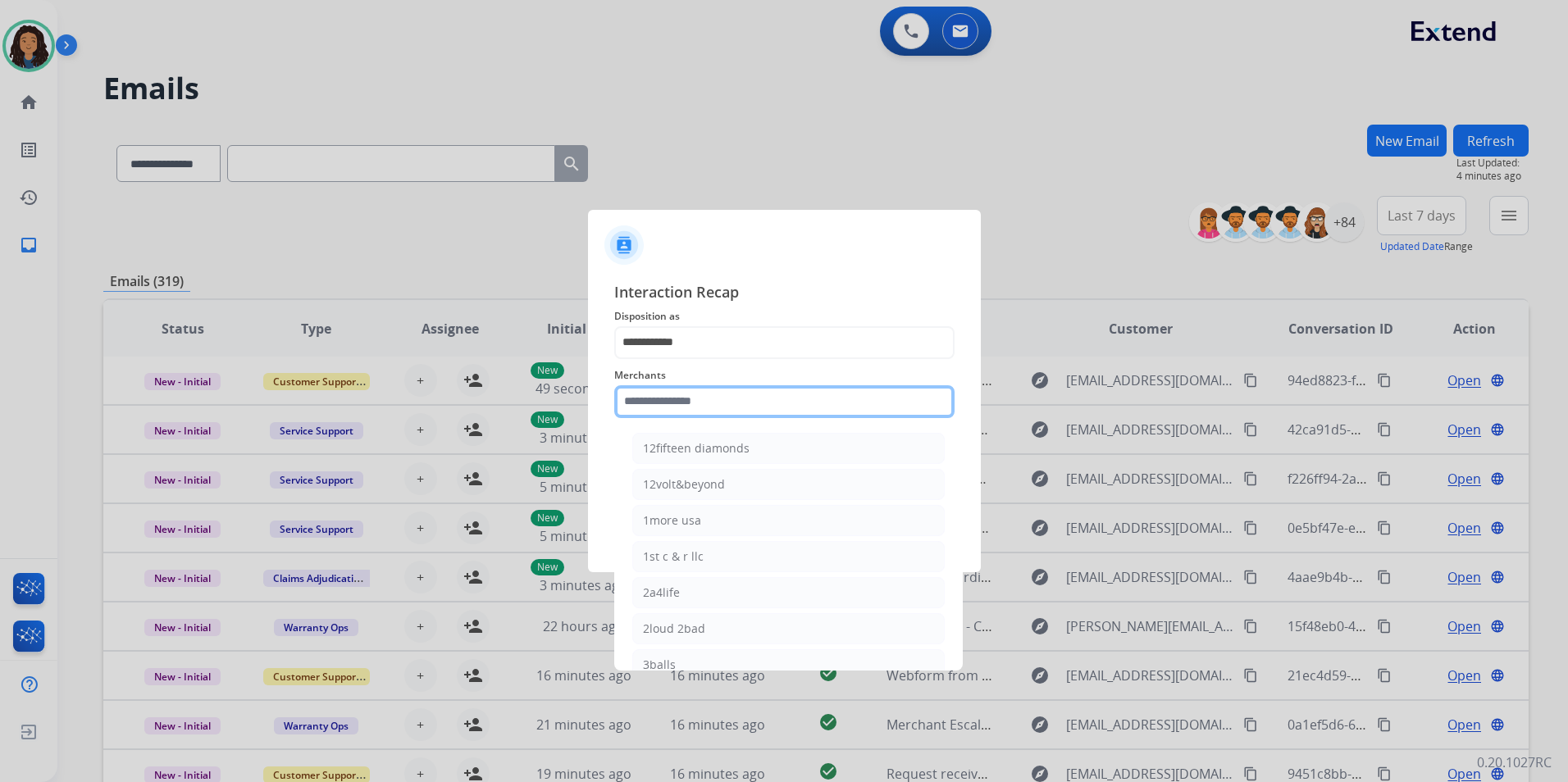
type input "*"
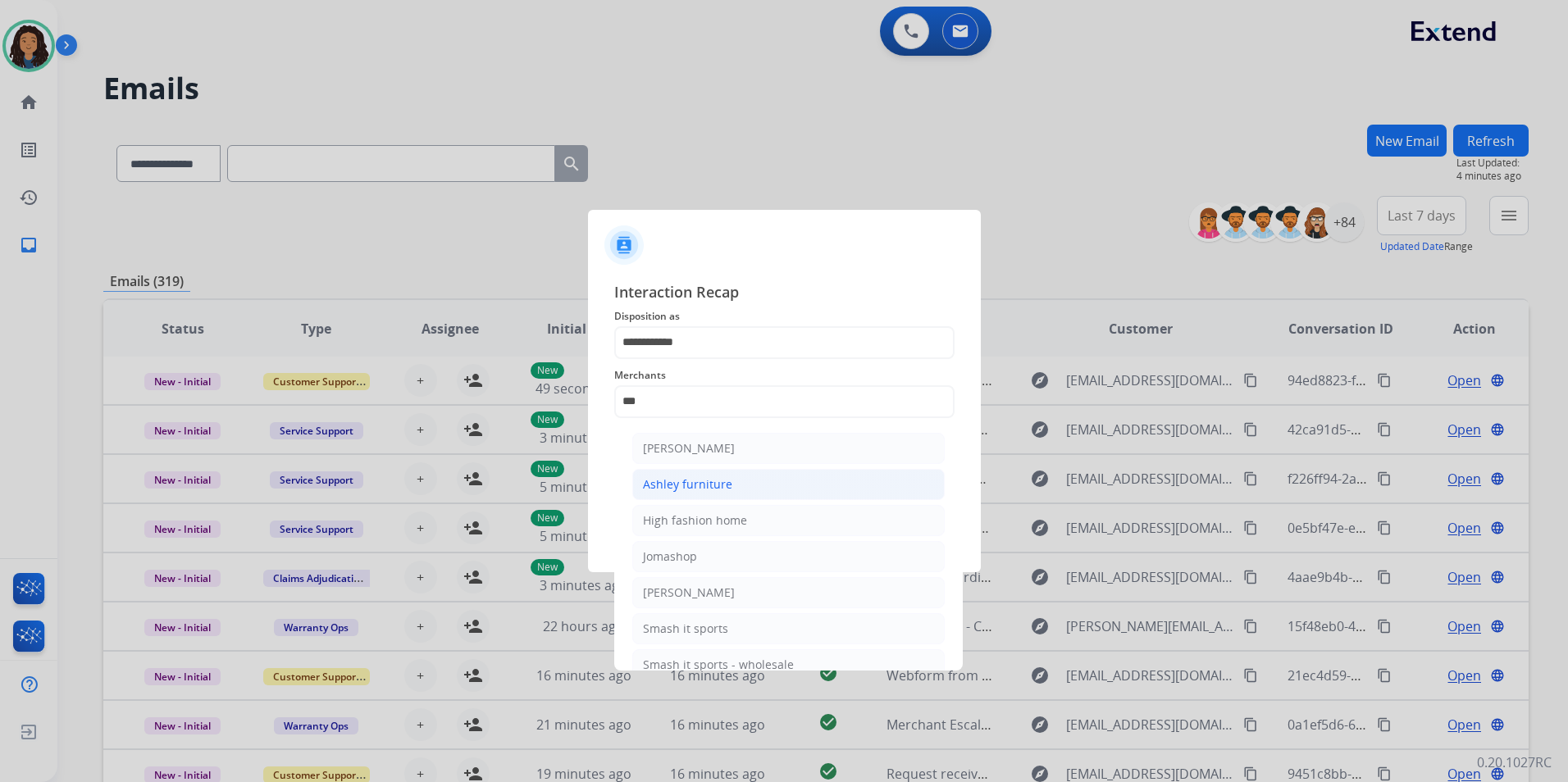
click at [781, 487] on li "Ashley furniture" at bounding box center [789, 485] width 312 height 31
type input "**********"
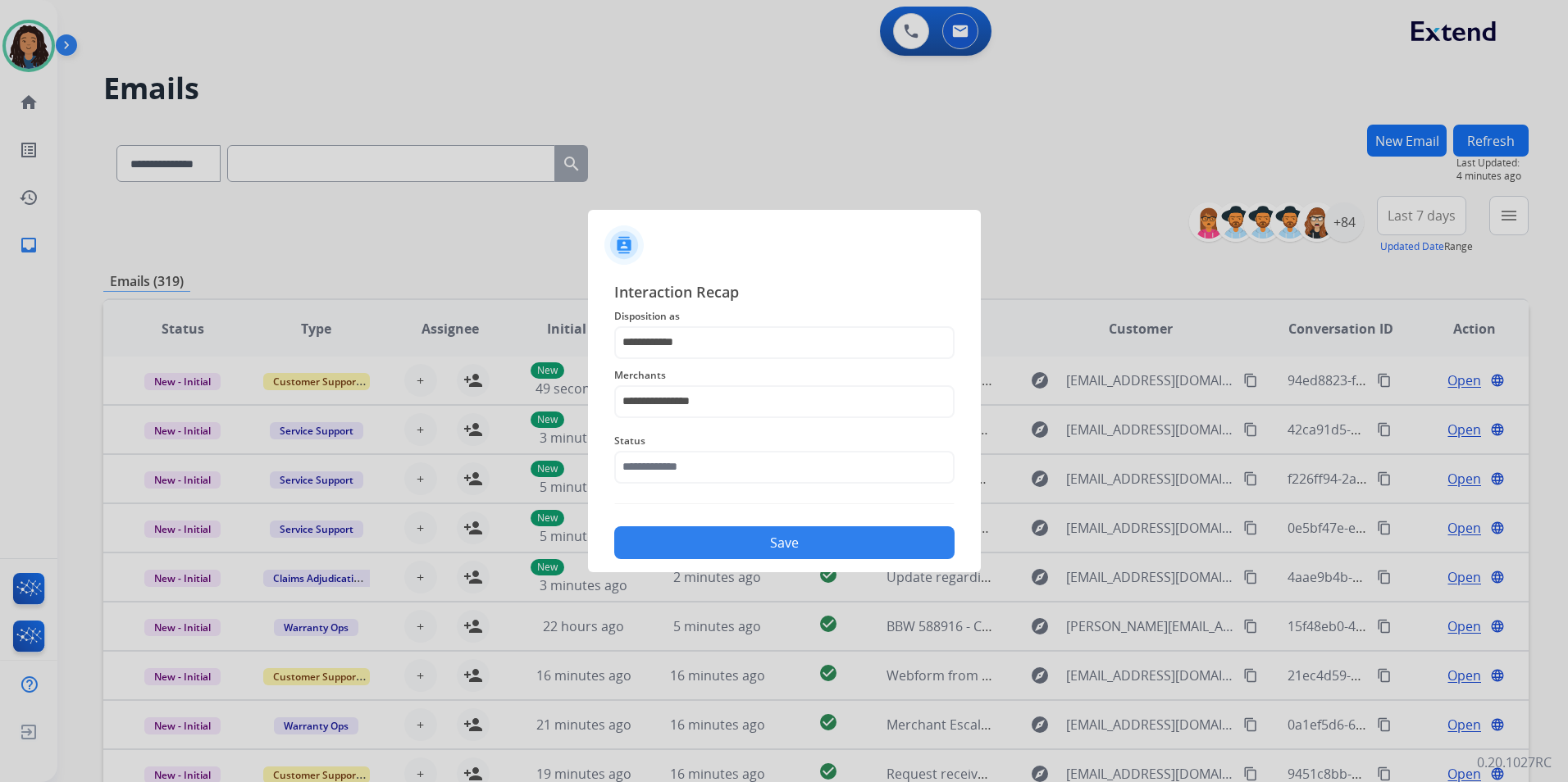
click at [764, 486] on div "Status" at bounding box center [784, 457] width 340 height 65
click at [765, 474] on input "text" at bounding box center [784, 467] width 340 height 33
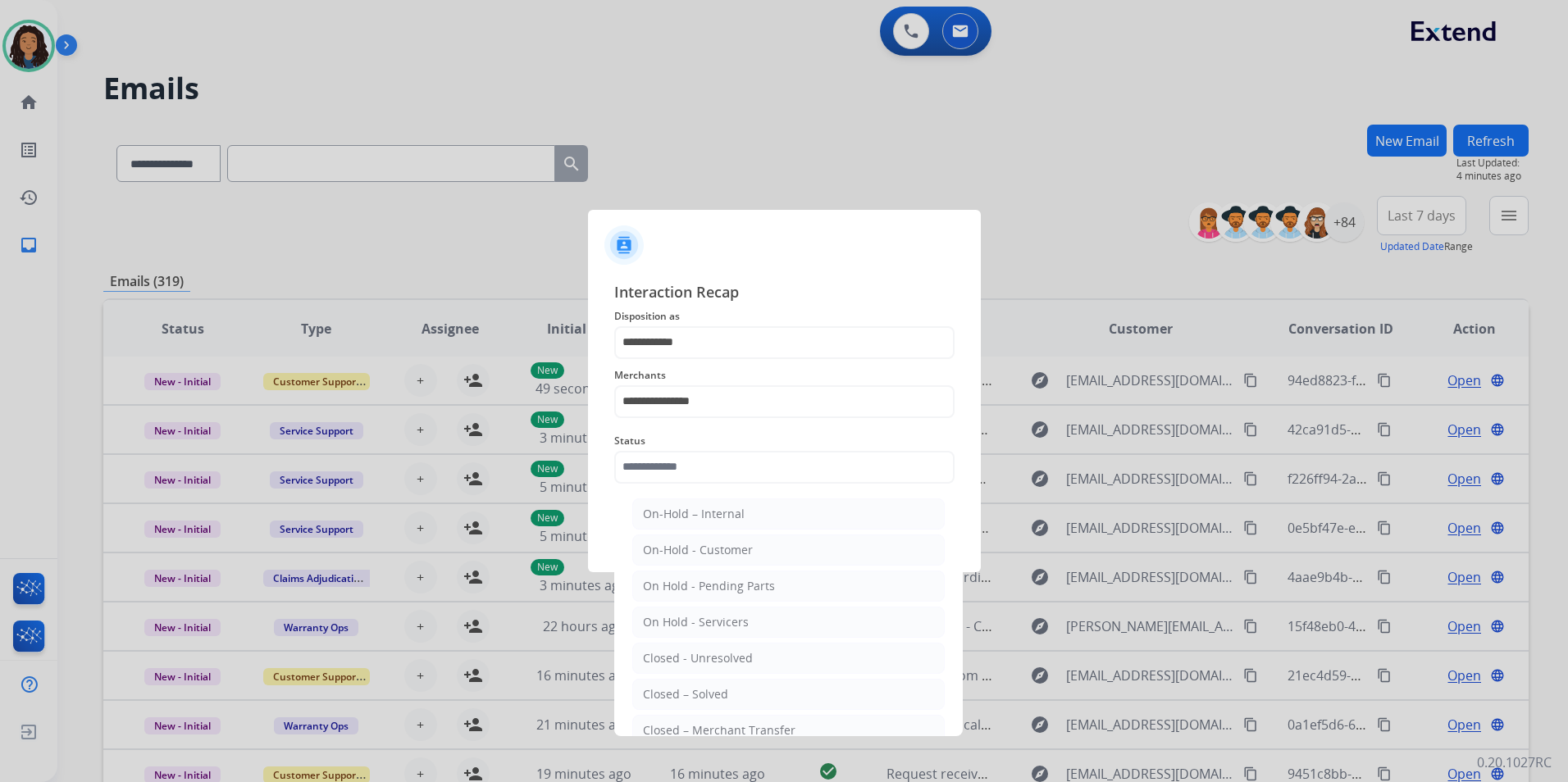
drag, startPoint x: 692, startPoint y: 686, endPoint x: 709, endPoint y: 609, distance: 78.9
click at [689, 686] on div "Closed – Solved" at bounding box center [685, 694] width 85 height 17
type input "**********"
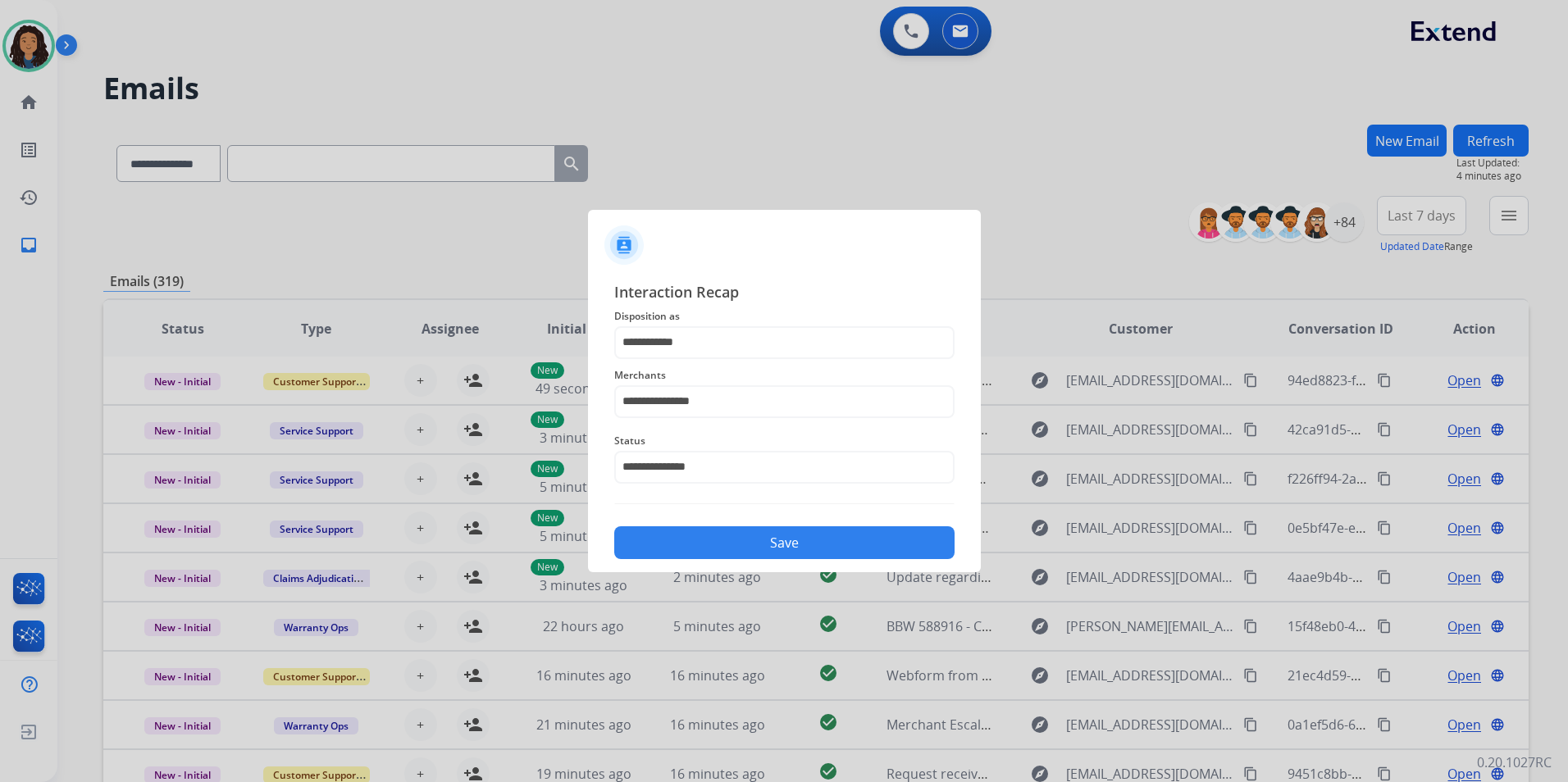
click at [721, 553] on button "Save" at bounding box center [784, 543] width 340 height 33
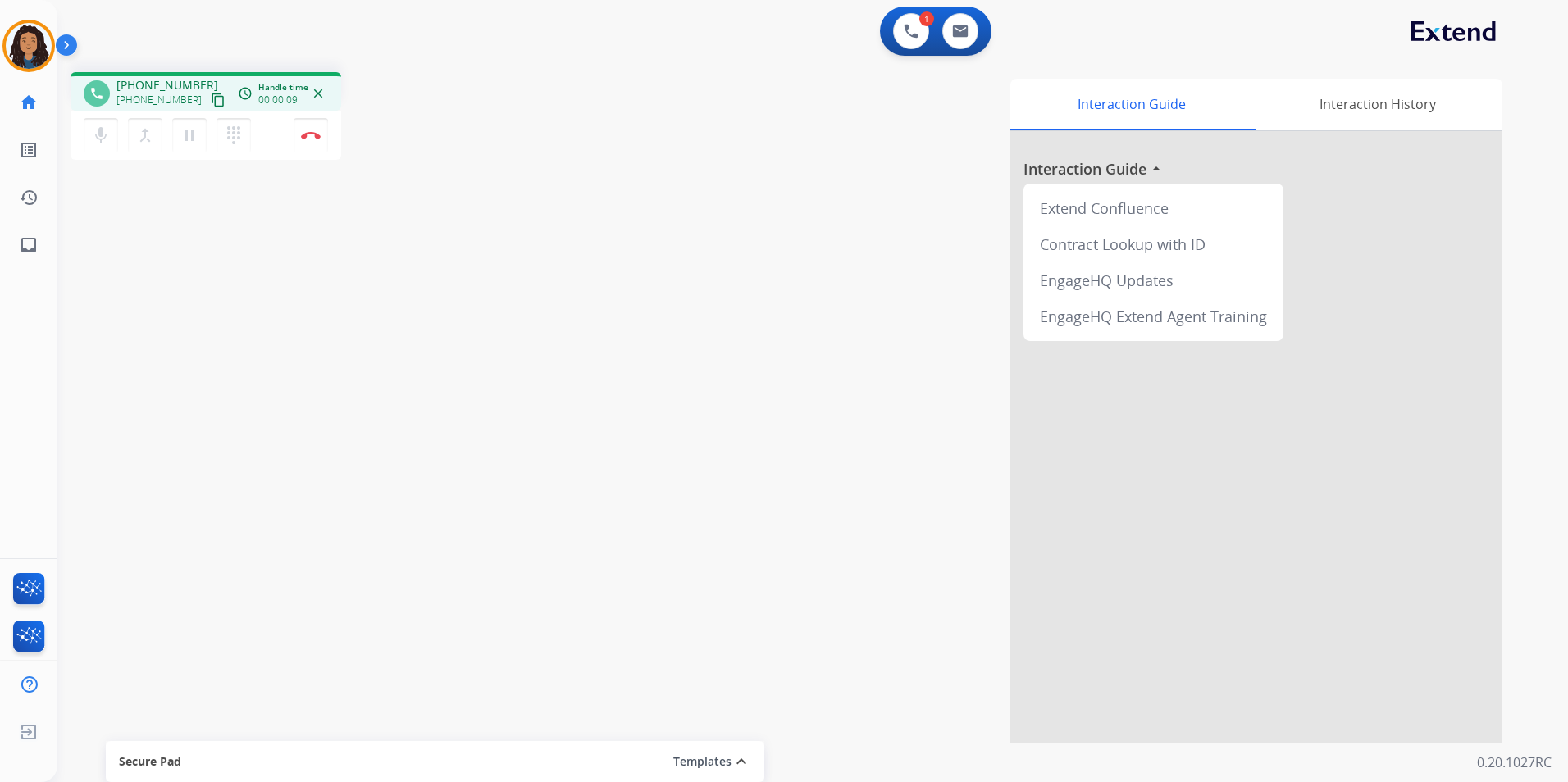
click at [211, 100] on mat-icon "content_copy" at bounding box center [218, 100] width 15 height 15
click at [320, 143] on button "Disconnect" at bounding box center [310, 135] width 35 height 35
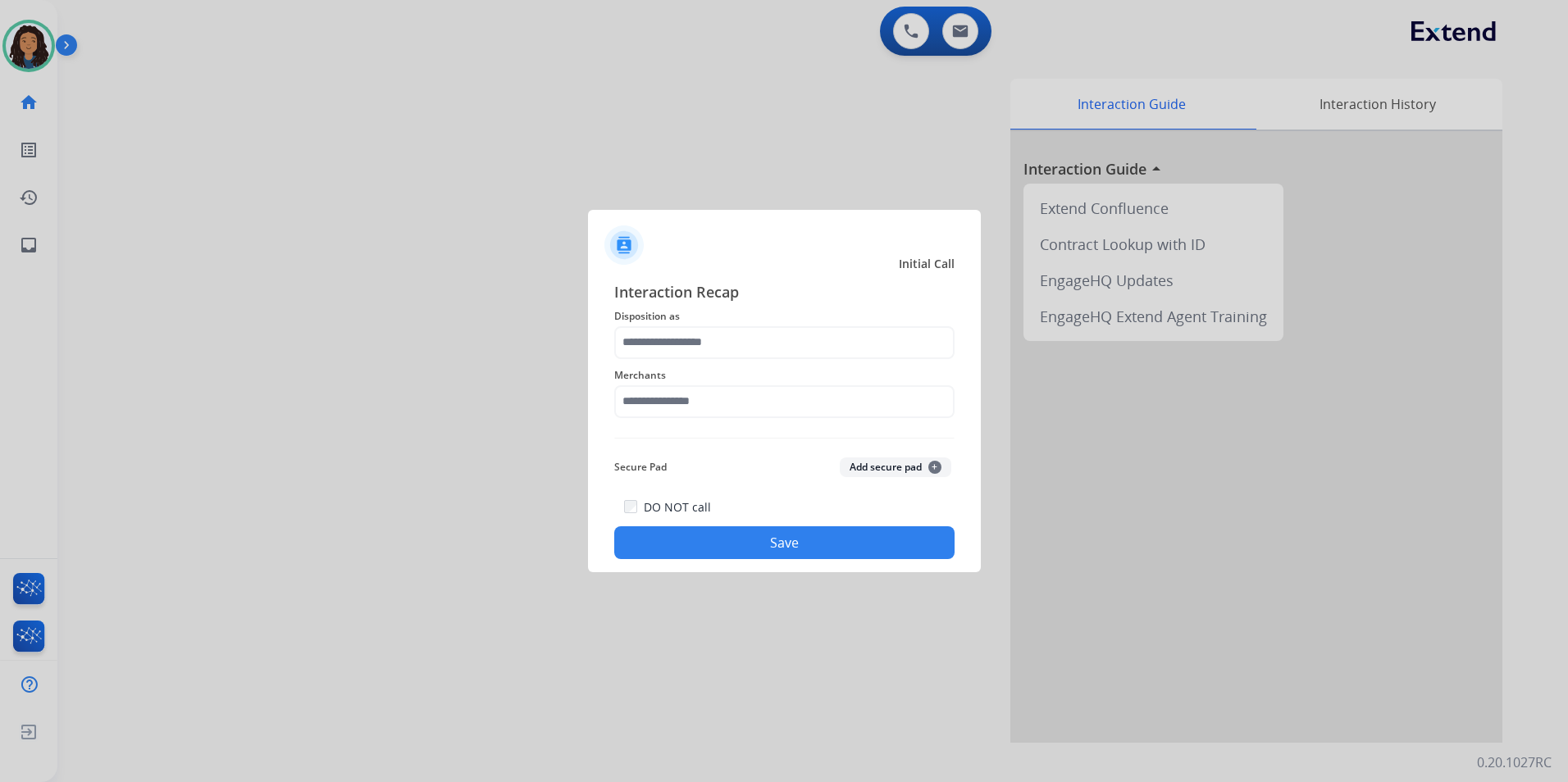
drag, startPoint x: 684, startPoint y: 325, endPoint x: 688, endPoint y: 339, distance: 14.6
click at [688, 339] on div "Interaction Recap Disposition as Merchants Secure Pad Add secure pad + DO NOT c…" at bounding box center [784, 420] width 340 height 280
click at [691, 338] on input "text" at bounding box center [784, 343] width 340 height 33
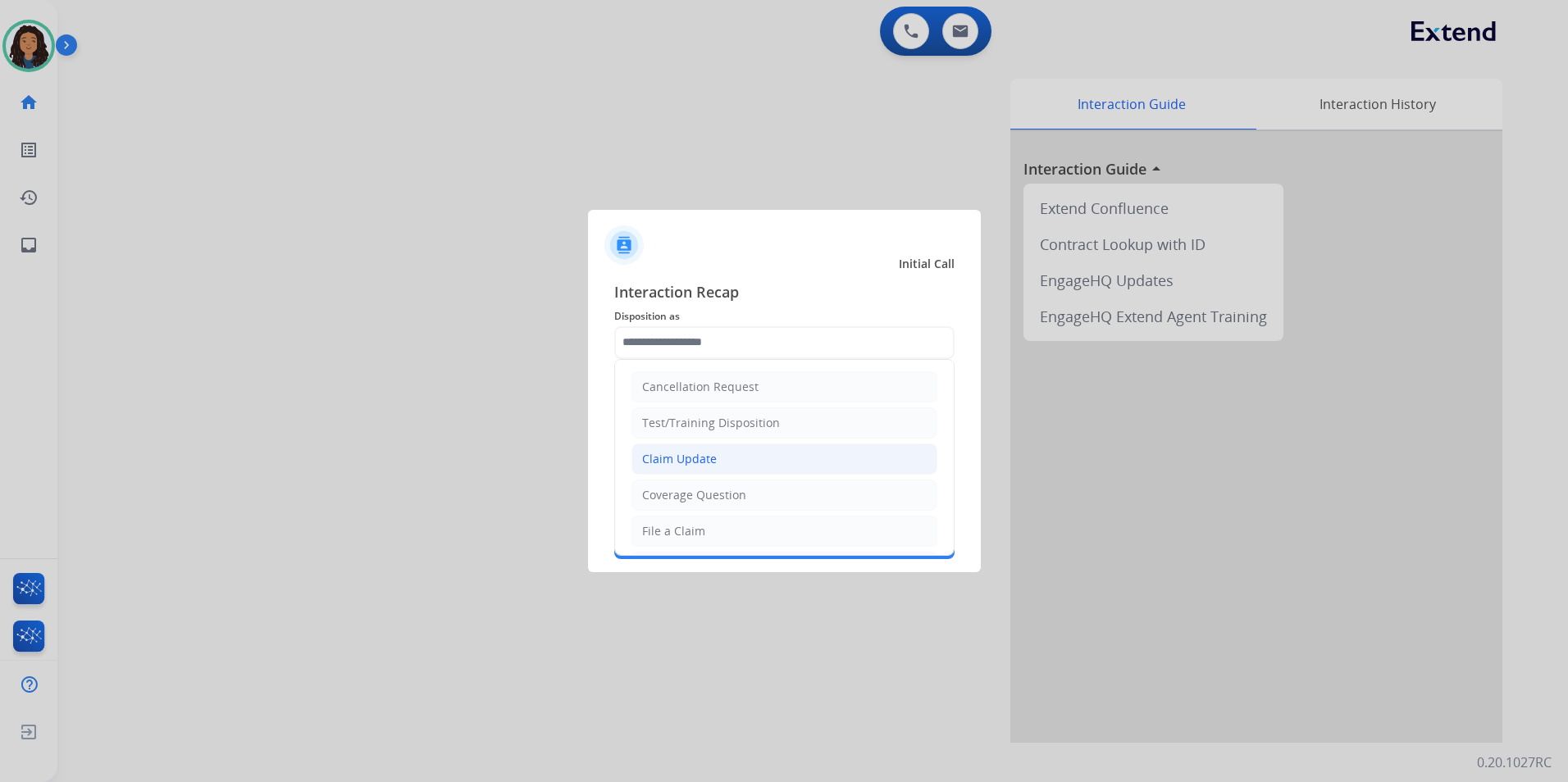
click at [722, 467] on li "Claim Update" at bounding box center [784, 459] width 306 height 31
type input "**********"
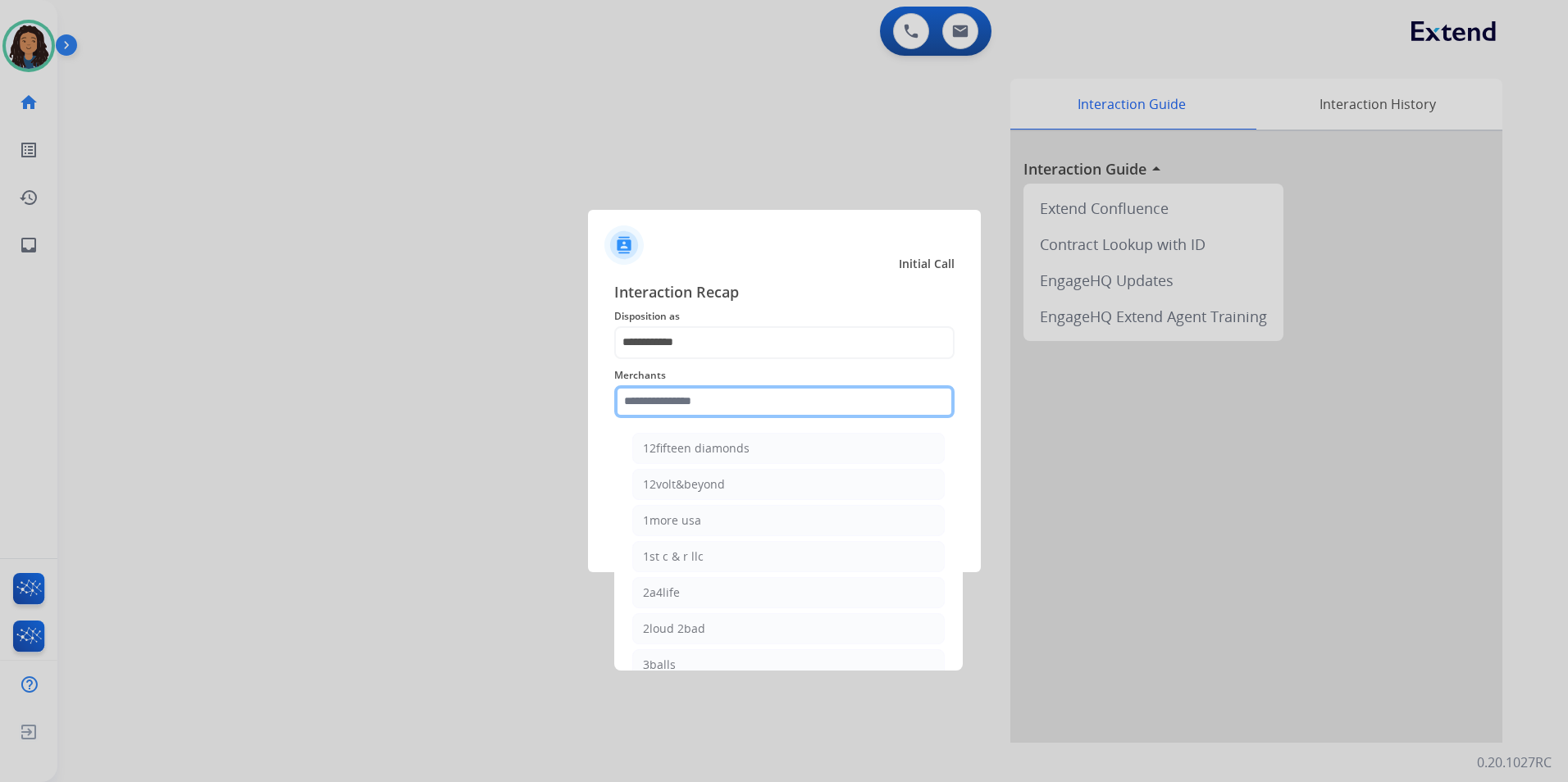
click at [697, 407] on input "text" at bounding box center [784, 402] width 340 height 33
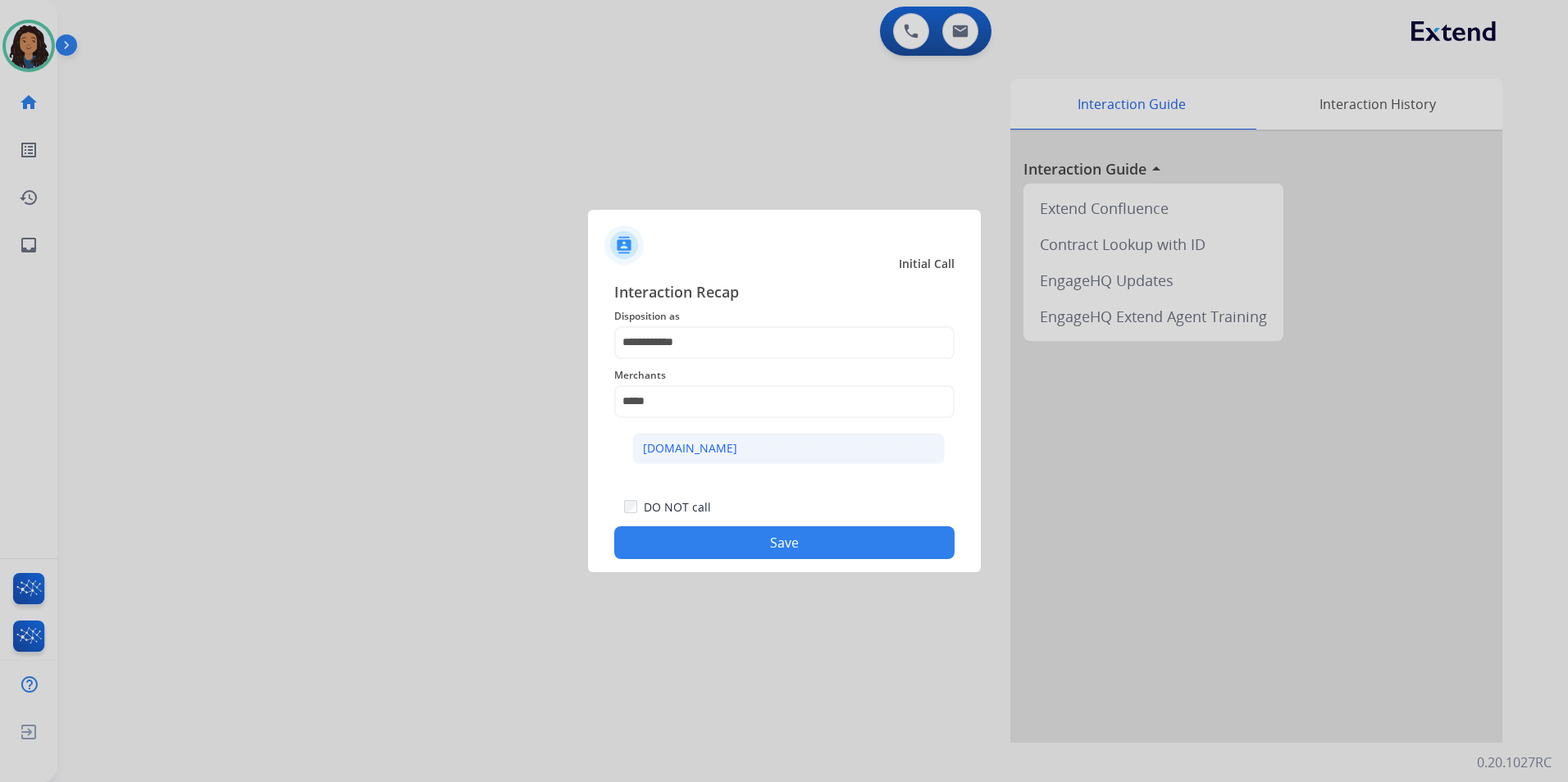
click at [743, 457] on li "[DOMAIN_NAME]" at bounding box center [789, 448] width 312 height 31
type input "**********"
click at [728, 542] on button "Save" at bounding box center [784, 543] width 340 height 33
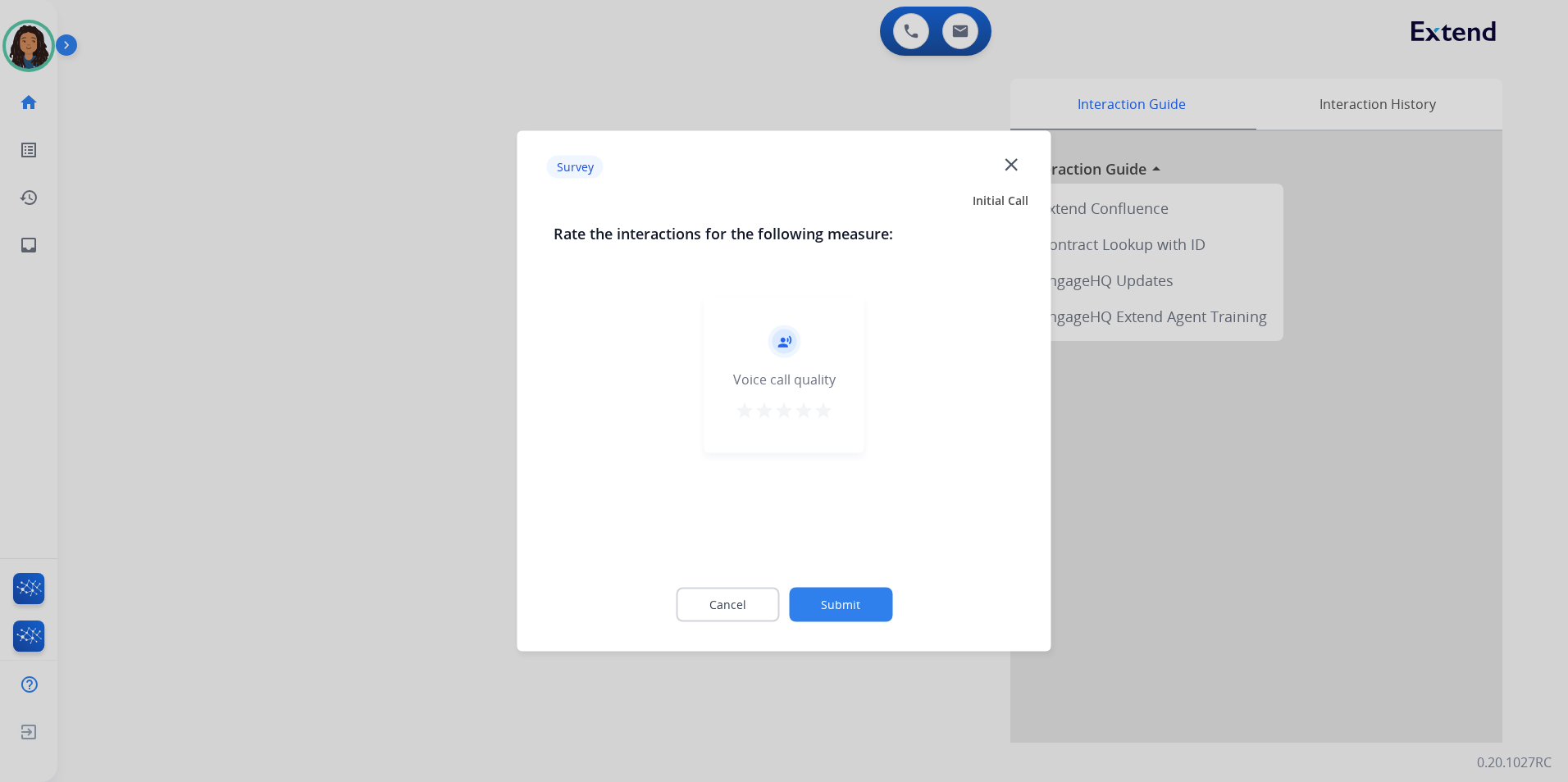
click at [385, 247] on div at bounding box center [784, 391] width 1568 height 782
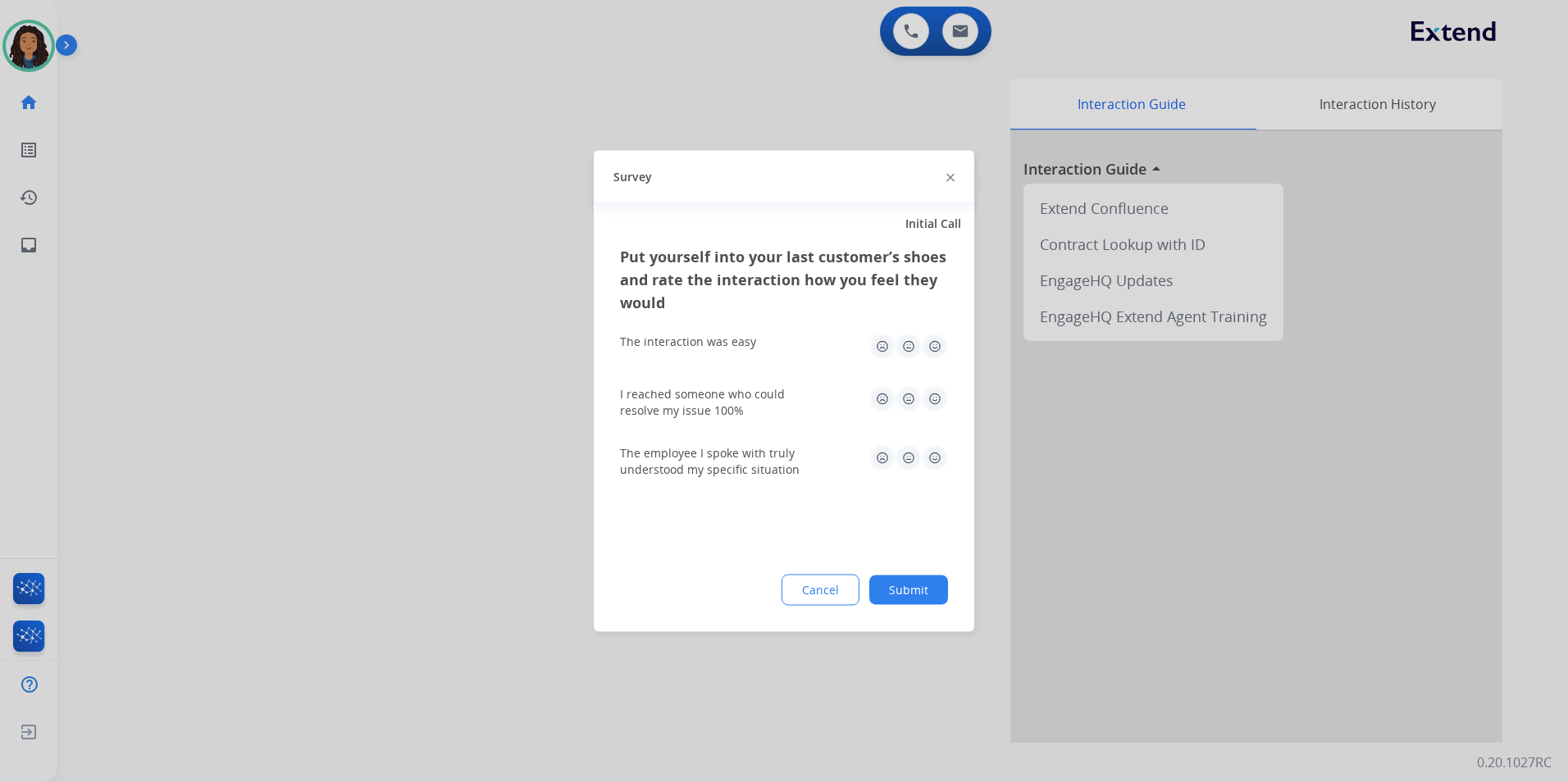
drag, startPoint x: 403, startPoint y: 419, endPoint x: 403, endPoint y: 407, distance: 12.0
click at [403, 408] on div at bounding box center [784, 391] width 1568 height 782
click at [409, 394] on div "swap_horiz Break voice bridge close_fullscreen Connect 3-Way Call merge_type Se…" at bounding box center [793, 400] width 1471 height 684
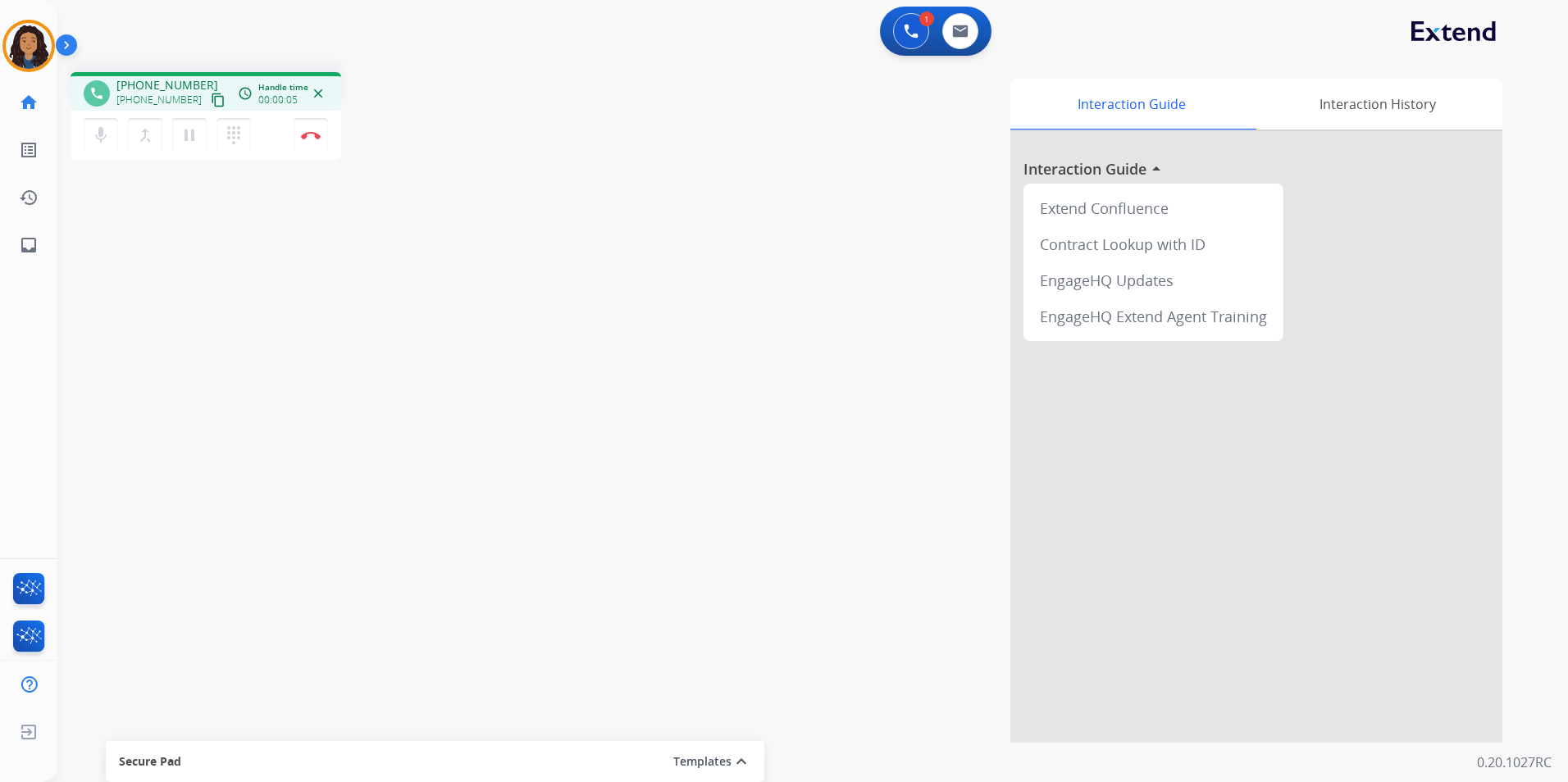
click at [211, 92] on mat-icon "content_copy" at bounding box center [218, 100] width 15 height 15
click at [181, 133] on mat-icon "pause" at bounding box center [189, 135] width 20 height 20
click at [904, 30] on img at bounding box center [911, 31] width 15 height 15
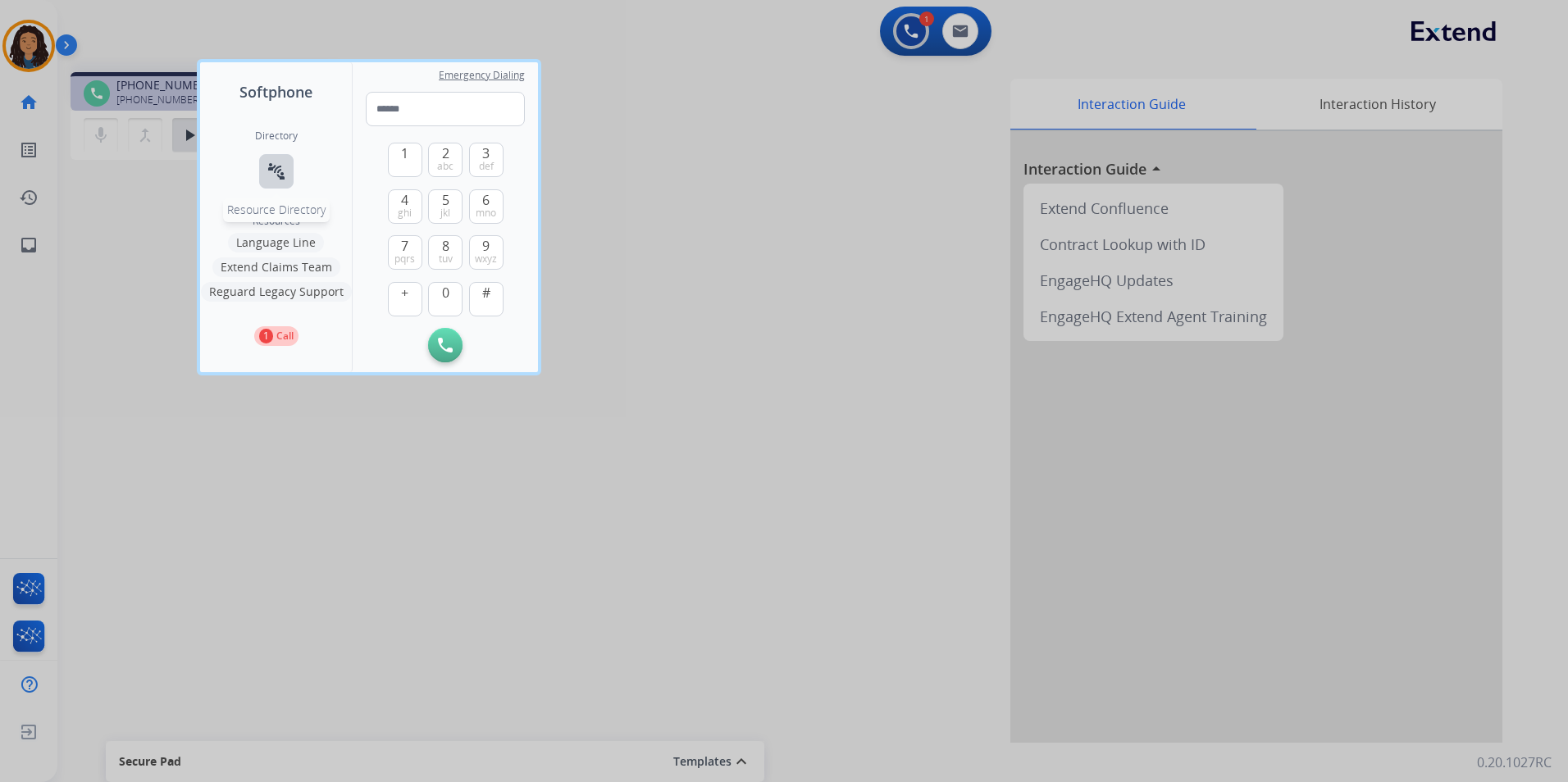
click at [265, 173] on button "connect_without_contact Resource Directory" at bounding box center [277, 172] width 35 height 35
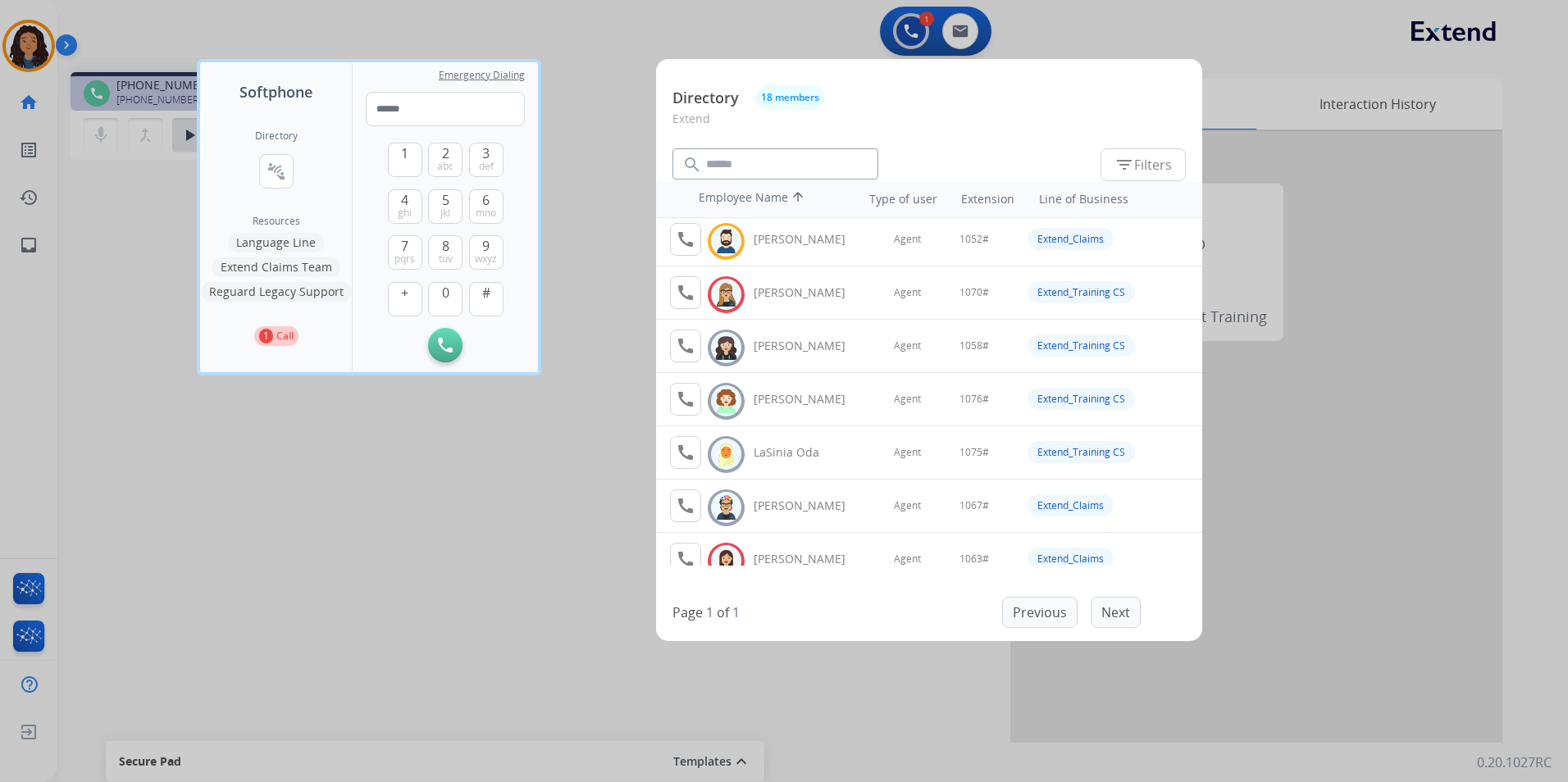
scroll to position [625, 0]
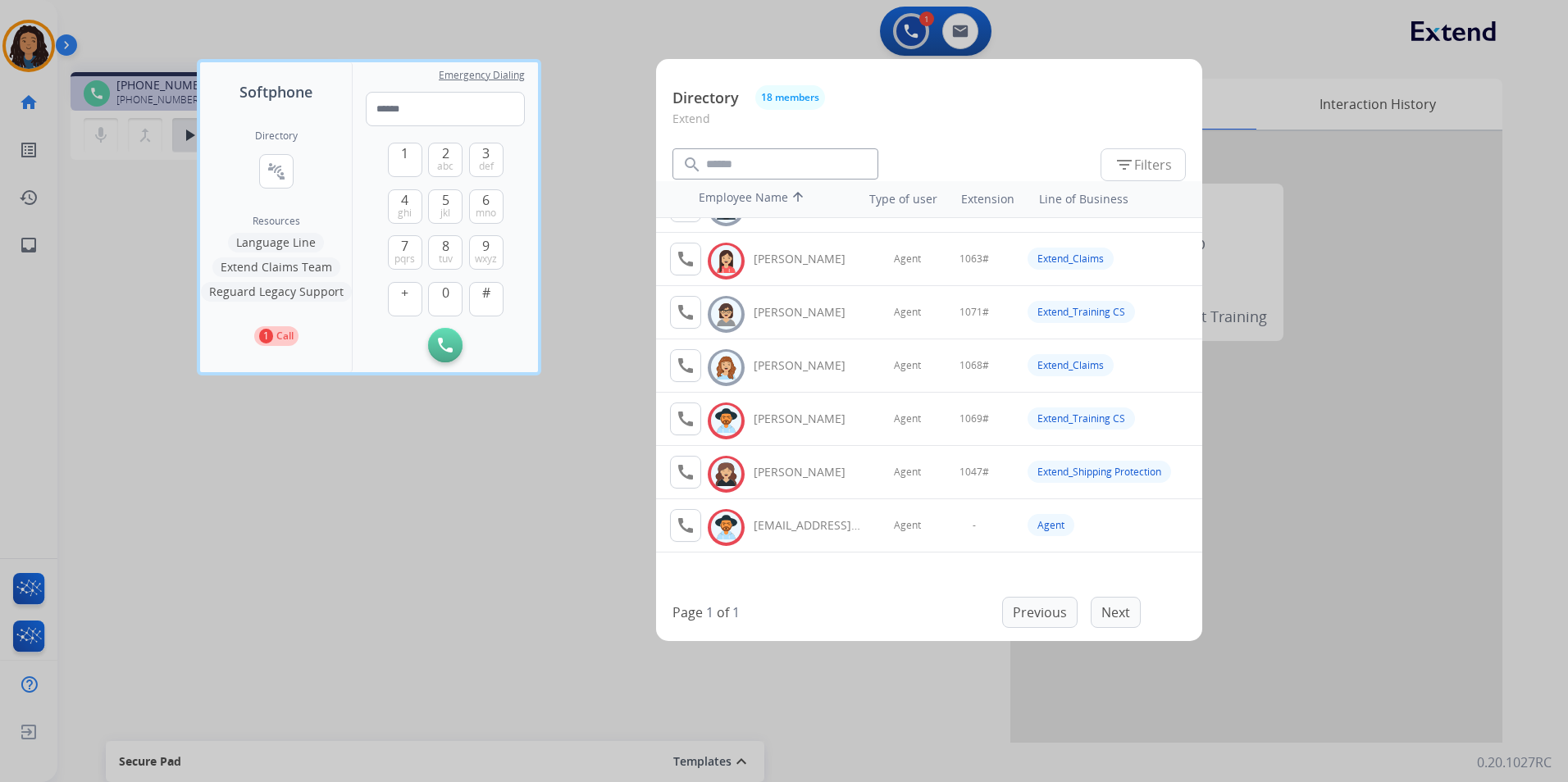
click at [478, 507] on div at bounding box center [784, 391] width 1568 height 782
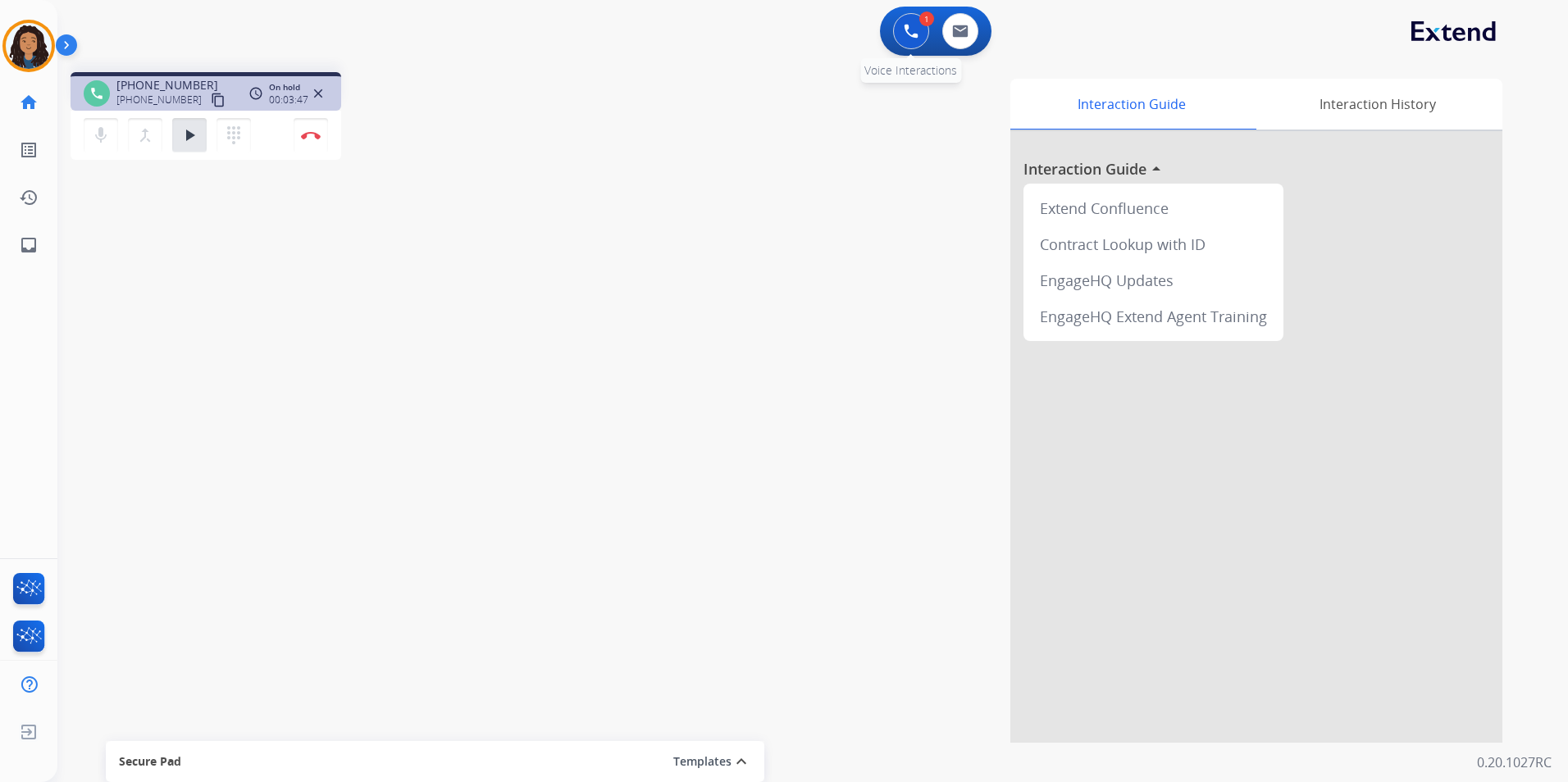
click at [897, 40] on button at bounding box center [911, 31] width 36 height 36
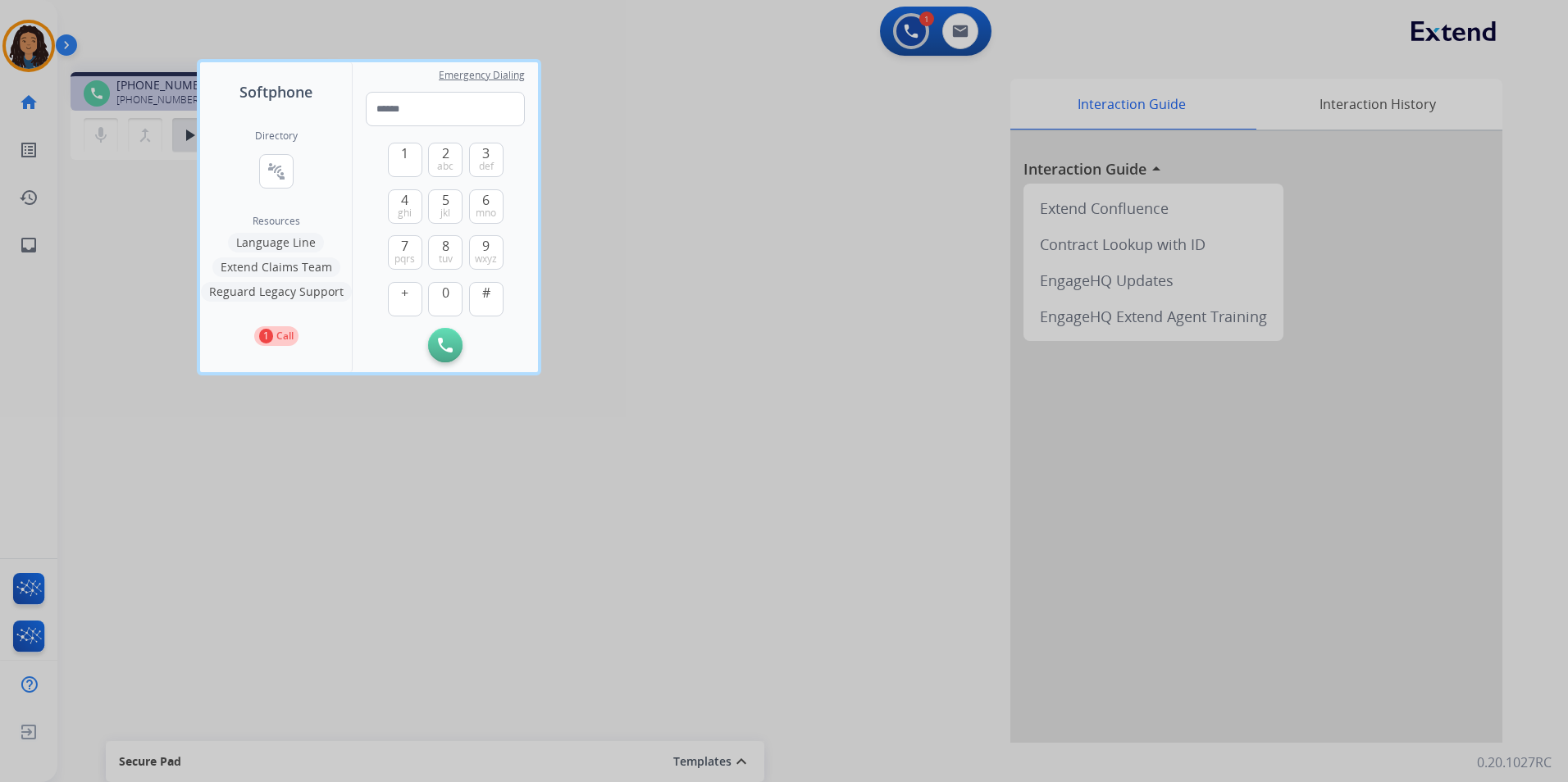
click at [285, 244] on button "Language Line" at bounding box center [276, 243] width 96 height 20
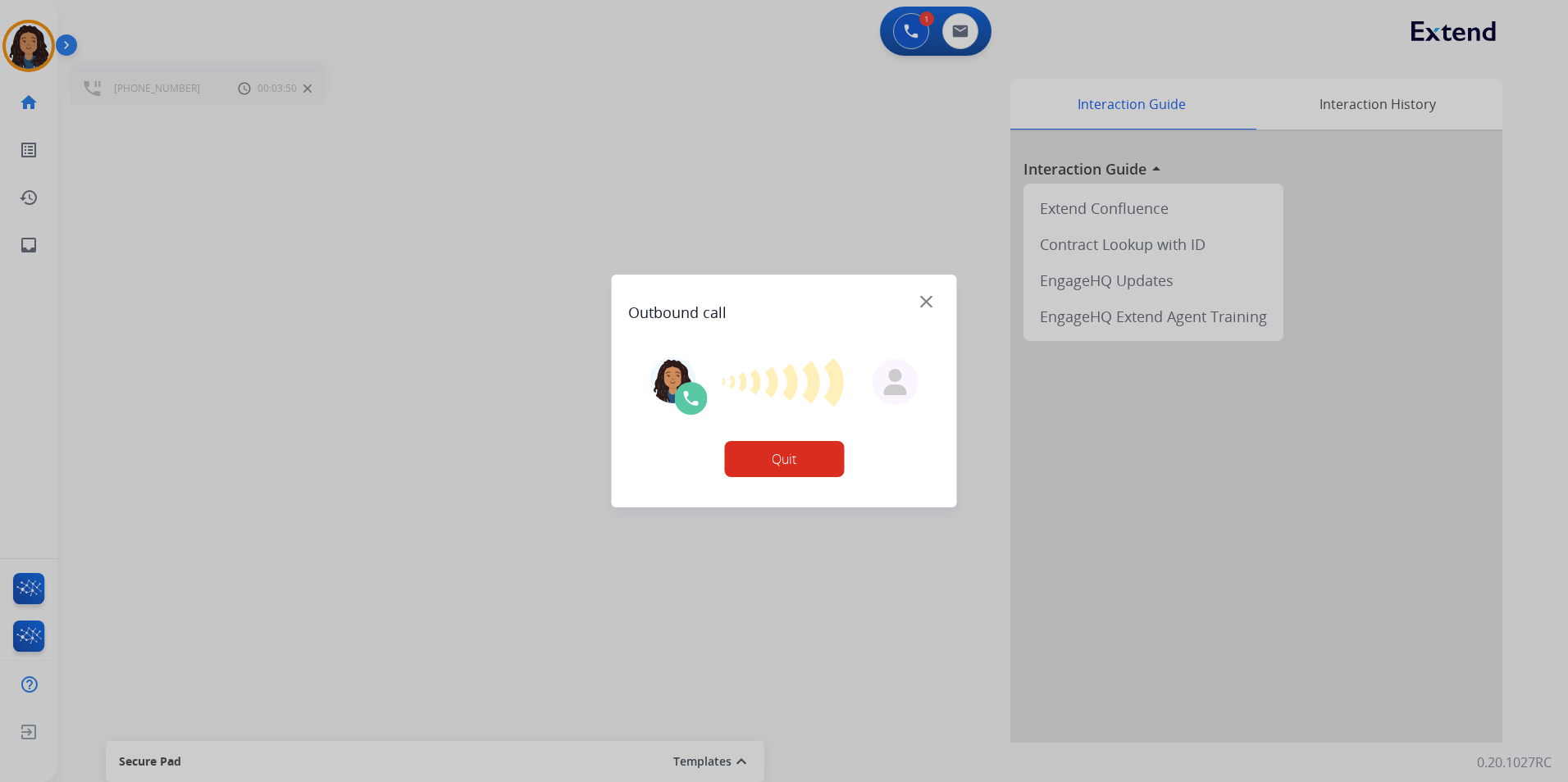
click at [926, 301] on div "Interaction Guide Interaction History Interaction Guide arrow_drop_up Extend Co…" at bounding box center [1021, 410] width 960 height 664
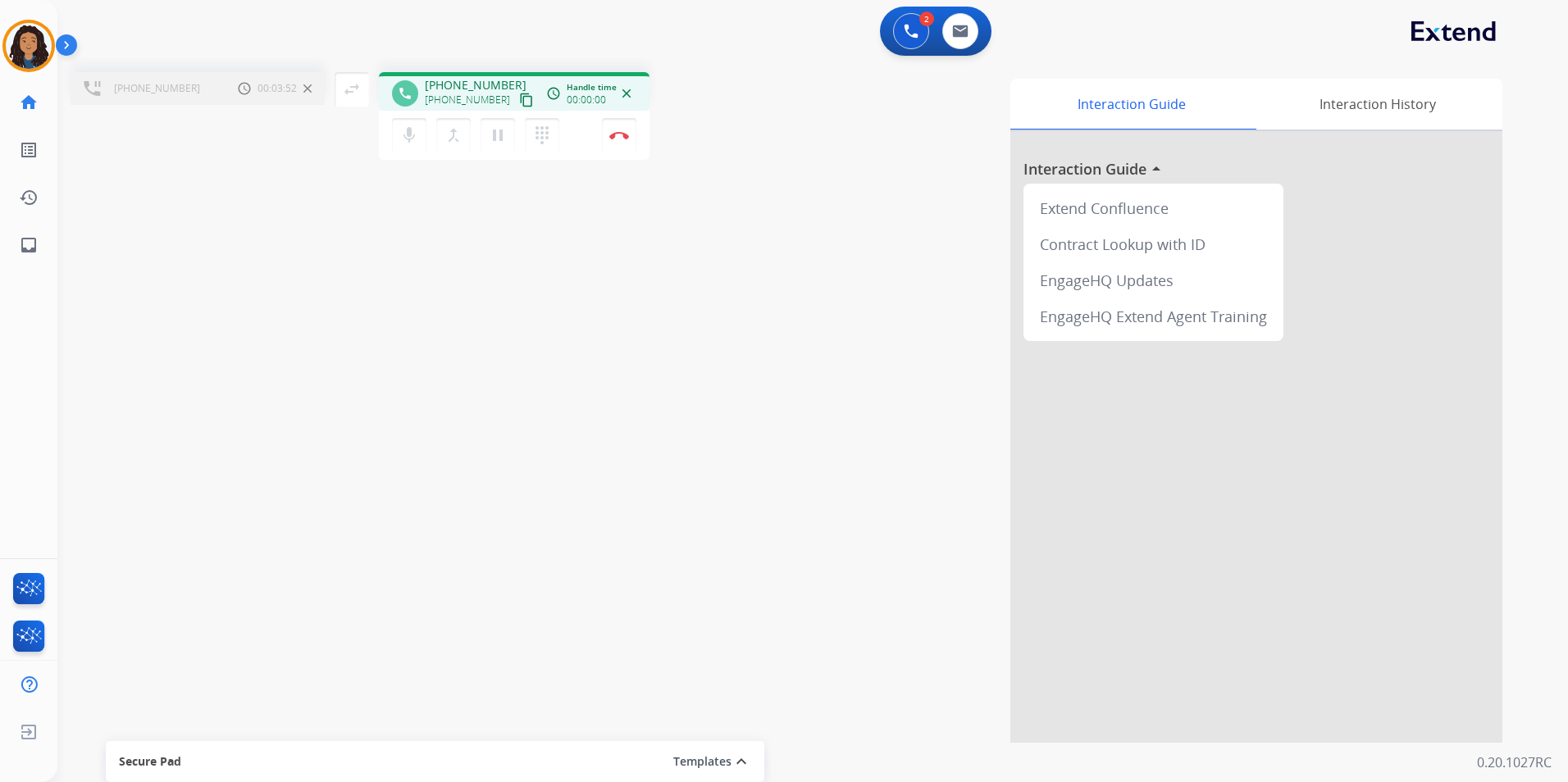
click at [619, 90] on mat-icon "close" at bounding box center [627, 93] width 15 height 15
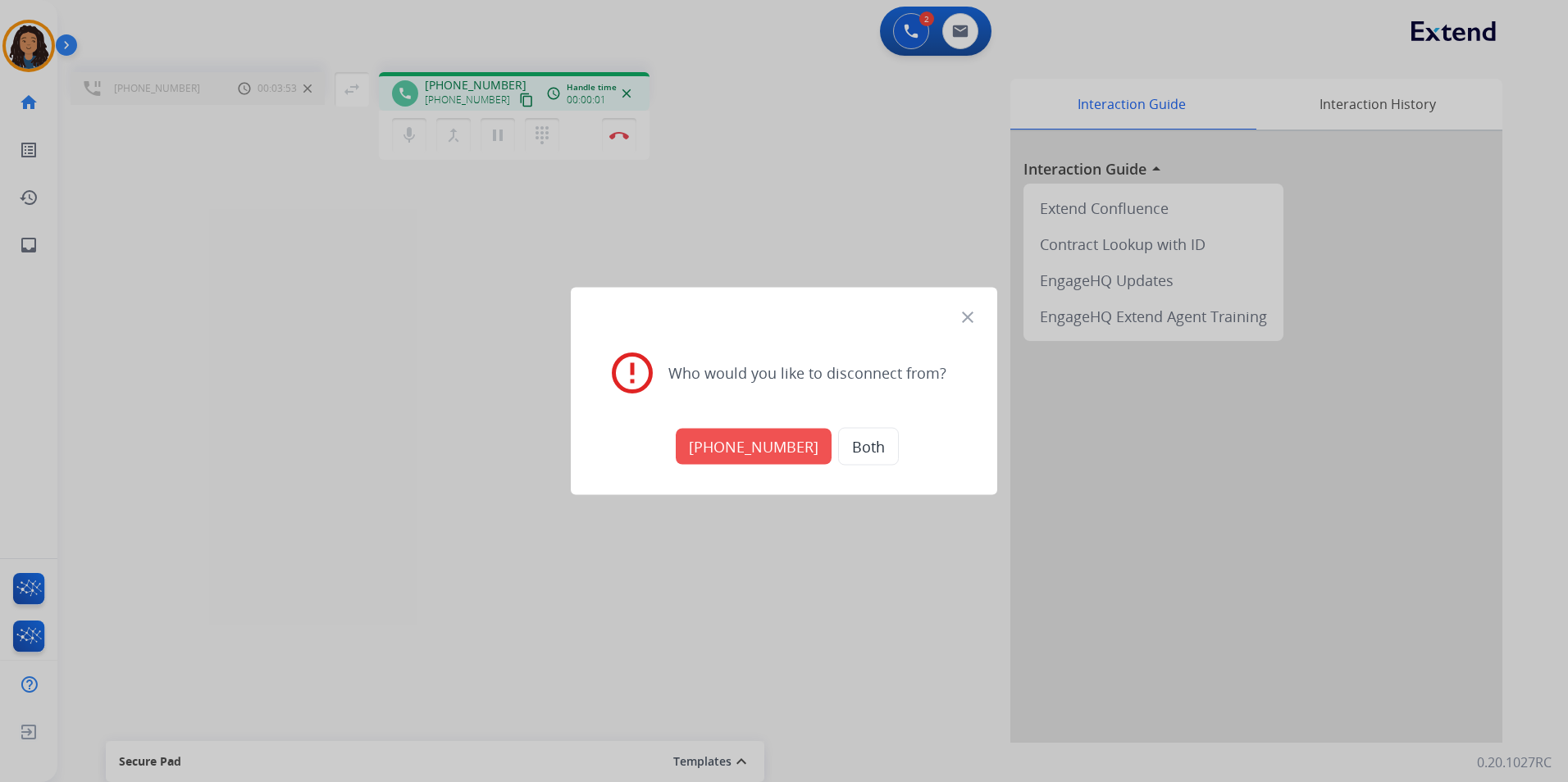
click at [746, 444] on button "[PHONE_NUMBER]" at bounding box center [753, 447] width 156 height 36
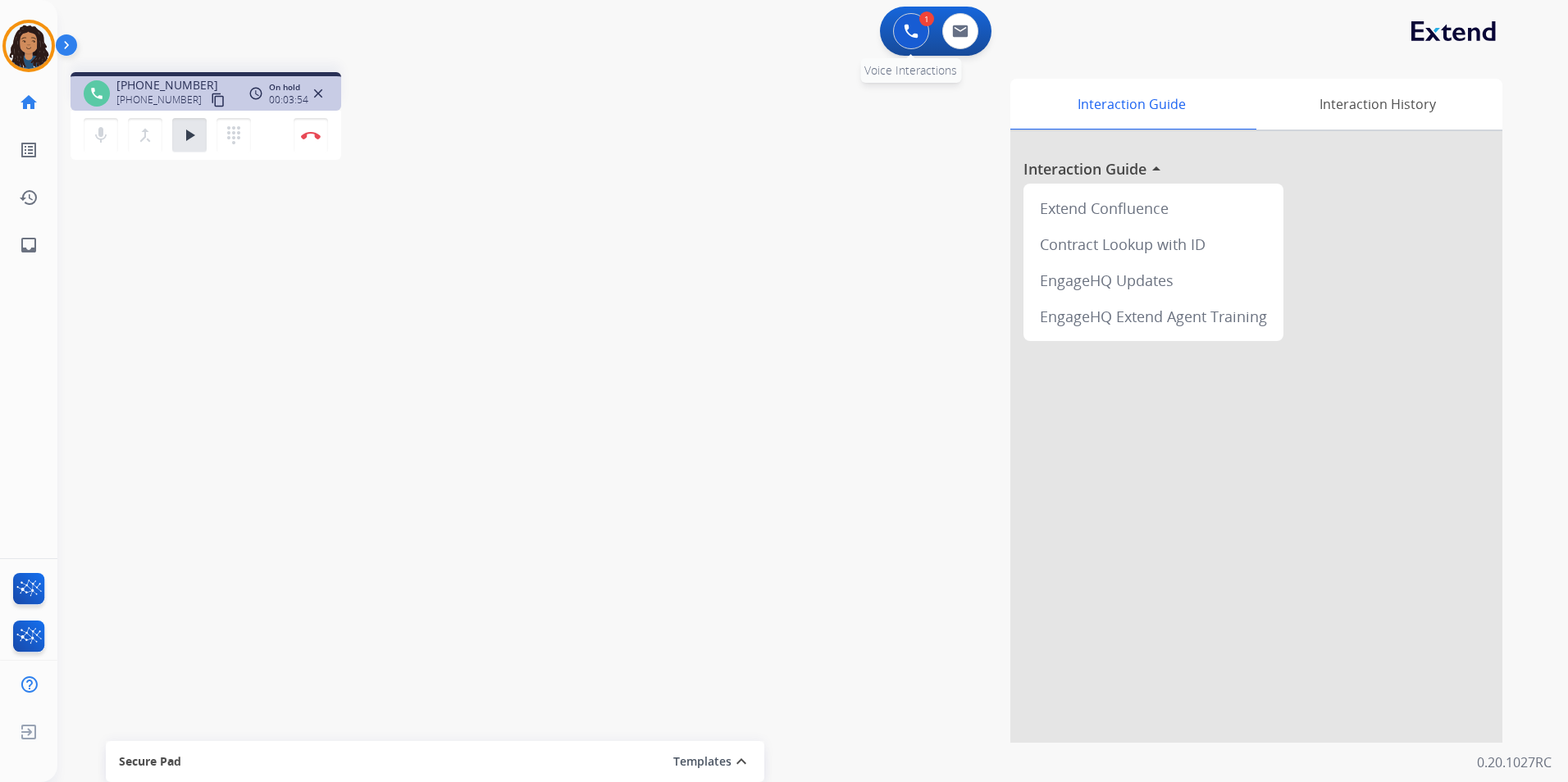
click at [888, 38] on div "1 Voice Interactions" at bounding box center [911, 31] width 50 height 36
click at [908, 36] on img at bounding box center [911, 31] width 15 height 15
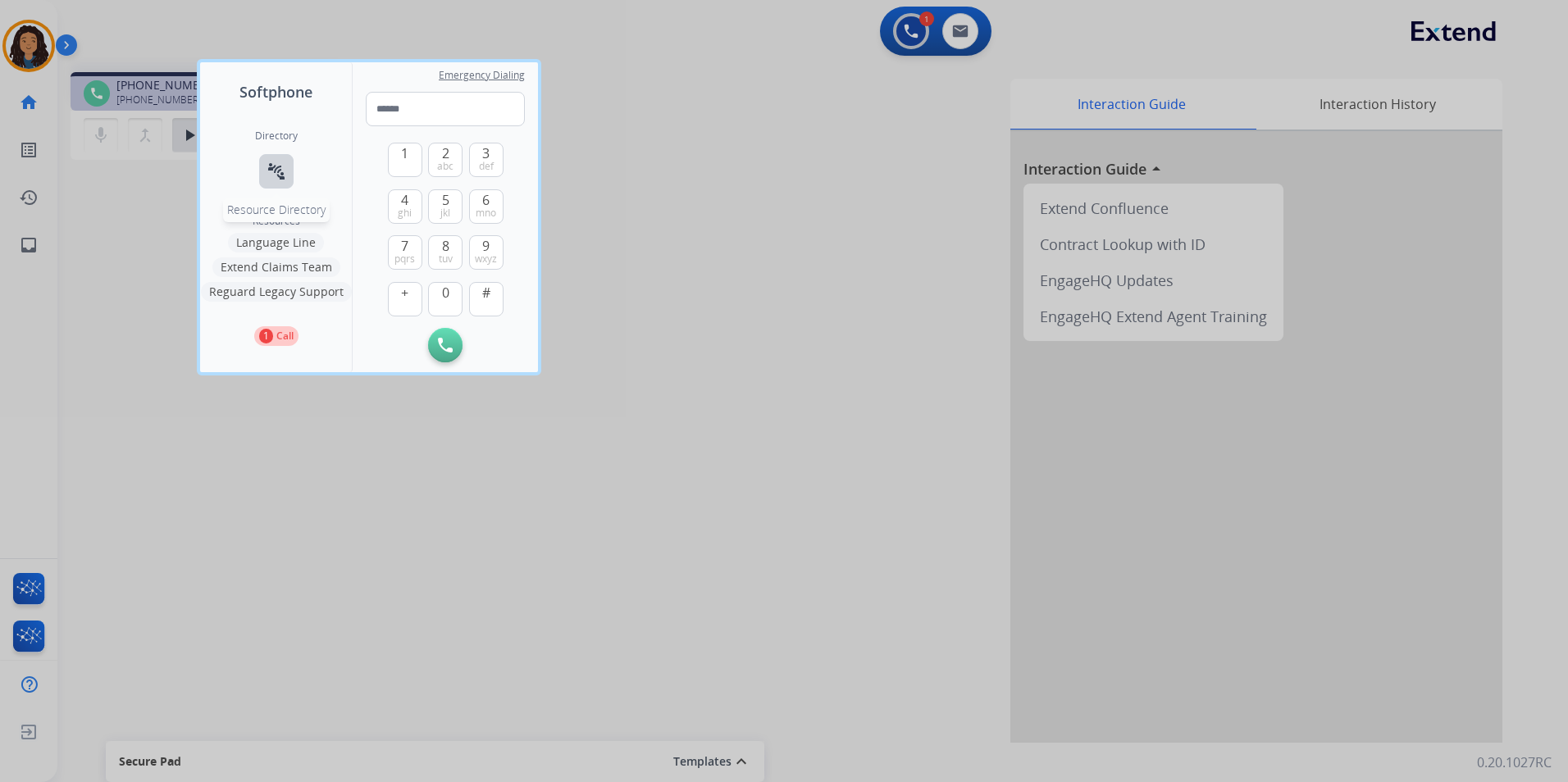
click at [291, 172] on button "connect_without_contact Resource Directory" at bounding box center [277, 172] width 35 height 35
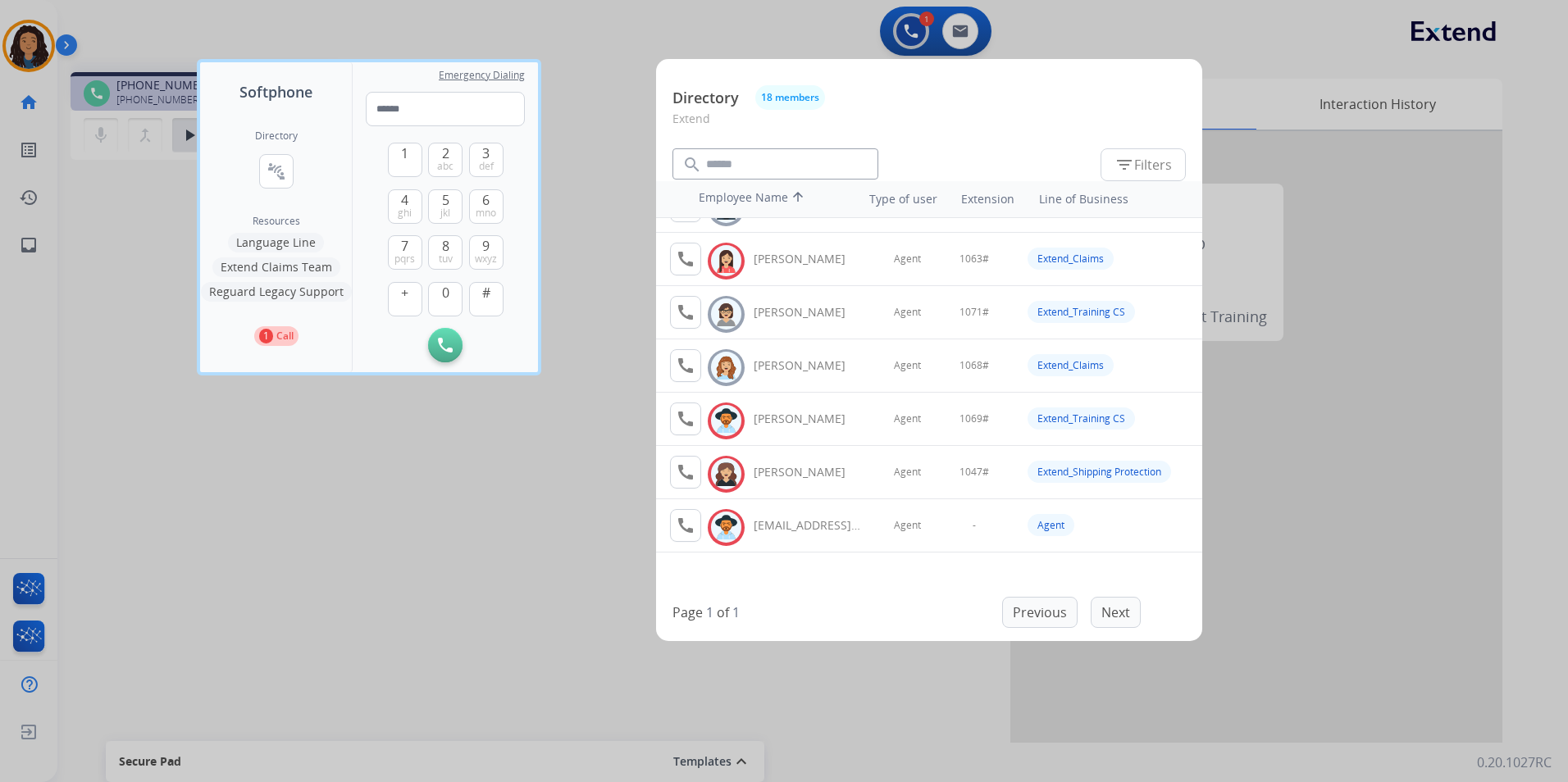
click at [585, 537] on div at bounding box center [784, 391] width 1568 height 782
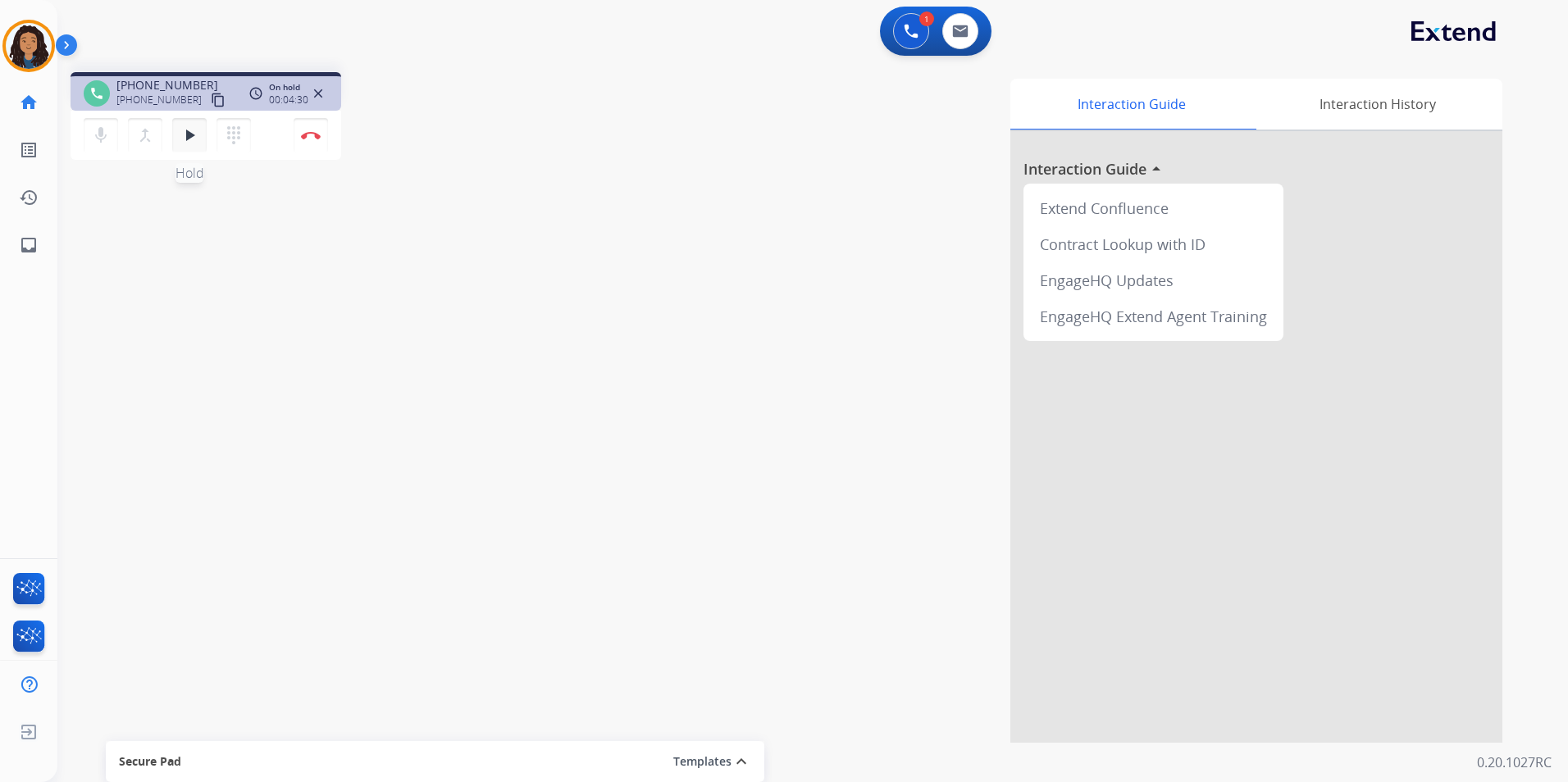
click at [184, 141] on mat-icon "play_arrow" at bounding box center [189, 135] width 20 height 20
click at [309, 142] on button "Disconnect" at bounding box center [310, 135] width 35 height 35
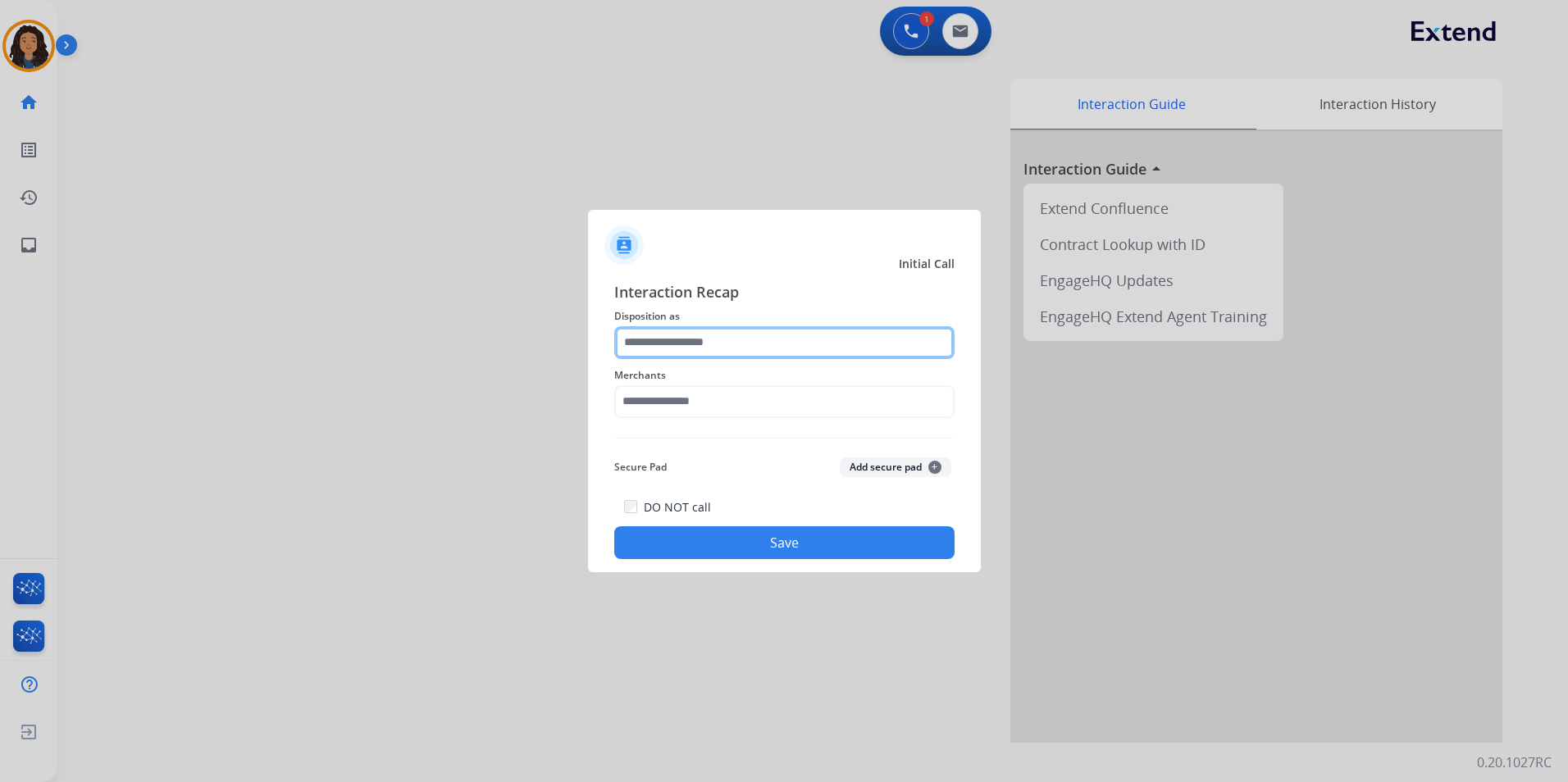
click at [783, 339] on input "text" at bounding box center [784, 343] width 340 height 33
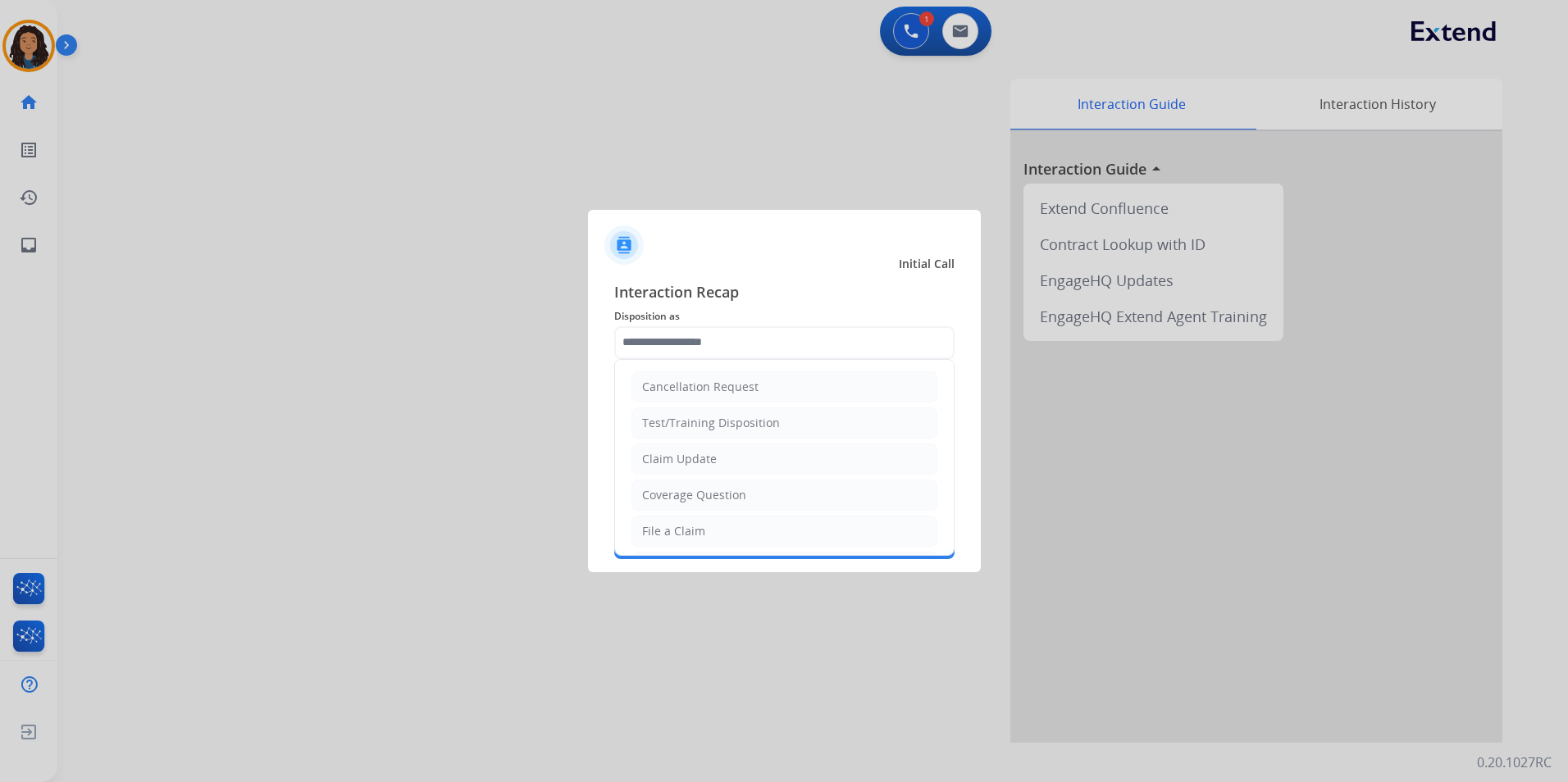
click at [711, 454] on div "Claim Update" at bounding box center [679, 459] width 74 height 17
type input "**********"
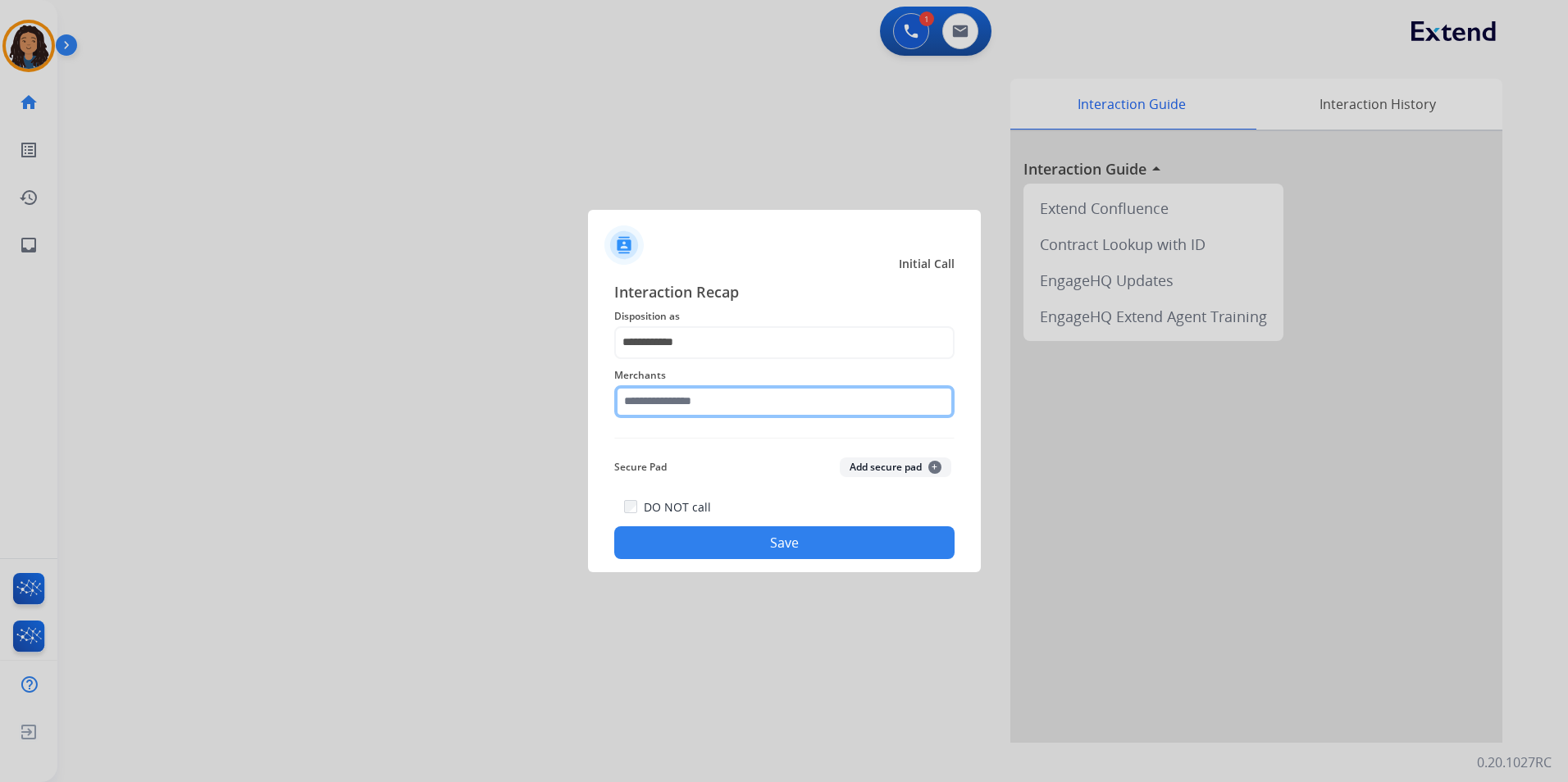
click at [678, 391] on input "text" at bounding box center [784, 402] width 340 height 33
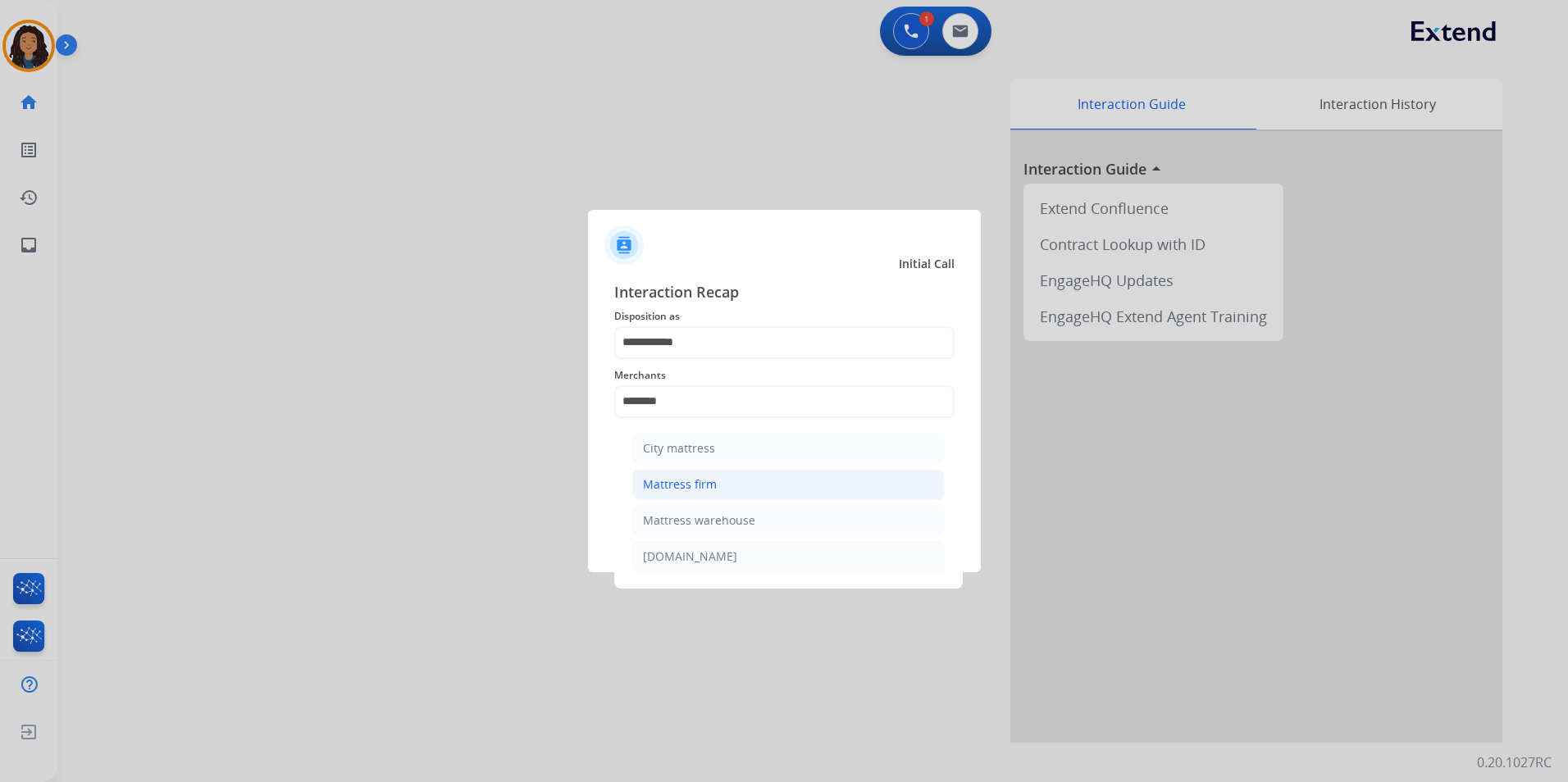
click at [731, 482] on li "Mattress firm" at bounding box center [789, 485] width 312 height 31
type input "**********"
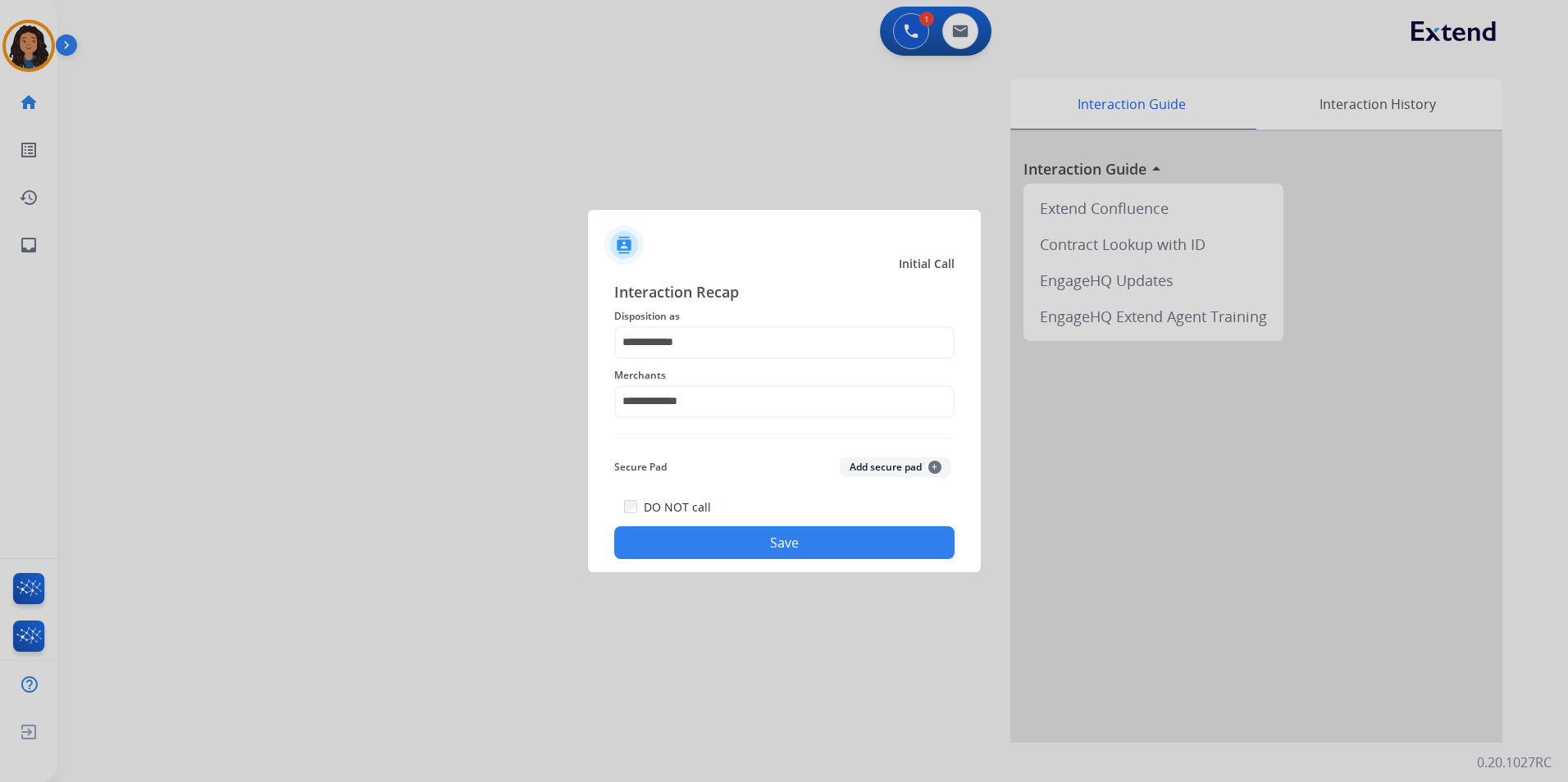
click at [727, 488] on div "**********" at bounding box center [784, 420] width 340 height 280
click at [740, 529] on button "Save" at bounding box center [784, 543] width 340 height 33
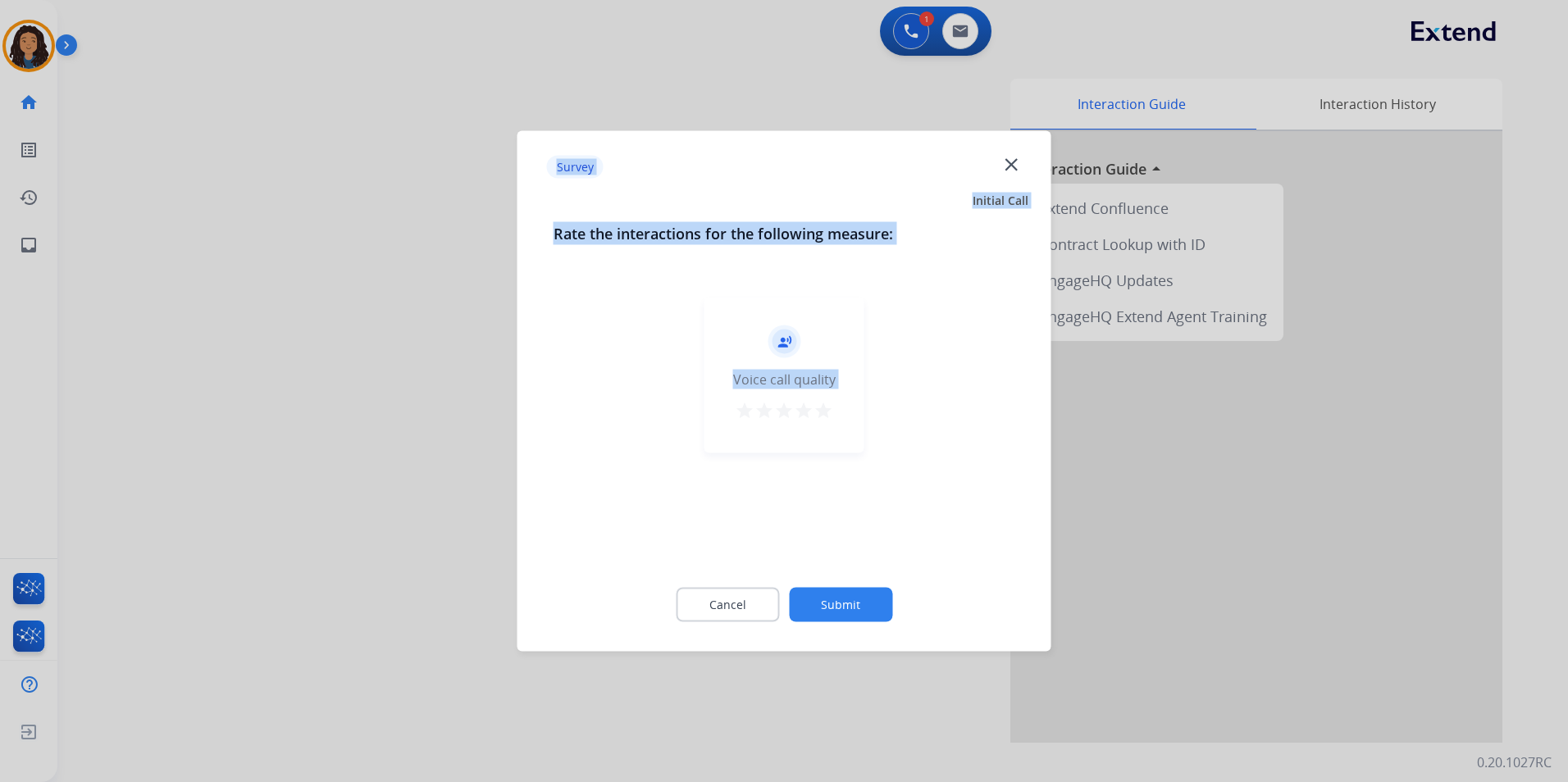
click at [0, 467] on app-quality-survey "Survey close Initial Call Rate the interactions for the following measure: reco…" at bounding box center [0, 391] width 0 height 782
click at [459, 445] on div at bounding box center [784, 391] width 1568 height 782
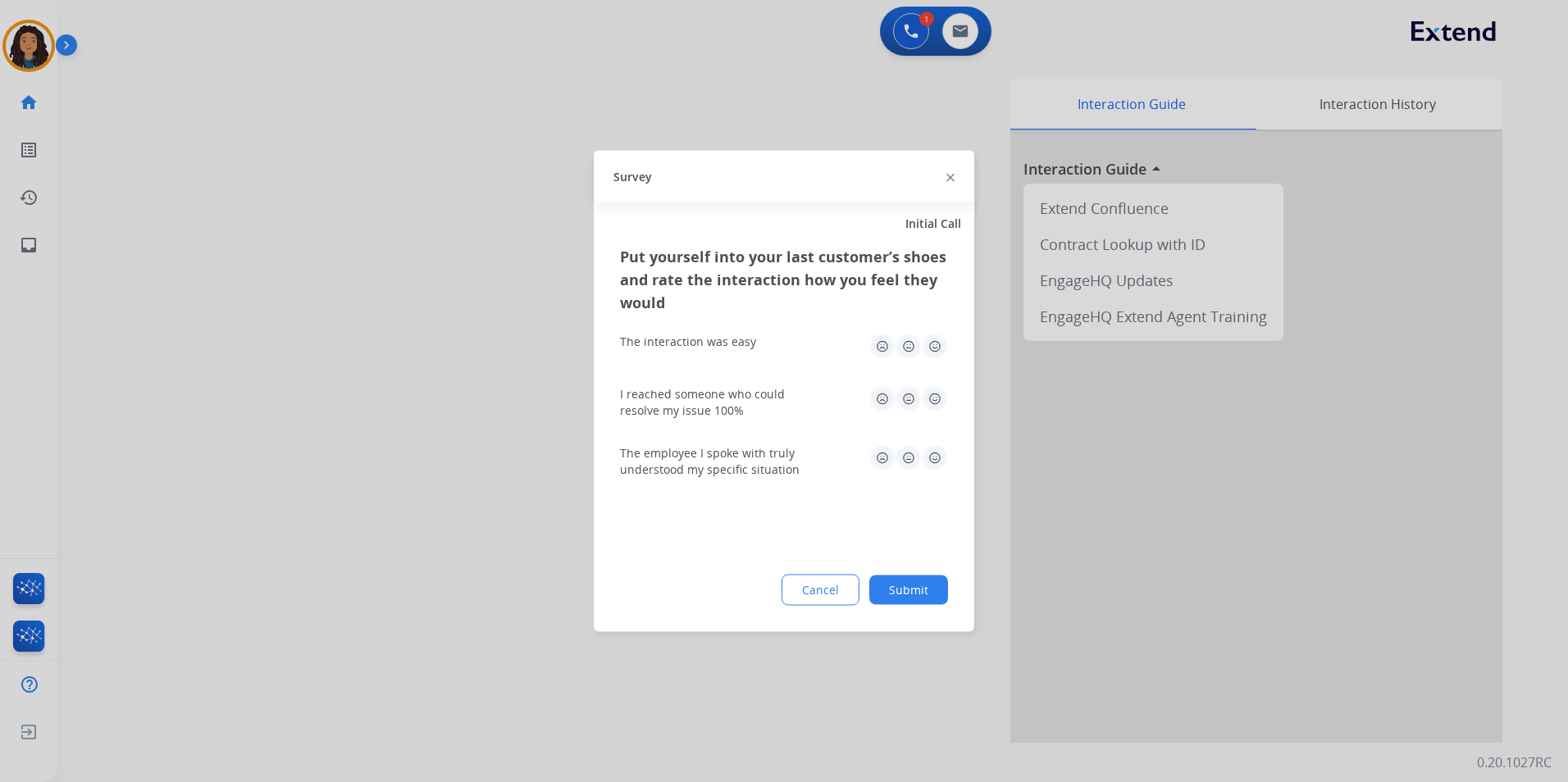
click at [426, 451] on div at bounding box center [784, 391] width 1568 height 782
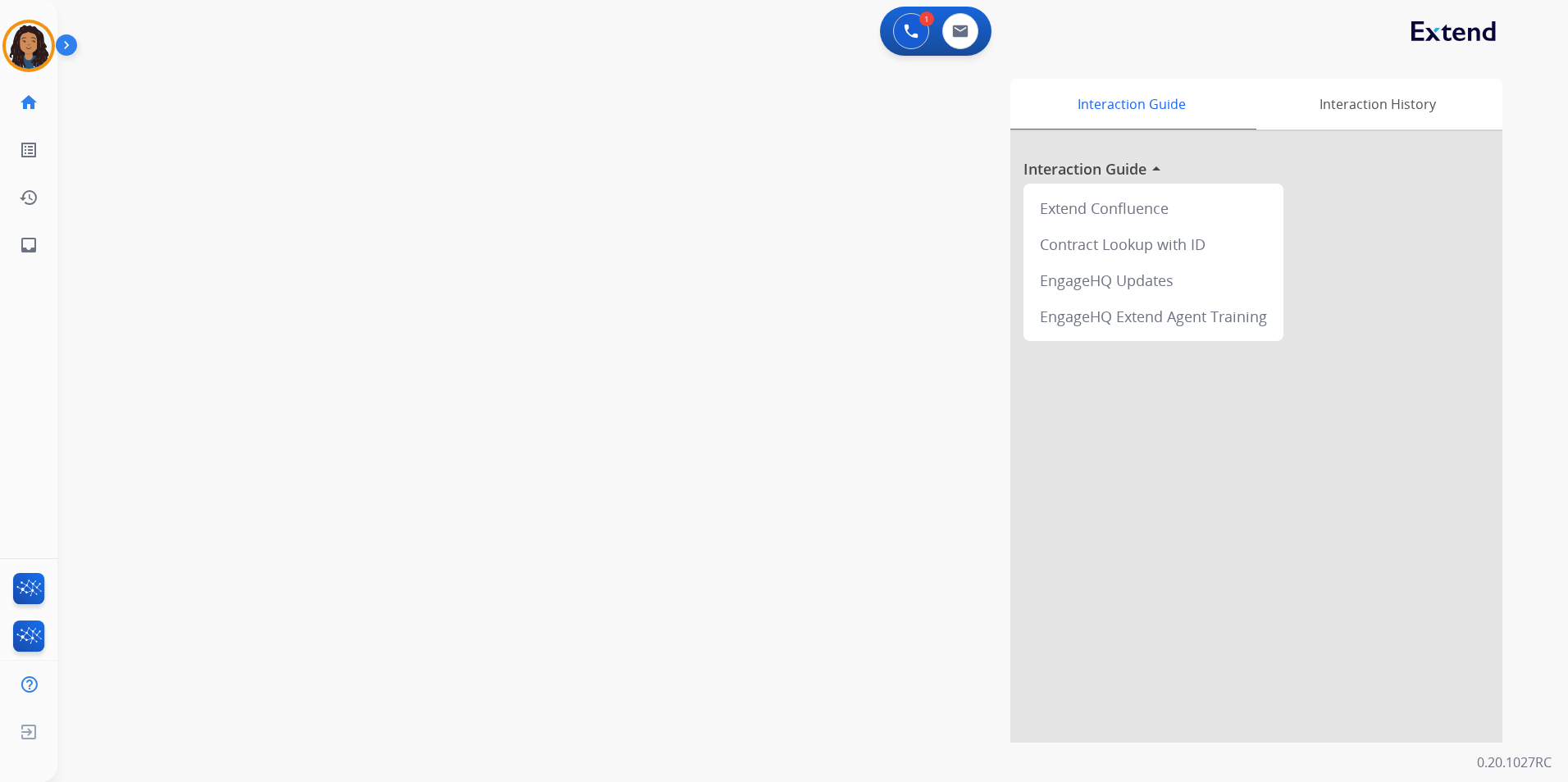
click at [429, 449] on div "swap_horiz Break voice bridge close_fullscreen Connect 3-Way Call merge_type Se…" at bounding box center [793, 400] width 1471 height 684
click at [26, 54] on img at bounding box center [29, 46] width 46 height 46
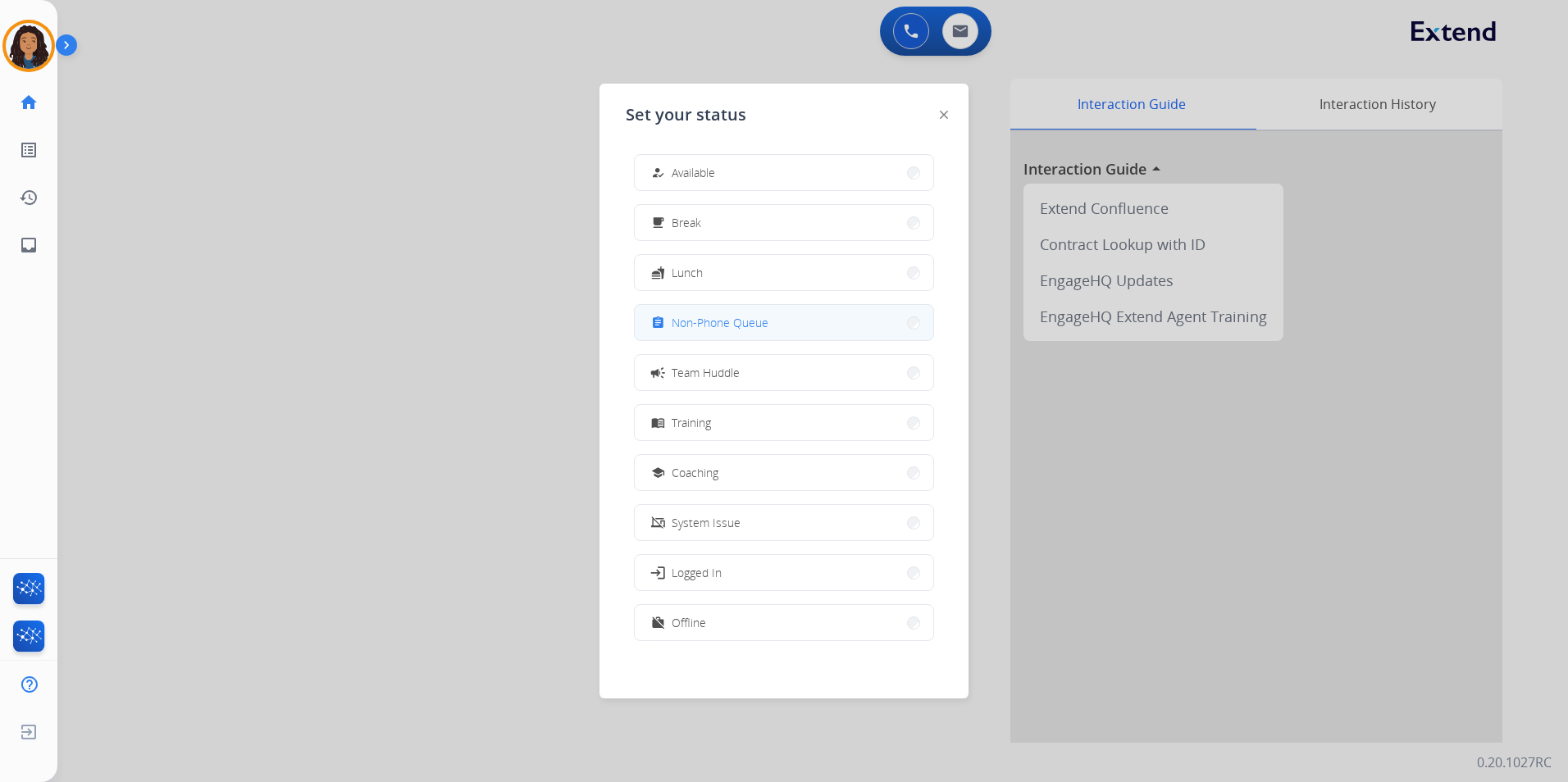
click at [781, 322] on button "assignment Non-Phone Queue" at bounding box center [784, 322] width 298 height 36
